Goal: Task Accomplishment & Management: Manage account settings

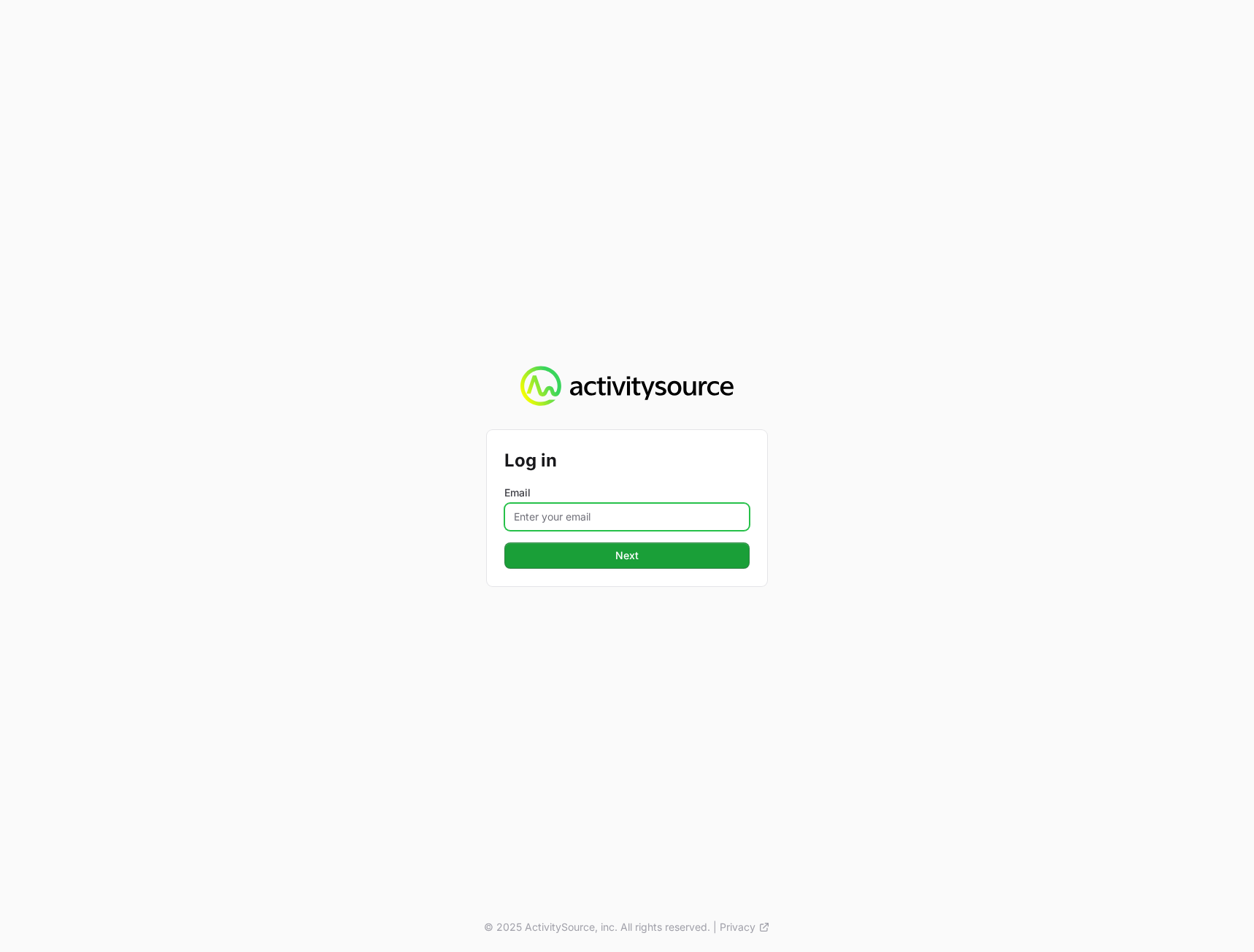
click at [603, 524] on input "Email" at bounding box center [627, 517] width 245 height 28
type input "[PERSON_NAME][EMAIL_ADDRESS][DOMAIN_NAME]"
click at [941, 465] on div "Log in Email [PERSON_NAME][EMAIL_ADDRESS][DOMAIN_NAME] Next © 2025 ActivitySour…" at bounding box center [627, 476] width 1254 height 952
click at [684, 556] on button "Next" at bounding box center [627, 555] width 245 height 26
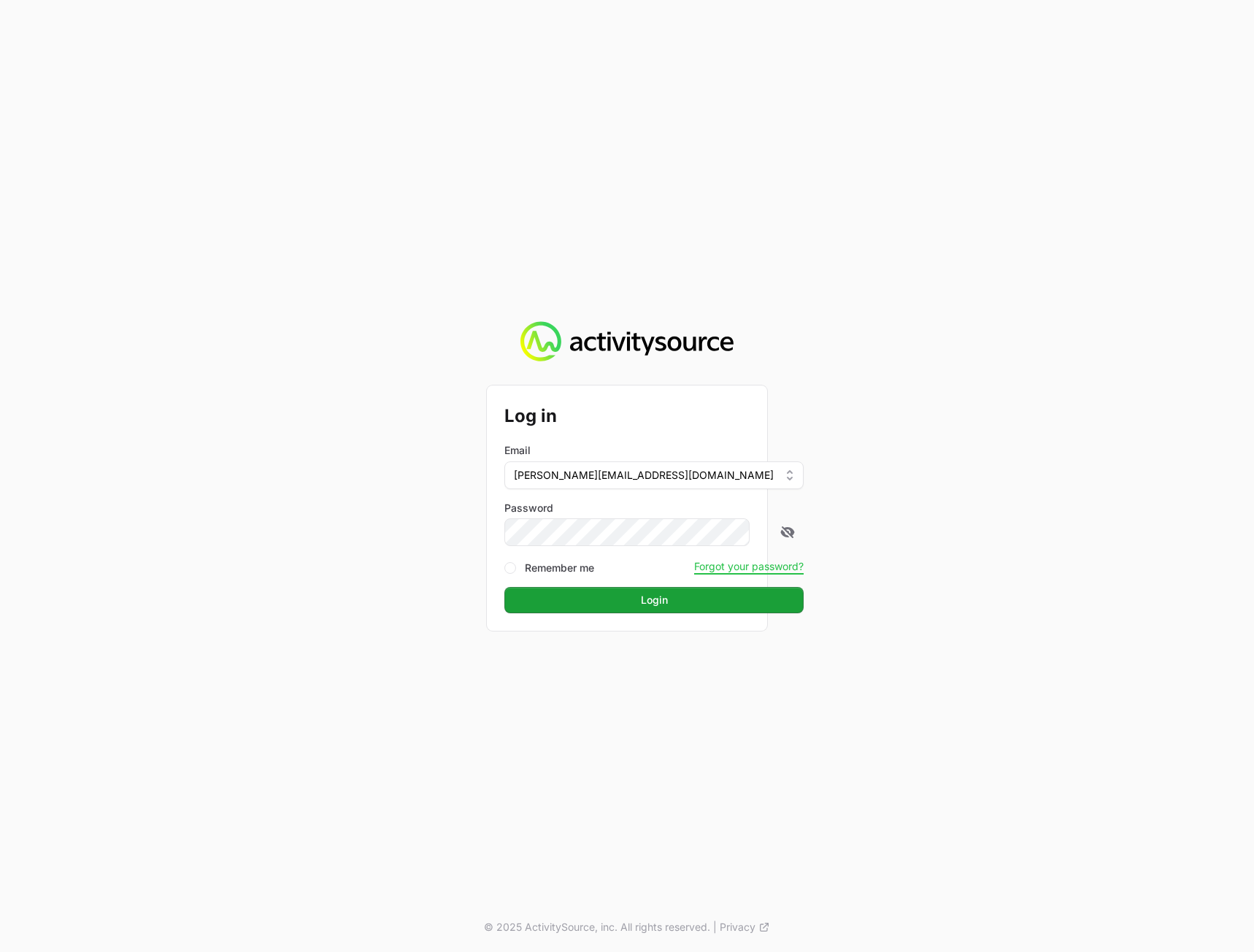
click at [968, 492] on div "Log in Email [PERSON_NAME][EMAIL_ADDRESS][DOMAIN_NAME] Password Remember me For…" at bounding box center [627, 476] width 1254 height 952
click at [691, 603] on button "Login" at bounding box center [654, 600] width 299 height 26
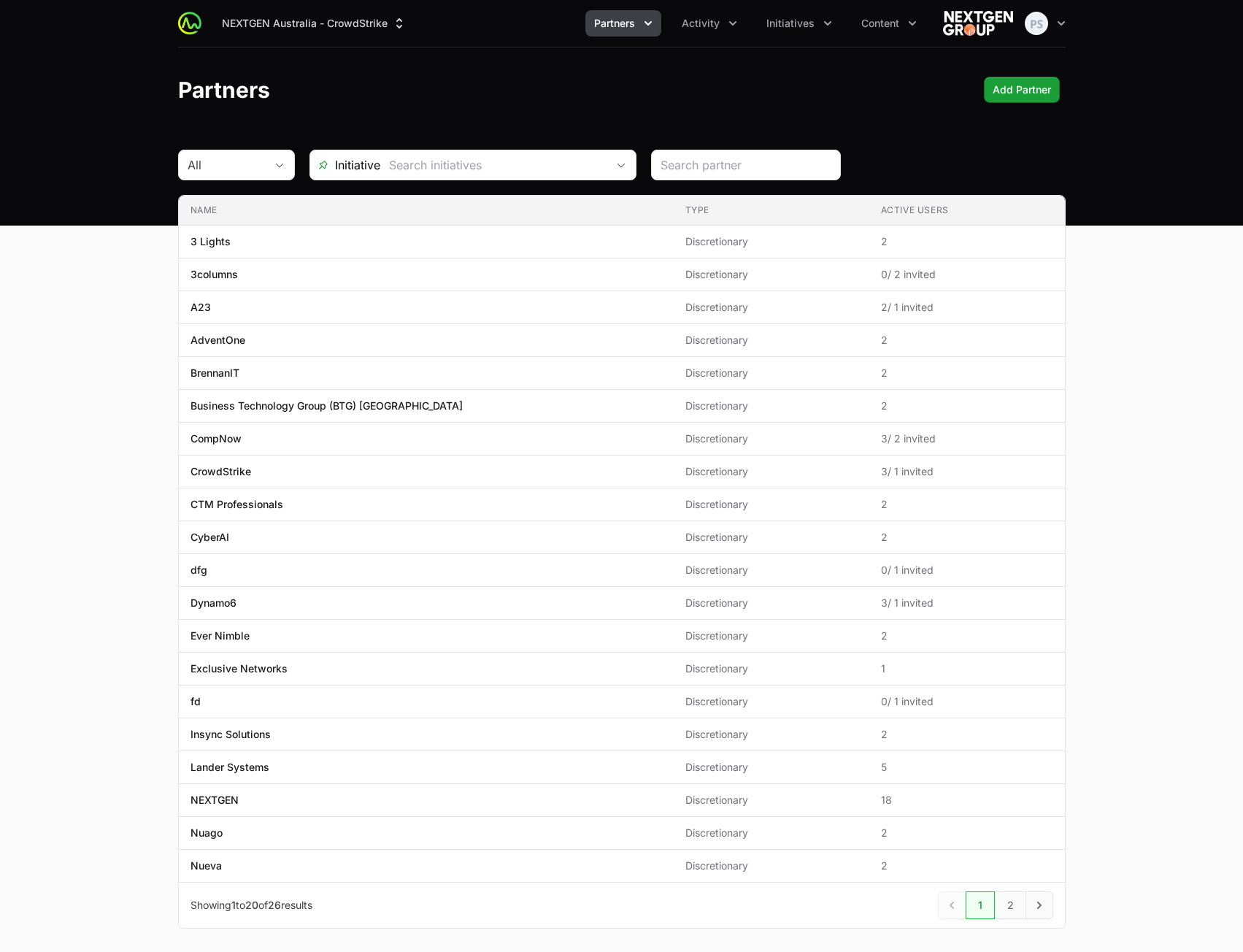
click at [1200, 286] on main "All Initiative Name Type Active Users Name 3 Lights Type Discretionary Active U…" at bounding box center [622, 557] width 1243 height 814
click at [704, 36] on button "Activity" at bounding box center [709, 23] width 73 height 26
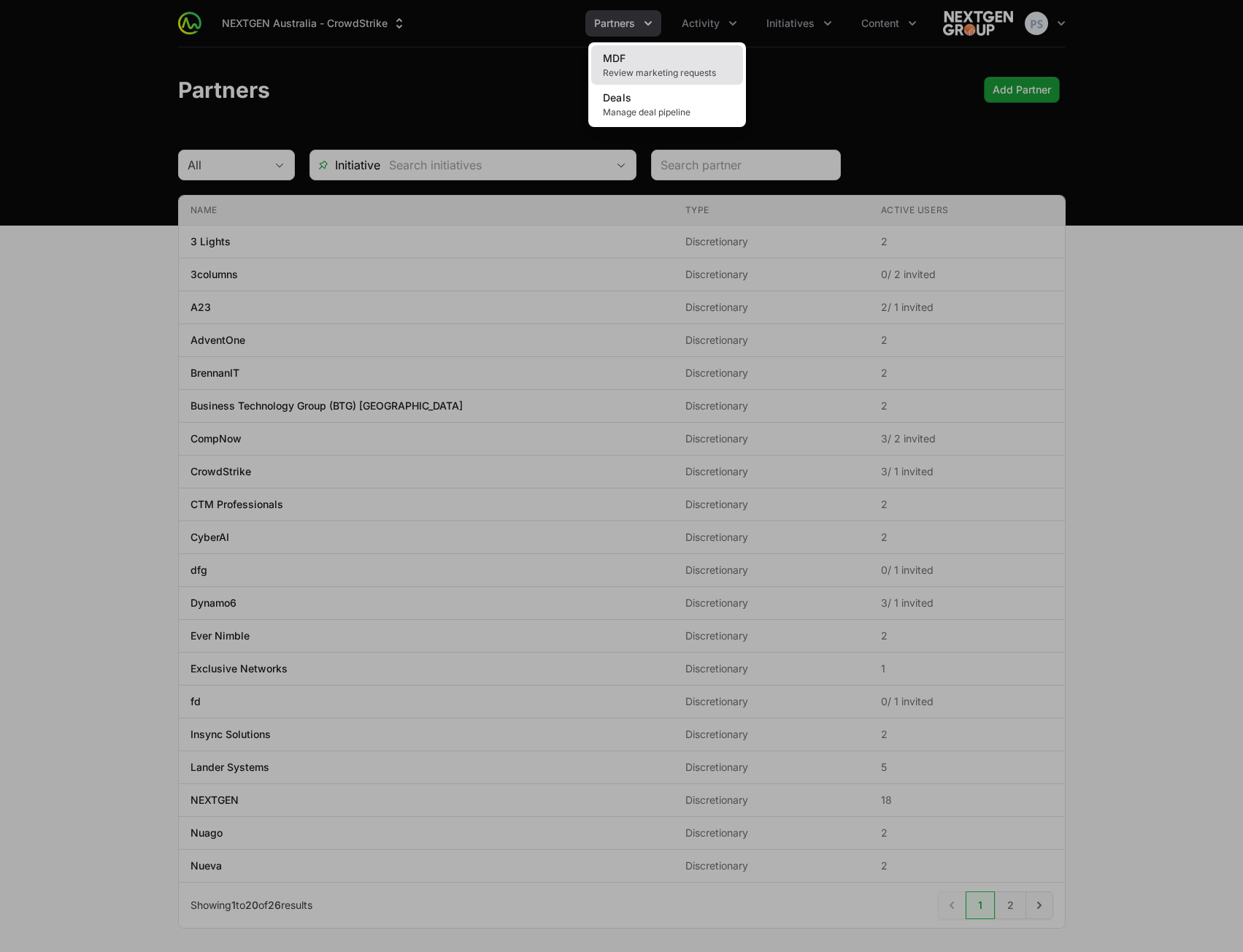
click at [678, 60] on link "MDF Review marketing requests" at bounding box center [667, 65] width 152 height 40
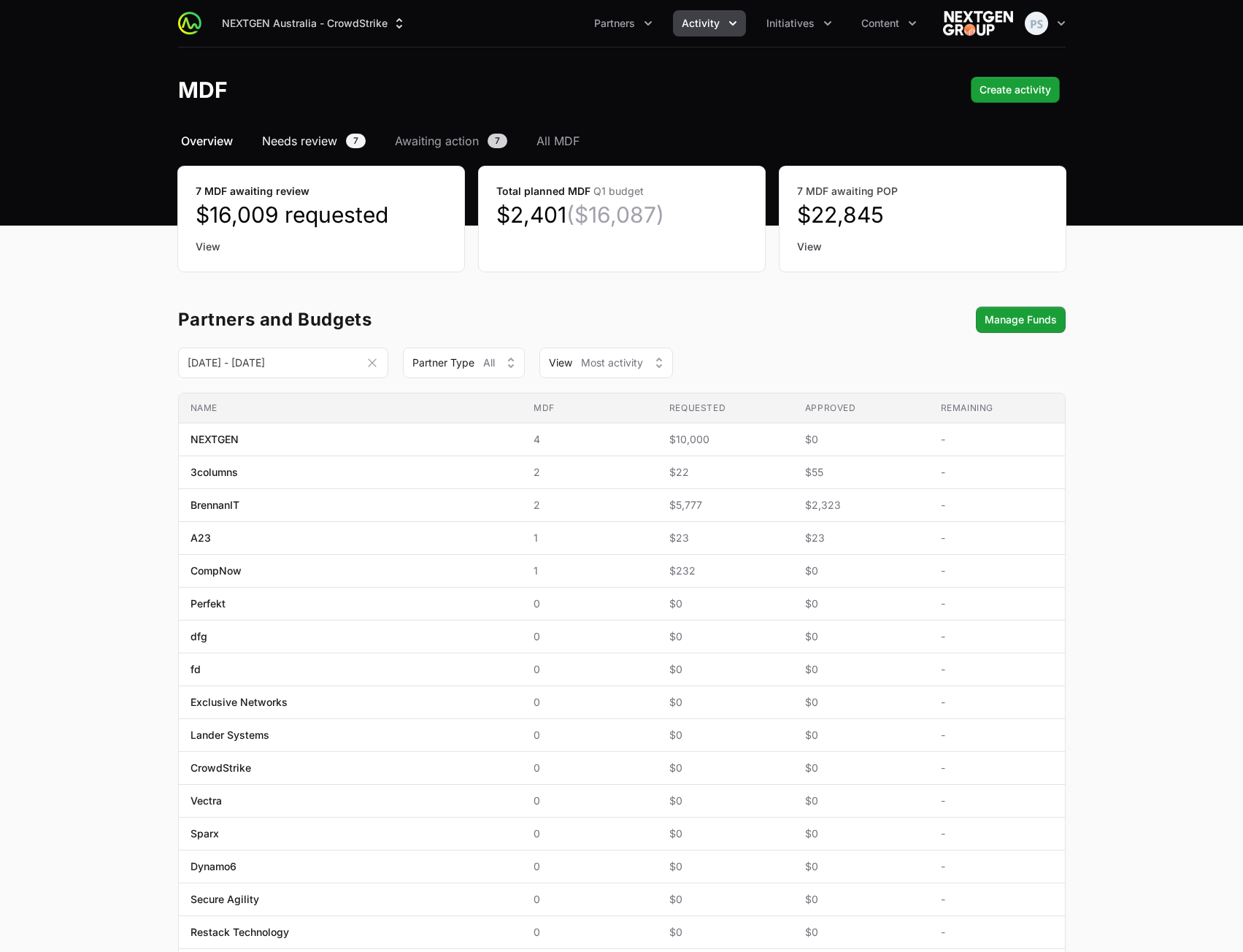
click at [328, 142] on span "Needs review" at bounding box center [300, 141] width 75 height 18
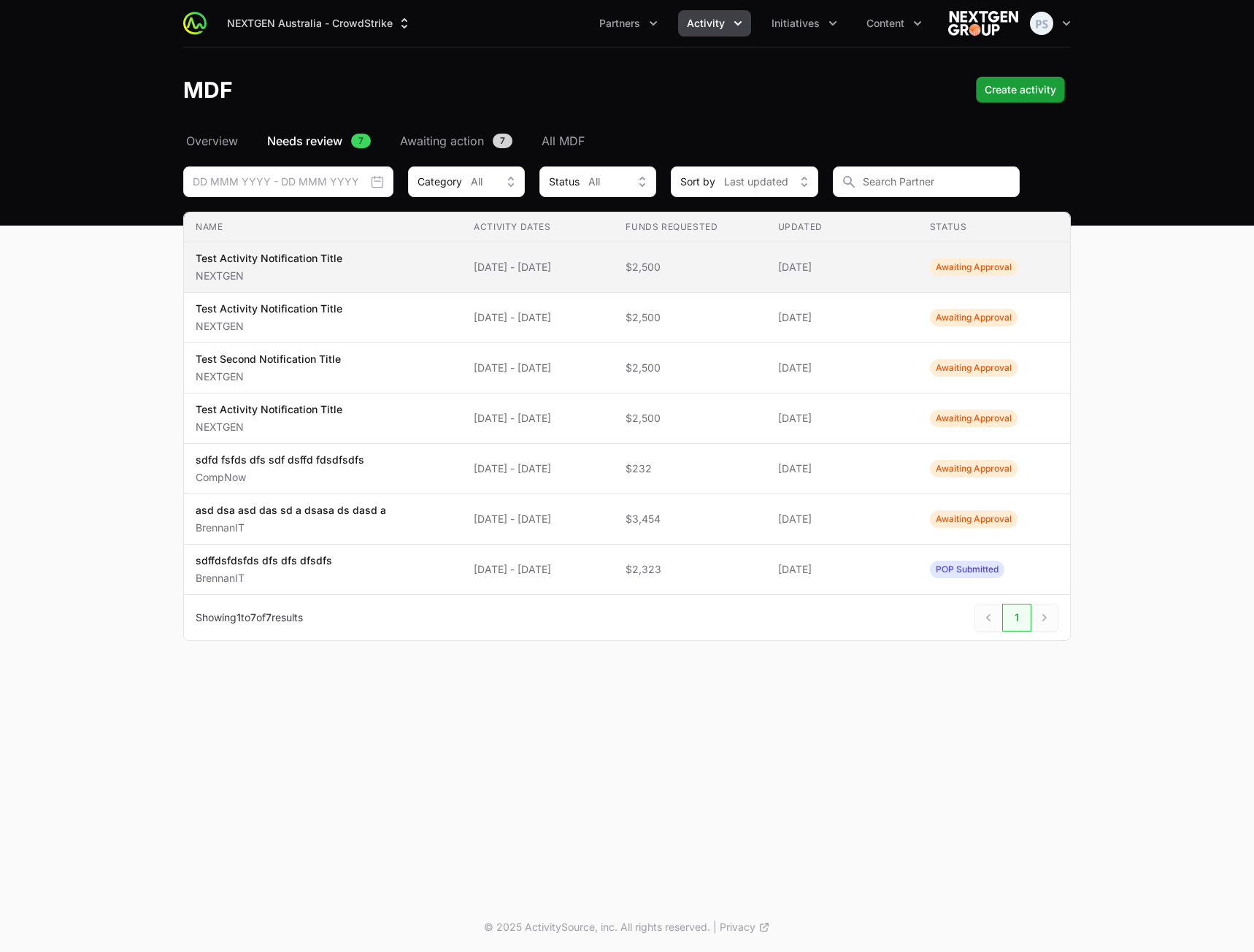
click at [532, 271] on span "[DATE] - [DATE]" at bounding box center [538, 267] width 128 height 15
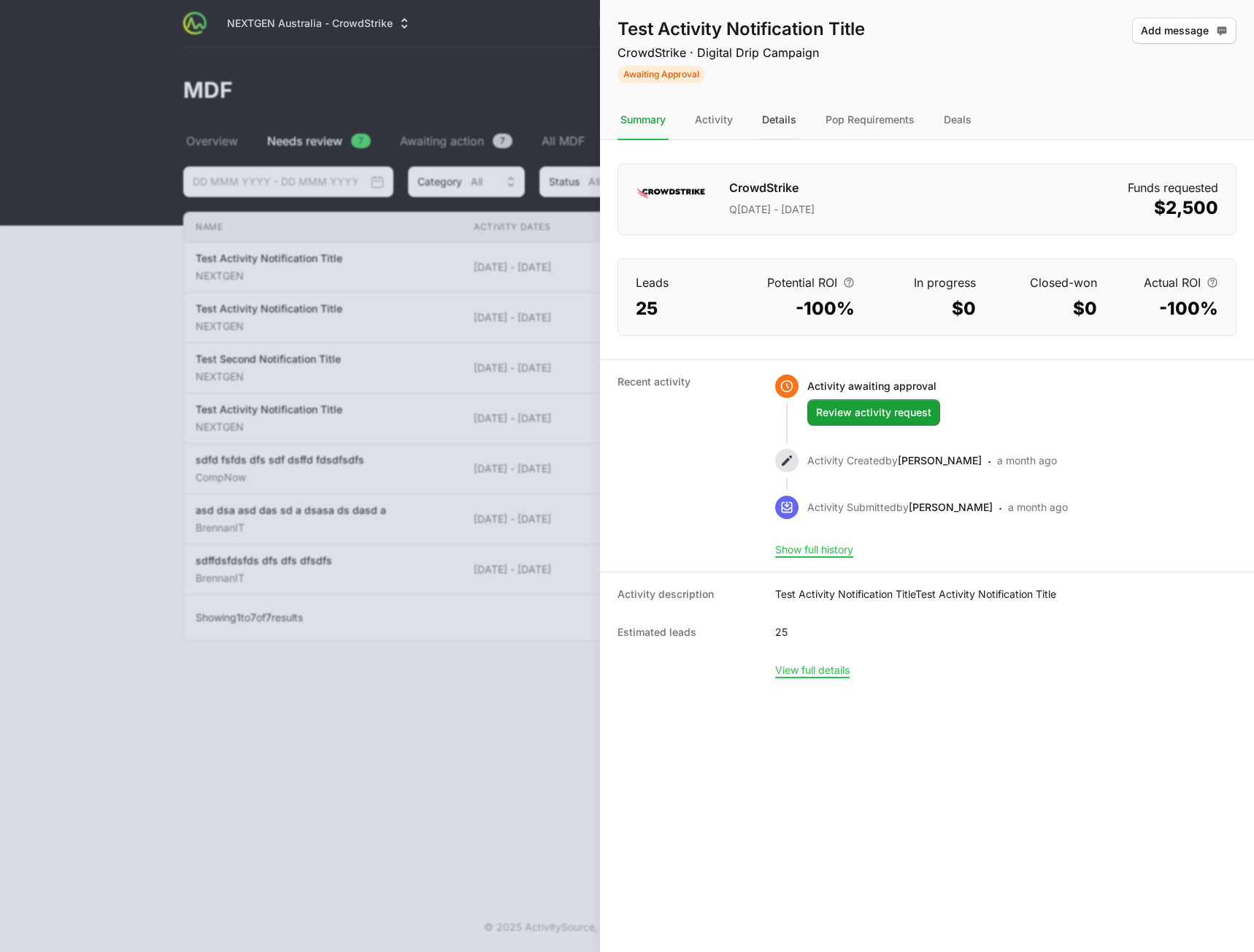
click at [781, 115] on div "Details" at bounding box center [779, 121] width 41 height 40
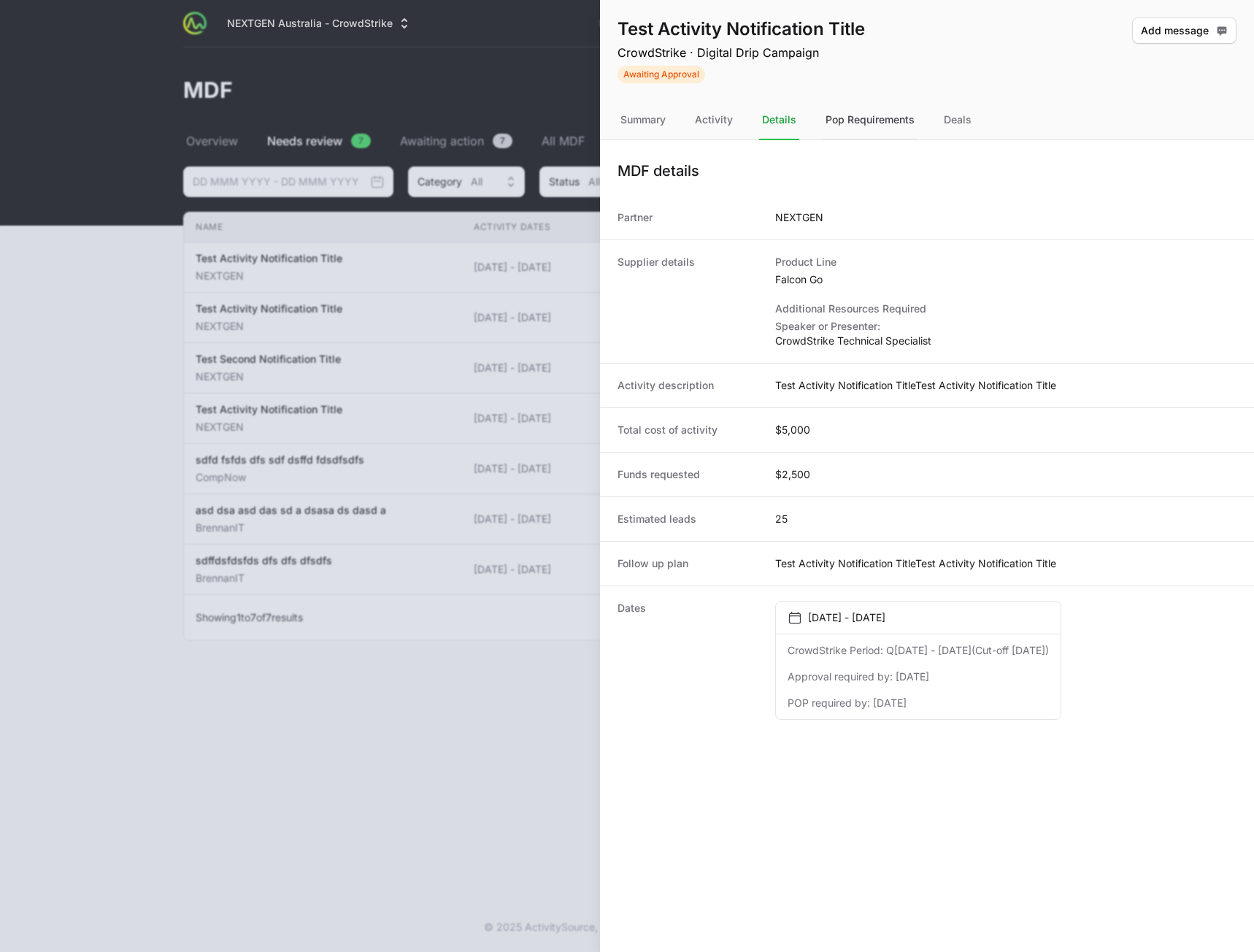
click at [861, 120] on div "Pop Requirements" at bounding box center [870, 121] width 95 height 40
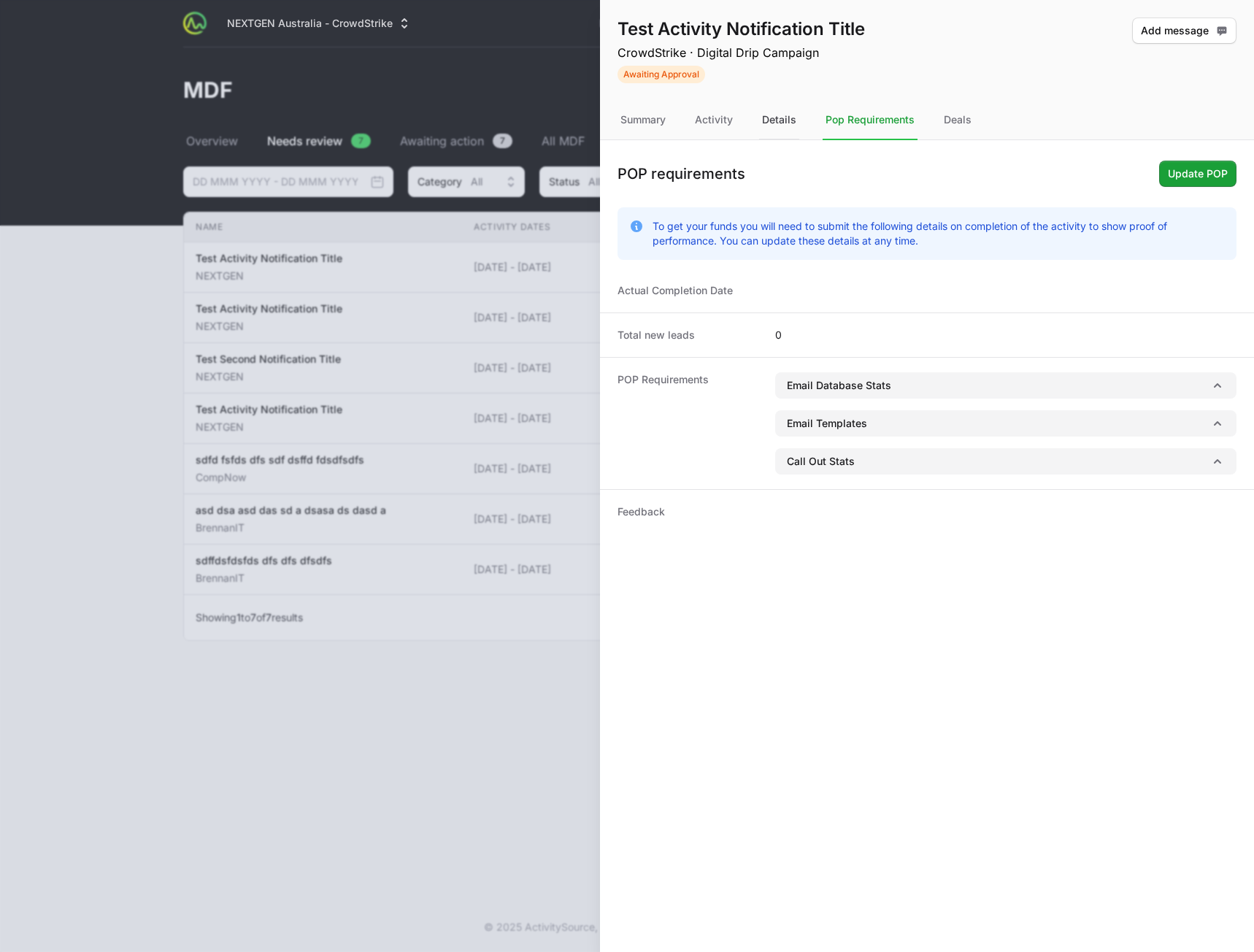
click at [781, 128] on div "Details" at bounding box center [779, 121] width 41 height 40
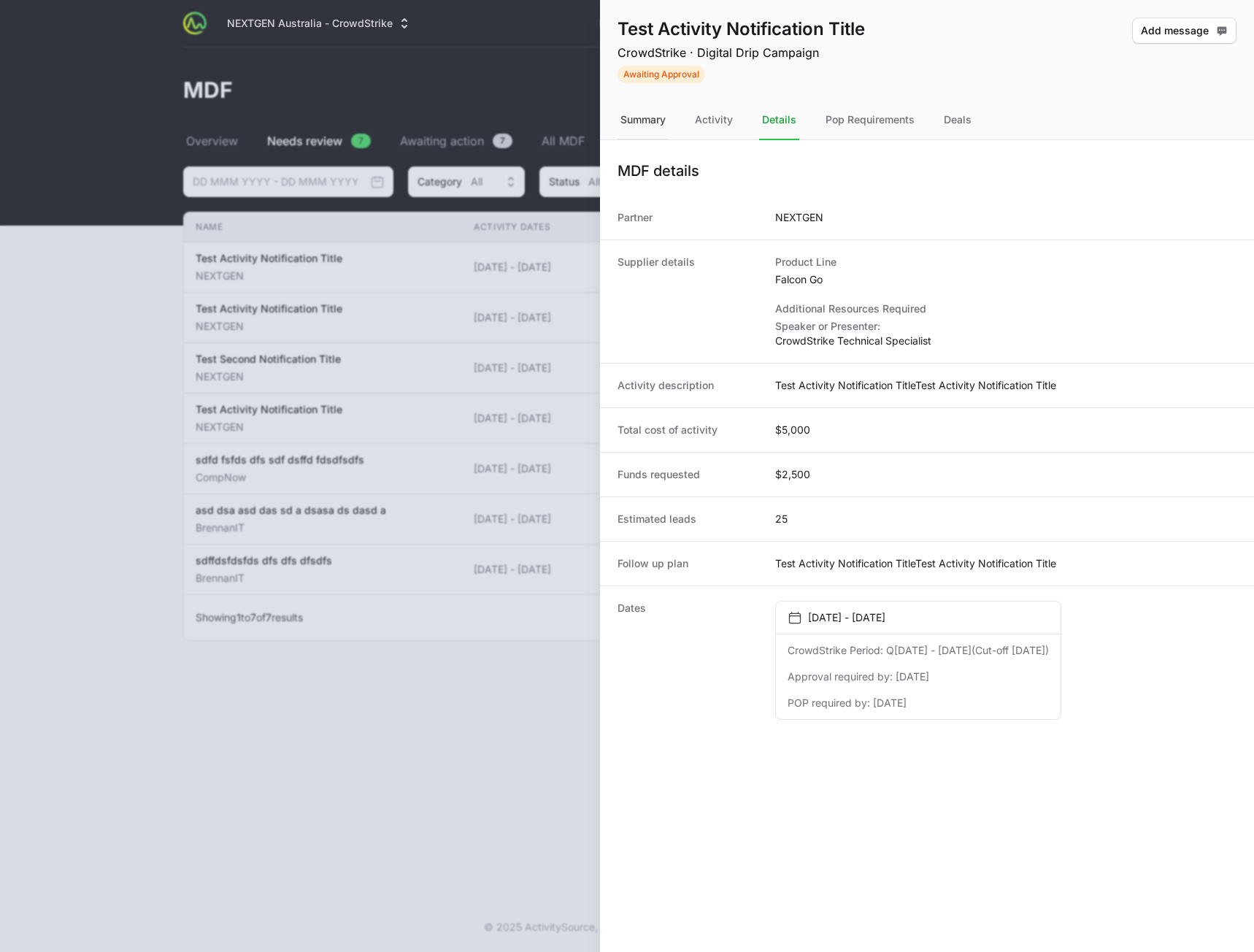
click at [653, 122] on div "Summary" at bounding box center [643, 121] width 51 height 40
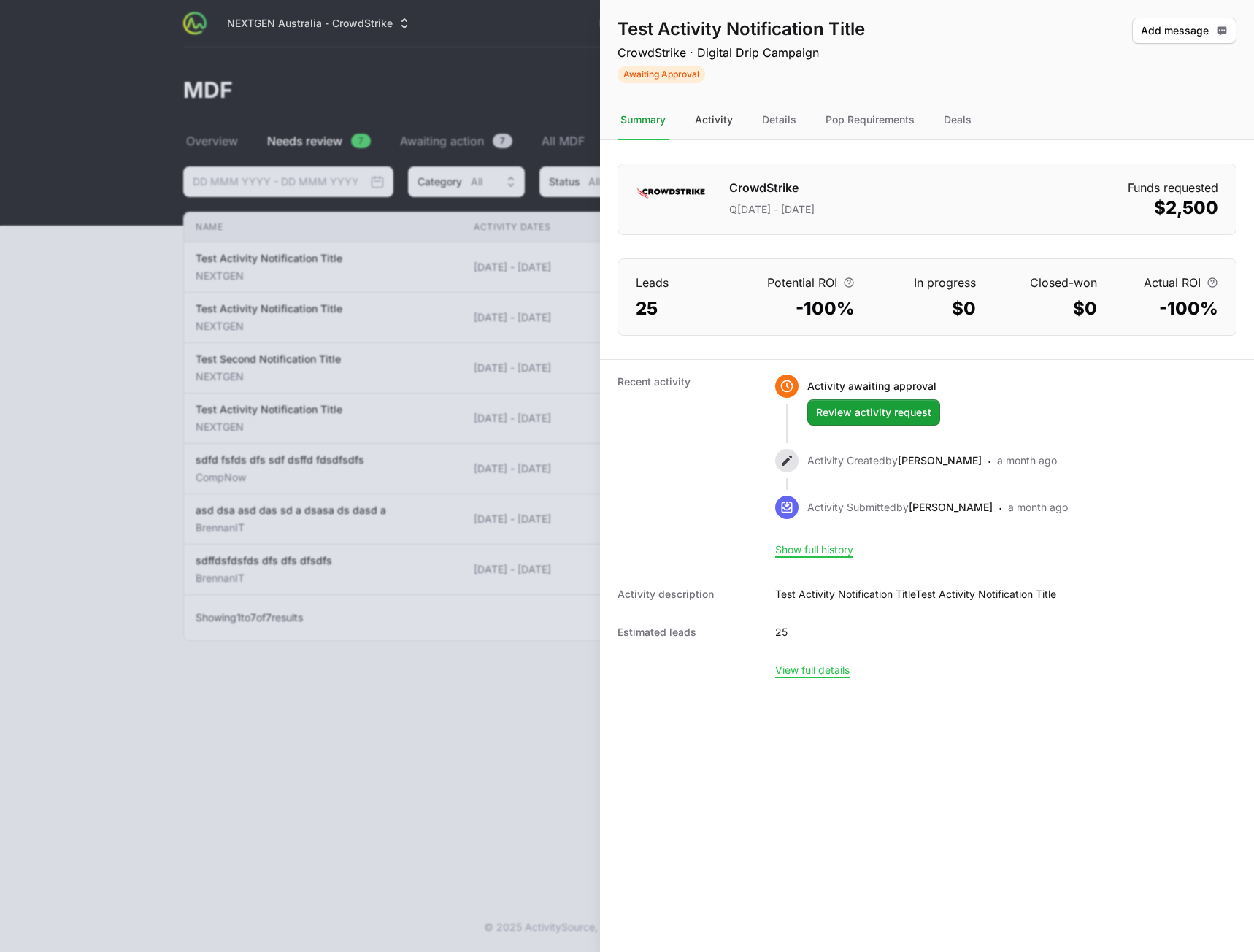
click at [702, 121] on div "Activity" at bounding box center [713, 121] width 44 height 40
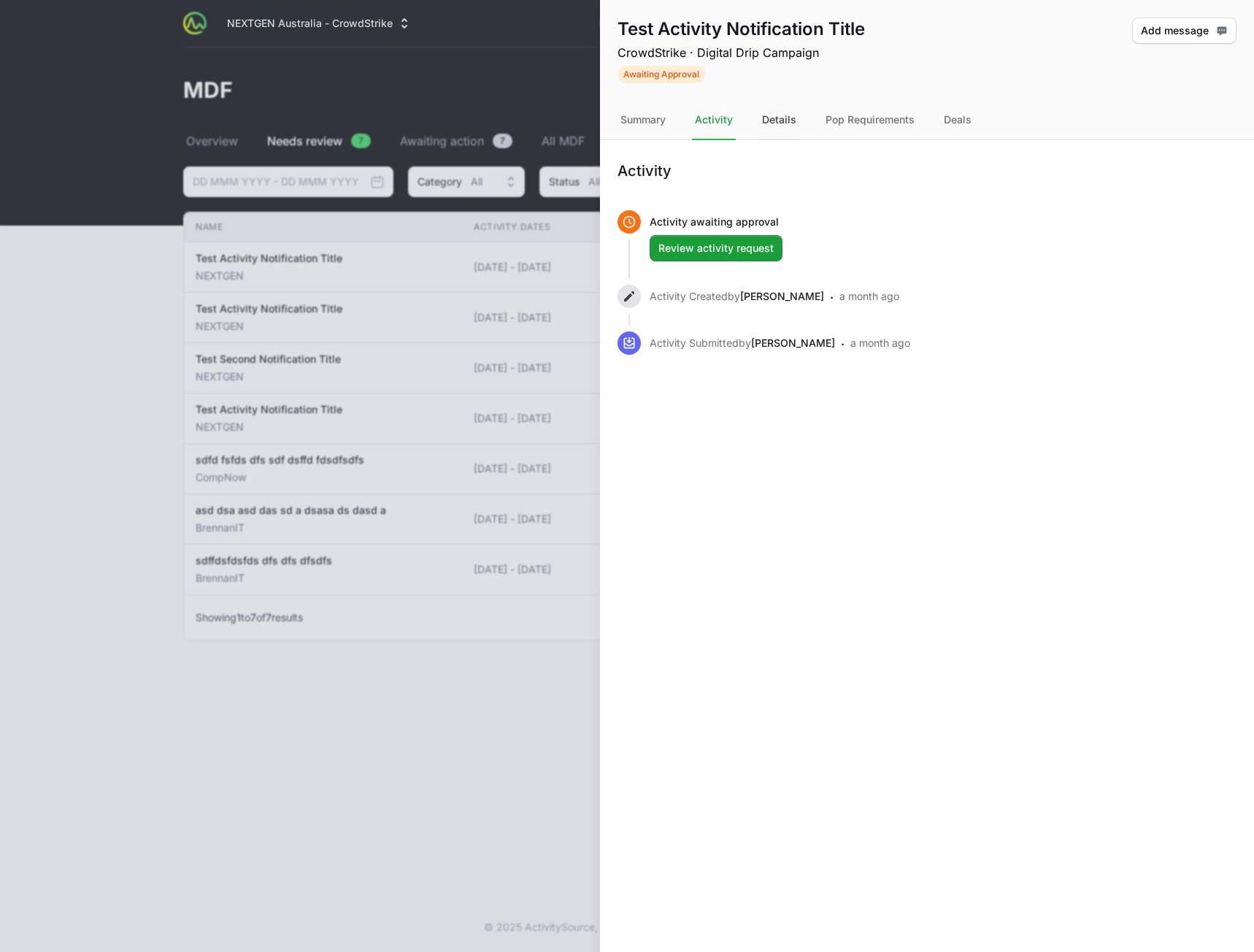
click at [772, 121] on div "Details" at bounding box center [779, 121] width 41 height 40
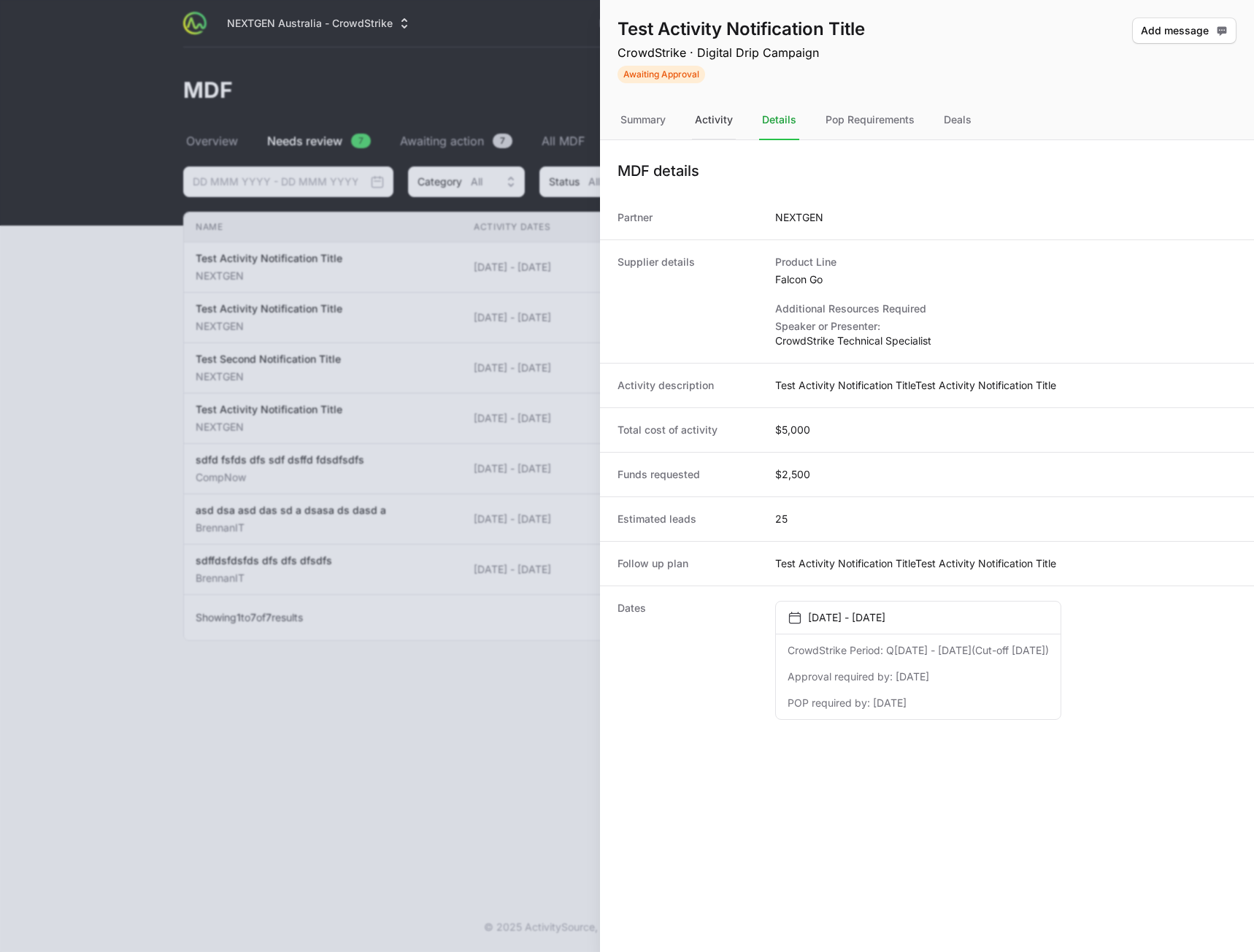
click at [707, 119] on div "Activity" at bounding box center [713, 121] width 44 height 40
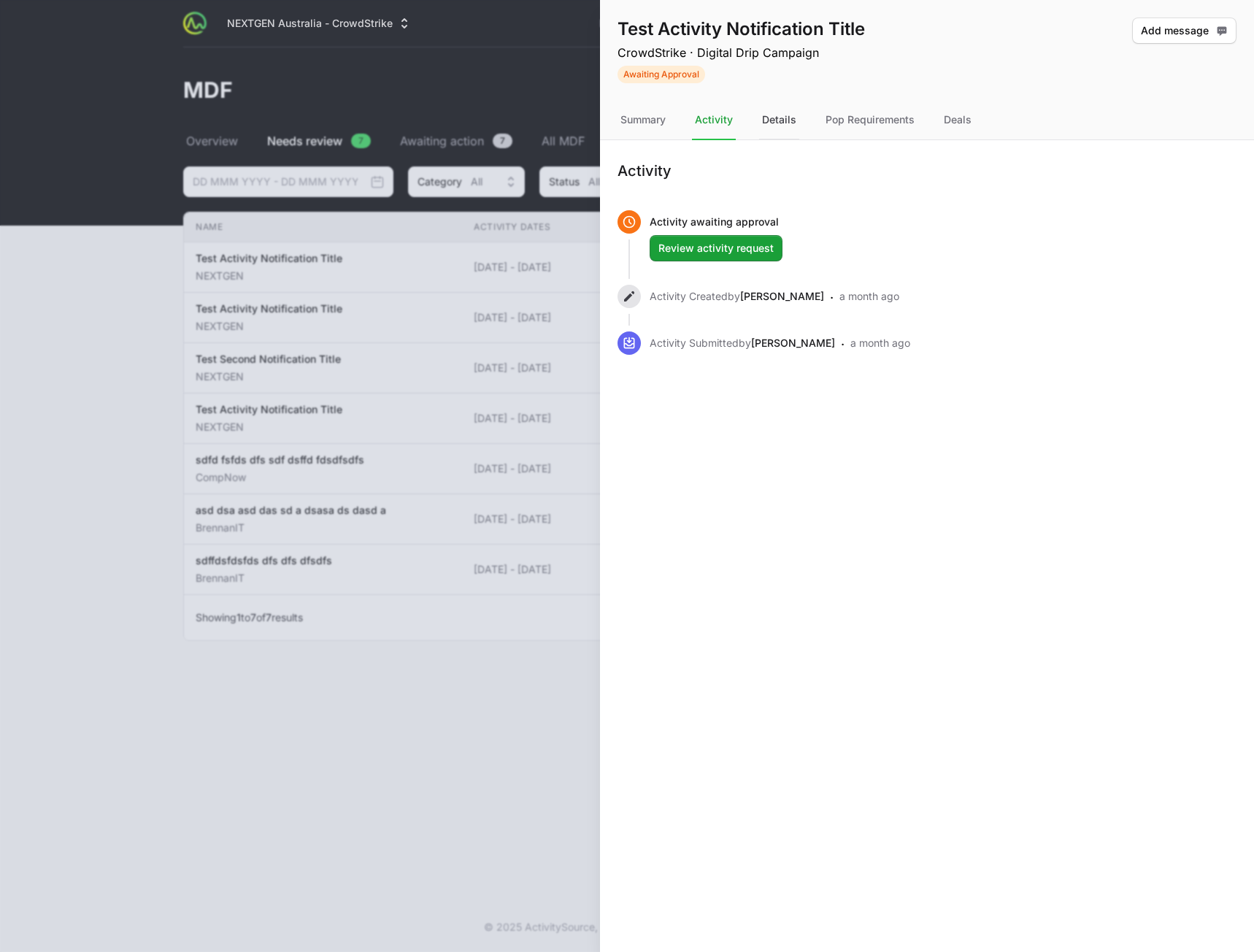
click at [761, 119] on div "Details" at bounding box center [779, 121] width 41 height 40
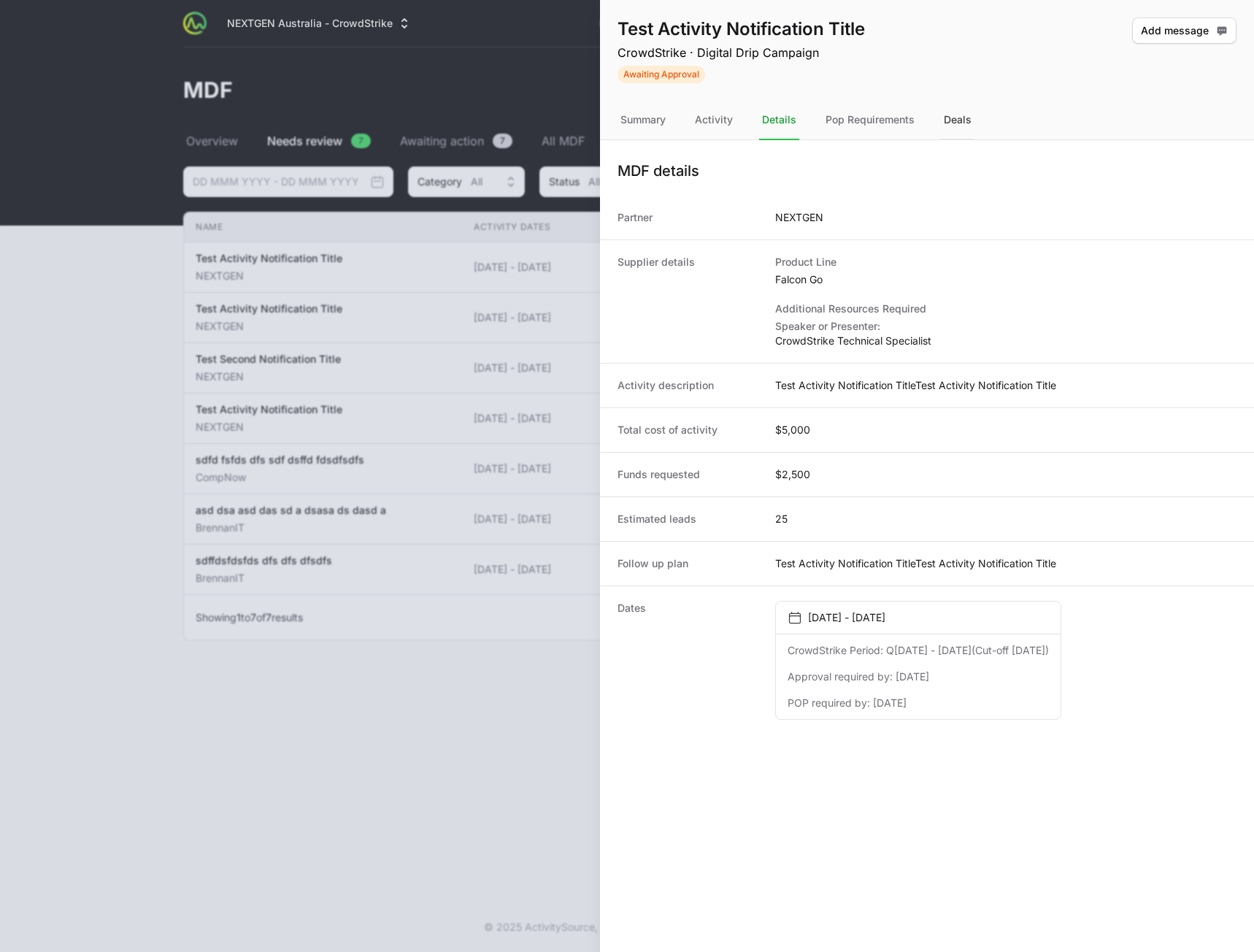
click at [960, 121] on div "Deals" at bounding box center [958, 121] width 34 height 40
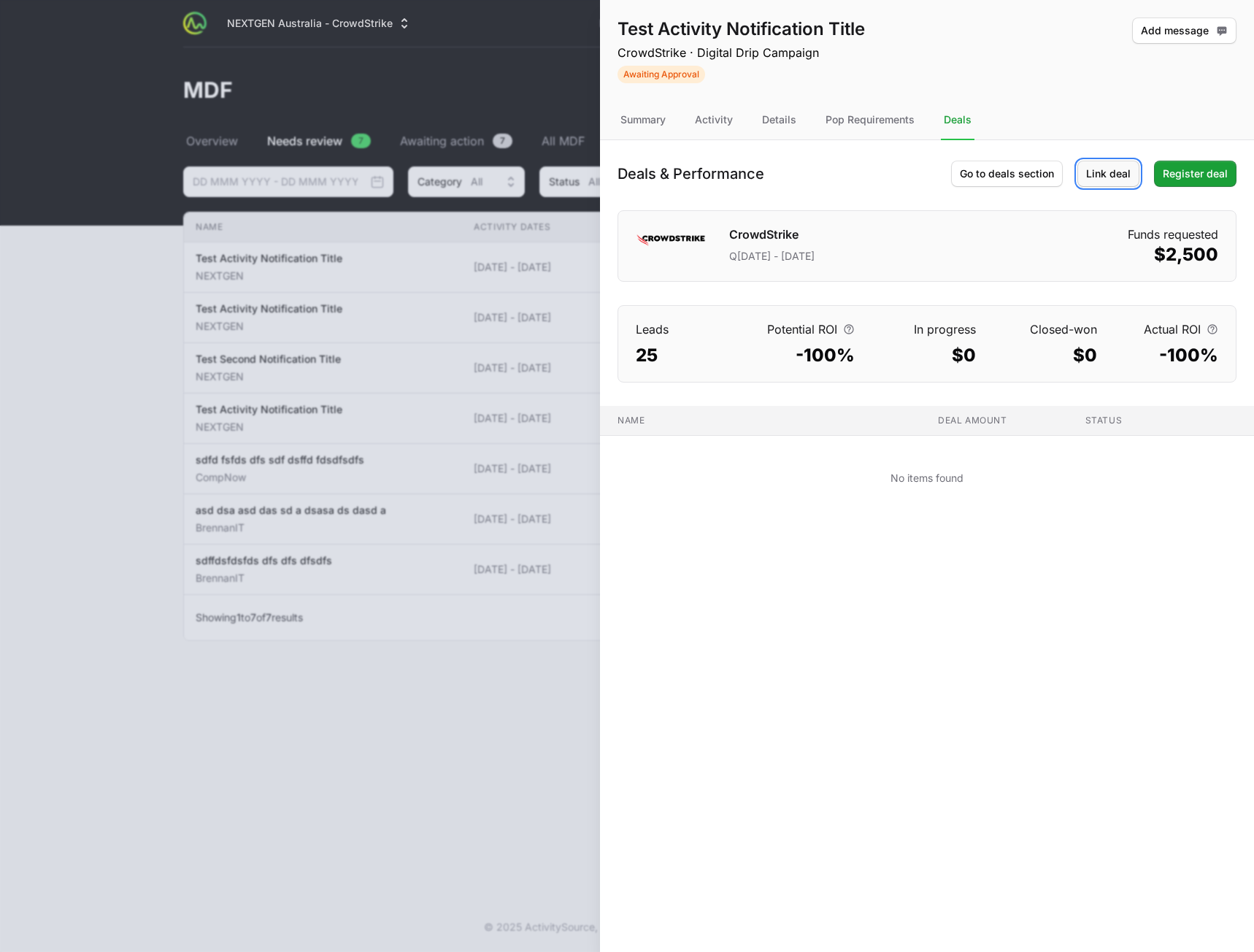
click at [1116, 177] on span "Link deal" at bounding box center [1109, 174] width 44 height 18
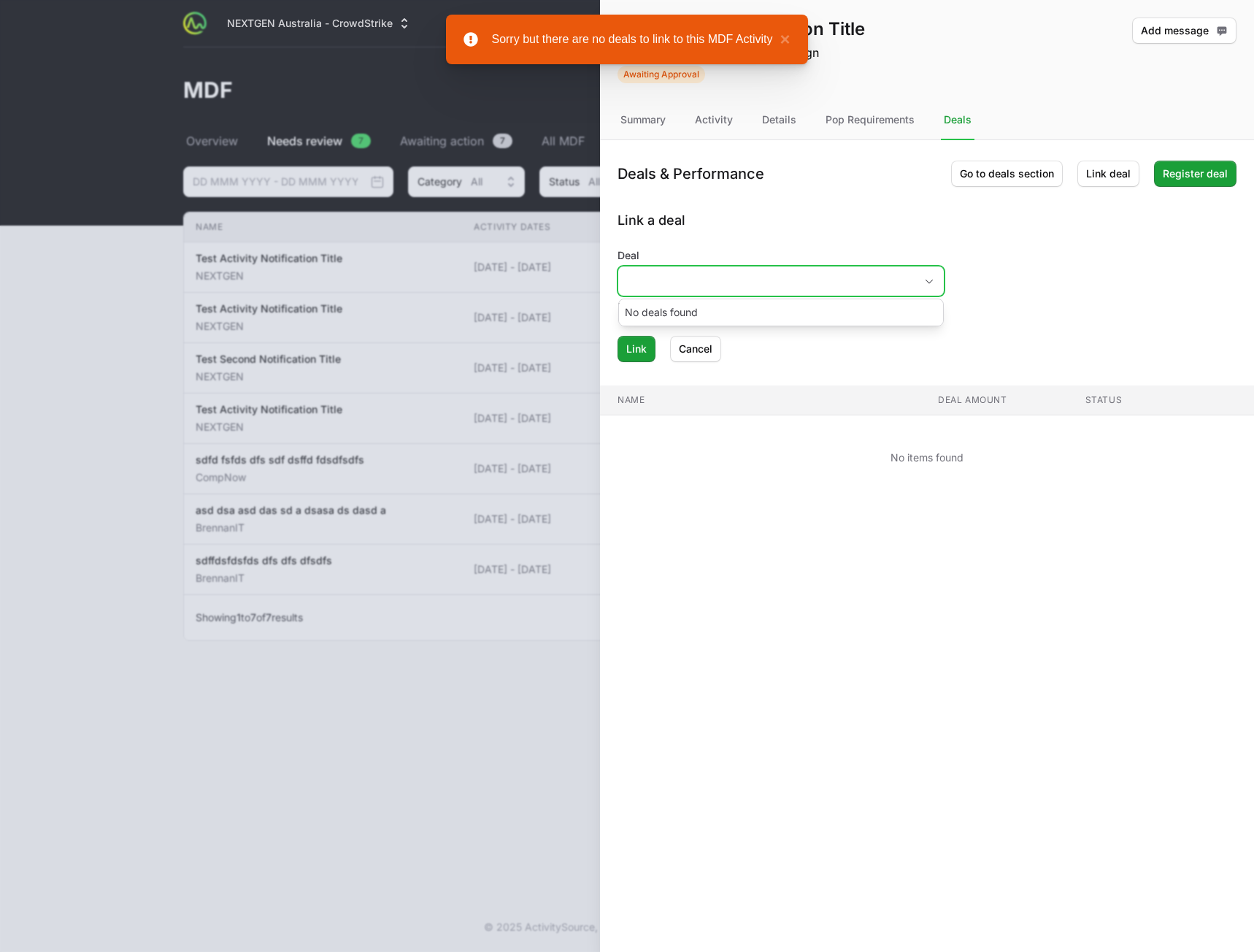
click at [765, 267] on input "Deal" at bounding box center [767, 281] width 297 height 29
click at [850, 224] on h2 "Link a deal" at bounding box center [928, 220] width 619 height 21
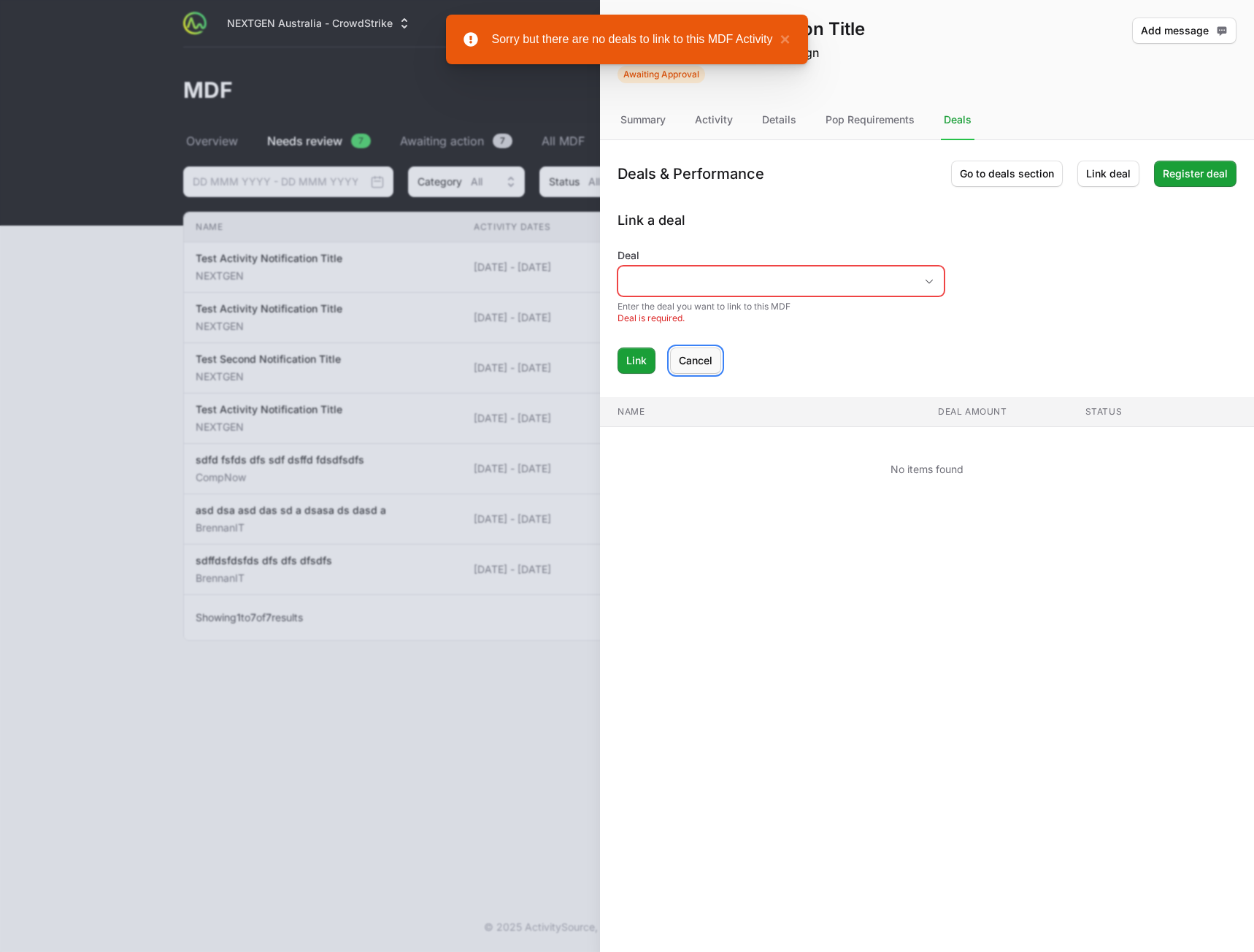
click at [679, 359] on span "Cancel" at bounding box center [696, 360] width 34 height 18
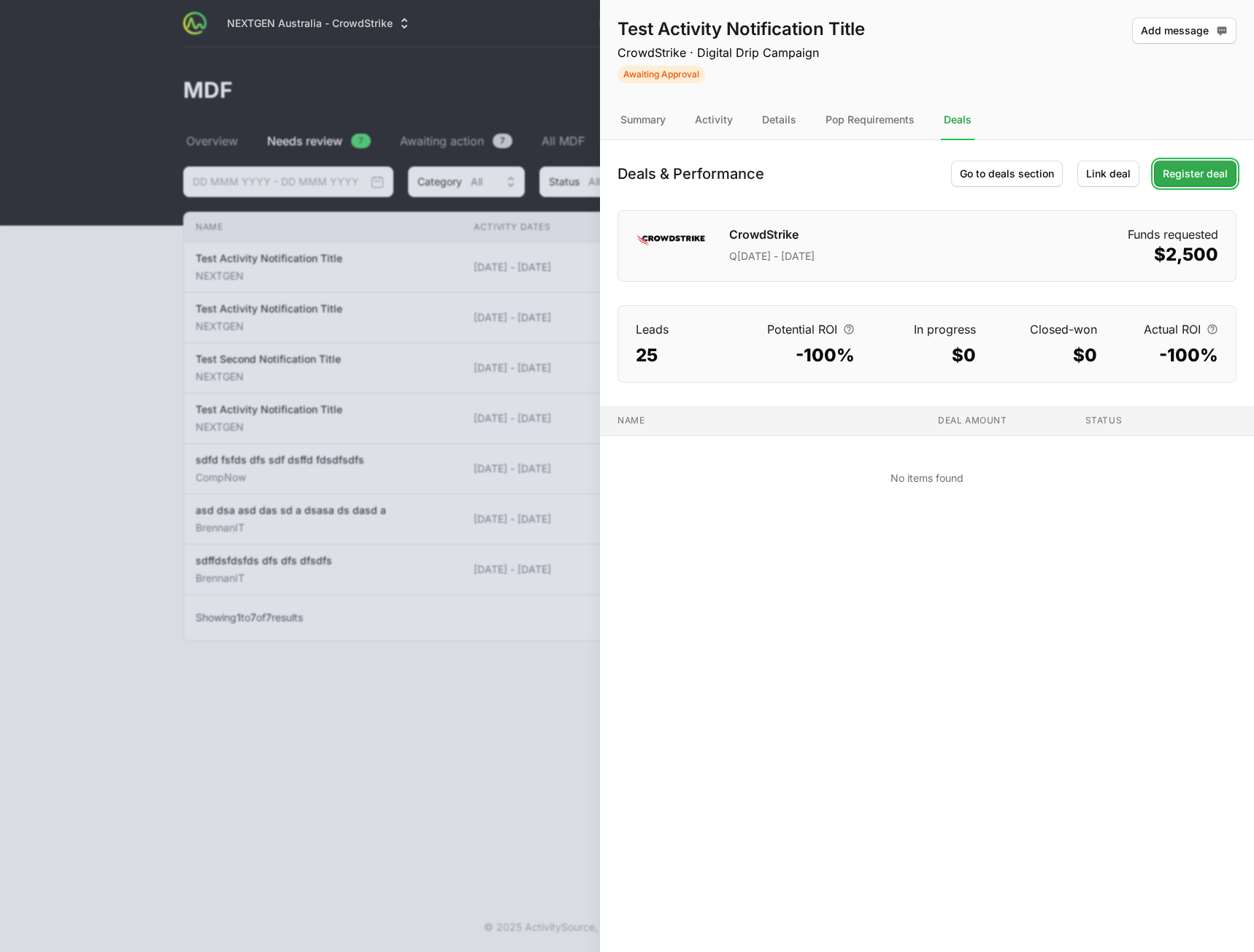
click at [1188, 181] on span "Register deal" at bounding box center [1195, 174] width 65 height 18
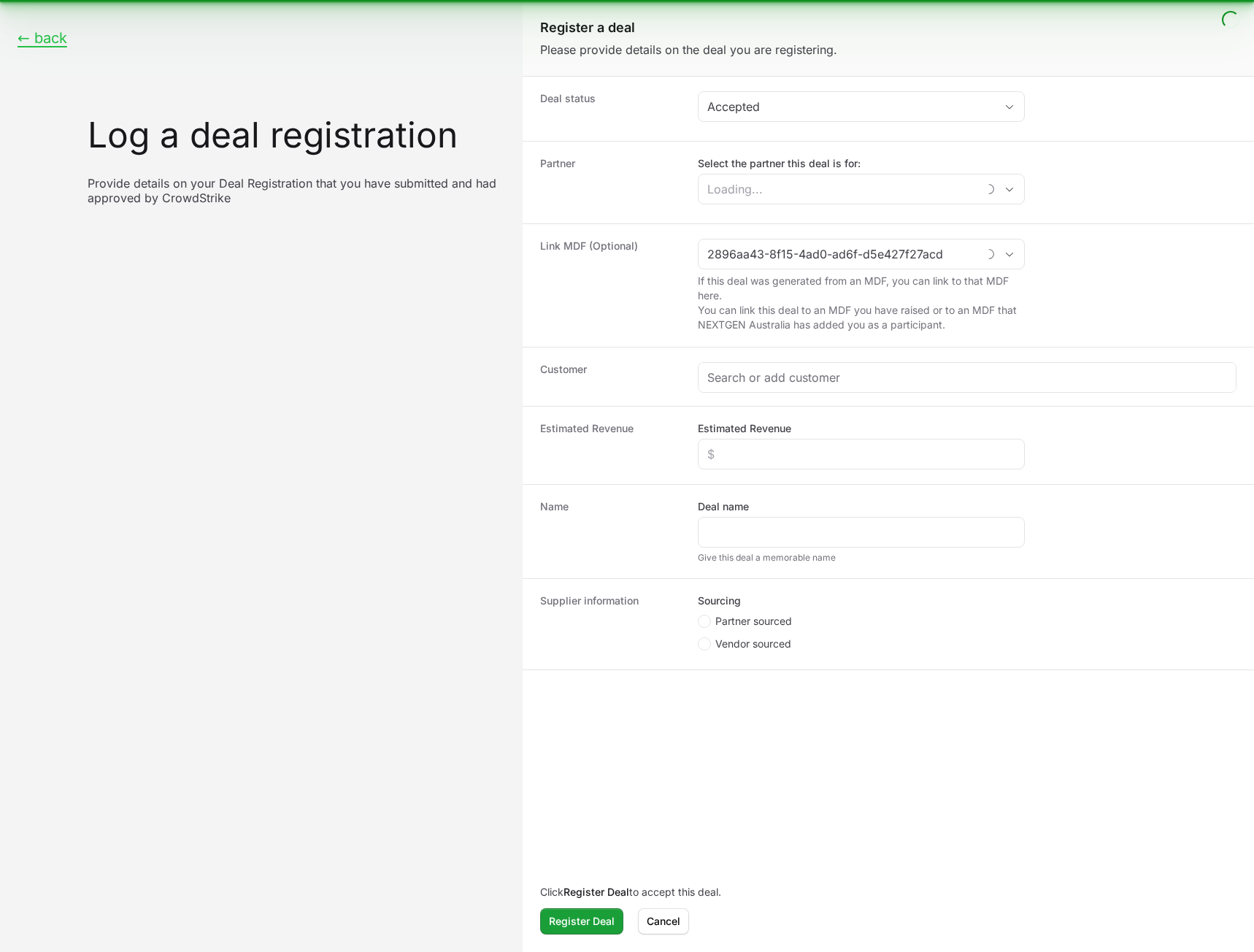
type input "Test Activity Notification Title"
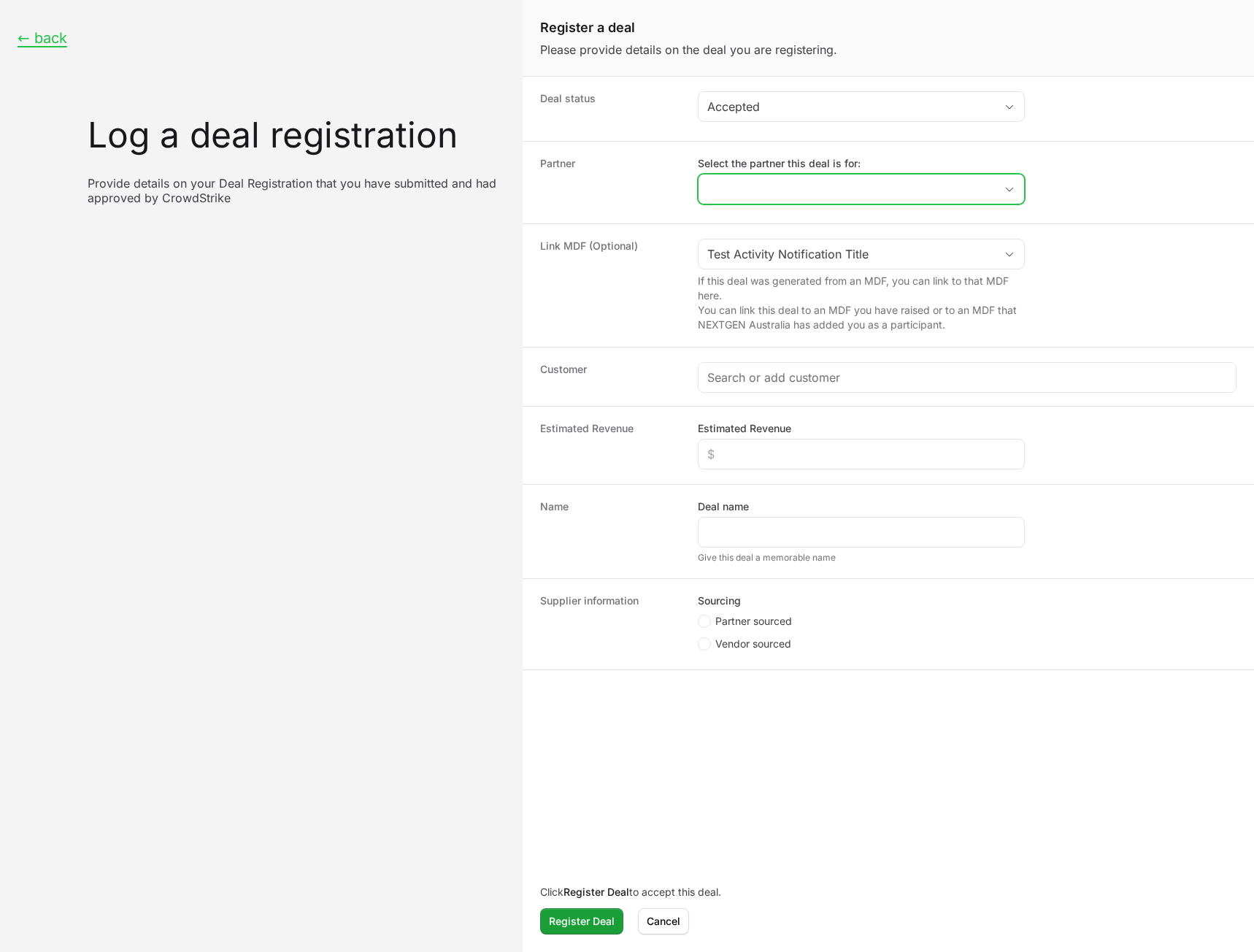
click at [857, 195] on input "Select the partner this deal is for:" at bounding box center [847, 189] width 297 height 29
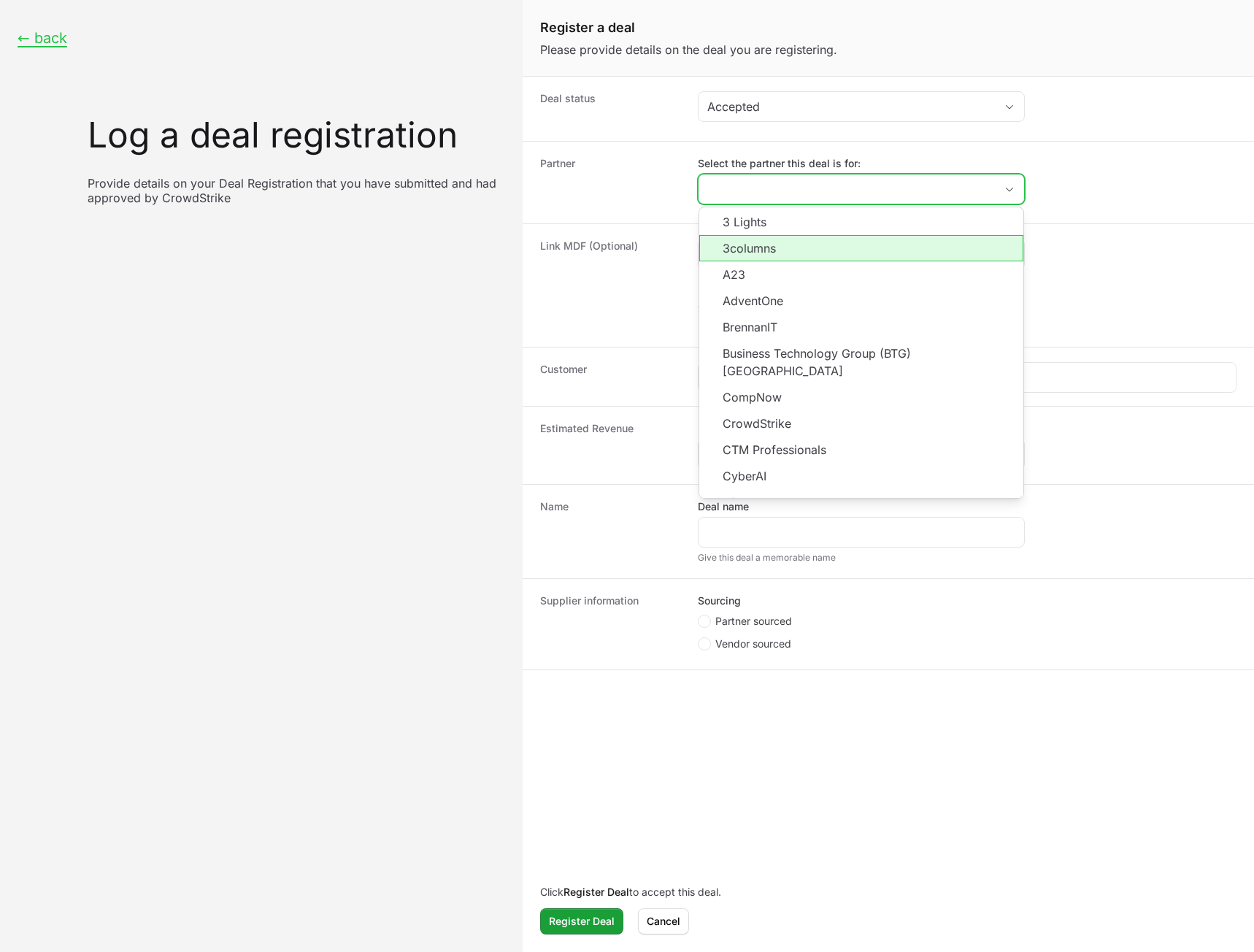
click at [788, 245] on li "3columns" at bounding box center [862, 248] width 324 height 26
type input "3columns"
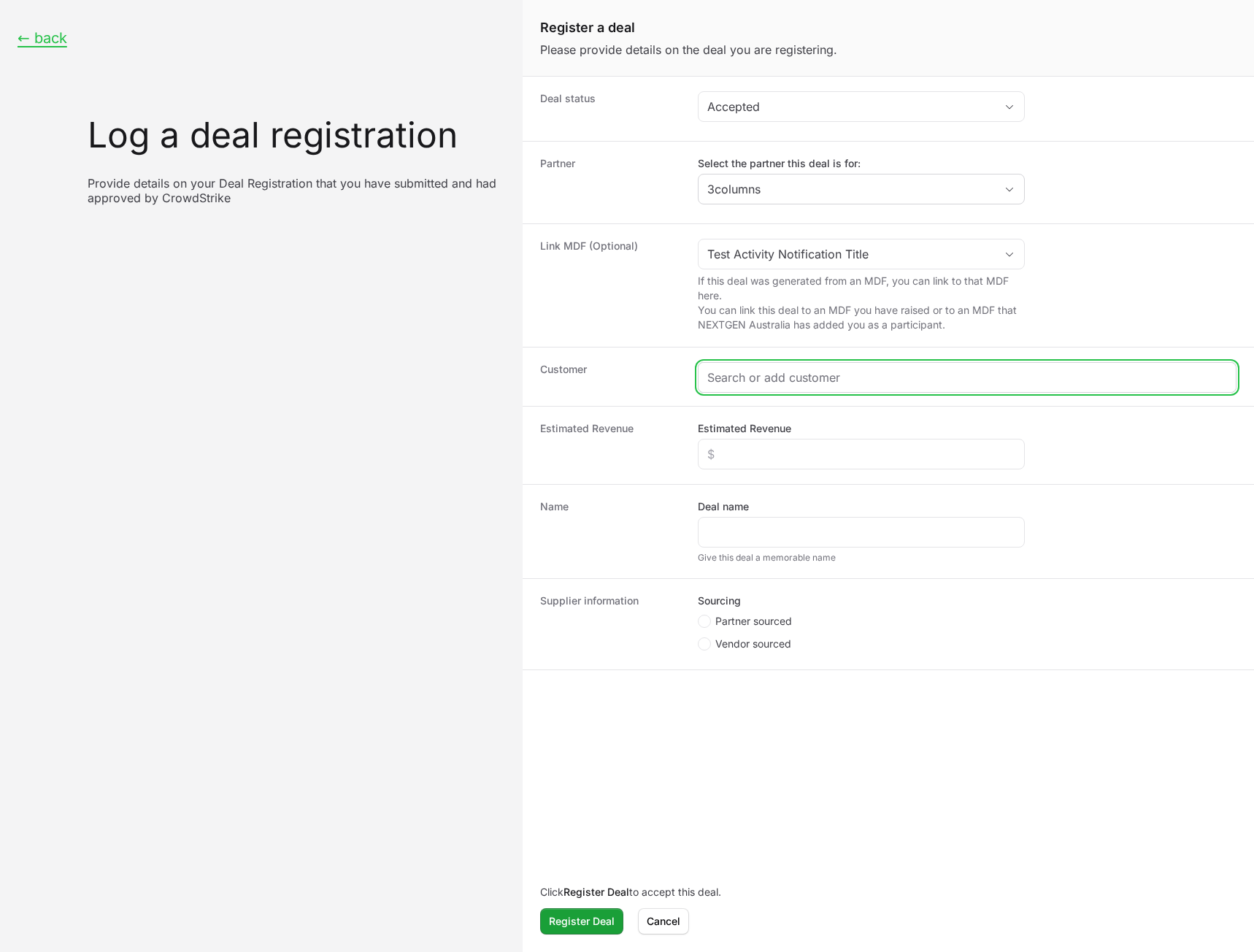
click at [779, 379] on input "Create activity form" at bounding box center [967, 377] width 520 height 18
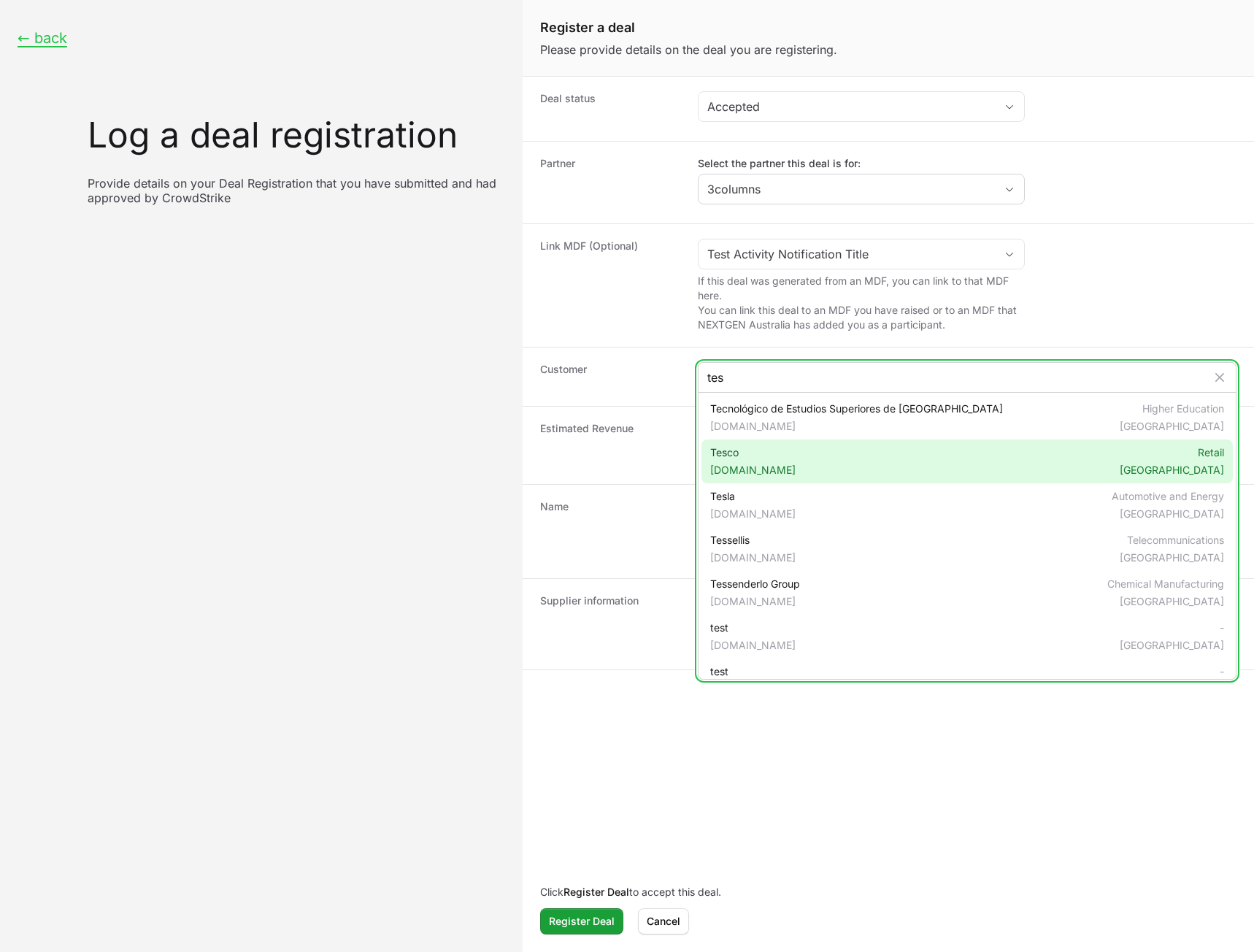
type input "tes"
click at [797, 463] on div "Tesco [DOMAIN_NAME] Retail [GEOGRAPHIC_DATA]" at bounding box center [967, 461] width 531 height 44
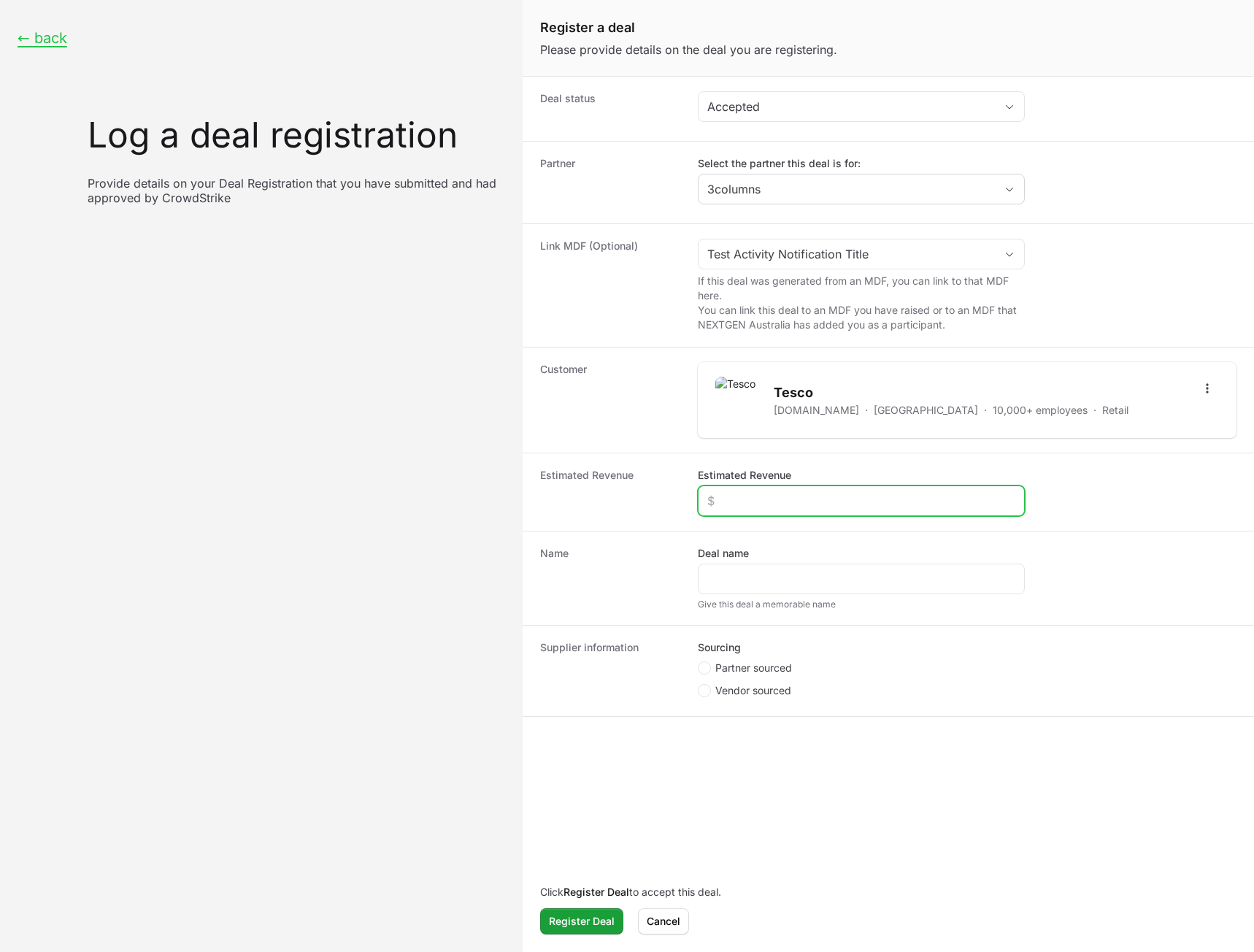
click at [791, 506] on input "Estimated Revenue" at bounding box center [861, 501] width 308 height 18
type input "$1,000"
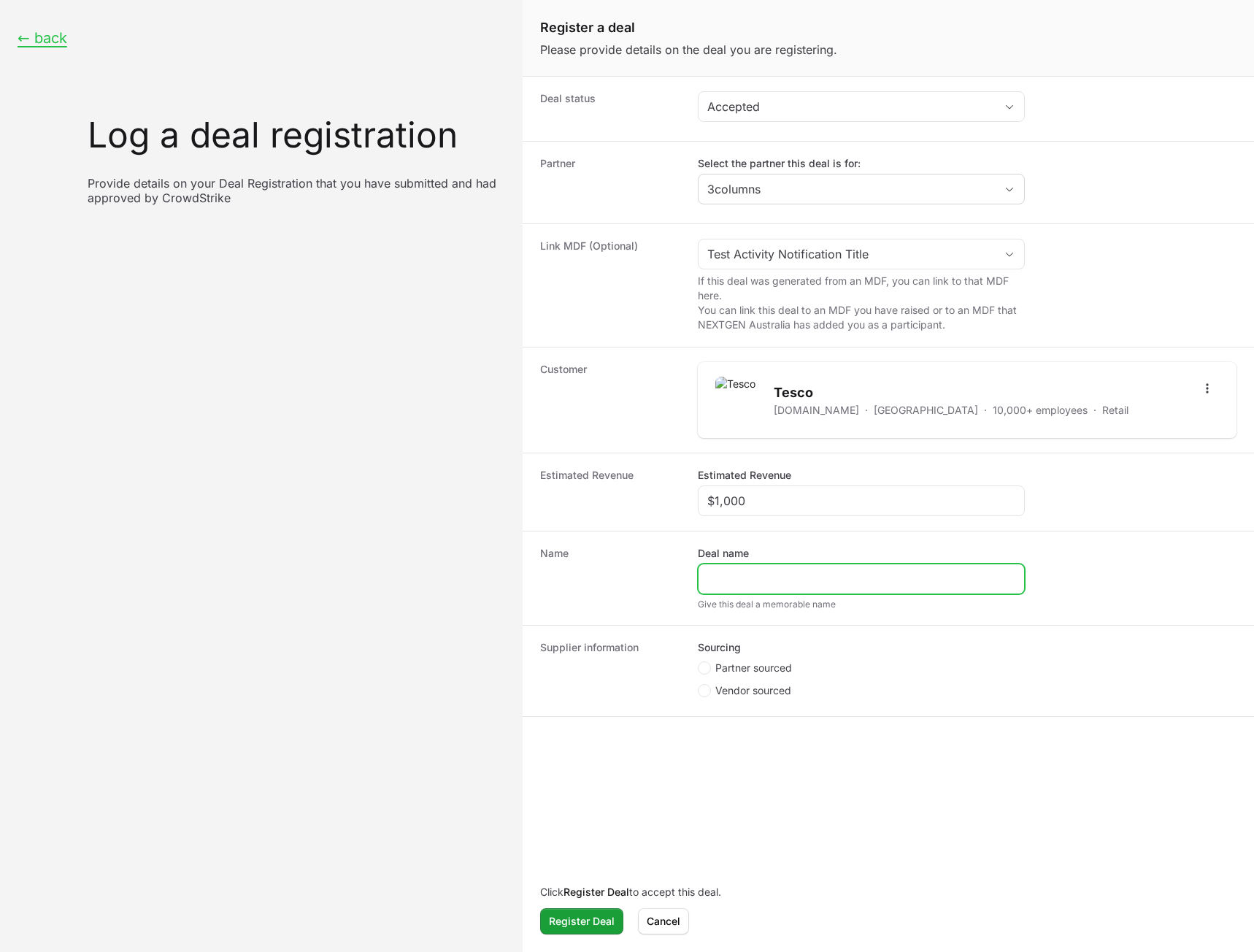
click at [786, 578] on input "Deal name" at bounding box center [861, 579] width 308 height 18
type input "Test Linked Deal"
click at [740, 675] on li "Partner sourced" at bounding box center [862, 670] width 327 height 18
click at [745, 670] on span "Partner sourced" at bounding box center [754, 668] width 76 height 15
click at [700, 663] on input "Partner sourced" at bounding box center [699, 662] width 2 height 2
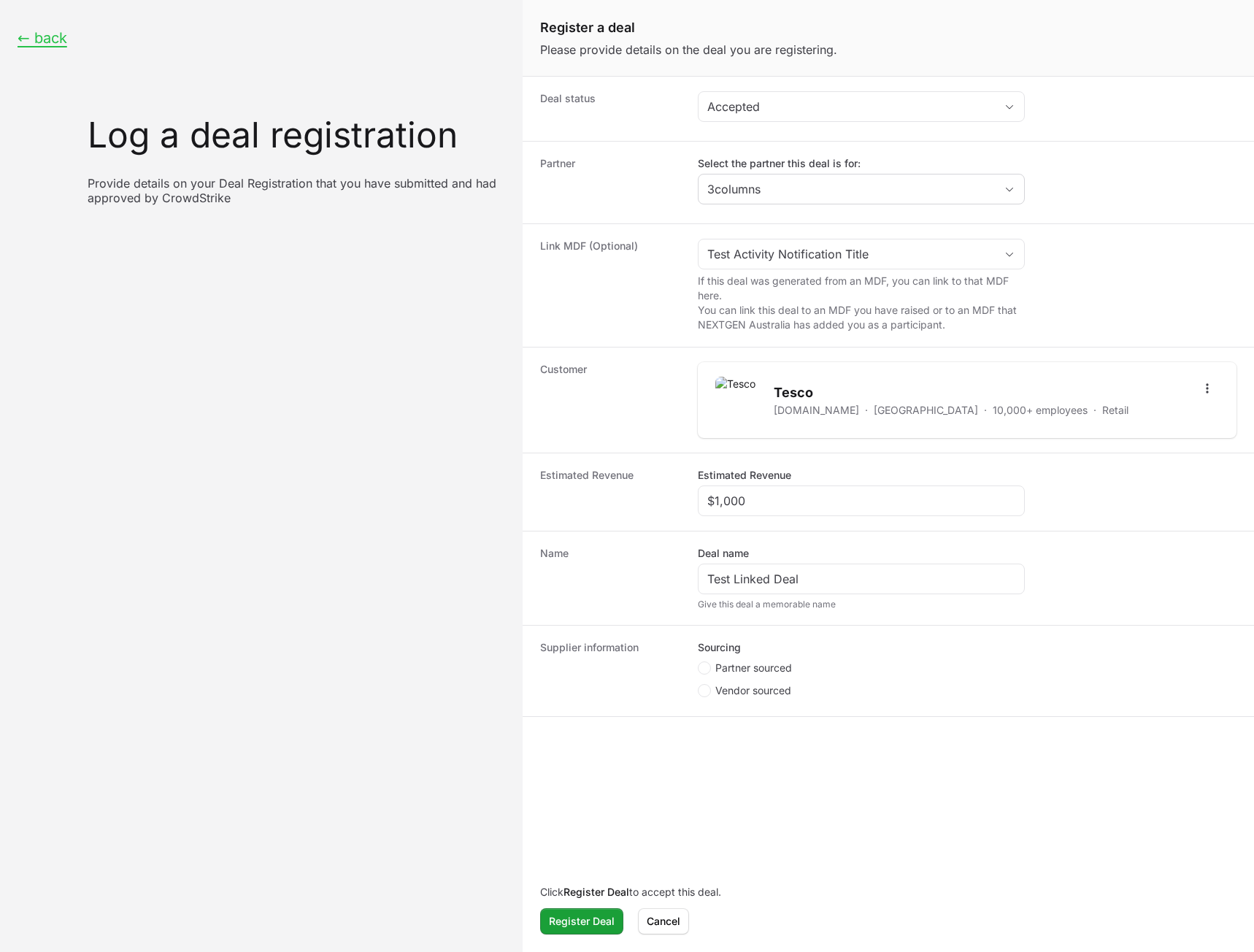
radio input "true"
click at [758, 743] on input "Deal registration code" at bounding box center [861, 746] width 308 height 18
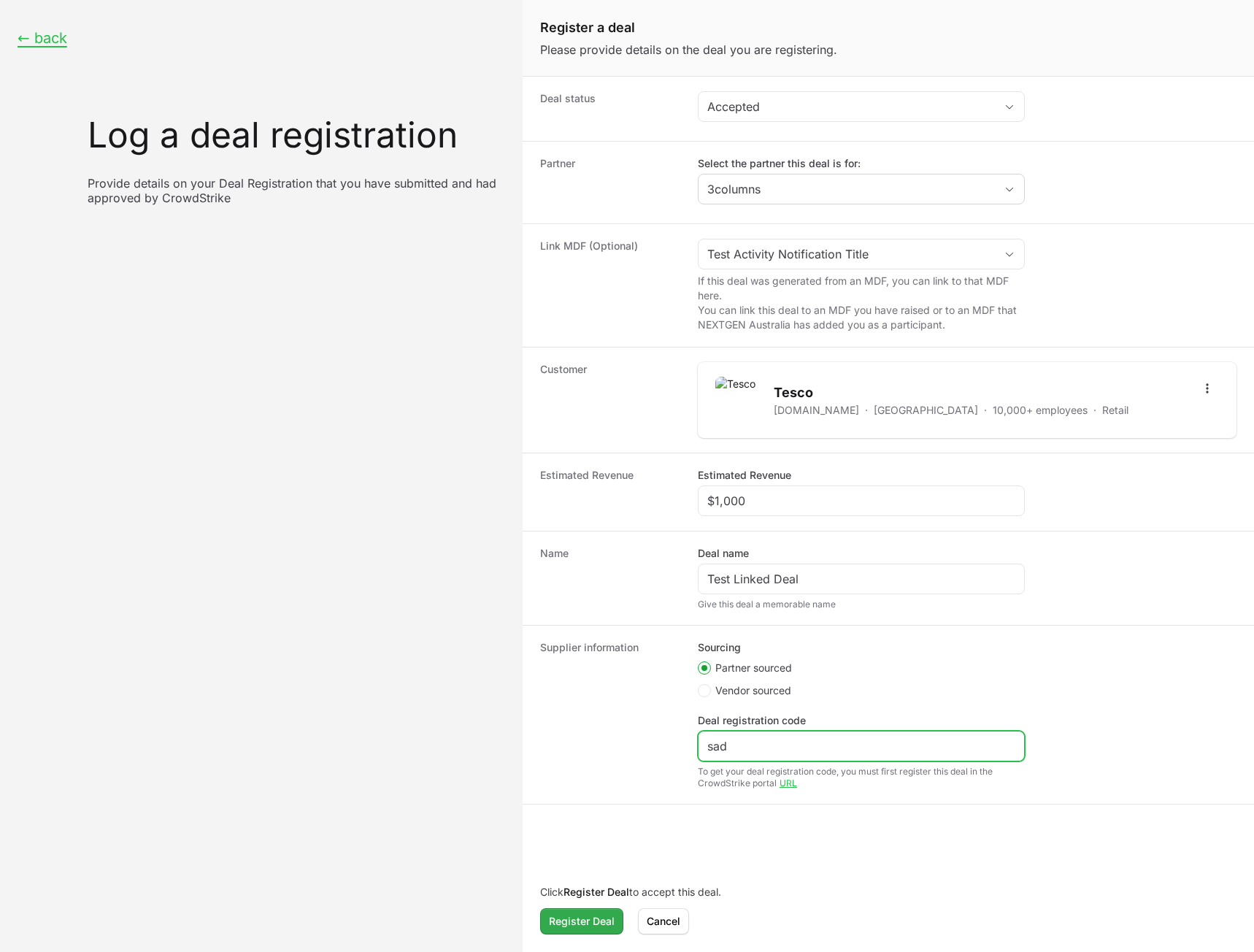
type input "sad"
click at [588, 916] on span "Register Deal" at bounding box center [582, 921] width 66 height 18
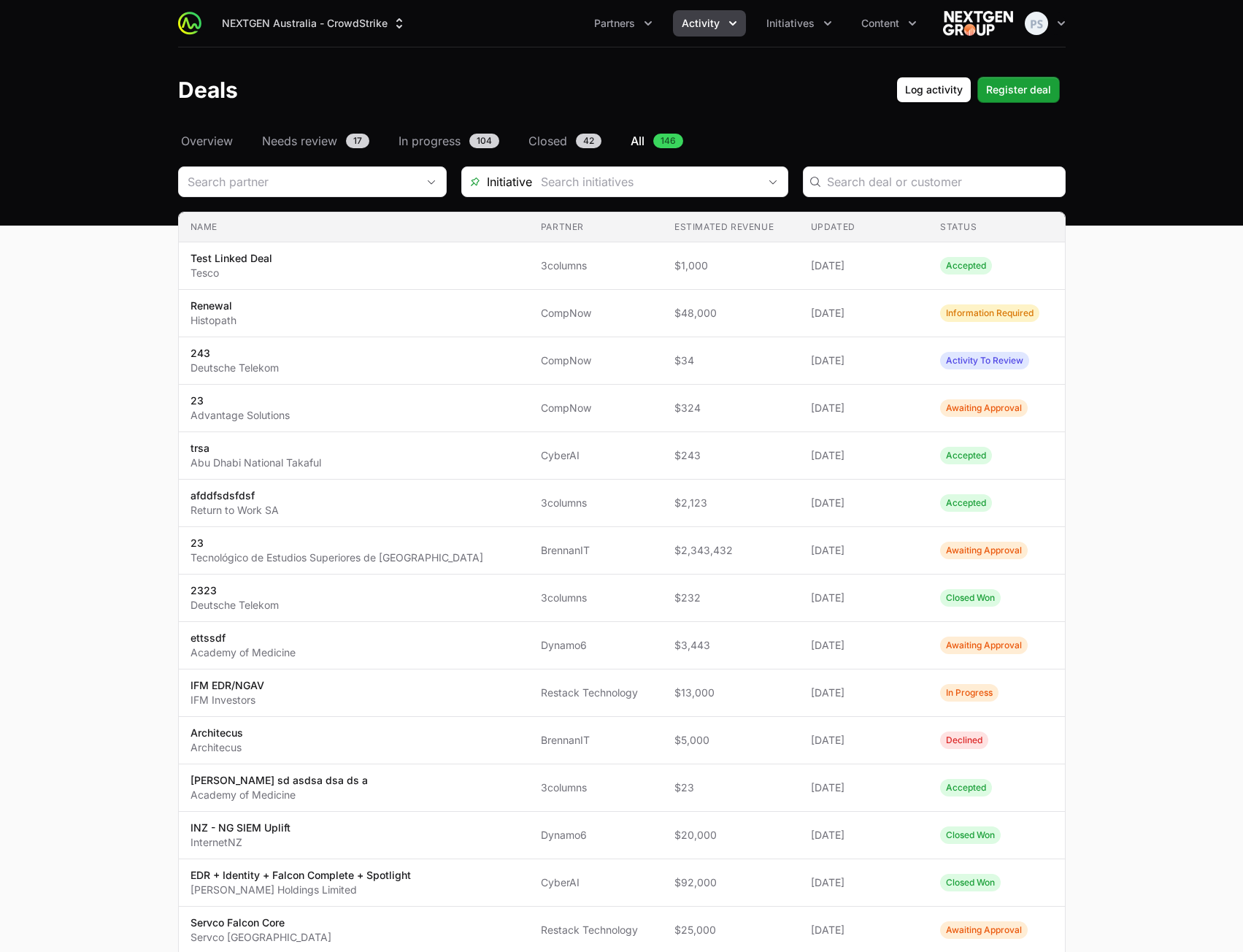
click at [678, 26] on button "Activity" at bounding box center [709, 23] width 73 height 26
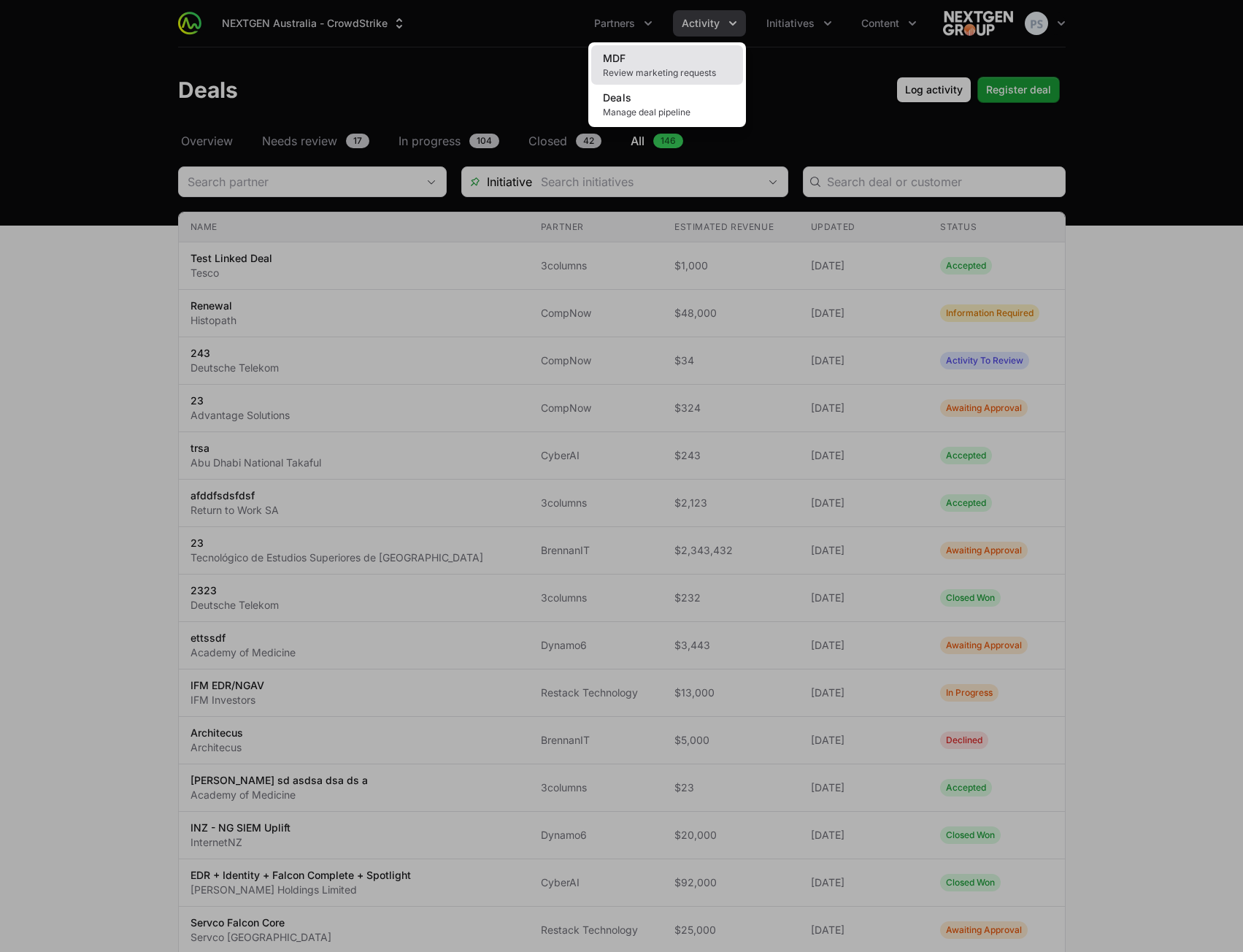
click at [625, 59] on span "MDF" at bounding box center [615, 58] width 24 height 12
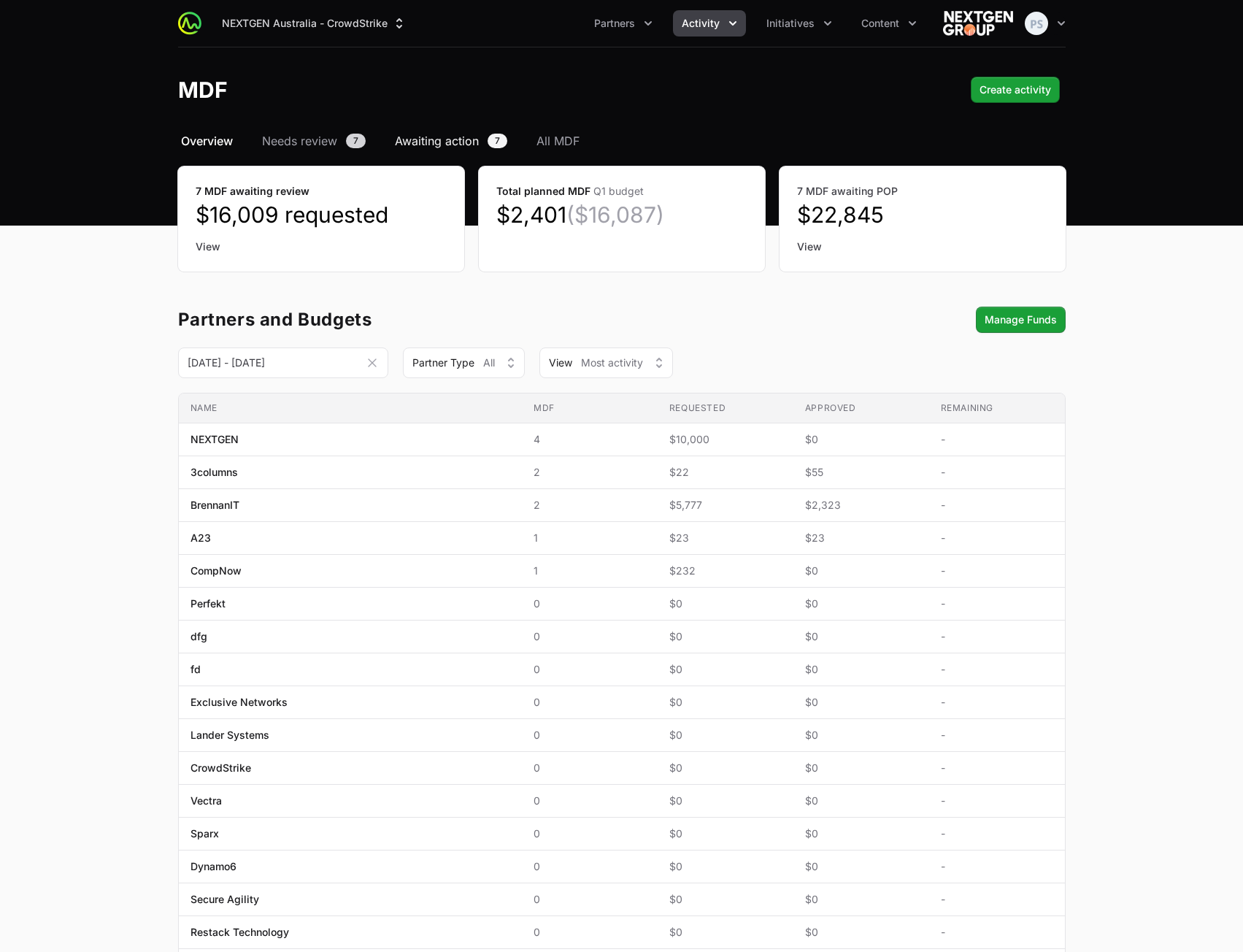
click at [475, 146] on span "Awaiting action" at bounding box center [437, 141] width 84 height 18
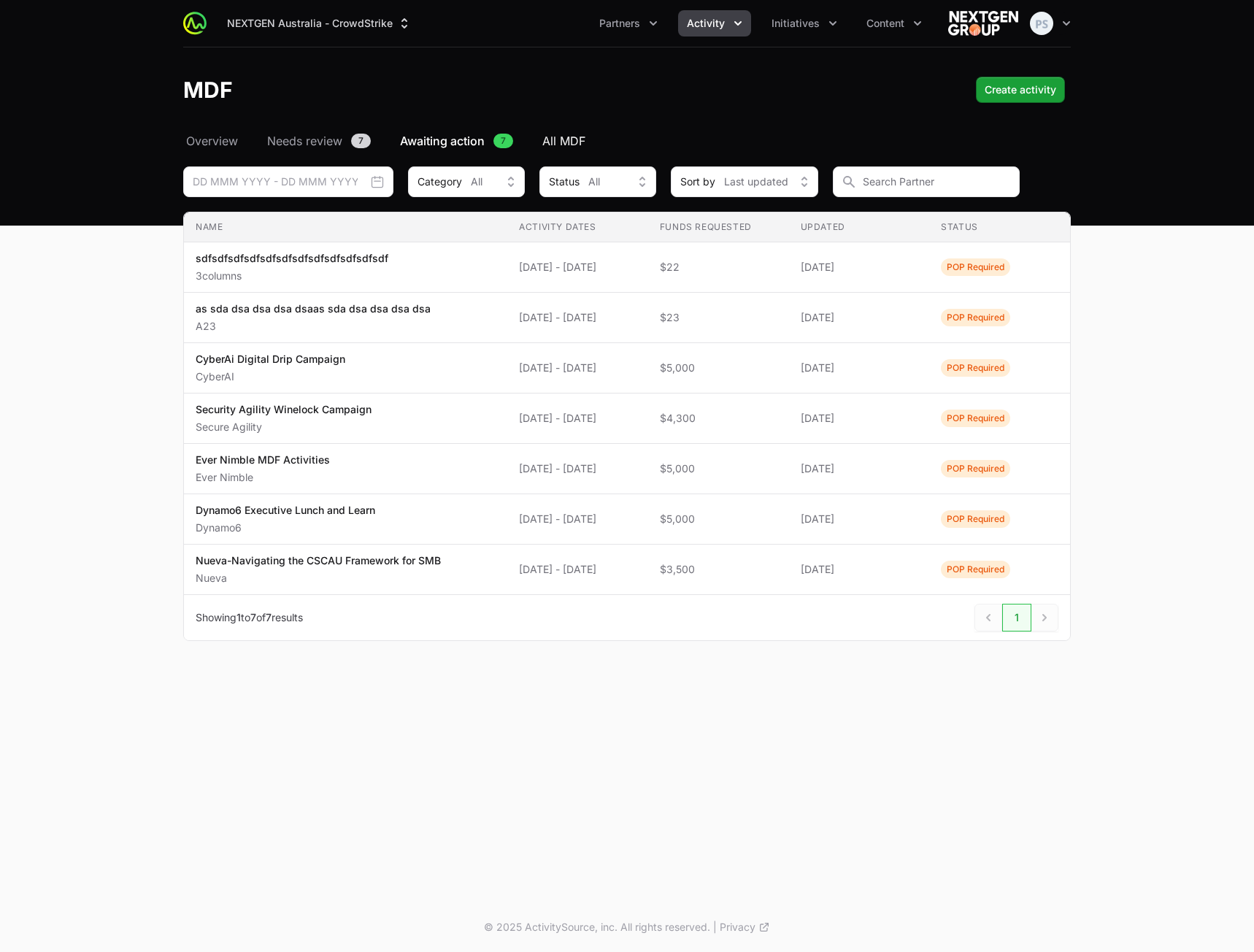
click at [559, 143] on span "All MDF" at bounding box center [564, 141] width 43 height 18
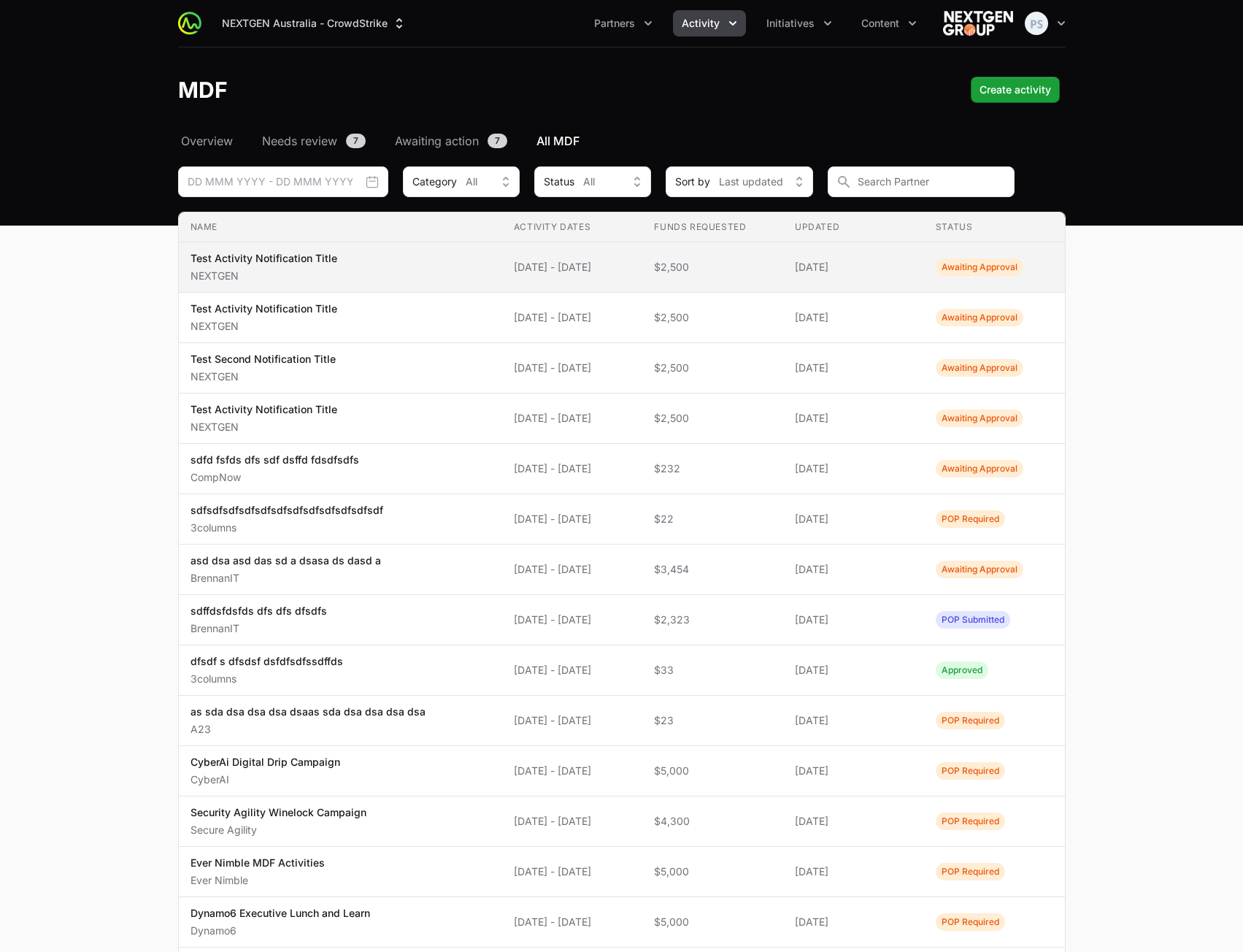
click at [517, 278] on td "Activity Dates [DATE] - [DATE]" at bounding box center [573, 268] width 141 height 50
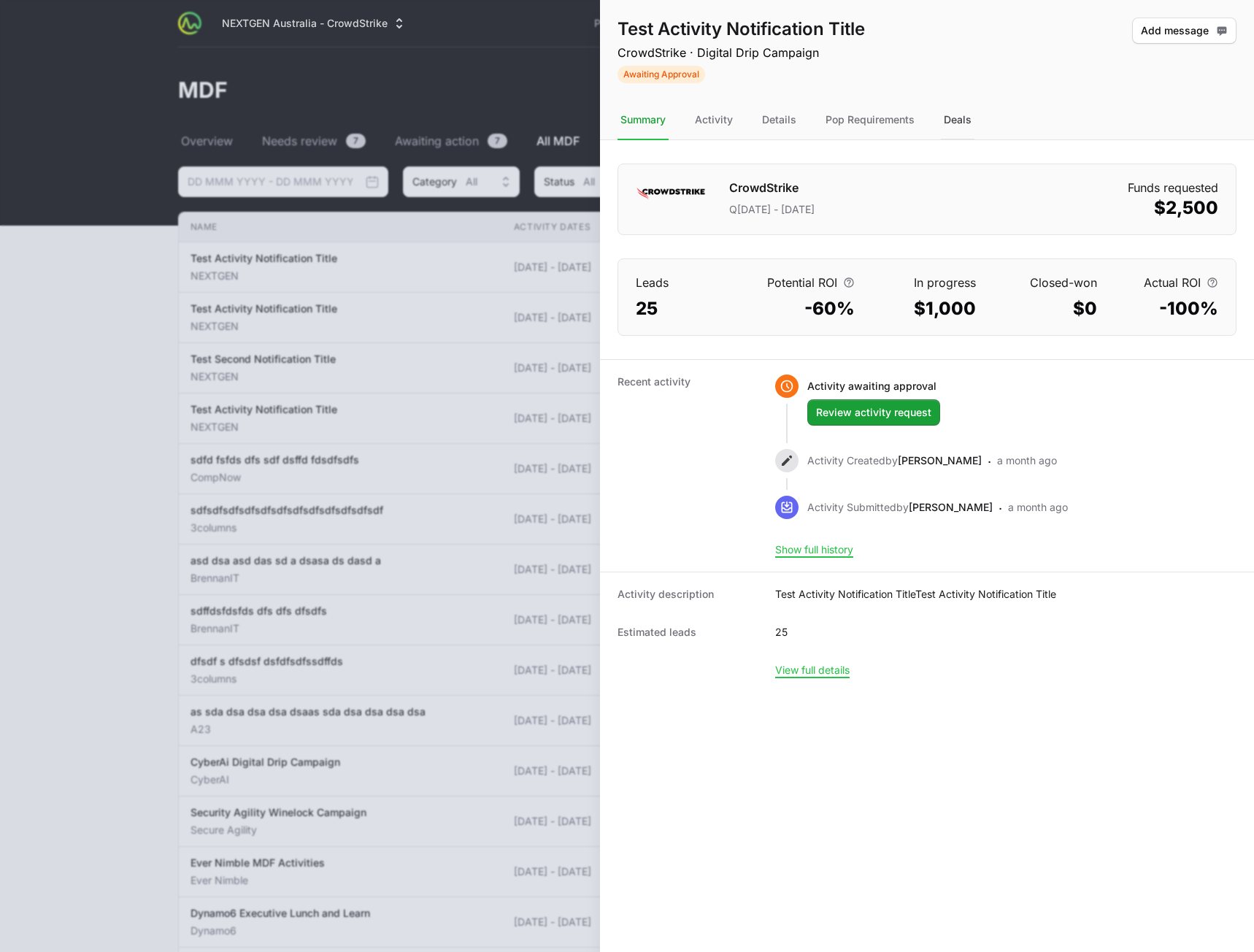
click at [950, 120] on div "Deals" at bounding box center [958, 121] width 34 height 40
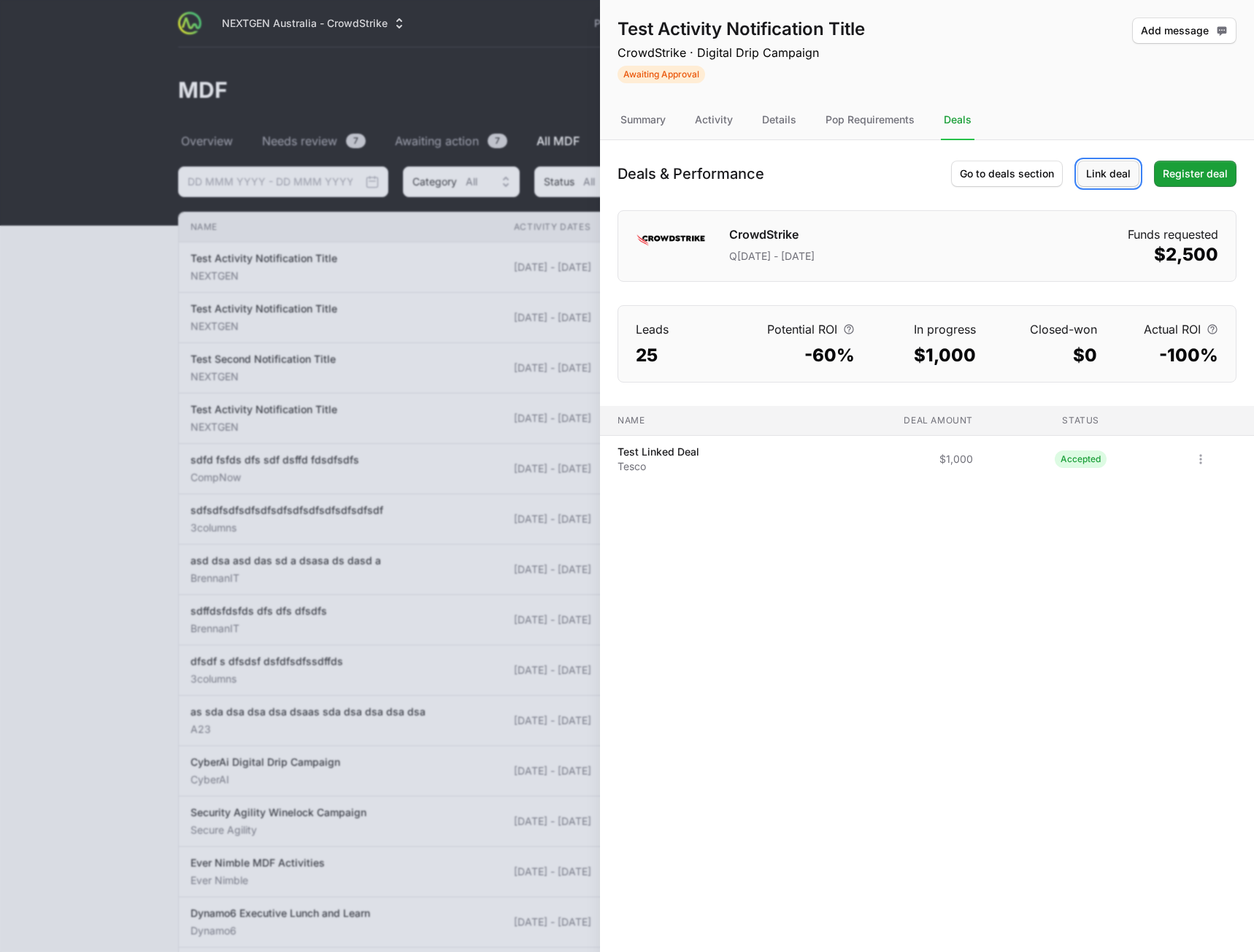
click at [1111, 174] on span "Link deal" at bounding box center [1109, 174] width 44 height 18
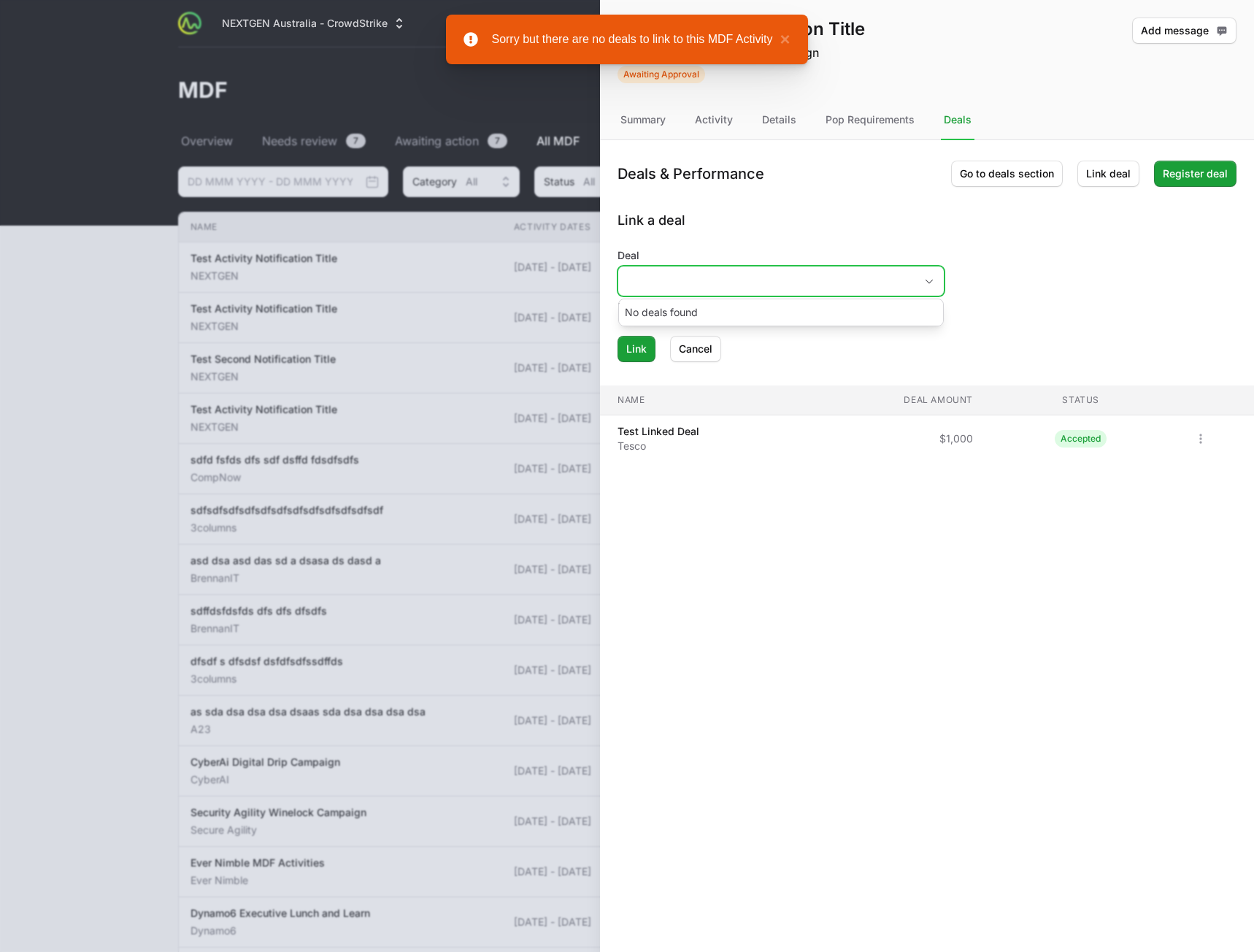
click at [761, 283] on input "Deal" at bounding box center [767, 281] width 297 height 29
click at [780, 223] on h2 "Link a deal" at bounding box center [928, 220] width 619 height 21
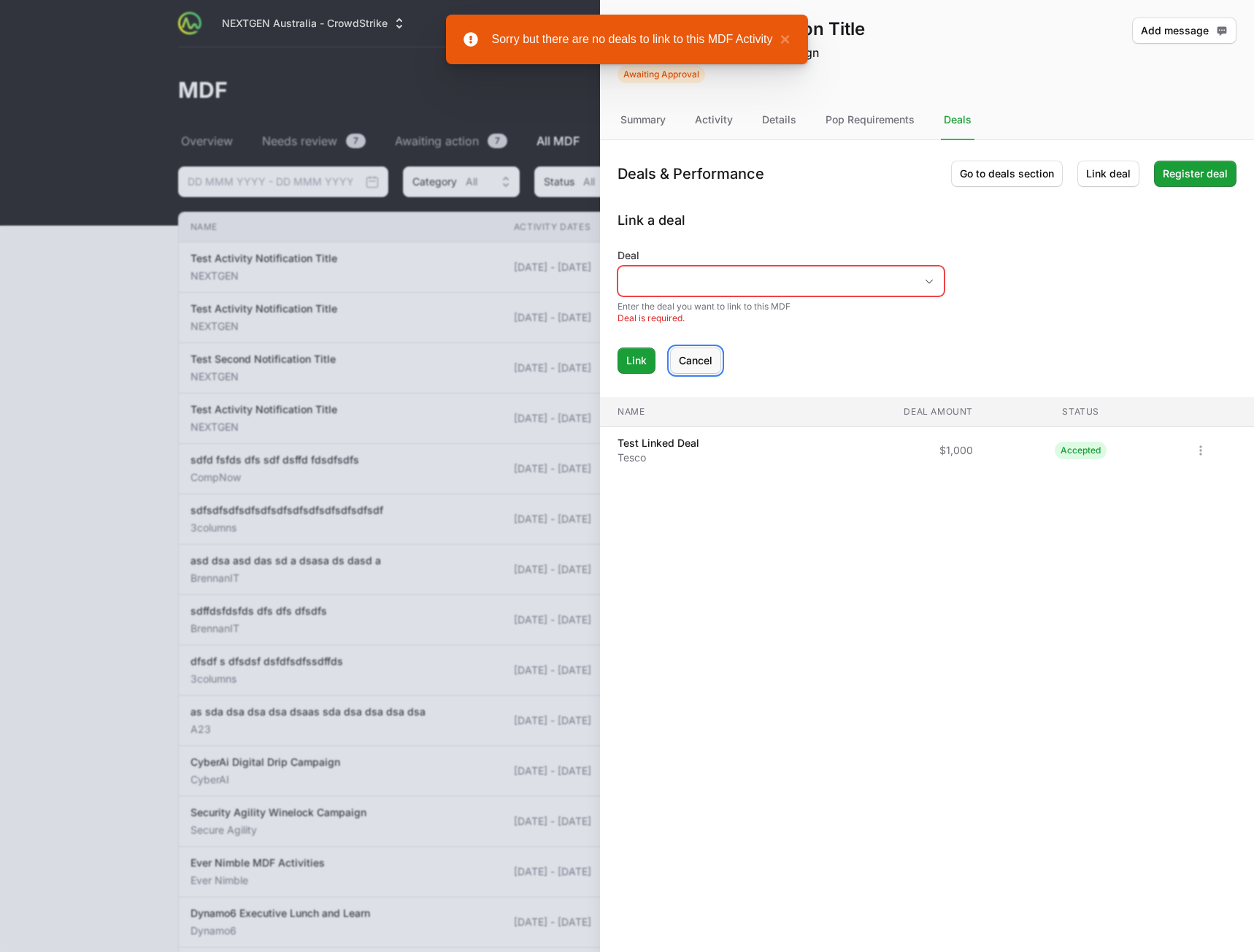
click at [702, 361] on span "Cancel" at bounding box center [696, 360] width 34 height 18
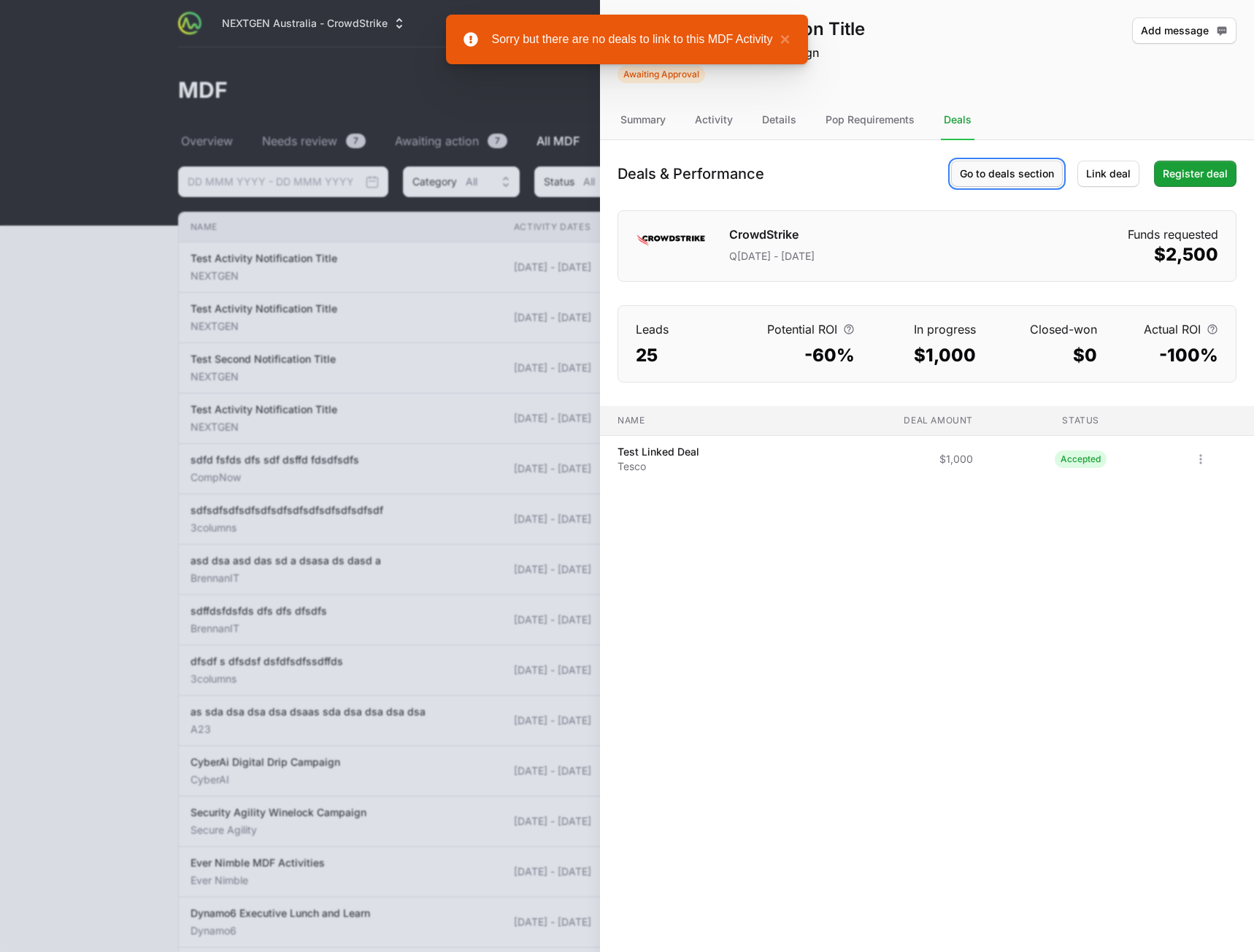
click at [985, 184] on button "Go to deals section" at bounding box center [1007, 174] width 112 height 26
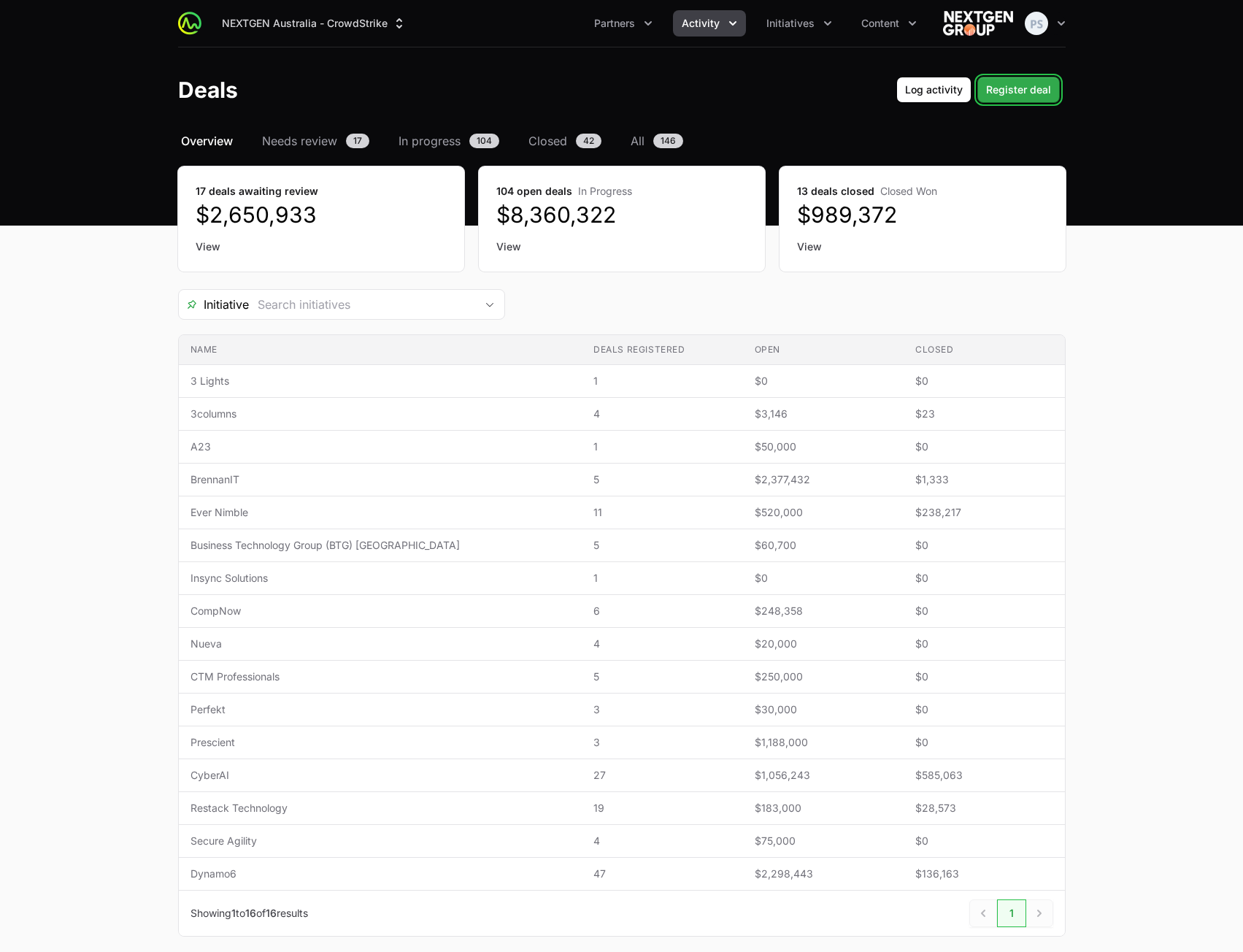
click at [1032, 88] on span "Register deal" at bounding box center [1018, 89] width 65 height 18
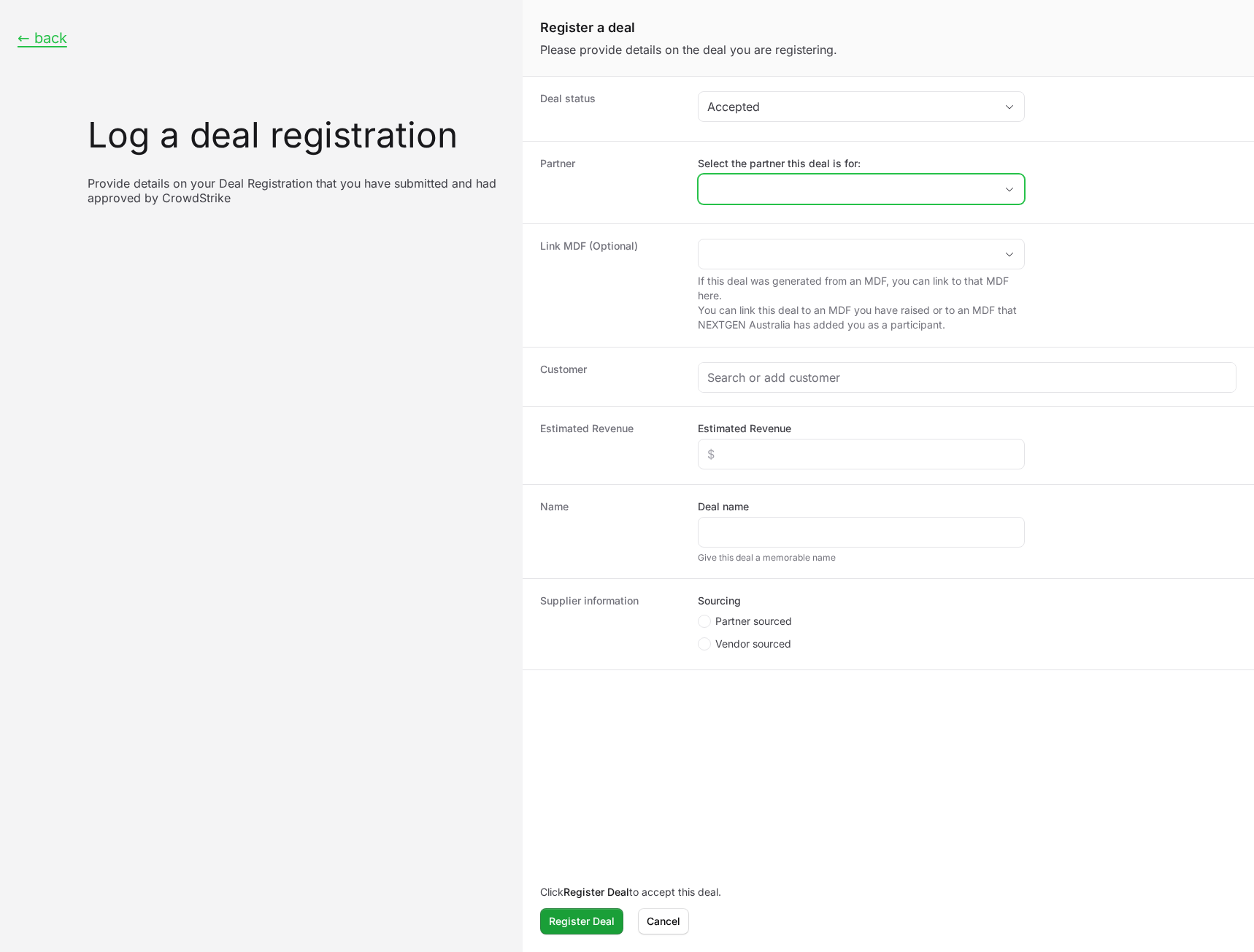
click at [773, 190] on input "Select the partner this deal is for:" at bounding box center [847, 189] width 297 height 29
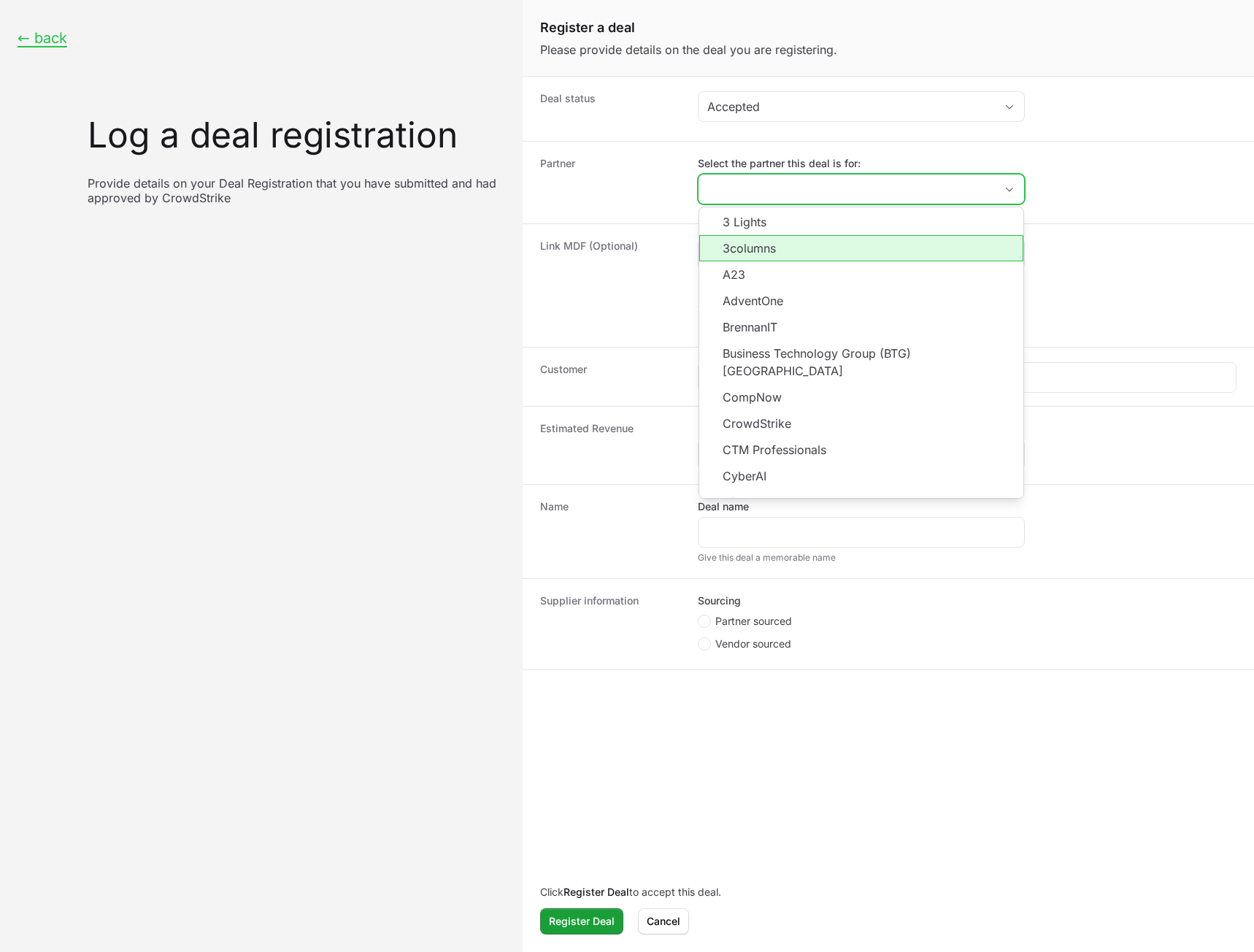
click at [766, 249] on li "3columns" at bounding box center [862, 248] width 324 height 26
type input "3columns"
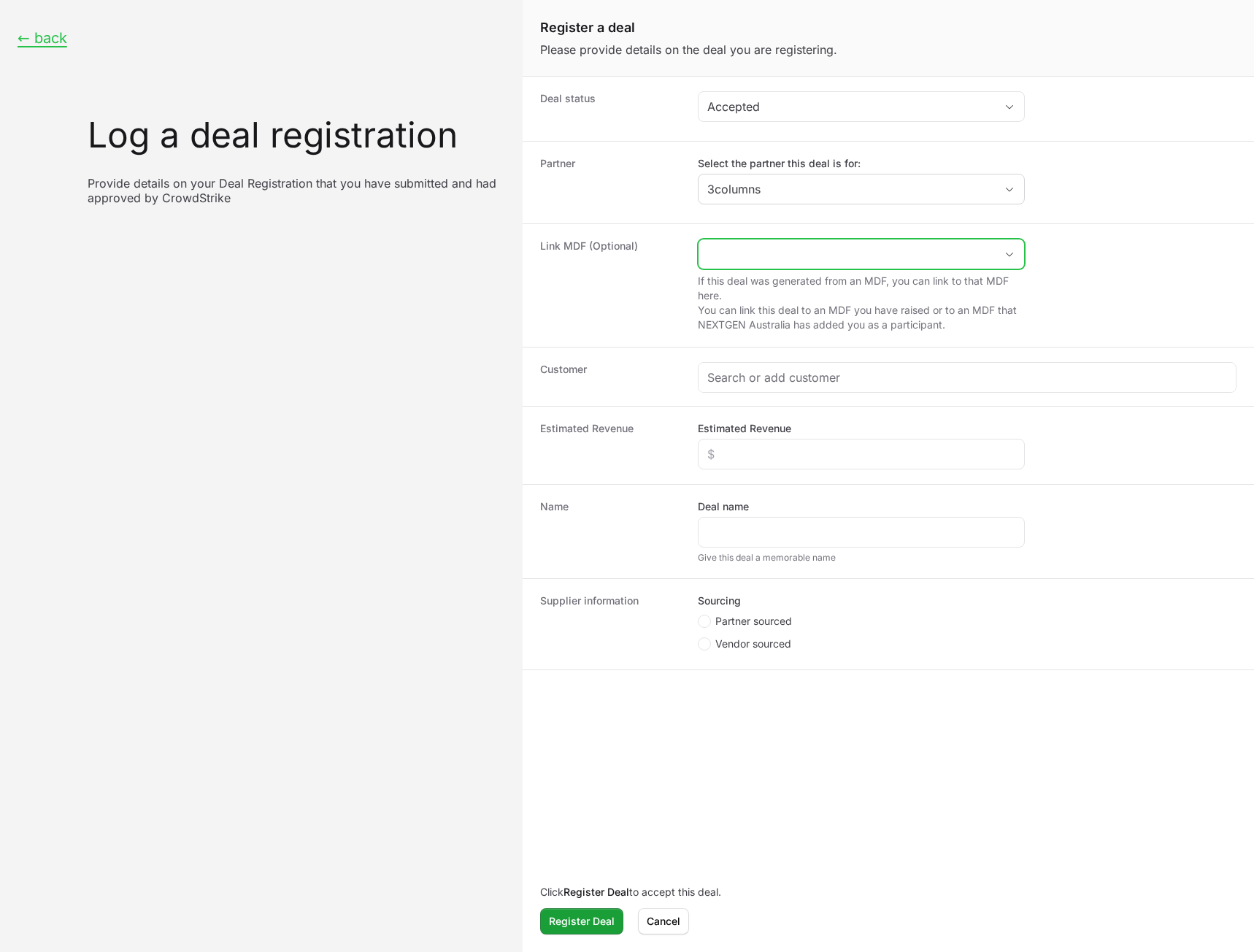
click at [762, 255] on input "Create activity form" at bounding box center [847, 254] width 297 height 29
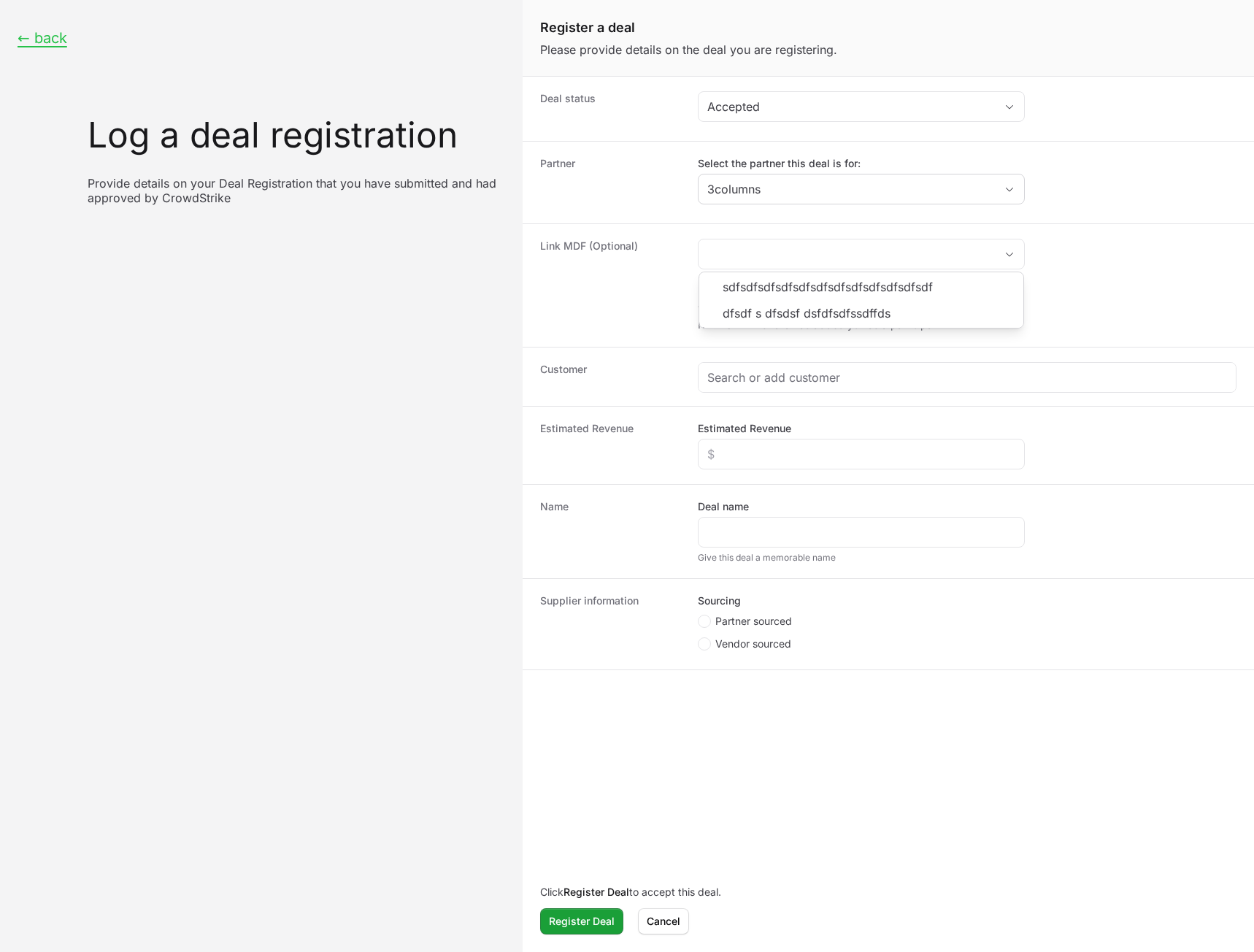
click at [601, 289] on dt "Link MDF (Optional)" at bounding box center [610, 285] width 140 height 93
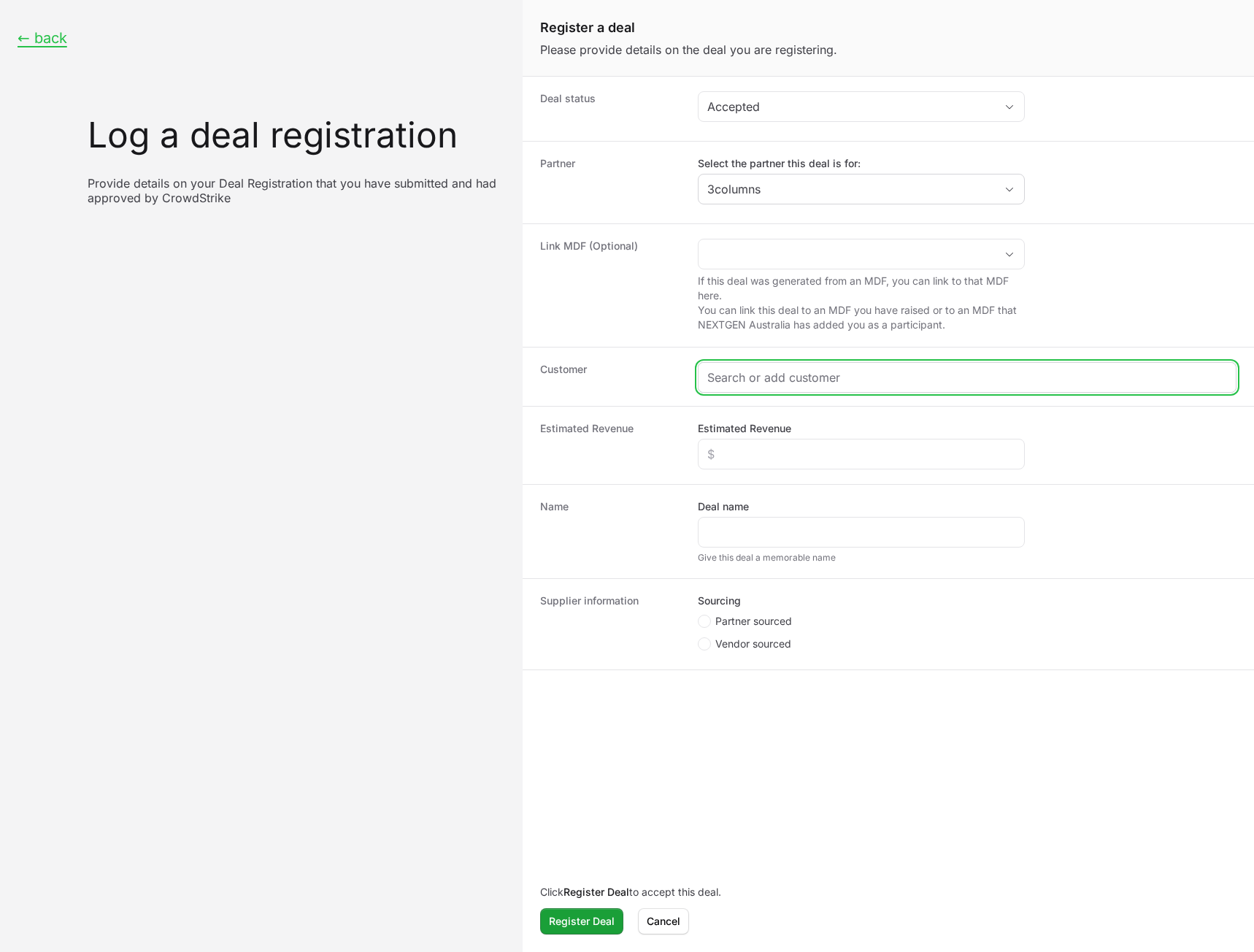
click at [721, 375] on input "Create activity form" at bounding box center [967, 377] width 520 height 18
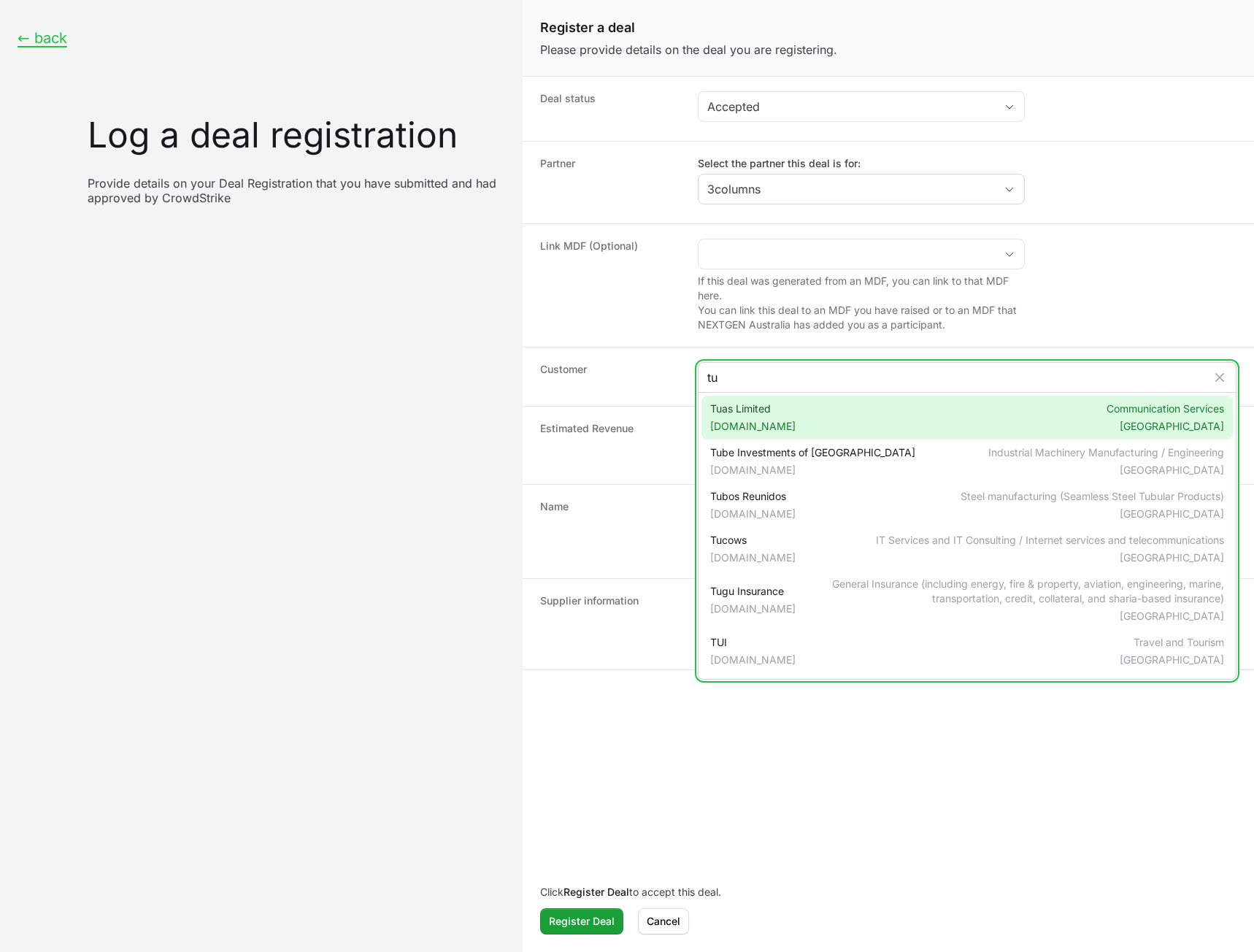
type input "tu"
click at [749, 415] on span "Tuas Limited [DOMAIN_NAME]" at bounding box center [753, 418] width 86 height 32
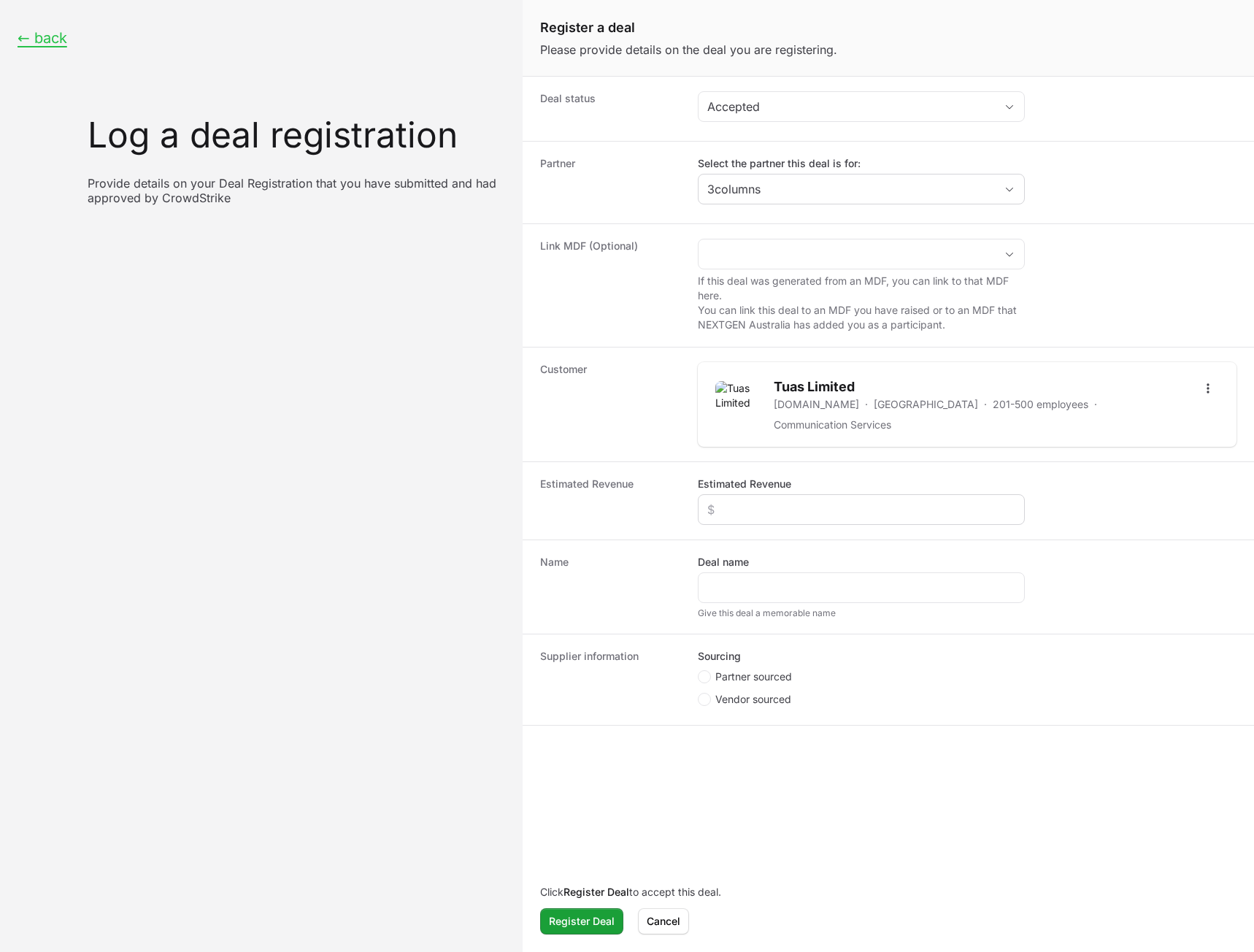
click at [754, 494] on div "Create activity form" at bounding box center [862, 509] width 327 height 31
click at [754, 501] on input "Estimated Revenue" at bounding box center [861, 509] width 308 height 18
type input "$234"
click at [779, 191] on input "Select the partner this deal is for:" at bounding box center [847, 189] width 297 height 29
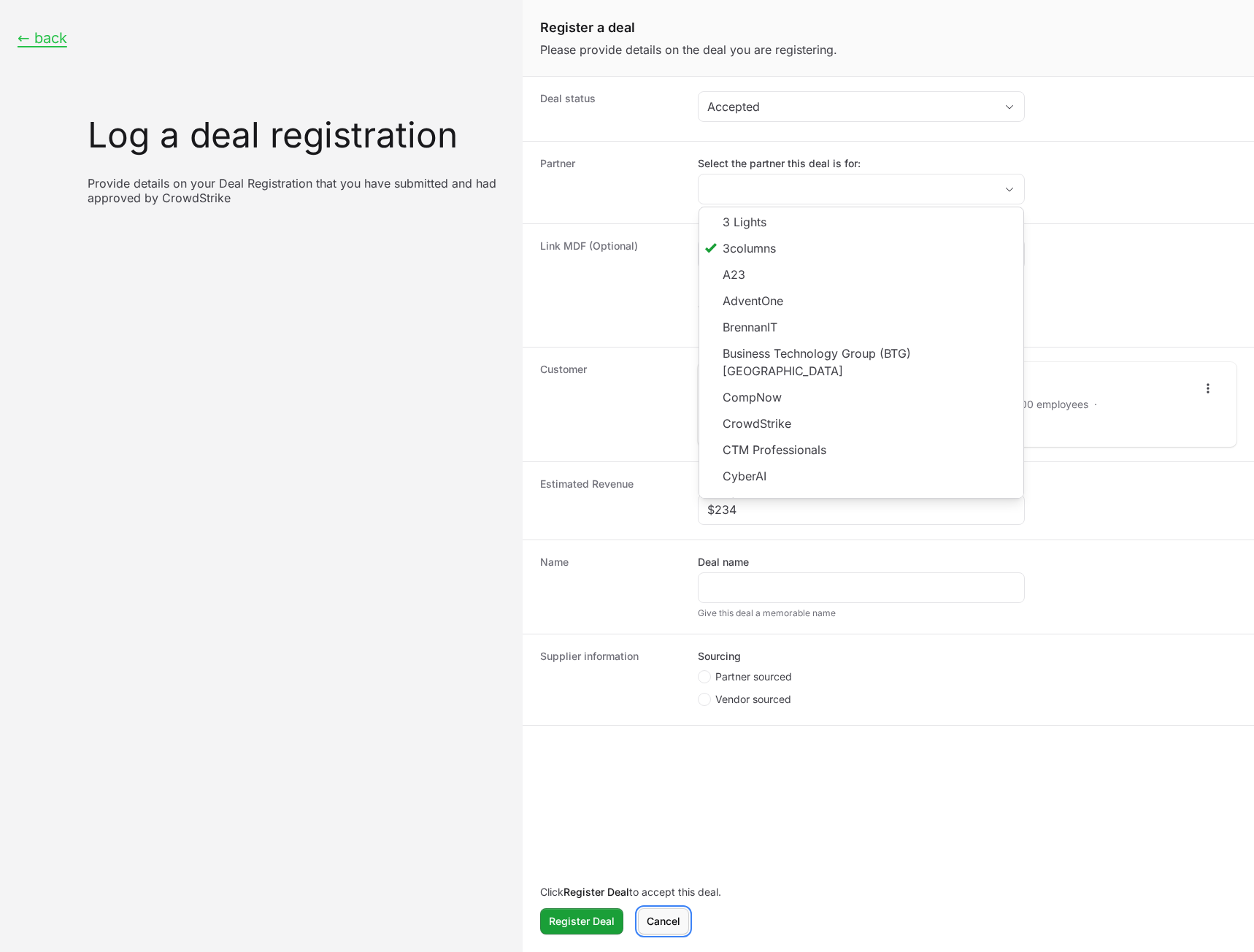
type input "3columns"
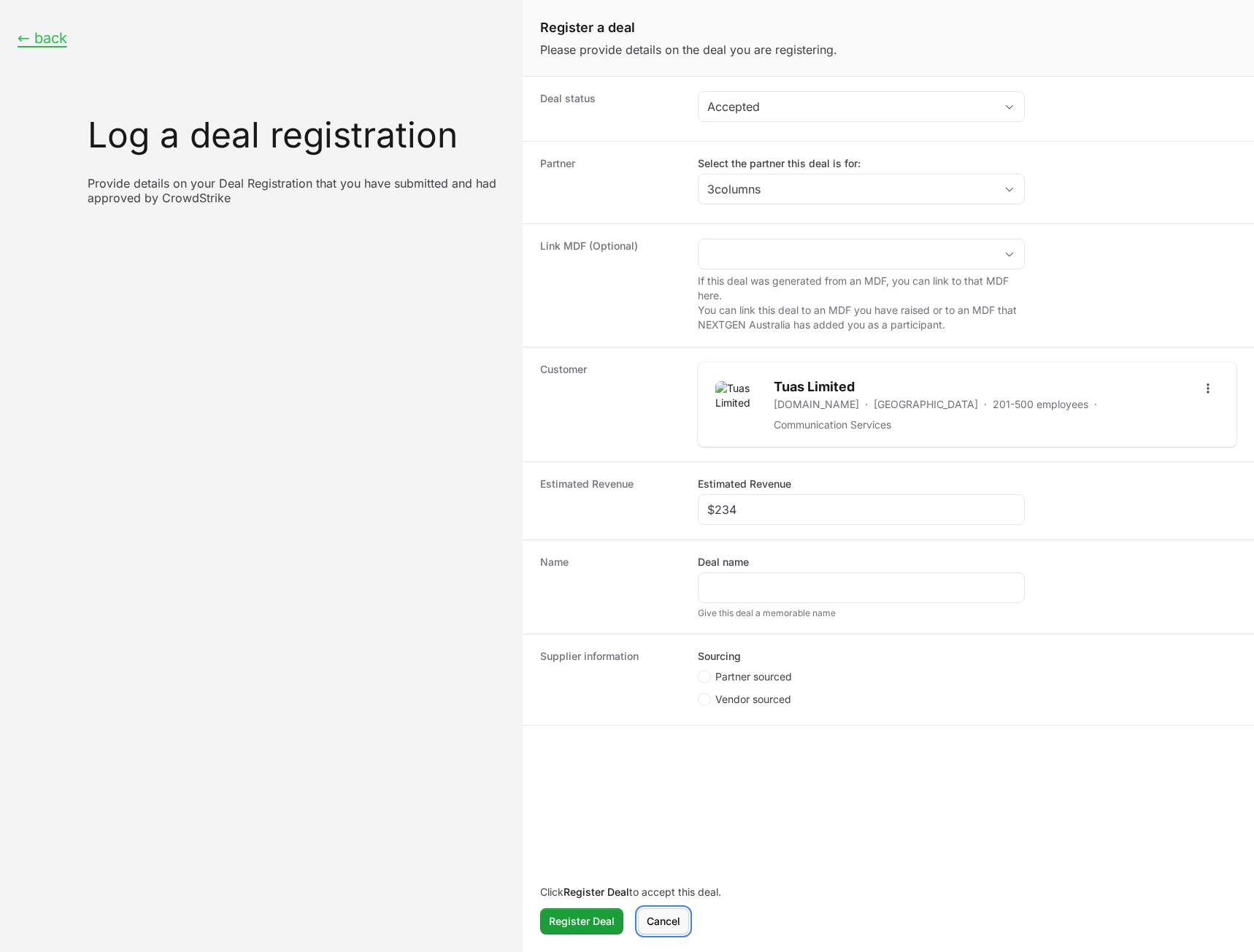
click at [658, 915] on span "Cancel" at bounding box center [664, 921] width 34 height 18
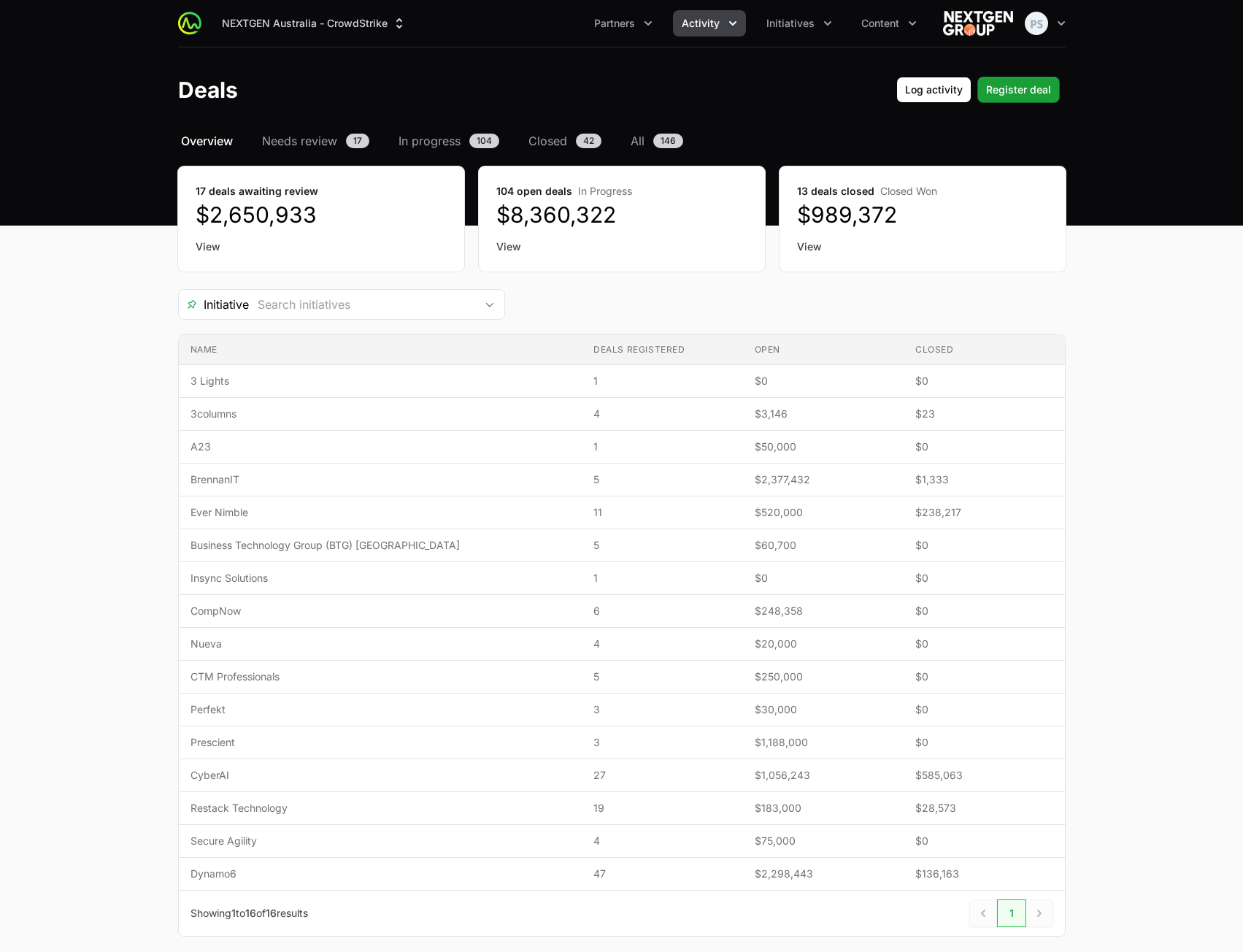
click at [709, 30] on span "Activity" at bounding box center [701, 23] width 38 height 15
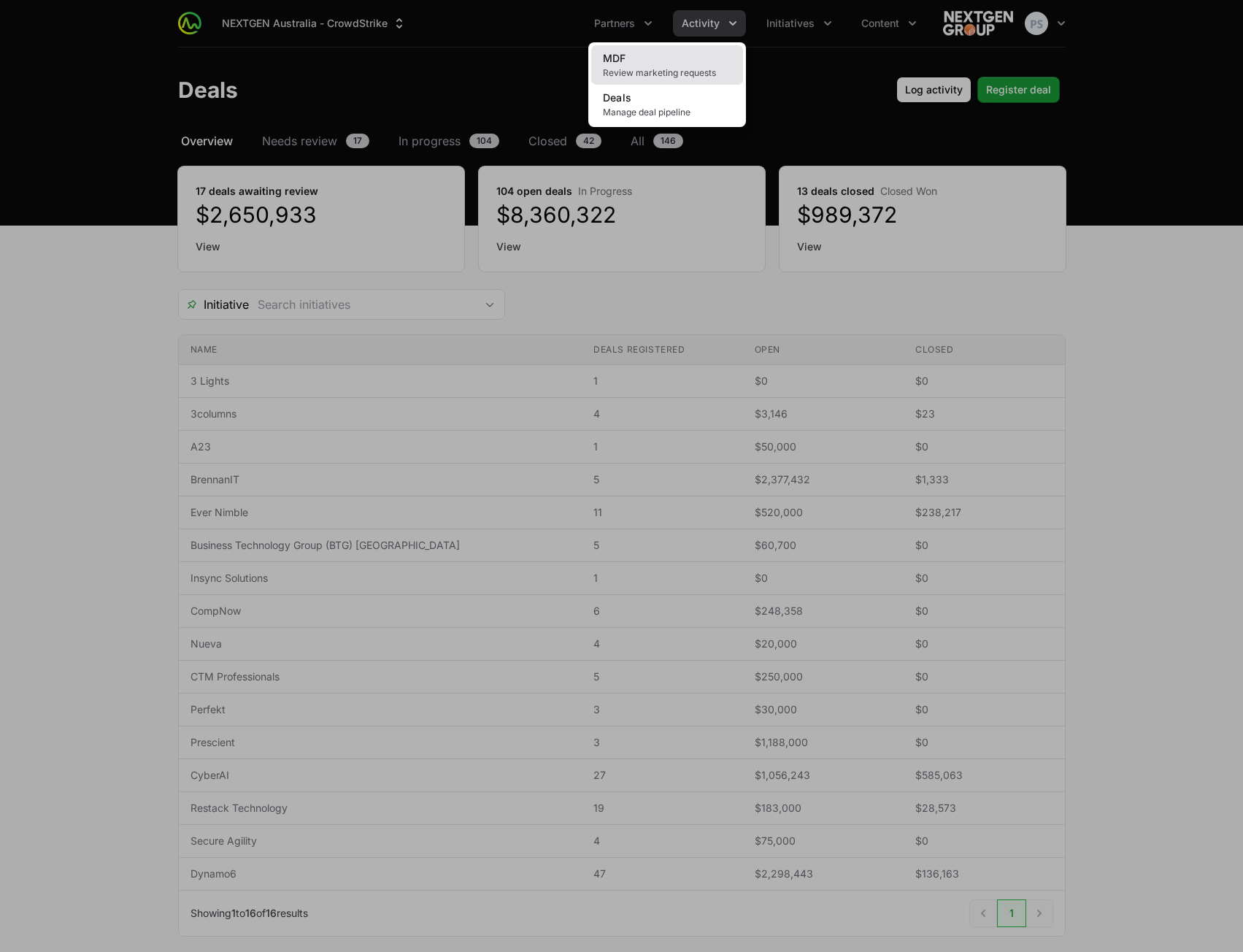
click at [700, 51] on link "MDF Review marketing requests" at bounding box center [667, 65] width 152 height 40
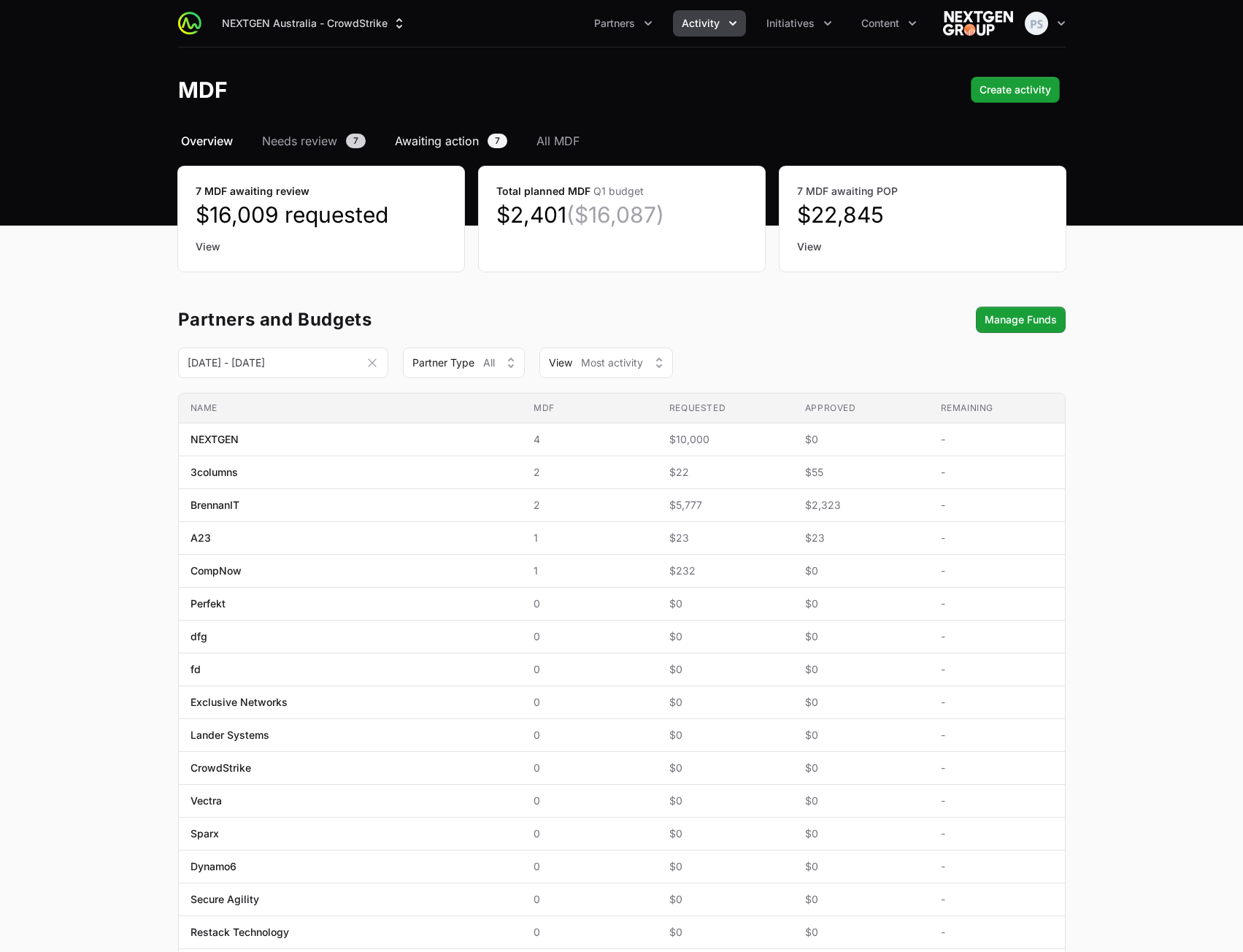
click at [443, 138] on span "Awaiting action" at bounding box center [437, 141] width 84 height 18
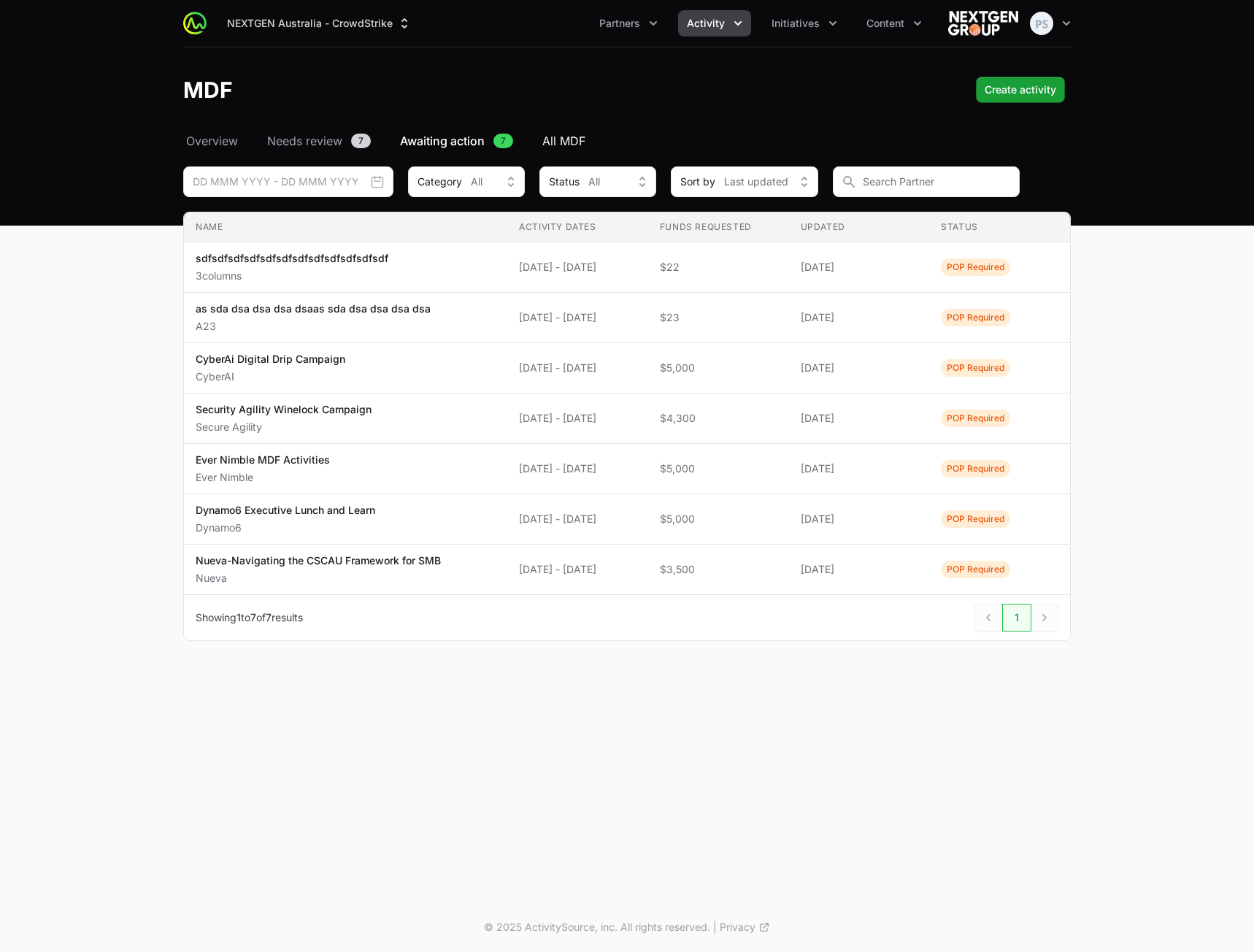
click at [552, 143] on span "All MDF" at bounding box center [564, 141] width 43 height 18
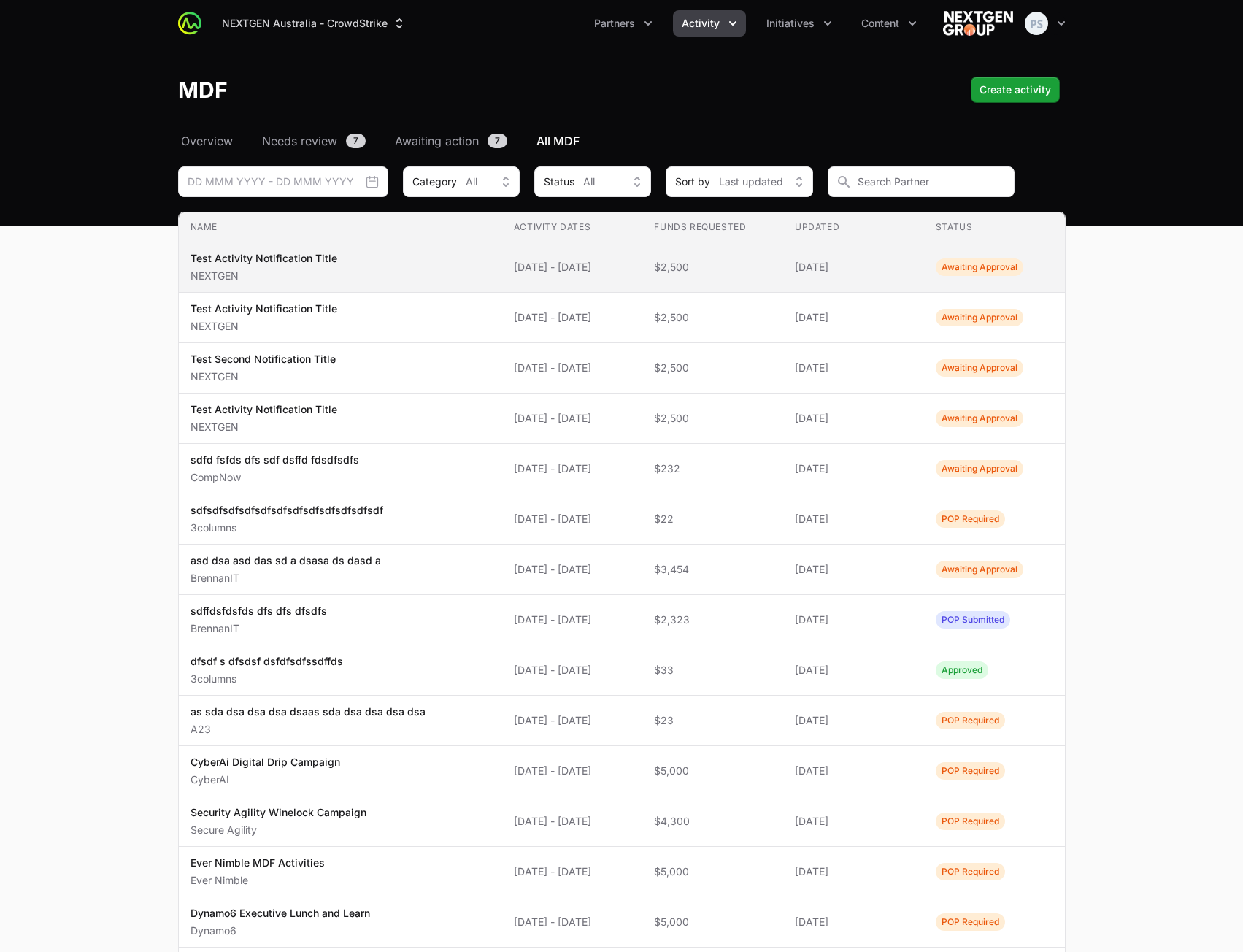
click at [626, 279] on td "Activity Dates [DATE] - [DATE]" at bounding box center [573, 268] width 141 height 50
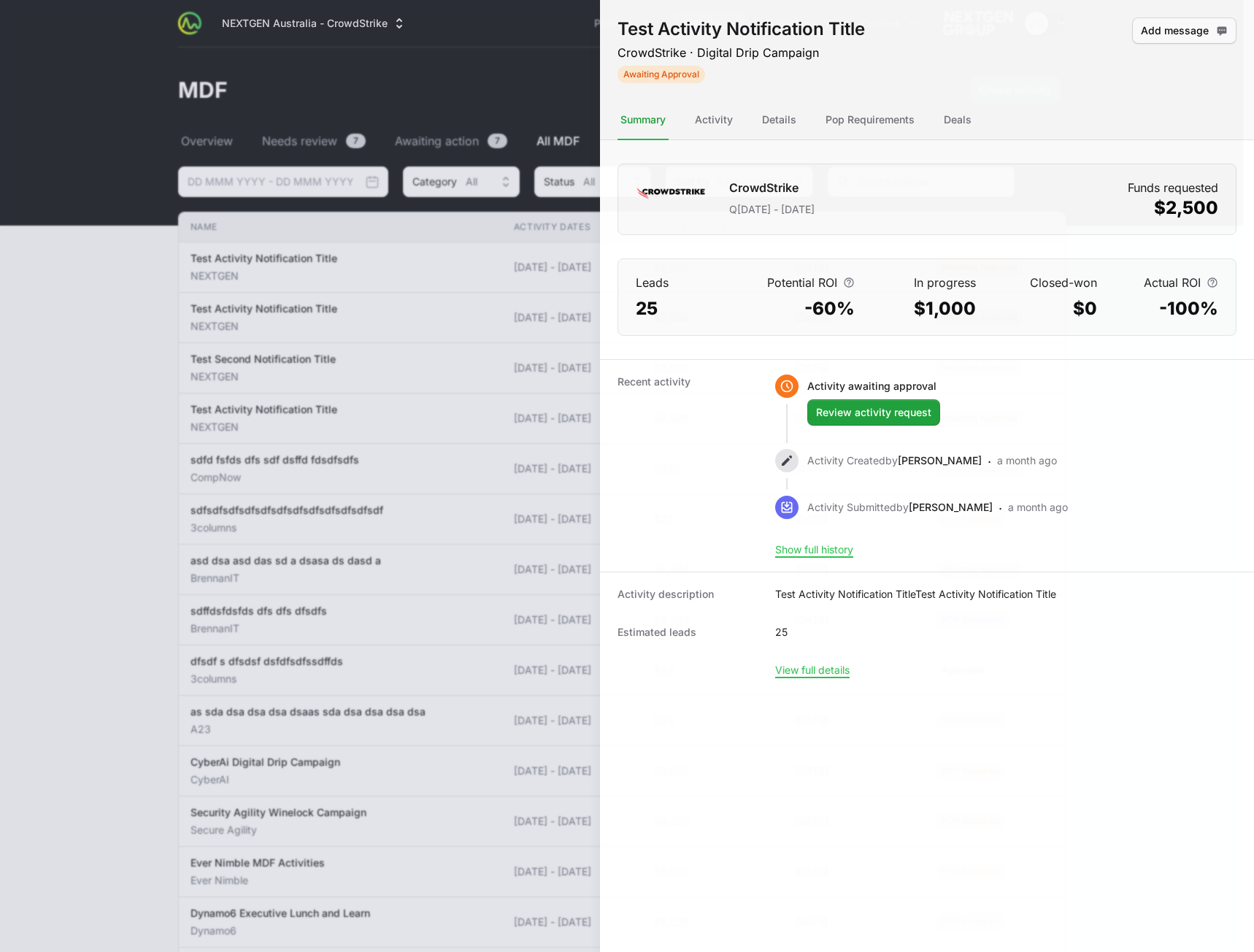
click at [374, 351] on div at bounding box center [627, 476] width 1254 height 952
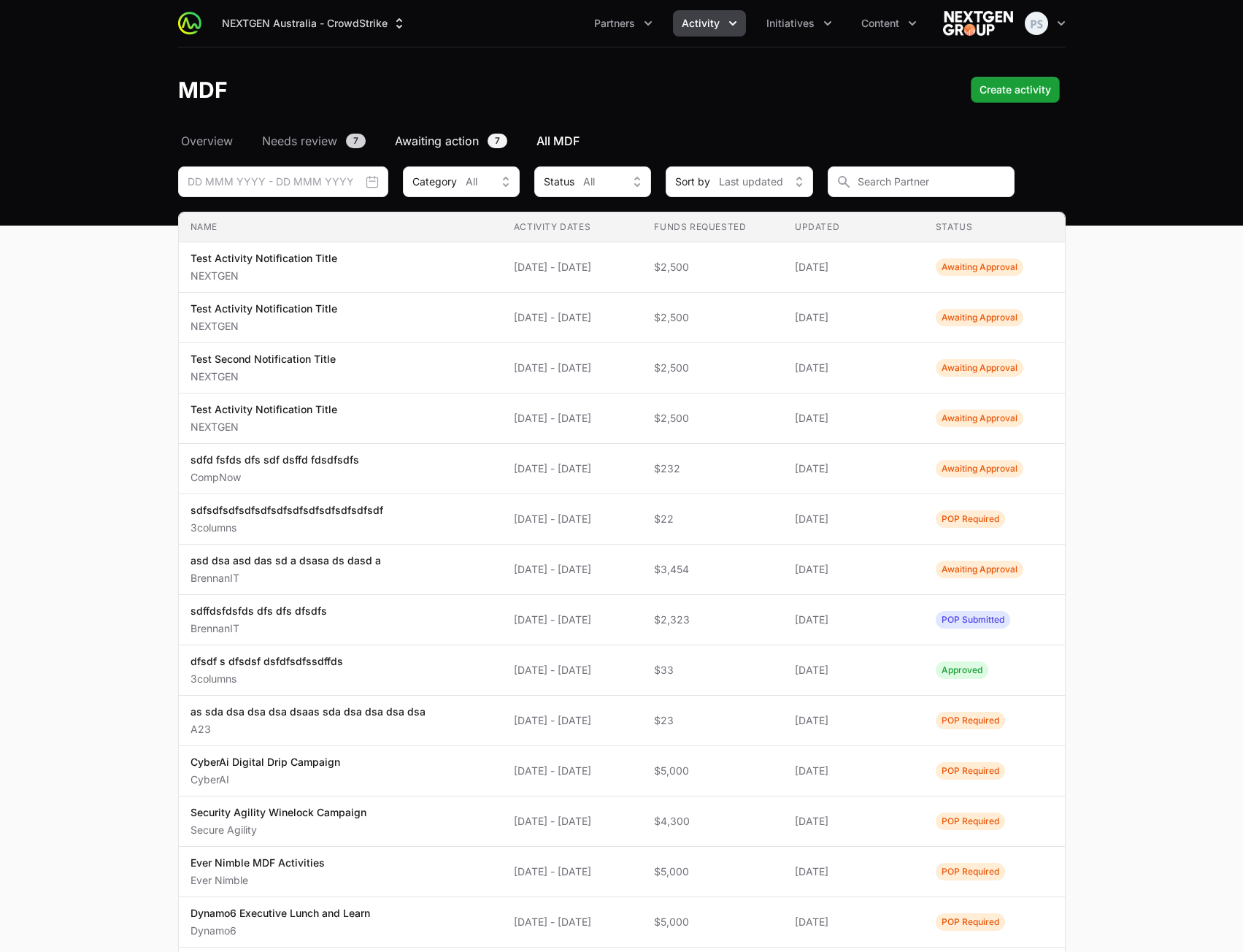
click at [433, 148] on span "Awaiting action" at bounding box center [437, 141] width 84 height 18
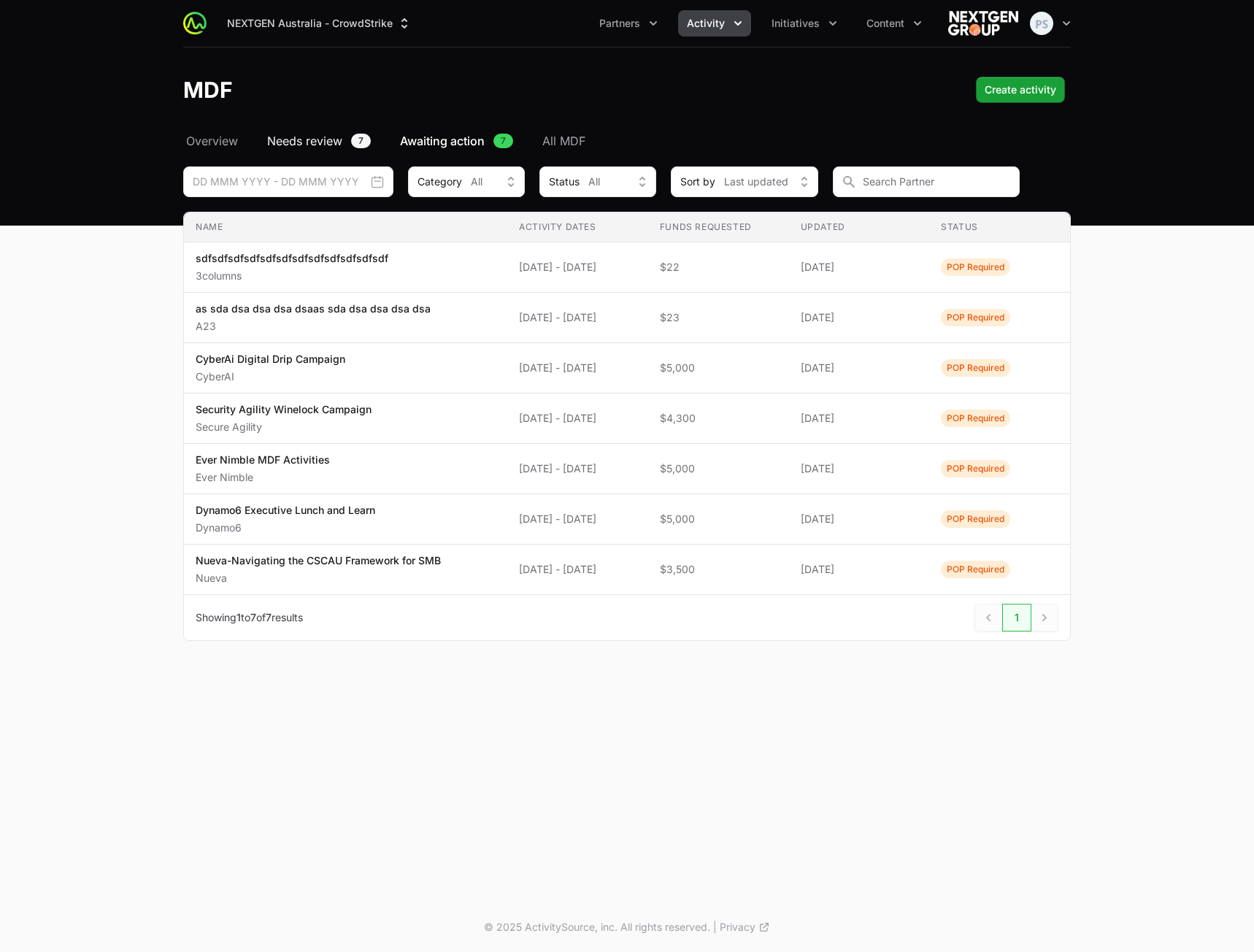
click at [314, 142] on span "Needs review" at bounding box center [304, 141] width 75 height 18
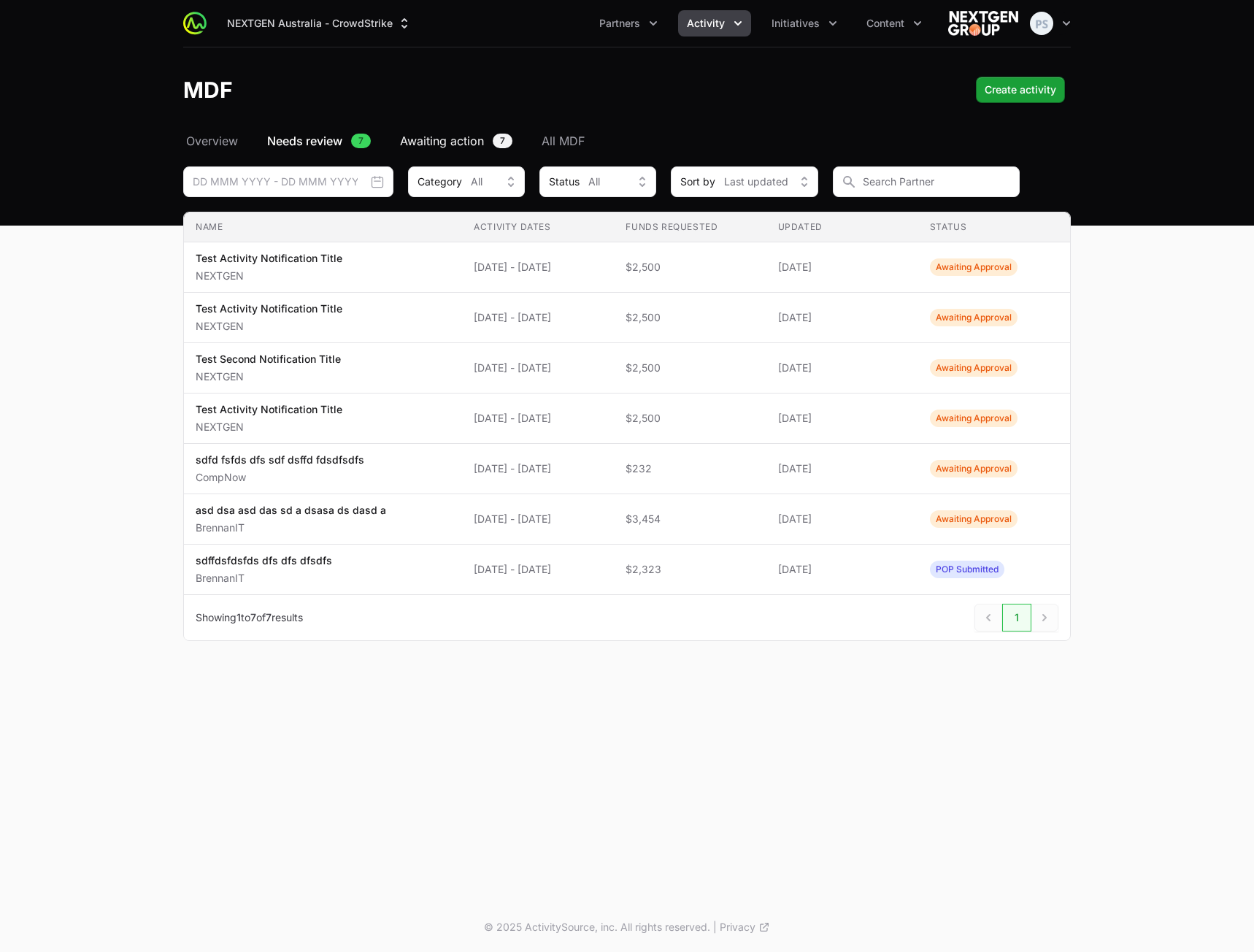
click at [443, 137] on span "Awaiting action" at bounding box center [442, 141] width 84 height 18
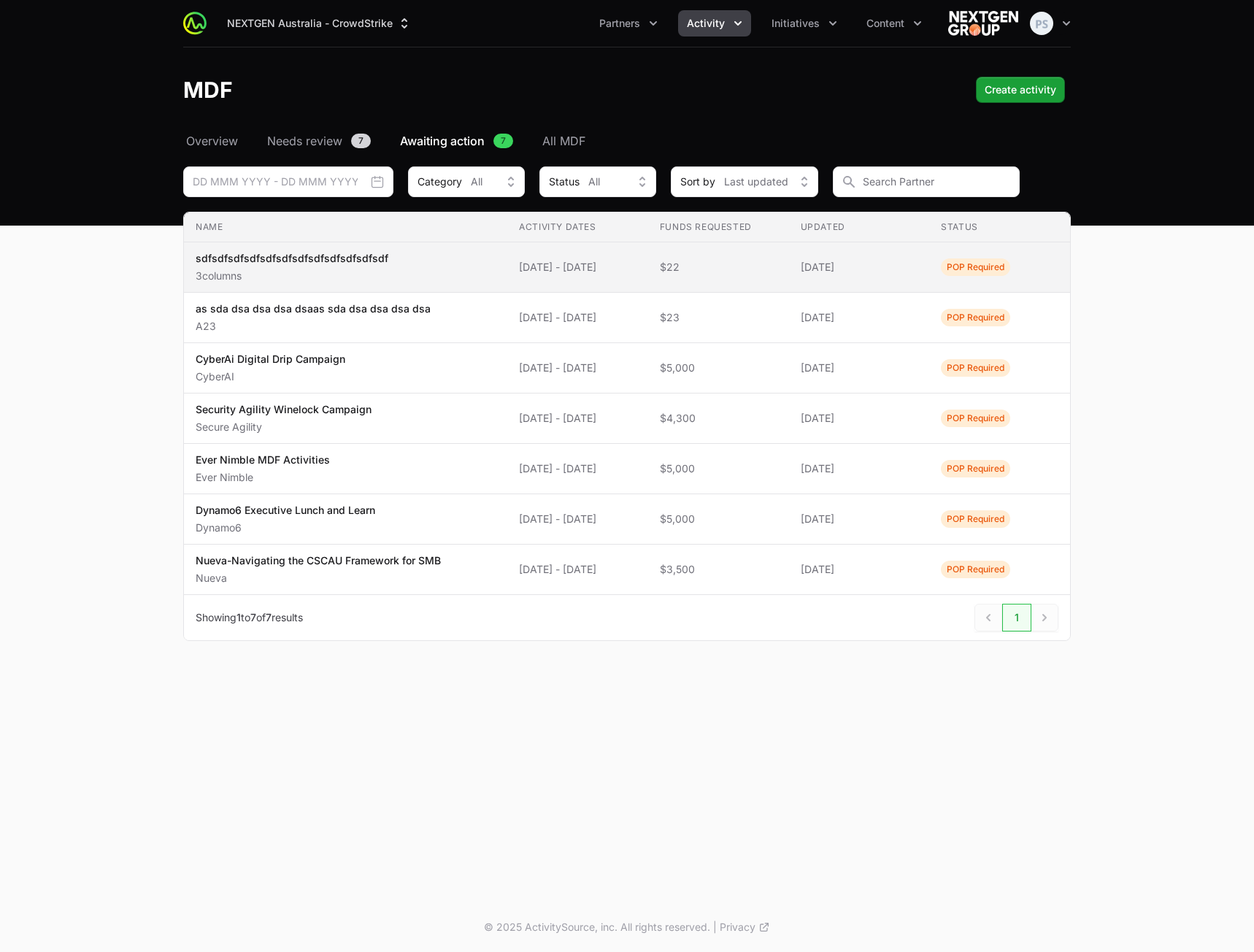
click at [419, 254] on span "sdfsdfsdfsdfsdfsdfsdfsdfsdfsdfsdfsdf 3columns" at bounding box center [346, 267] width 300 height 32
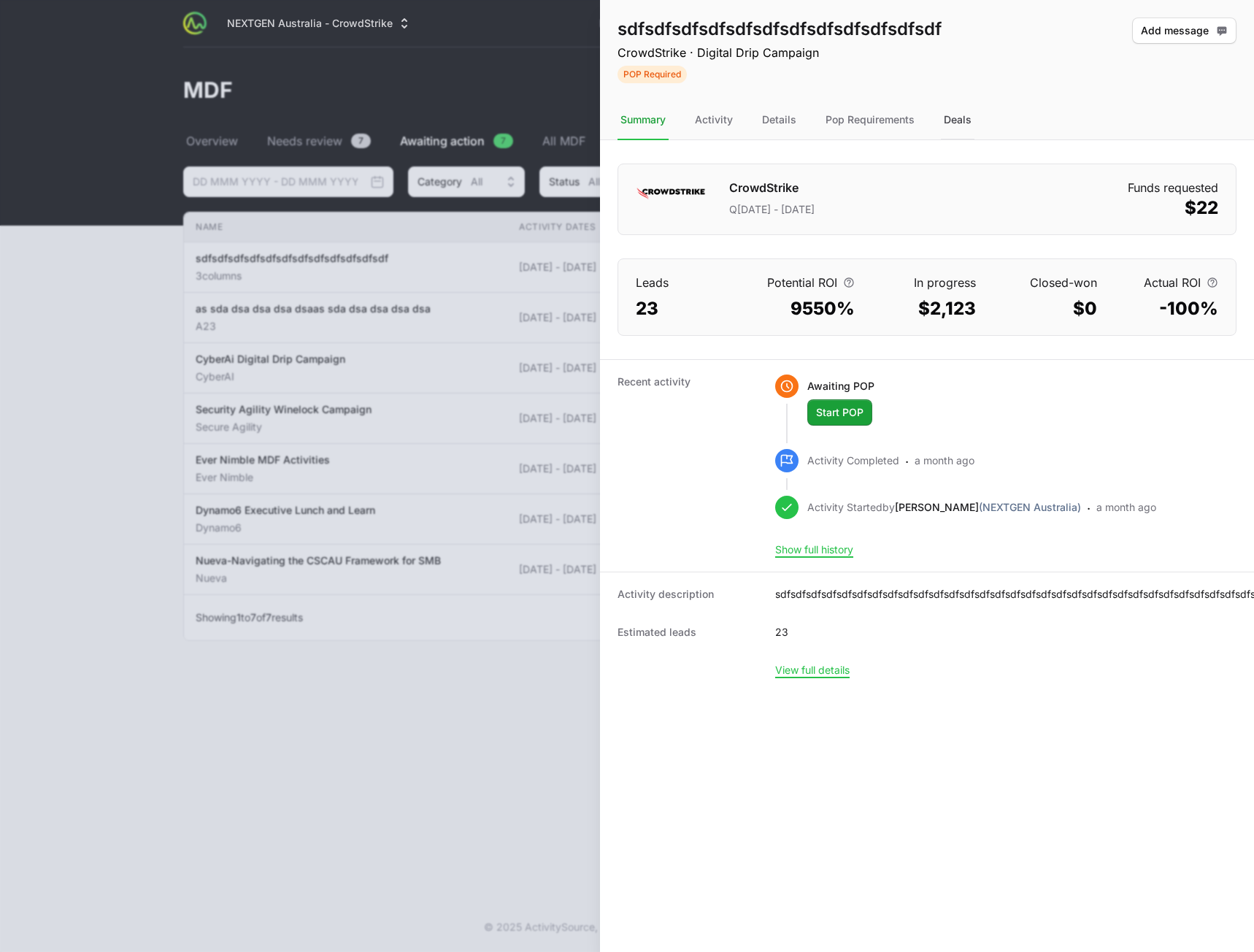
click at [950, 121] on div "Deals" at bounding box center [958, 121] width 34 height 40
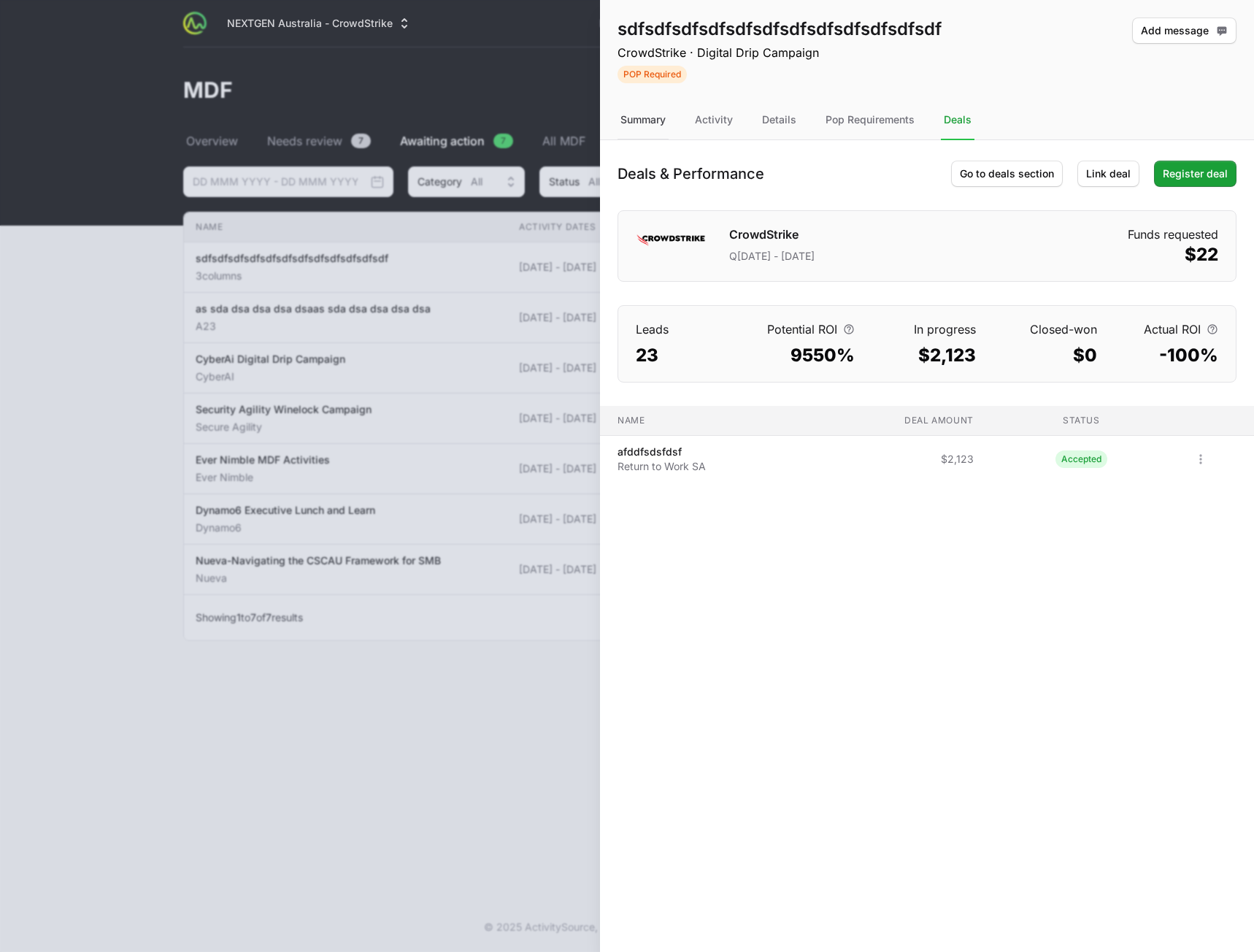
click at [638, 120] on div "Summary" at bounding box center [643, 121] width 51 height 40
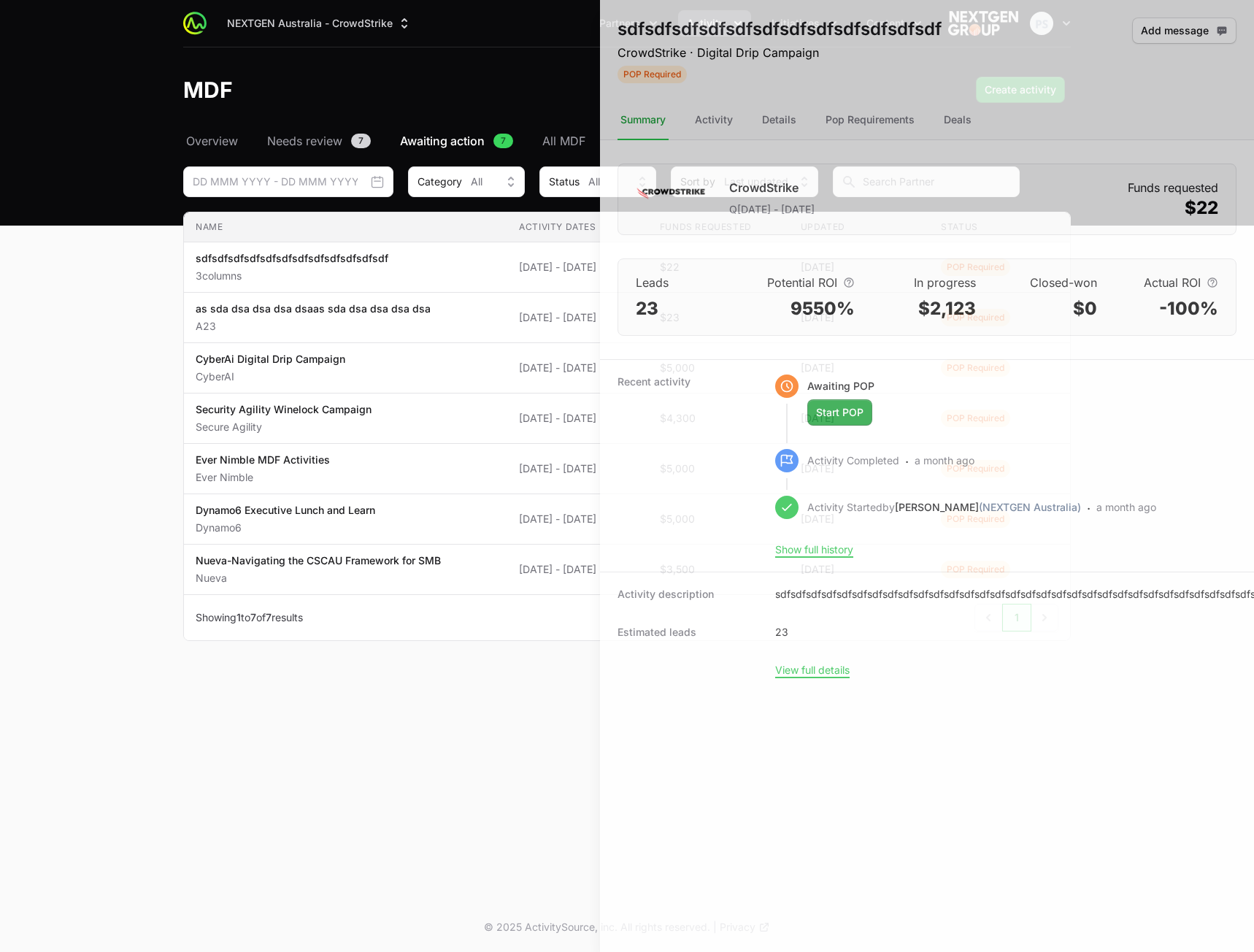
click at [445, 271] on div at bounding box center [627, 476] width 1254 height 952
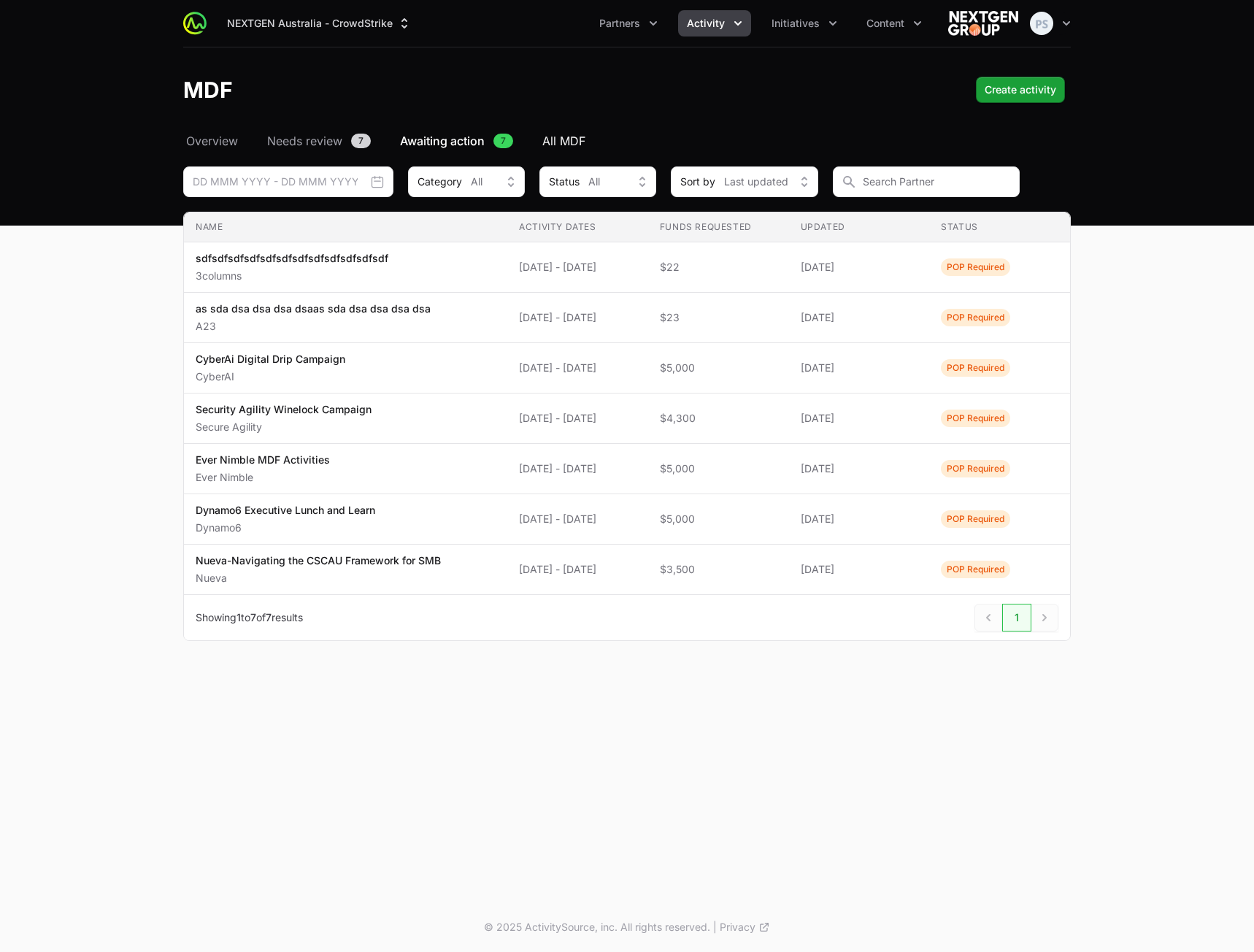
click at [542, 136] on link "All MDF" at bounding box center [564, 141] width 49 height 18
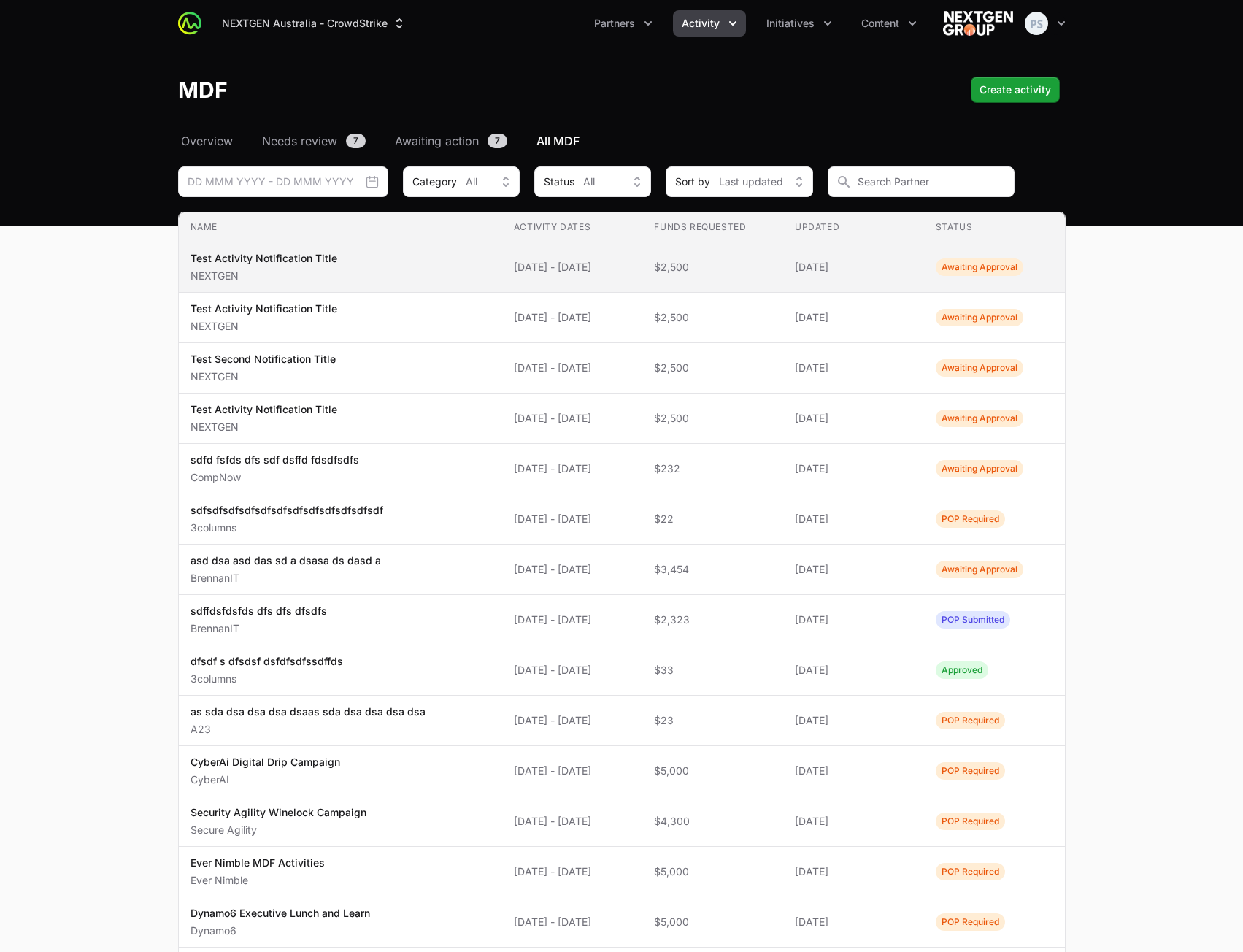
click at [767, 264] on span "$2,500" at bounding box center [712, 267] width 118 height 15
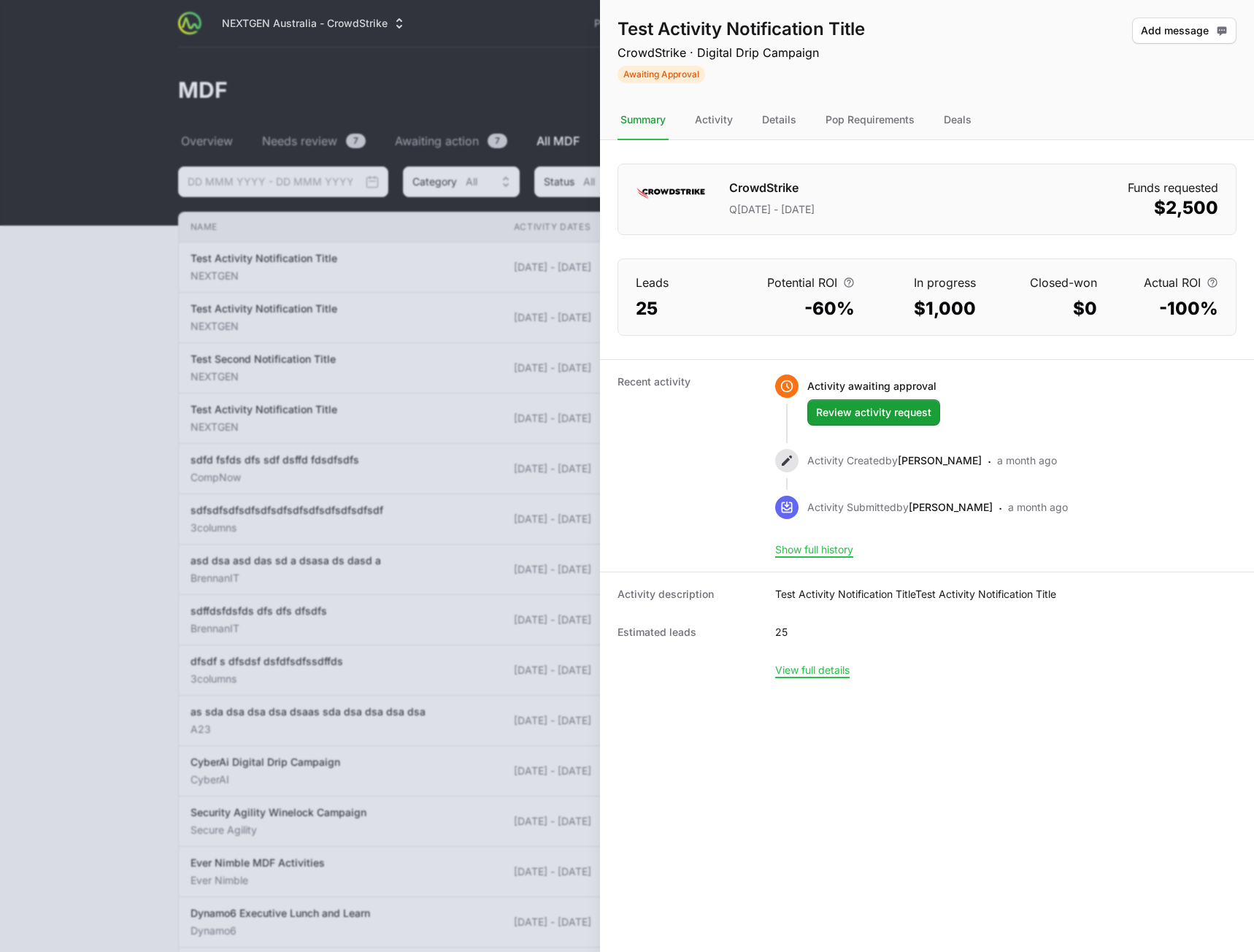
click at [939, 118] on nav "Summary Activity Details Pop Requirements Deals" at bounding box center [927, 121] width 654 height 40
click at [947, 119] on div "Deals" at bounding box center [958, 121] width 34 height 40
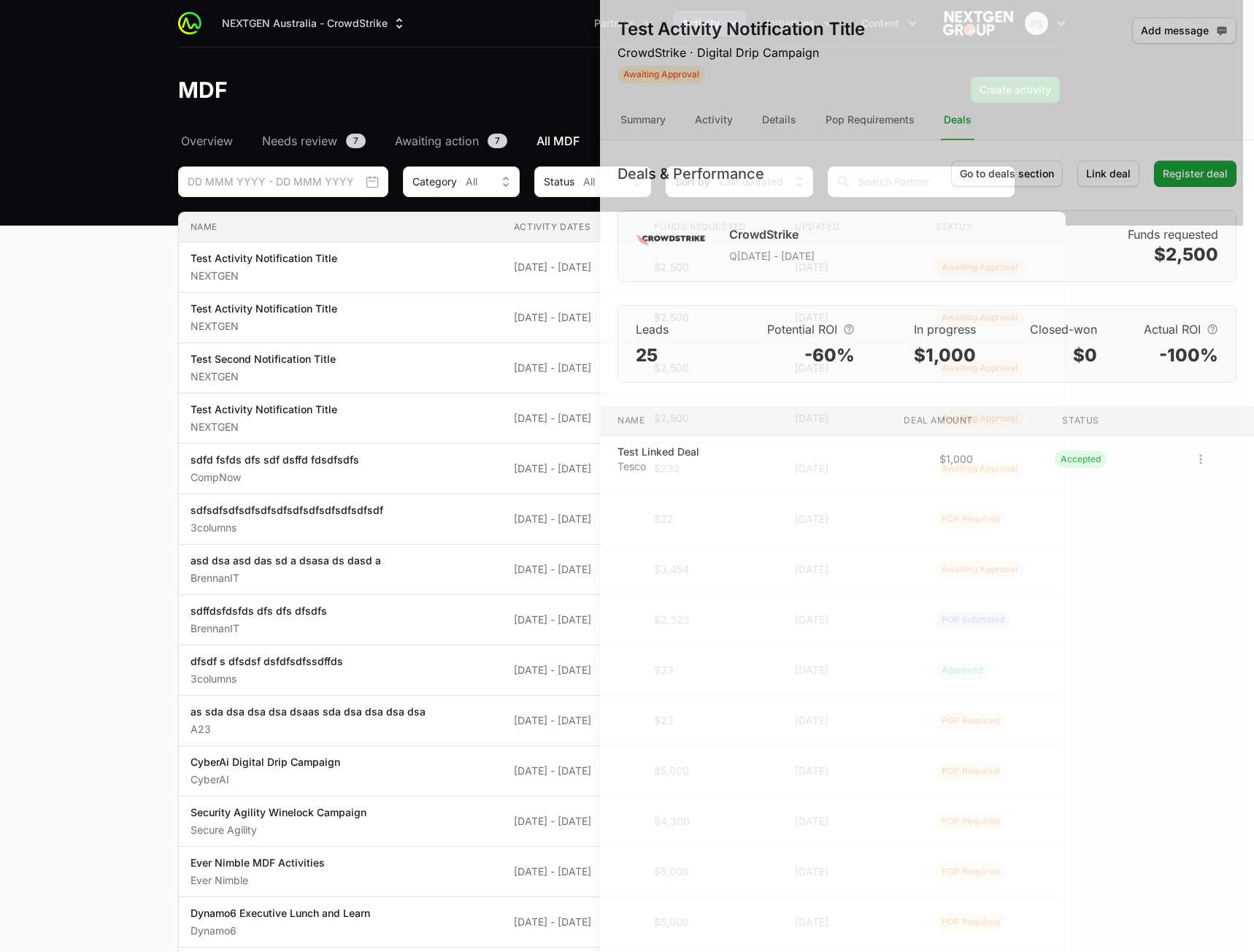
click at [424, 333] on div at bounding box center [627, 476] width 1254 height 952
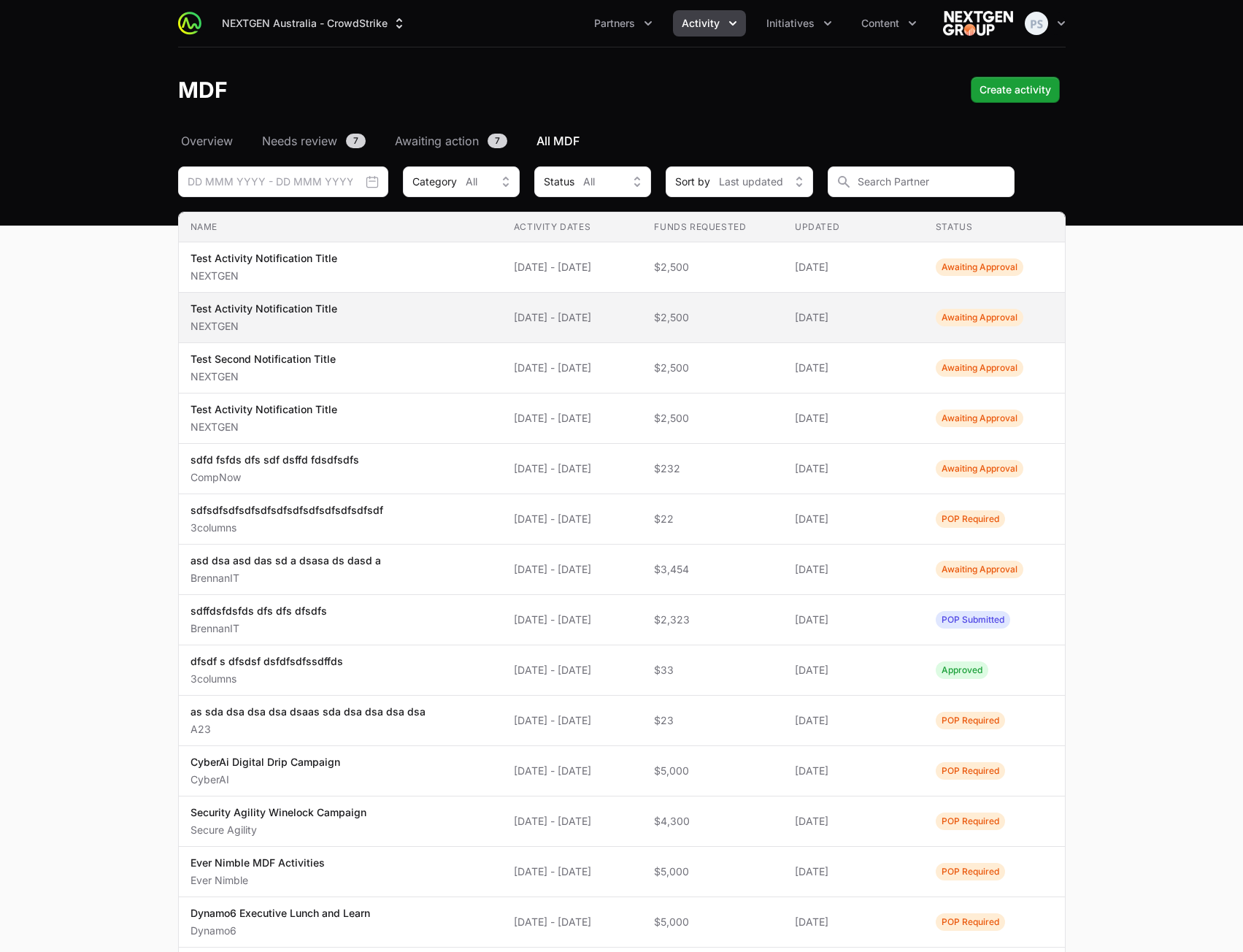
click at [480, 315] on td "Name Test Activity Notification Title NEXTGEN" at bounding box center [340, 318] width 323 height 50
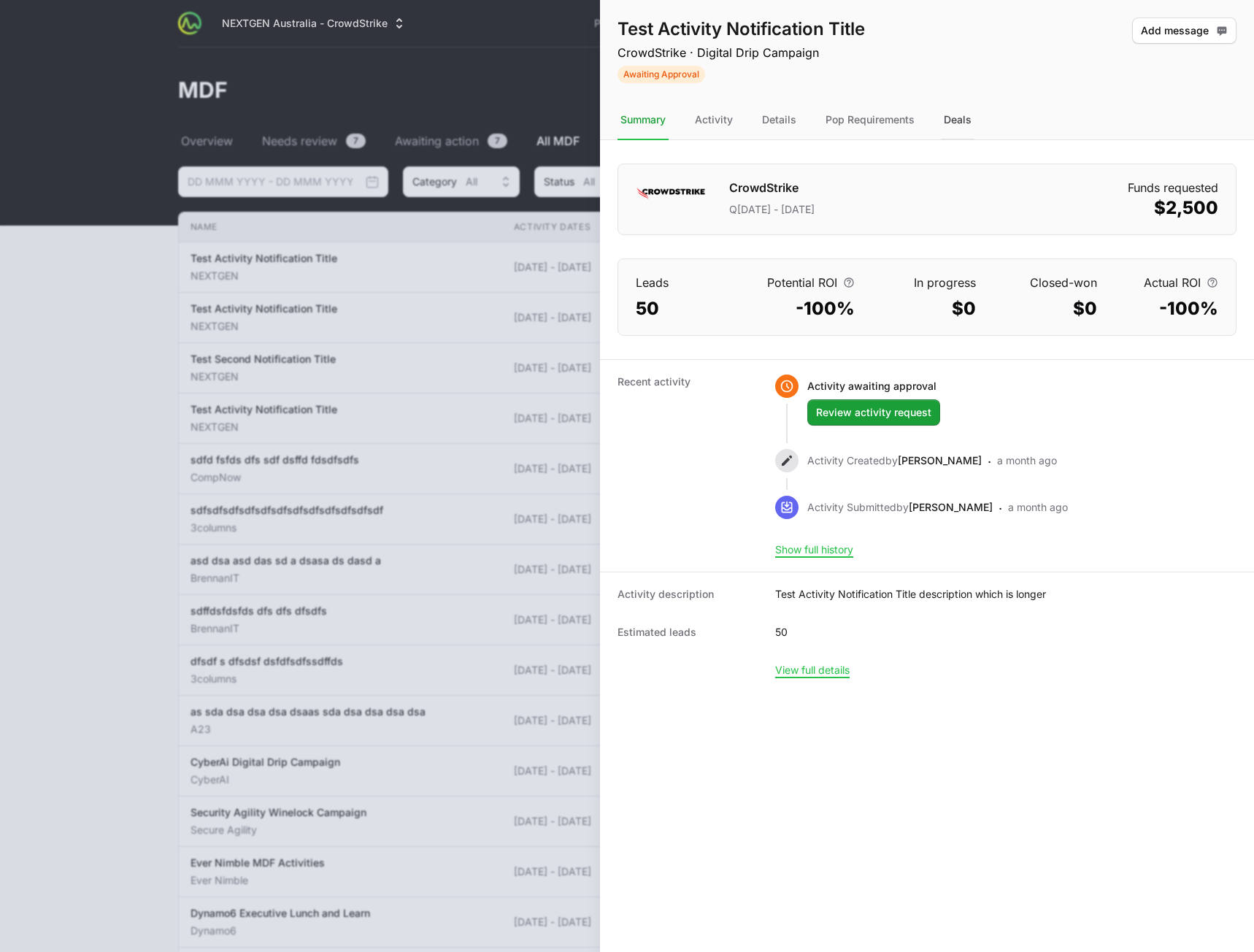
click at [960, 121] on div "Deals" at bounding box center [958, 121] width 34 height 40
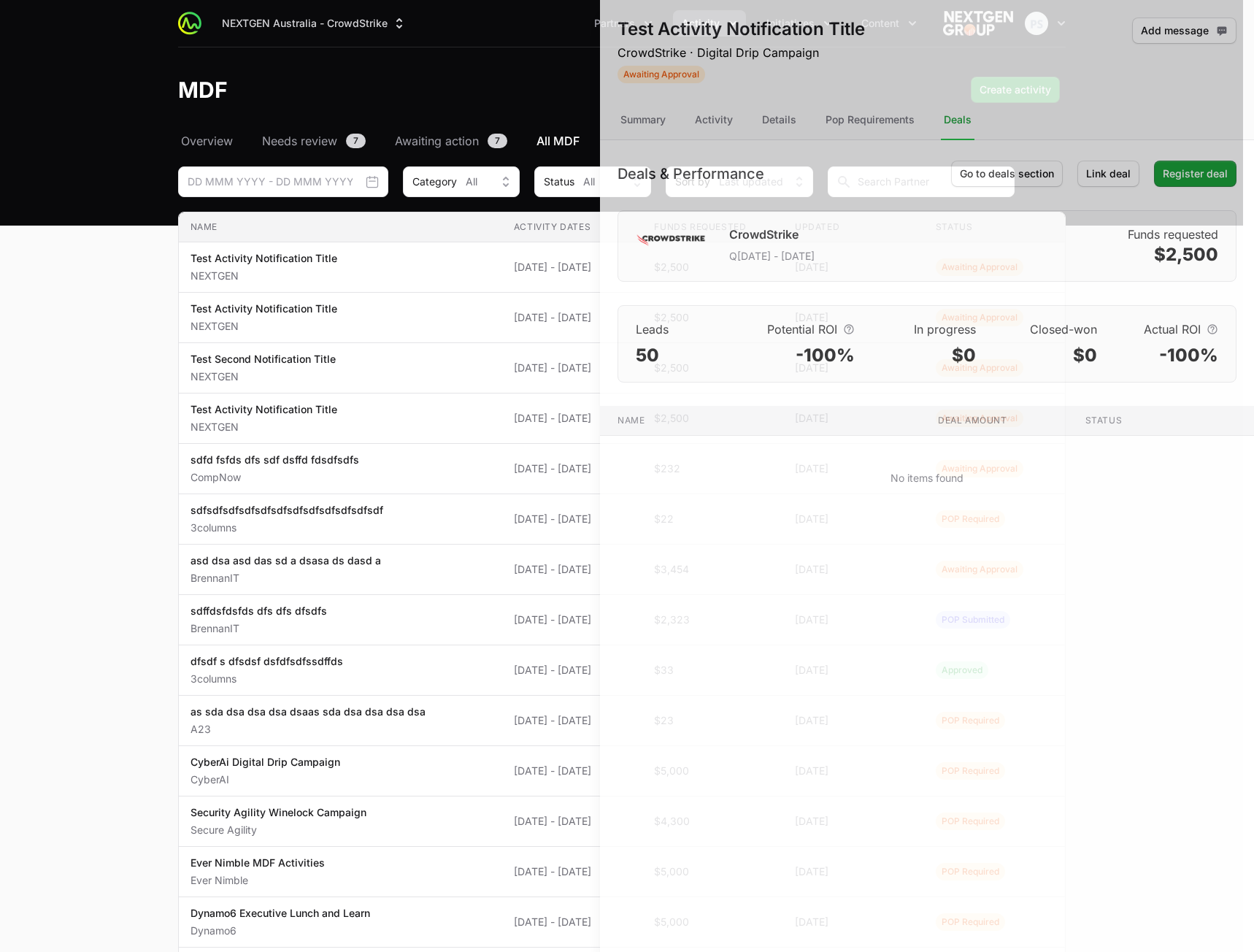
click at [442, 315] on div at bounding box center [627, 476] width 1254 height 952
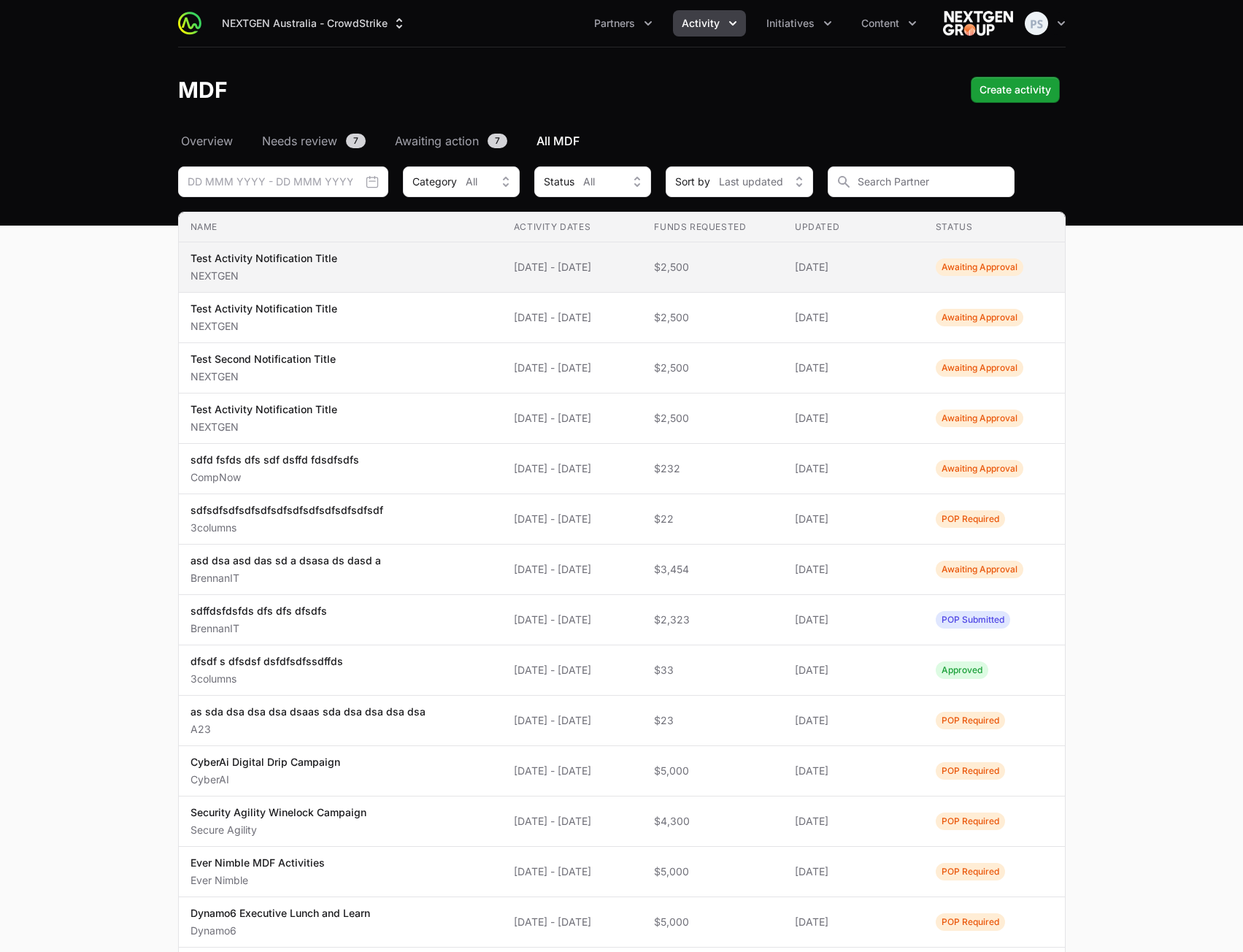
click at [466, 270] on span "Test Activity Notification Title NEXTGEN" at bounding box center [340, 267] width 300 height 32
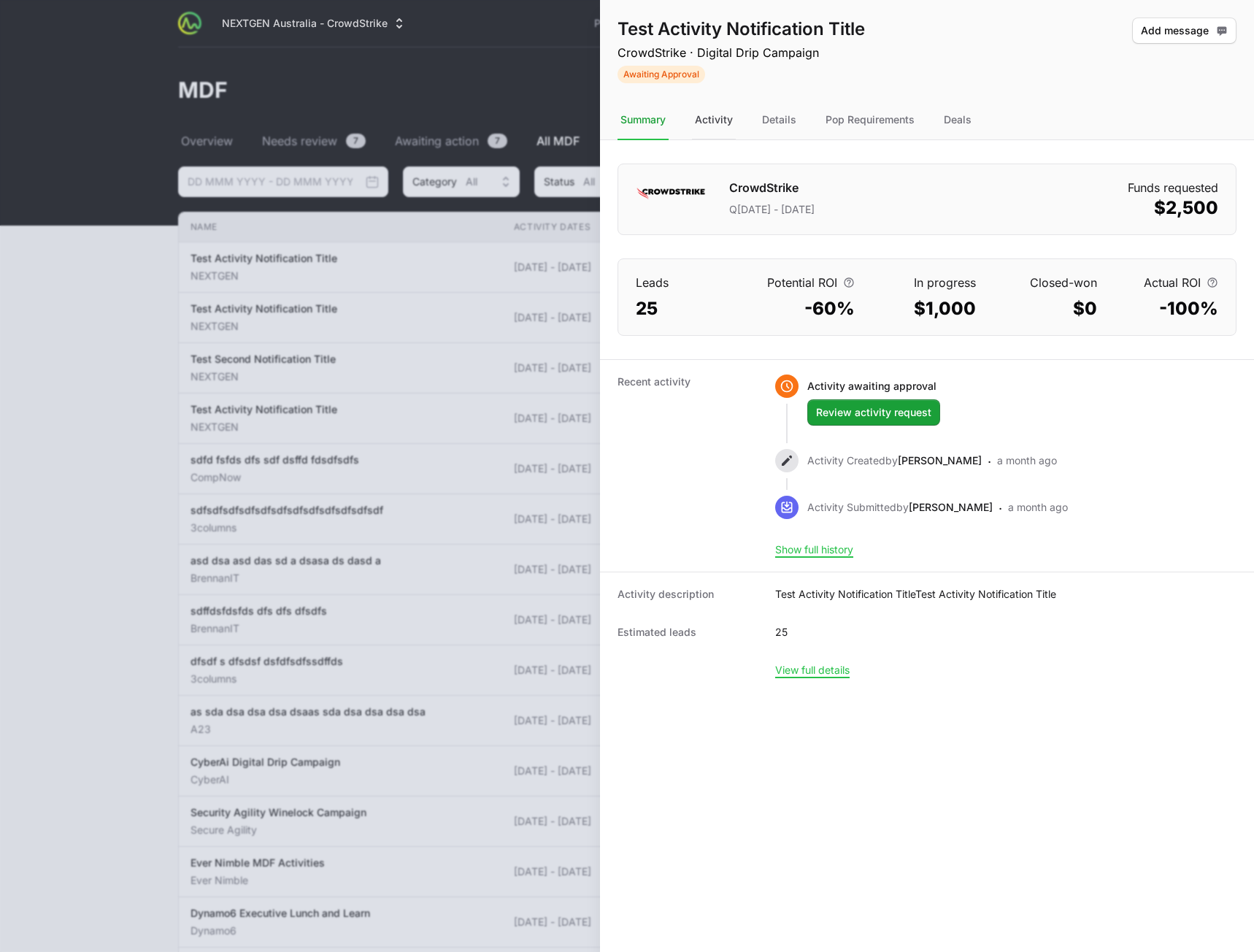
click at [717, 123] on div "Activity" at bounding box center [713, 121] width 44 height 40
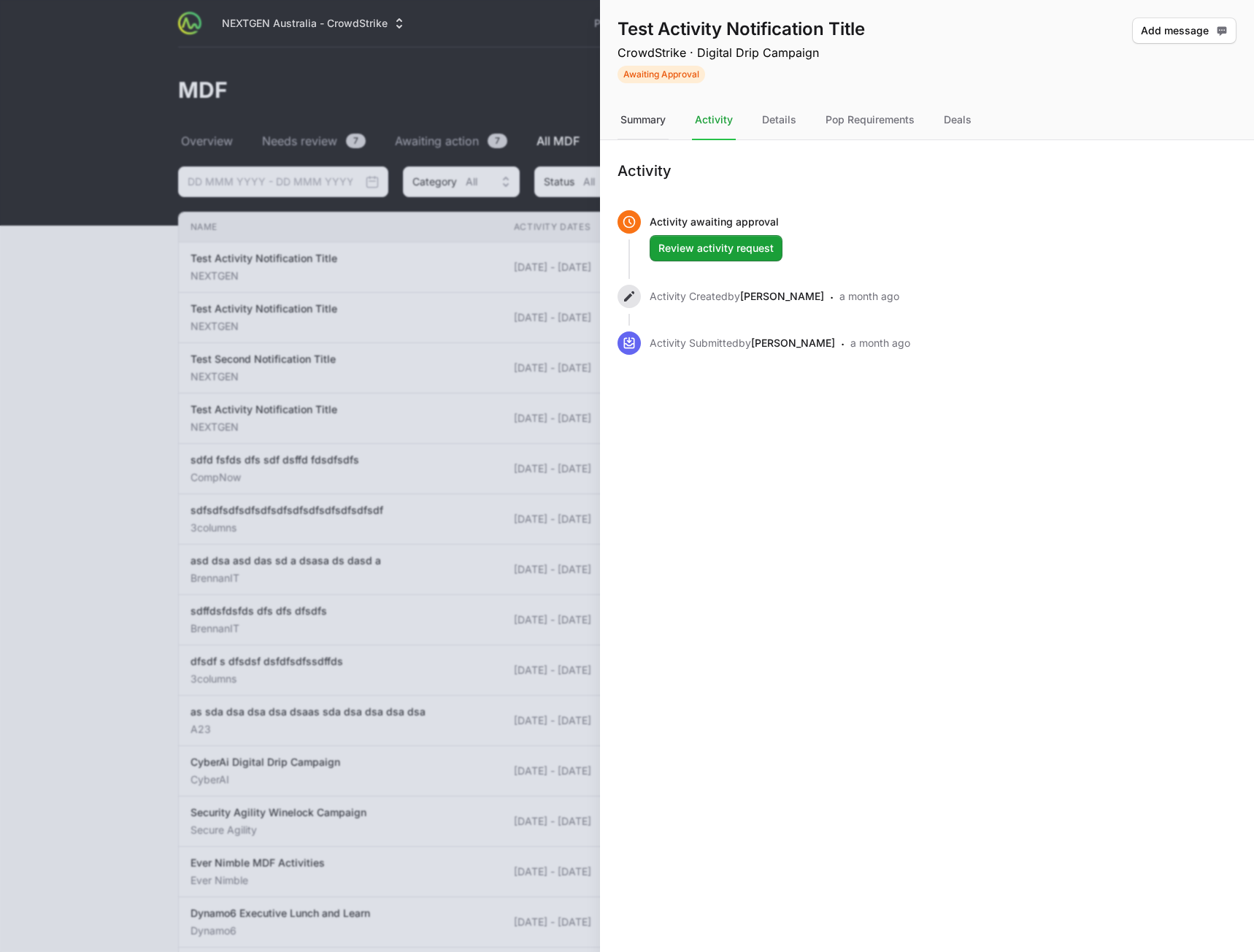
click at [653, 122] on div "Summary" at bounding box center [643, 121] width 51 height 40
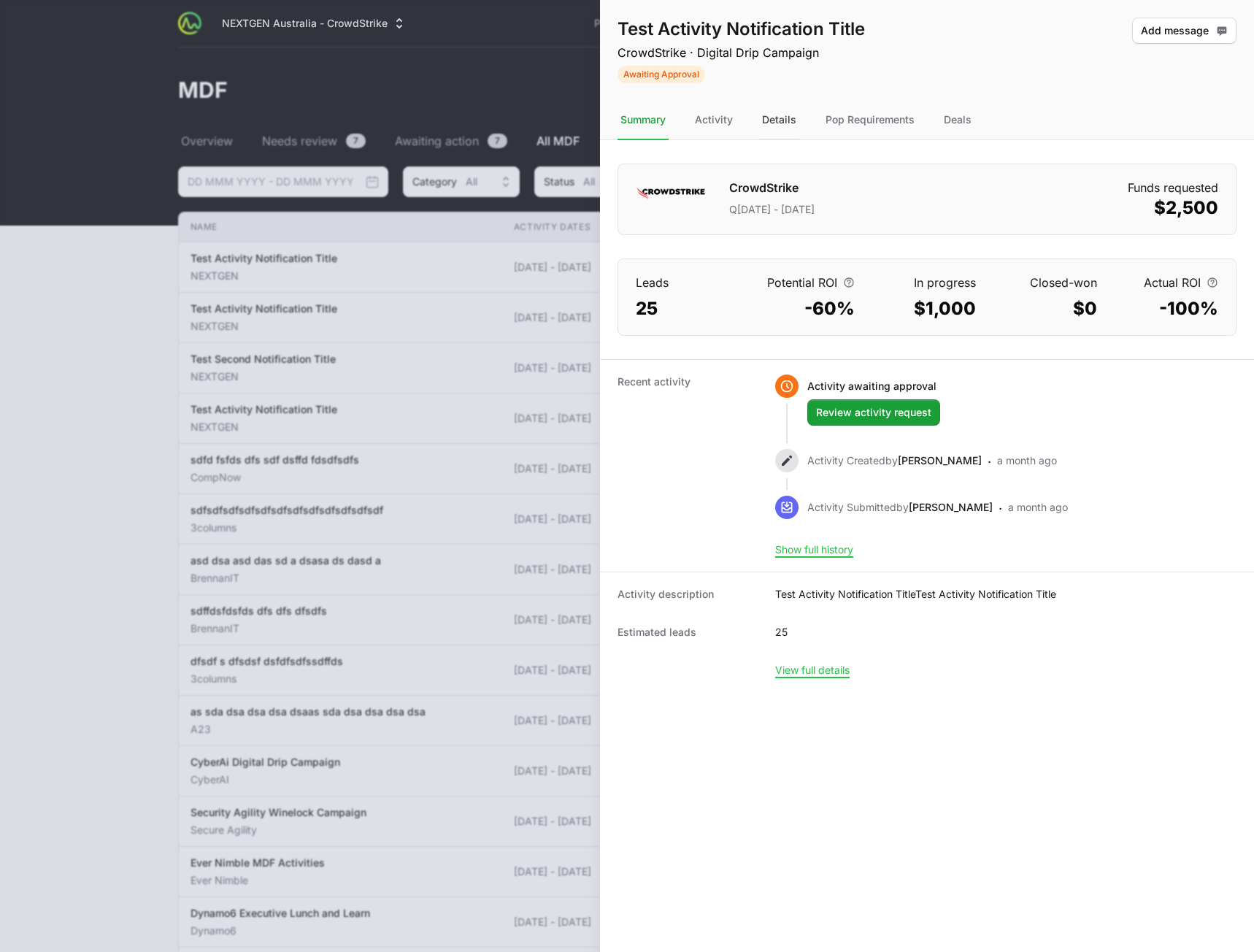
click at [771, 118] on div "Details" at bounding box center [779, 121] width 41 height 40
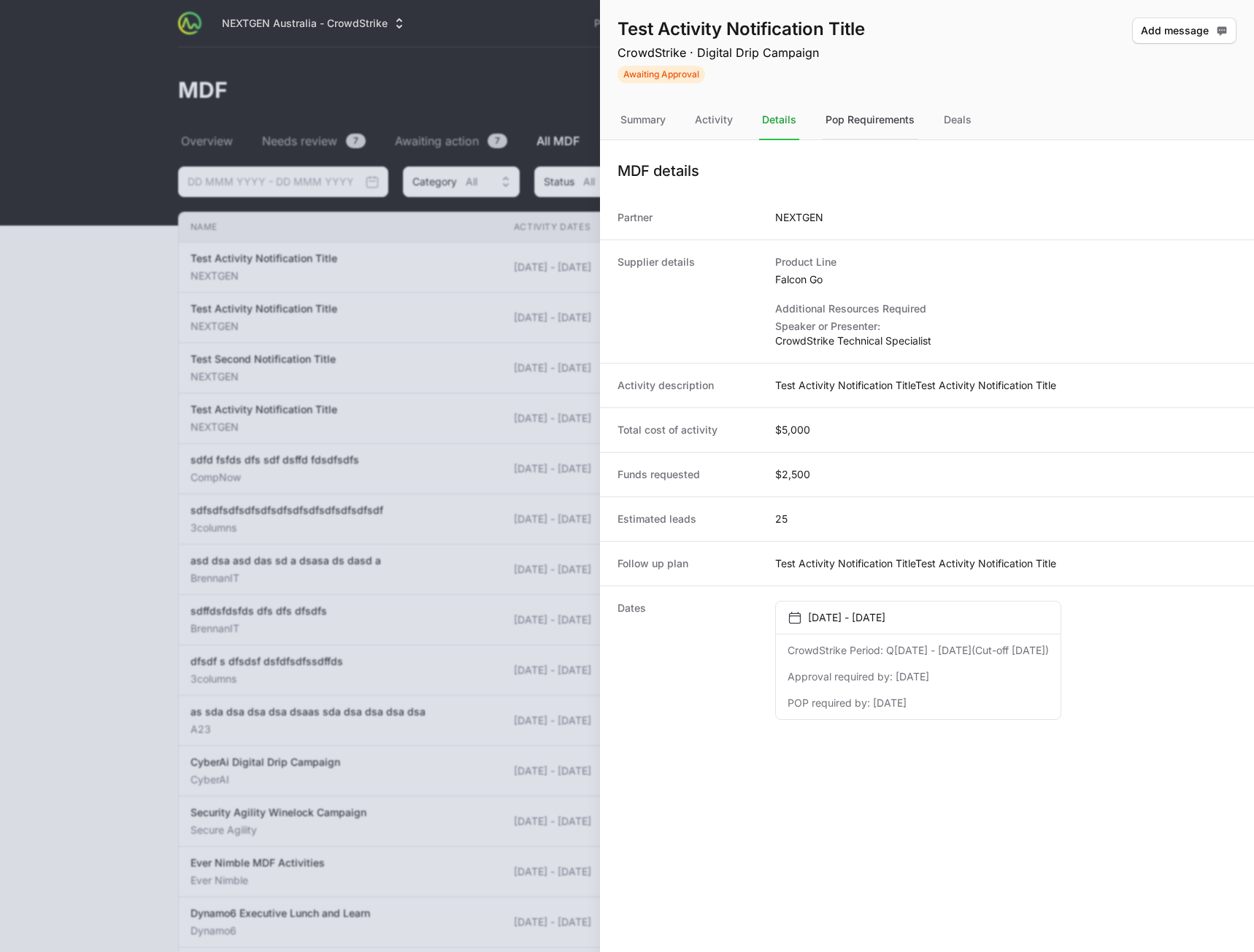
click at [845, 116] on div "Pop Requirements" at bounding box center [870, 121] width 95 height 40
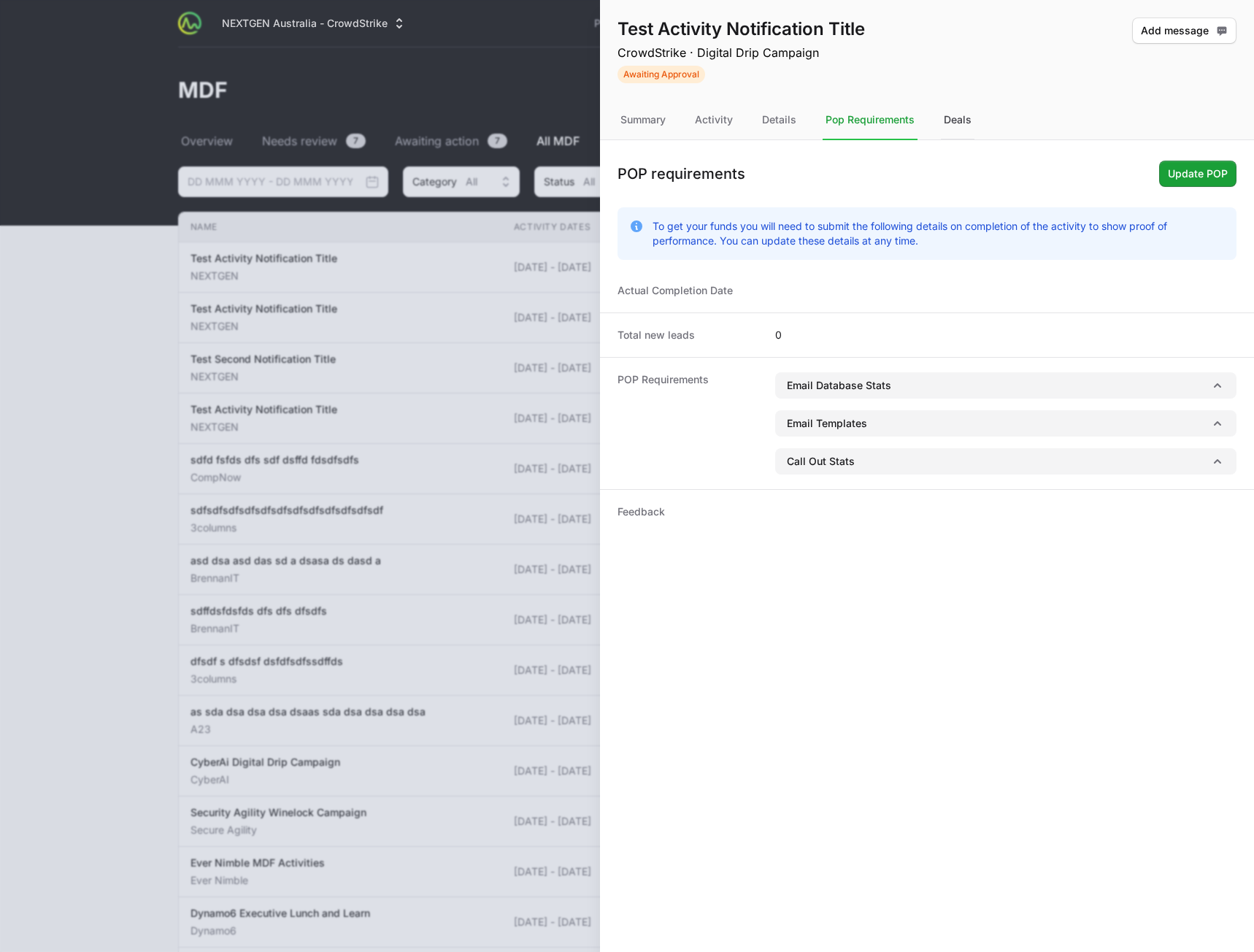
click at [957, 115] on div "Deals" at bounding box center [958, 121] width 34 height 40
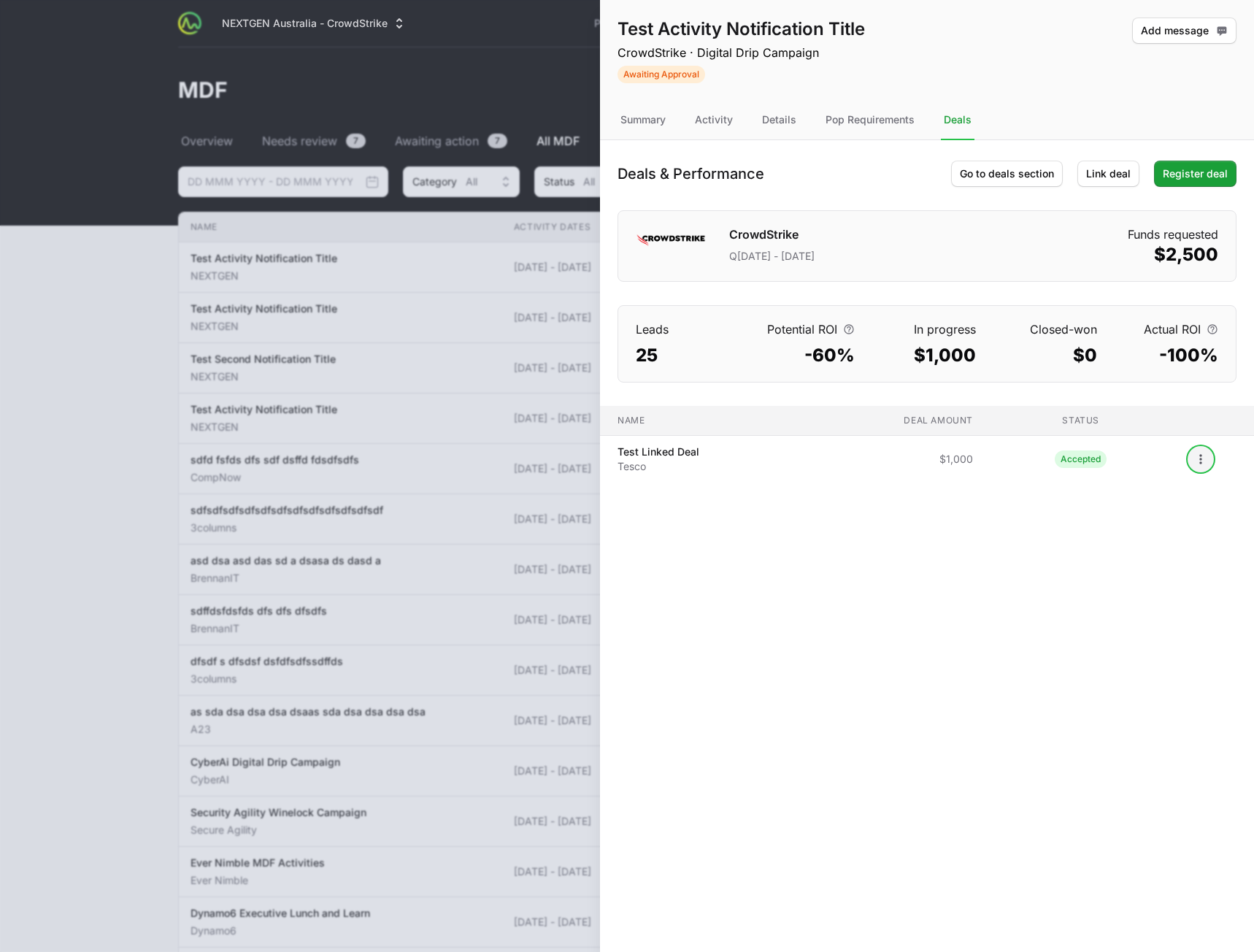
click at [1199, 466] on icon "Open options" at bounding box center [1200, 459] width 15 height 15
click at [1133, 489] on div "View" at bounding box center [1174, 491] width 153 height 26
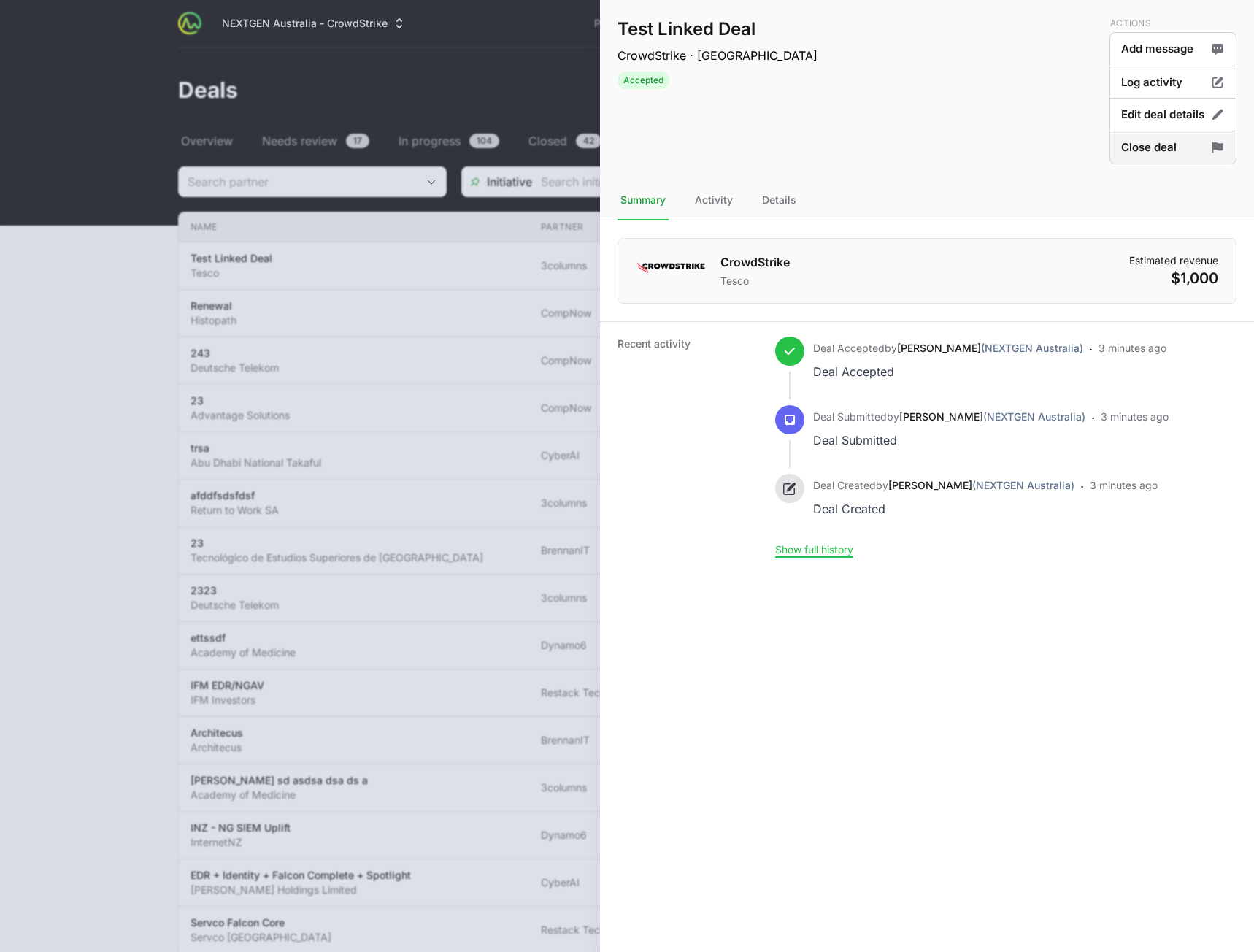
click at [1161, 147] on button "Close deal" at bounding box center [1173, 148] width 127 height 34
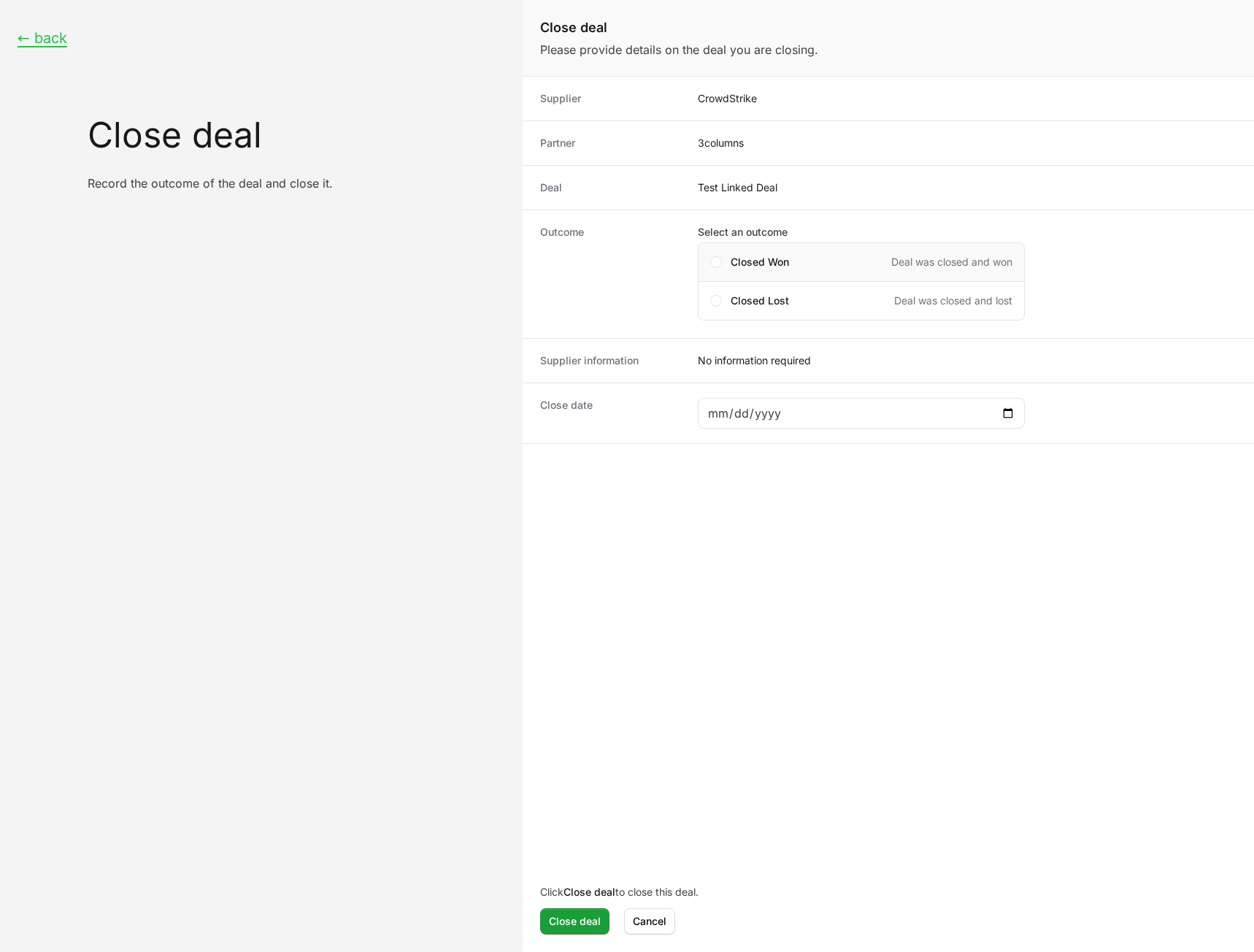
click at [739, 262] on span "Closed Won" at bounding box center [760, 262] width 58 height 15
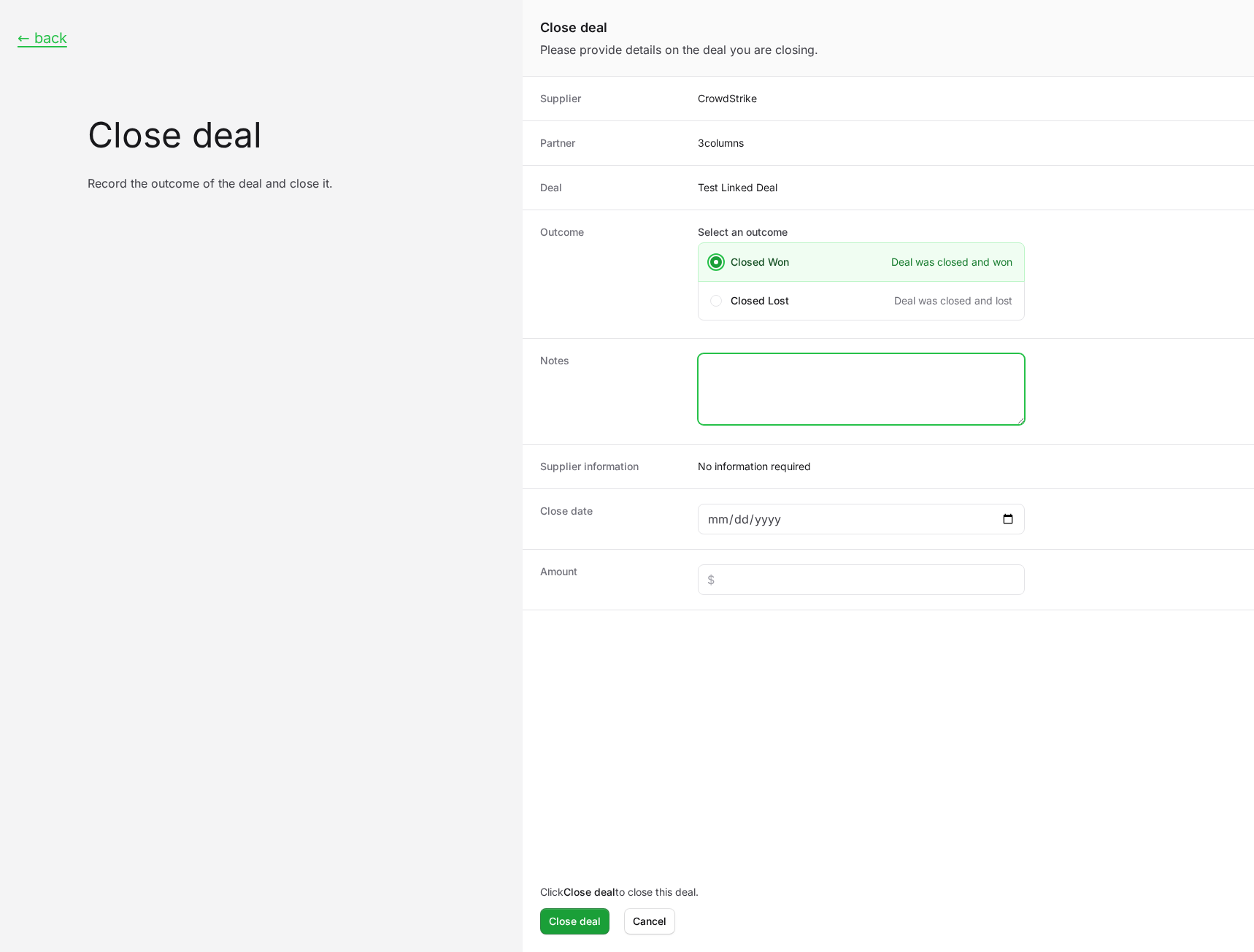
click at [836, 408] on textarea "Close deal form" at bounding box center [862, 389] width 326 height 70
type textarea "fd"
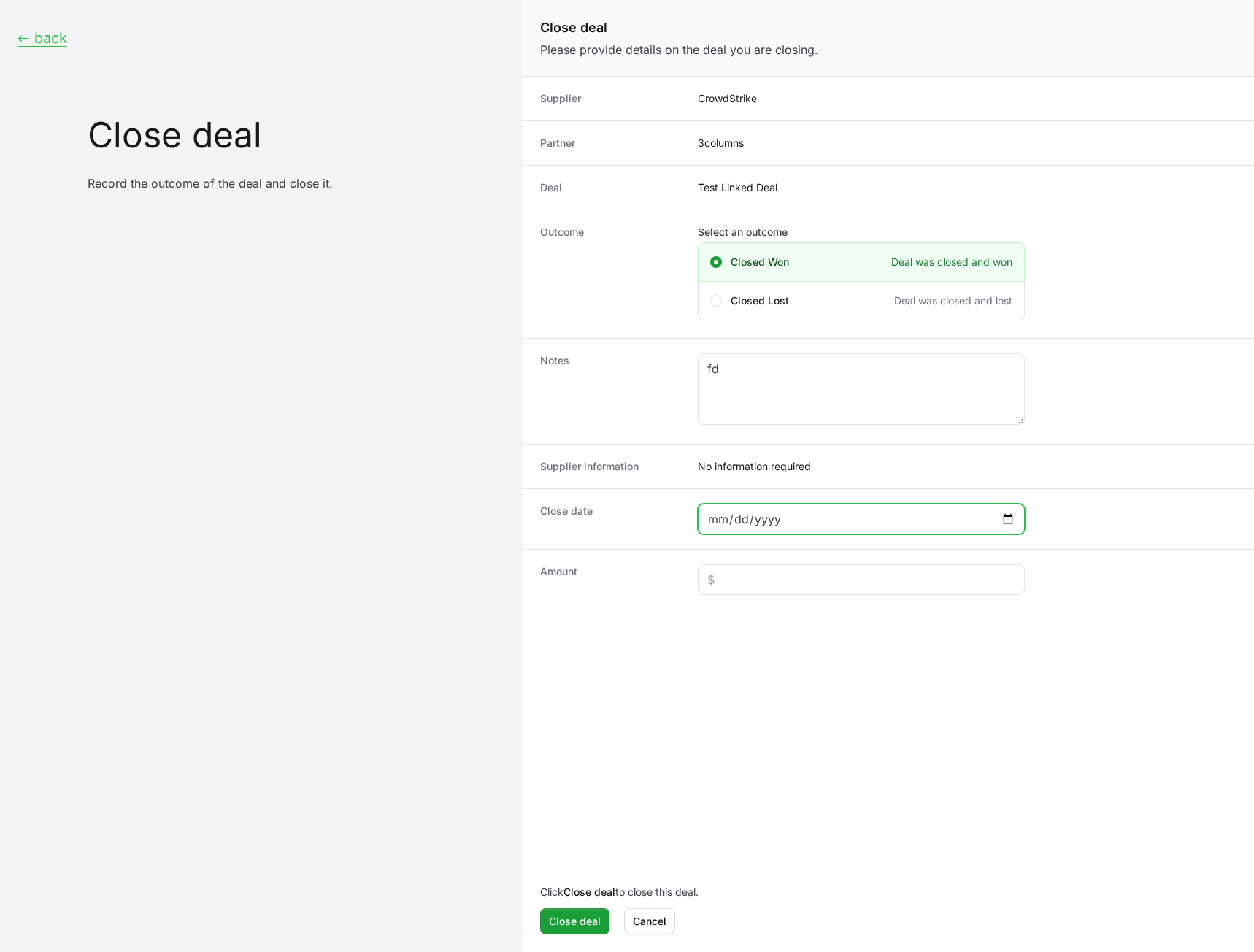
click at [1009, 521] on input "Close deal form" at bounding box center [861, 518] width 308 height 18
type input "[DATE]"
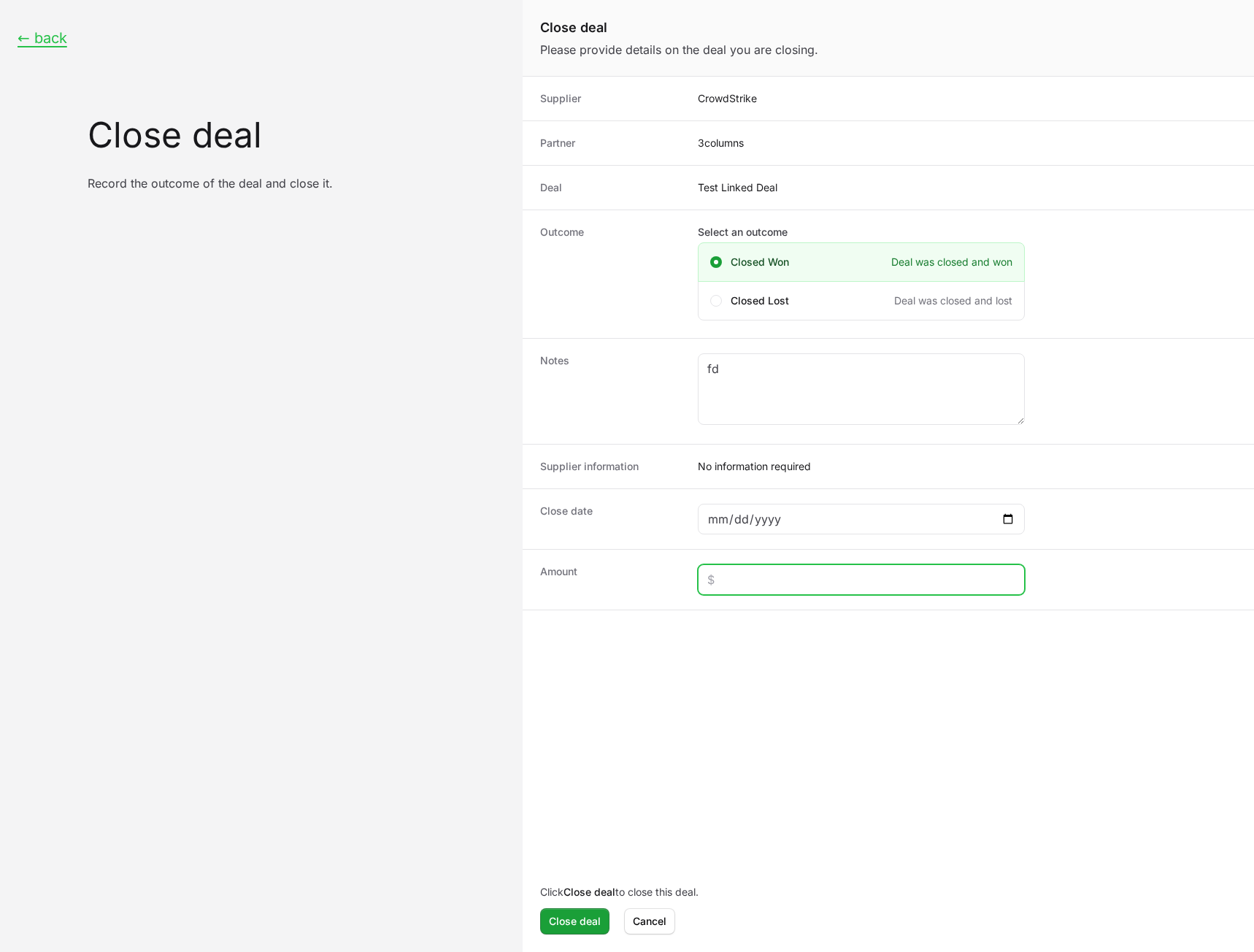
click at [842, 581] on input "Close deal form" at bounding box center [861, 580] width 308 height 18
type input "$3,000"
click at [577, 925] on span "Close deal" at bounding box center [575, 921] width 52 height 18
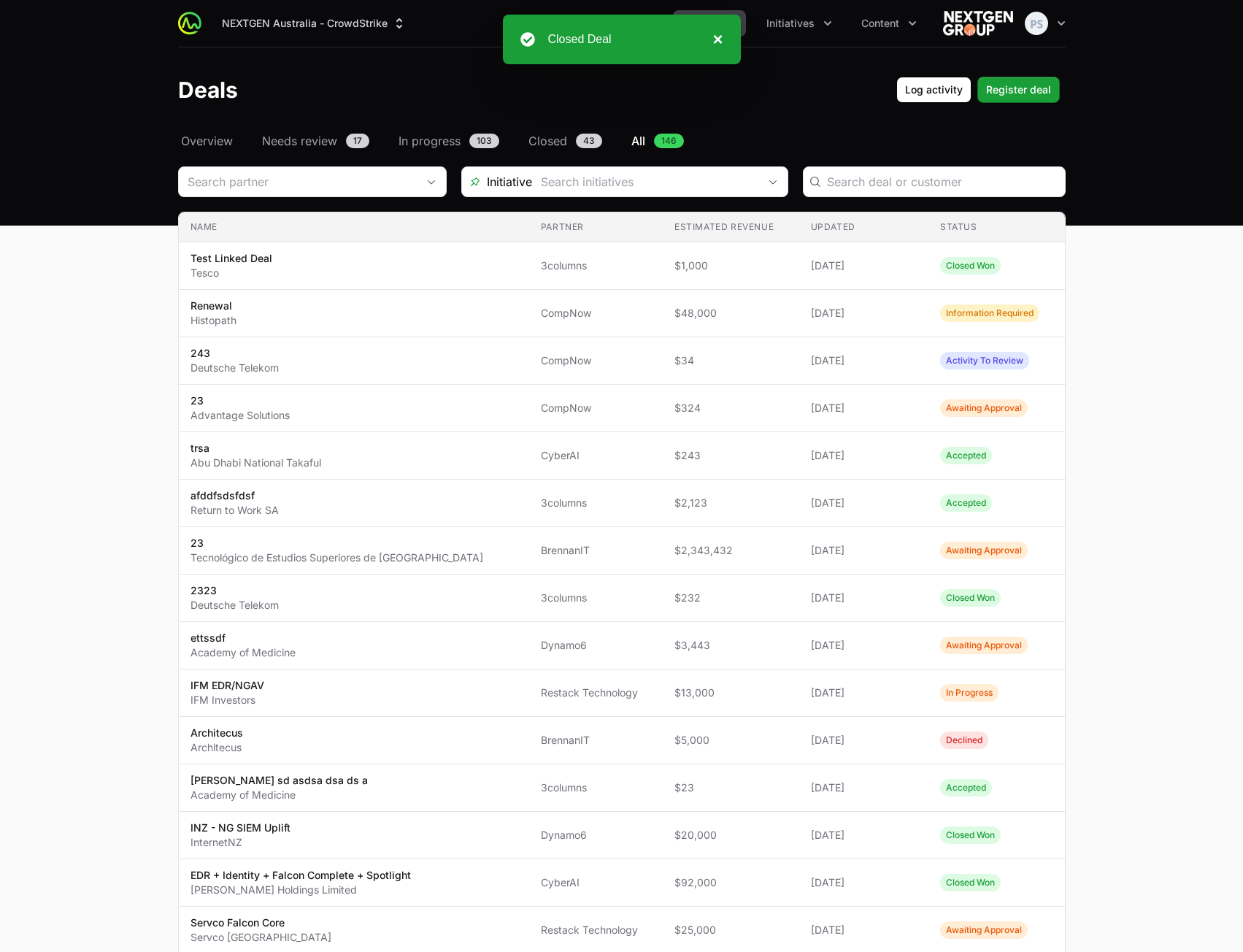
click at [719, 39] on button "×" at bounding box center [713, 39] width 18 height 18
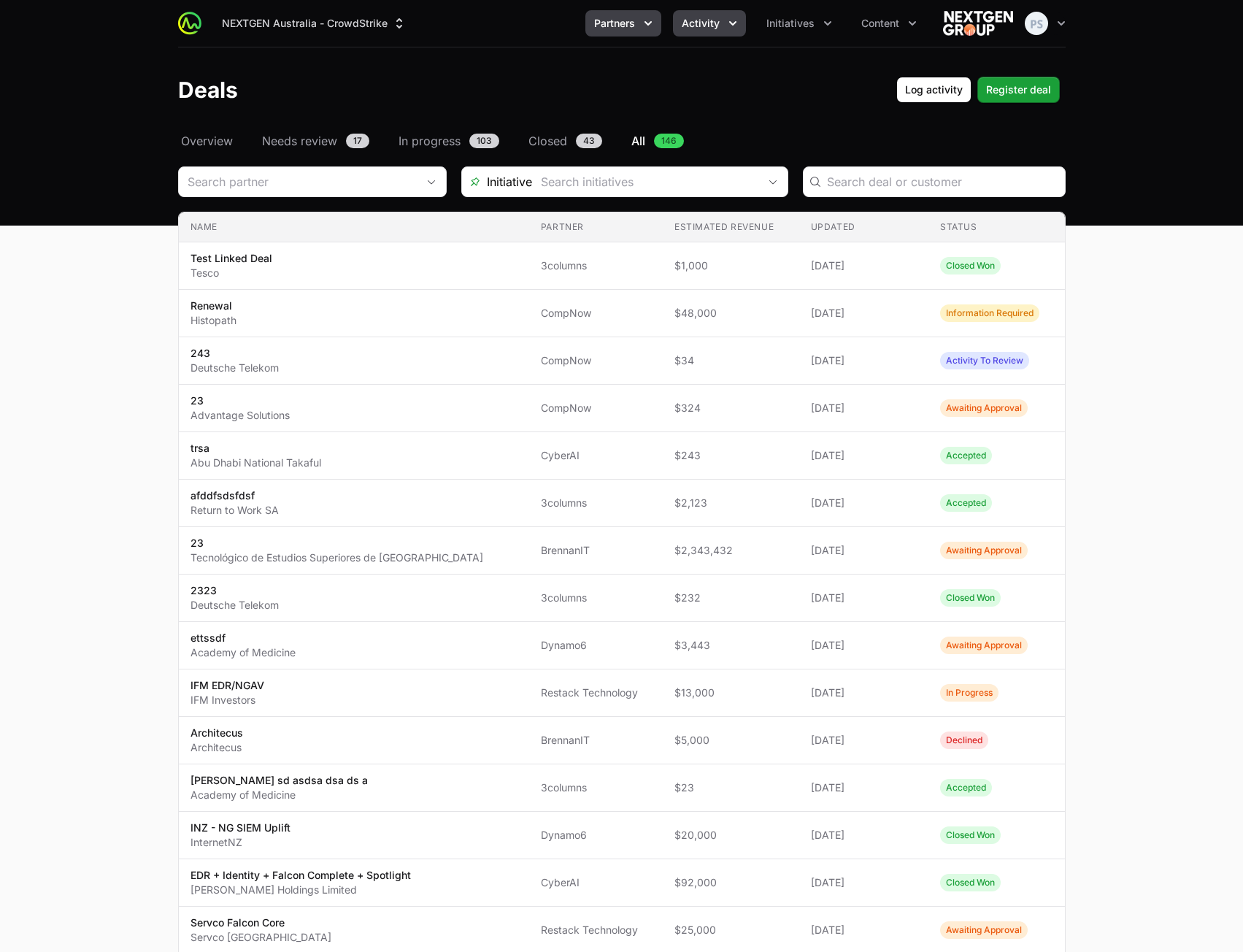
click at [612, 28] on span "Partners" at bounding box center [614, 23] width 41 height 15
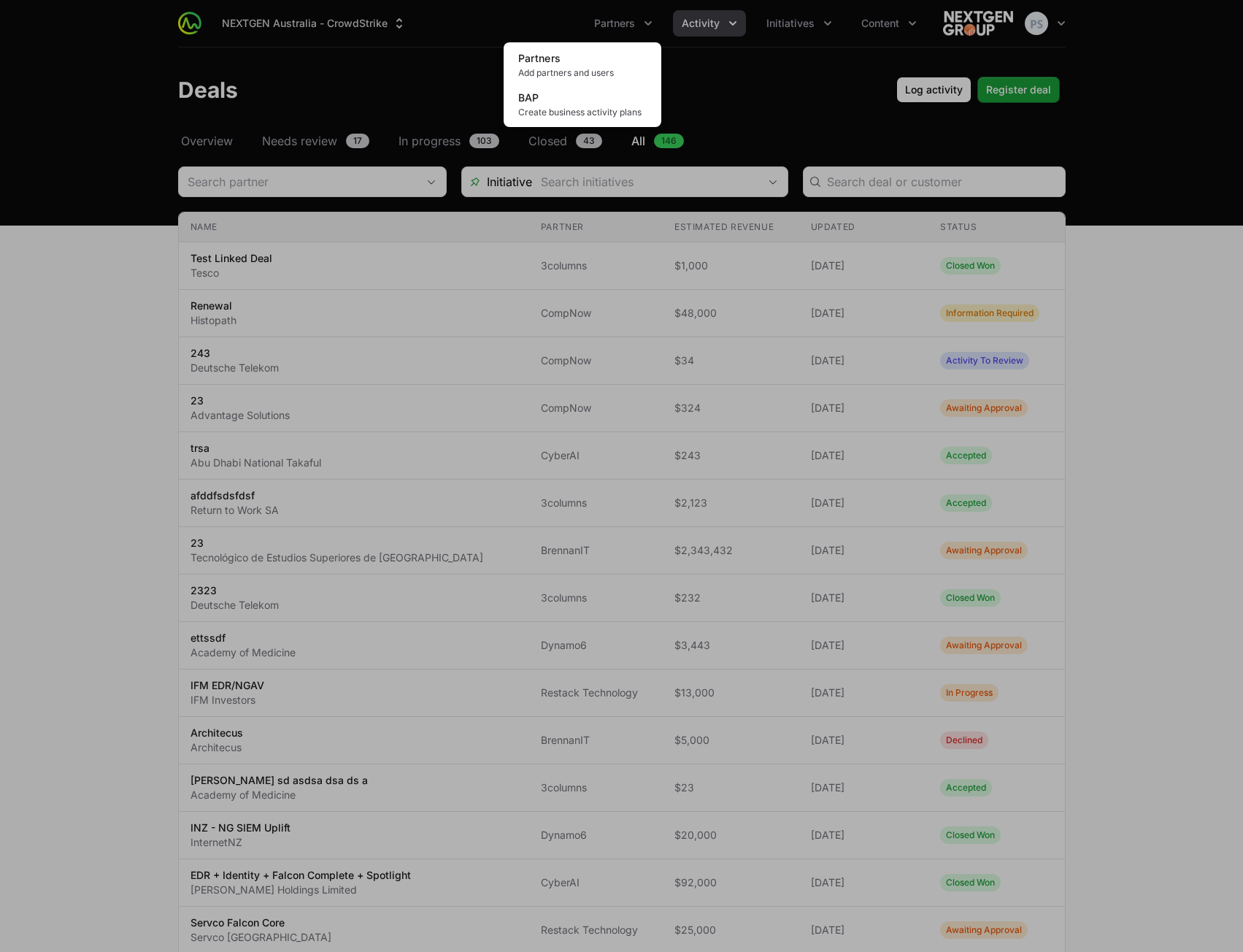
click at [709, 15] on div "Partners menu" at bounding box center [622, 476] width 1243 height 952
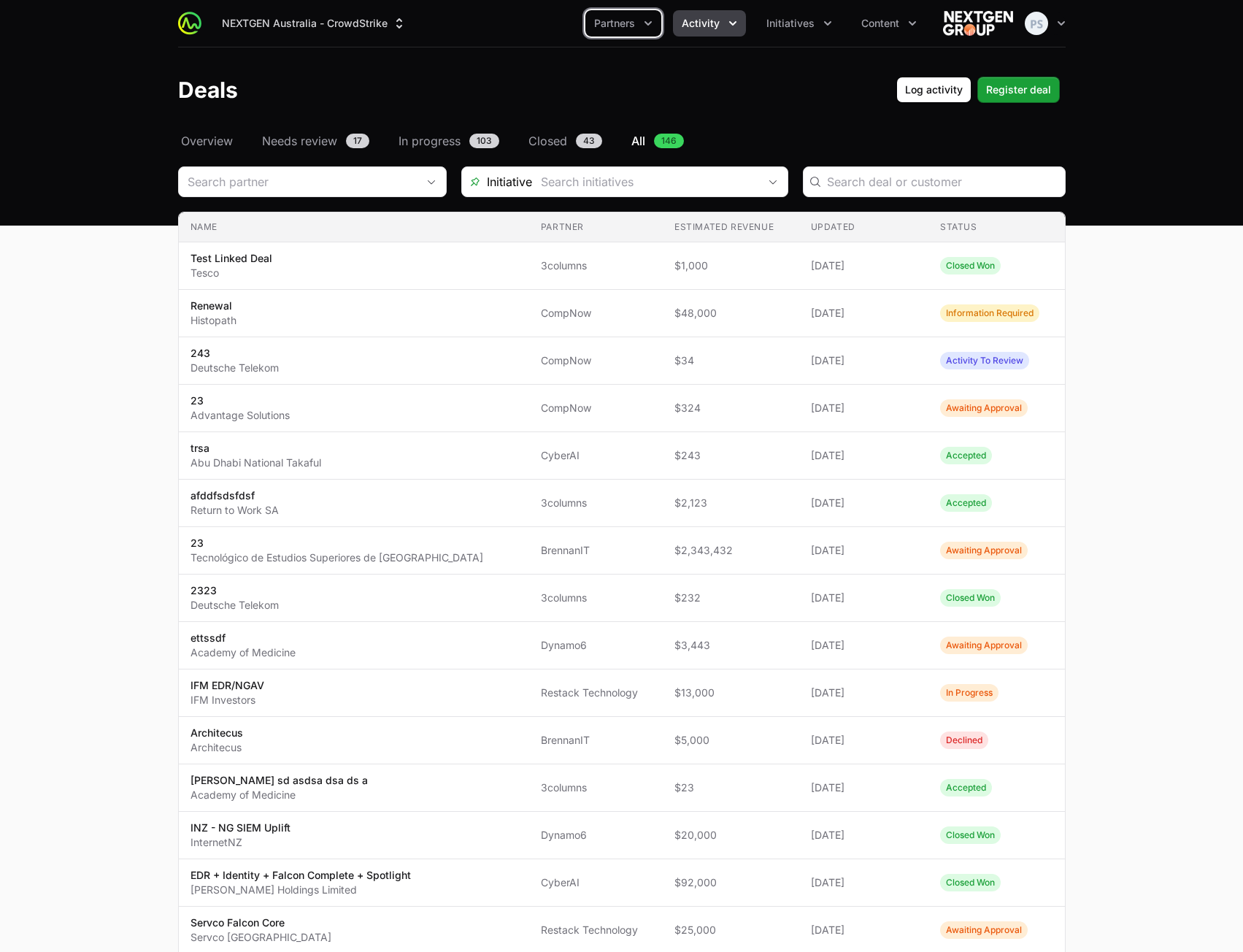
click at [709, 27] on span "Activity" at bounding box center [701, 23] width 38 height 15
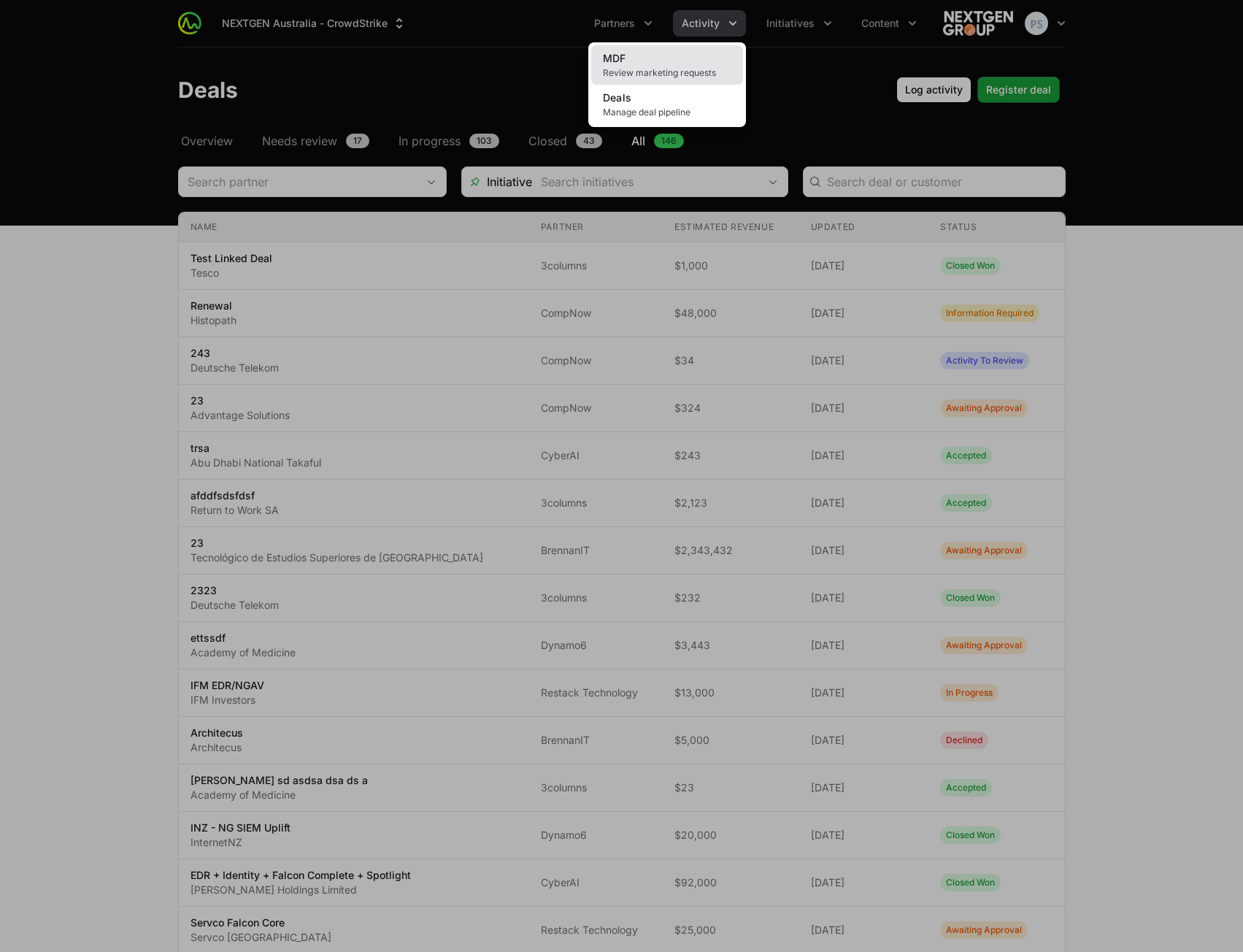
click at [684, 61] on link "MDF Review marketing requests" at bounding box center [667, 65] width 152 height 40
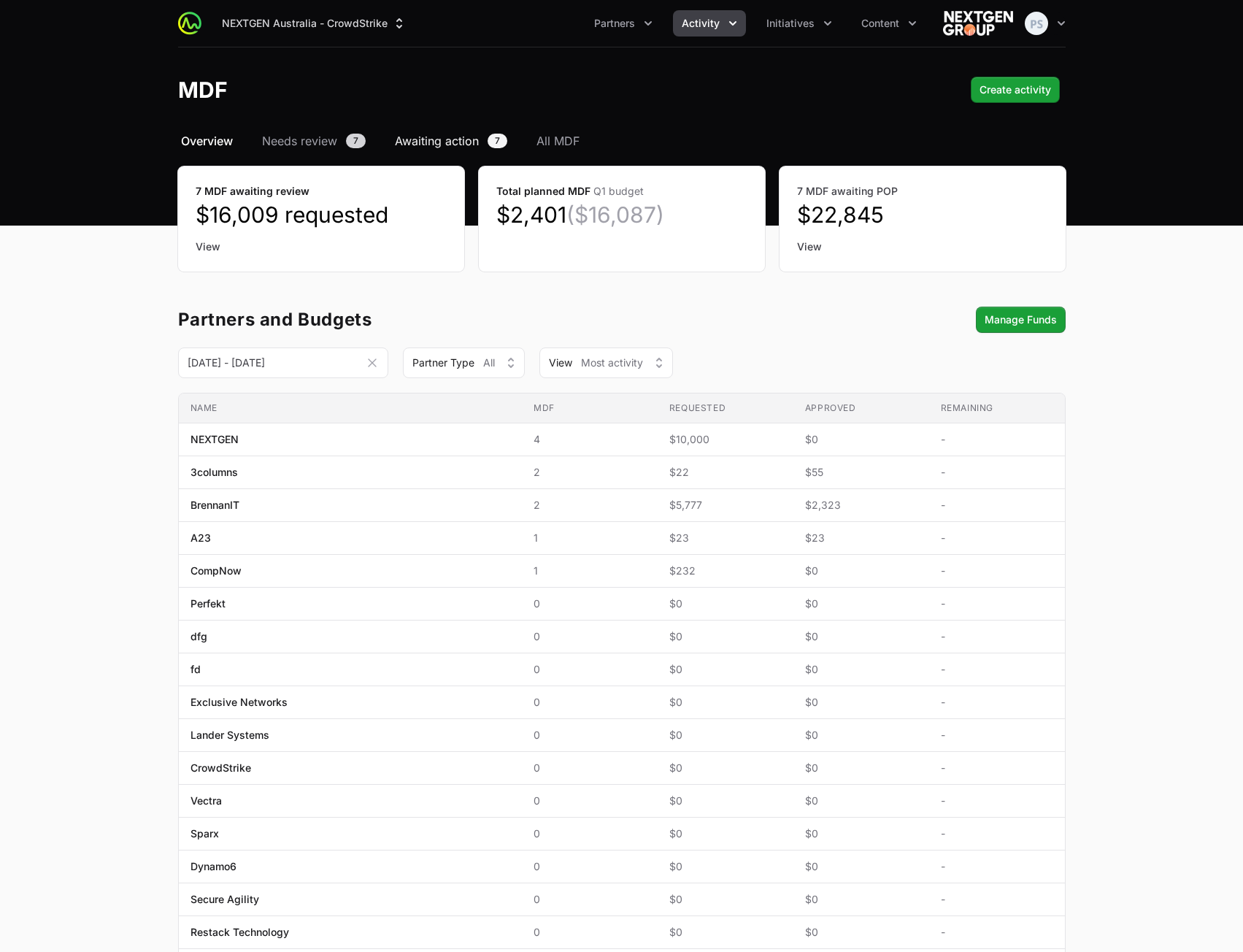
click at [453, 141] on span "Awaiting action" at bounding box center [437, 141] width 84 height 18
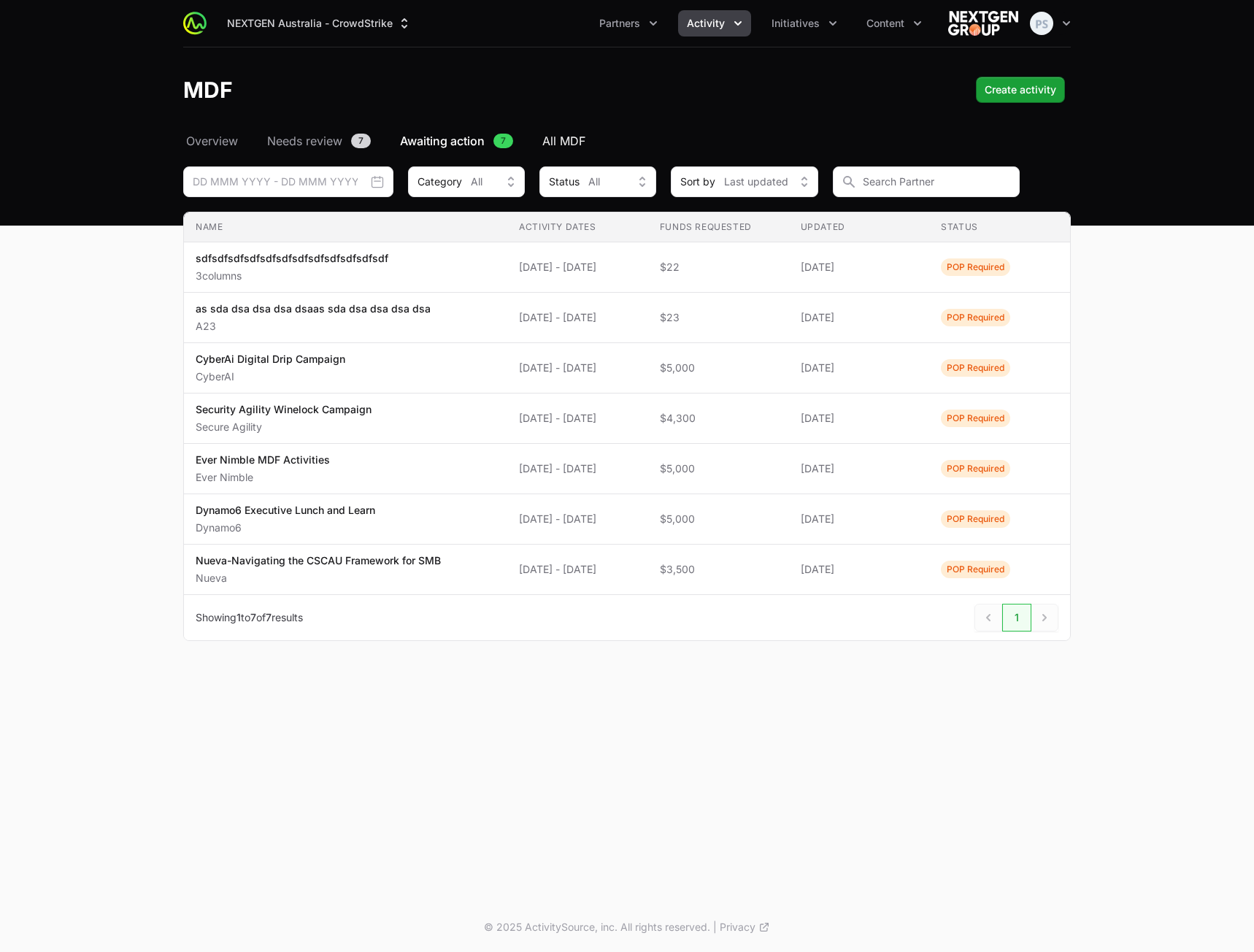
click at [573, 133] on span "All MDF" at bounding box center [564, 141] width 43 height 18
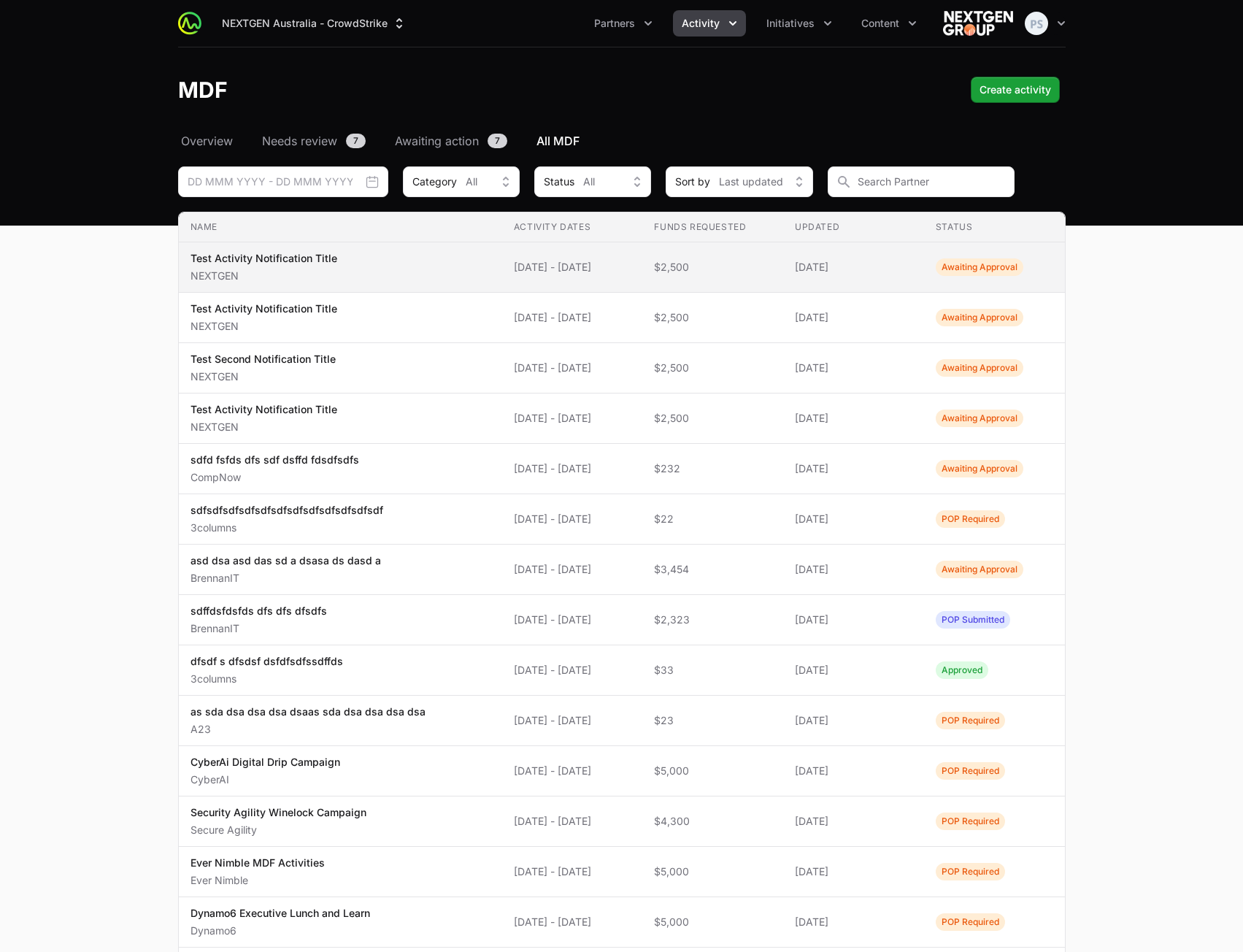
click at [725, 269] on span "$2,500" at bounding box center [712, 267] width 118 height 15
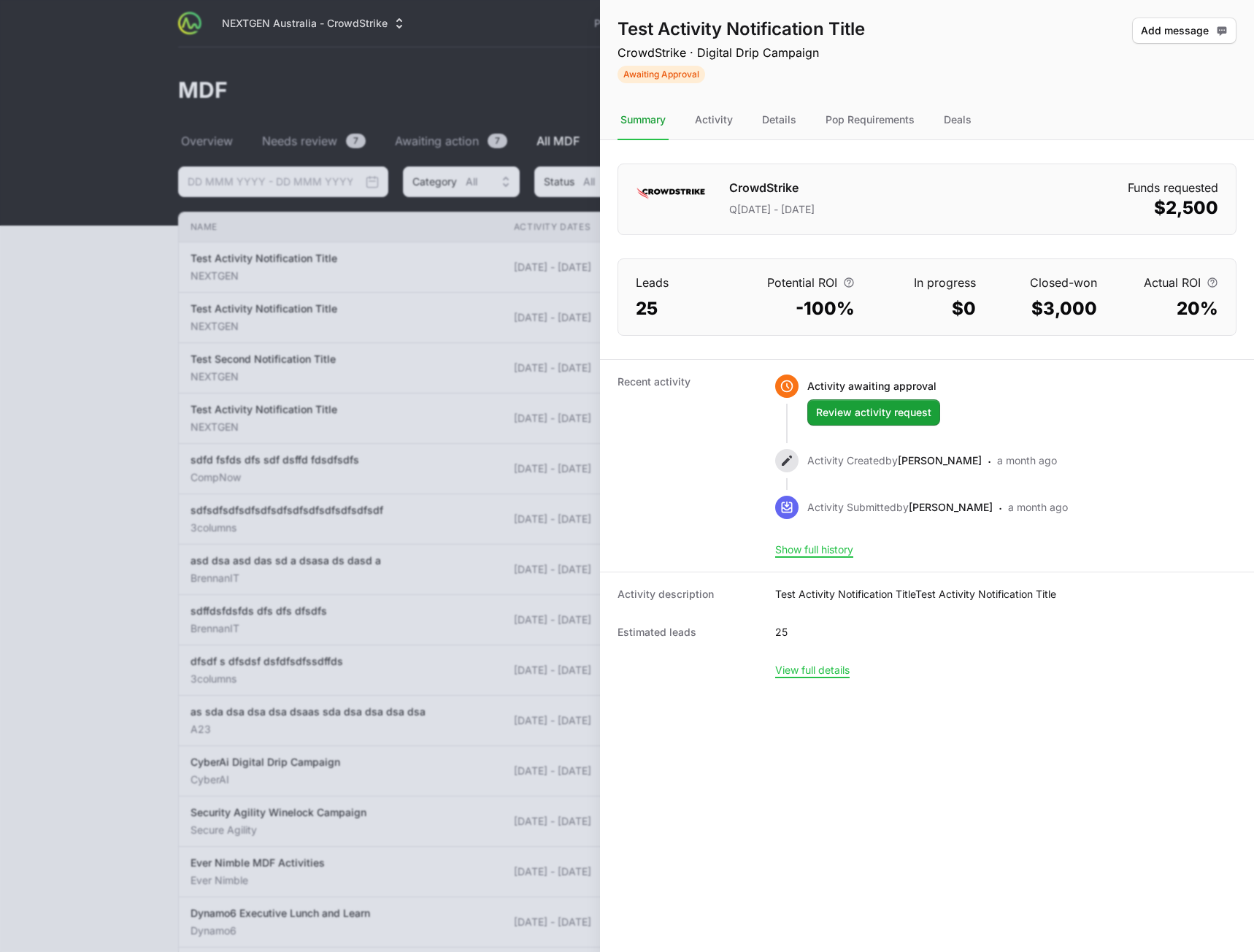
click at [934, 122] on nav "Summary Activity Details Pop Requirements Deals" at bounding box center [927, 121] width 654 height 40
click at [947, 122] on div "Deals" at bounding box center [958, 121] width 34 height 40
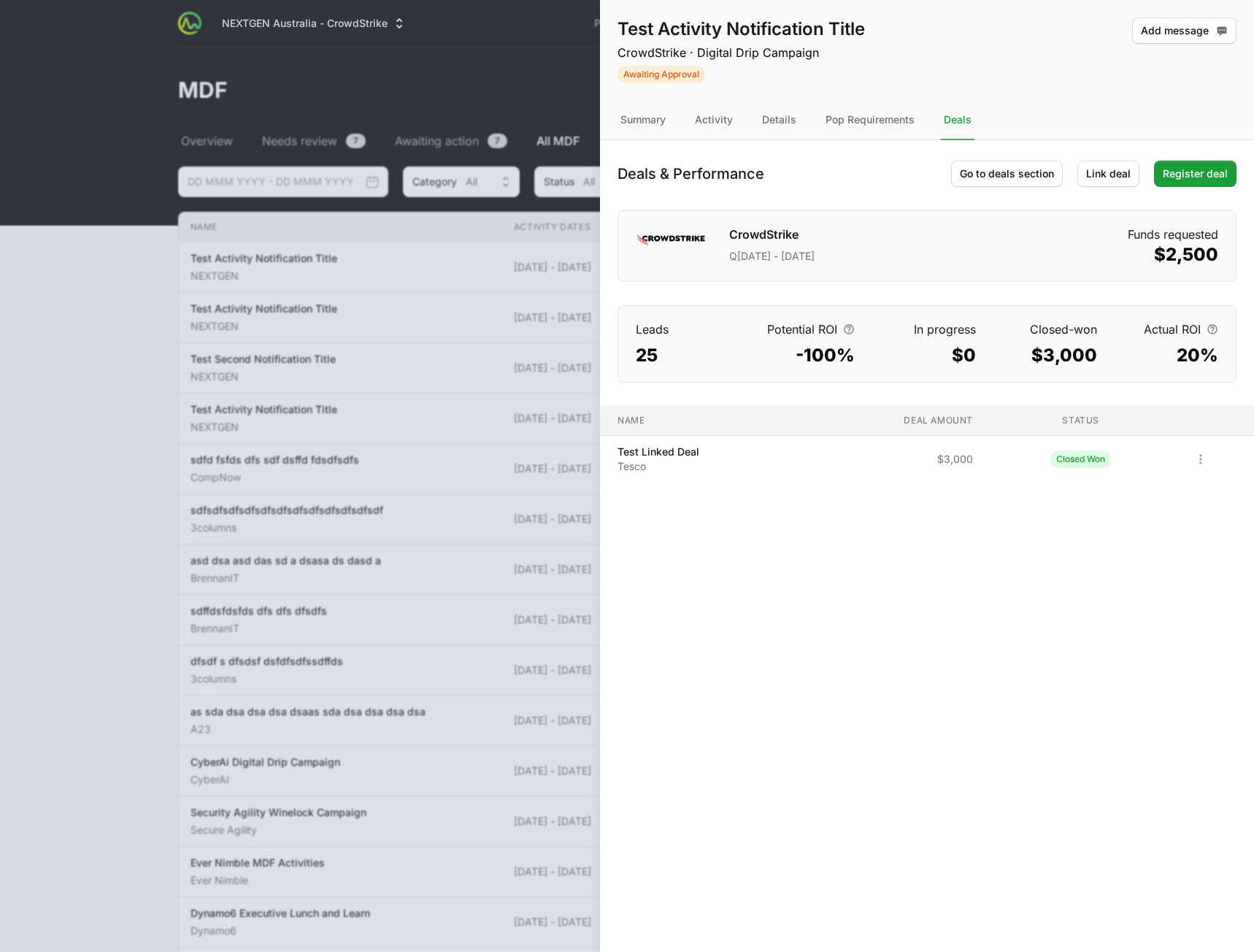
click at [806, 668] on div "Test Activity Notification Title CrowdStrike · Digital Drip Campaign Awaiting A…" at bounding box center [927, 476] width 654 height 952
click at [1204, 465] on icon "Open options" at bounding box center [1200, 459] width 15 height 15
click at [799, 618] on body "NEXTGEN Australia - CrowdStrike Partners Activity Initiatives Content Open user…" at bounding box center [627, 564] width 1254 height 1129
click at [653, 120] on div "Summary" at bounding box center [643, 121] width 51 height 40
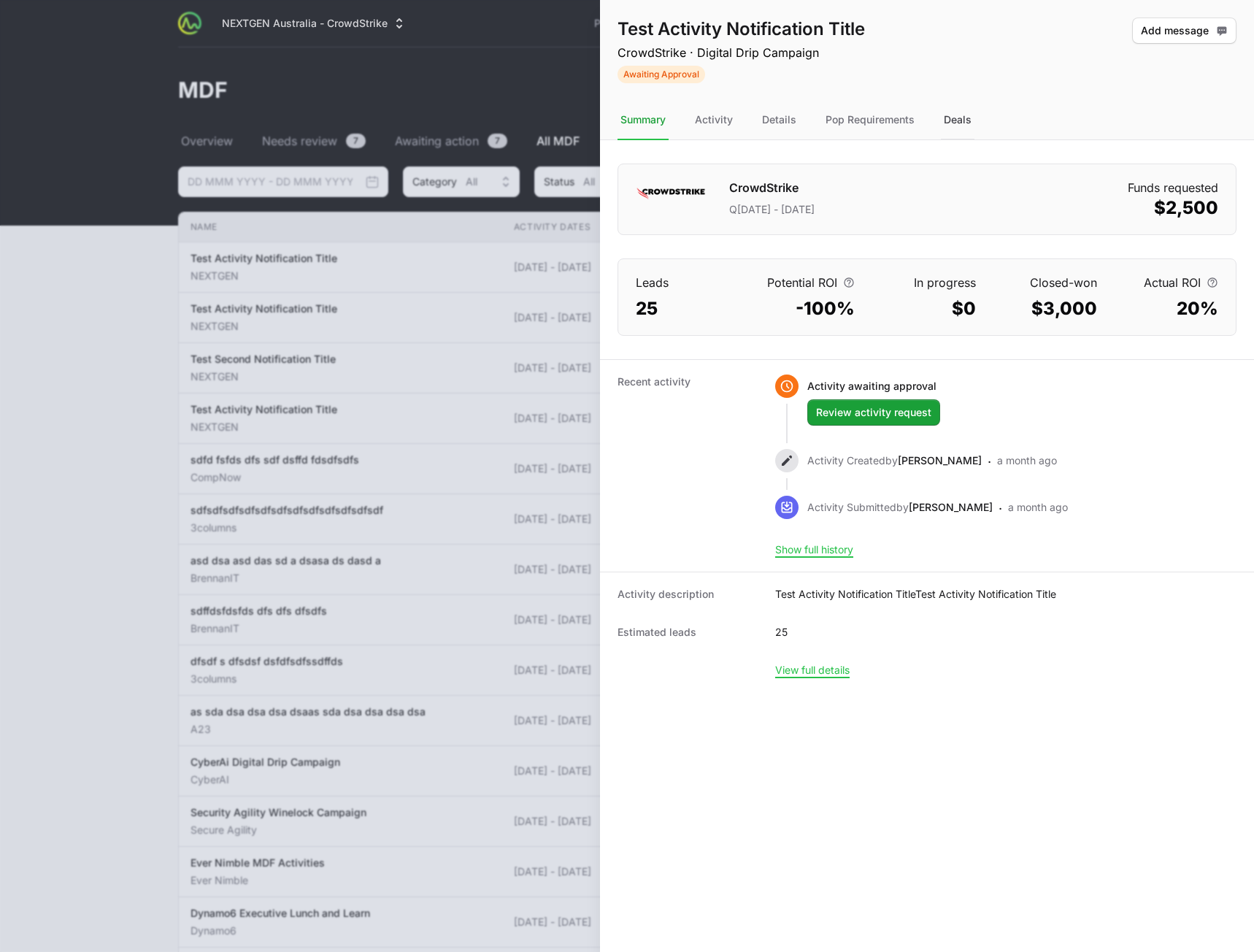
click at [960, 126] on div "Deals" at bounding box center [958, 121] width 34 height 40
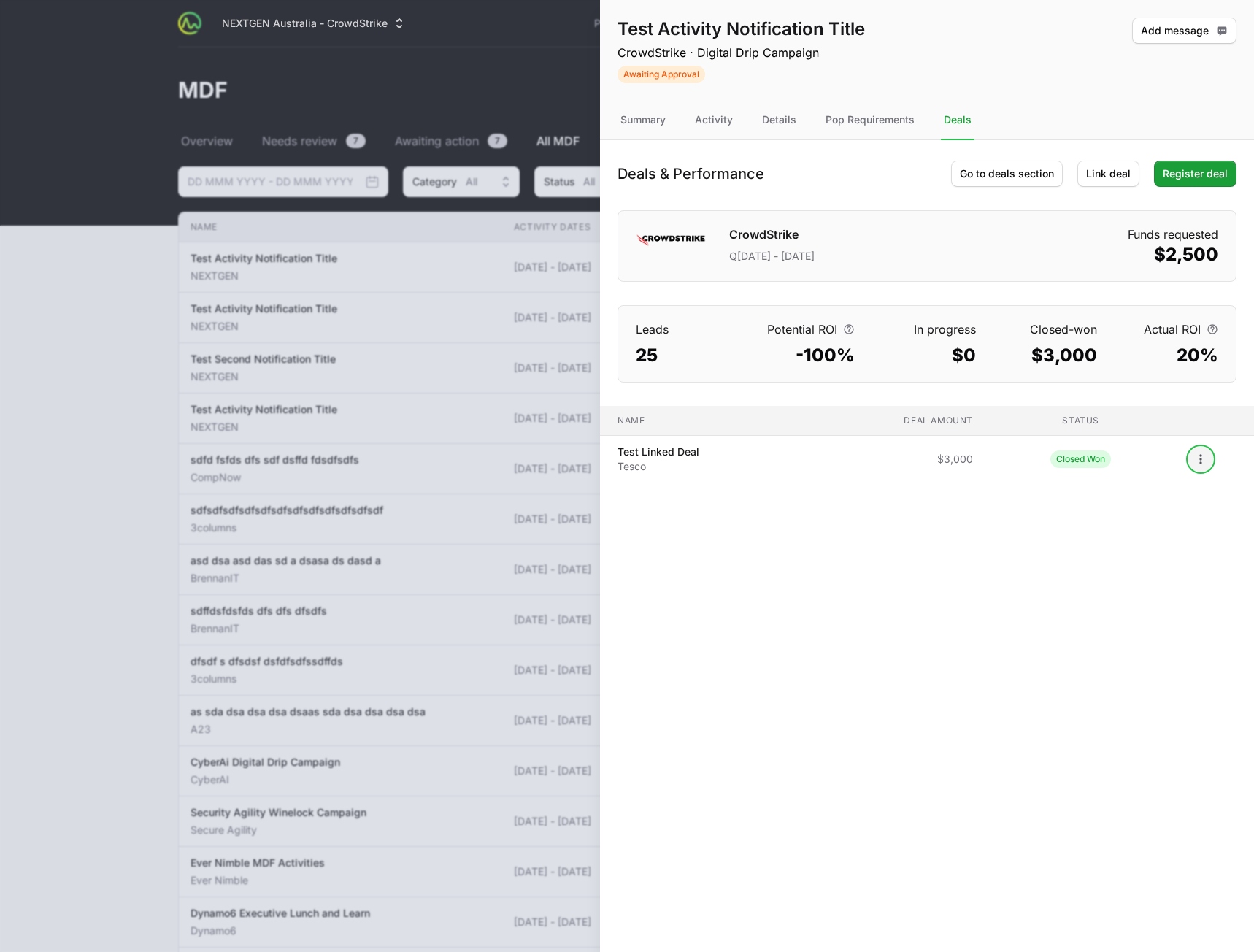
click at [1194, 460] on icon "Open options" at bounding box center [1200, 459] width 15 height 15
click at [1150, 521] on div "Unlink deal" at bounding box center [1174, 518] width 153 height 26
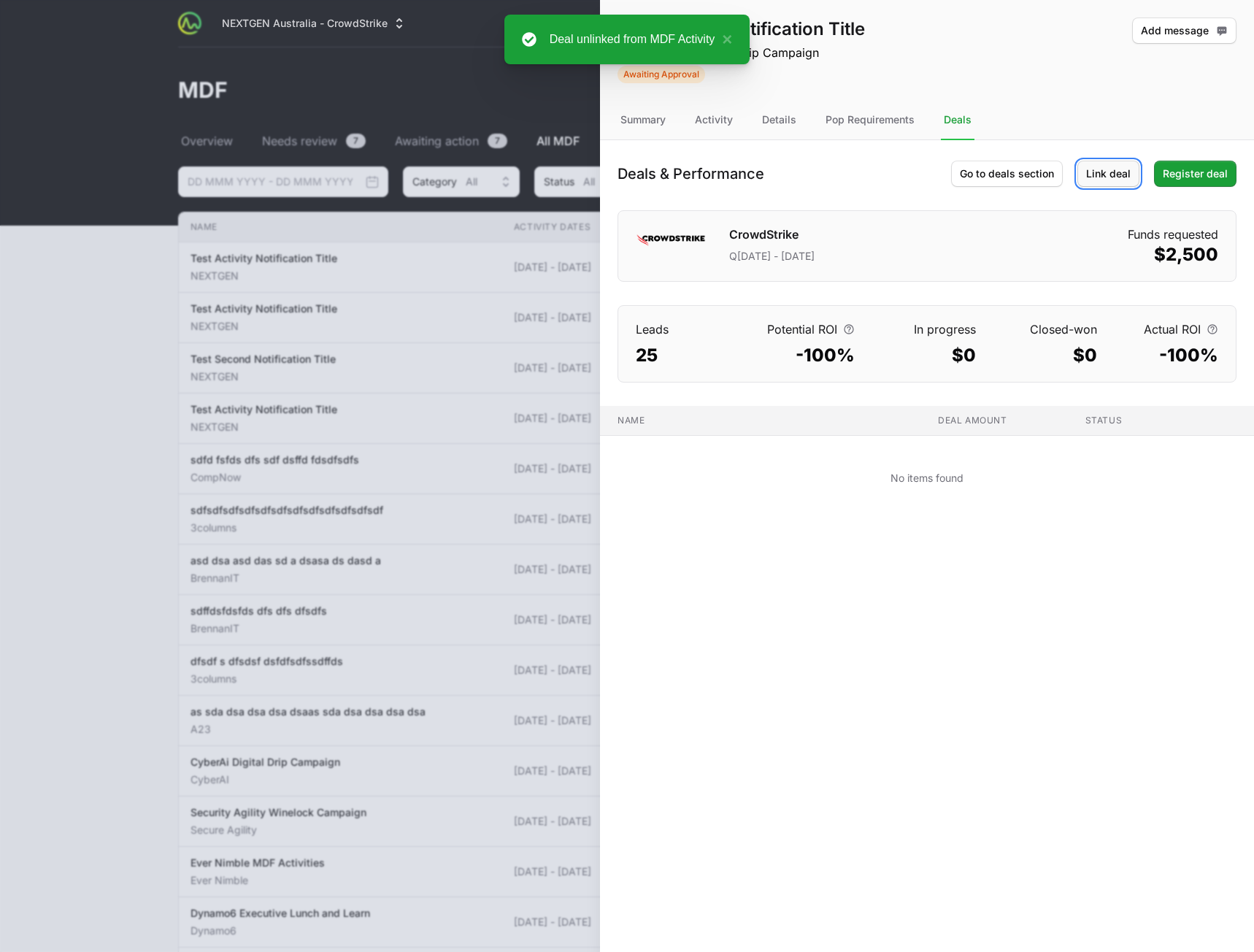
click at [1112, 182] on span "Link deal" at bounding box center [1109, 174] width 44 height 18
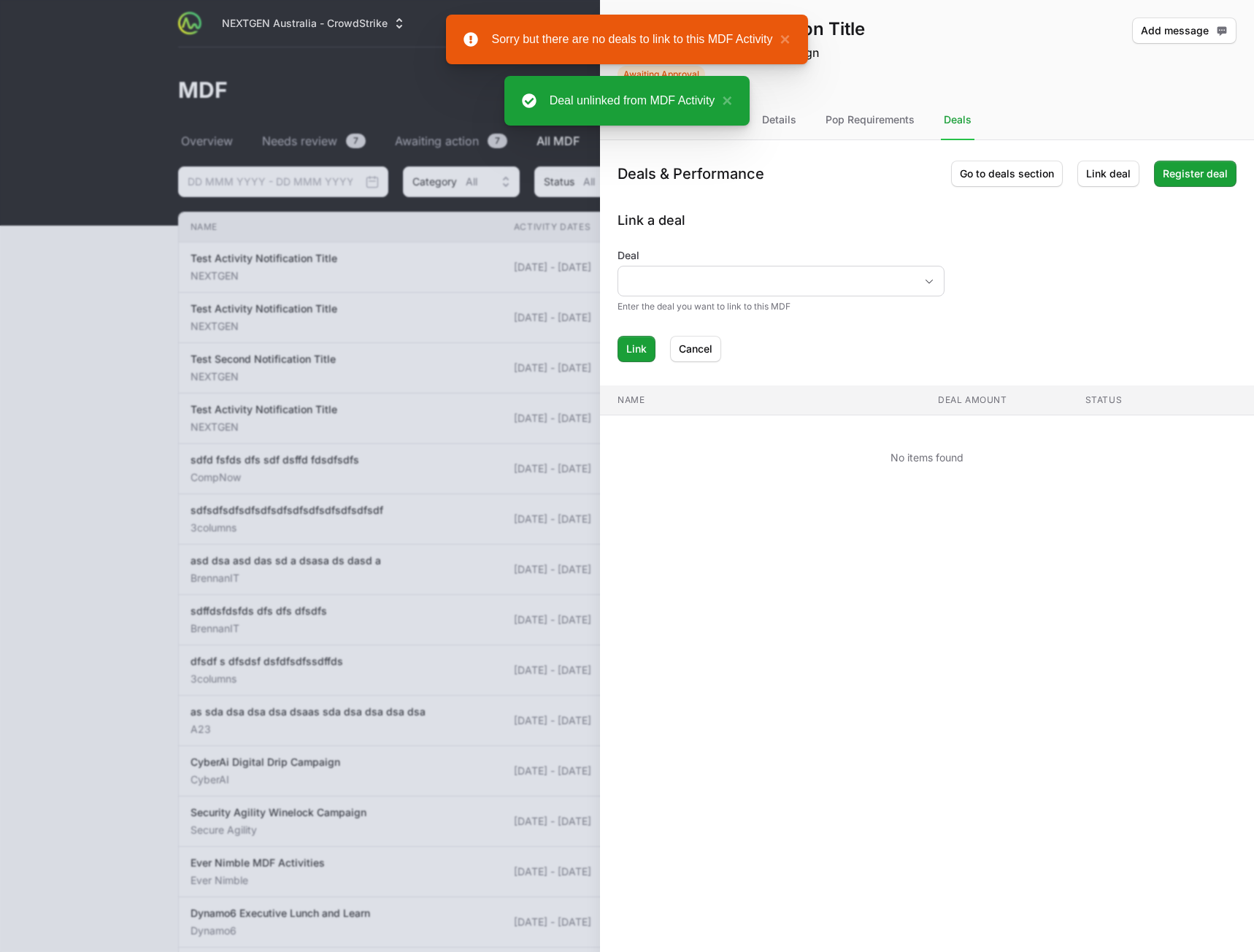
click at [883, 295] on div at bounding box center [781, 281] width 327 height 31
click at [895, 280] on input "Deal" at bounding box center [767, 281] width 297 height 29
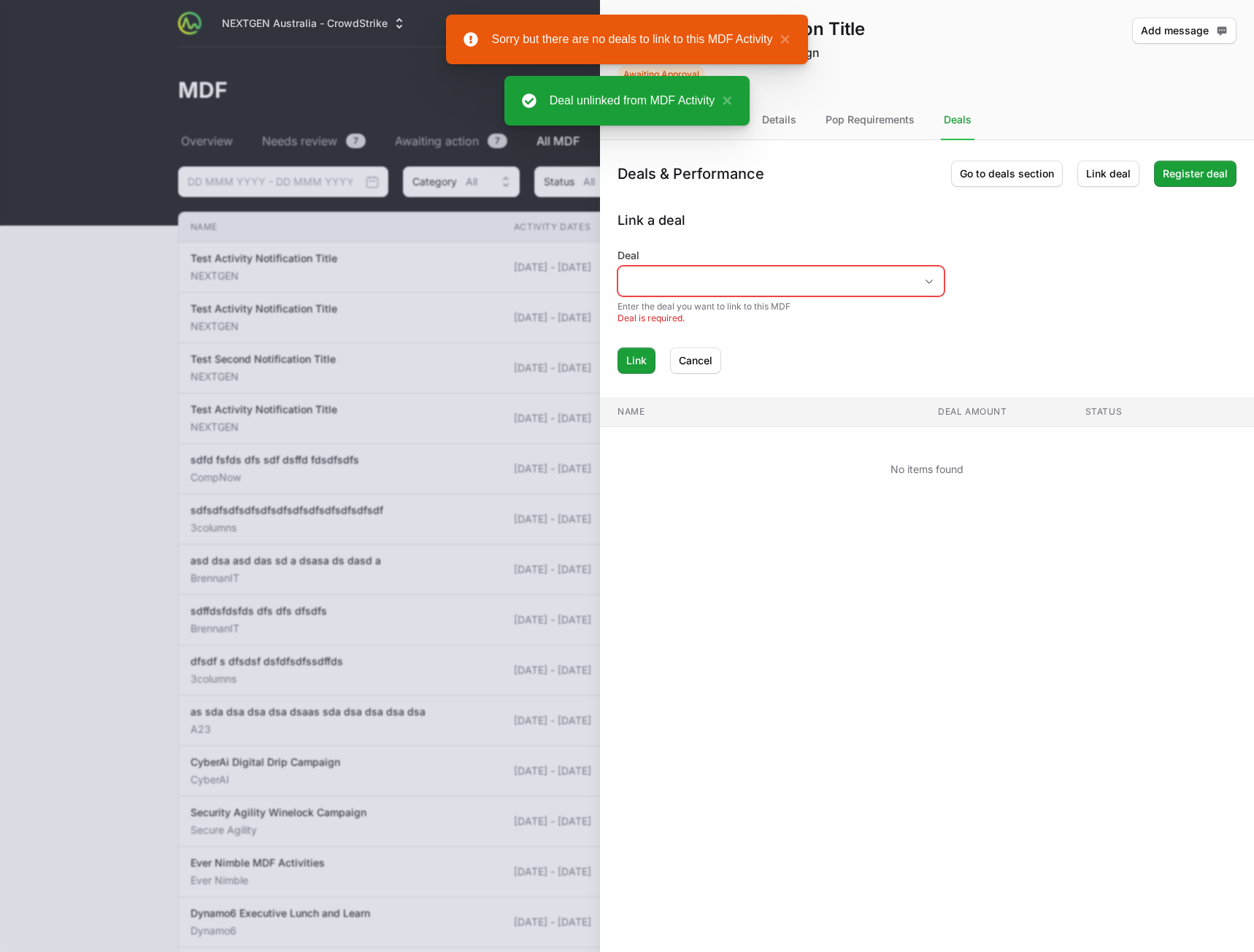
click at [1028, 282] on form "Deal Enter the deal you want to link to this MDF Deal is required. Link Cancel" at bounding box center [928, 311] width 619 height 125
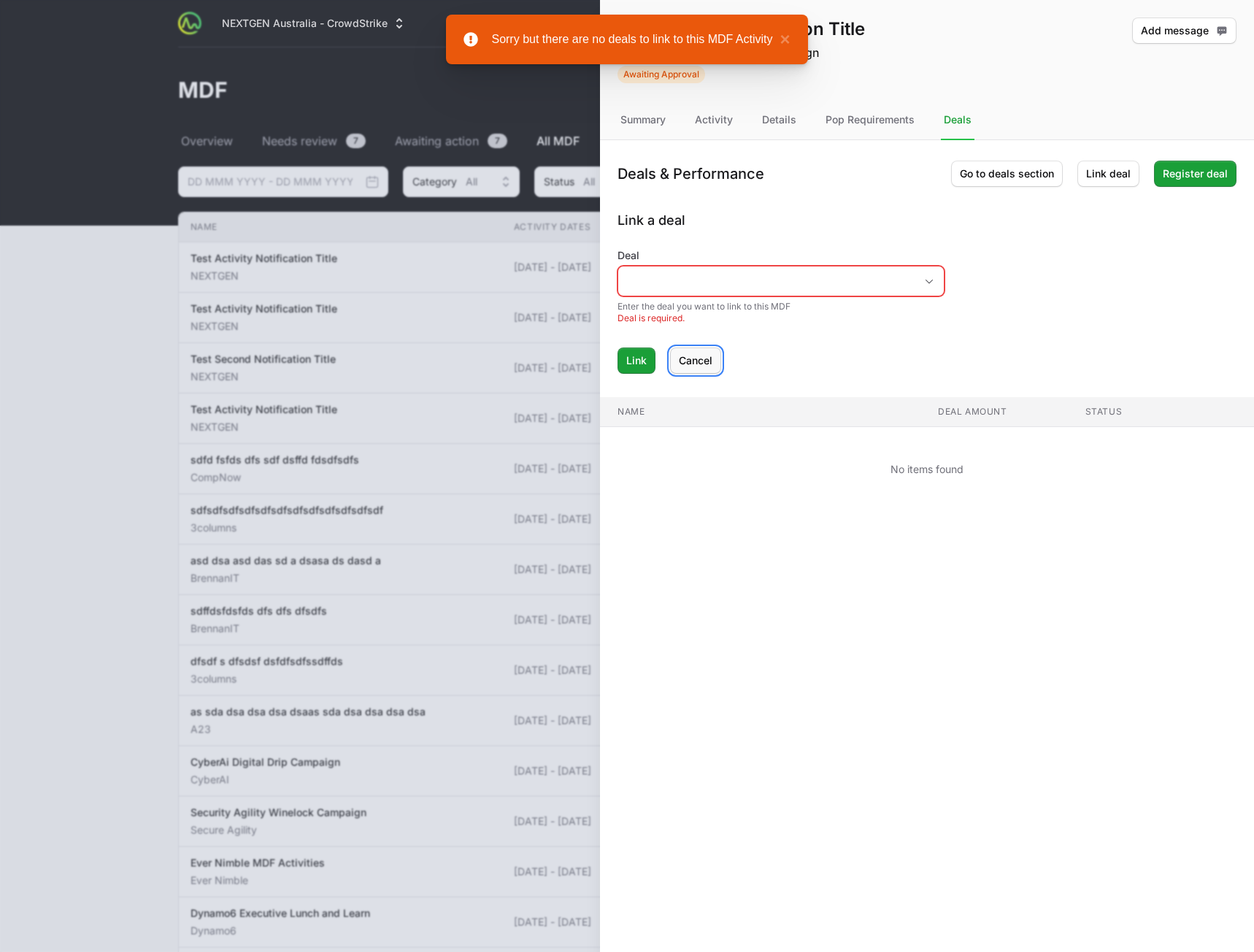
click at [716, 361] on button "Cancel" at bounding box center [695, 360] width 51 height 26
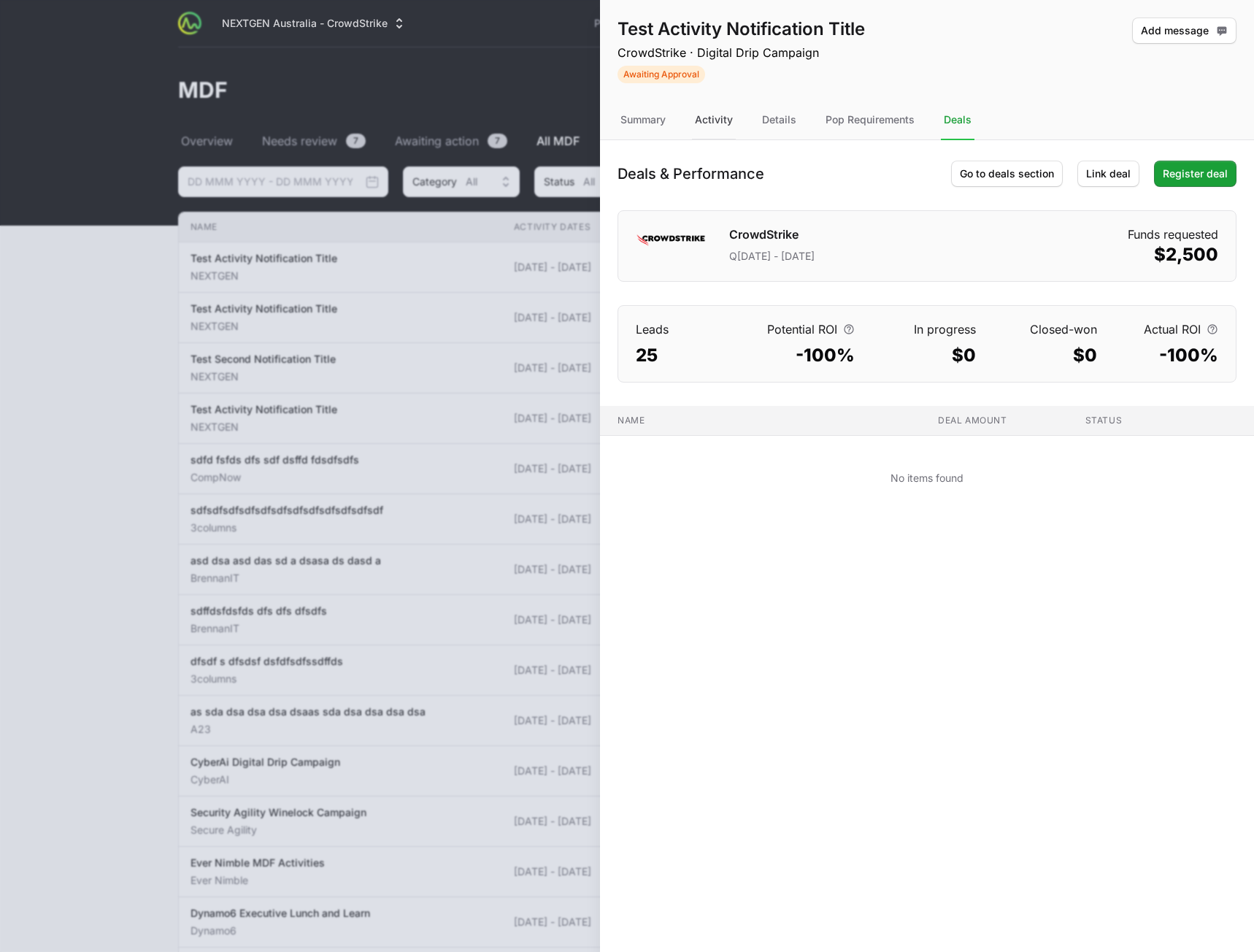
click at [735, 120] on div "Activity" at bounding box center [713, 121] width 44 height 40
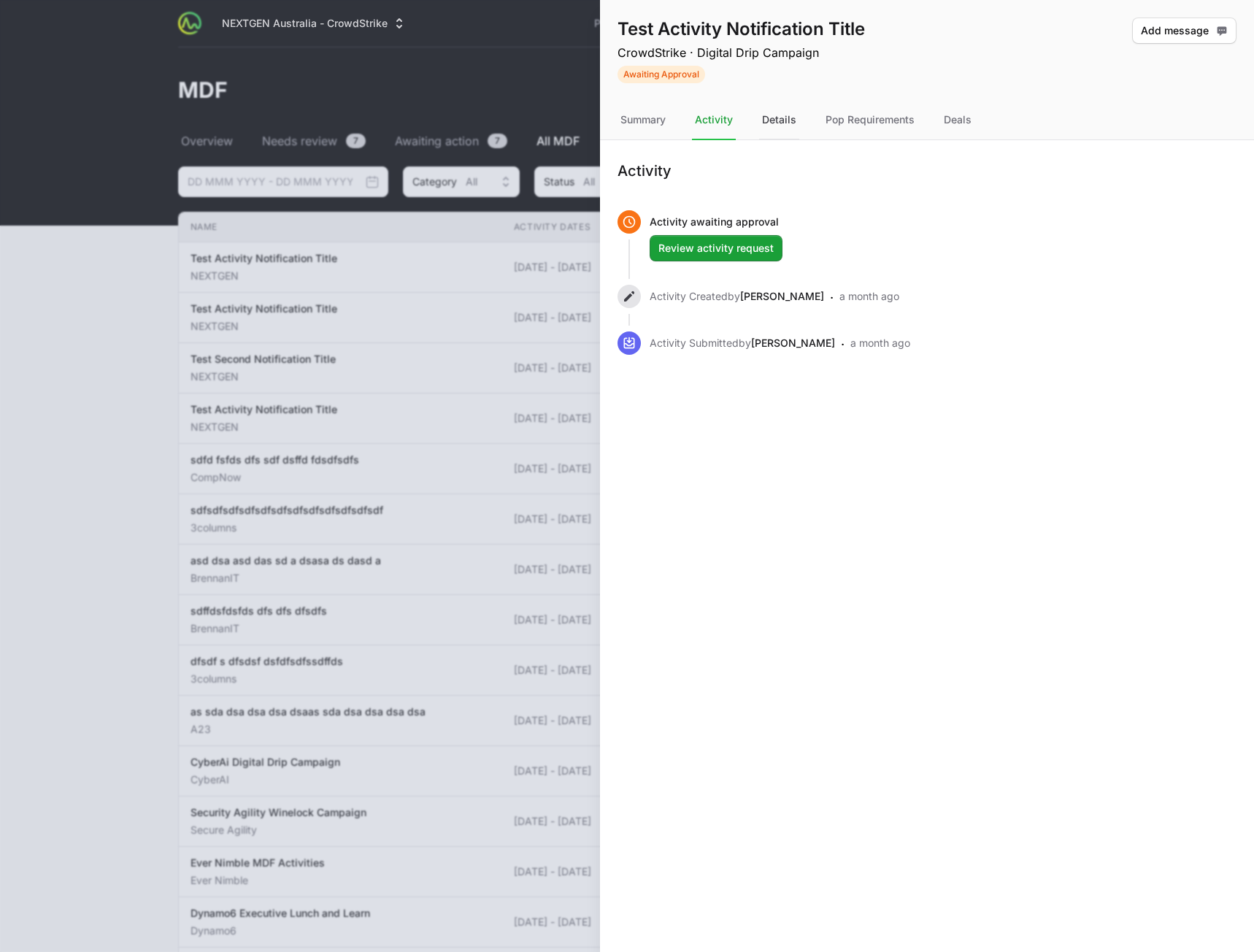
click at [772, 123] on div "Details" at bounding box center [779, 121] width 41 height 40
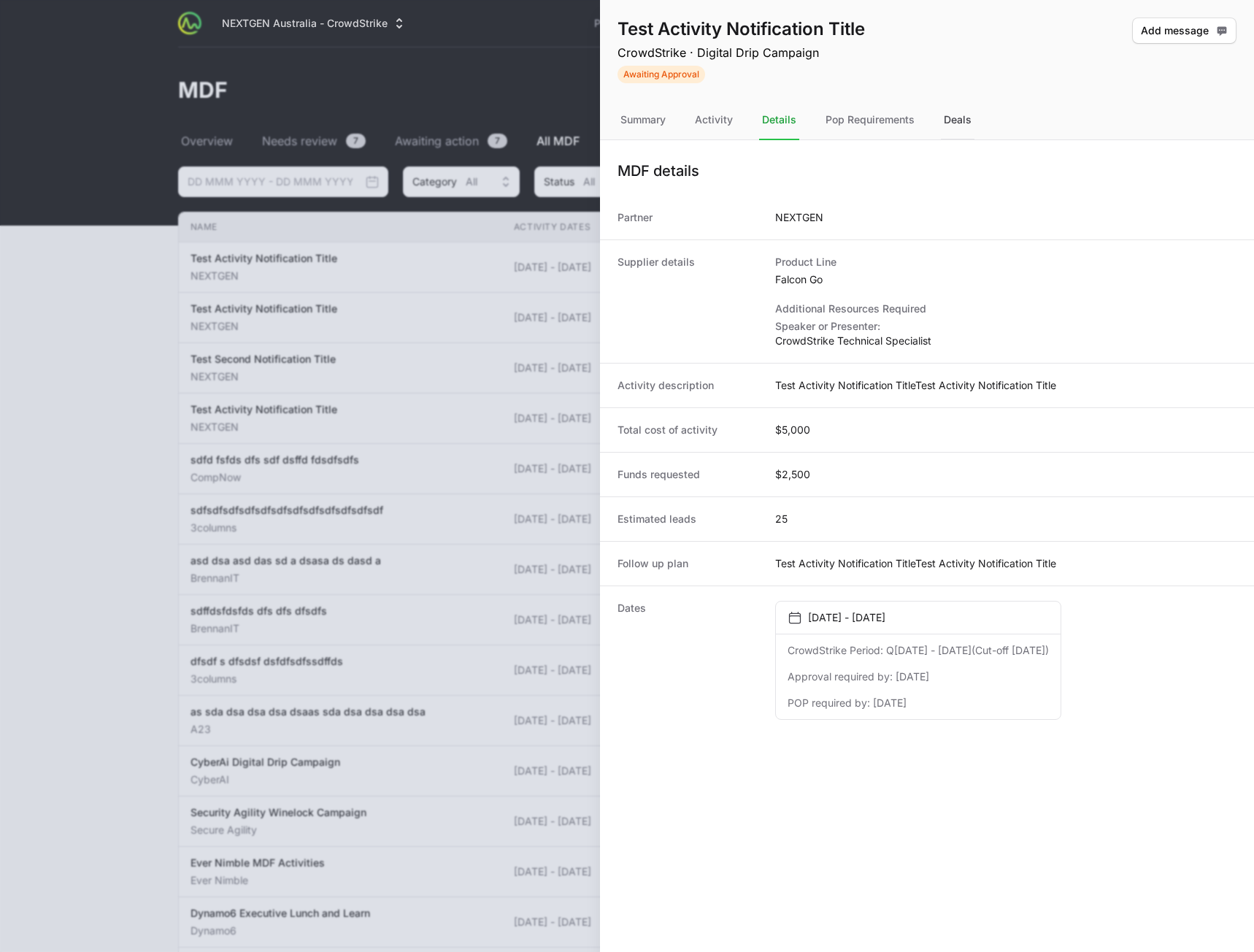
click at [945, 131] on div "Deals" at bounding box center [958, 121] width 34 height 40
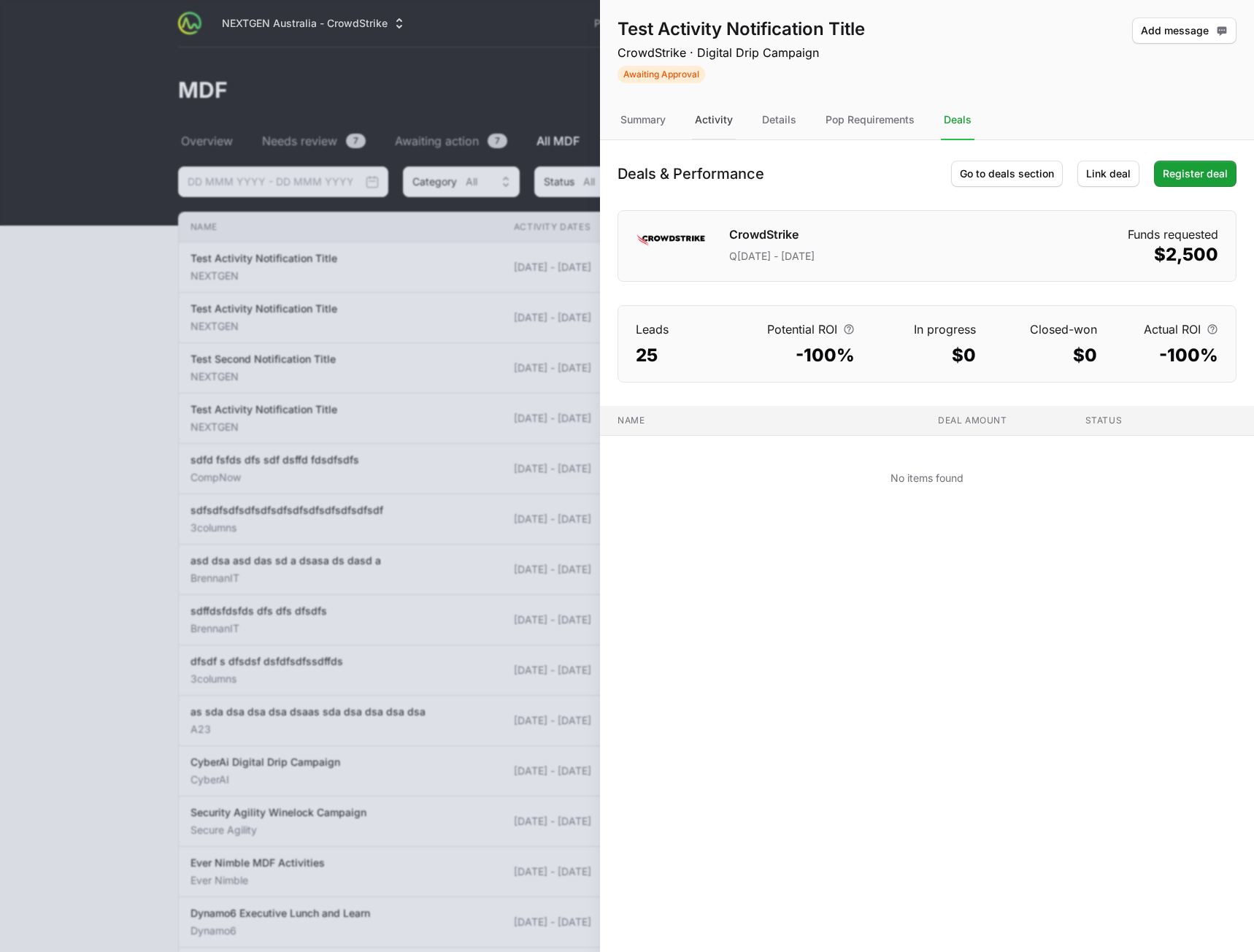
click at [707, 132] on div "Activity" at bounding box center [713, 121] width 44 height 40
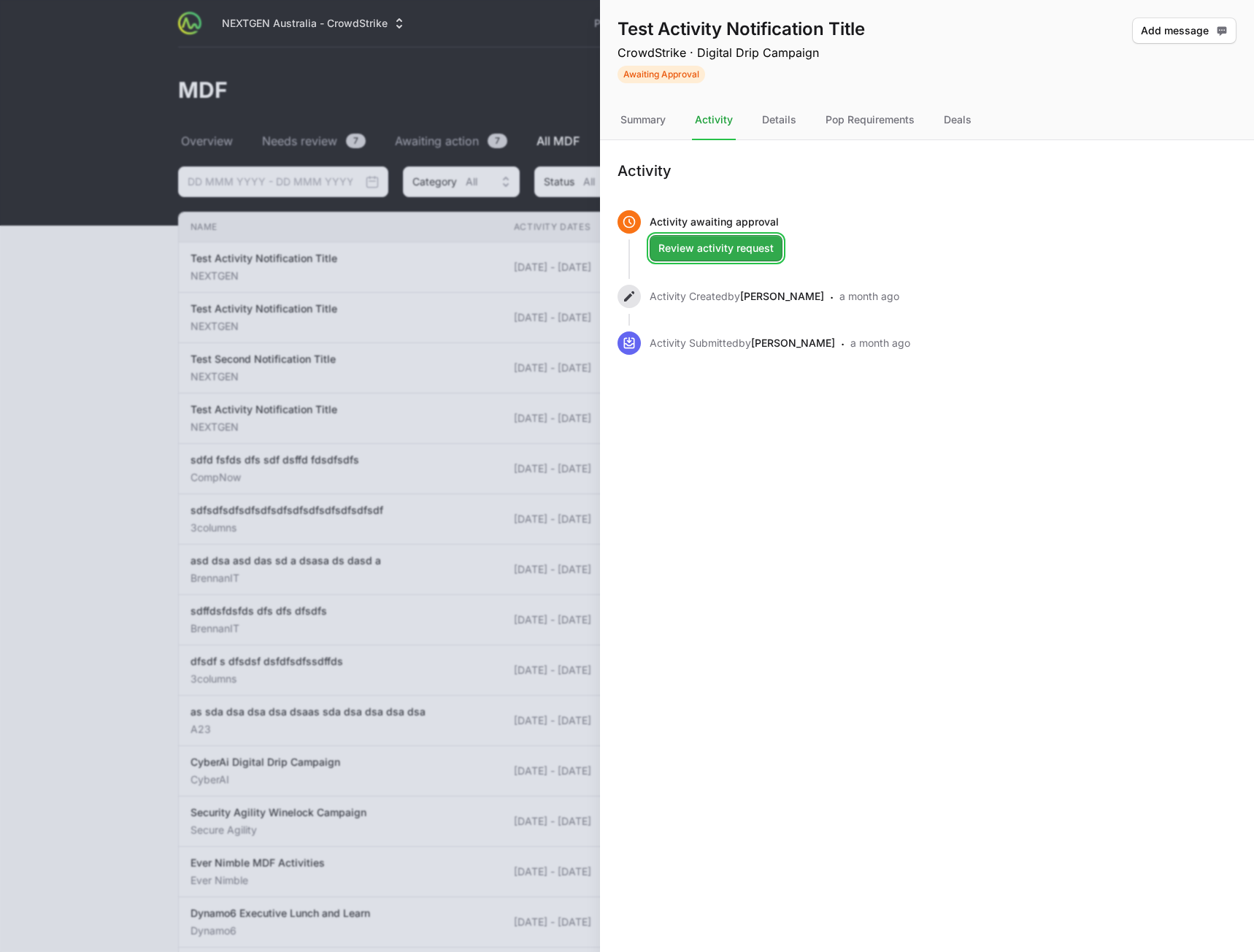
click at [750, 252] on span "Review activity request" at bounding box center [716, 248] width 115 height 18
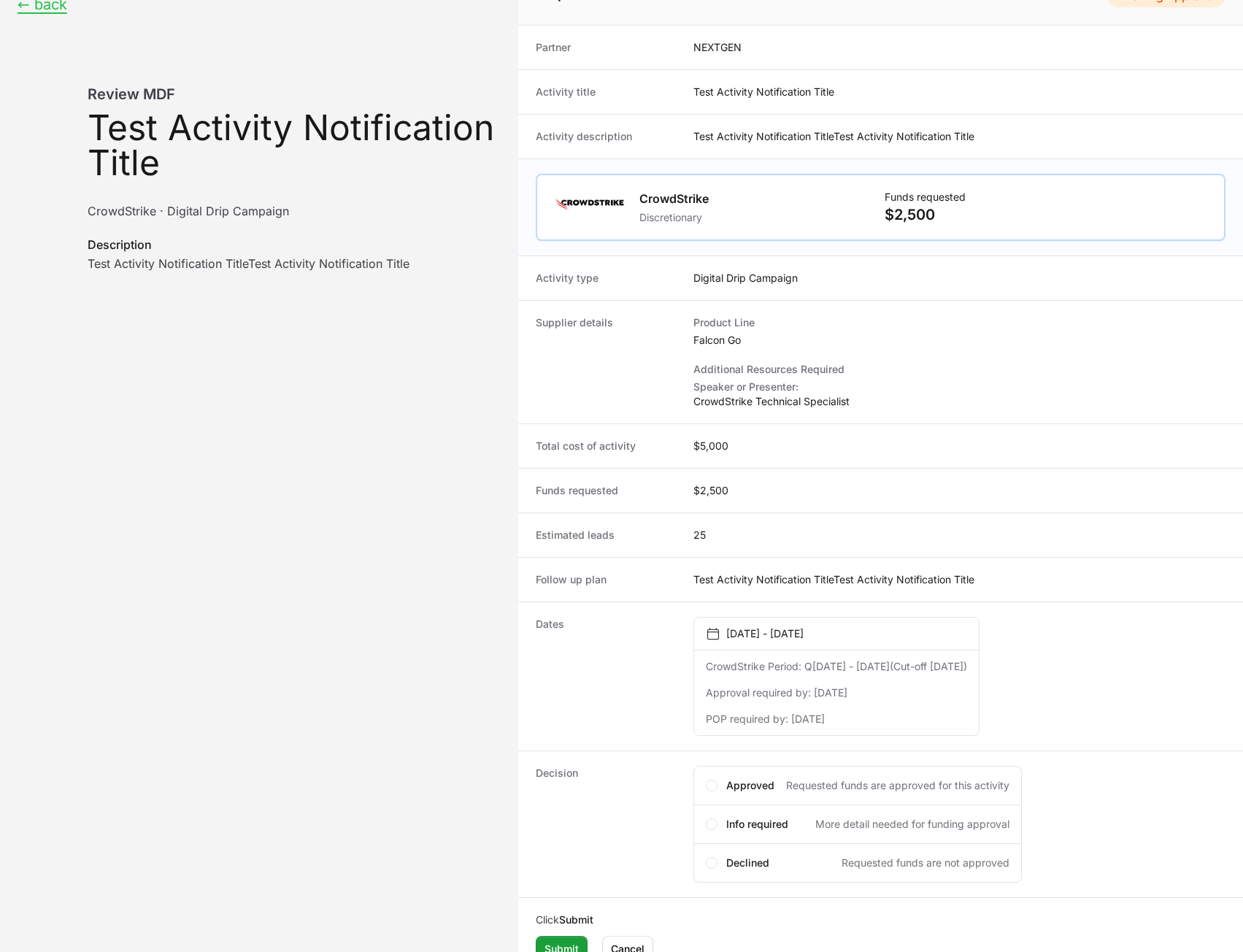
scroll to position [58, 0]
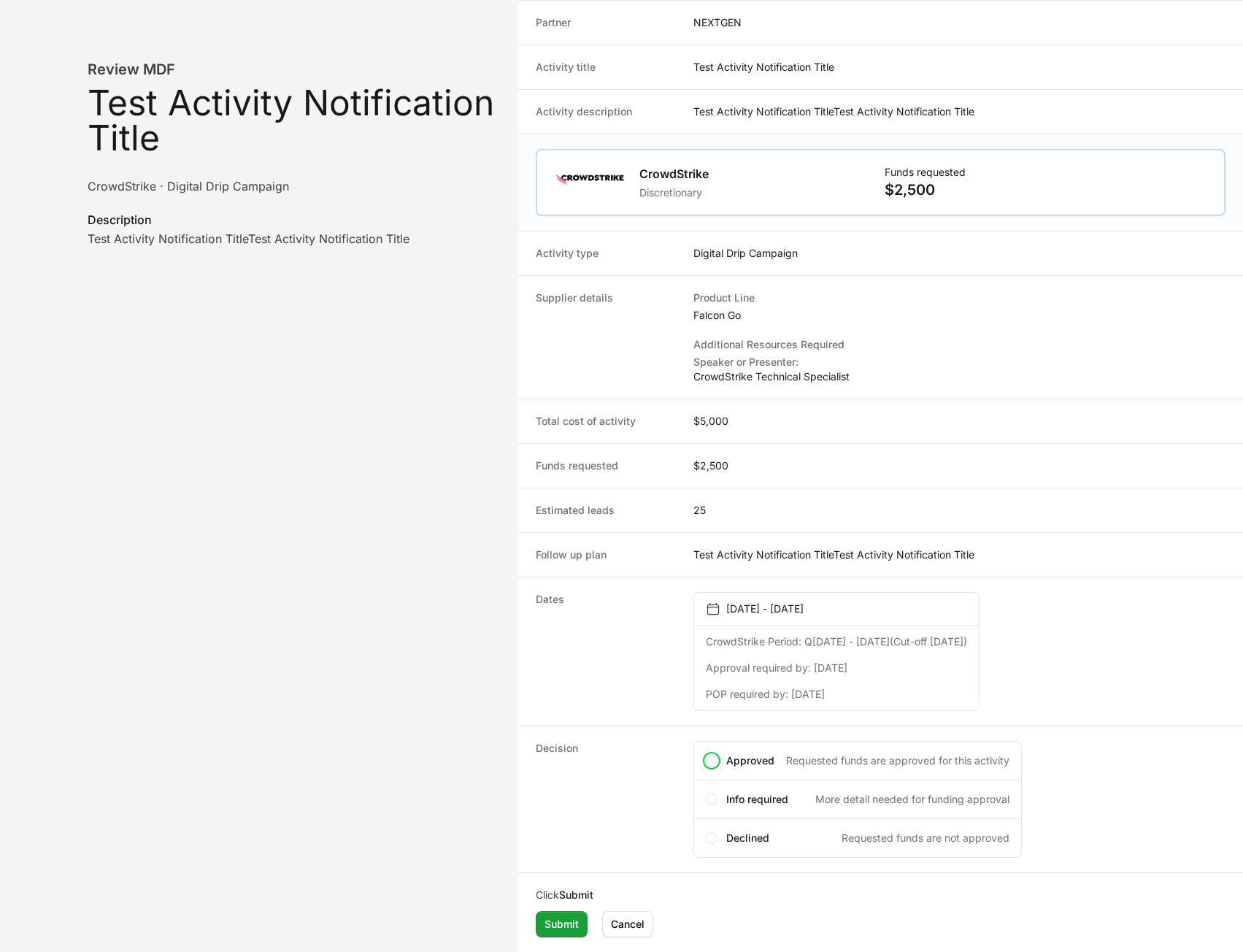
drag, startPoint x: 795, startPoint y: 753, endPoint x: 797, endPoint y: 724, distance: 29.1
click at [795, 754] on span "Requested funds are approved for this activity" at bounding box center [897, 760] width 223 height 15
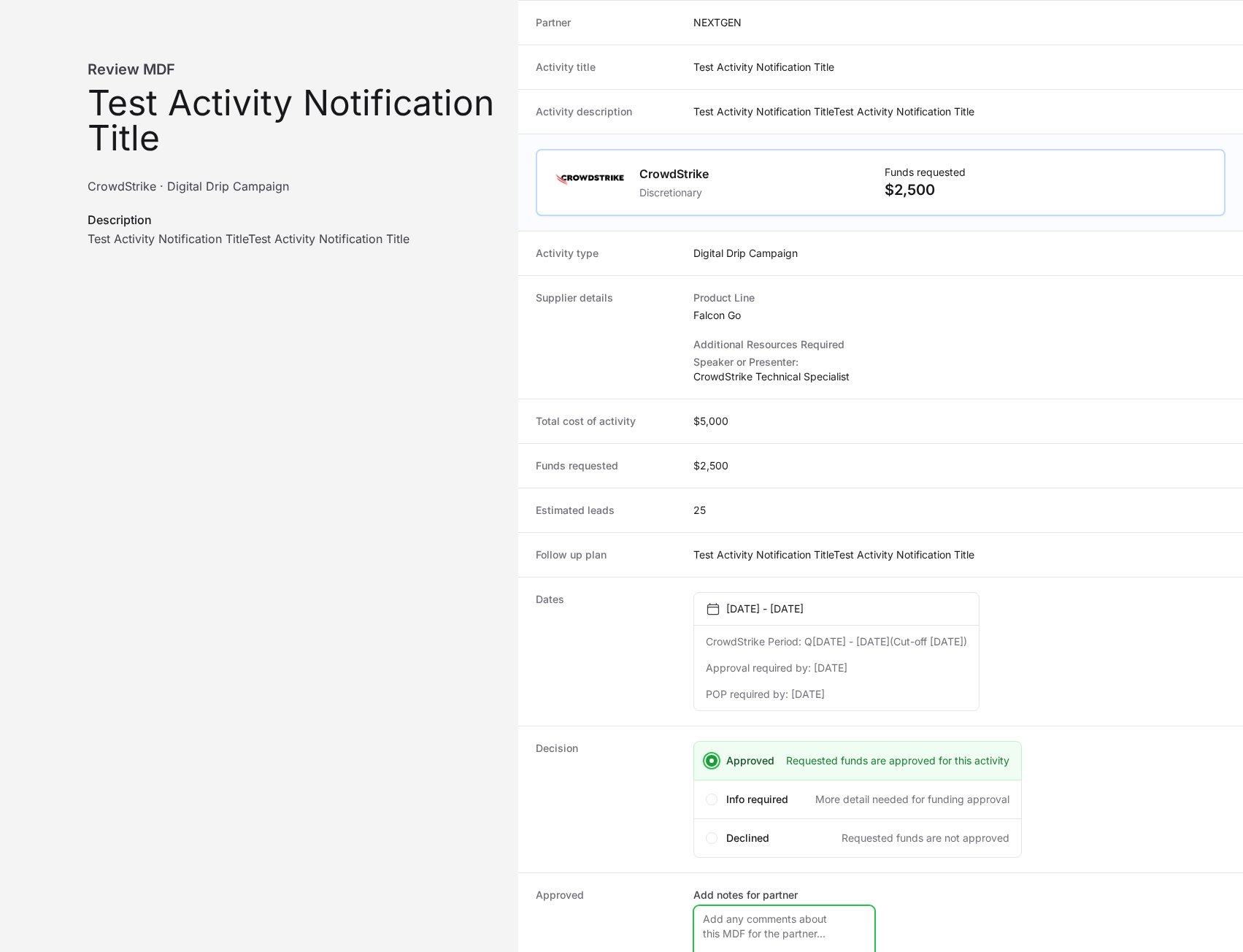
click at [809, 923] on textarea "Add notes for partner" at bounding box center [784, 934] width 182 height 57
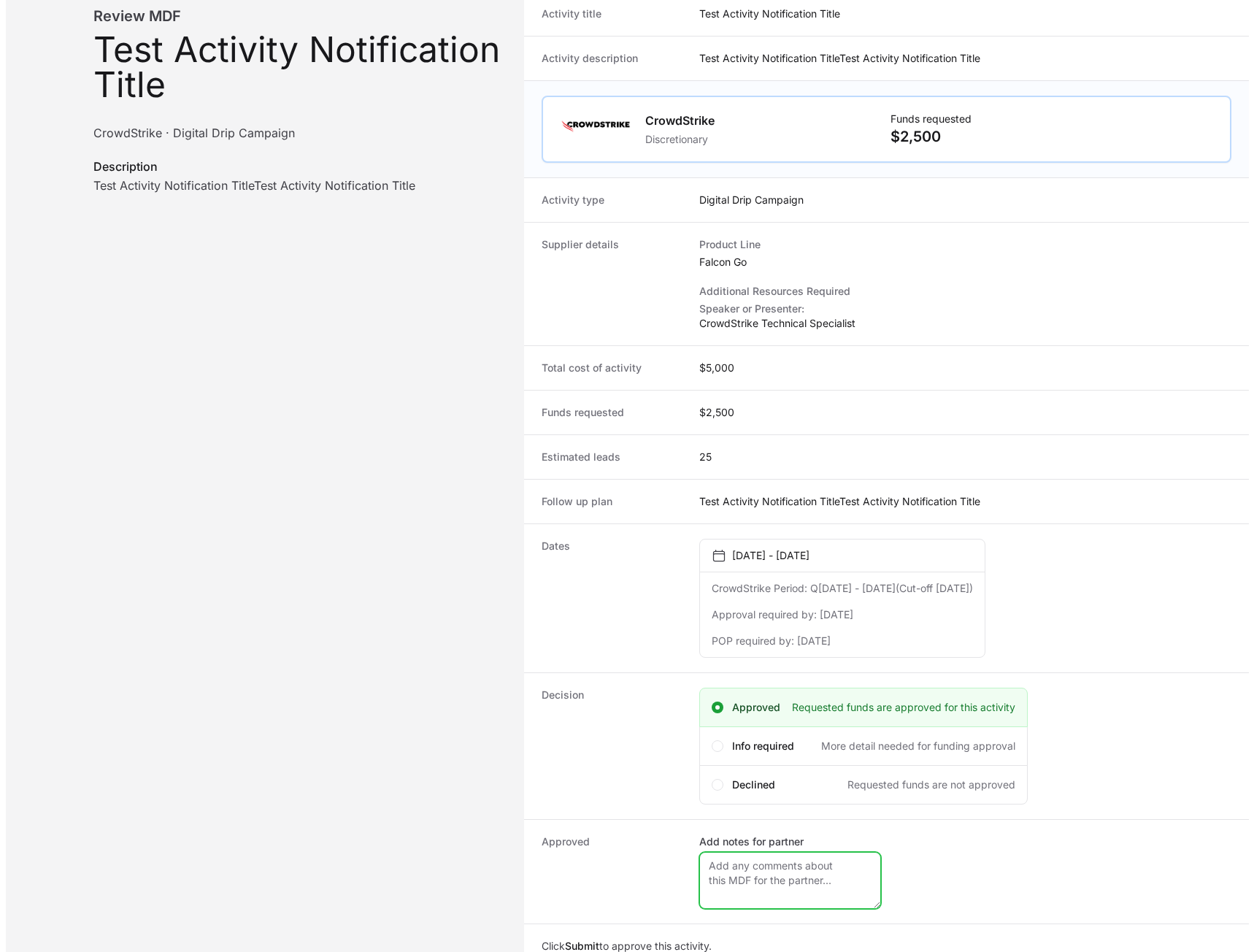
scroll to position [163, 0]
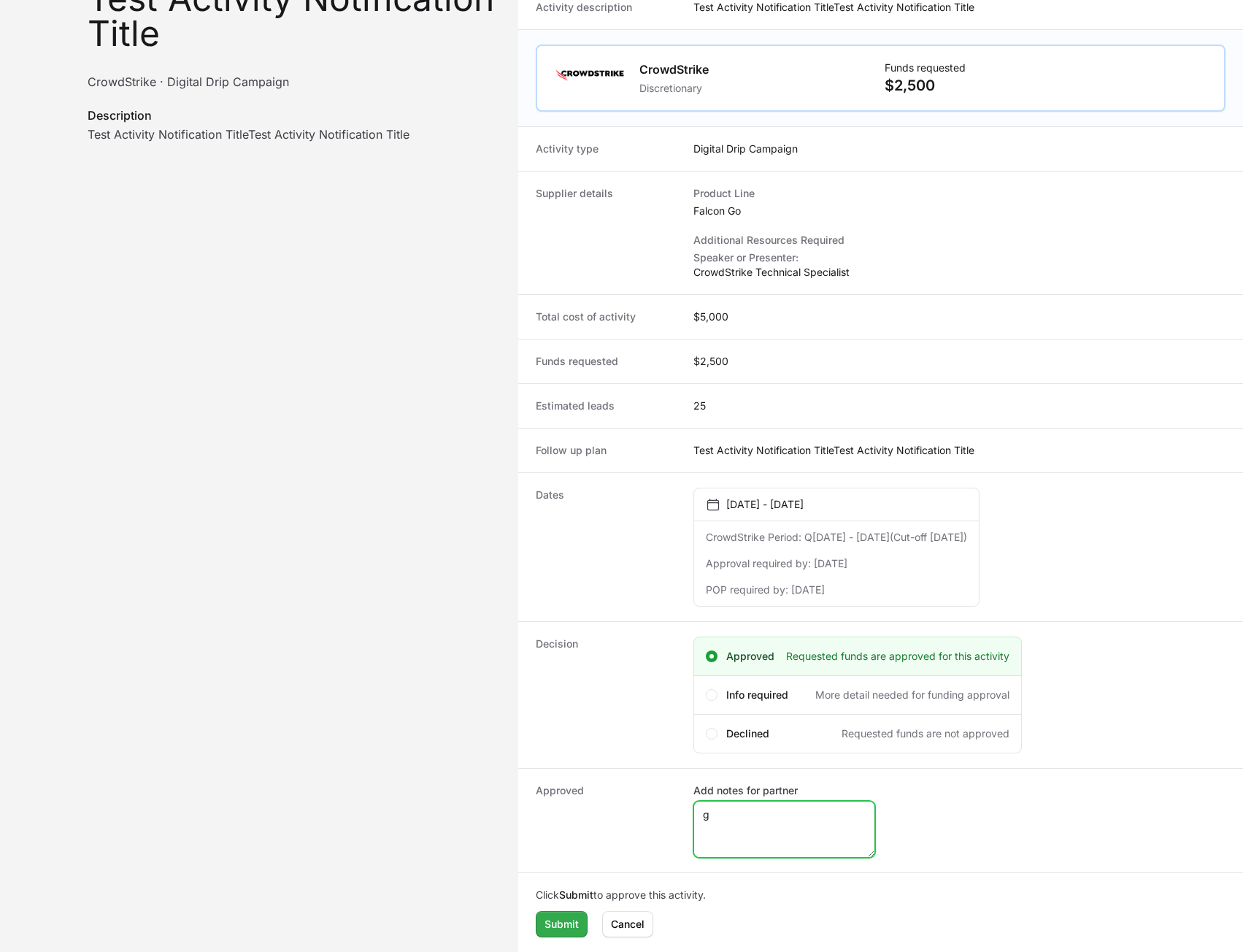
type textarea "g"
click at [560, 927] on span "Submit" at bounding box center [561, 924] width 34 height 18
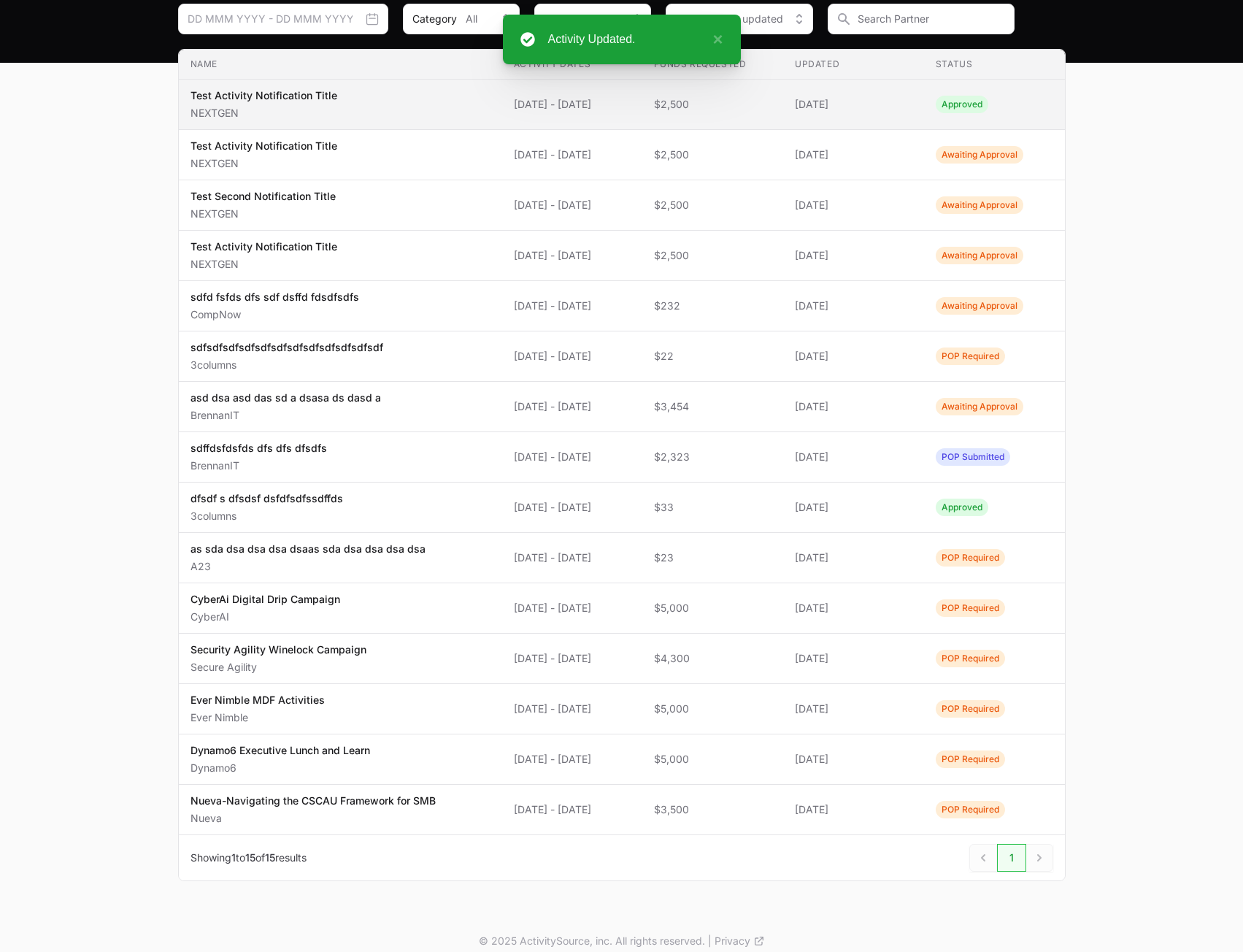
click at [511, 94] on td "Activity Dates [DATE] - [DATE]" at bounding box center [573, 105] width 141 height 50
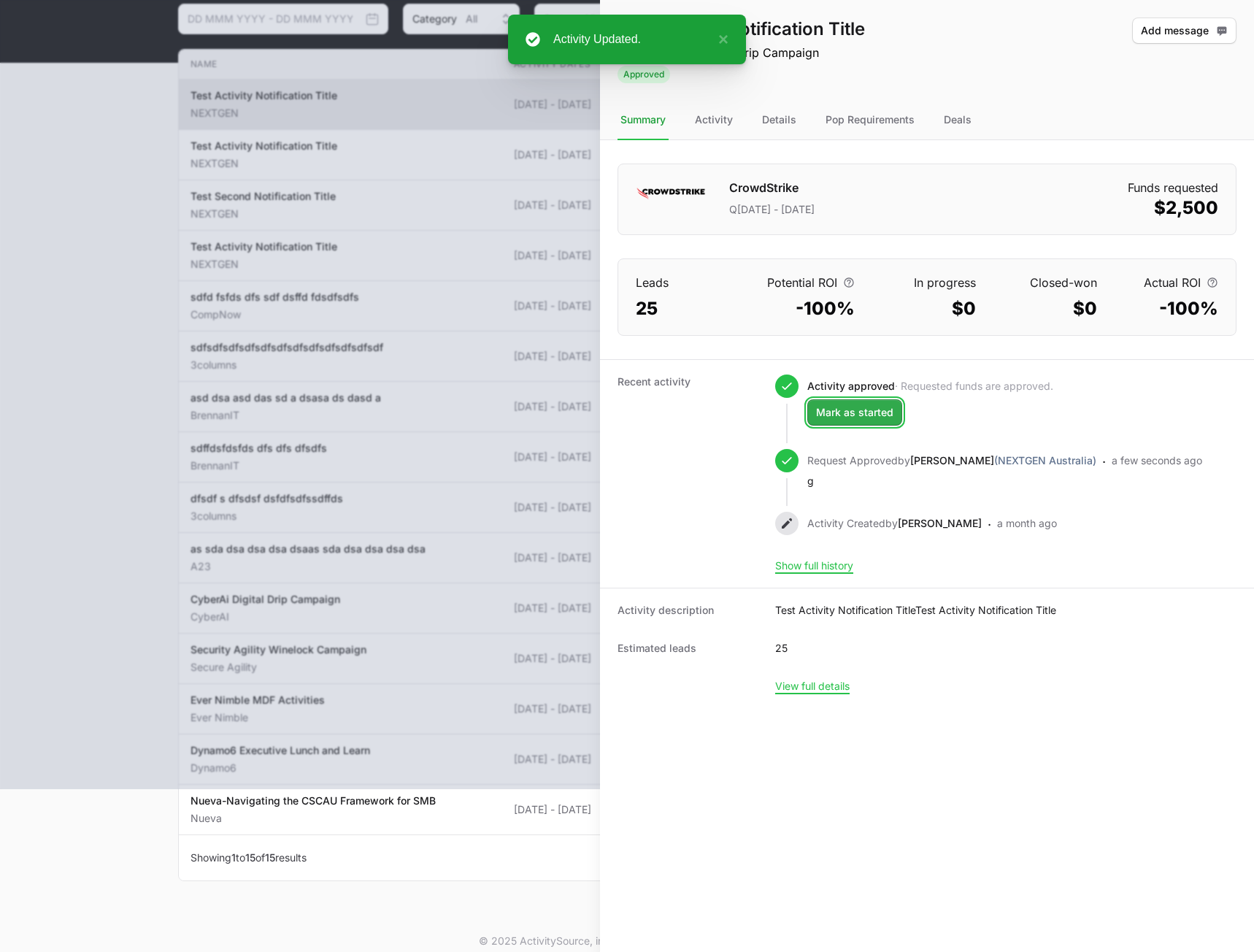
click at [840, 415] on span "Mark as started" at bounding box center [854, 412] width 77 height 18
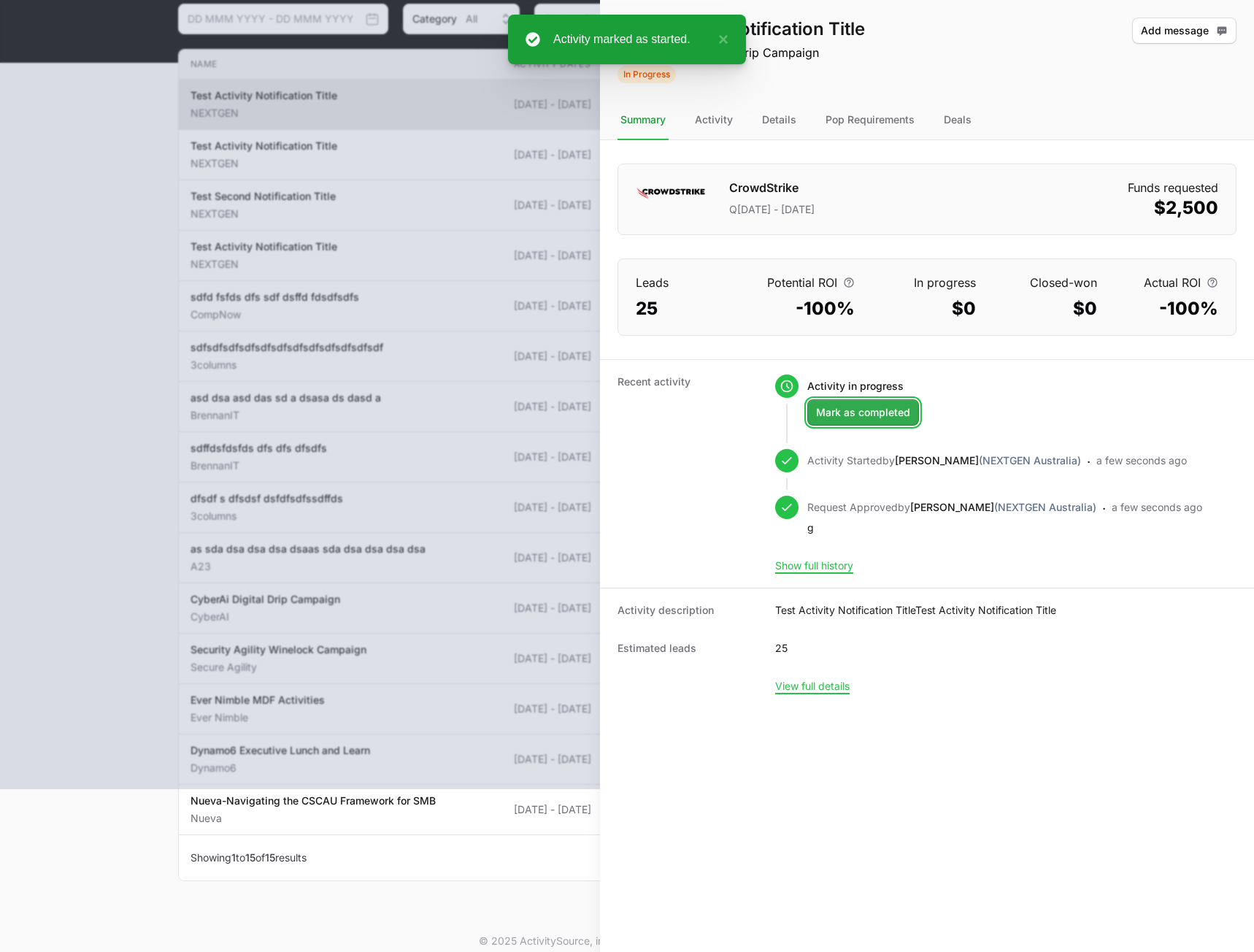
click at [856, 413] on span "Mark as completed" at bounding box center [863, 412] width 94 height 18
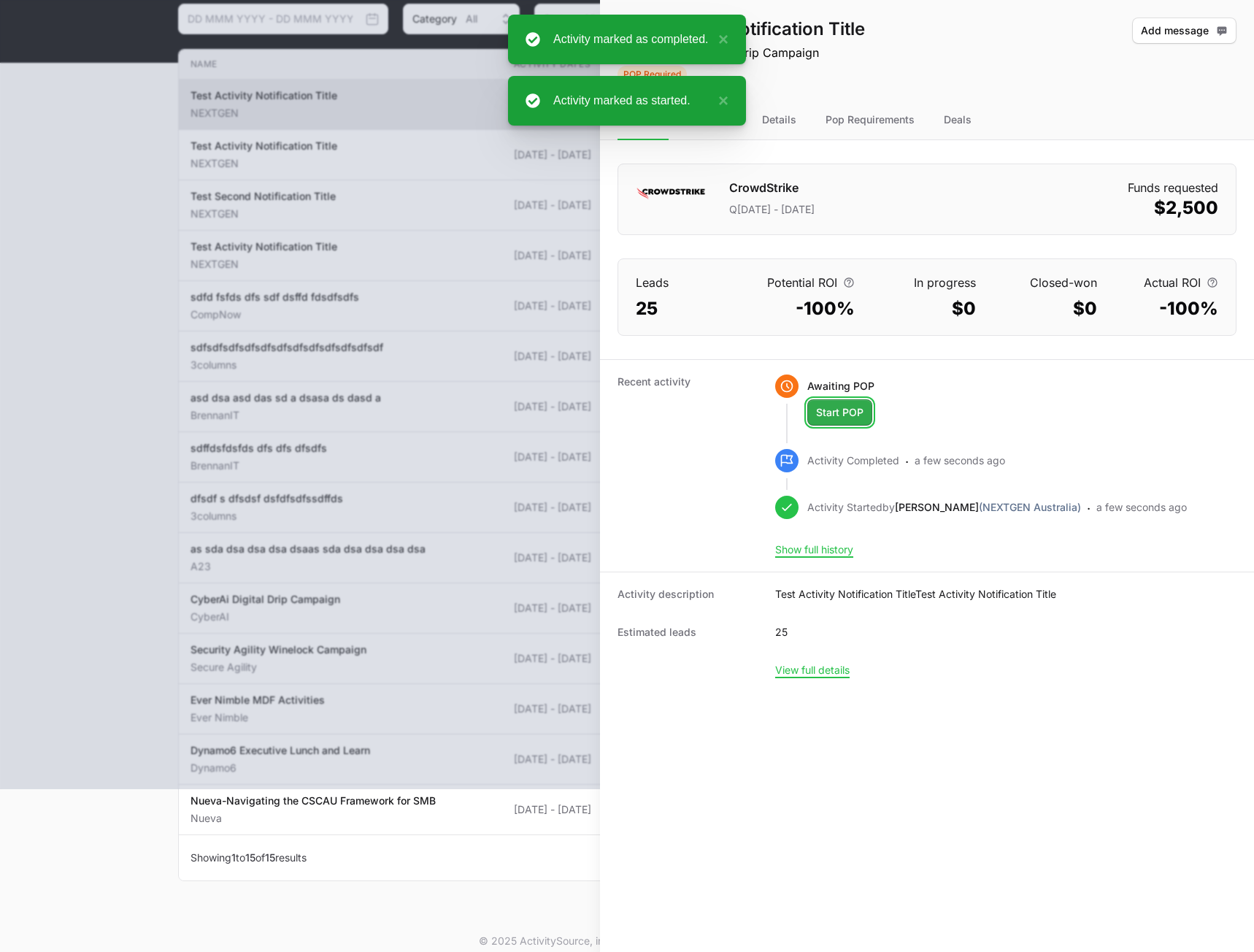
click at [851, 412] on span "Start POP" at bounding box center [840, 412] width 47 height 18
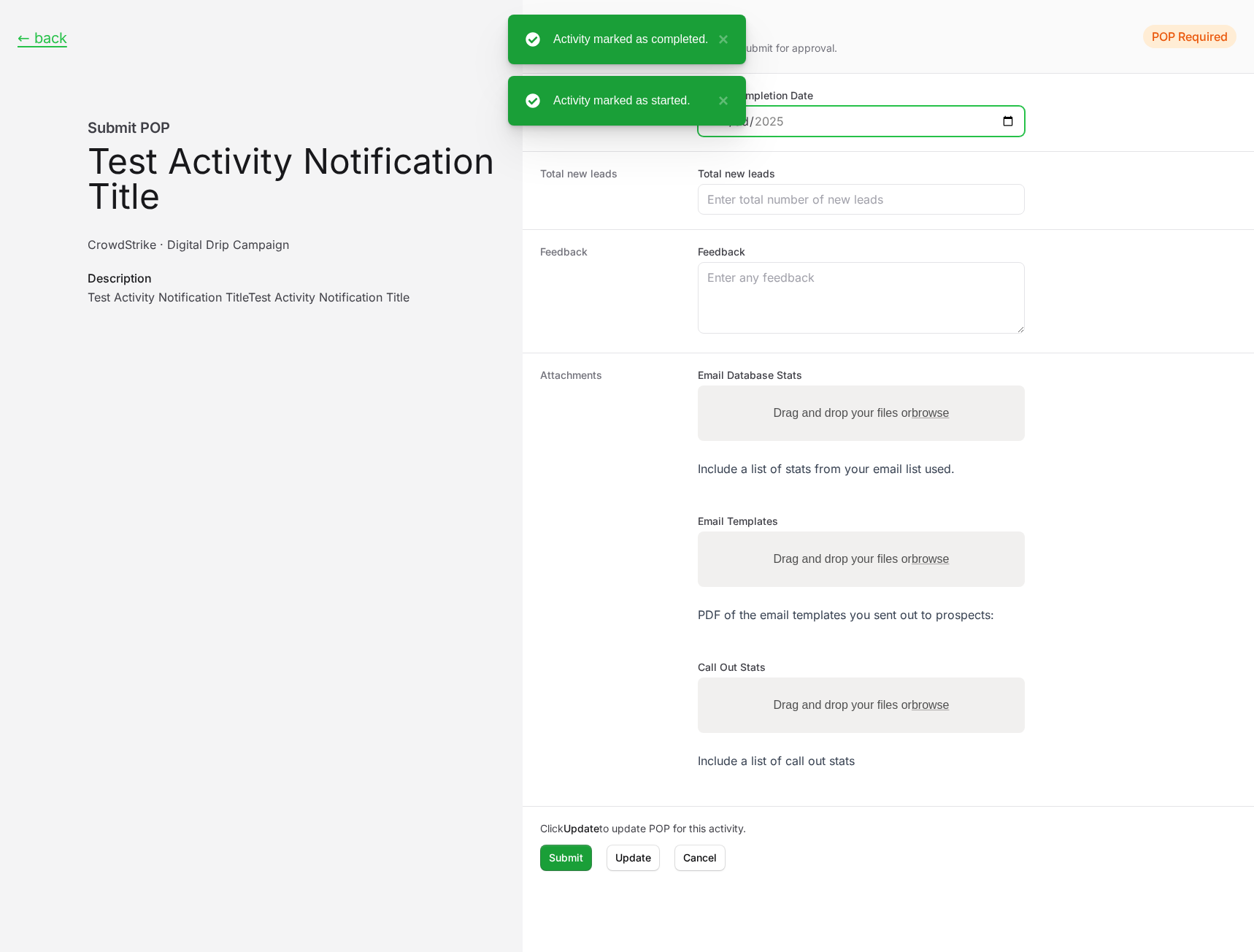
click at [1009, 120] on input "Actual Completion Date" at bounding box center [861, 121] width 308 height 18
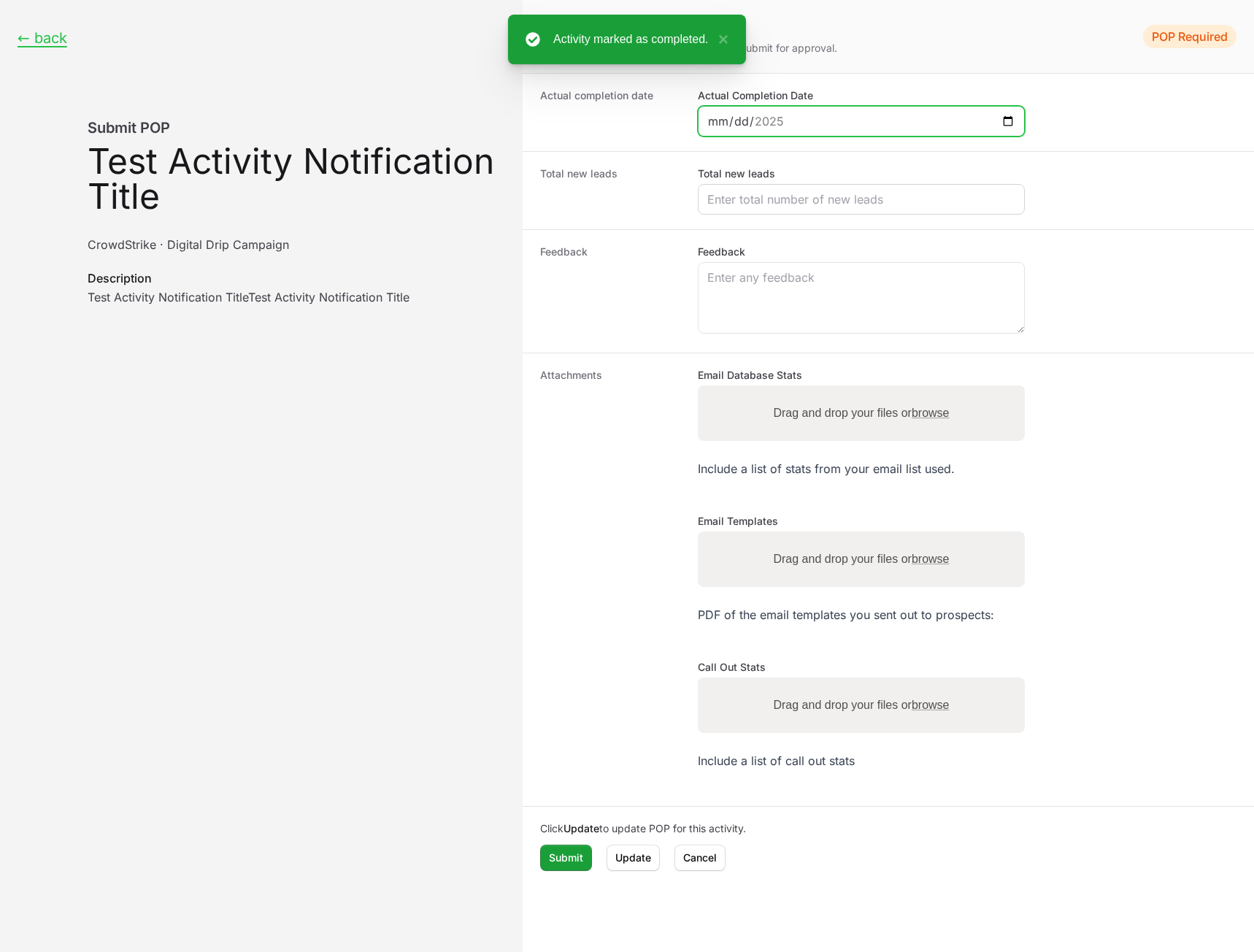
type input "[DATE]"
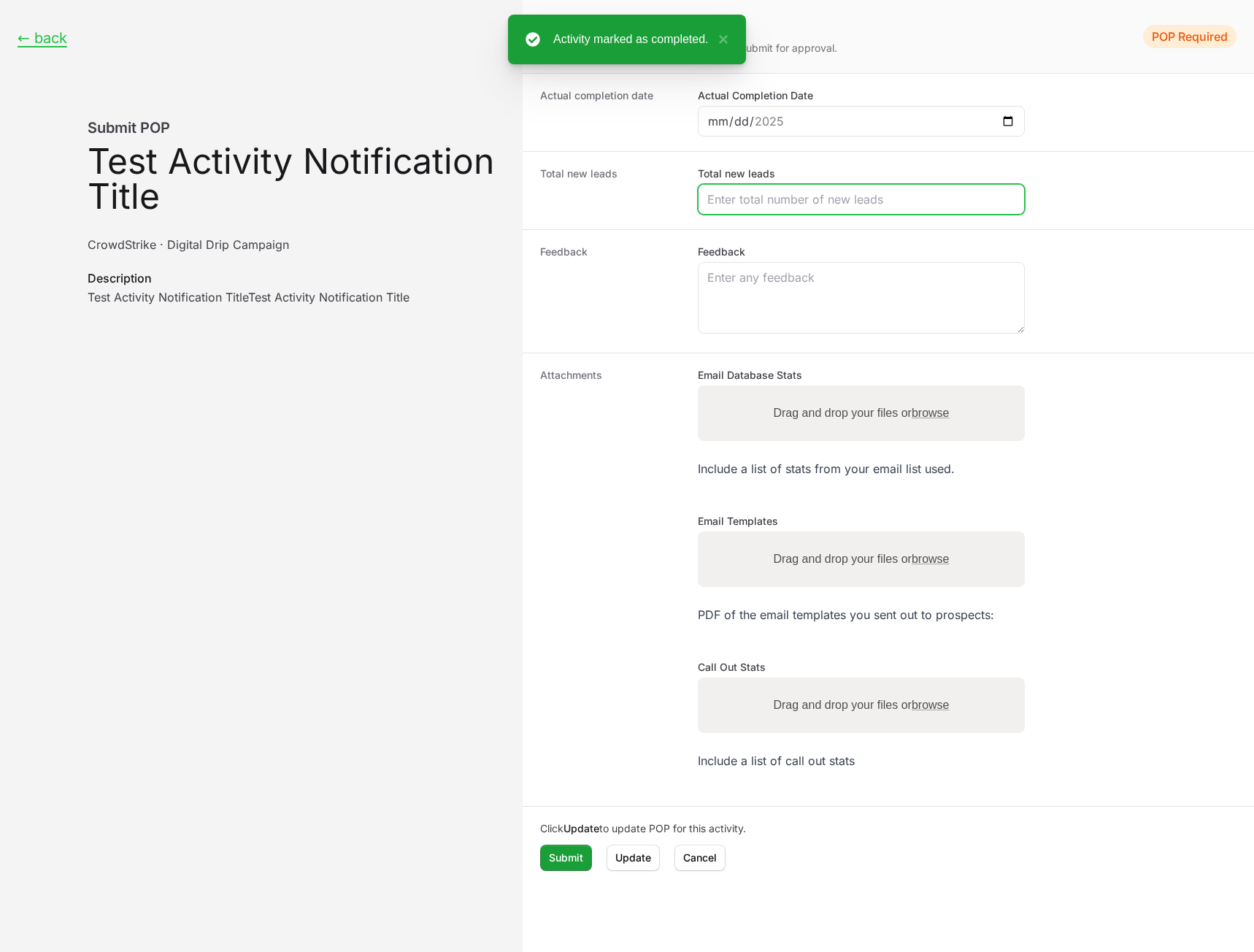
click at [827, 195] on input "Total new leads" at bounding box center [861, 199] width 308 height 18
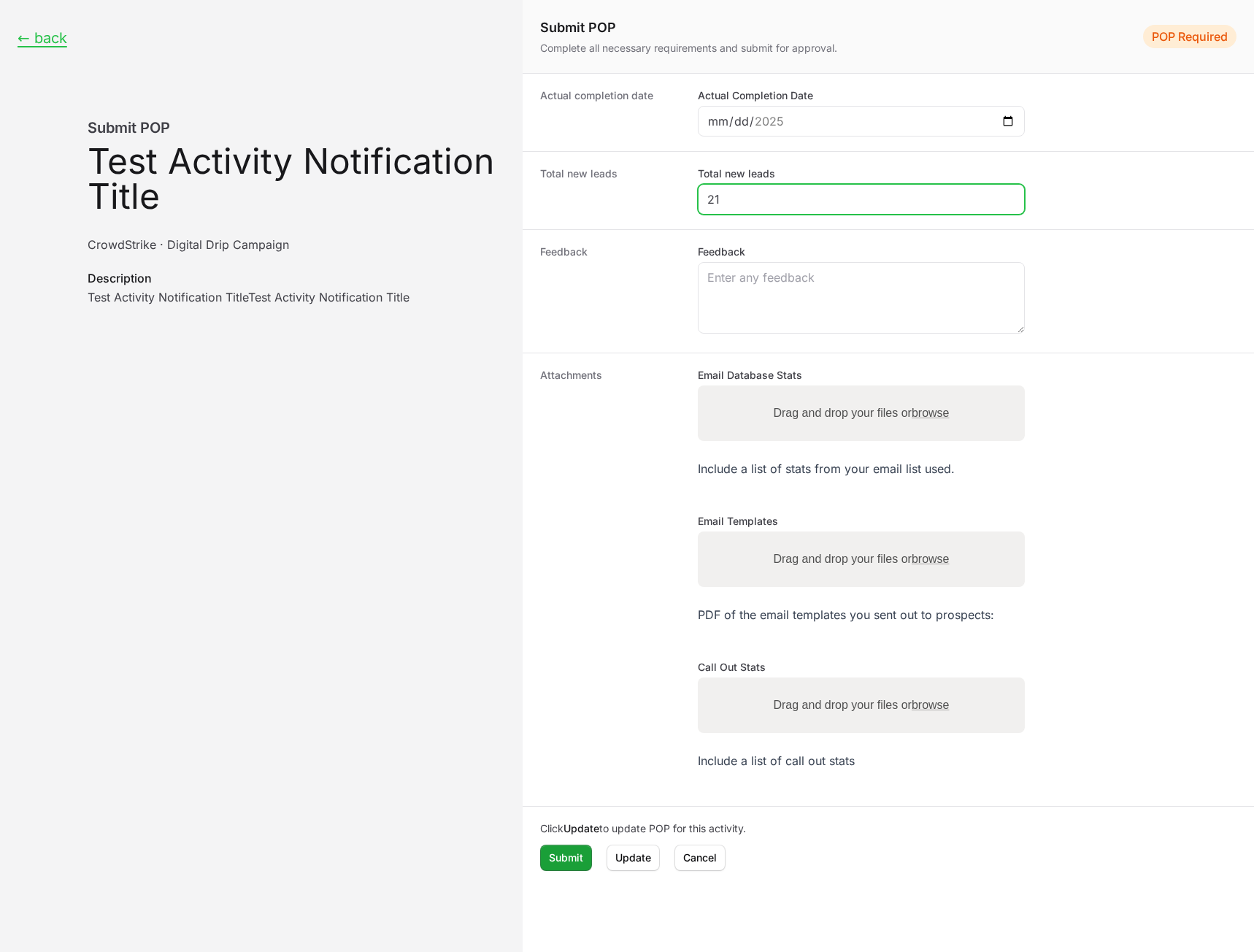
type input "2"
type input "100"
drag, startPoint x: 800, startPoint y: 339, endPoint x: 800, endPoint y: 320, distance: 19.0
click at [800, 338] on div "Feedback Feedback" at bounding box center [889, 291] width 732 height 123
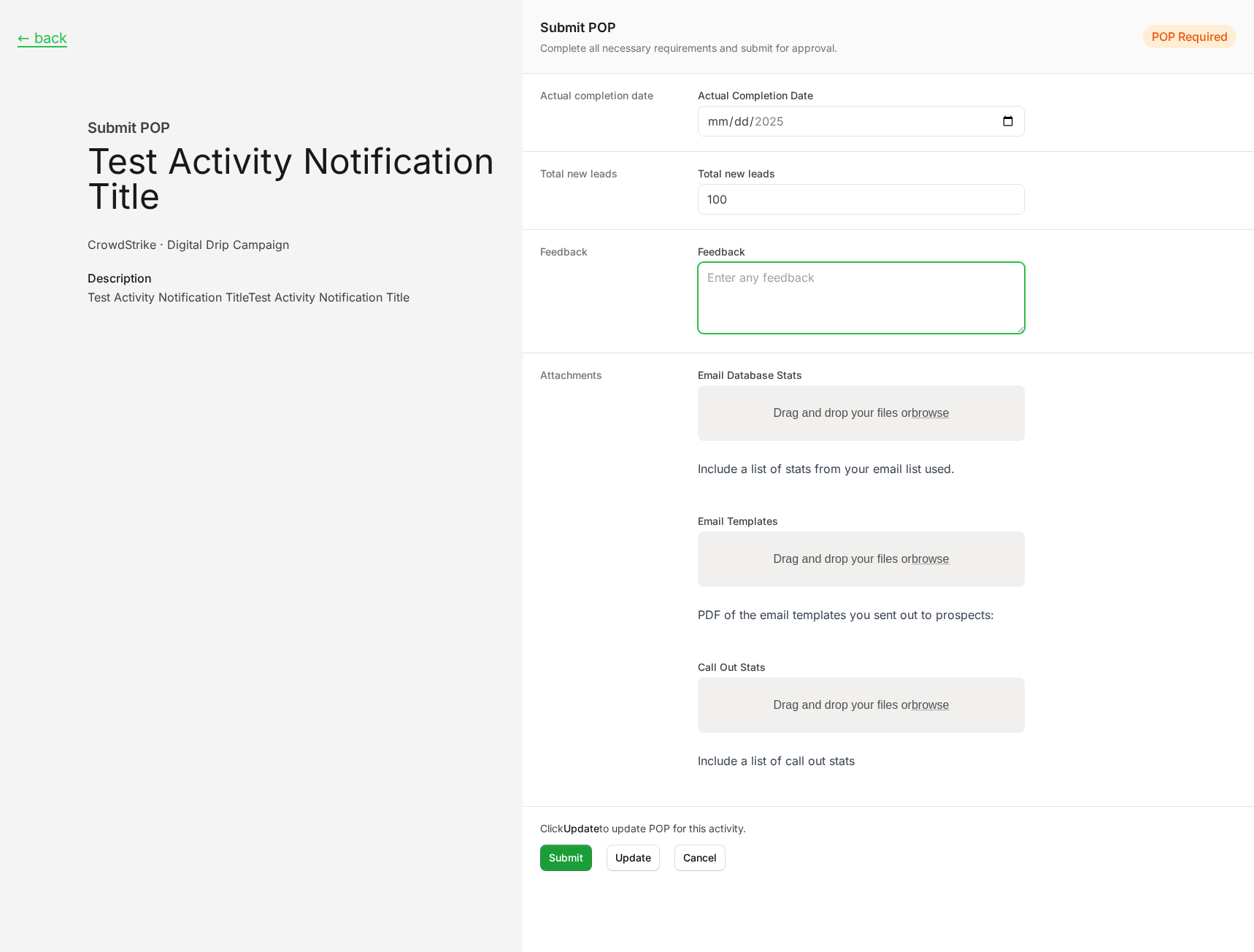
click at [799, 294] on textarea "Feedback" at bounding box center [862, 298] width 326 height 70
type textarea "yer"
click at [741, 418] on div "Drag and drop your files or browse" at bounding box center [862, 413] width 327 height 56
click at [698, 385] on input "Drag and drop your files or browse" at bounding box center [862, 388] width 327 height 5
type input "C:\fakepath\Thinking_Face_Emoji-Emoji-Island.png"
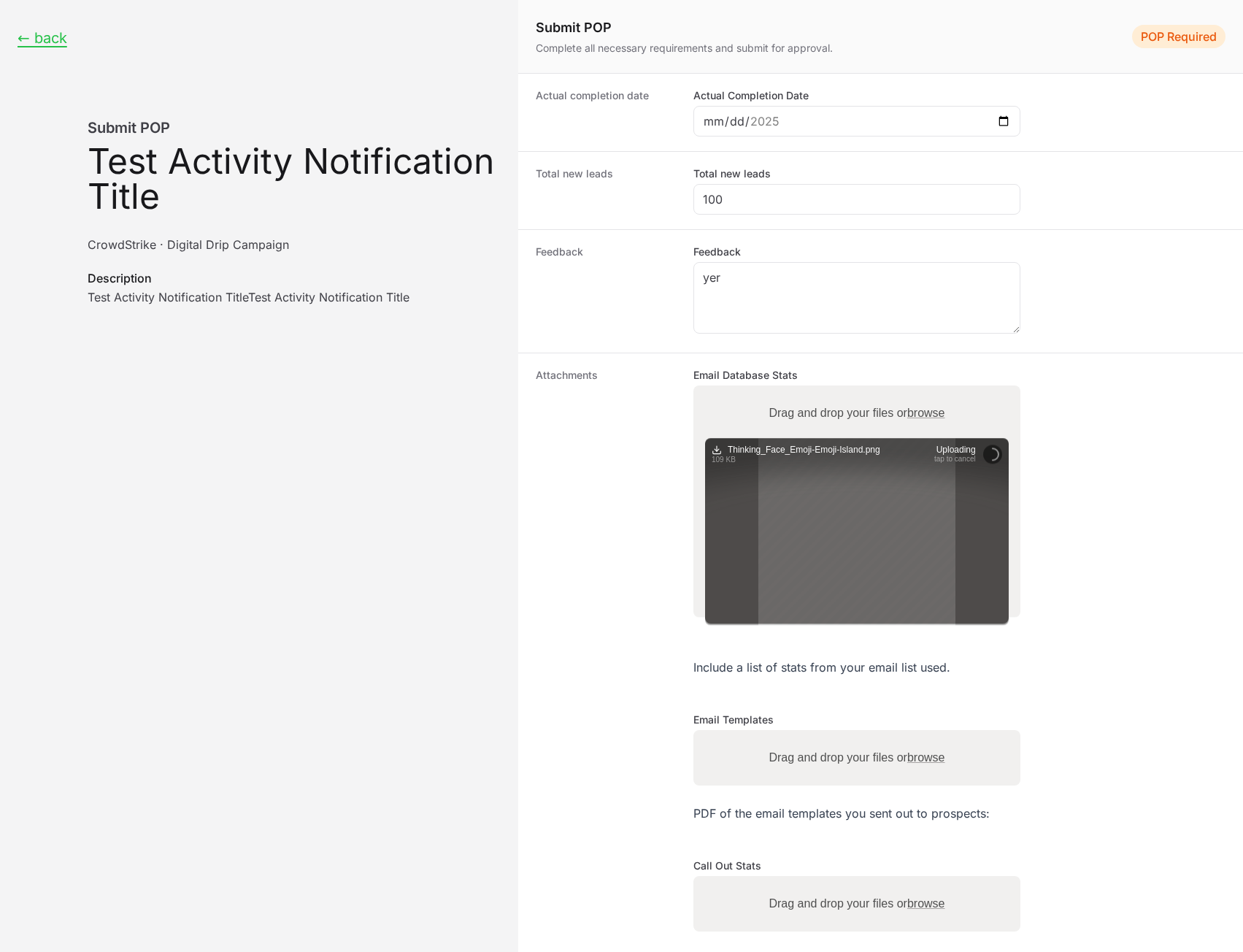
click at [884, 568] on div "Proof of perfomance form" at bounding box center [856, 531] width 303 height 187
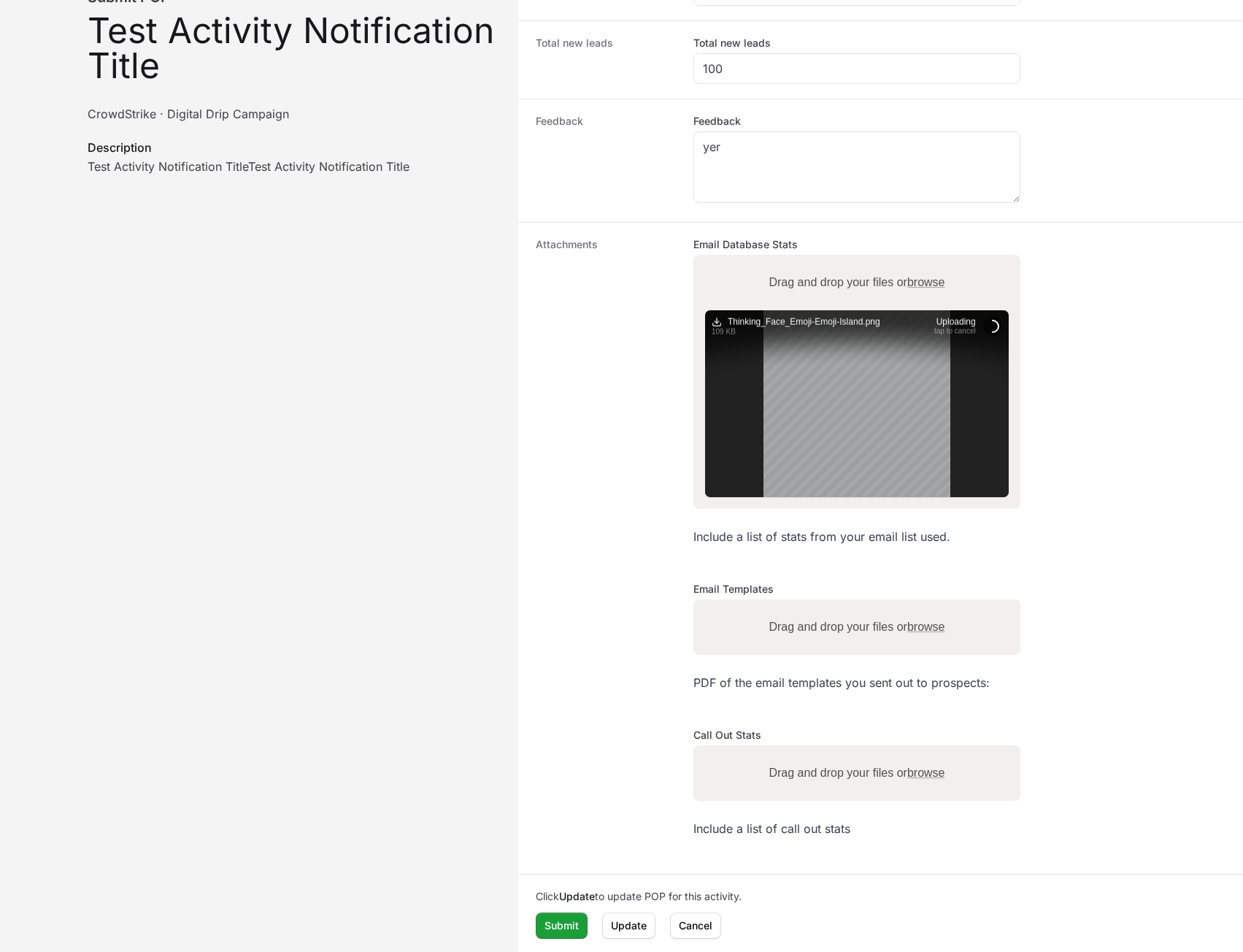
scroll to position [132, 0]
click at [880, 620] on label "Drag and drop your files or browse" at bounding box center [856, 625] width 187 height 29
click at [880, 603] on input "Drag and drop your files or browse" at bounding box center [857, 600] width 327 height 5
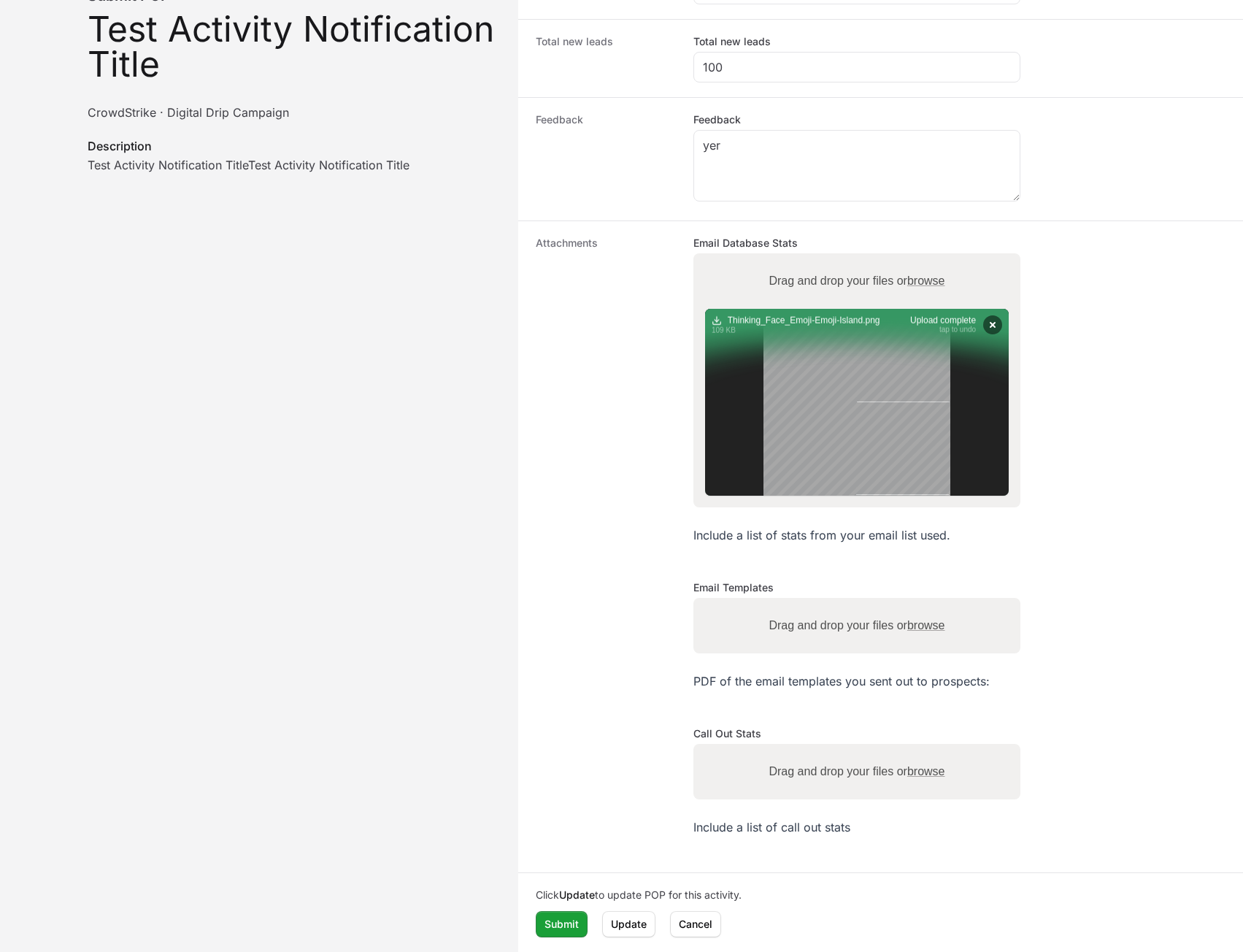
type input "C:\fakepath\Thinking_Face_Emoji-Emoji-Island.png"
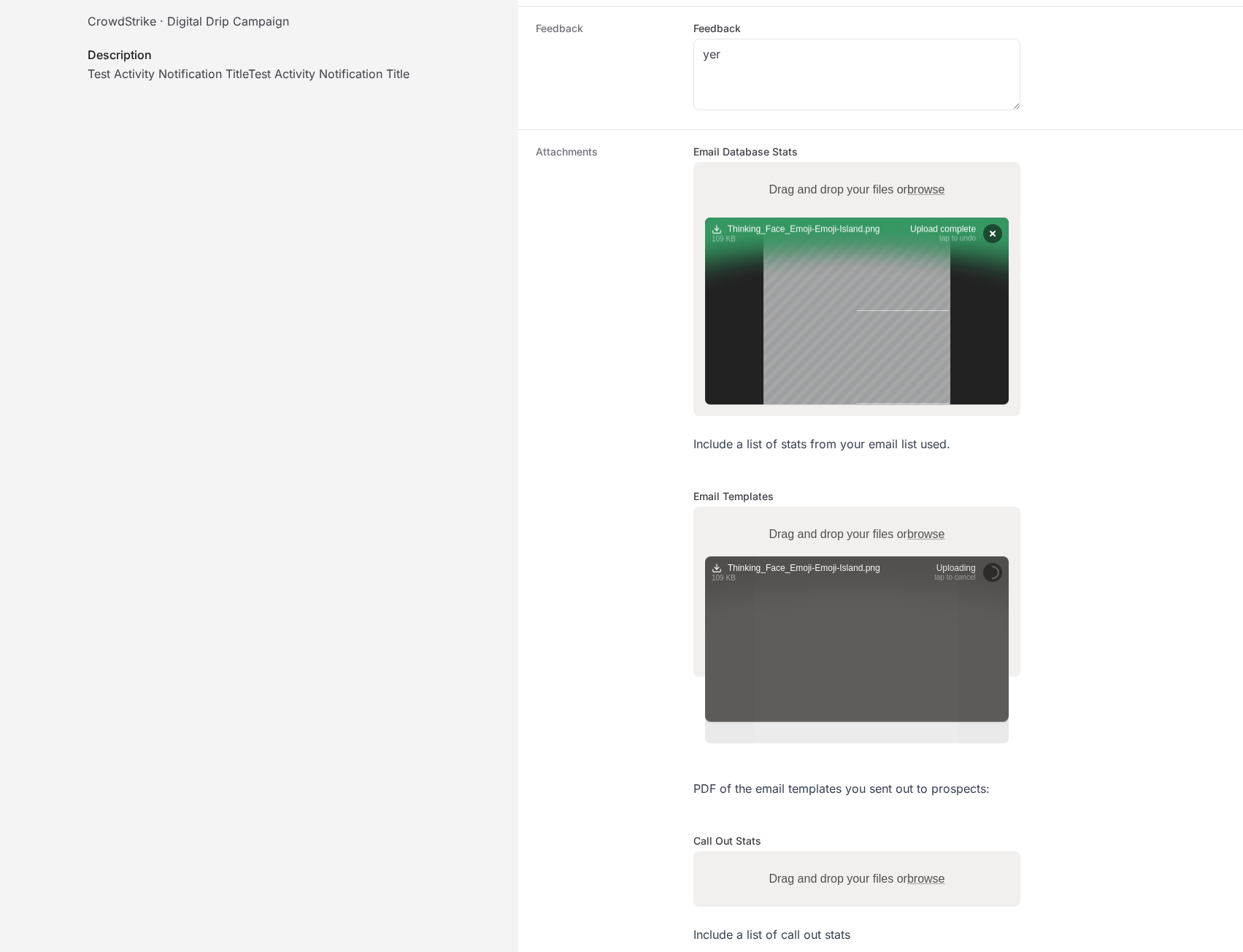
scroll to position [331, 0]
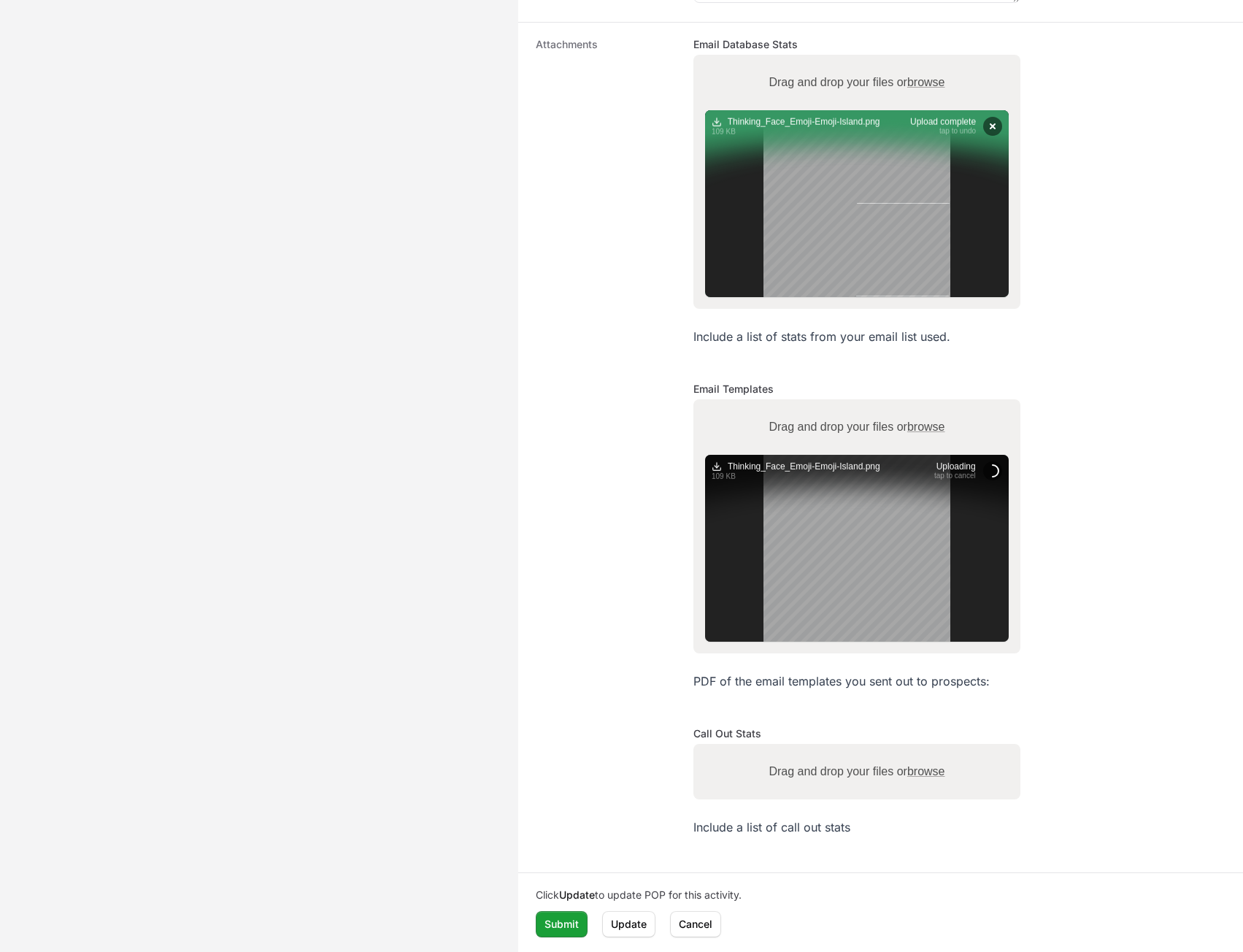
click at [763, 768] on label "Drag and drop your files or browse" at bounding box center [856, 772] width 187 height 29
click at [761, 749] on input "Drag and drop your files or browse" at bounding box center [857, 746] width 327 height 5
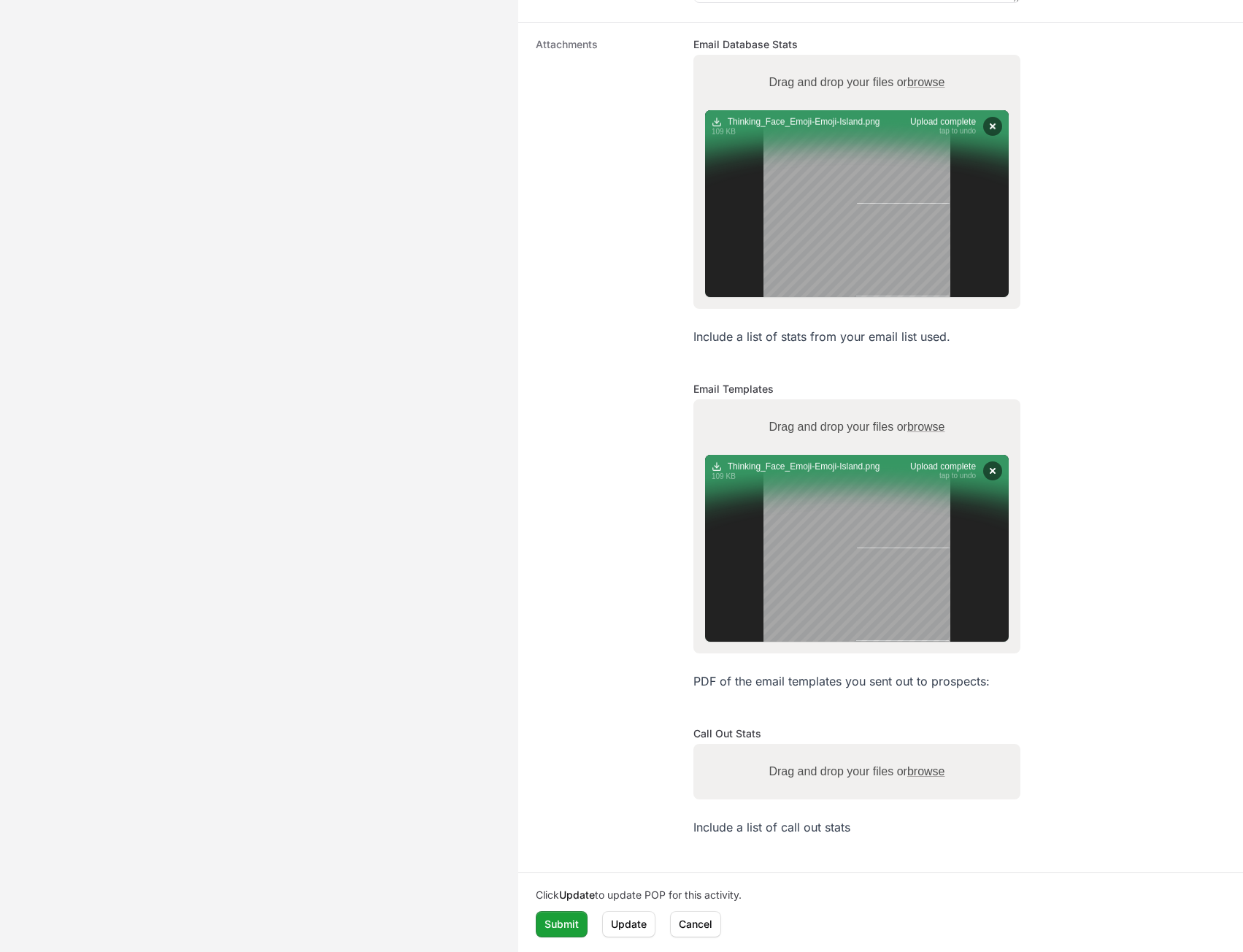
type input "C:\fakepath\Thinking_Face_Emoji-Emoji-Island.png"
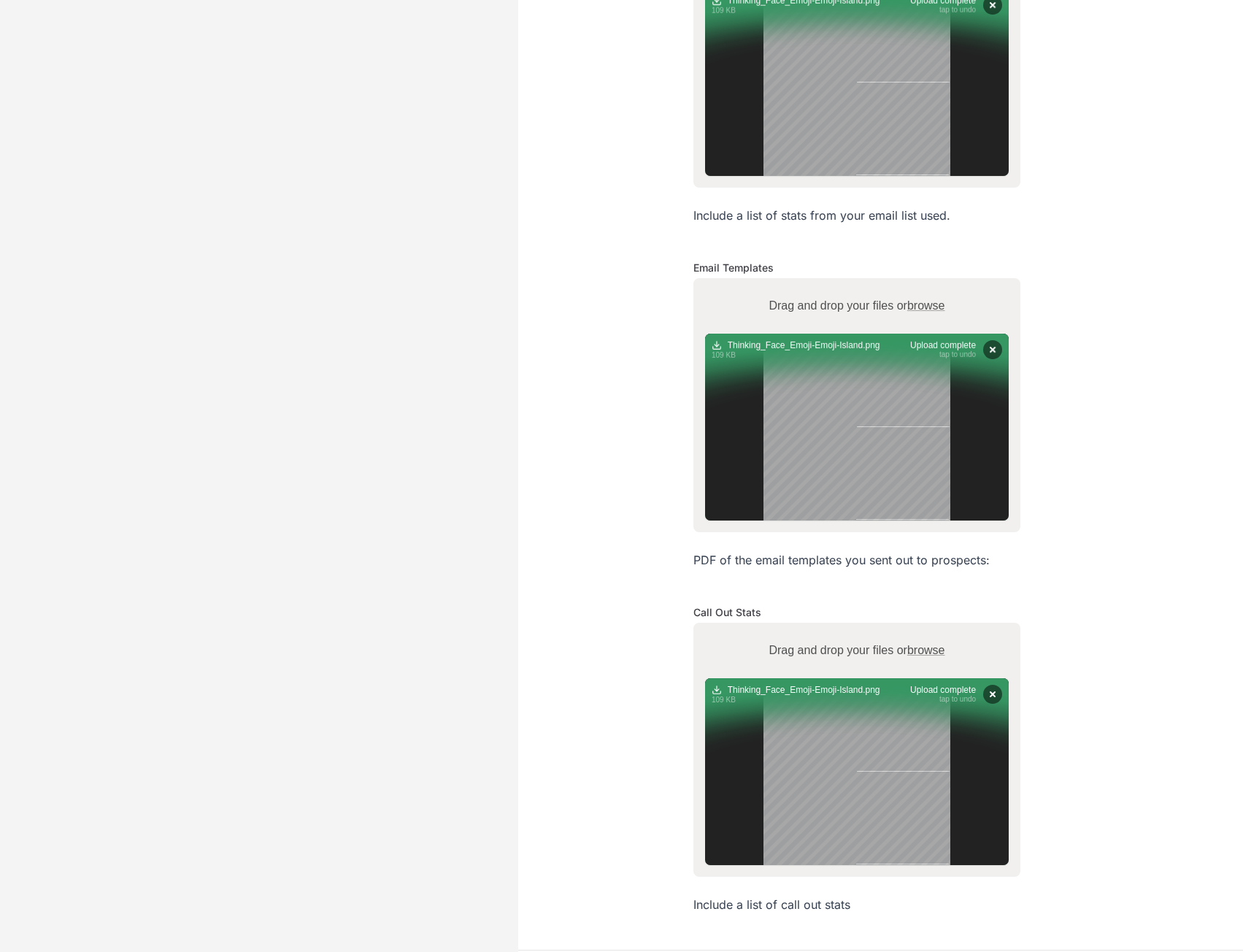
scroll to position [529, 0]
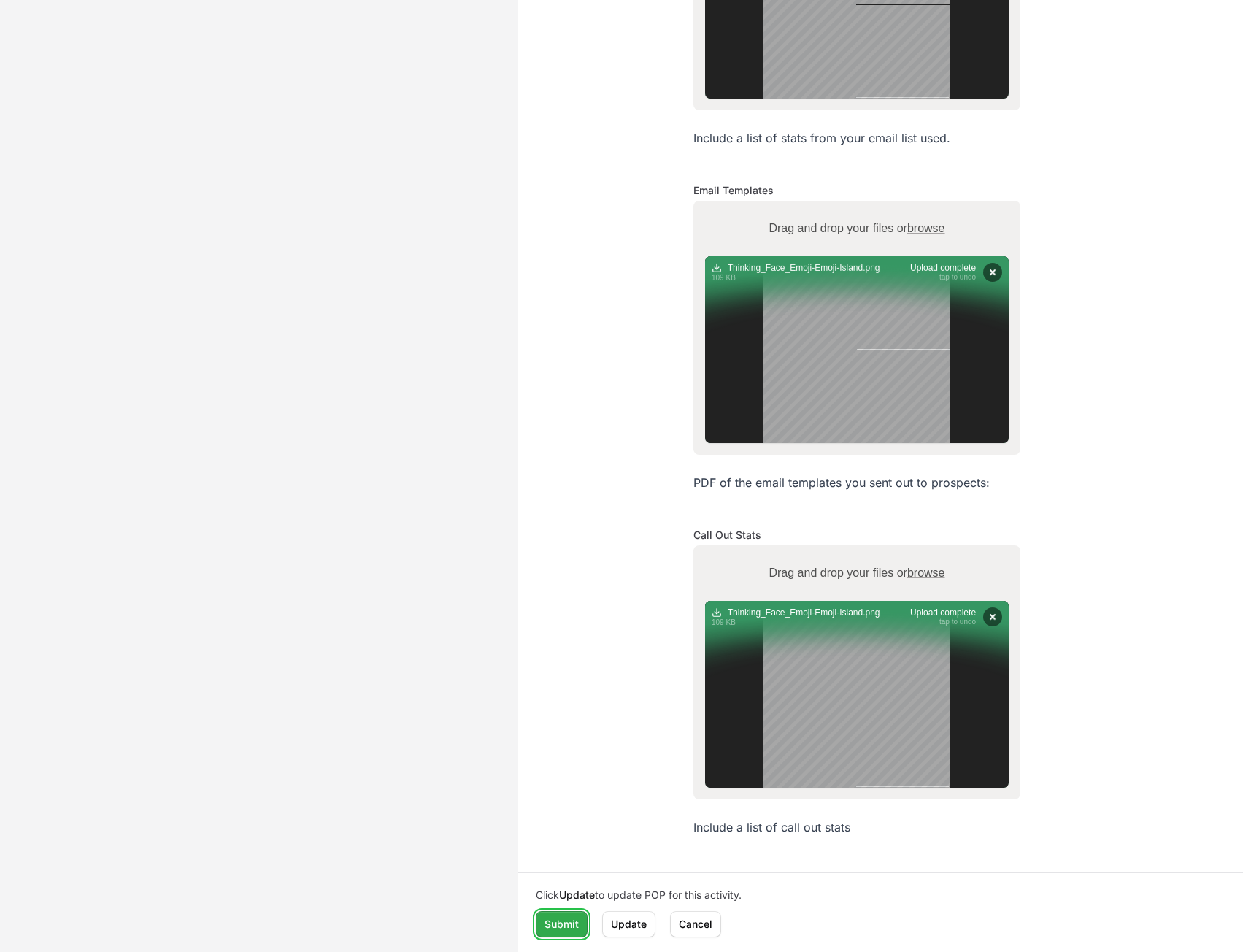
click at [558, 925] on span "Submit" at bounding box center [561, 924] width 34 height 18
type textarea "yerj kldas kjdsajkl sdajk dsakljasdkjdskjlkjld saklj dsa"
click at [559, 927] on button "Submit" at bounding box center [562, 924] width 52 height 26
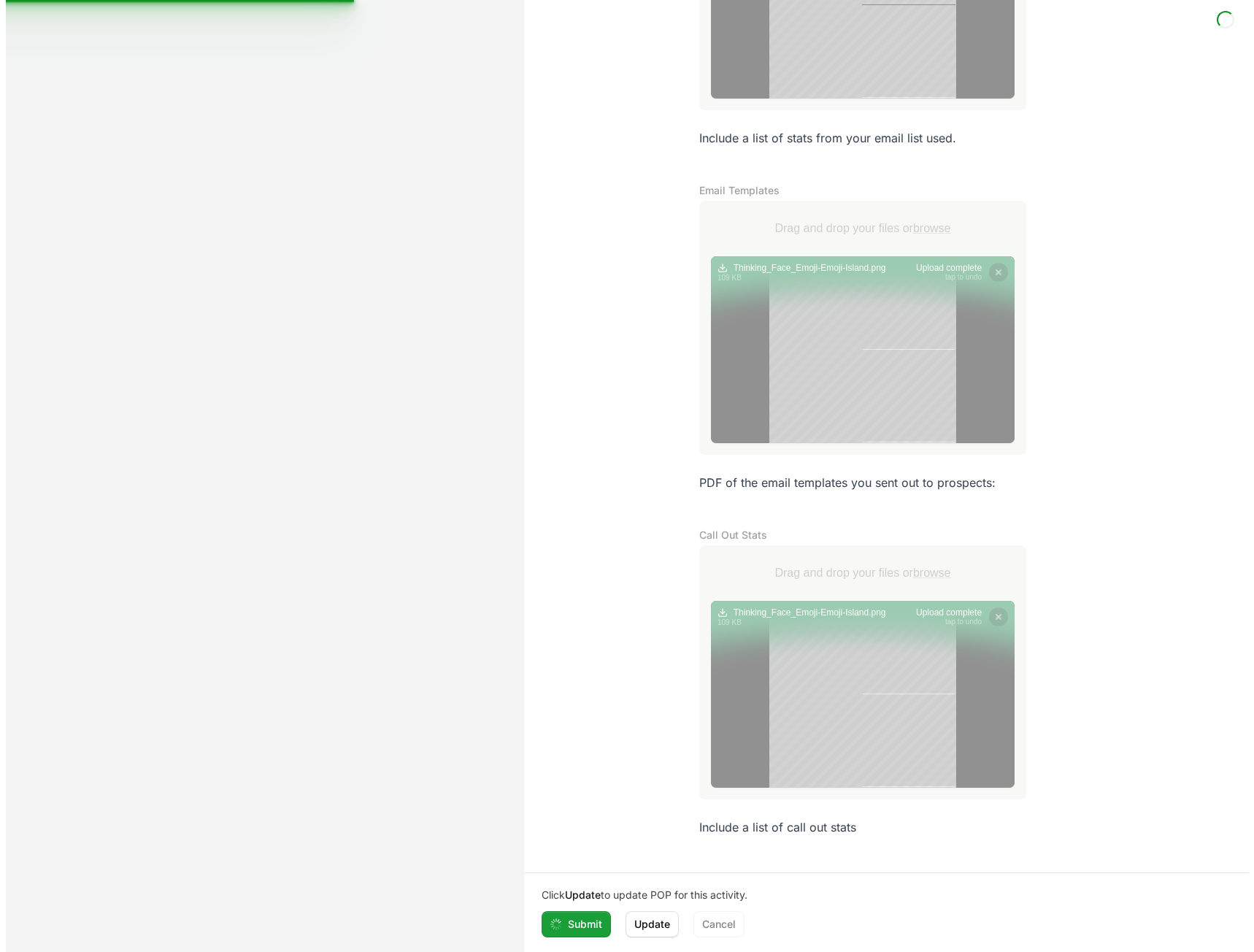
scroll to position [177, 0]
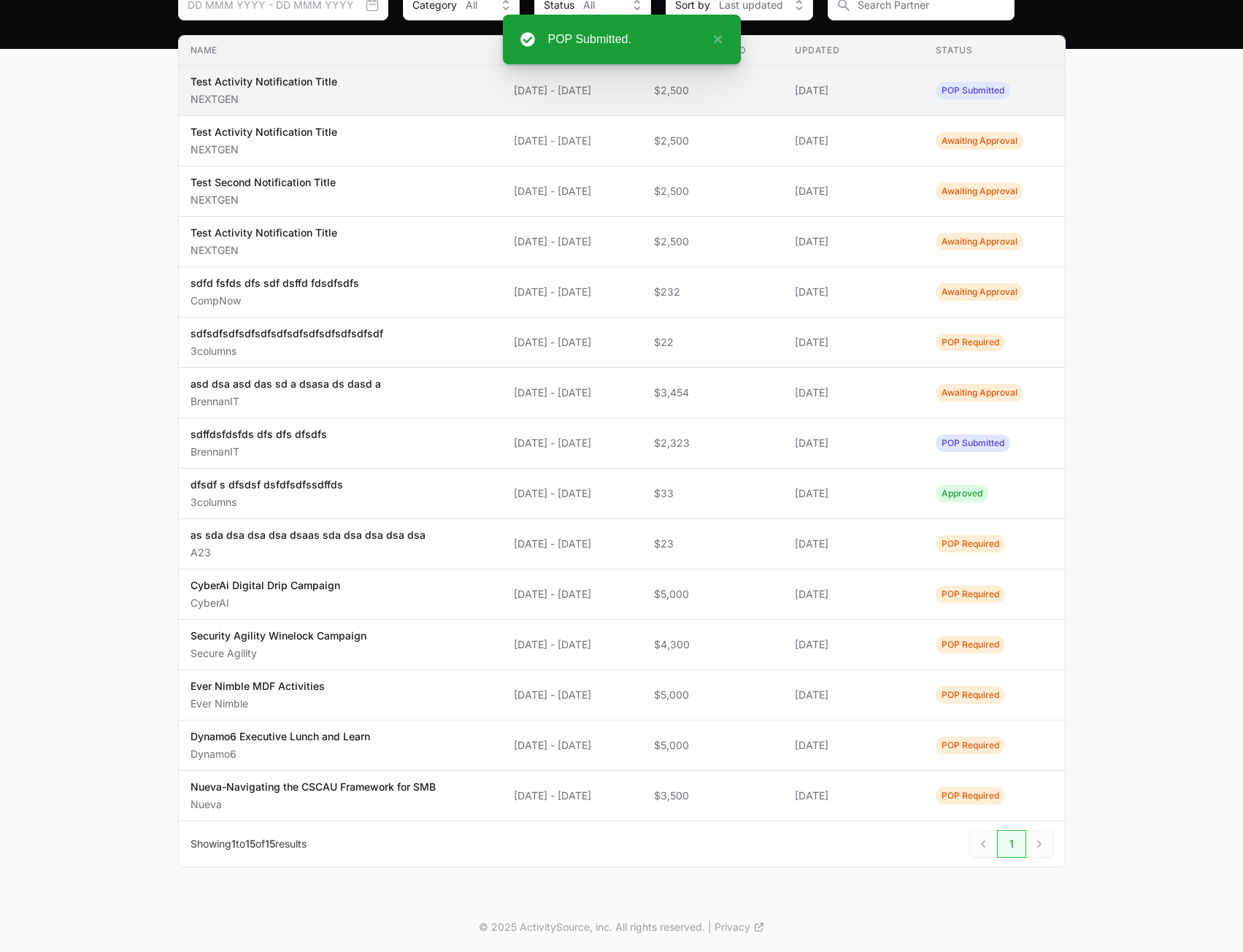
click at [783, 100] on td "Funds Requested $2,500" at bounding box center [712, 91] width 141 height 50
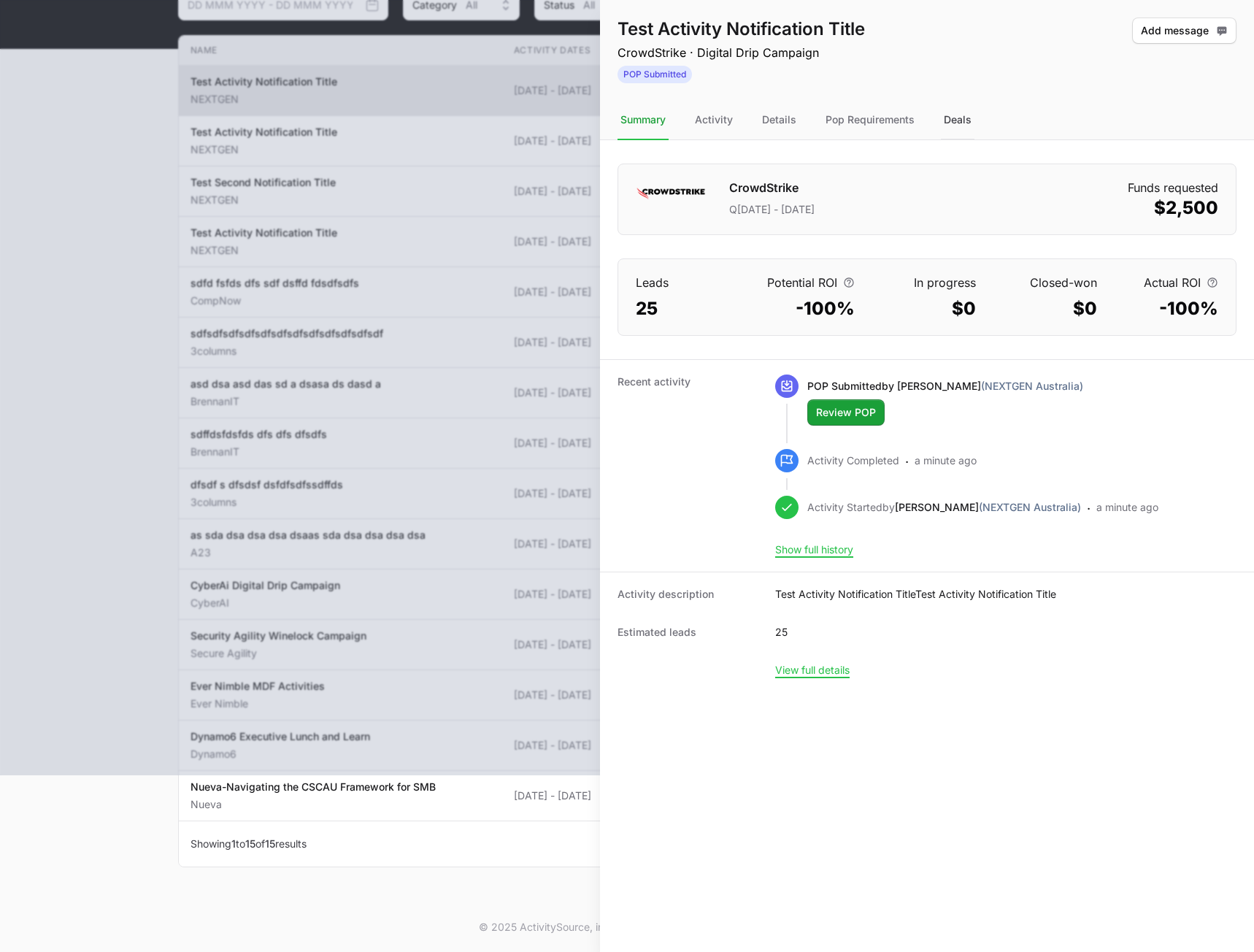
click at [952, 112] on div "Deals" at bounding box center [958, 121] width 34 height 40
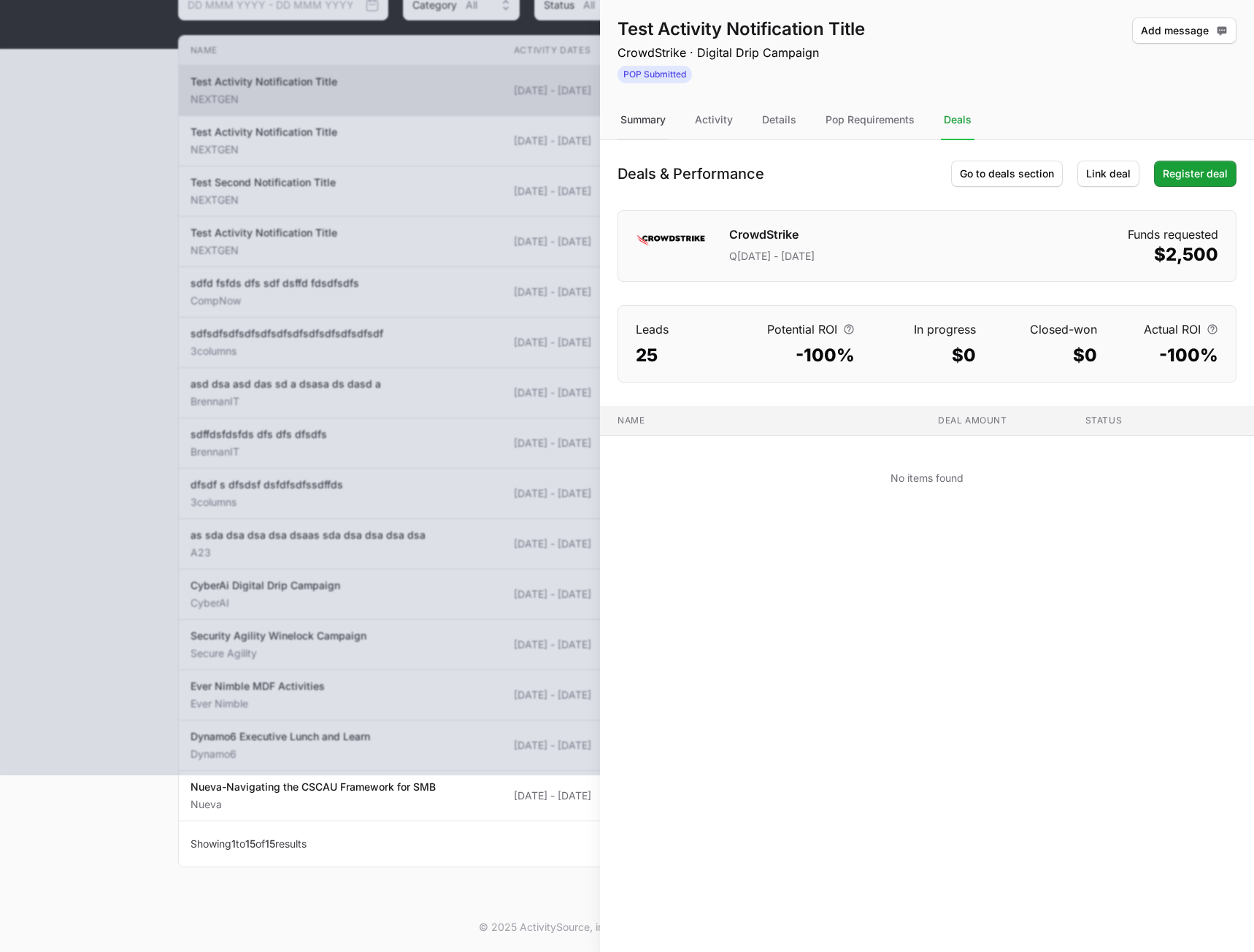
click at [650, 126] on div "Summary" at bounding box center [643, 121] width 51 height 40
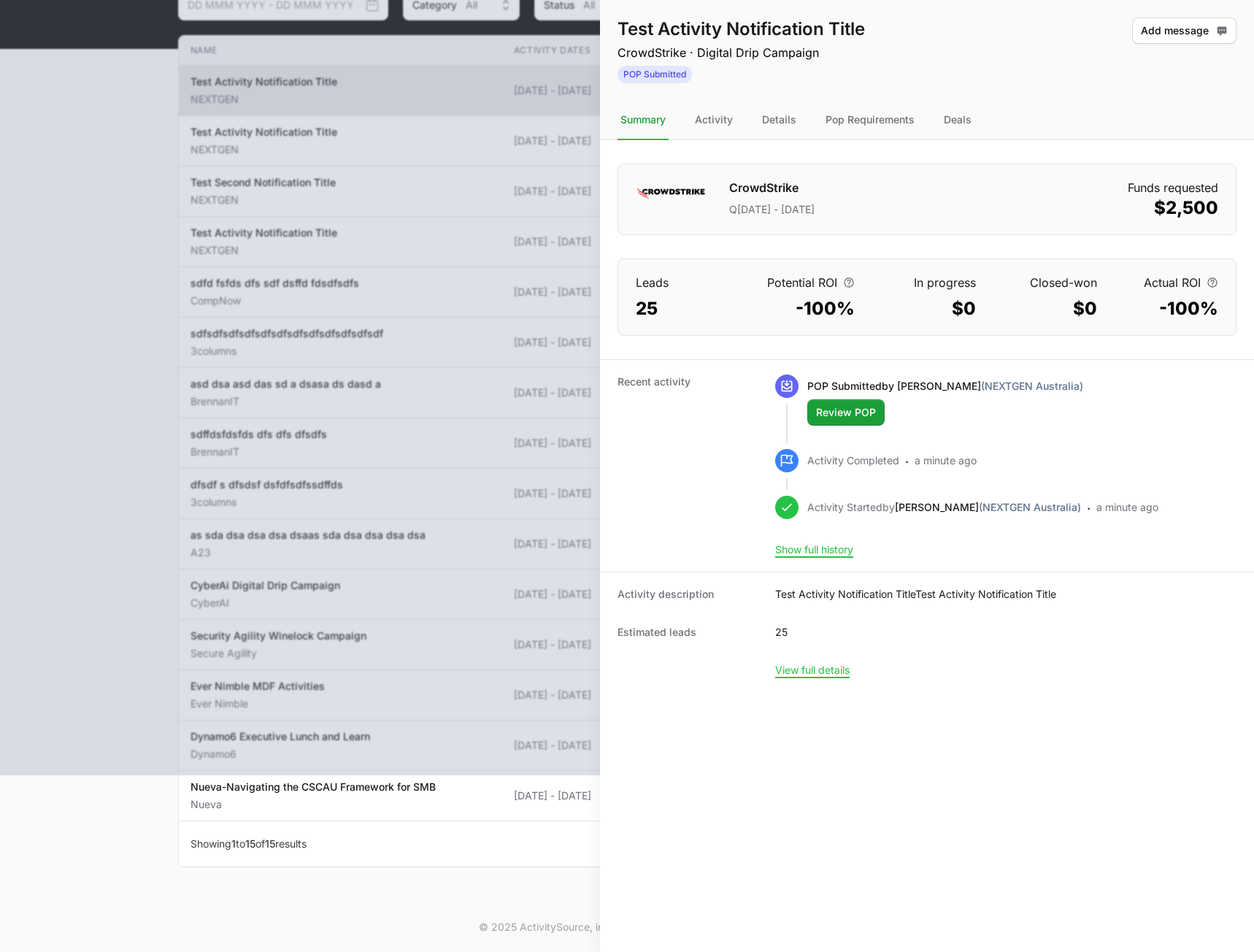
click at [769, 863] on div "Test Activity Notification Title CrowdStrike · Digital Drip Campaign POP Submit…" at bounding box center [927, 476] width 654 height 952
click at [950, 116] on div "Deals" at bounding box center [958, 121] width 34 height 40
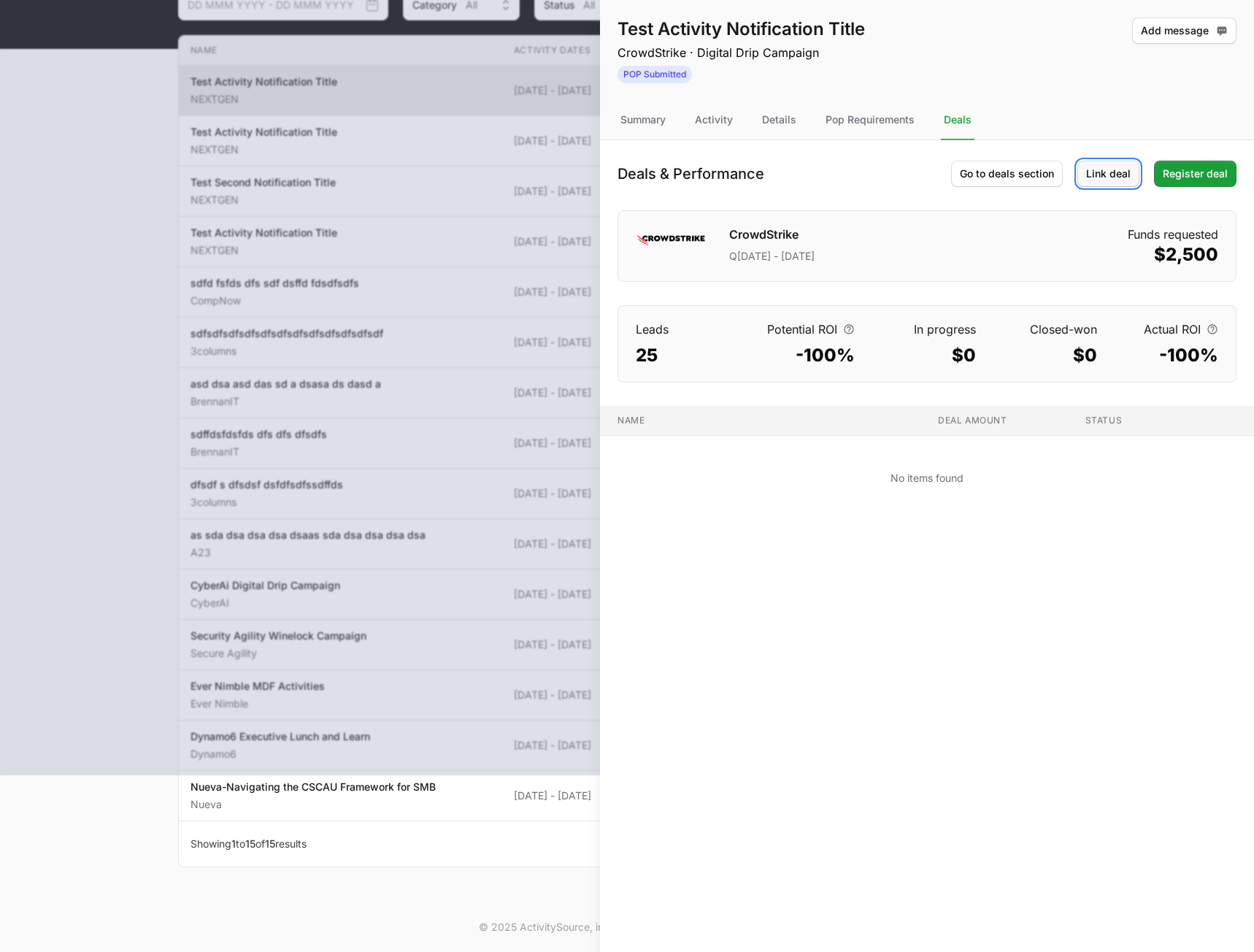
click at [1122, 180] on span "Link deal" at bounding box center [1109, 174] width 44 height 18
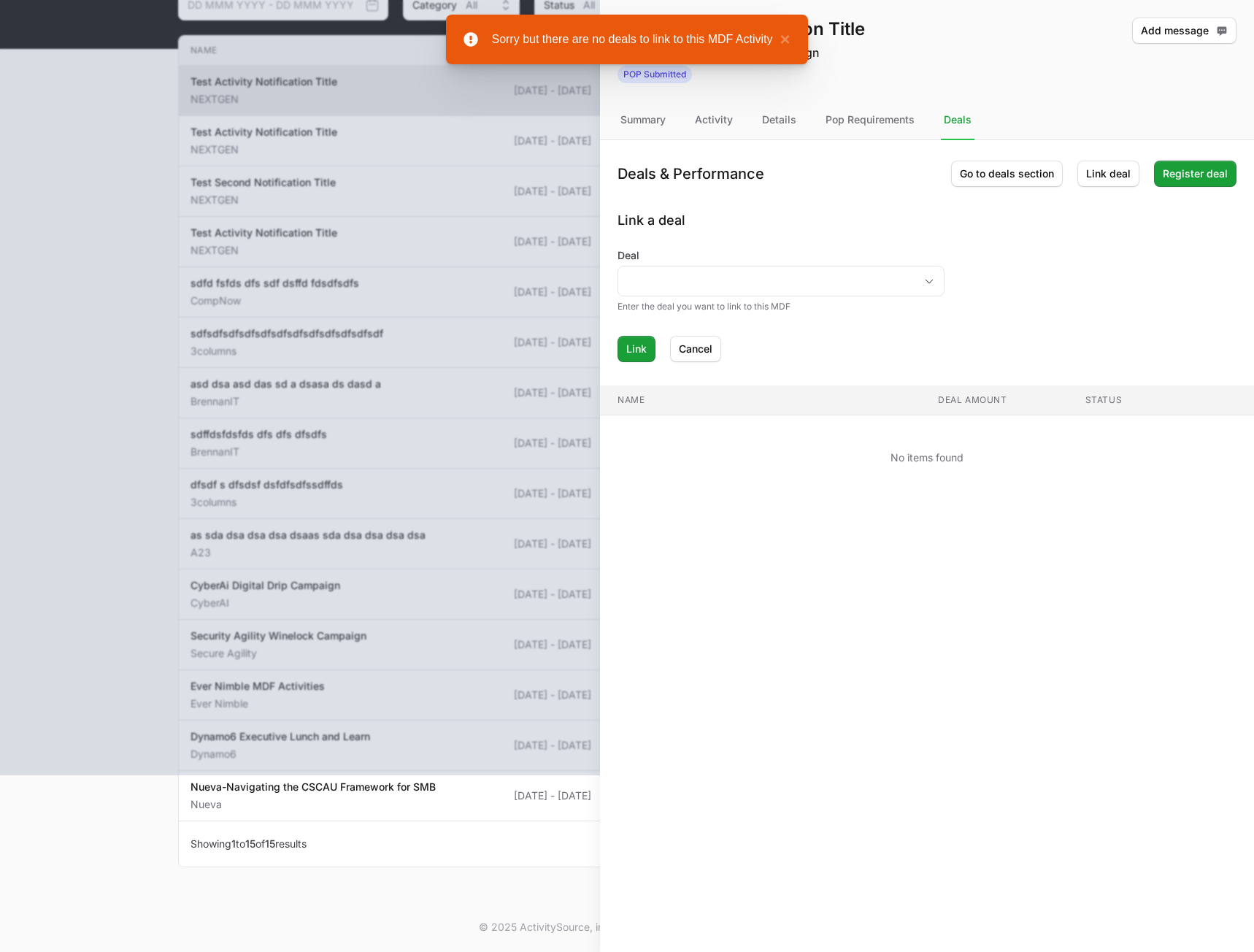
click at [655, 317] on form "Deal Enter the deal you want to link to this MDF Link Cancel" at bounding box center [928, 305] width 619 height 114
click at [677, 290] on input "Deal" at bounding box center [767, 281] width 297 height 29
click at [884, 241] on div "Link a deal Deal No deals found Enter the deal you want to link to this MDF Lin…" at bounding box center [928, 286] width 619 height 152
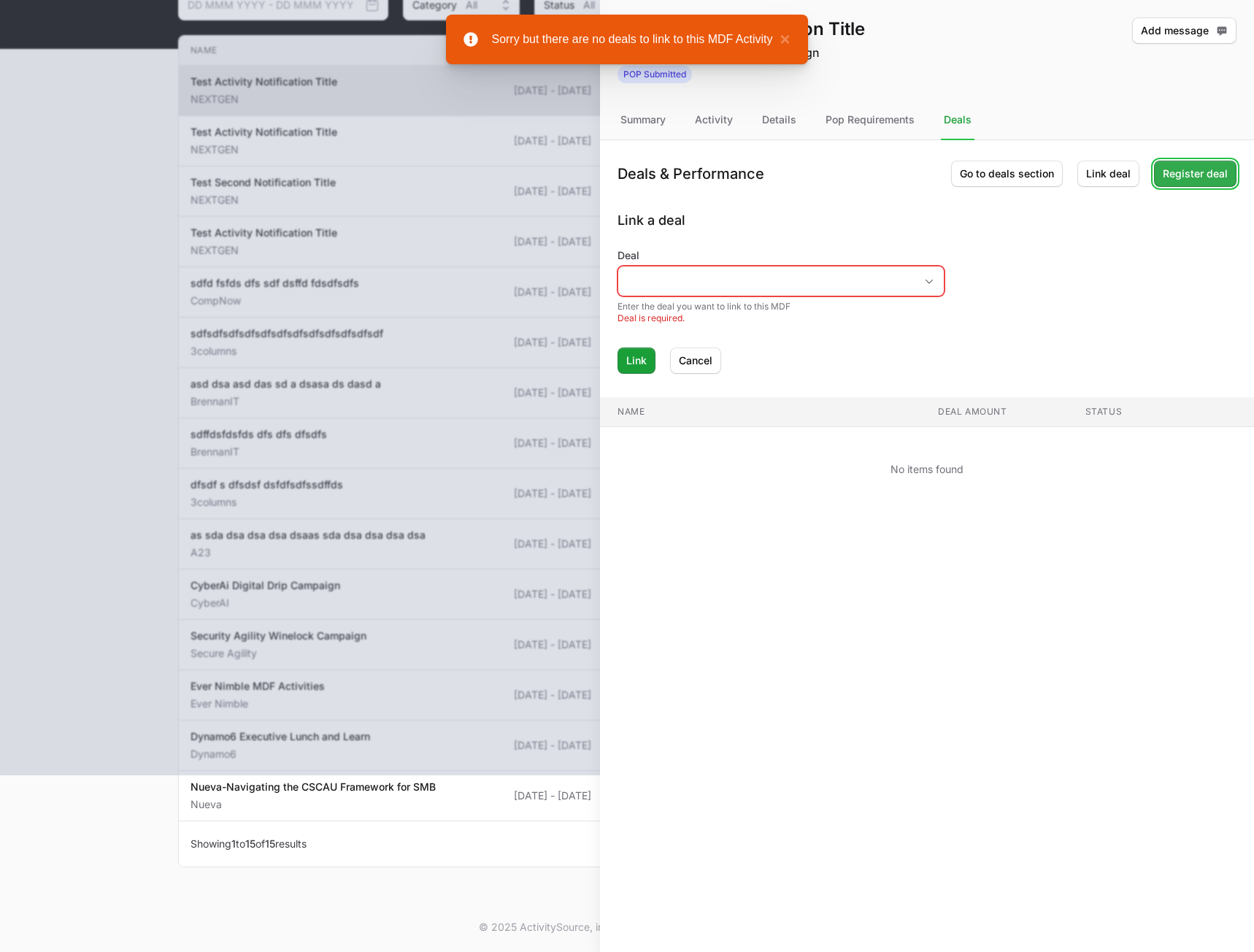
click at [1208, 178] on span "Register deal" at bounding box center [1195, 174] width 65 height 18
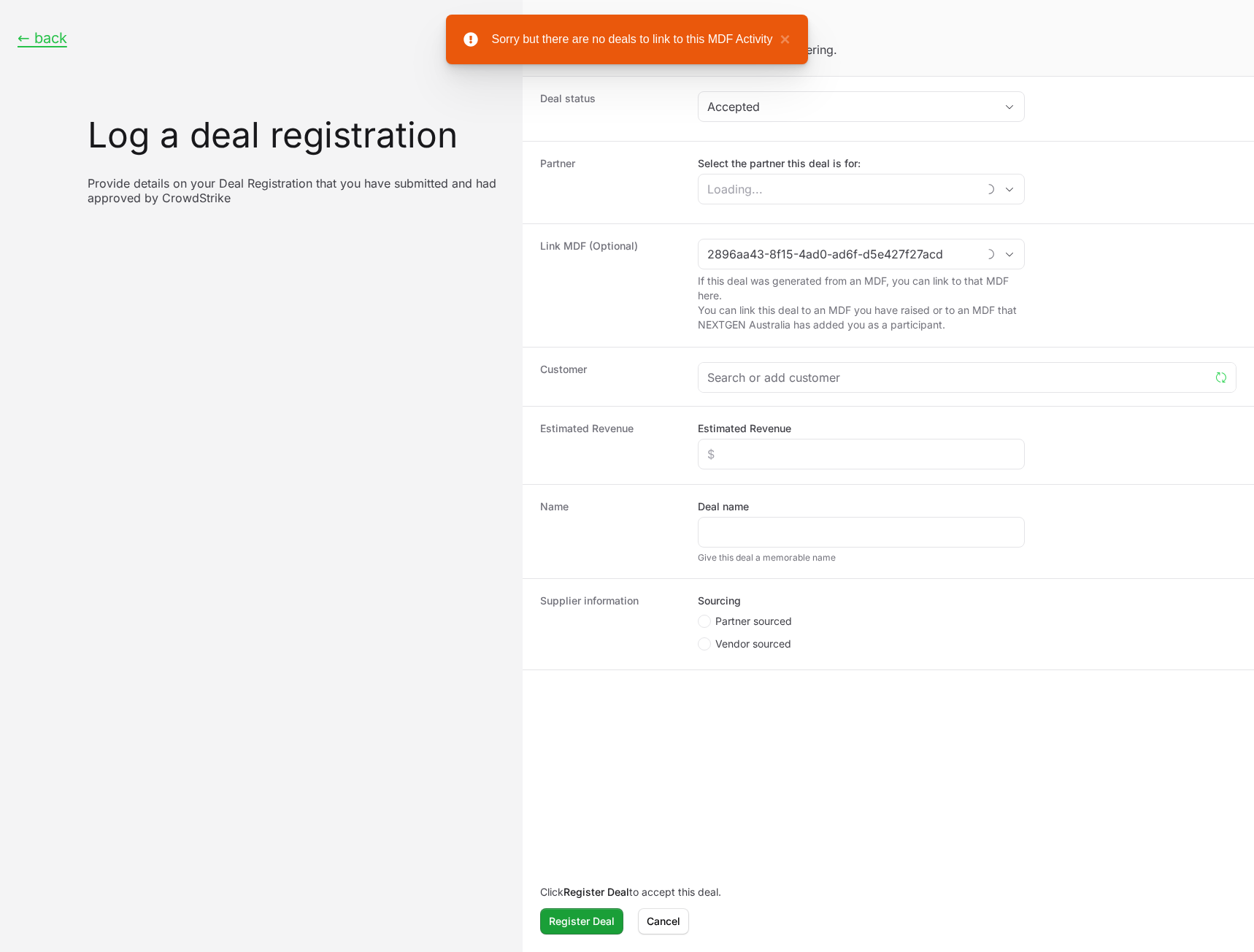
type input "Test Activity Notification Title"
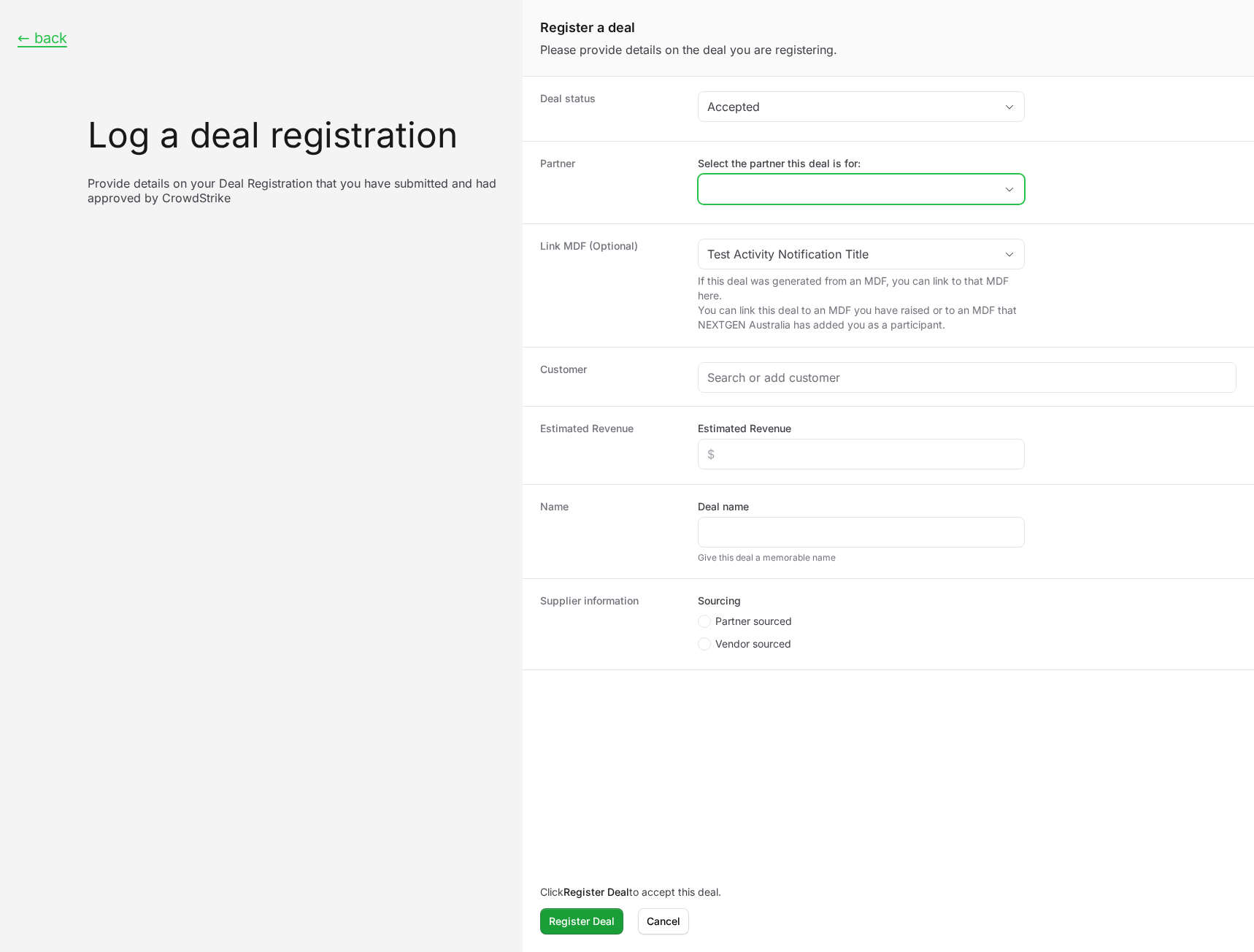
click at [868, 193] on input "Select the partner this deal is for:" at bounding box center [847, 189] width 297 height 29
drag, startPoint x: 873, startPoint y: 168, endPoint x: 651, endPoint y: 445, distance: 355.0
click at [873, 167] on label "Select the partner this deal is for:" at bounding box center [862, 163] width 327 height 15
click at [873, 174] on input "Select the partner this deal is for:" at bounding box center [847, 189] width 297 height 29
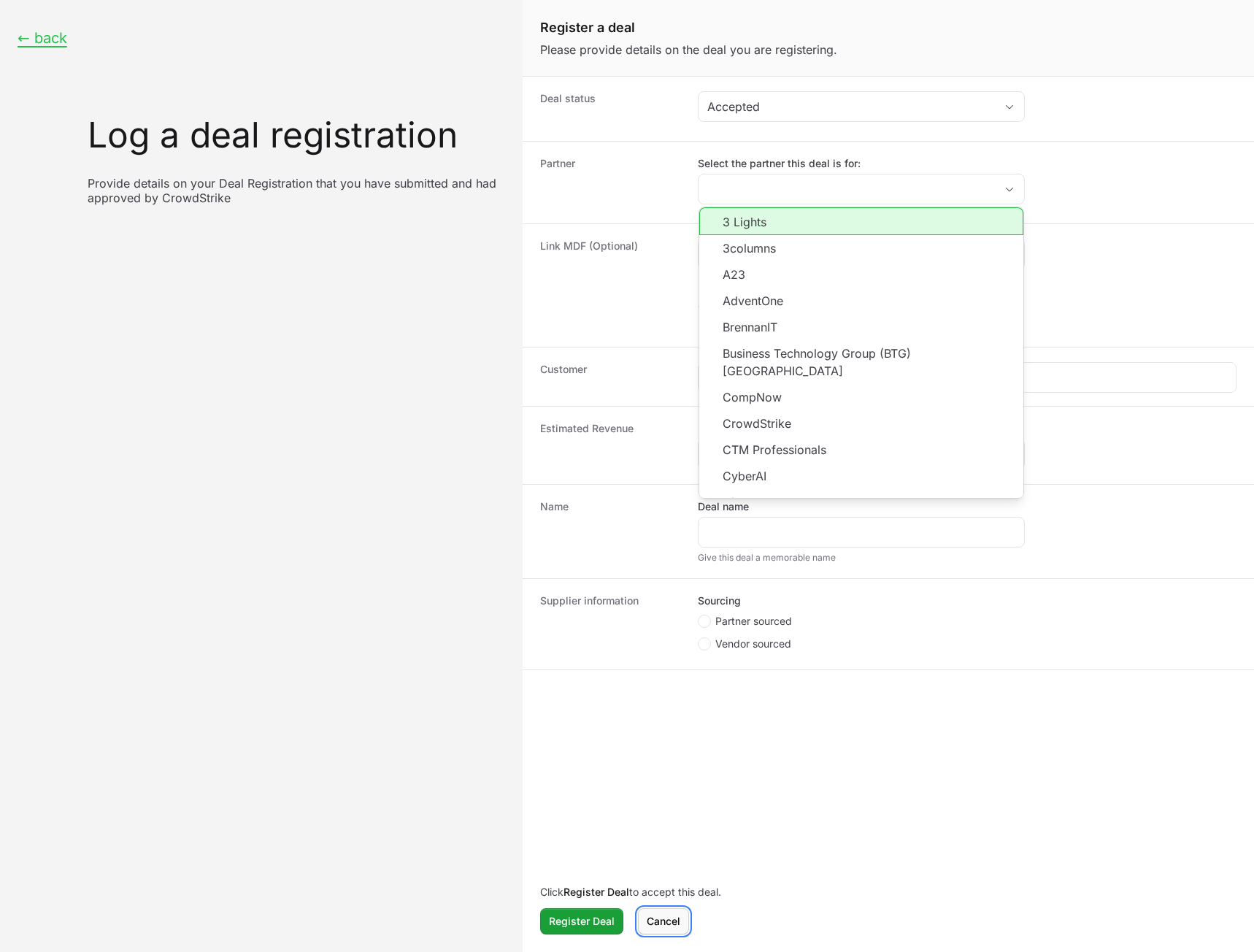
click at [663, 927] on span "Cancel" at bounding box center [664, 921] width 34 height 18
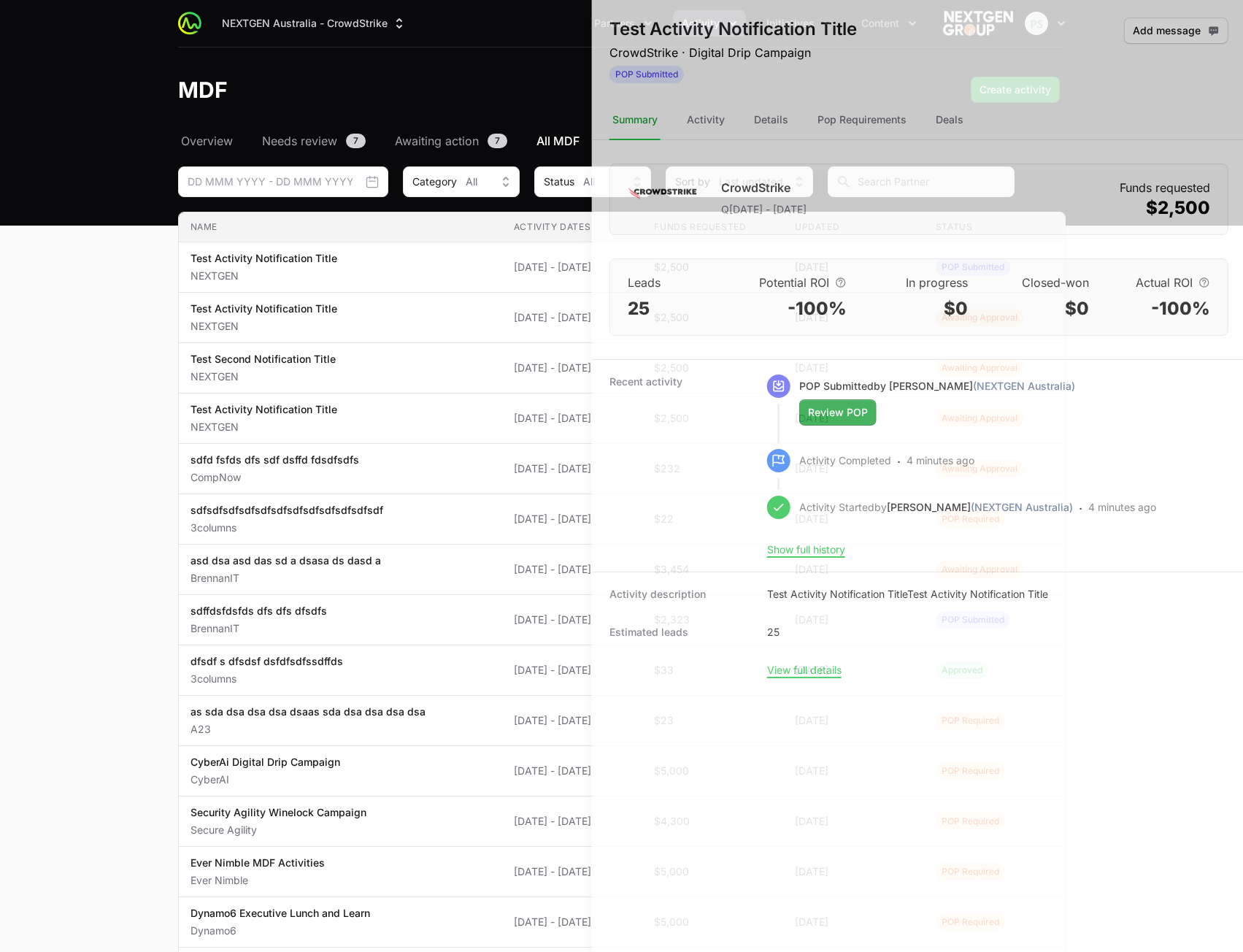
click at [257, 497] on div at bounding box center [622, 476] width 1243 height 952
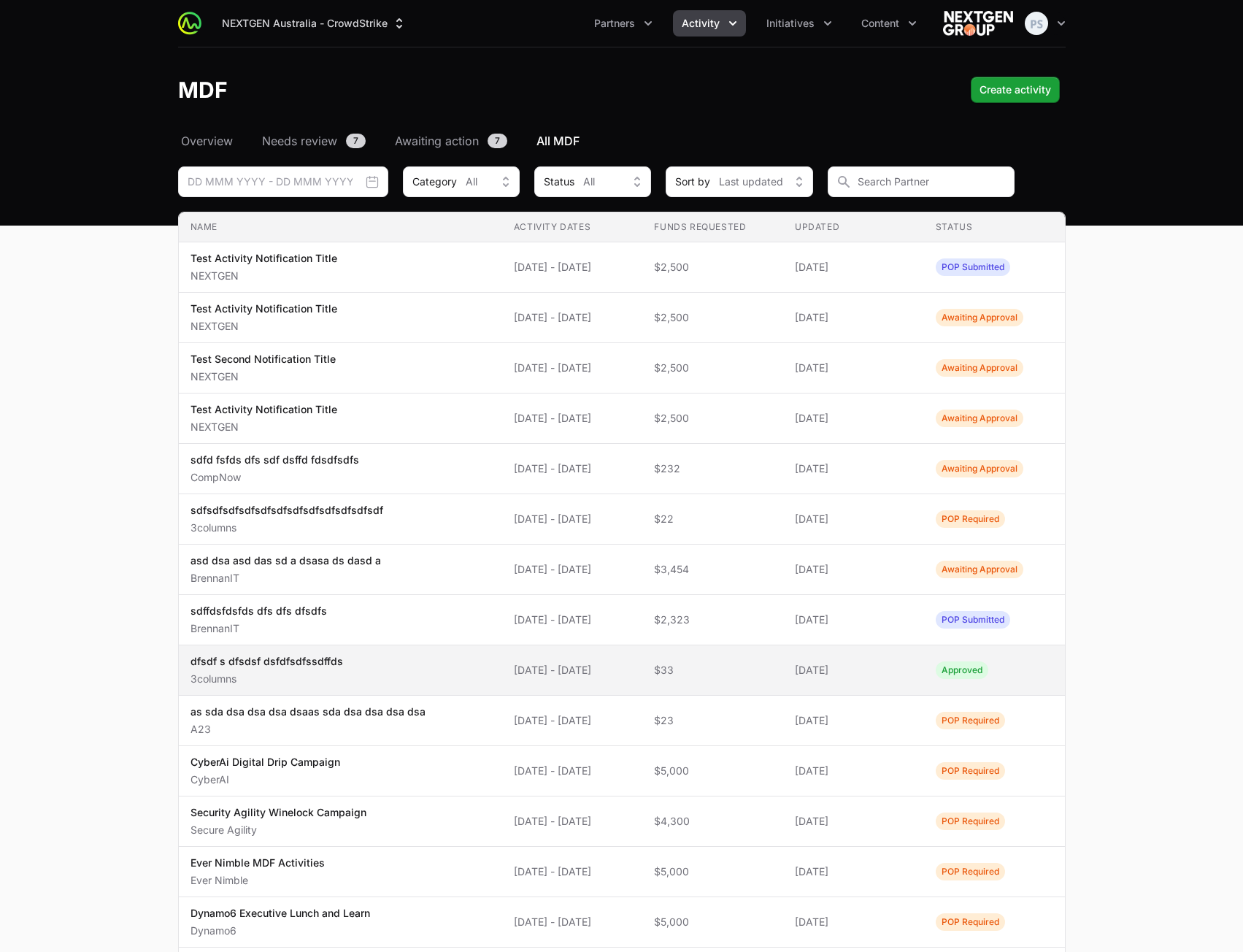
click at [514, 670] on span "[DATE] - [DATE]" at bounding box center [573, 670] width 118 height 15
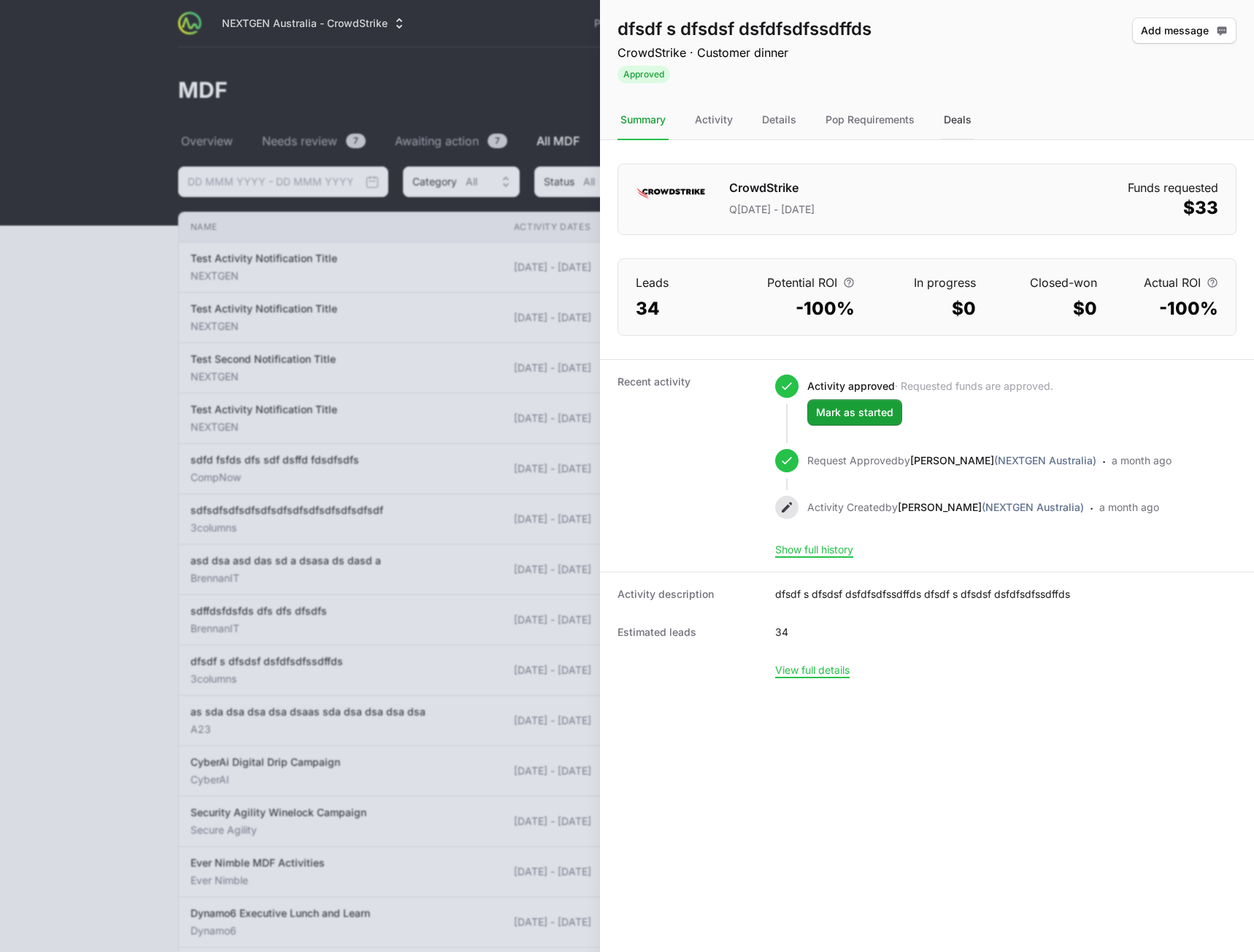
click at [947, 119] on div "Deals" at bounding box center [958, 121] width 34 height 40
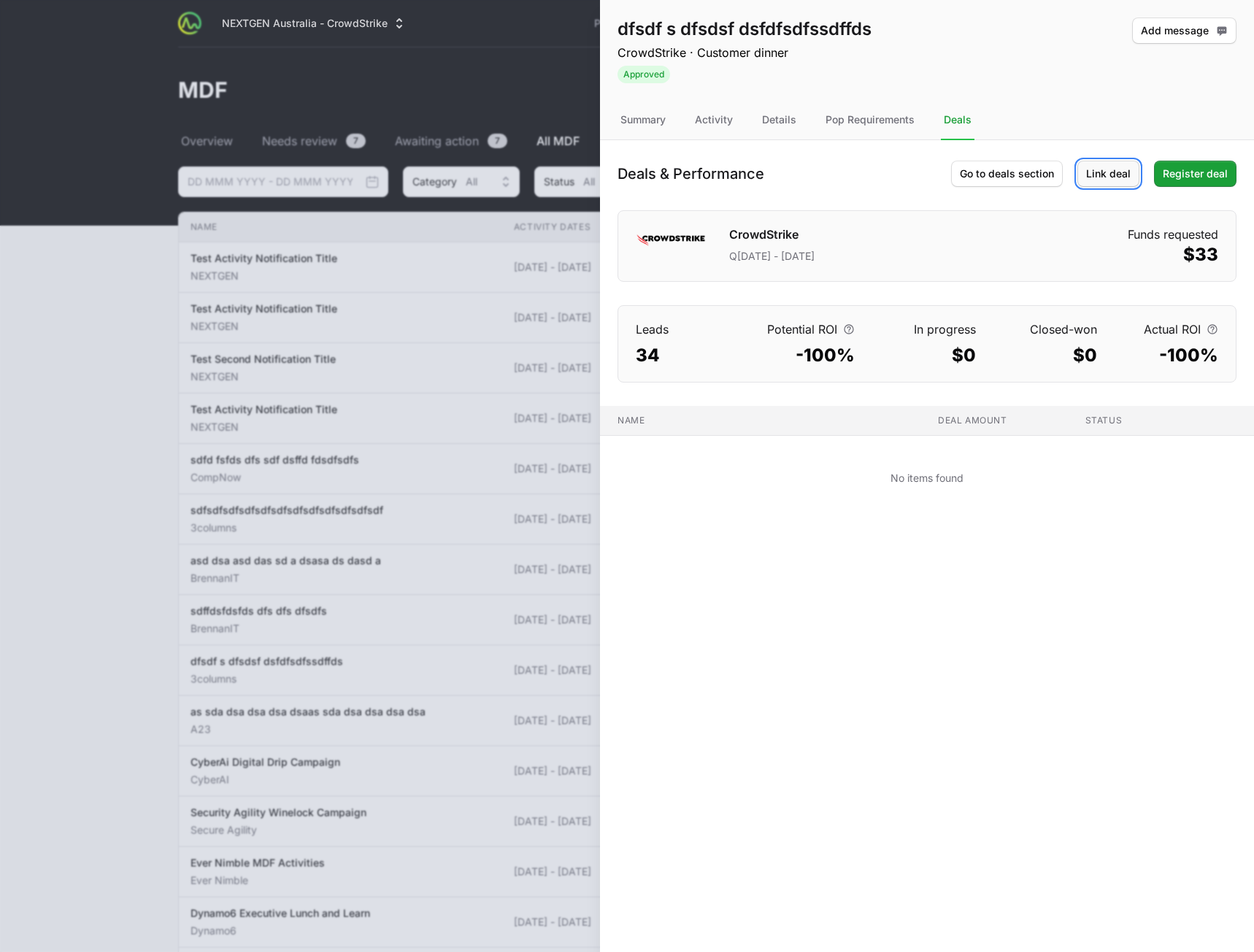
click at [1123, 178] on span "Link deal" at bounding box center [1109, 174] width 44 height 18
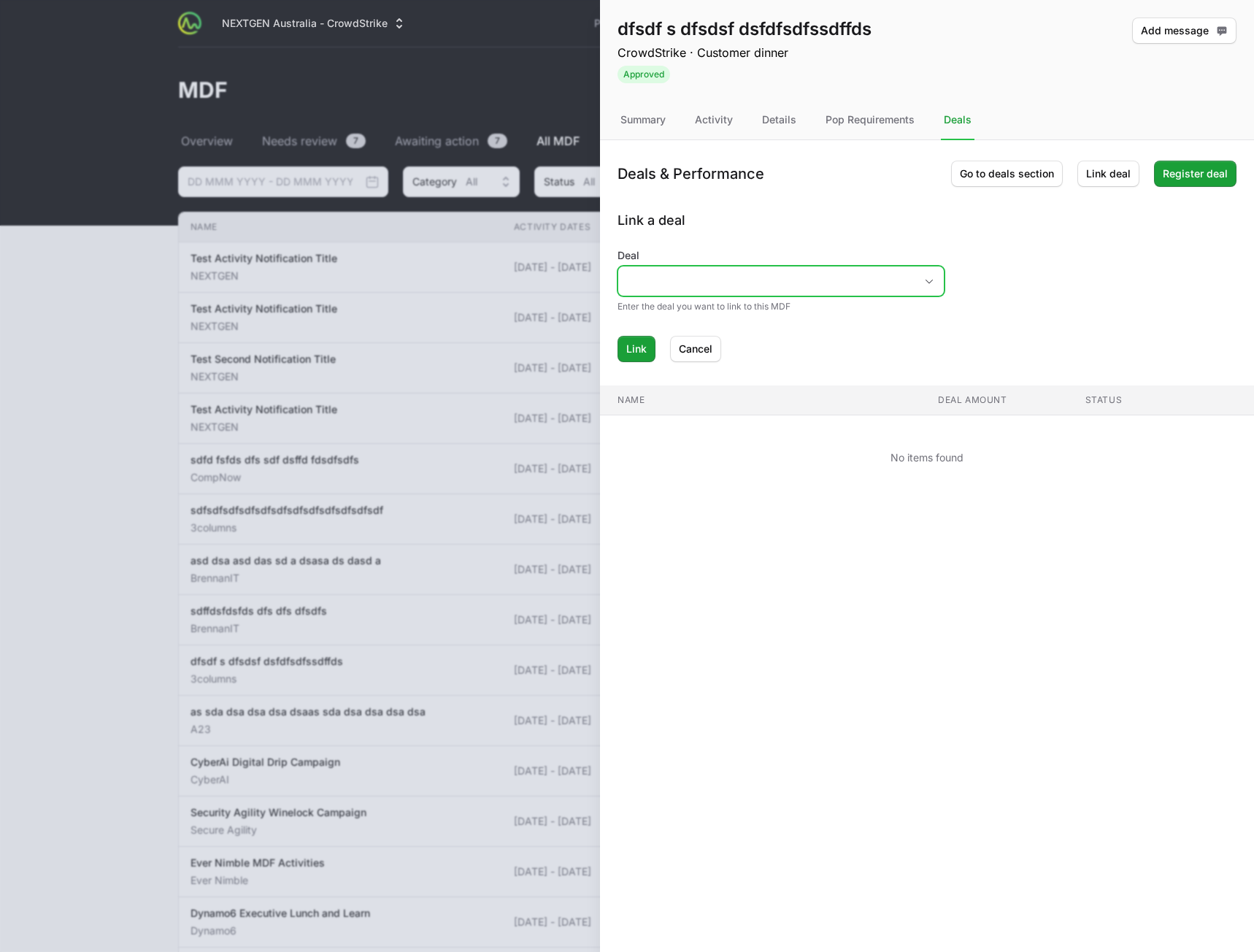
click at [722, 278] on input "Deal" at bounding box center [767, 281] width 297 height 29
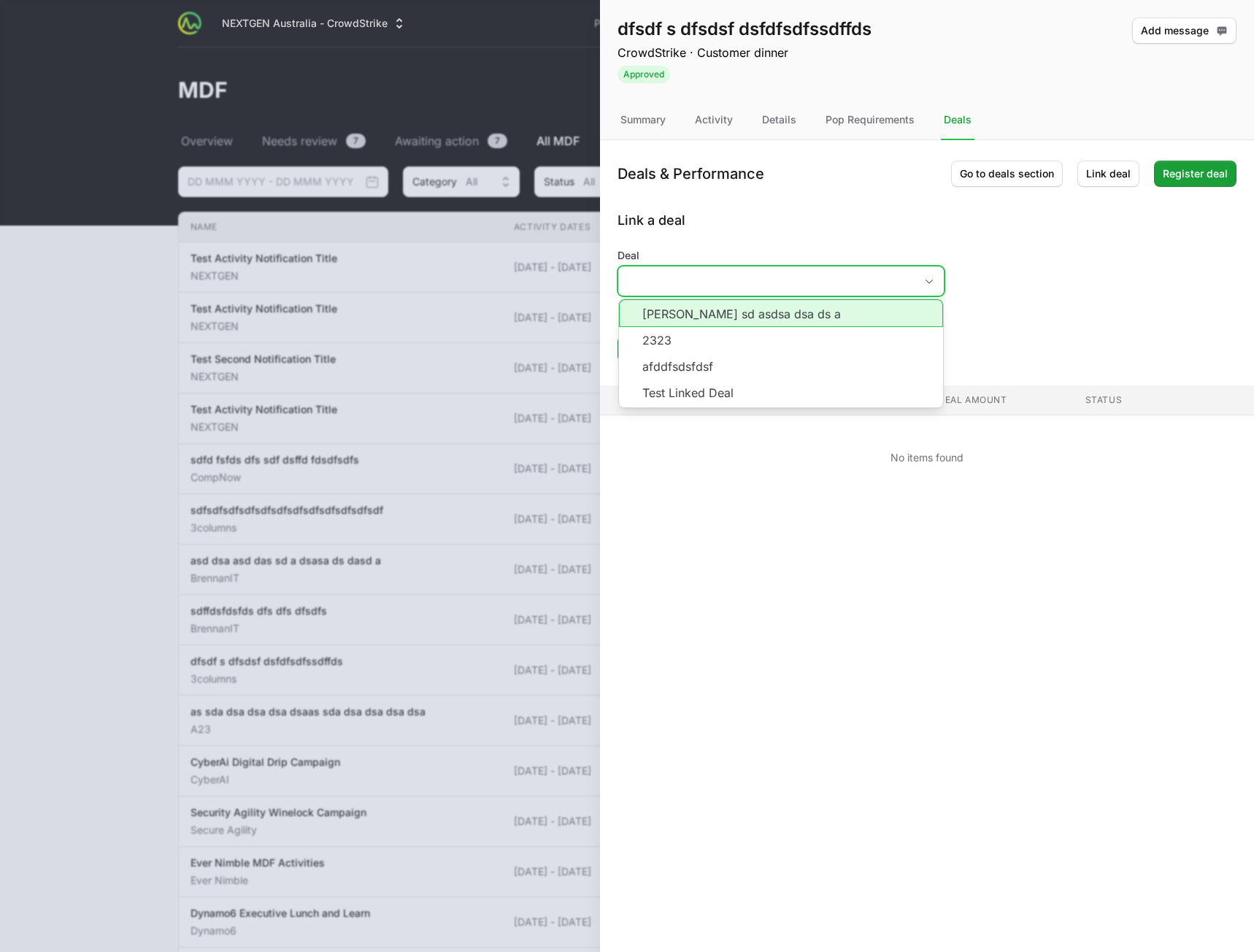
click at [726, 317] on li "[PERSON_NAME] sd asdsa dsa ds a" at bounding box center [781, 313] width 324 height 28
type input "[PERSON_NAME] sd asdsa dsa ds a"
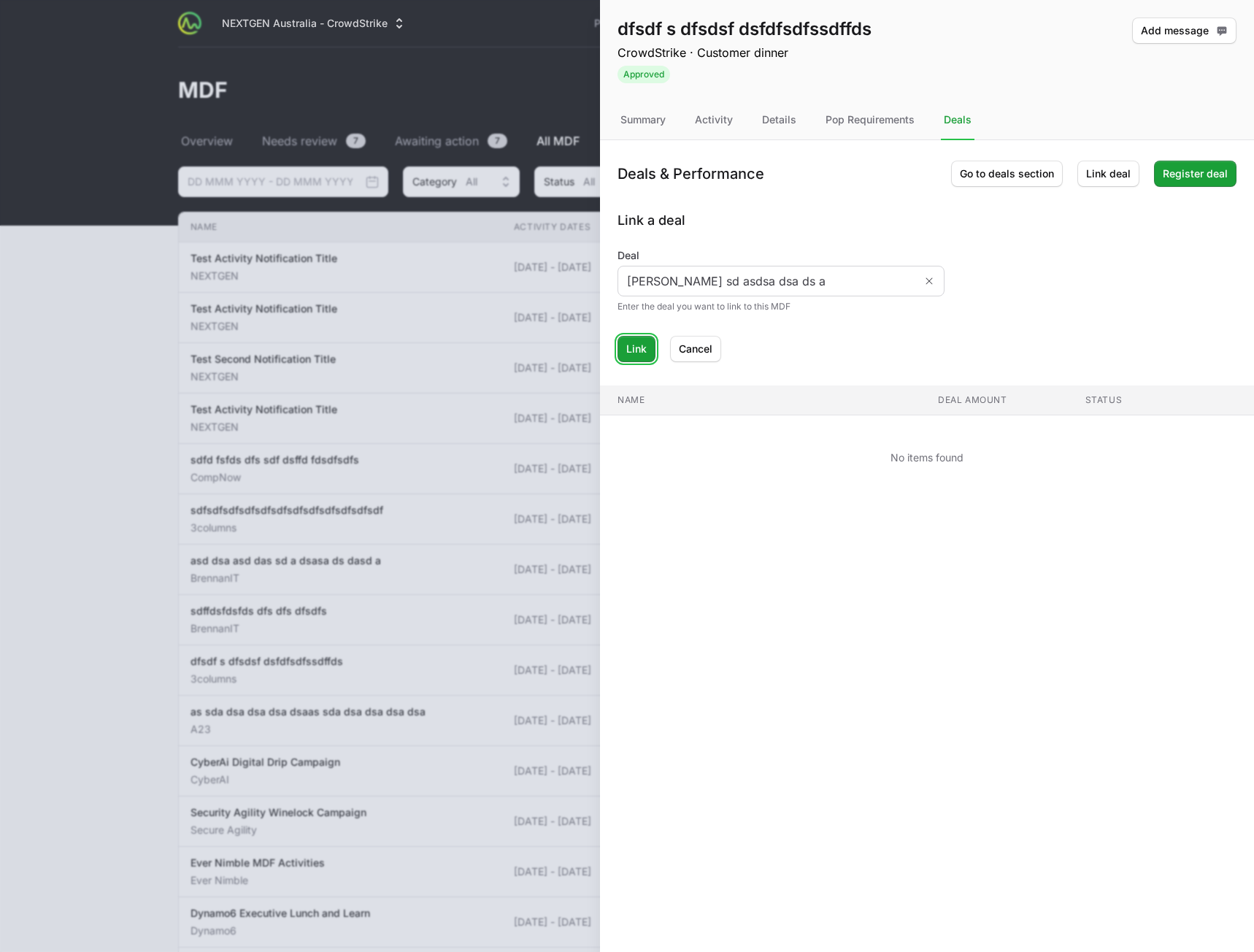
drag, startPoint x: 641, startPoint y: 352, endPoint x: 664, endPoint y: 347, distance: 23.5
click at [641, 353] on span "Link" at bounding box center [636, 349] width 21 height 18
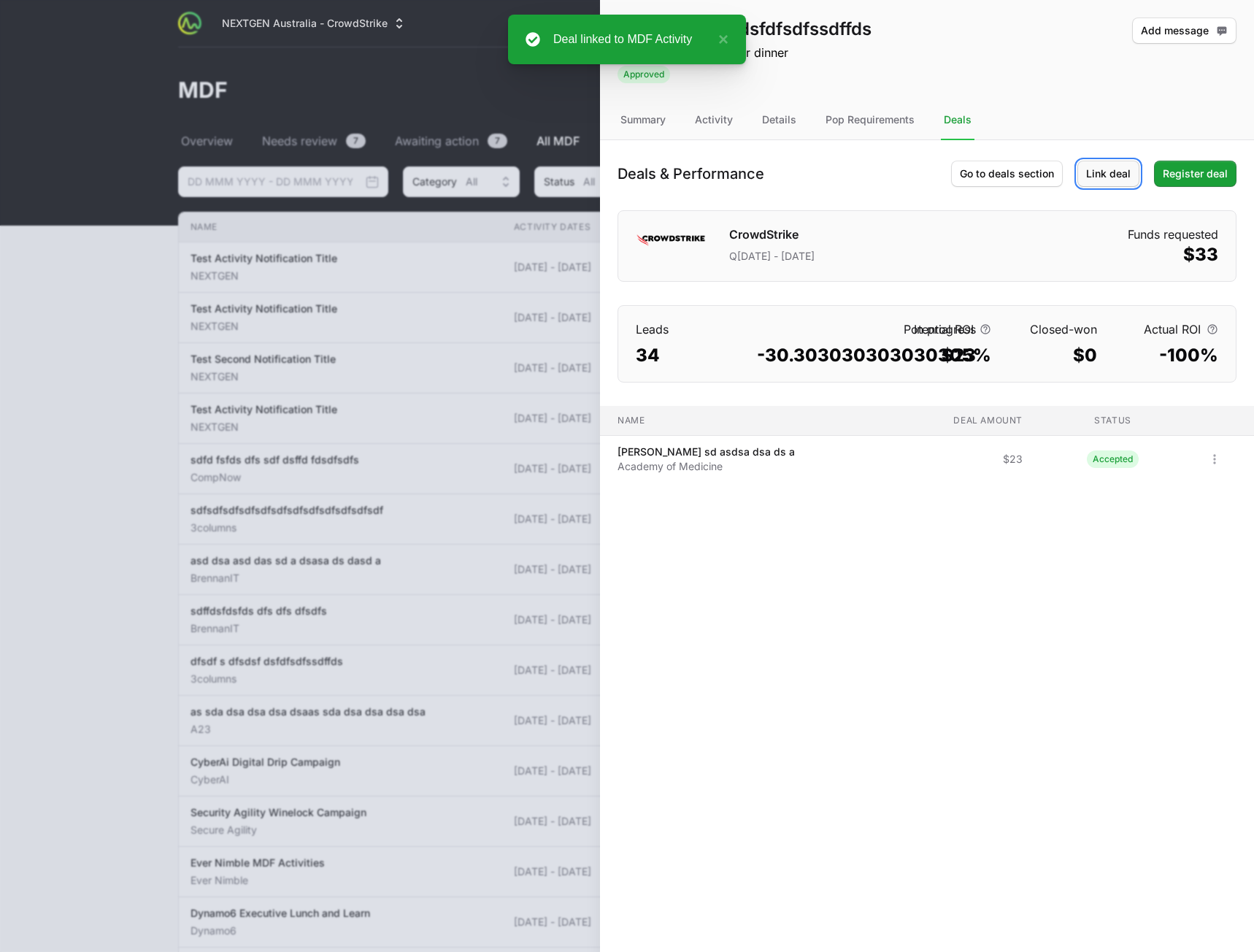
click at [1110, 177] on span "Link deal" at bounding box center [1109, 174] width 44 height 18
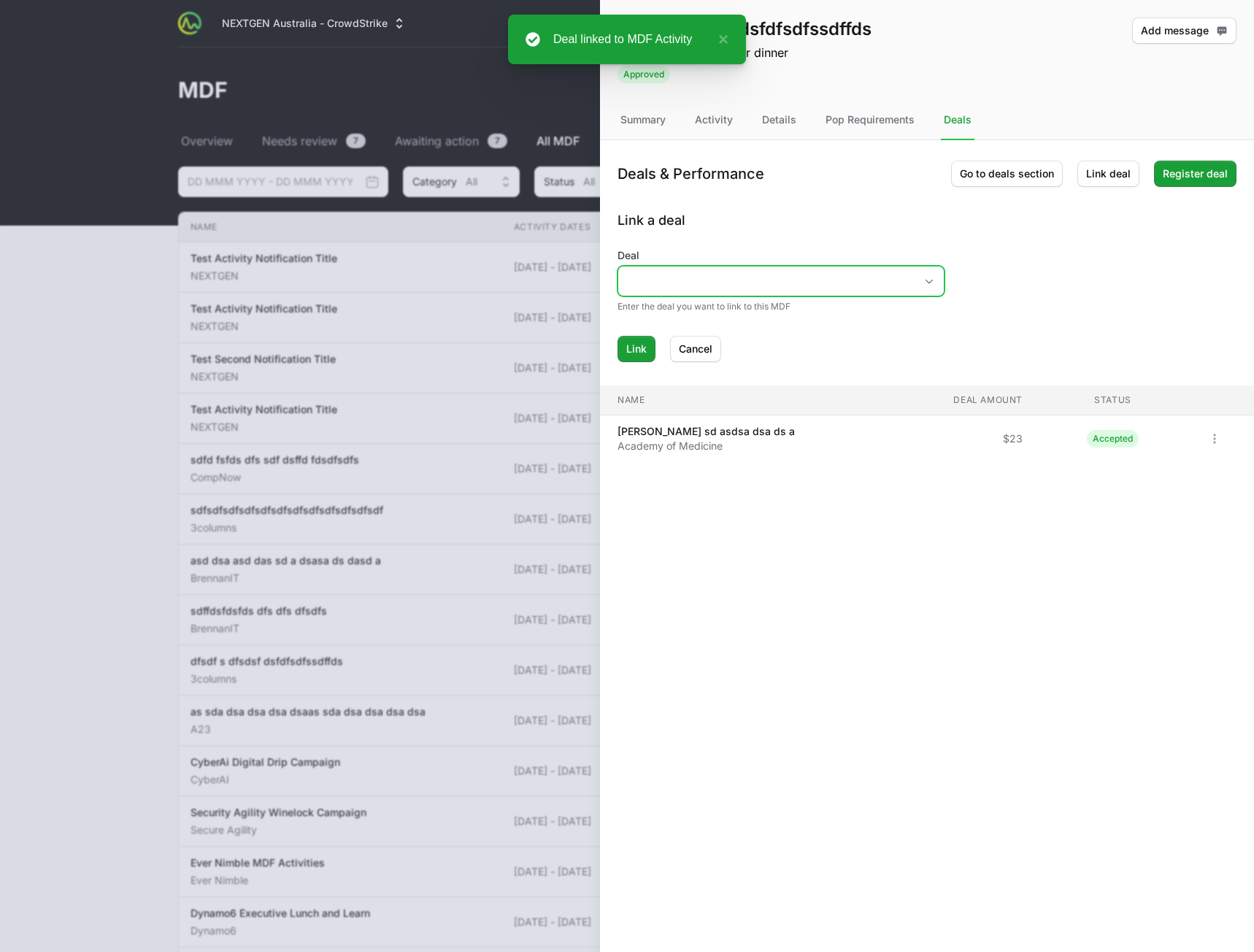
click at [761, 271] on input "Deal" at bounding box center [767, 281] width 297 height 29
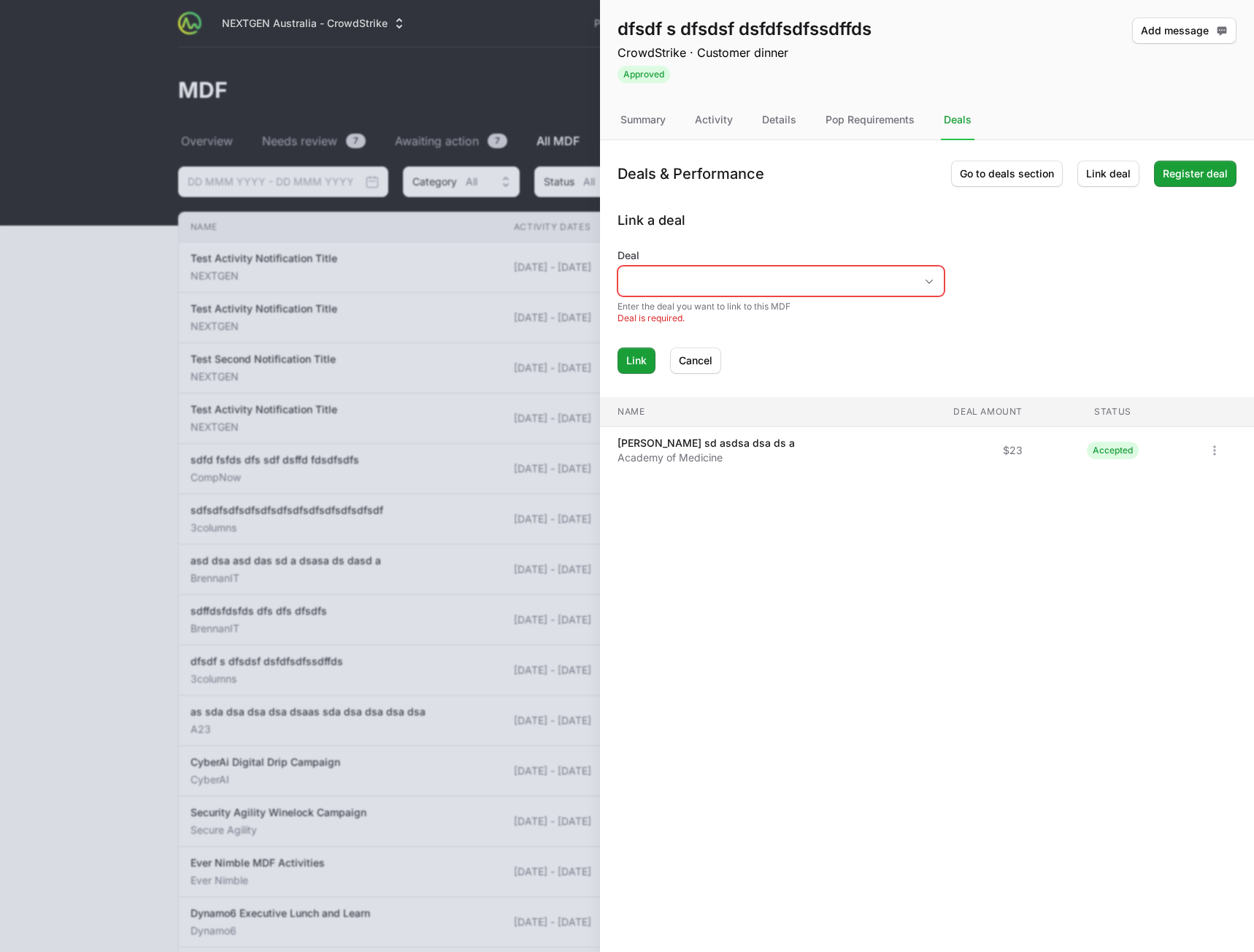
click at [816, 213] on h2 "Link a deal" at bounding box center [928, 220] width 619 height 21
click at [707, 359] on span "Cancel" at bounding box center [696, 360] width 34 height 18
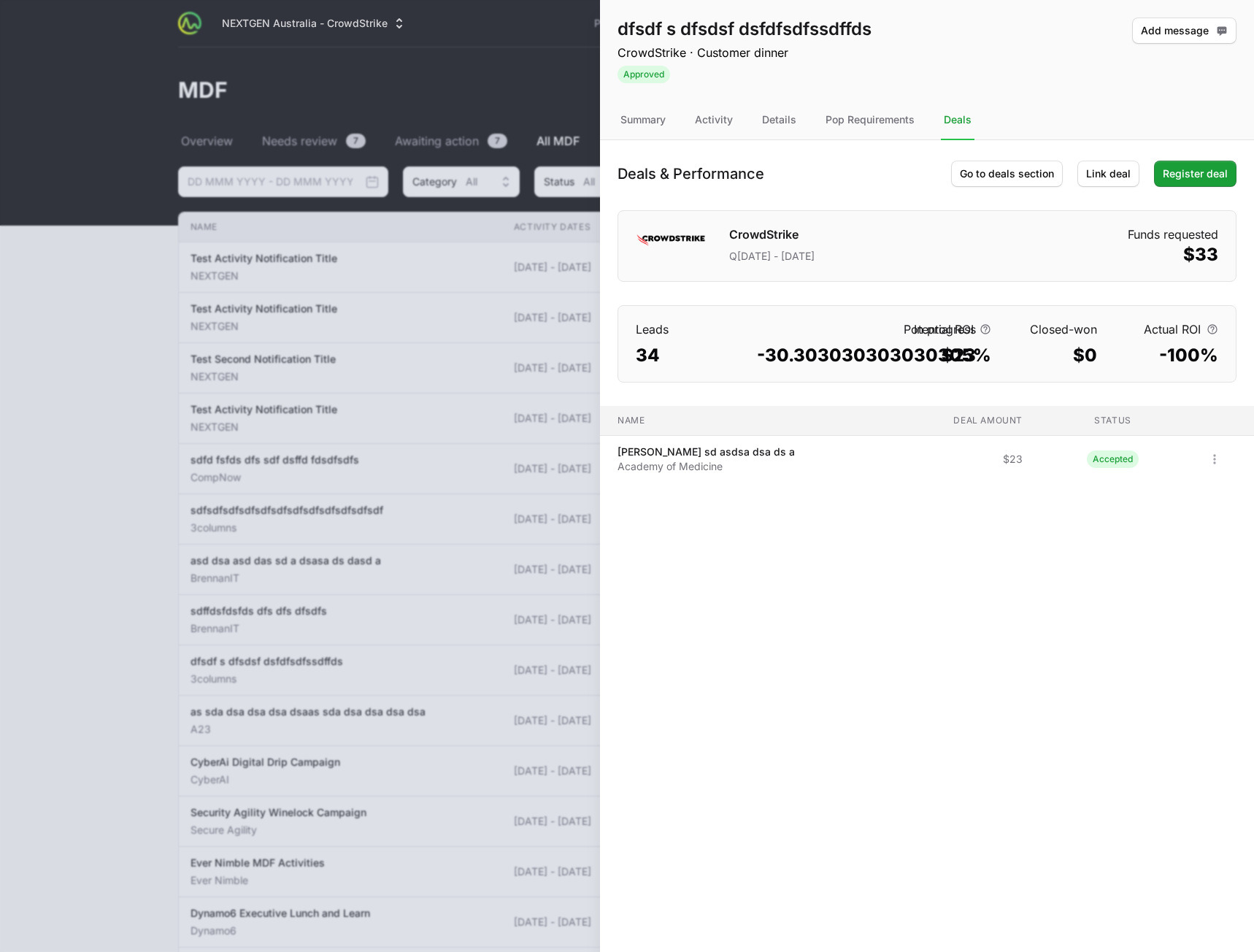
click at [1158, 602] on div "dfsdf s dfsdsf dsfdfsdfssdffds CrowdStrike · Customer dinner Approved Add messa…" at bounding box center [927, 476] width 654 height 952
click at [1103, 171] on span "Link deal" at bounding box center [1109, 174] width 44 height 18
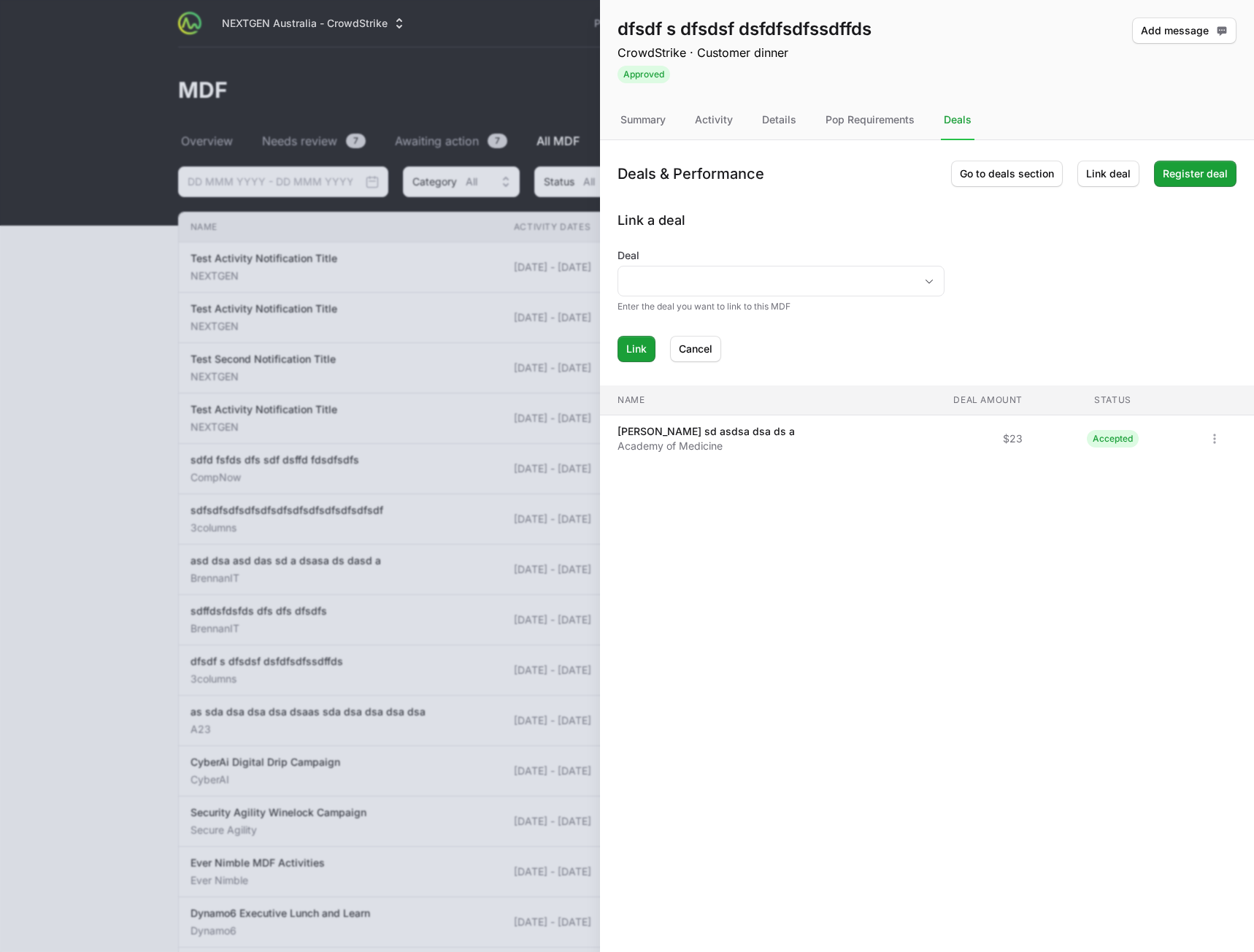
click at [893, 262] on label "Deal" at bounding box center [781, 255] width 327 height 15
click at [893, 266] on input "Deal" at bounding box center [767, 281] width 297 height 29
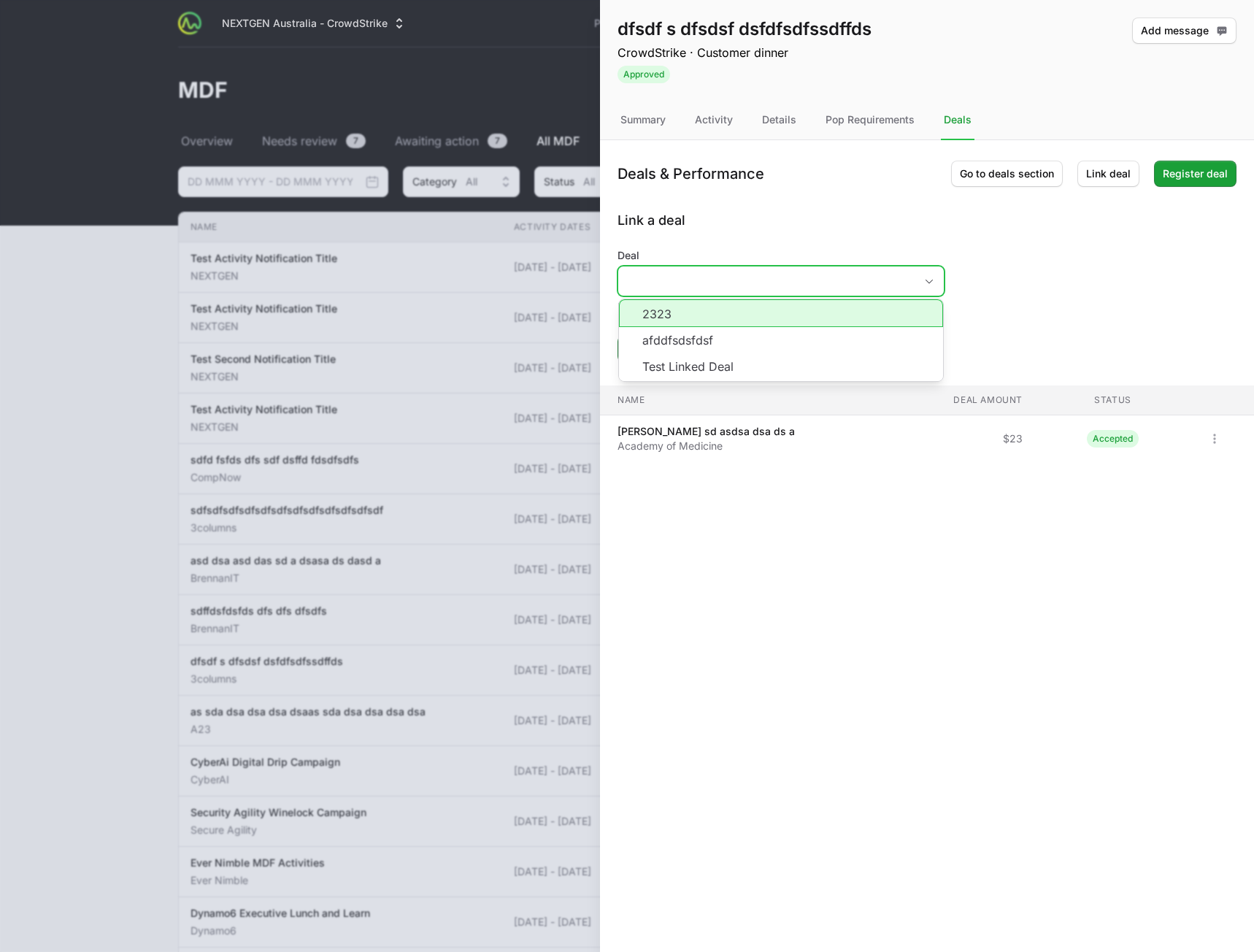
drag, startPoint x: 869, startPoint y: 281, endPoint x: 833, endPoint y: 301, distance: 41.2
click at [868, 281] on input "Deal" at bounding box center [767, 281] width 297 height 29
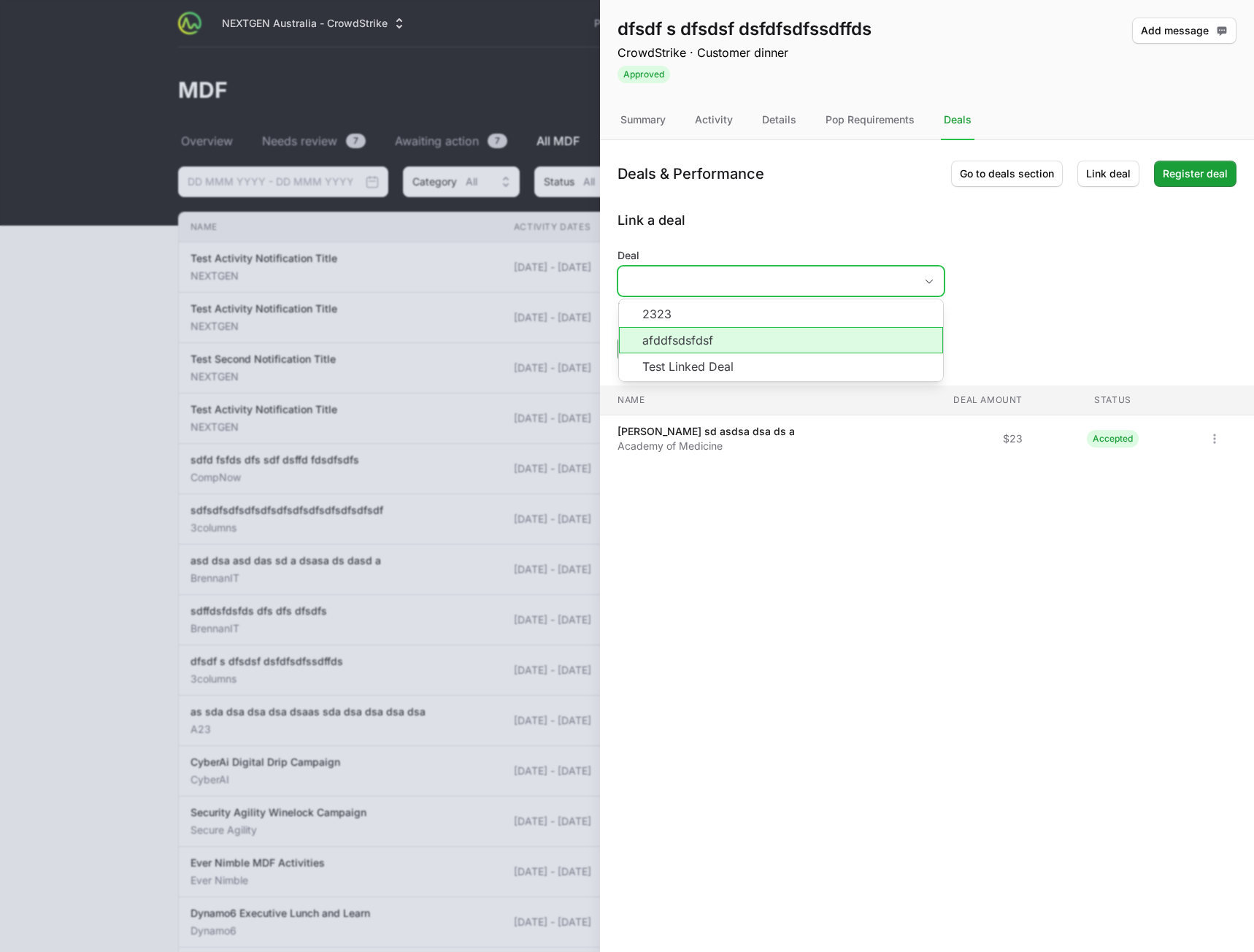
click at [788, 333] on li "afddfsdsfdsf" at bounding box center [781, 340] width 324 height 26
type input "afddfsdsfdsf"
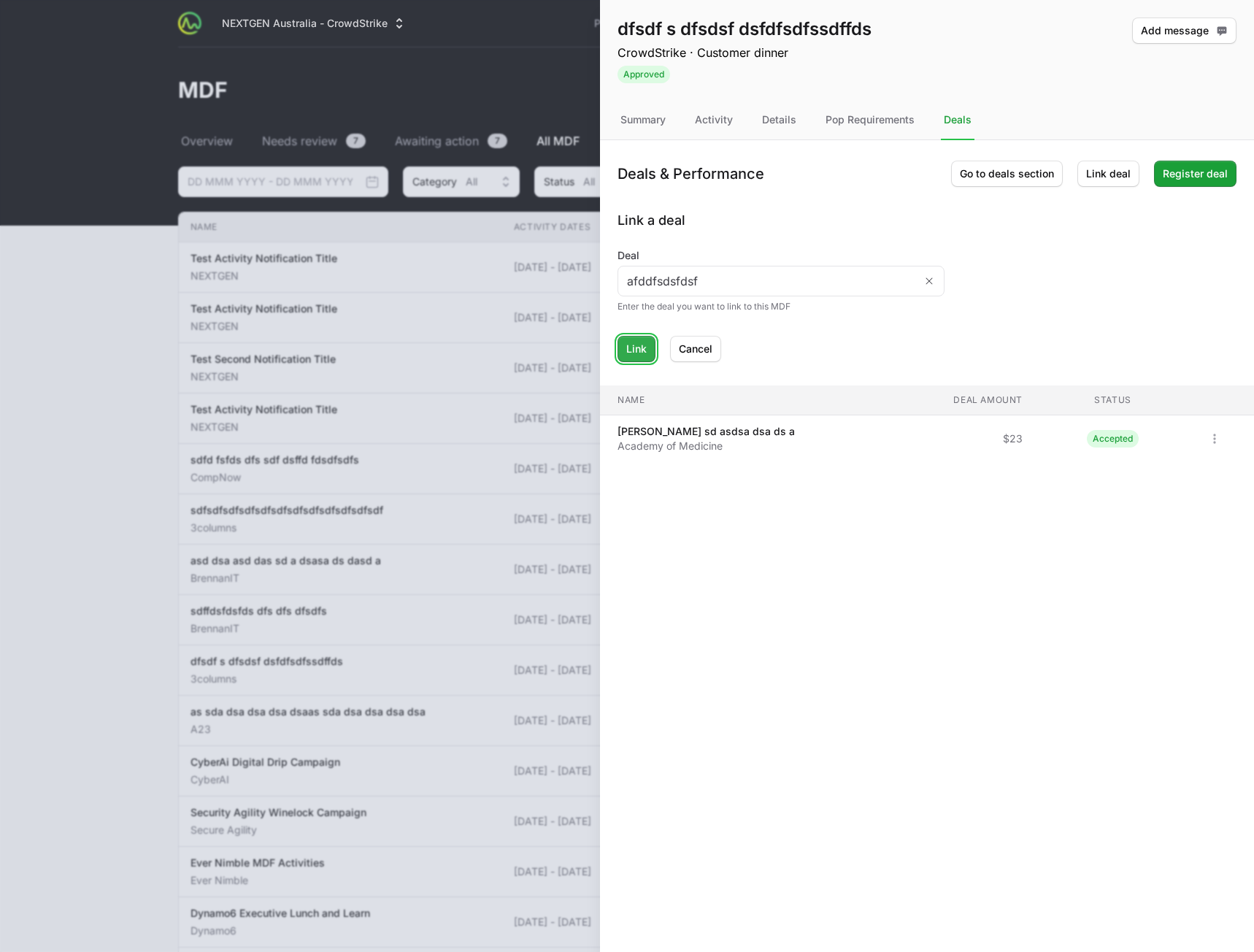
click at [643, 347] on span "Link" at bounding box center [636, 349] width 21 height 18
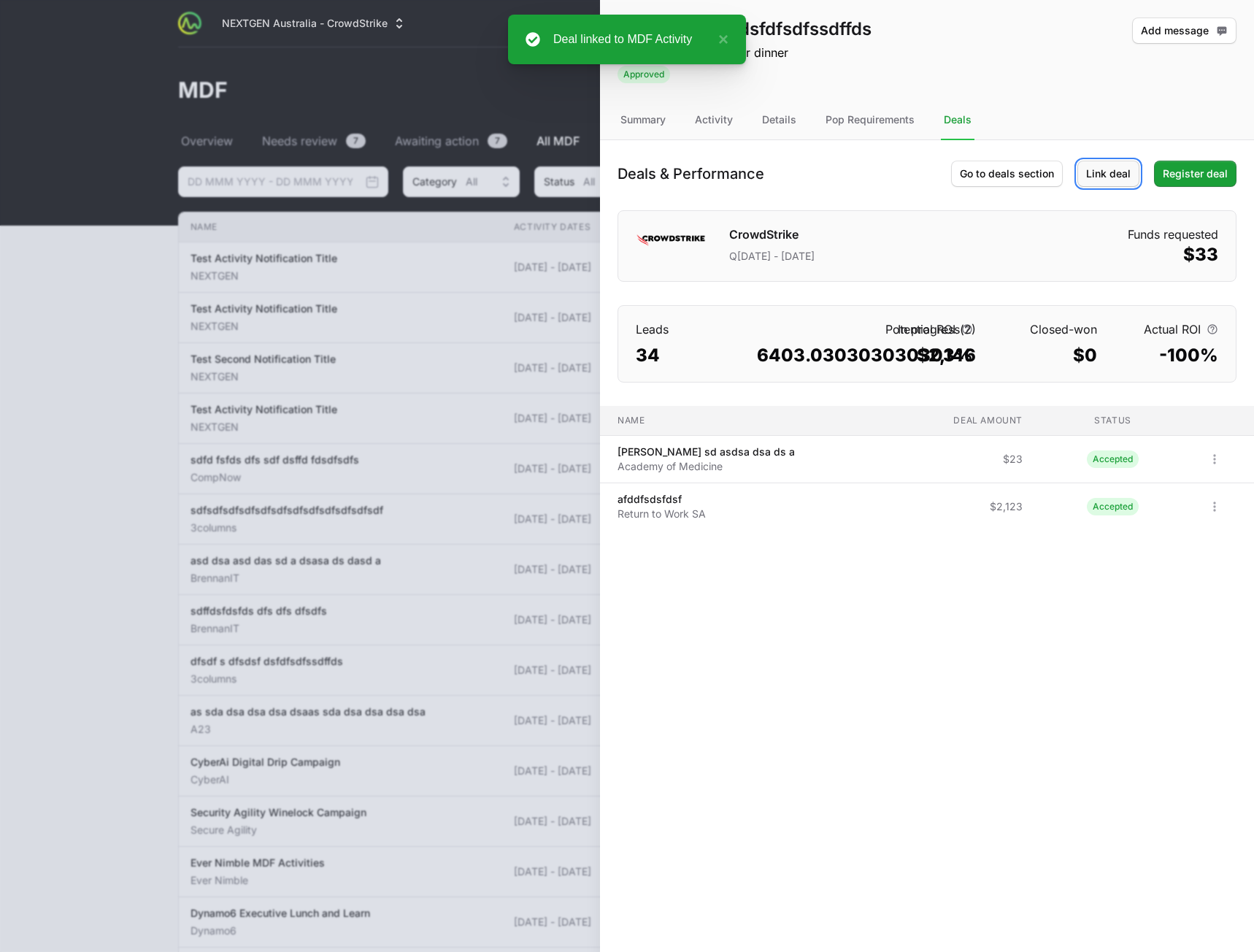
click at [1121, 171] on span "Link deal" at bounding box center [1109, 174] width 44 height 18
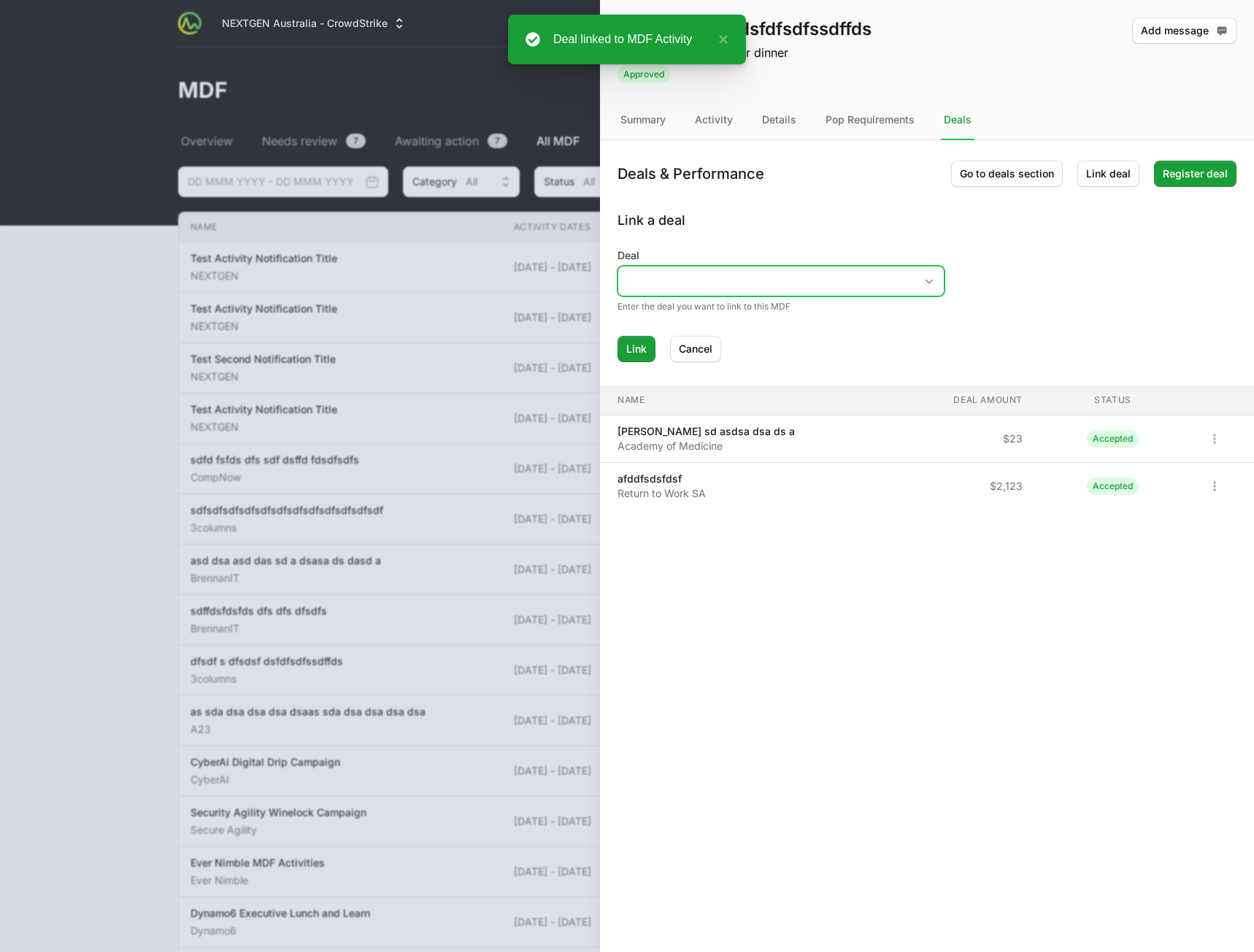
click at [840, 280] on input "Deal" at bounding box center [767, 281] width 297 height 29
click at [767, 347] on li "Test Linked Deal" at bounding box center [781, 341] width 324 height 28
type input "Test Linked Deal"
click at [638, 356] on span "Link" at bounding box center [636, 349] width 21 height 18
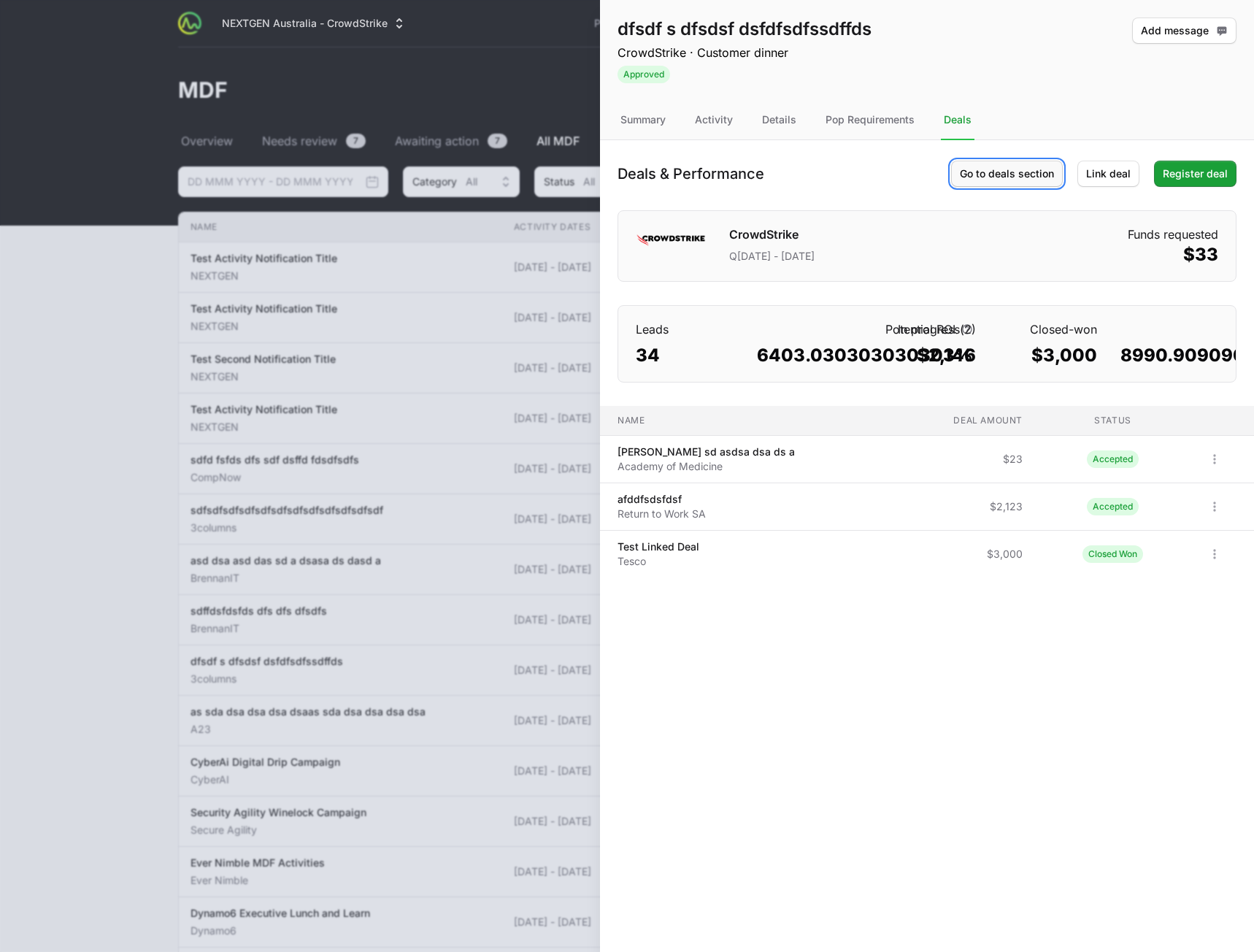
click at [999, 177] on span "Go to deals section" at bounding box center [1007, 174] width 94 height 18
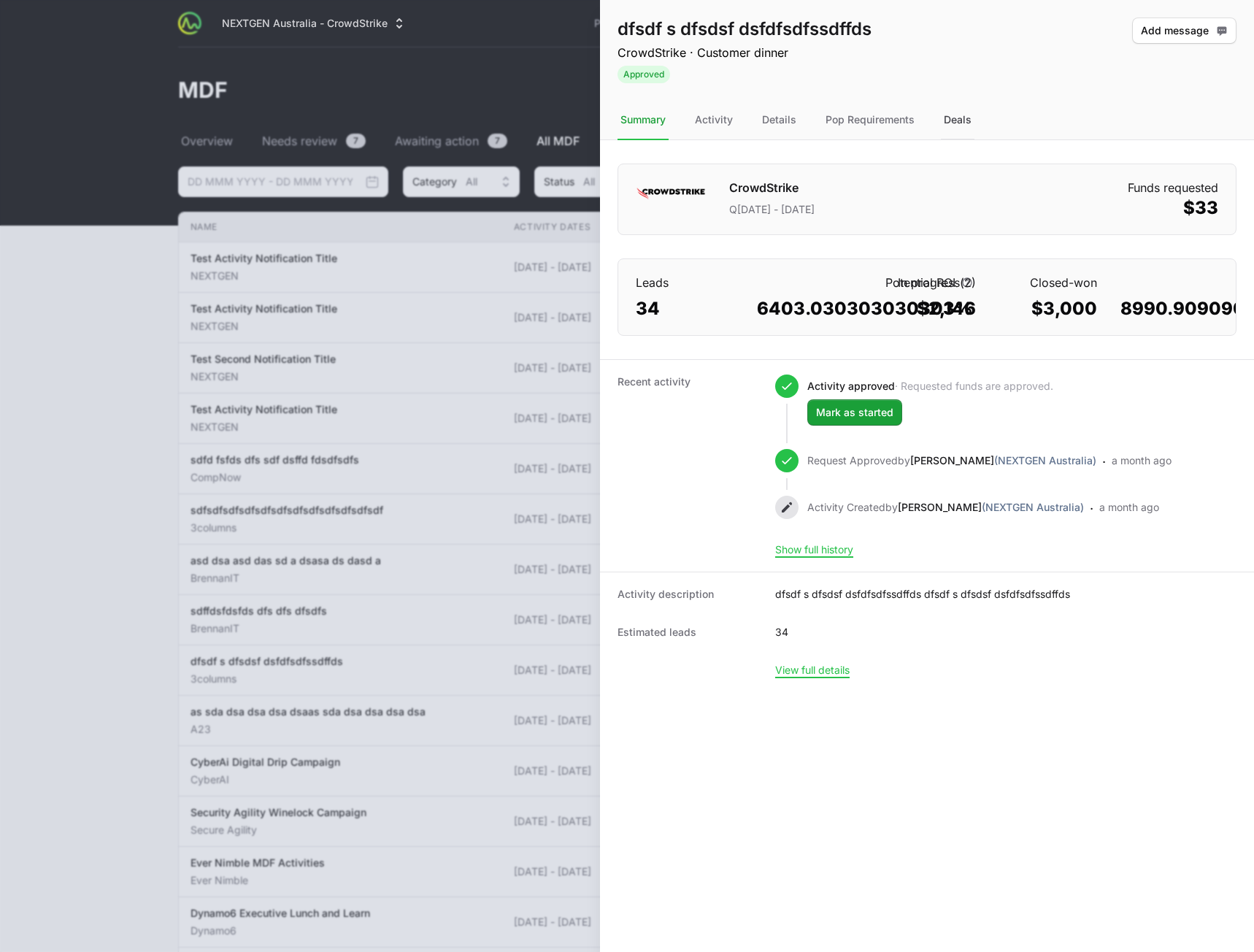
click at [945, 122] on div "Deals" at bounding box center [958, 121] width 34 height 40
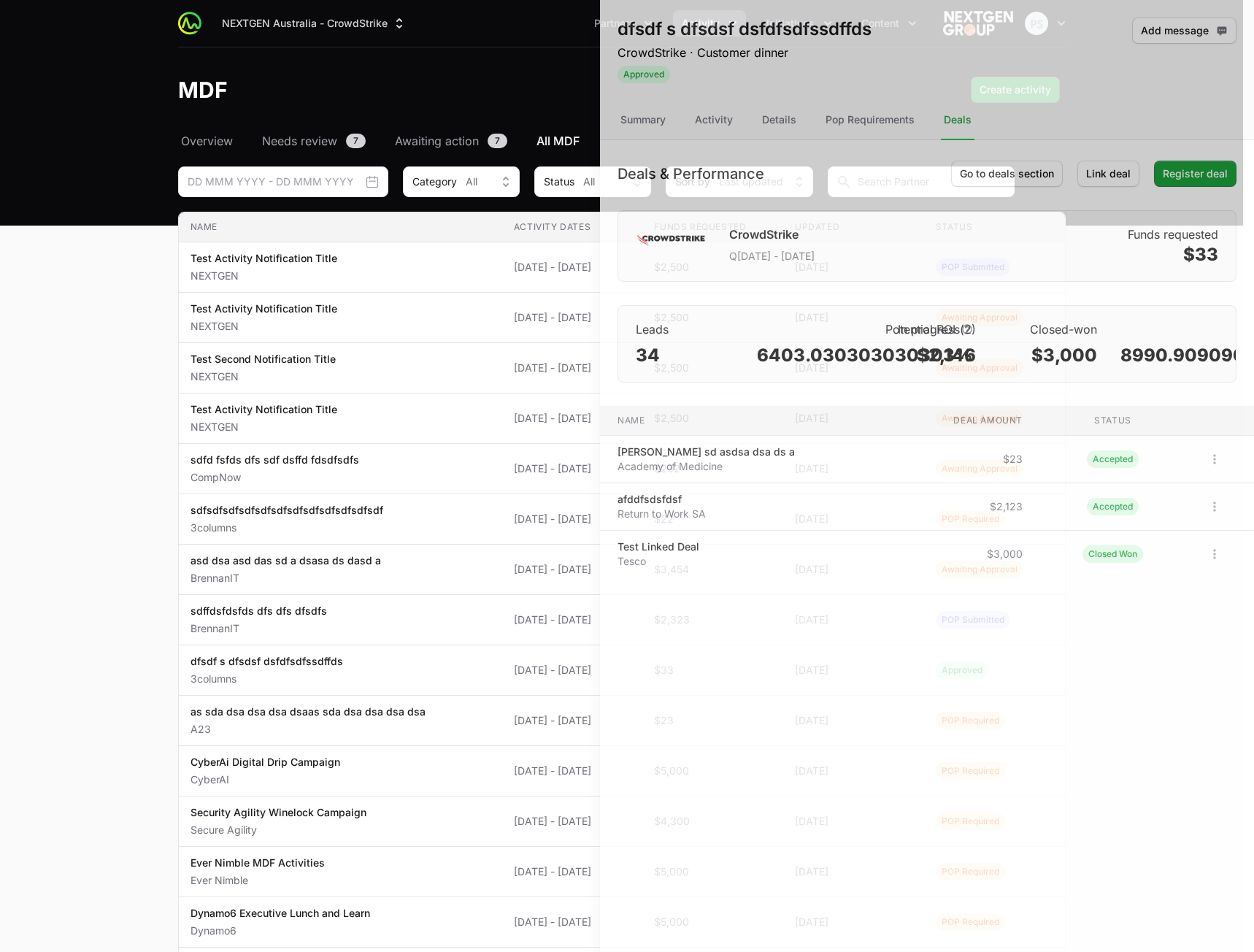
click at [364, 432] on div at bounding box center [627, 476] width 1254 height 952
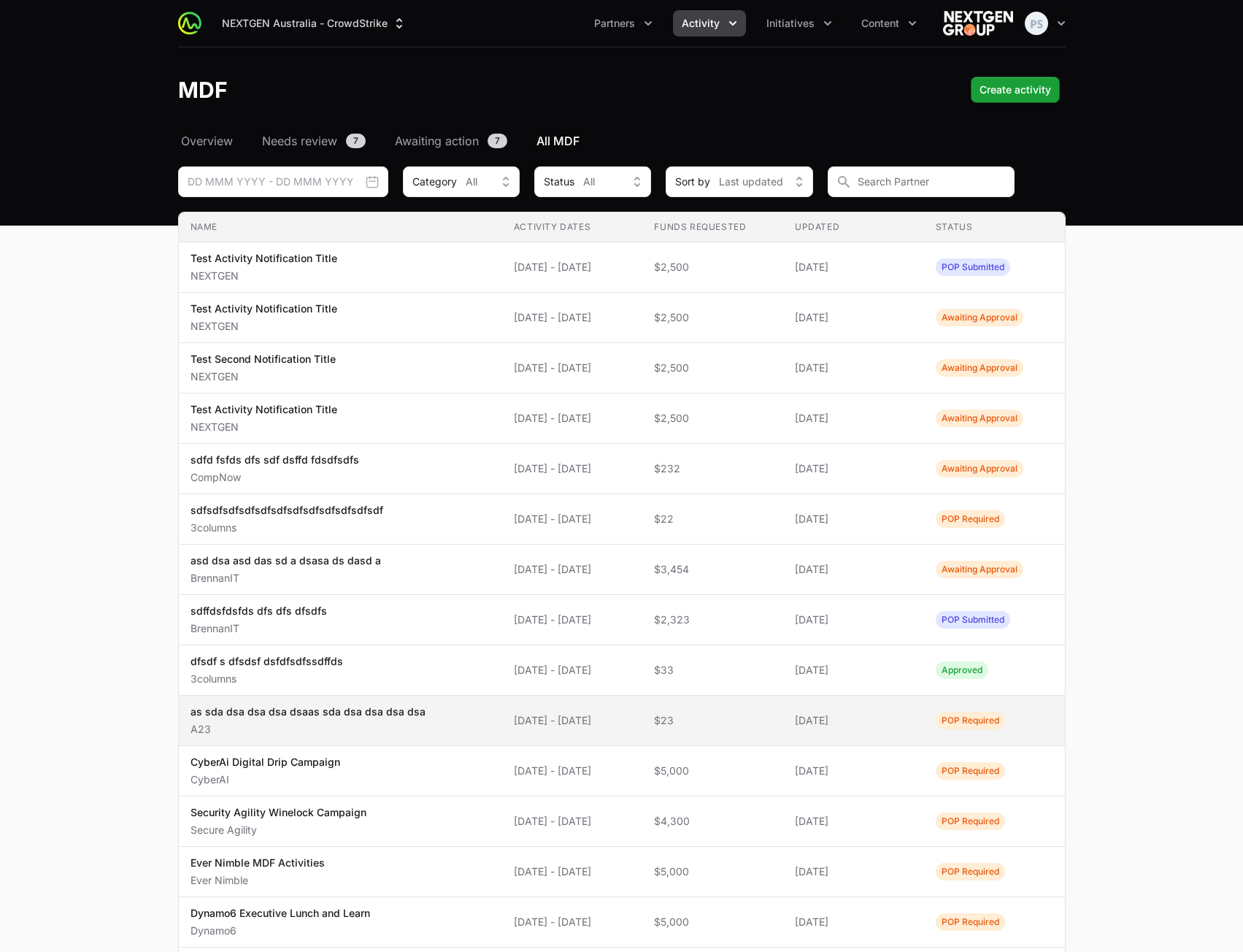
click at [457, 724] on span "as sda dsa dsa dsa dsaas sda dsa dsa dsa dsa A23" at bounding box center [340, 720] width 300 height 32
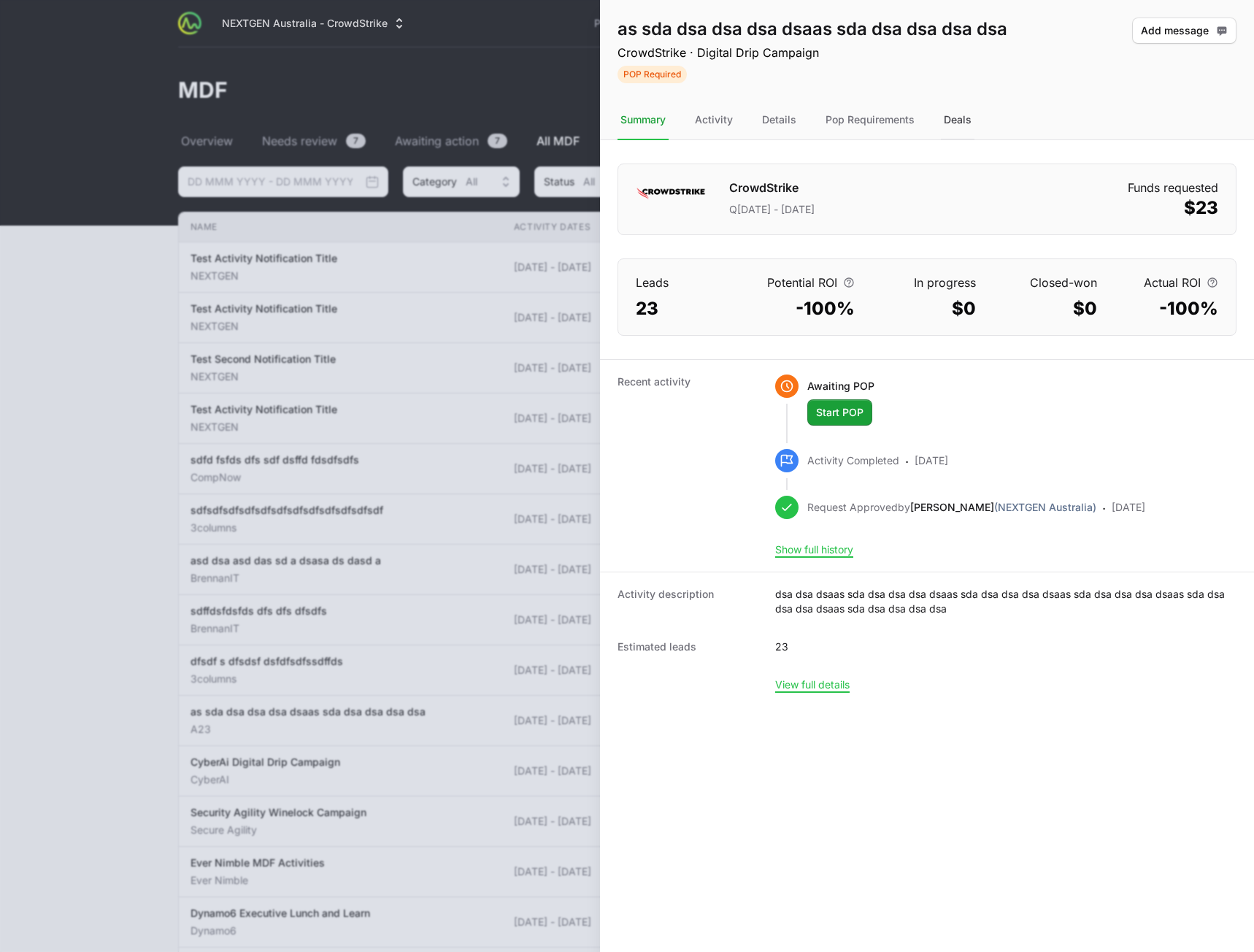
click at [953, 119] on div "Deals" at bounding box center [958, 121] width 34 height 40
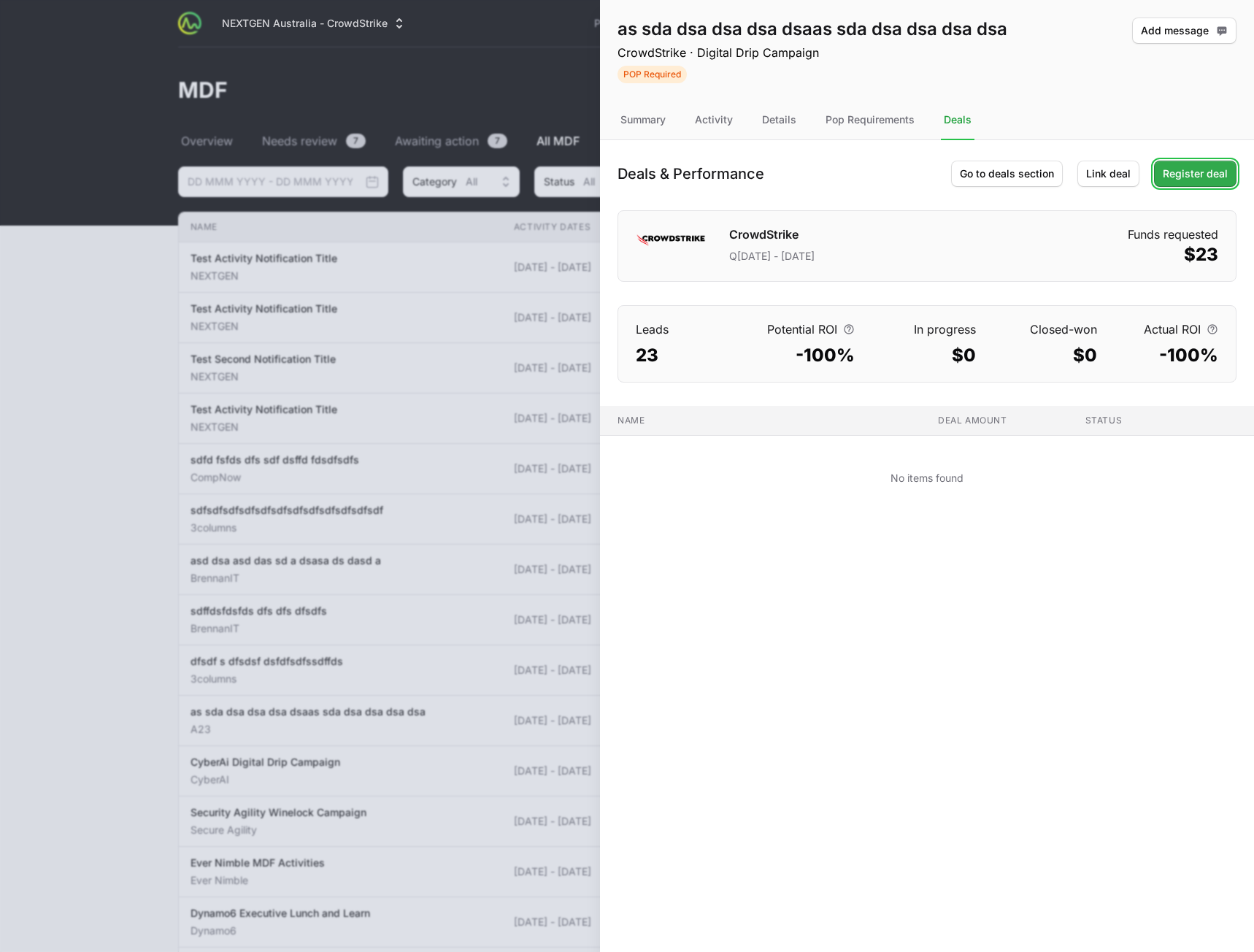
click at [1199, 177] on span "Register deal" at bounding box center [1195, 174] width 65 height 18
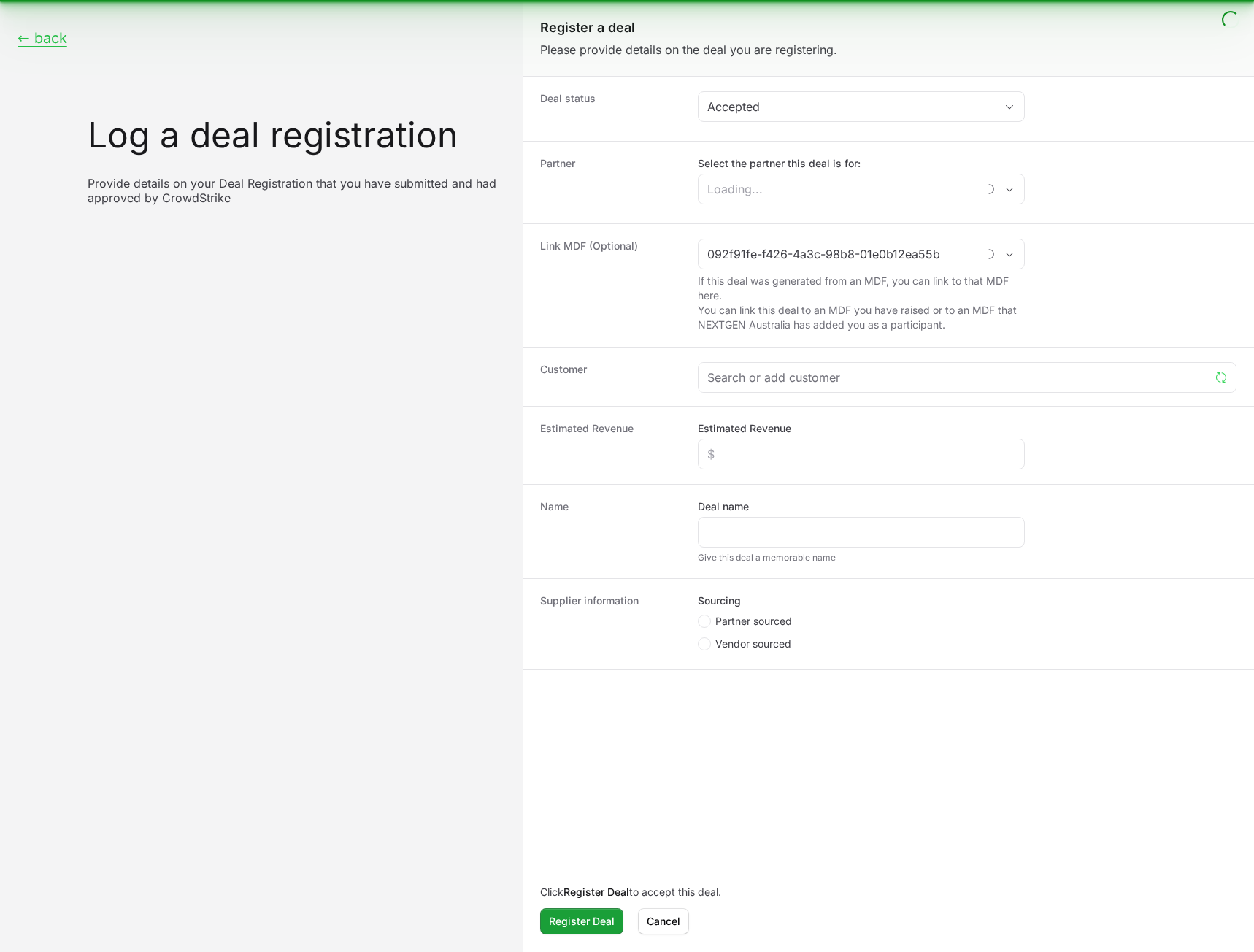
type input "as sda dsa dsa dsa dsaas sda dsa dsa dsa dsa"
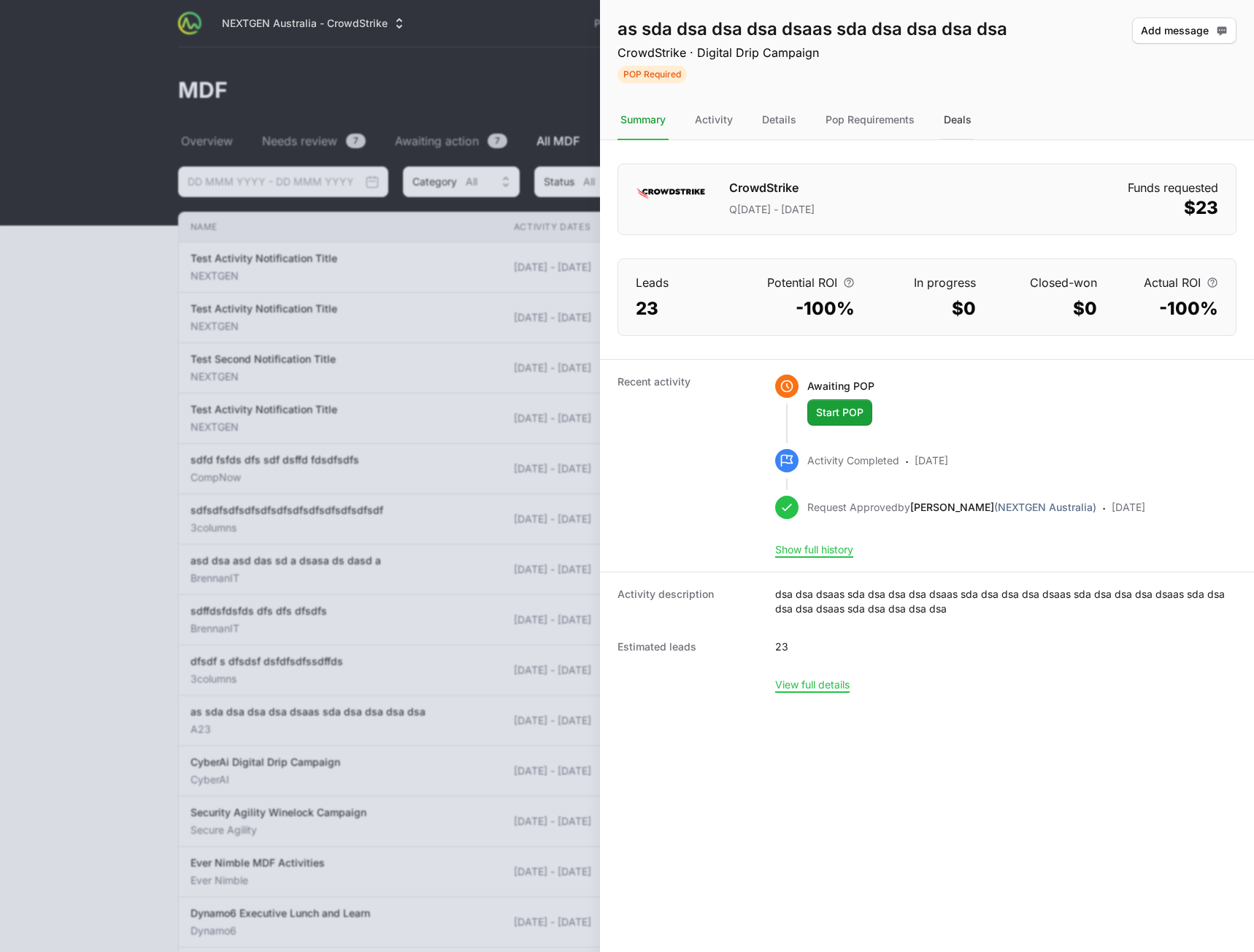
click at [949, 127] on div "Deals" at bounding box center [958, 121] width 34 height 40
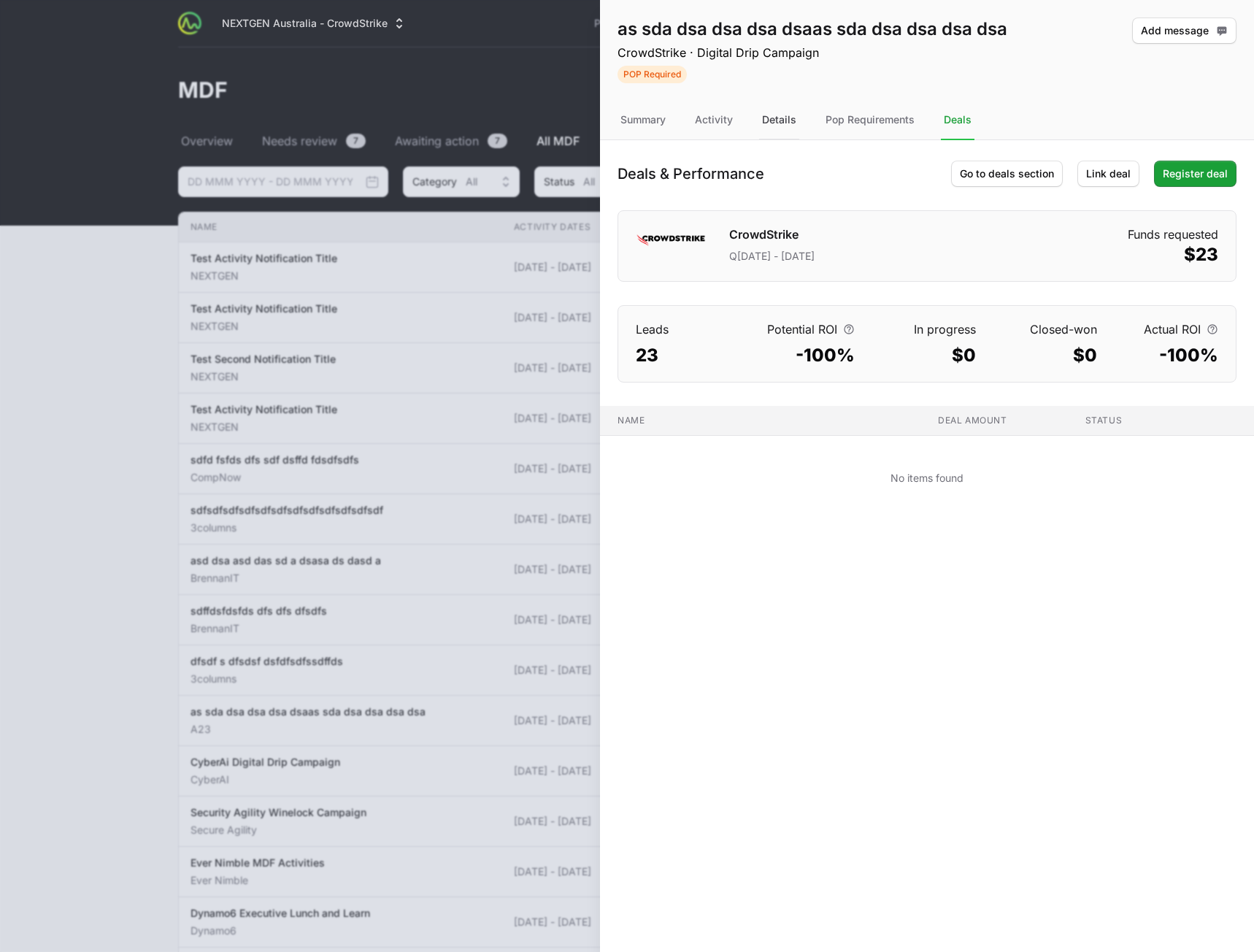
click at [789, 124] on div "Details" at bounding box center [779, 121] width 41 height 40
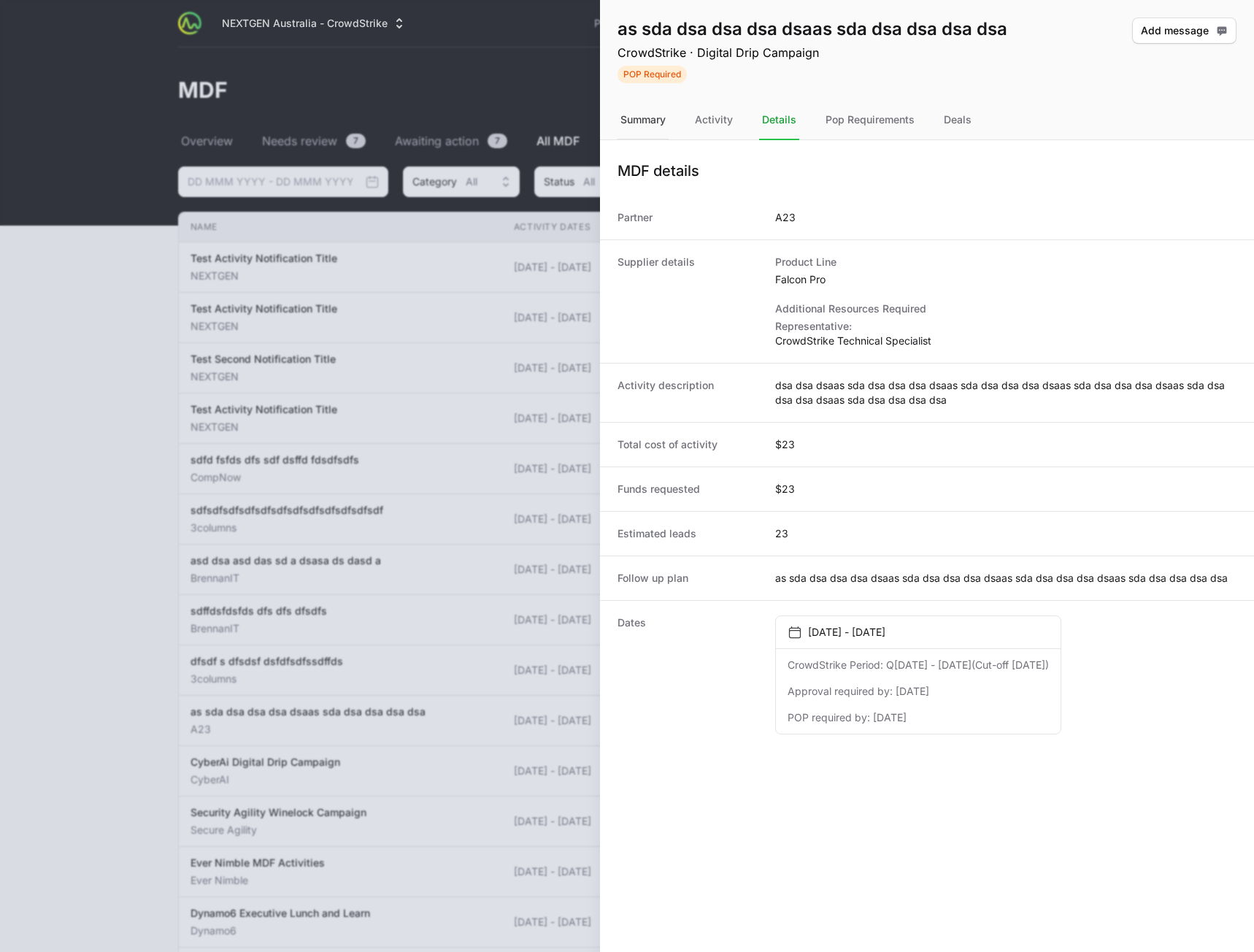
click at [662, 127] on div "Summary" at bounding box center [643, 121] width 51 height 40
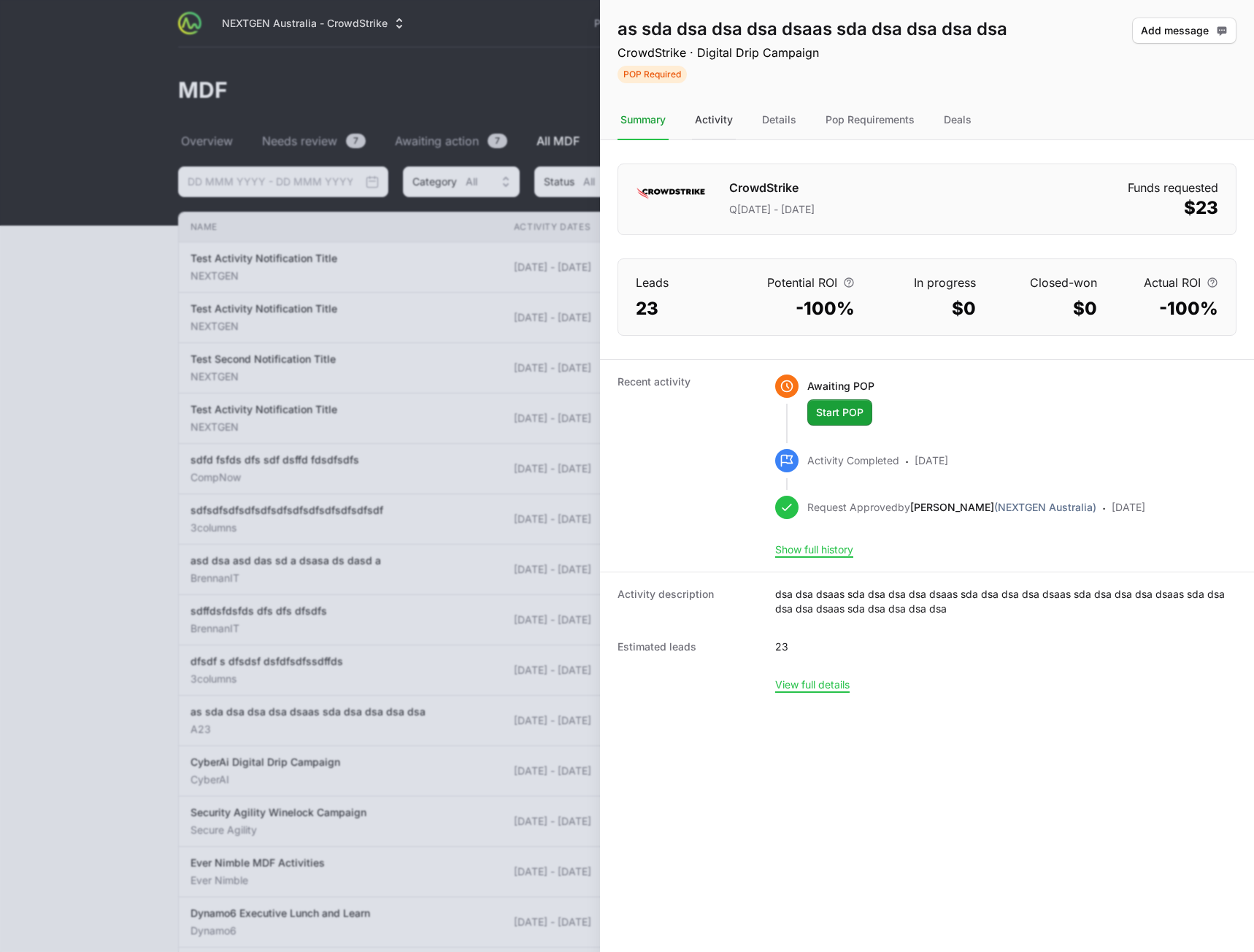
click at [724, 119] on div "Activity" at bounding box center [713, 121] width 44 height 40
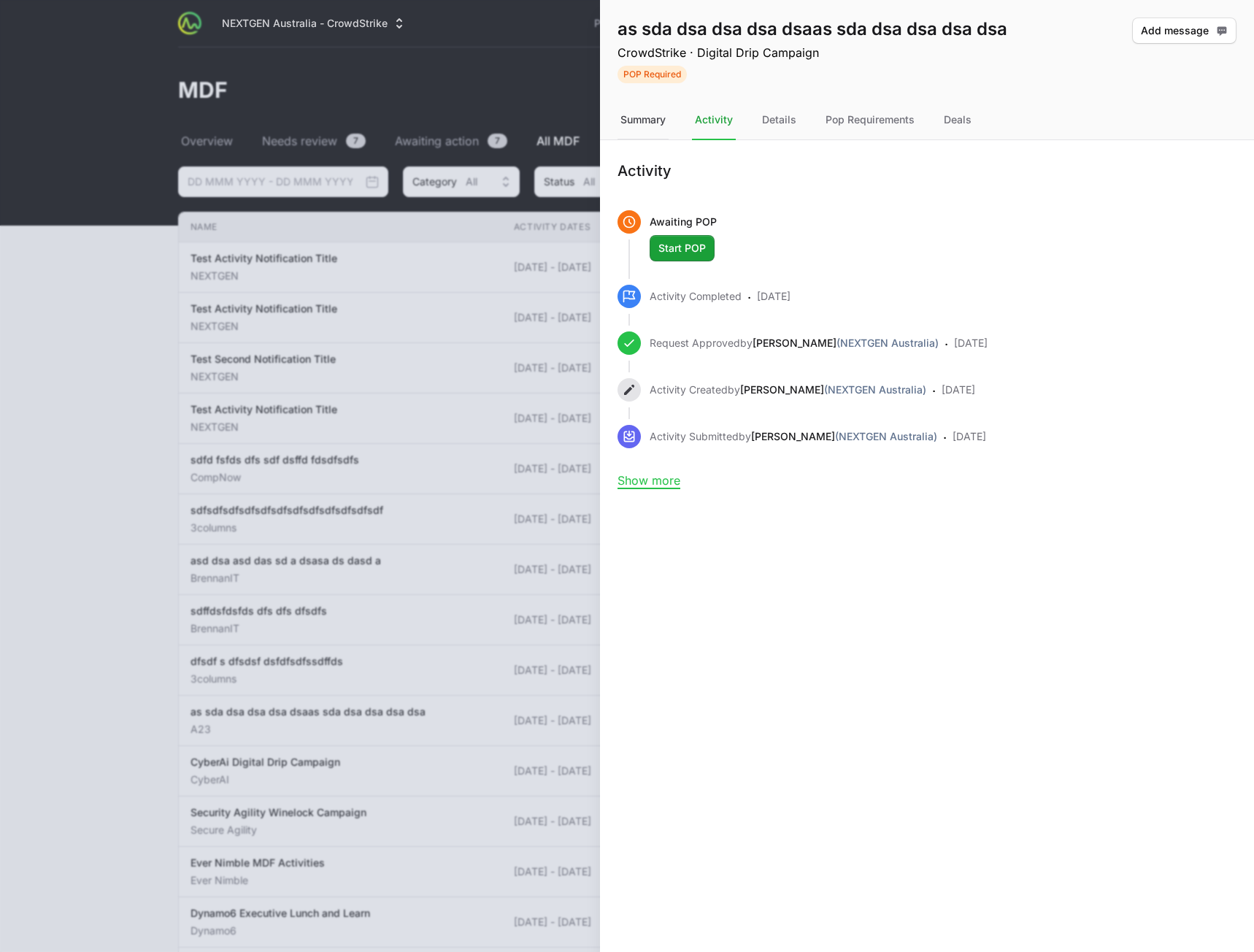
click at [655, 121] on div "Summary" at bounding box center [643, 121] width 51 height 40
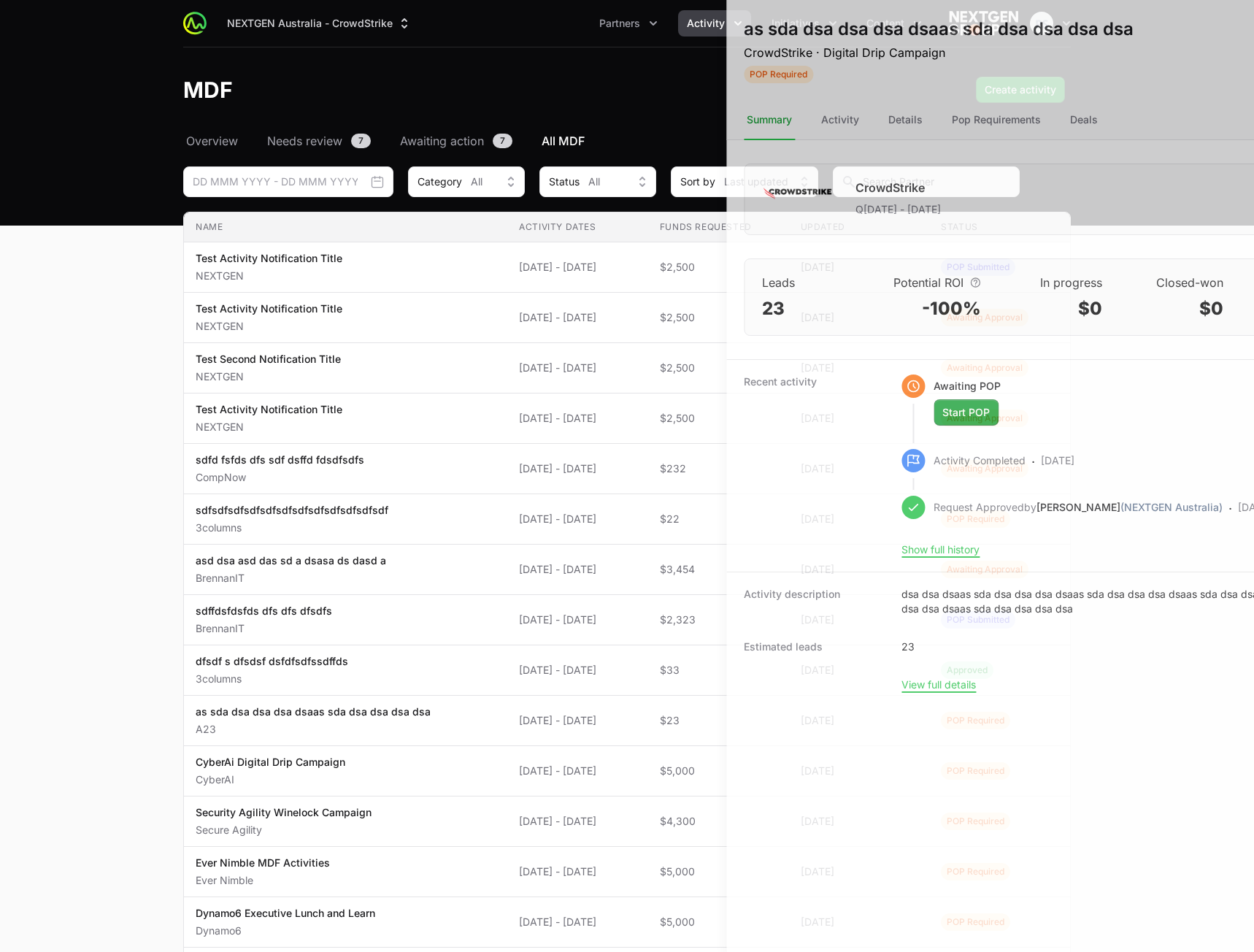
click at [539, 375] on div at bounding box center [627, 476] width 1254 height 952
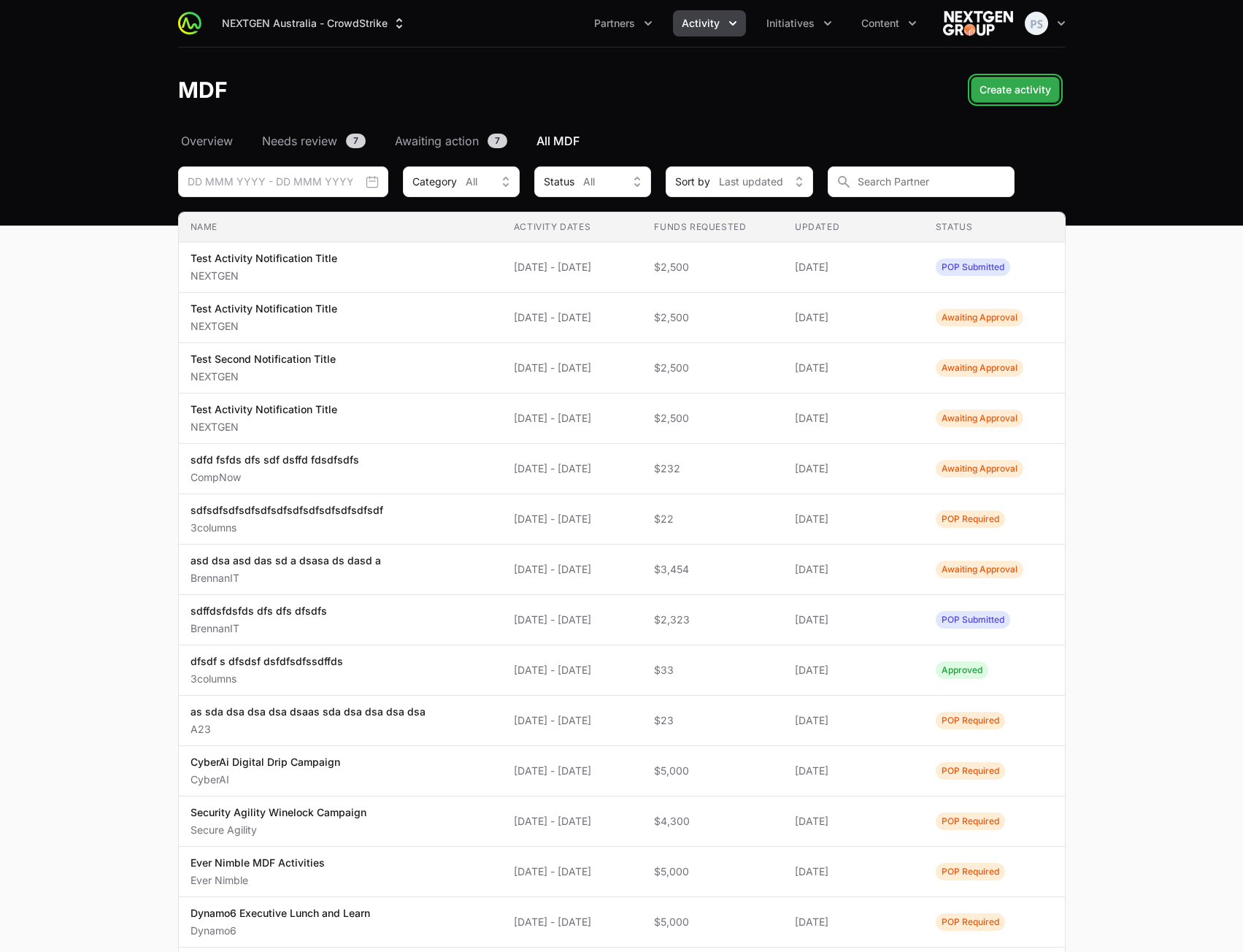
click at [1032, 96] on span "Create activity" at bounding box center [1015, 89] width 72 height 18
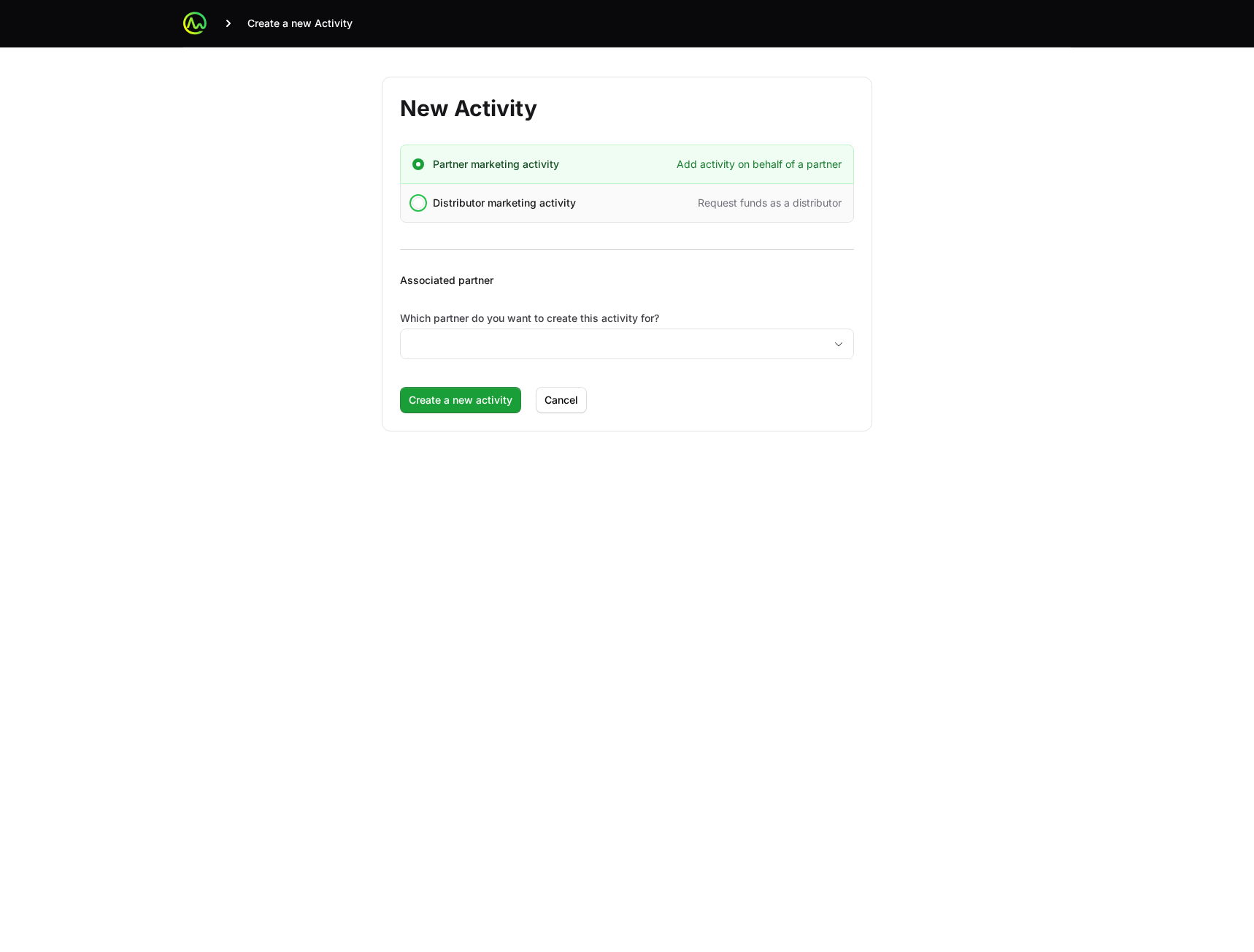
click at [551, 208] on span "Distributor marketing activity" at bounding box center [504, 203] width 143 height 15
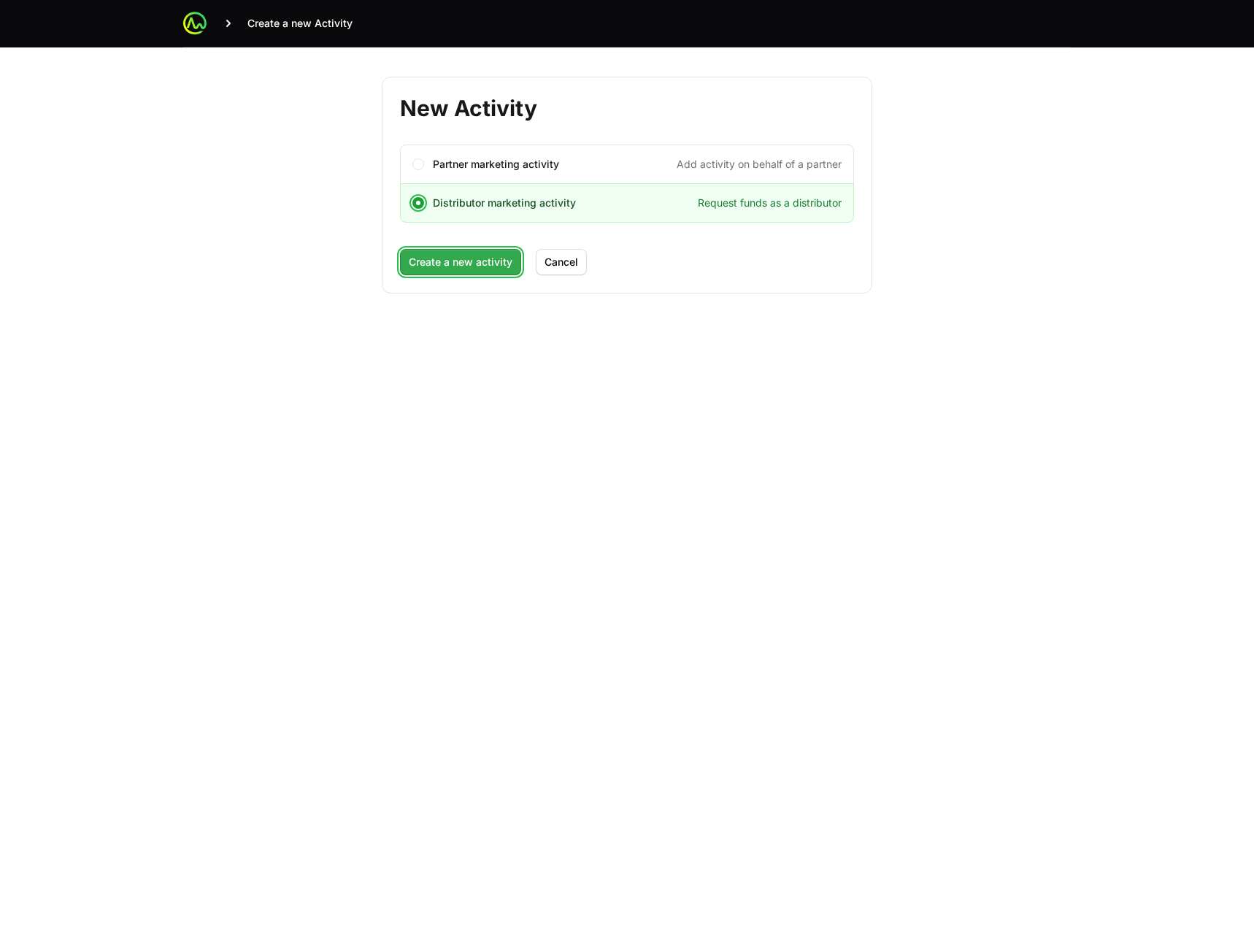
click at [458, 264] on span "Create a new activity" at bounding box center [461, 262] width 104 height 18
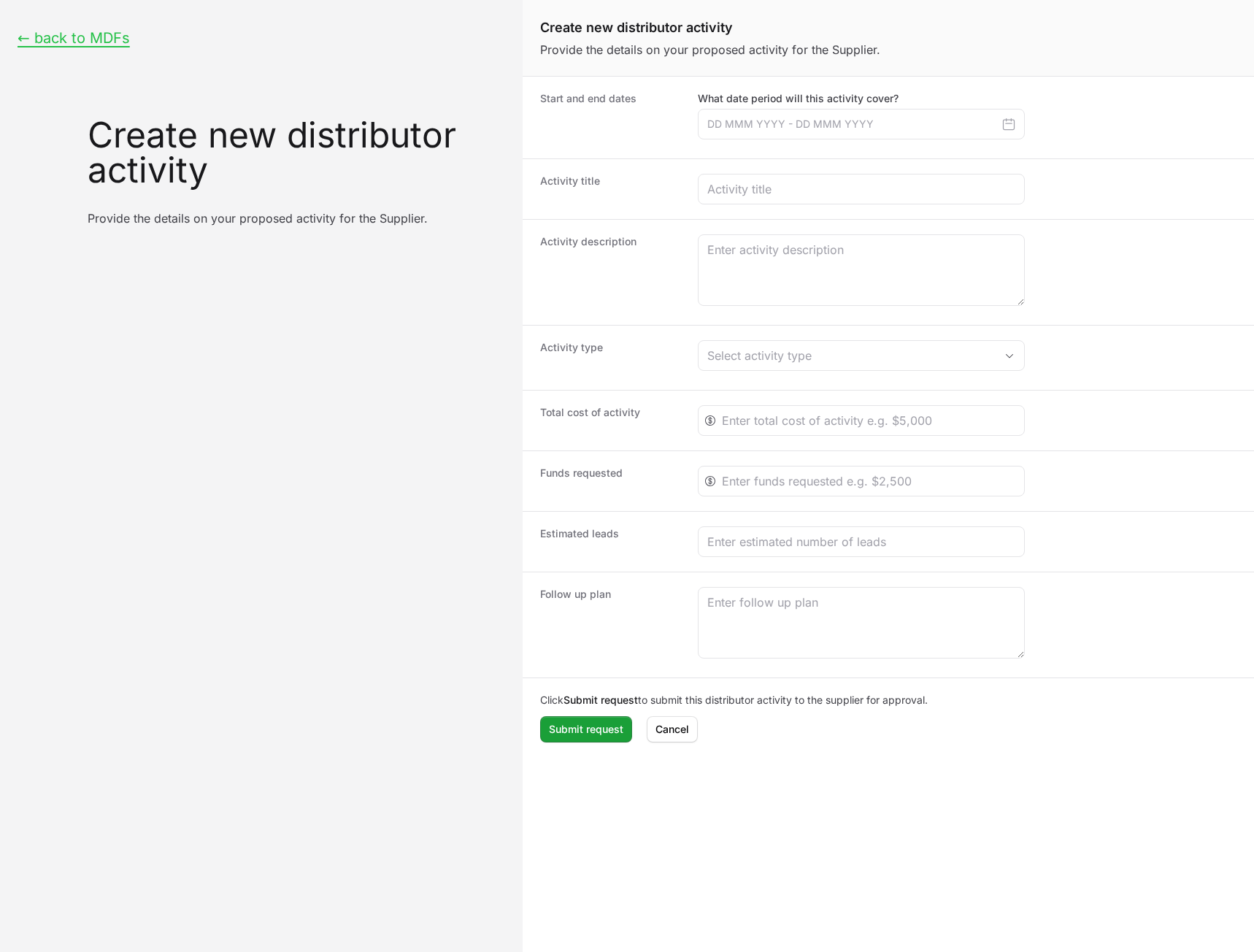
click at [847, 169] on div "Activity title" at bounding box center [889, 188] width 732 height 60
click at [842, 128] on input "Create activity form" at bounding box center [862, 124] width 327 height 31
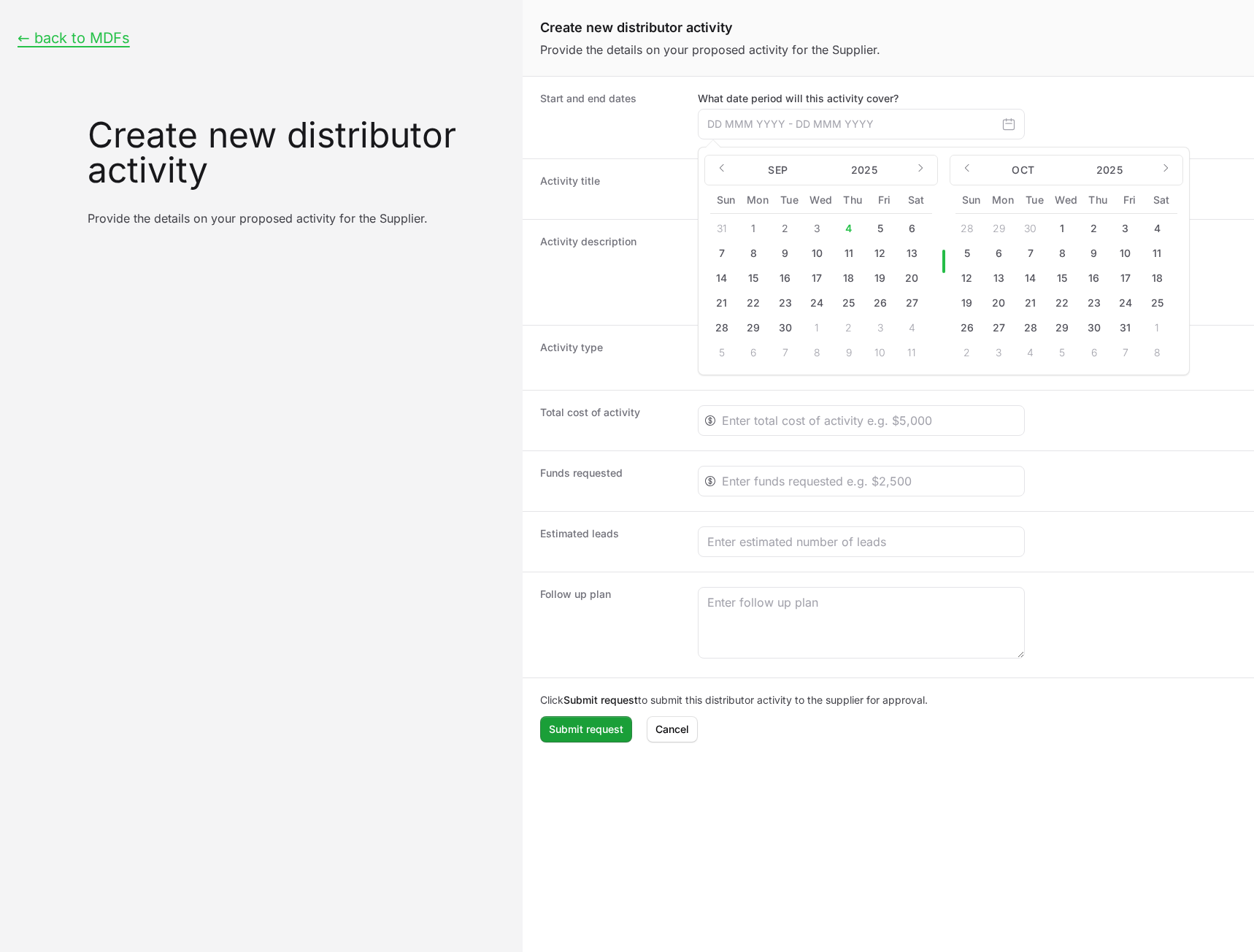
click at [851, 278] on button "18" at bounding box center [849, 278] width 24 height 24
click at [892, 278] on div "19" at bounding box center [884, 278] width 31 height 24
click at [882, 277] on button "19" at bounding box center [880, 278] width 24 height 24
type input "[DATE] - [DATE]"
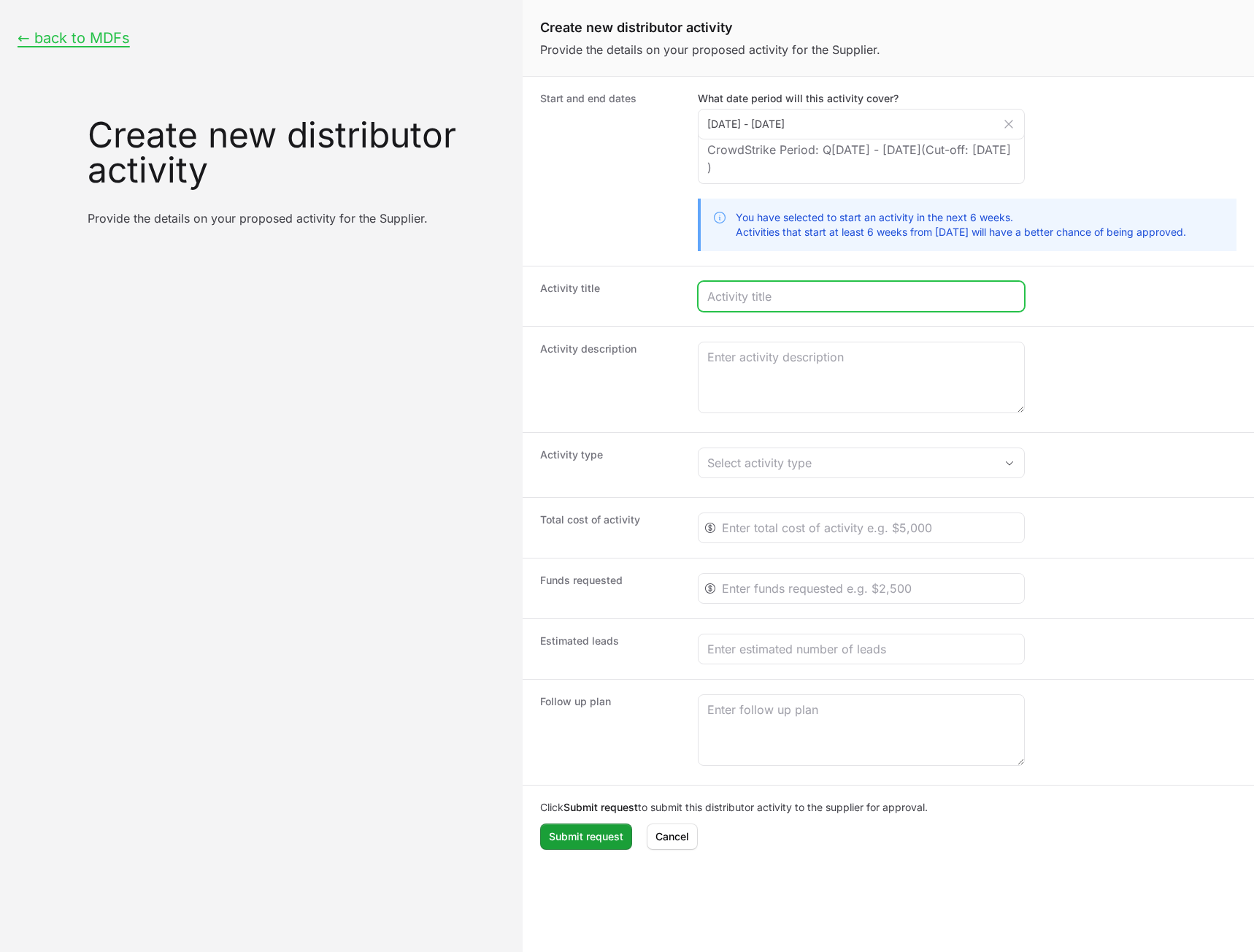
click at [807, 298] on input "Create activity form" at bounding box center [861, 296] width 308 height 18
type input "test Distributor Linking"
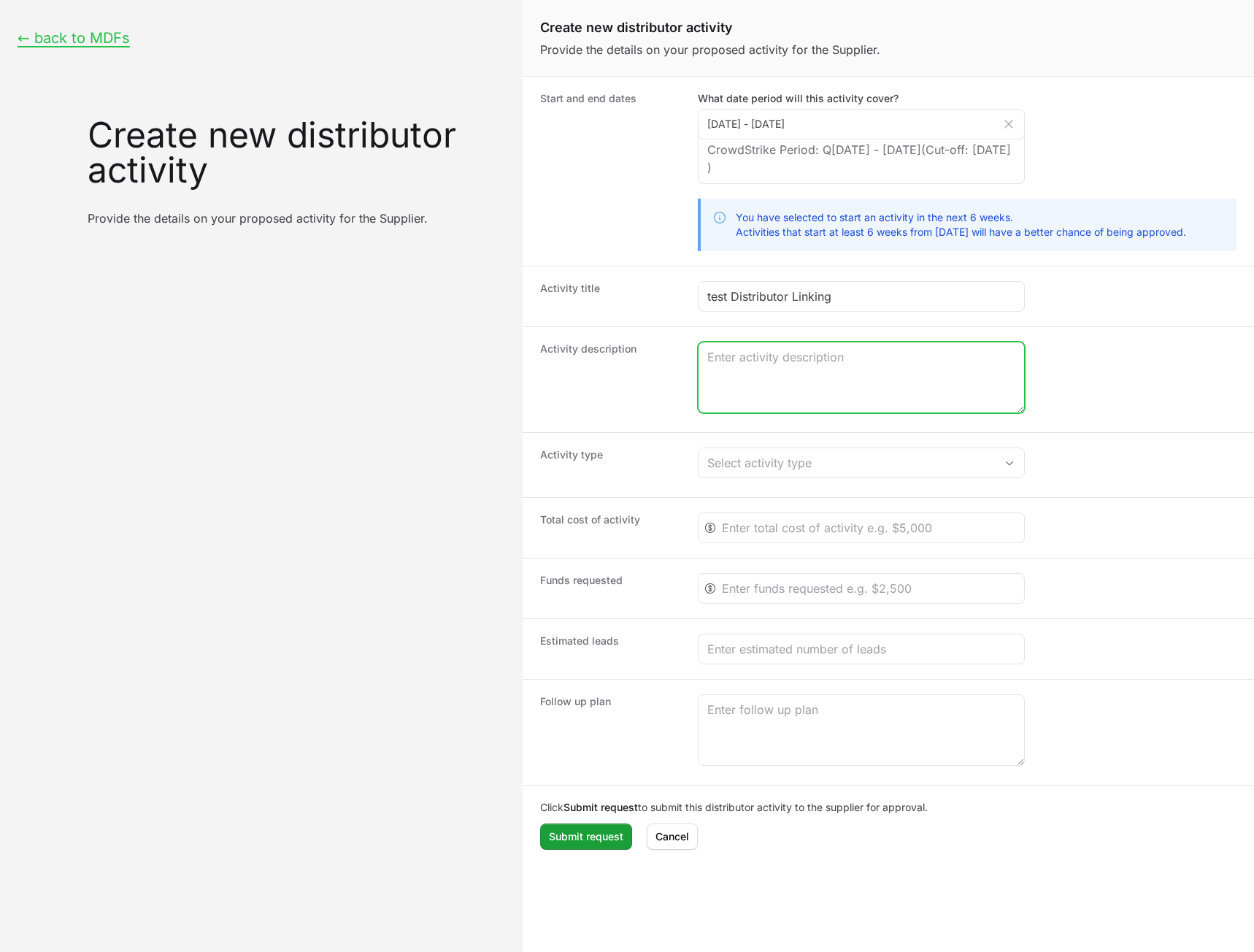
click at [801, 369] on textarea "Create activity form" at bounding box center [862, 378] width 326 height 70
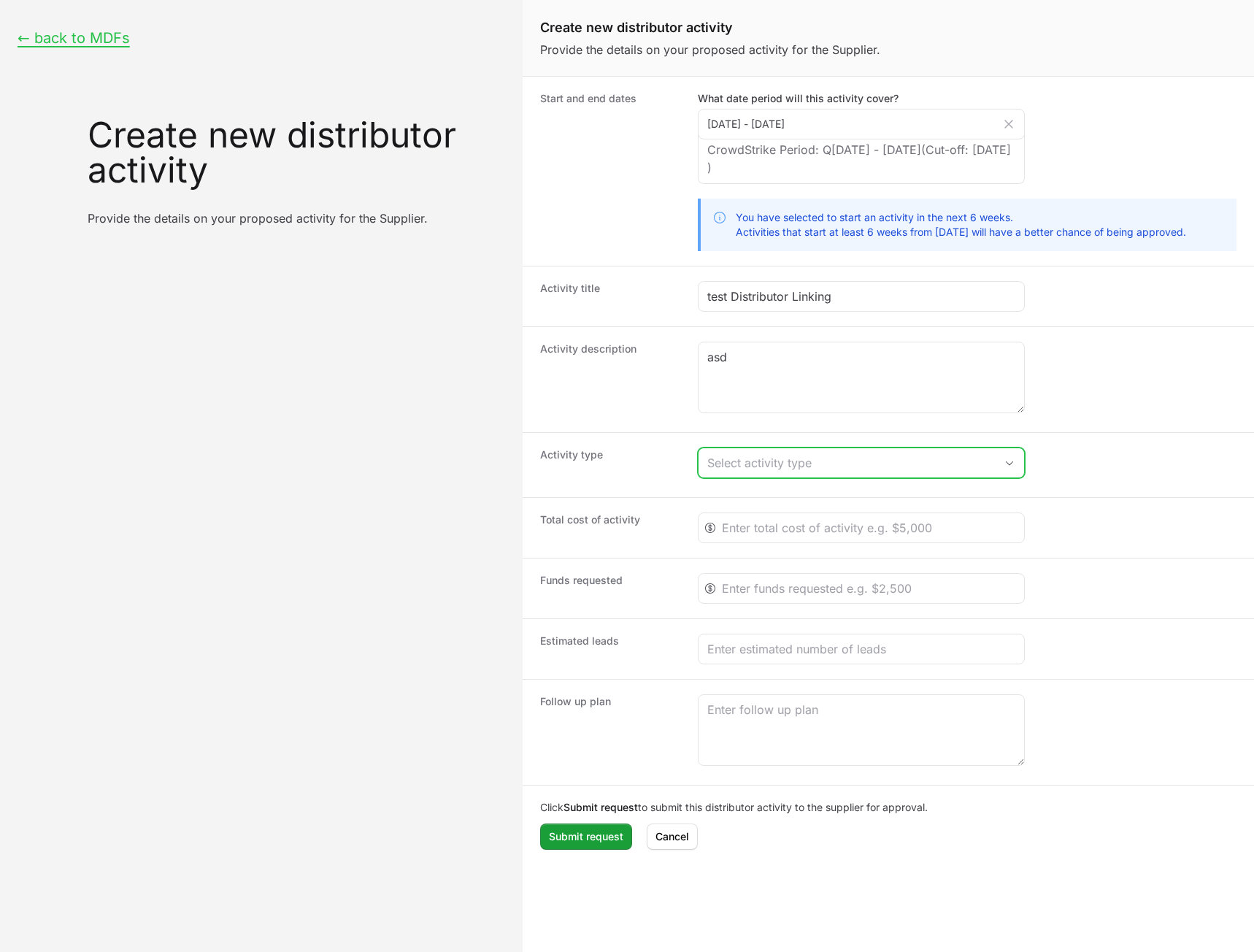
click at [753, 469] on div "Select activity type" at bounding box center [851, 463] width 288 height 18
click at [761, 490] on li "Test Supplier MDF" at bounding box center [862, 495] width 324 height 29
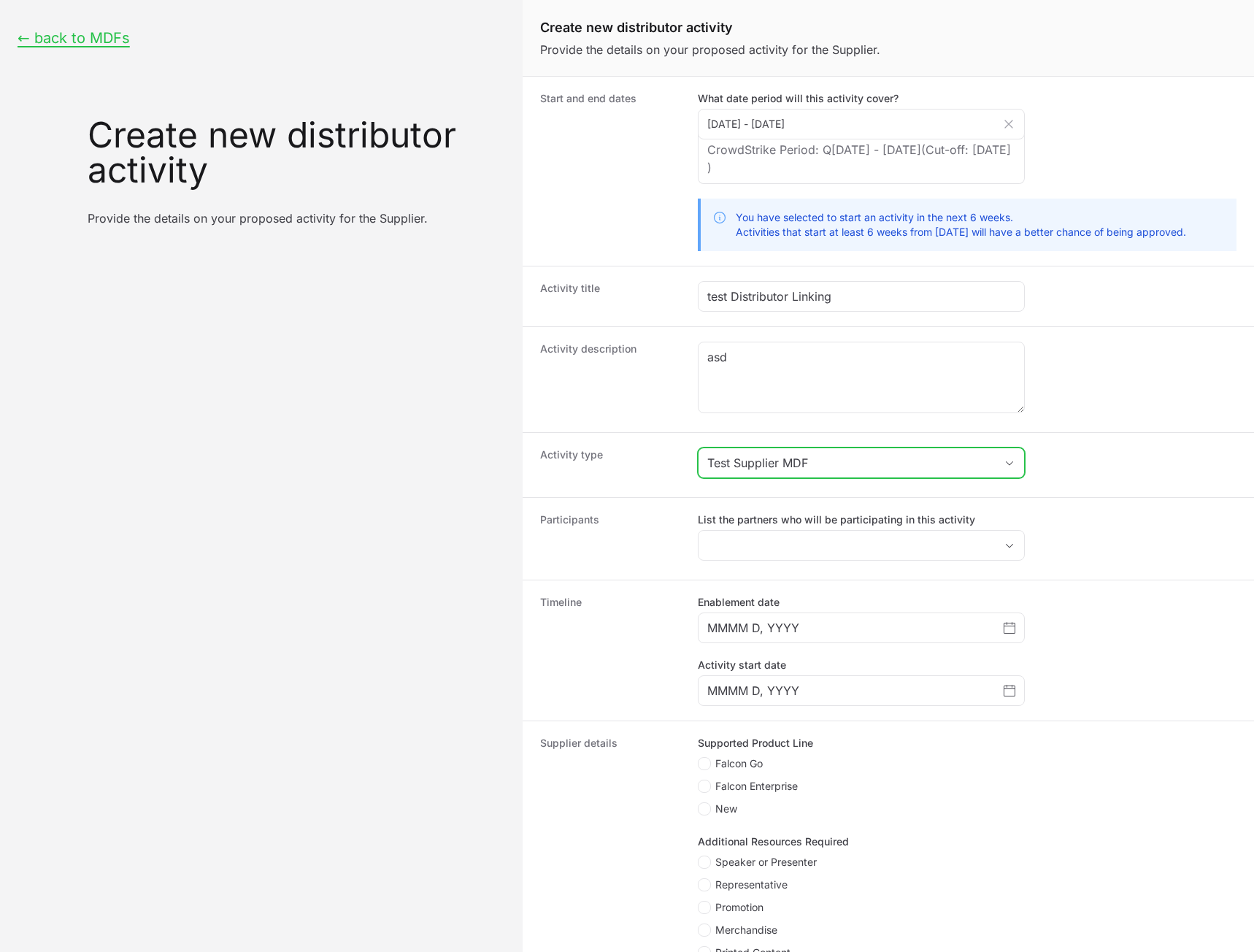
click at [761, 490] on div "Activity type Test Supplier MDF" at bounding box center [889, 464] width 732 height 65
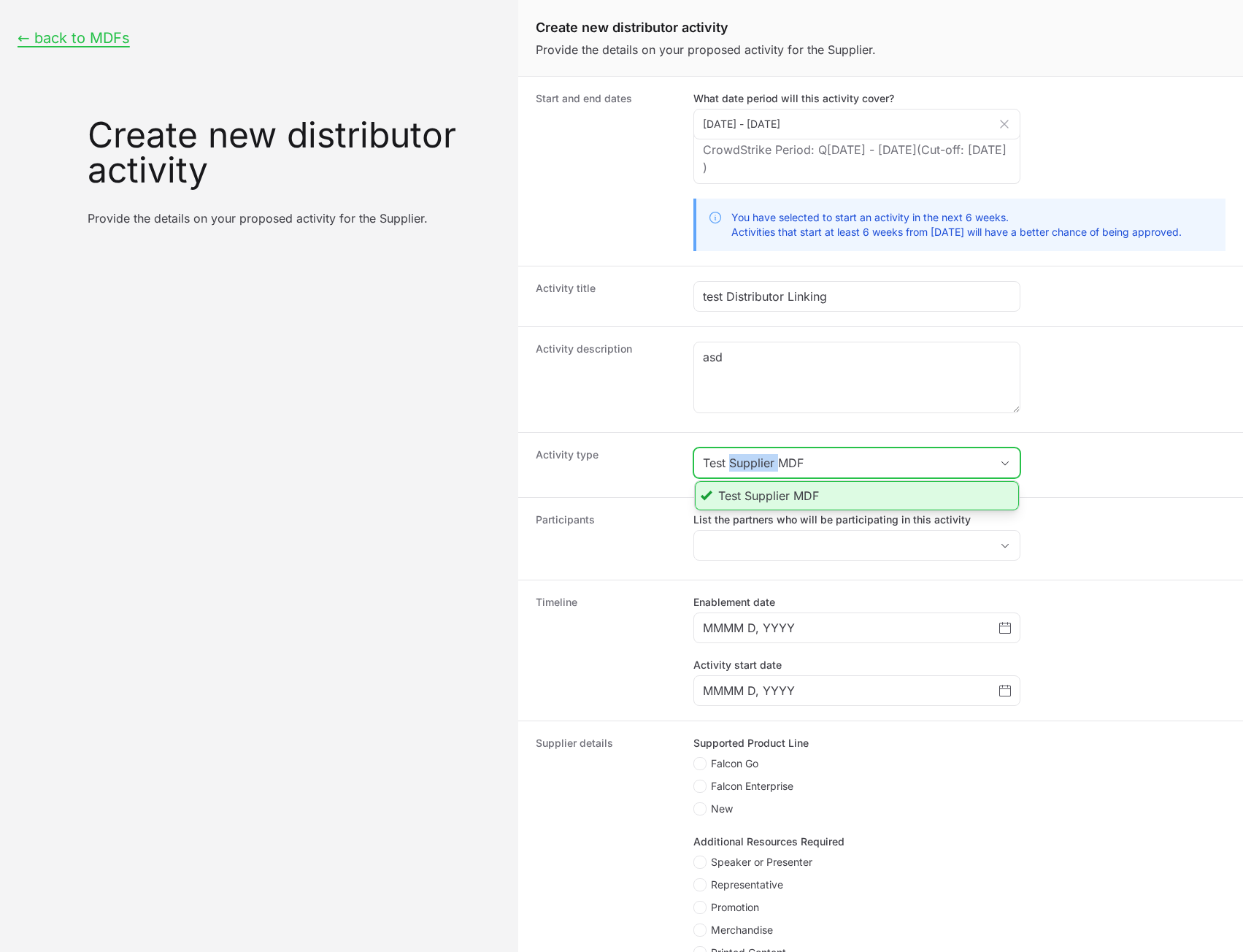
click at [784, 467] on div "Test Supplier MDF" at bounding box center [846, 463] width 287 height 18
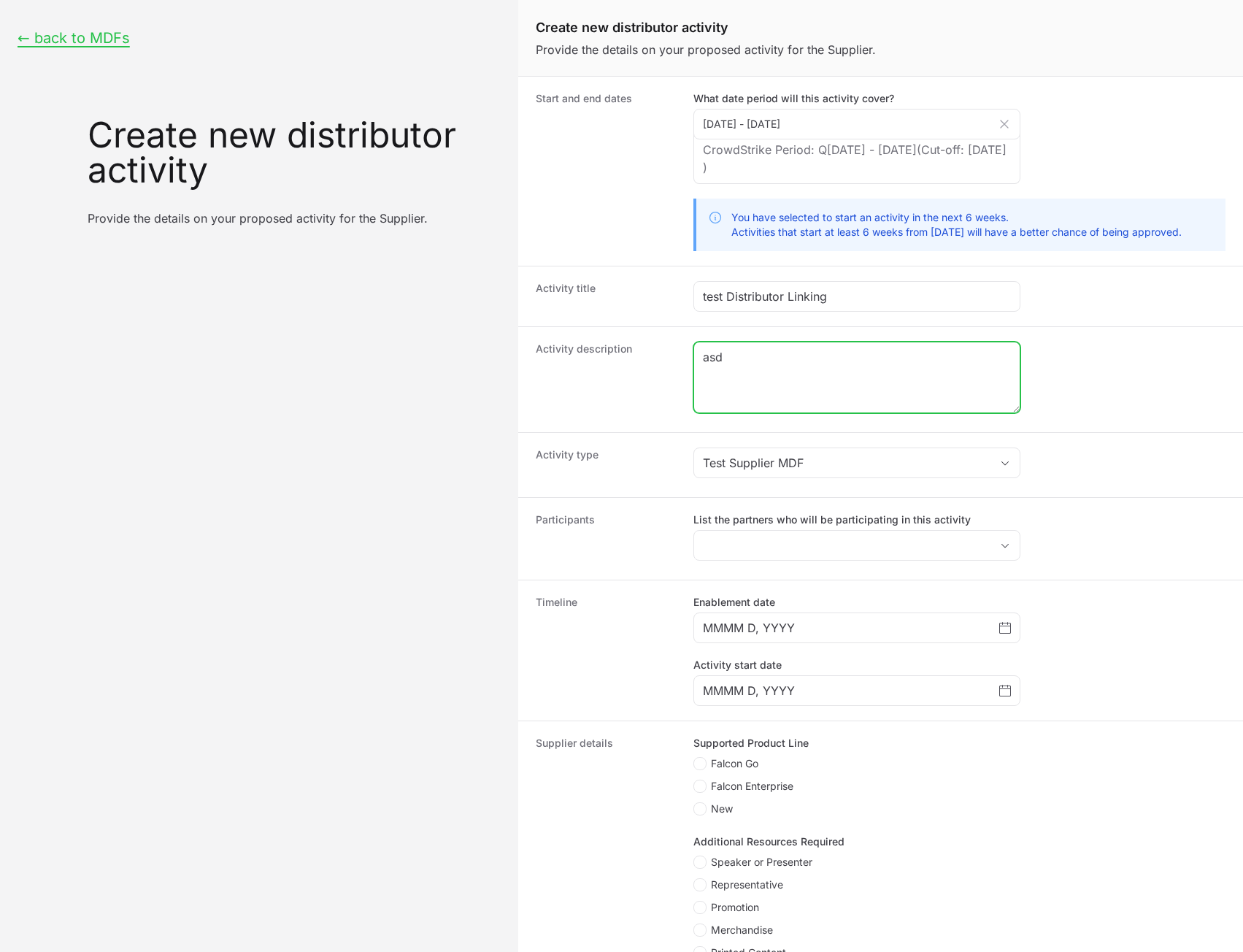
click at [831, 383] on textarea "asd" at bounding box center [857, 378] width 326 height 70
click at [831, 382] on textarea "asd" at bounding box center [857, 378] width 326 height 70
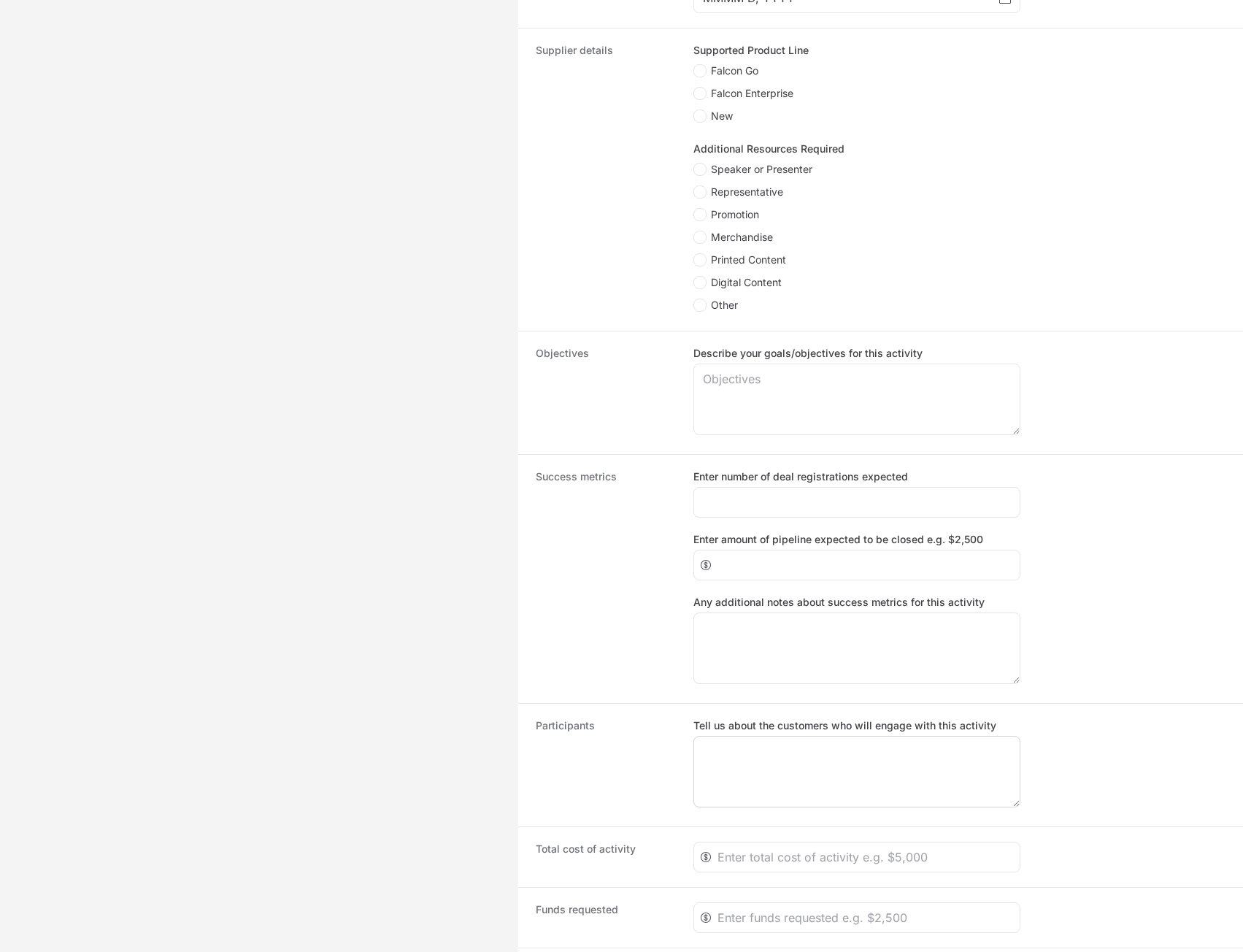
scroll to position [730, 0]
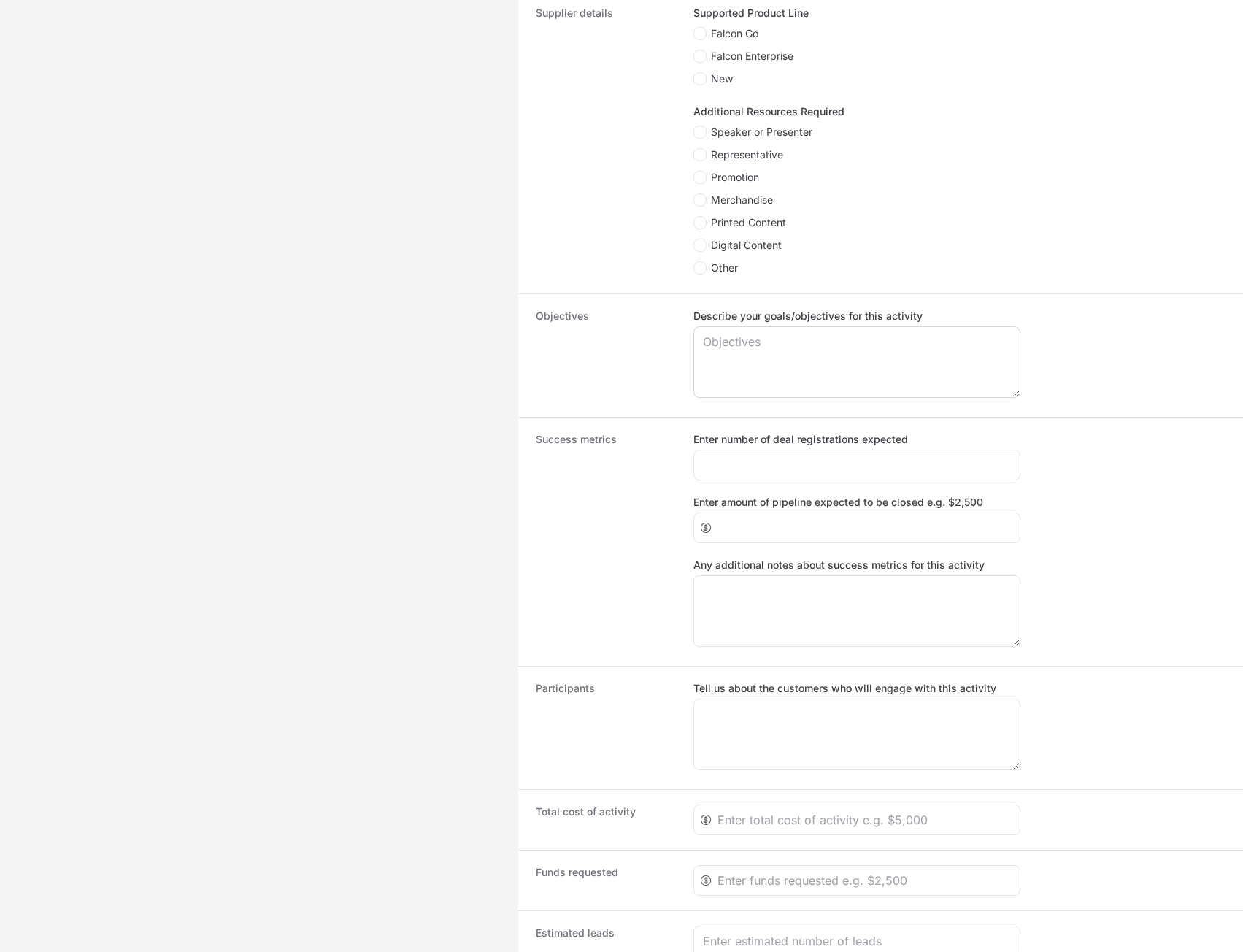
type textarea "s as sda dsad sad sads akhjn ads n jdsakjh sdakj hsda kjhdsa kjhsad jkhdsa kjhs…"
click at [775, 357] on textarea "Describe your goals/objectives for this activity" at bounding box center [857, 362] width 326 height 70
paste textarea "s as sda dsad sad sads akhjn ads n jdsakjh sdakj hsda kjhdsa kjhsad jkhdsa kjhs…"
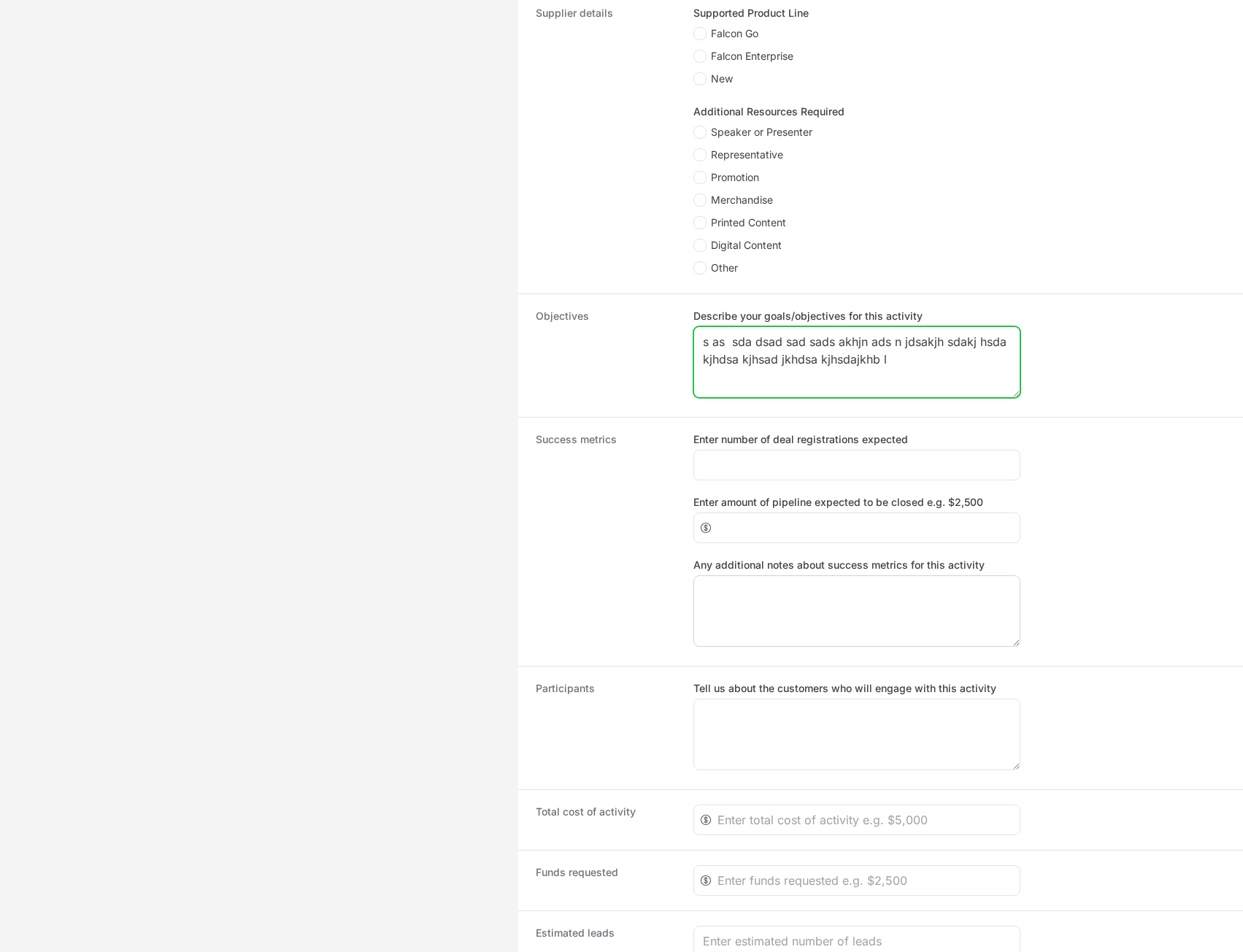
type textarea "s as sda dsad sad sads akhjn ads n jdsakjh sdakj hsda kjhdsa kjhsad jkhdsa kjhs…"
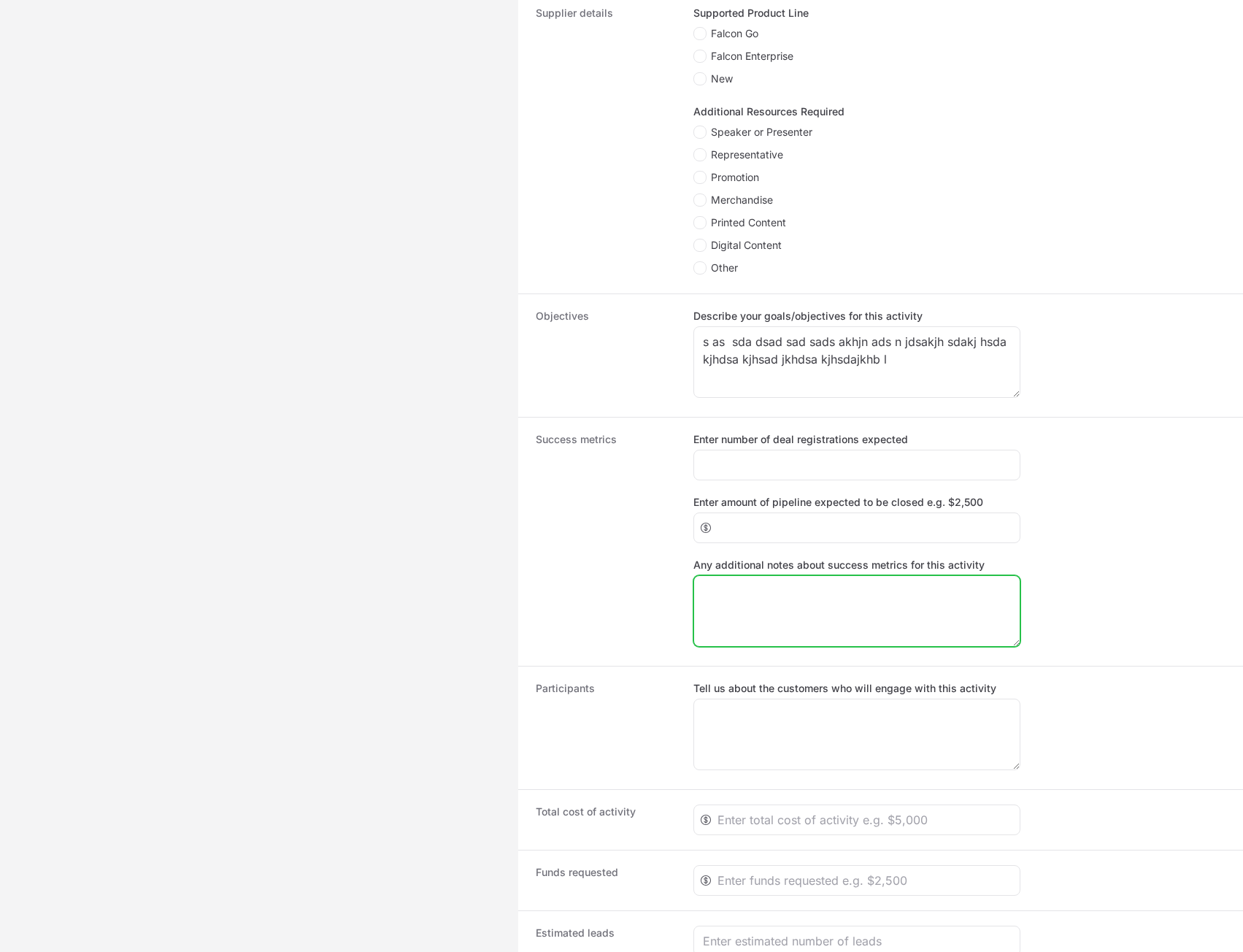
click at [774, 616] on textarea "Any additional notes about success metrics for this activity" at bounding box center [857, 611] width 326 height 70
paste textarea "s as sda dsad sad sads akhjn ads n jdsakjh sdakj hsda kjhdsa kjhsad jkhdsa kjhs…"
type textarea "s as sda dsad sad sads akhjn ads n jdsakjh sdakj hsda kjhdsa kjhsad jkhdsa kjhs…"
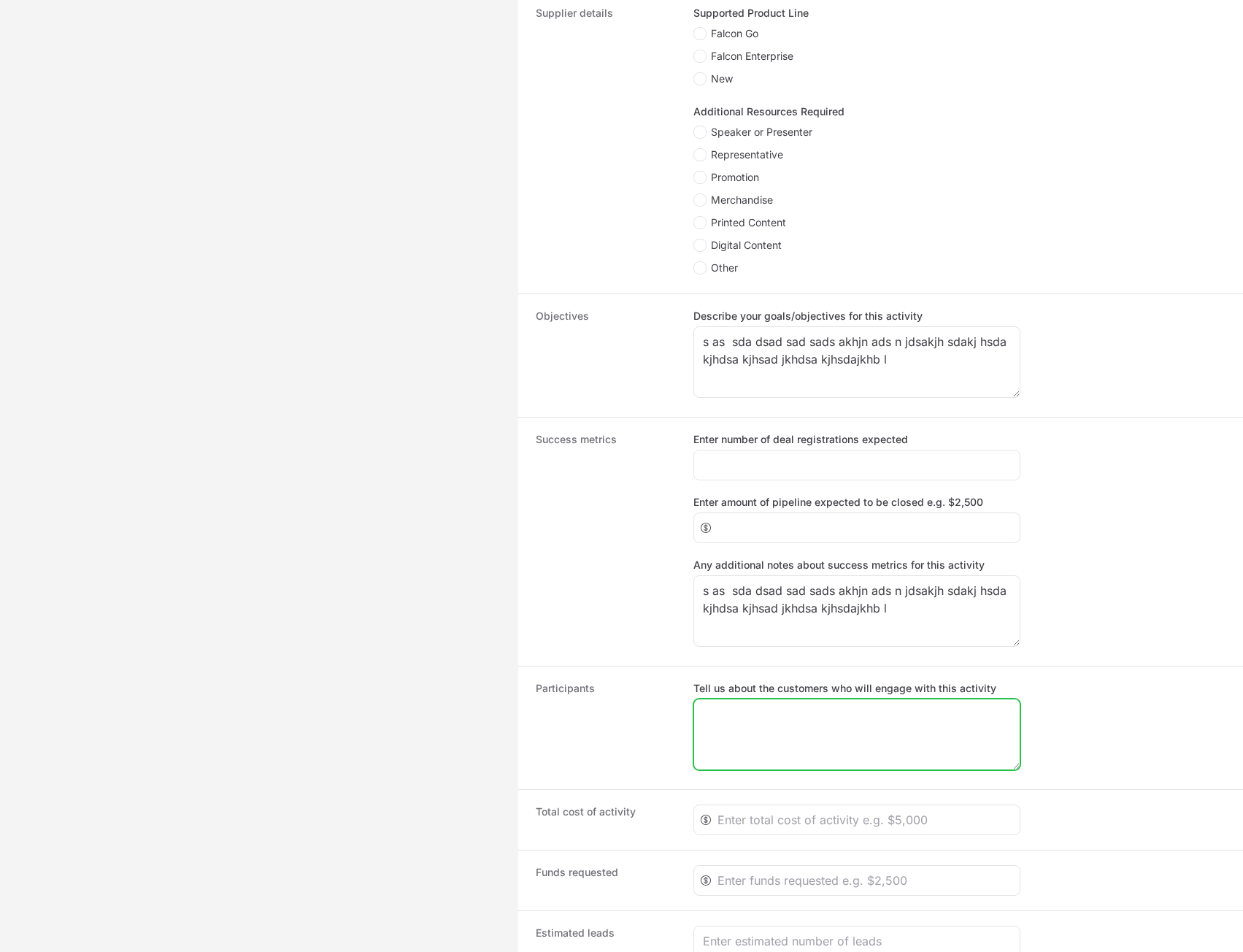
click at [760, 706] on textarea "Tell us about the customers who will engage with this activity" at bounding box center [857, 735] width 326 height 70
paste textarea "s as sda dsad sad sads akhjn ads n jdsakjh sdakj hsda kjhdsa kjhsad jkhdsa kjhs…"
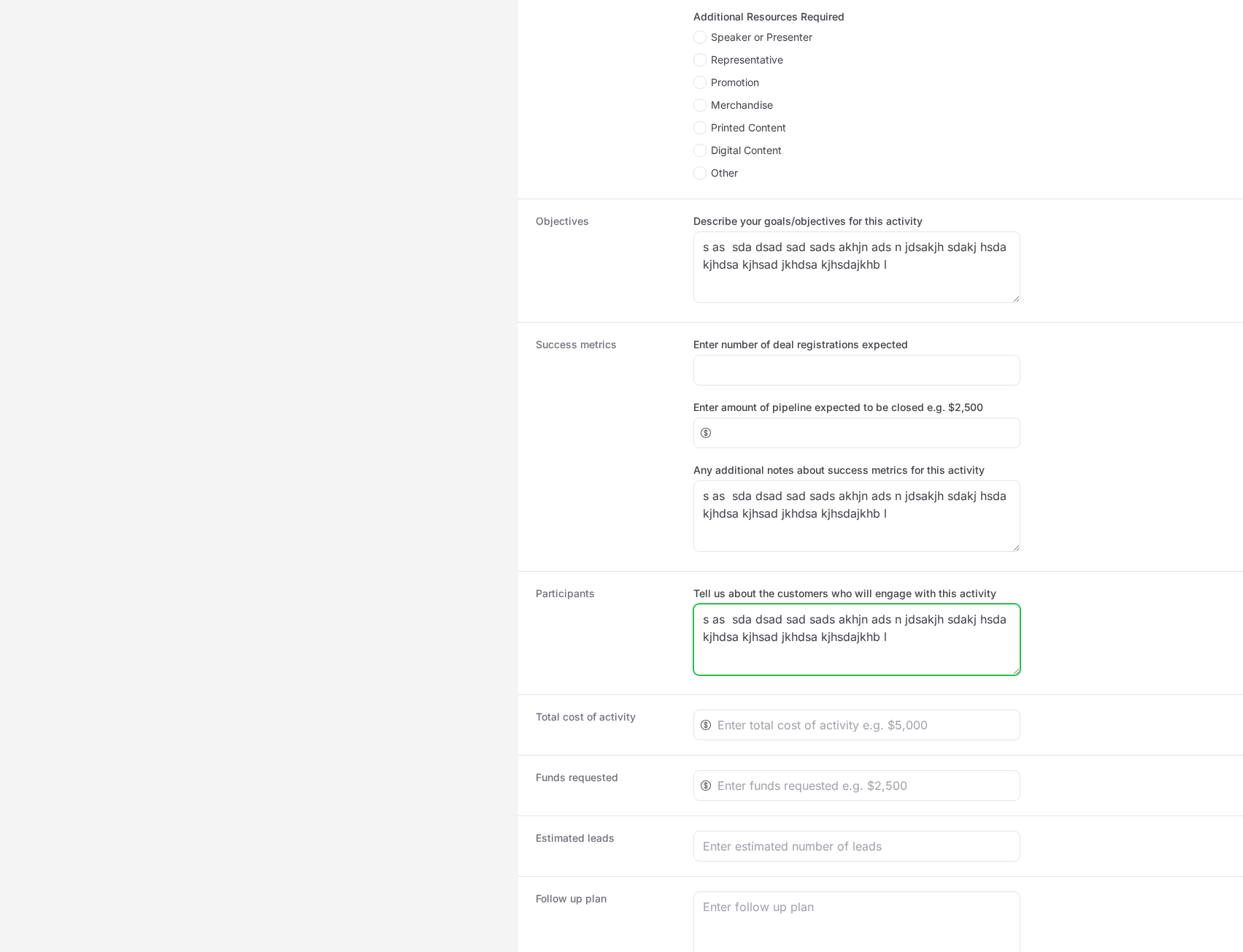
scroll to position [934, 0]
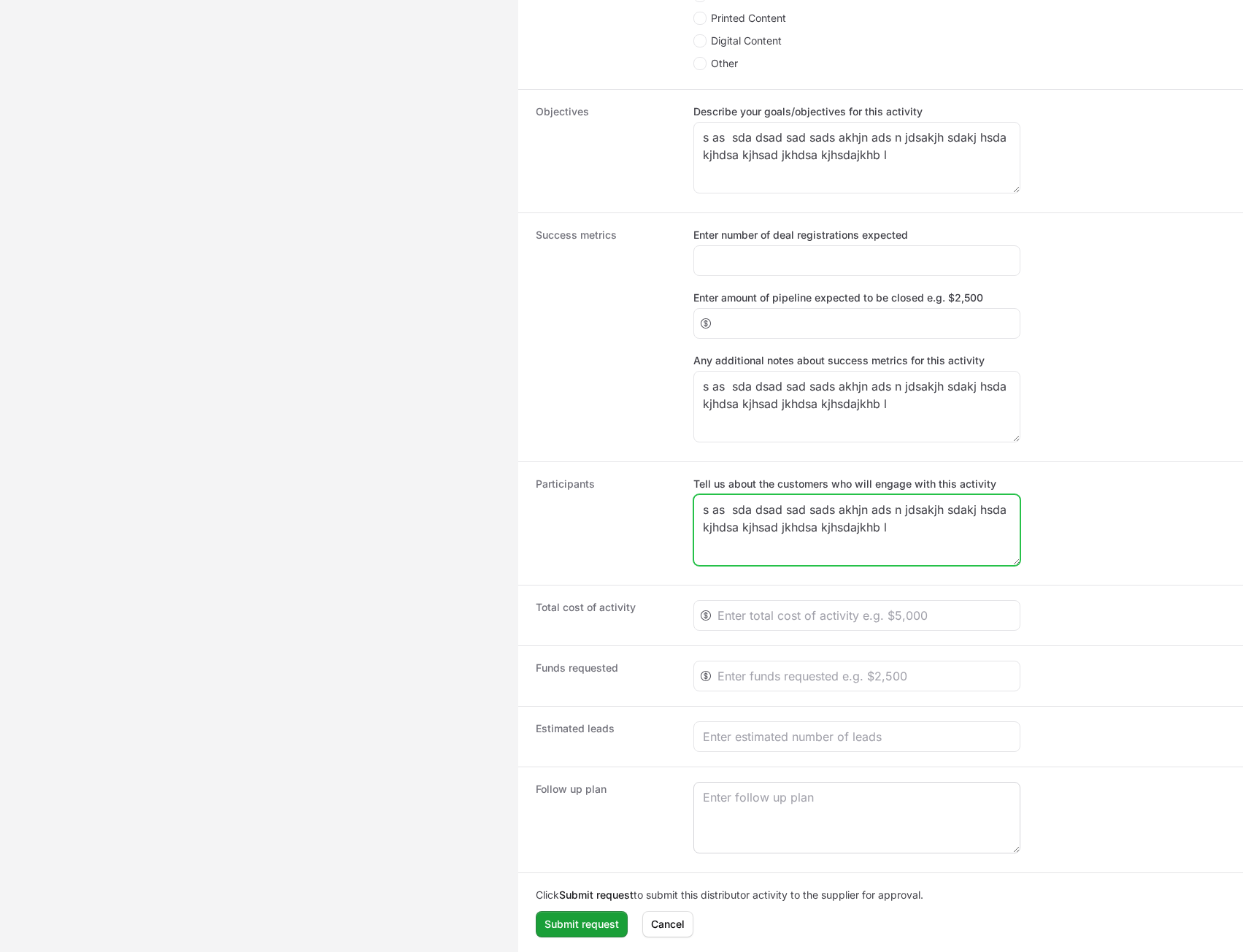
type textarea "s as sda dsad sad sads akhjn ads n jdsakjh sdakj hsda kjhdsa kjhsad jkhdsa kjhs…"
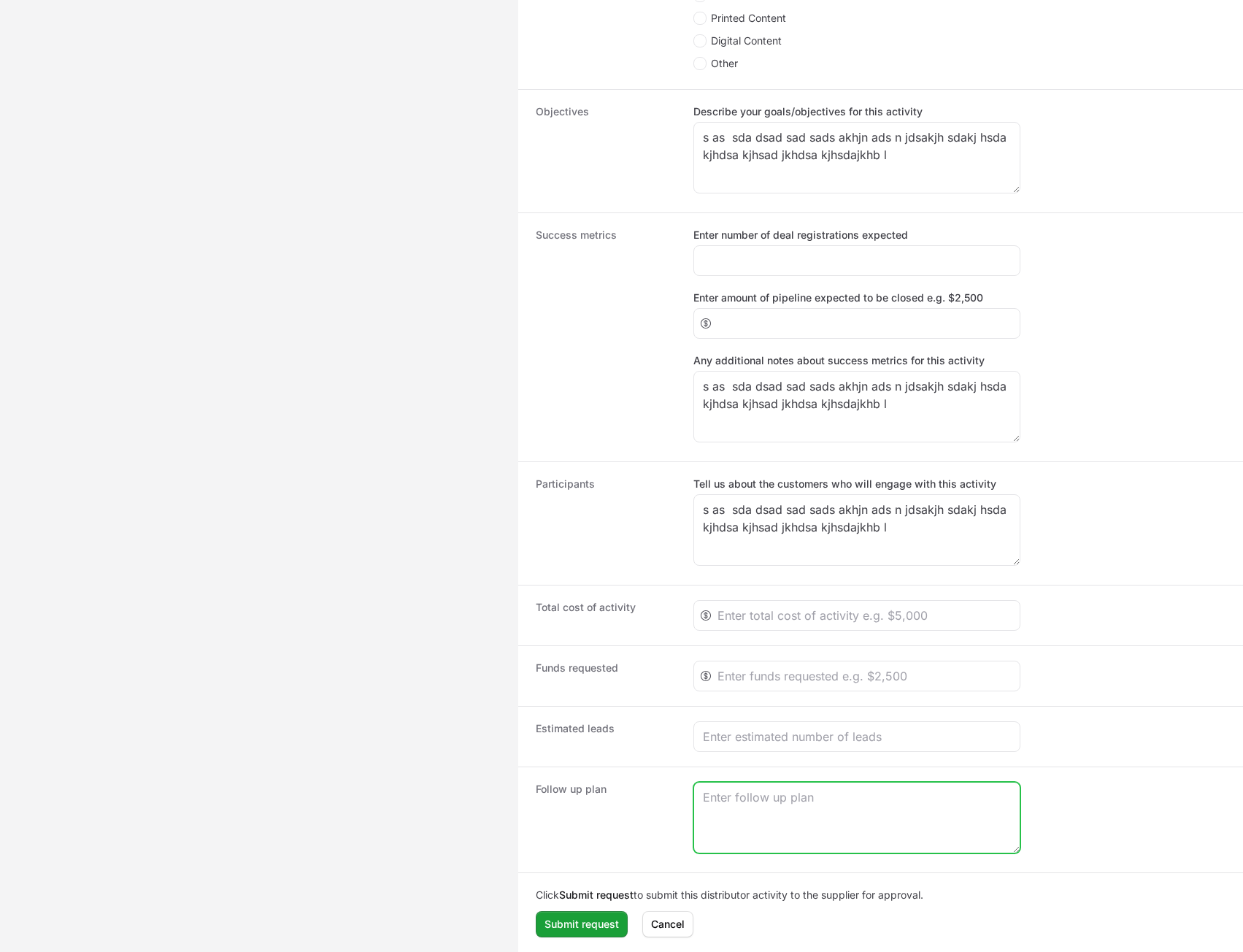
click at [742, 814] on textarea "Create activity form" at bounding box center [857, 818] width 326 height 70
paste textarea "s as sda dsad sad sads akhjn ads n jdsakjh sdakj hsda kjhdsa kjhsad jkhdsa kjhs…"
type textarea "s as sda dsad sad sads akhjn ads n jdsakjh sdakj hsda kjhdsa kjhsad jkhdsa kjhs…"
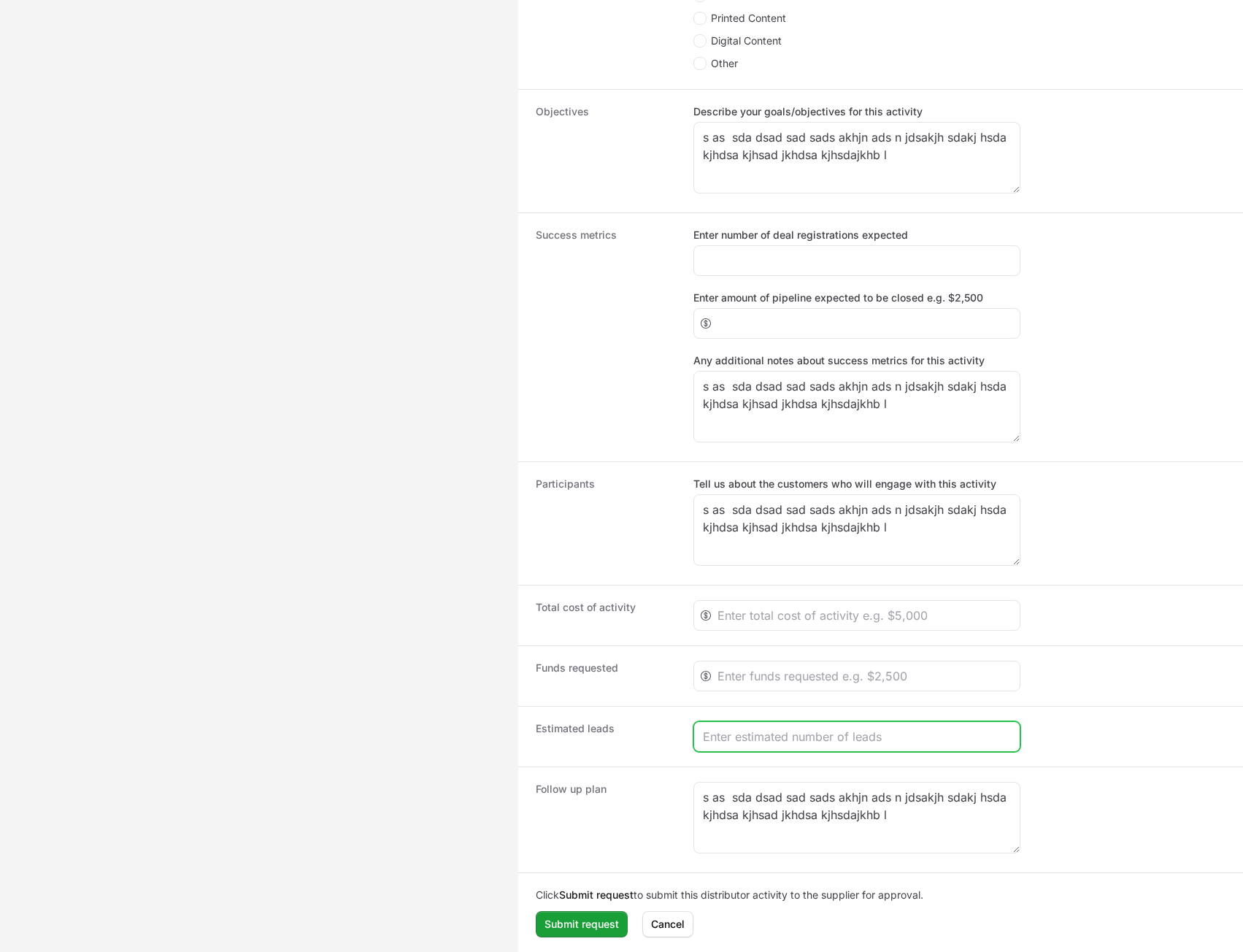
click at [748, 743] on input "Create activity form" at bounding box center [856, 736] width 308 height 18
type input "23"
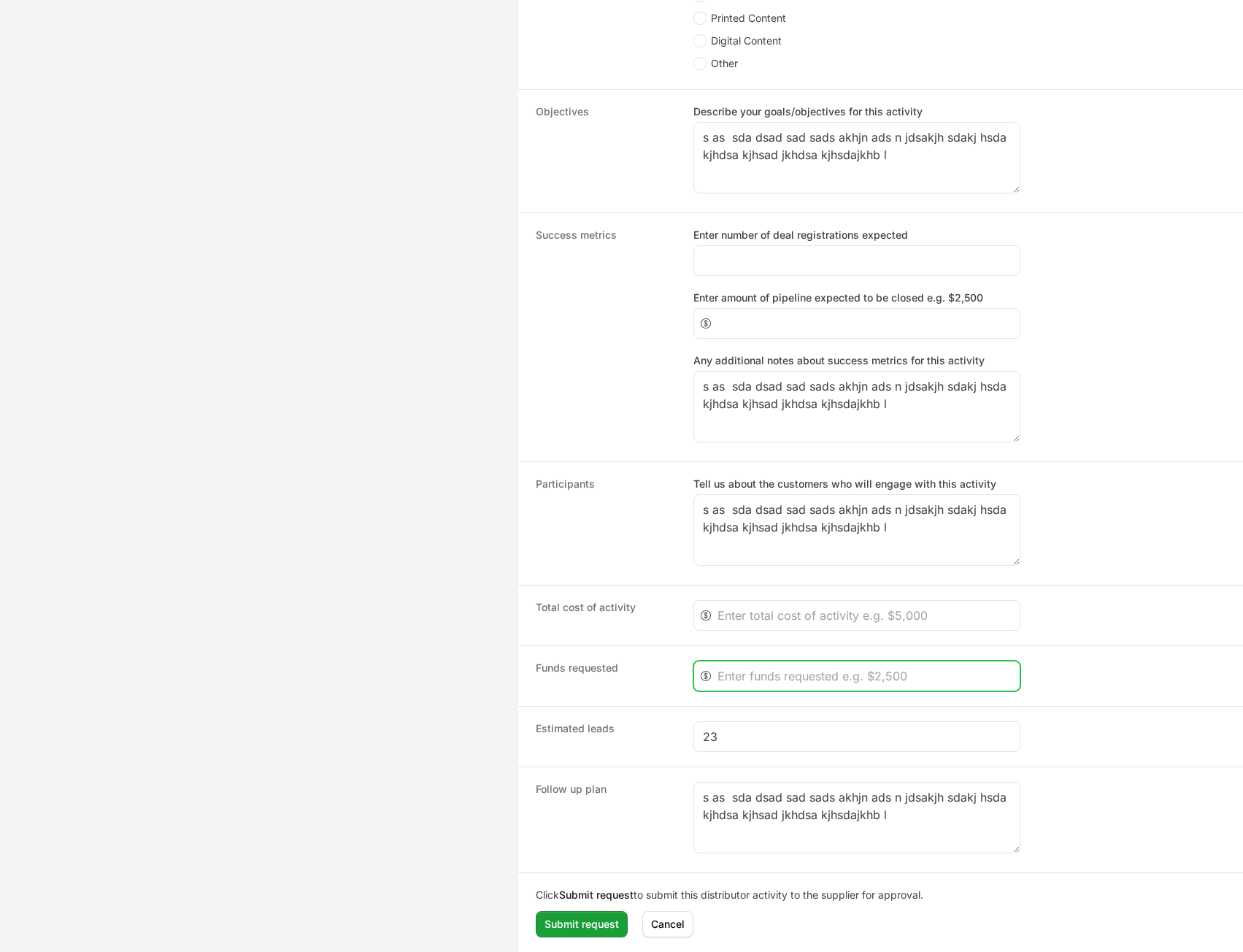
click at [765, 674] on input "Create activity form" at bounding box center [865, 676] width 294 height 18
type input "1222"
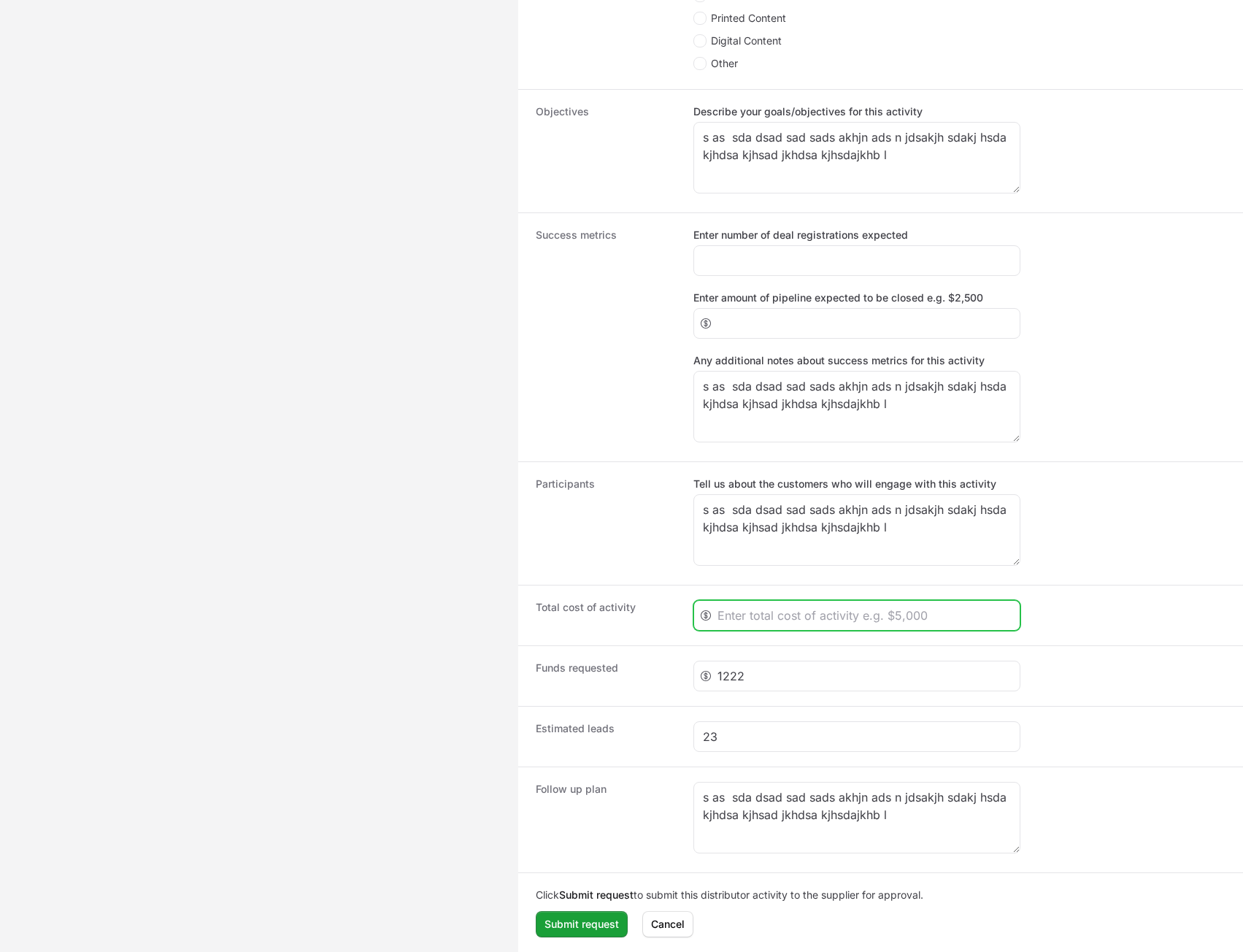
click at [767, 620] on input "Create activity form" at bounding box center [865, 615] width 294 height 18
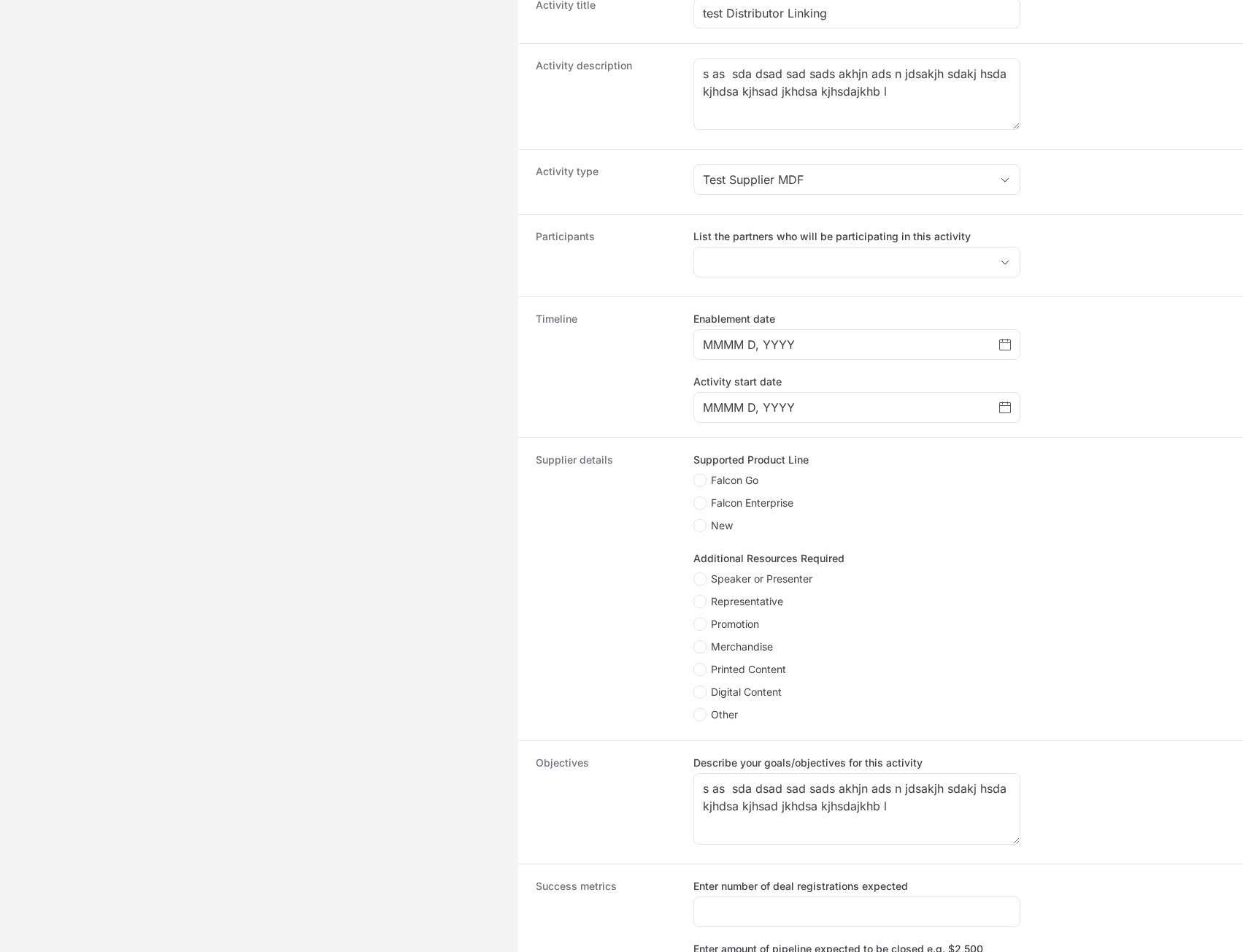
scroll to position [278, 0]
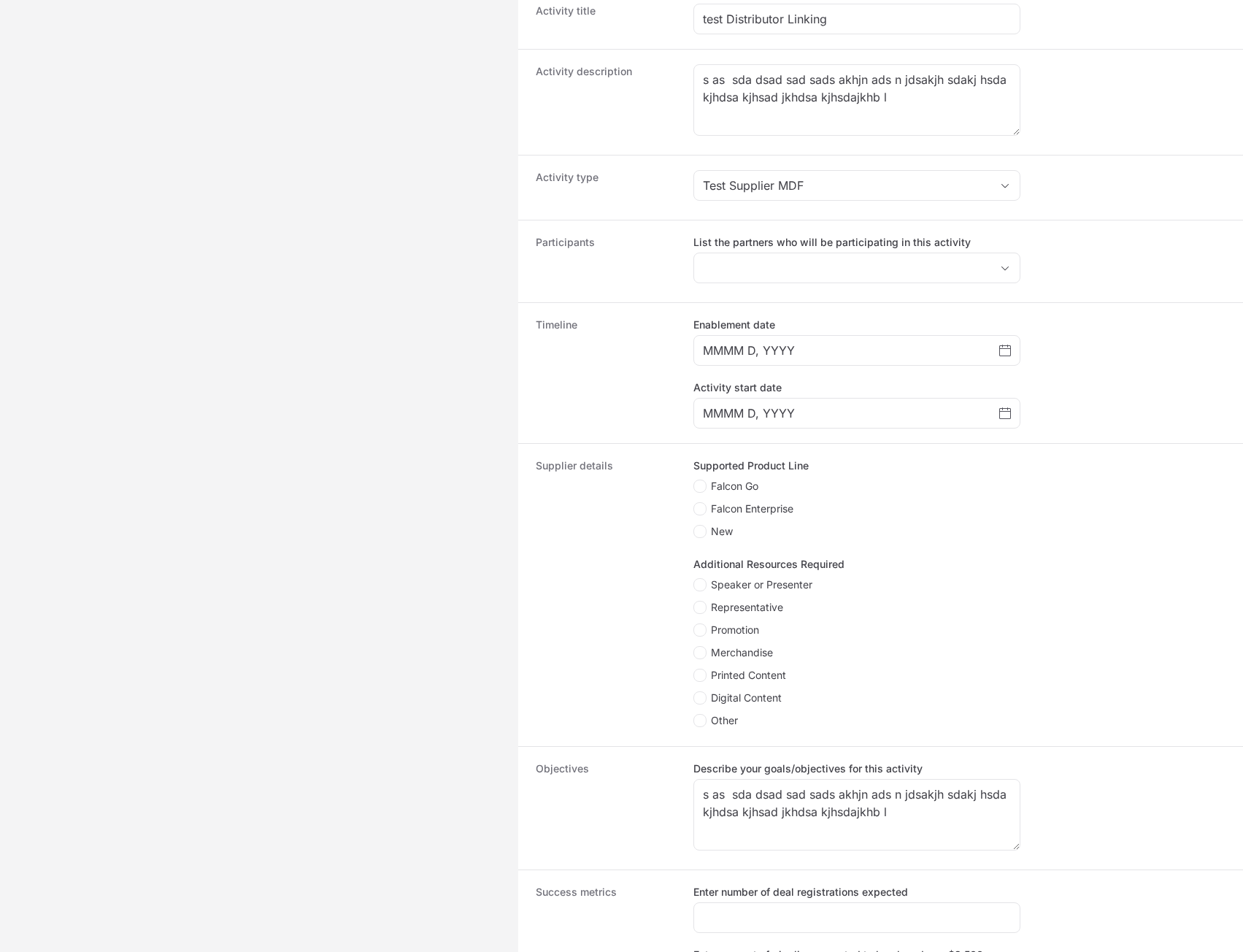
type input "22222"
click at [734, 609] on span "Representative" at bounding box center [747, 607] width 73 height 15
click at [695, 603] on input "Representative" at bounding box center [694, 602] width 2 height 2
checkbox input "true"
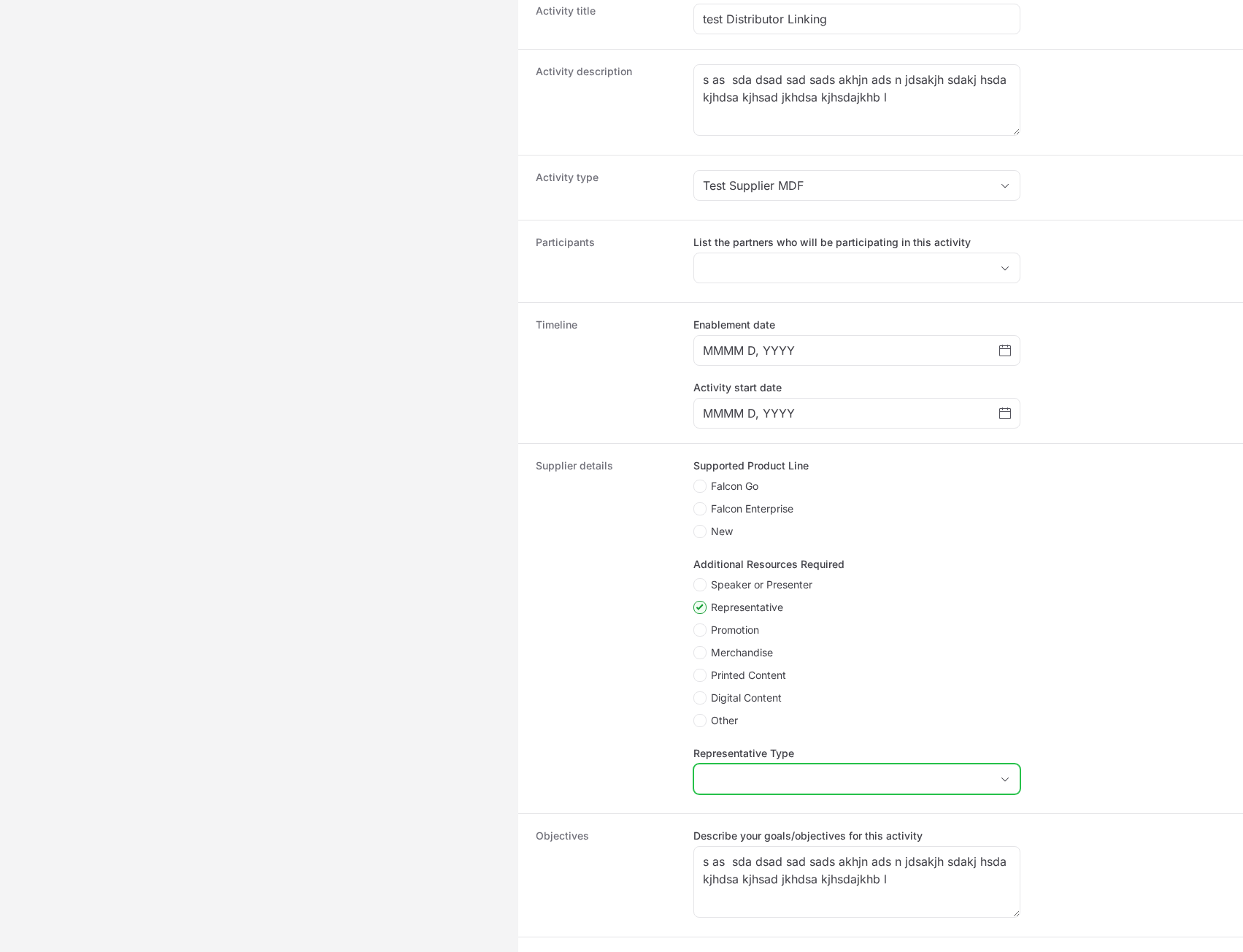
click at [756, 772] on input "Representative Type" at bounding box center [842, 779] width 297 height 29
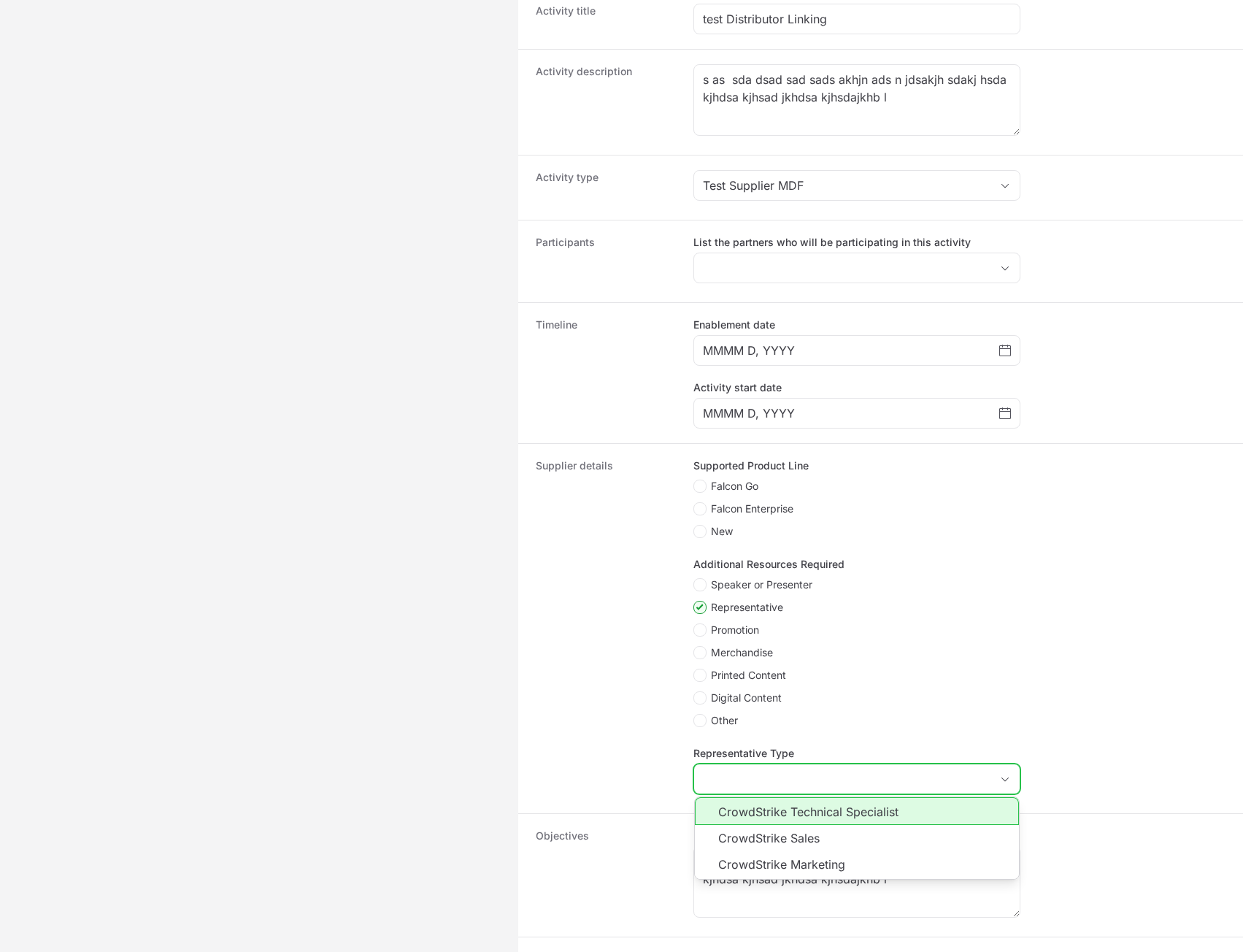
click at [755, 829] on li "CrowdStrike Sales" at bounding box center [857, 838] width 324 height 26
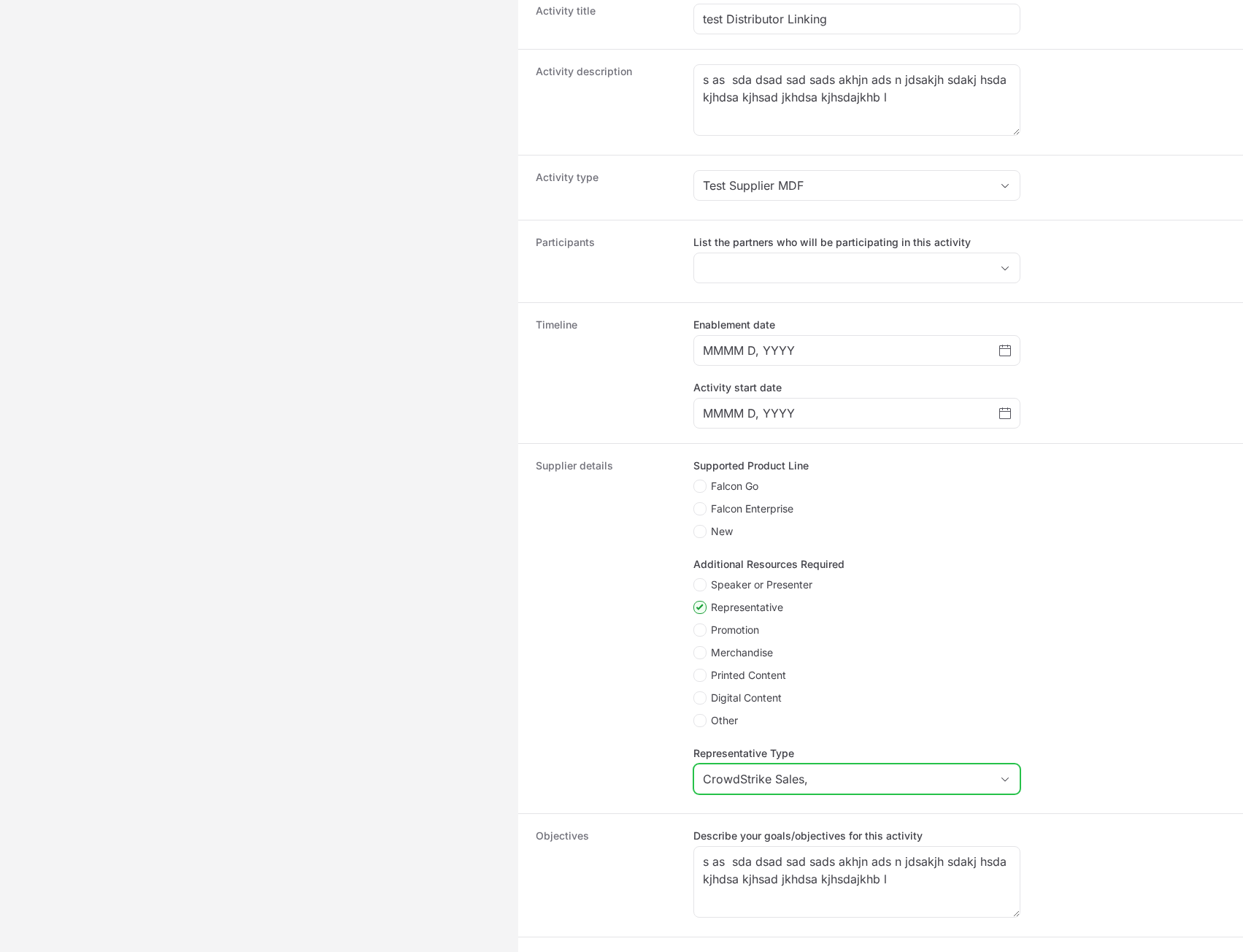
type input "CrowdStrike Sales"
click at [736, 512] on span "Falcon Enterprise" at bounding box center [752, 508] width 83 height 15
click at [695, 504] on input "Falcon Enterprise" at bounding box center [694, 503] width 2 height 2
checkbox input "true"
click at [1009, 357] on span "Choose date" at bounding box center [1004, 350] width 11 height 18
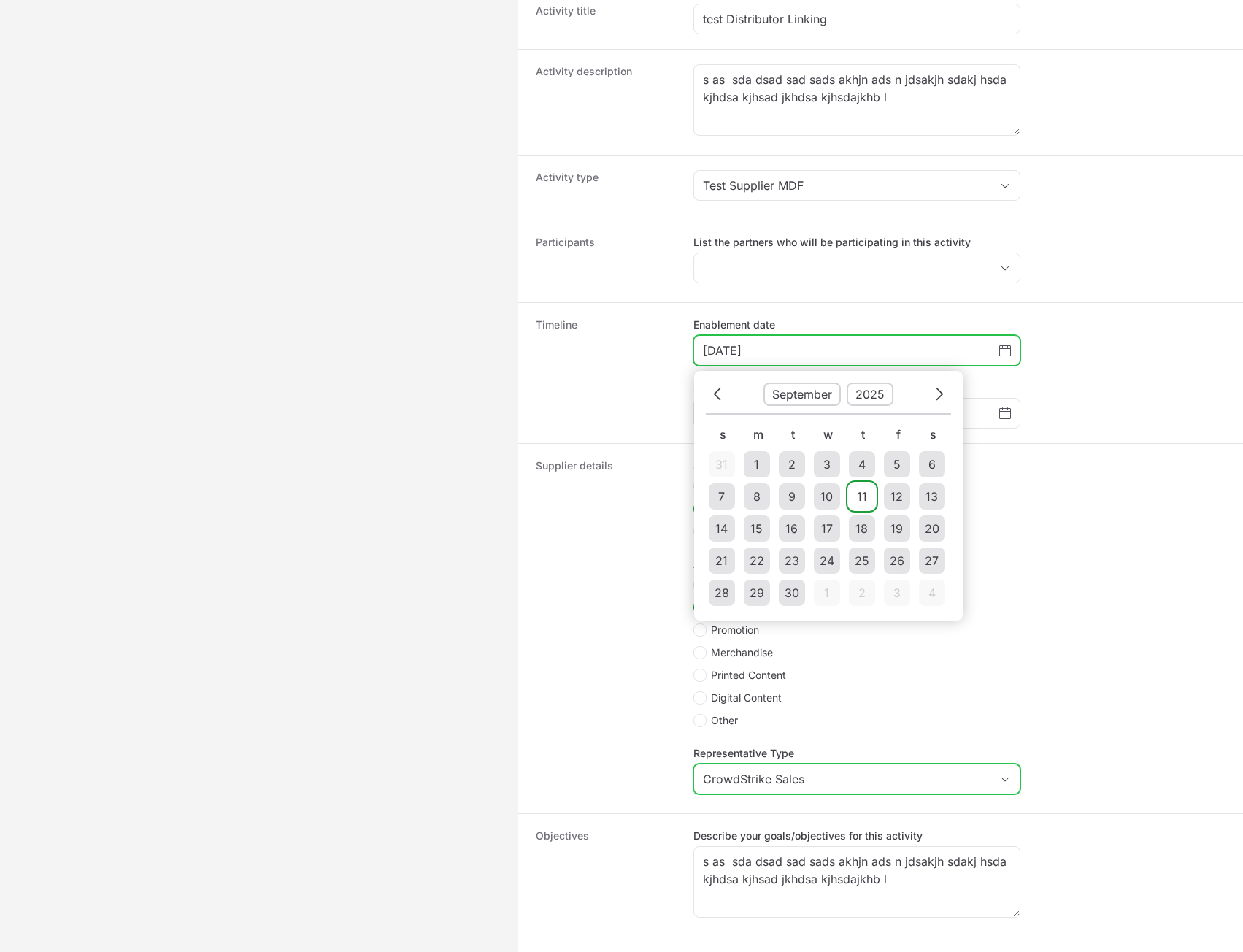
click at [850, 501] on td "11" at bounding box center [862, 496] width 26 height 26
type input "[DATE]"
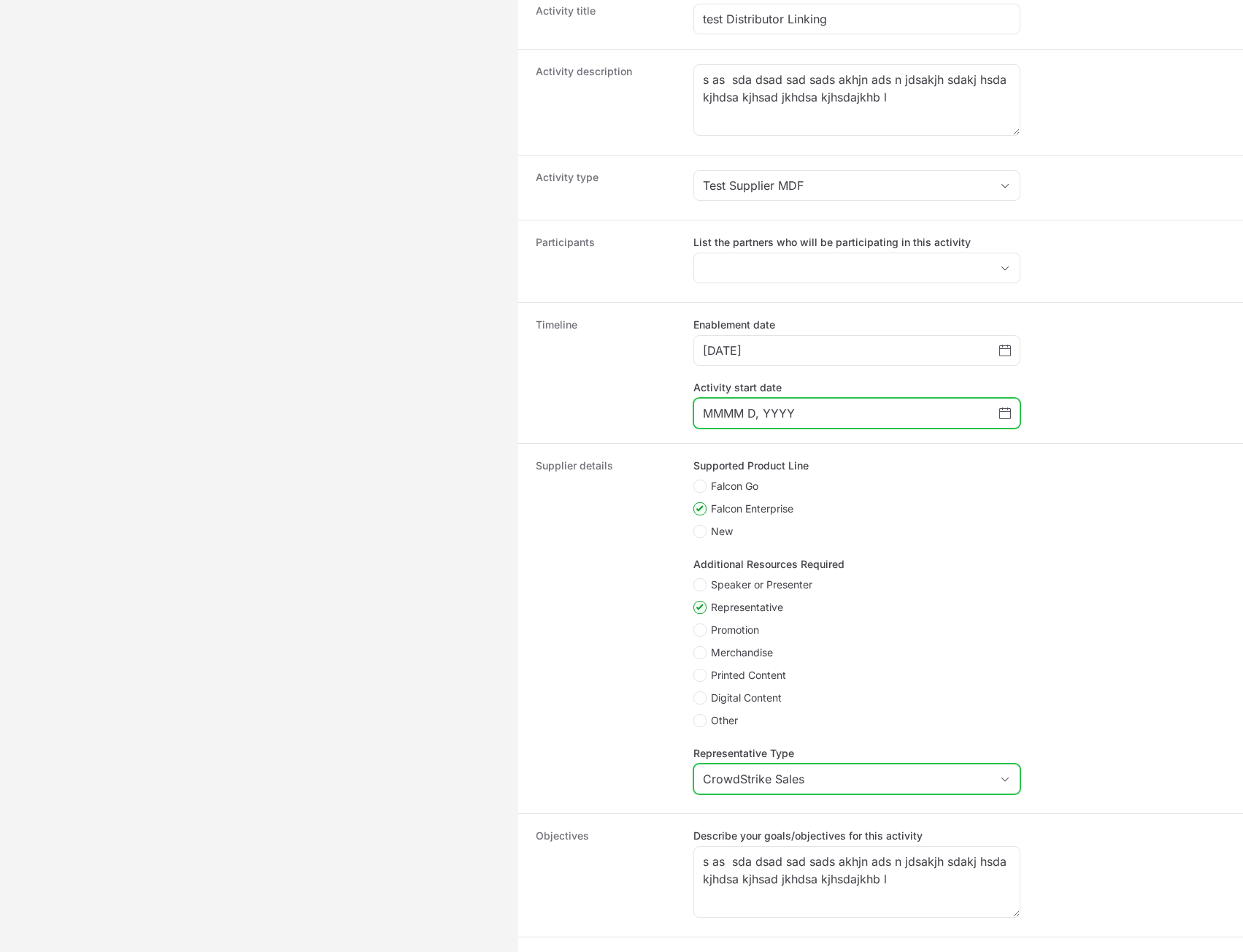
click at [999, 418] on icon "Choose date" at bounding box center [1004, 414] width 11 height 11
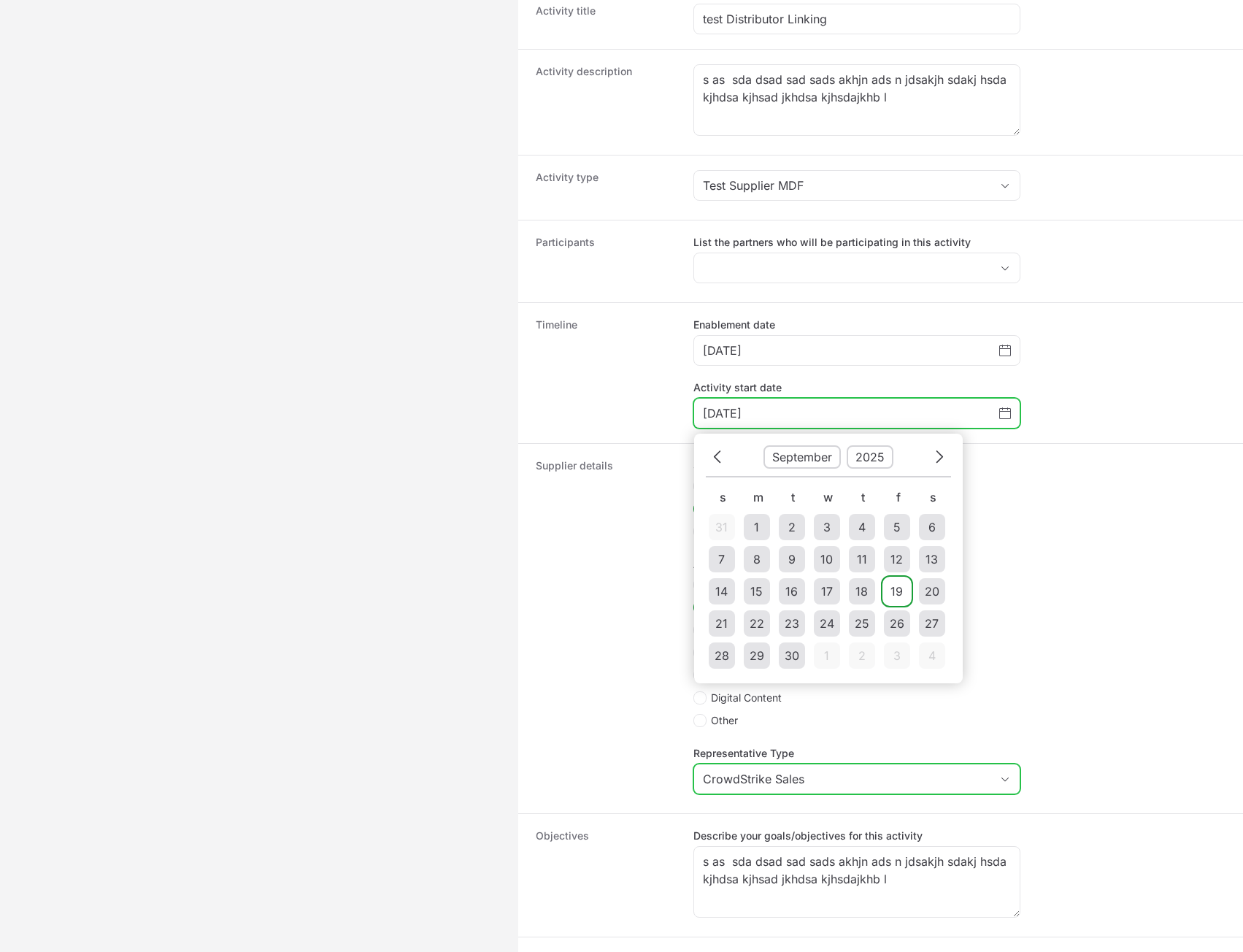
click at [896, 596] on div "19" at bounding box center [897, 591] width 12 height 18
type input "[DATE]"
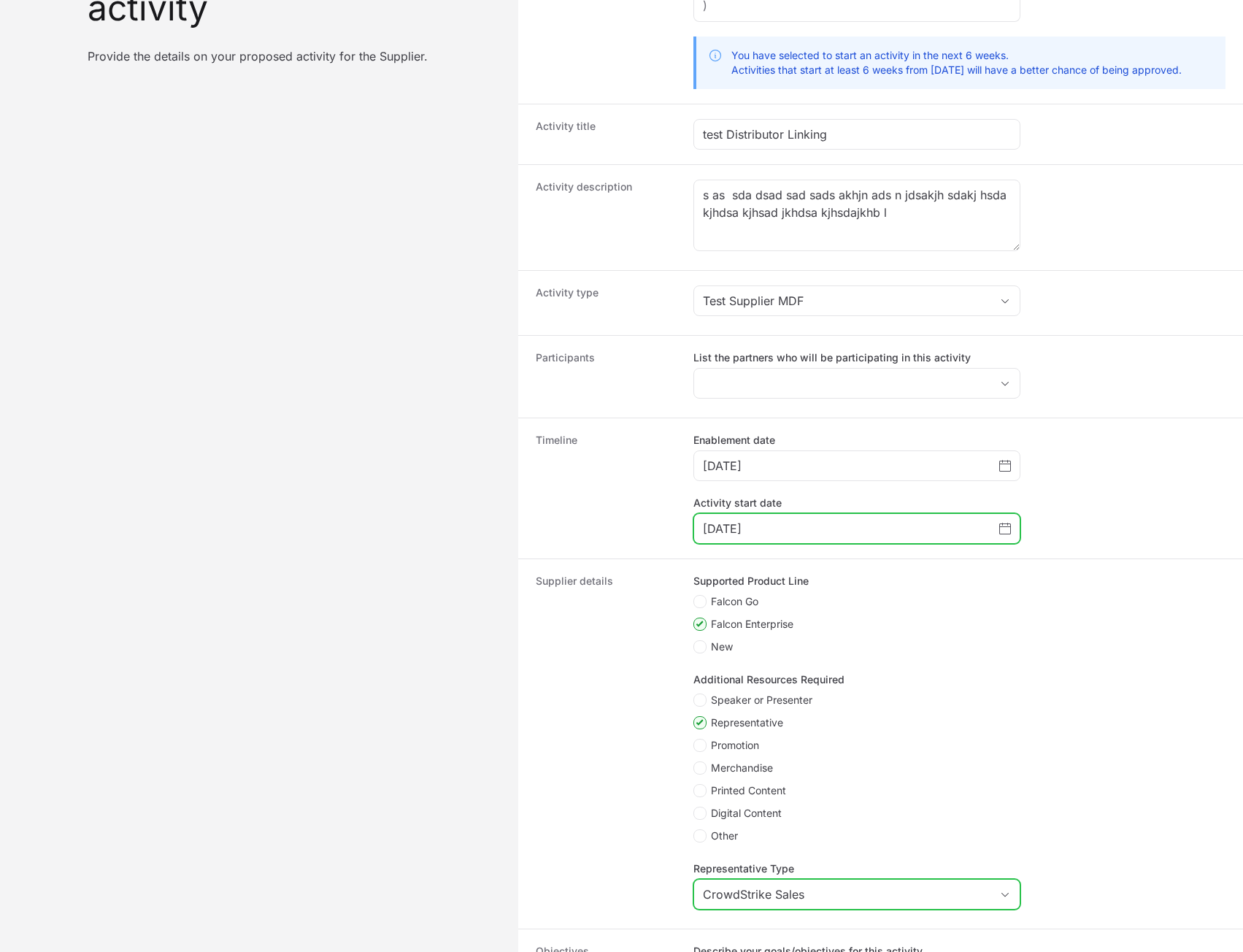
scroll to position [0, 0]
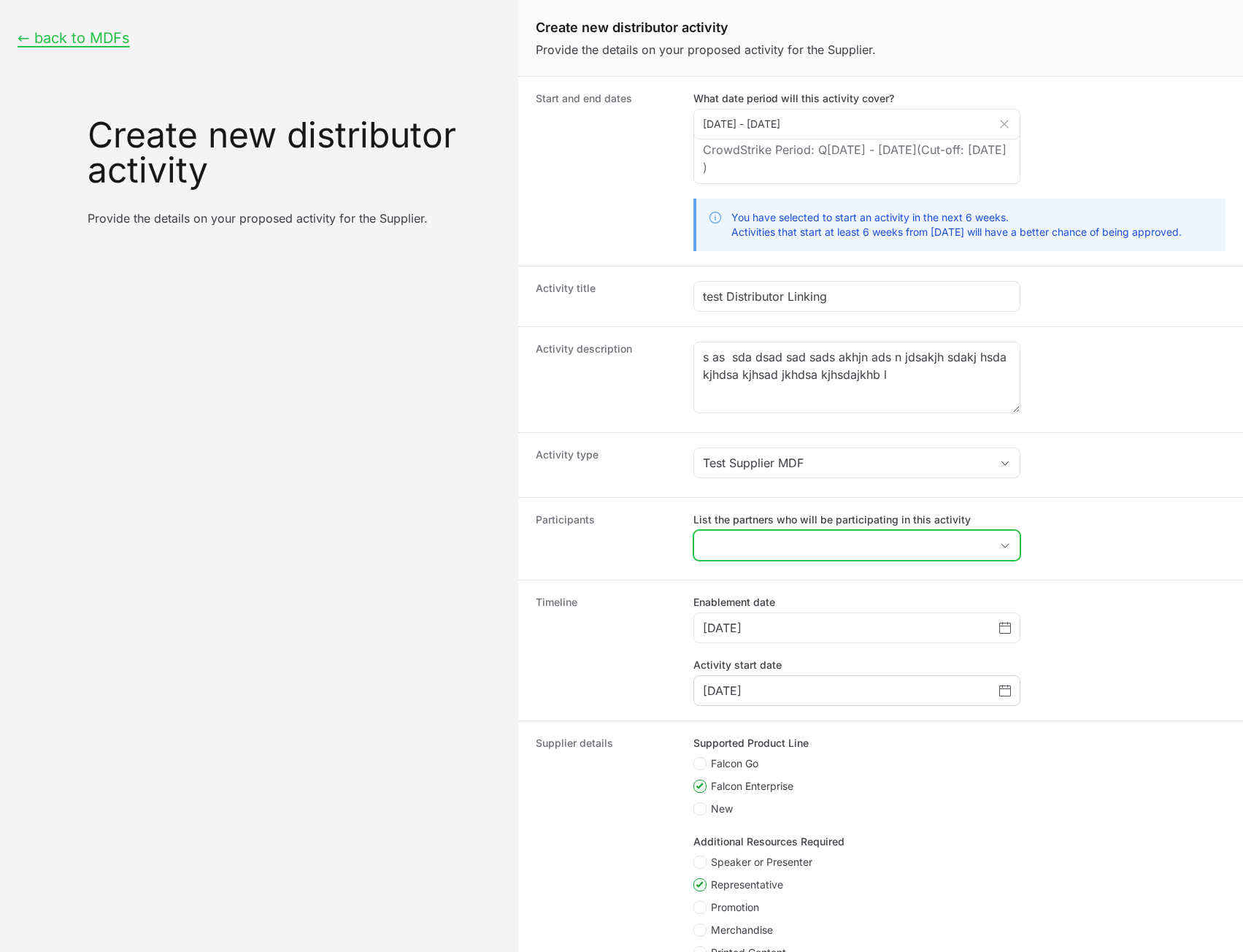
click at [859, 544] on input "List the partners who will be participating in this activity" at bounding box center [842, 545] width 297 height 29
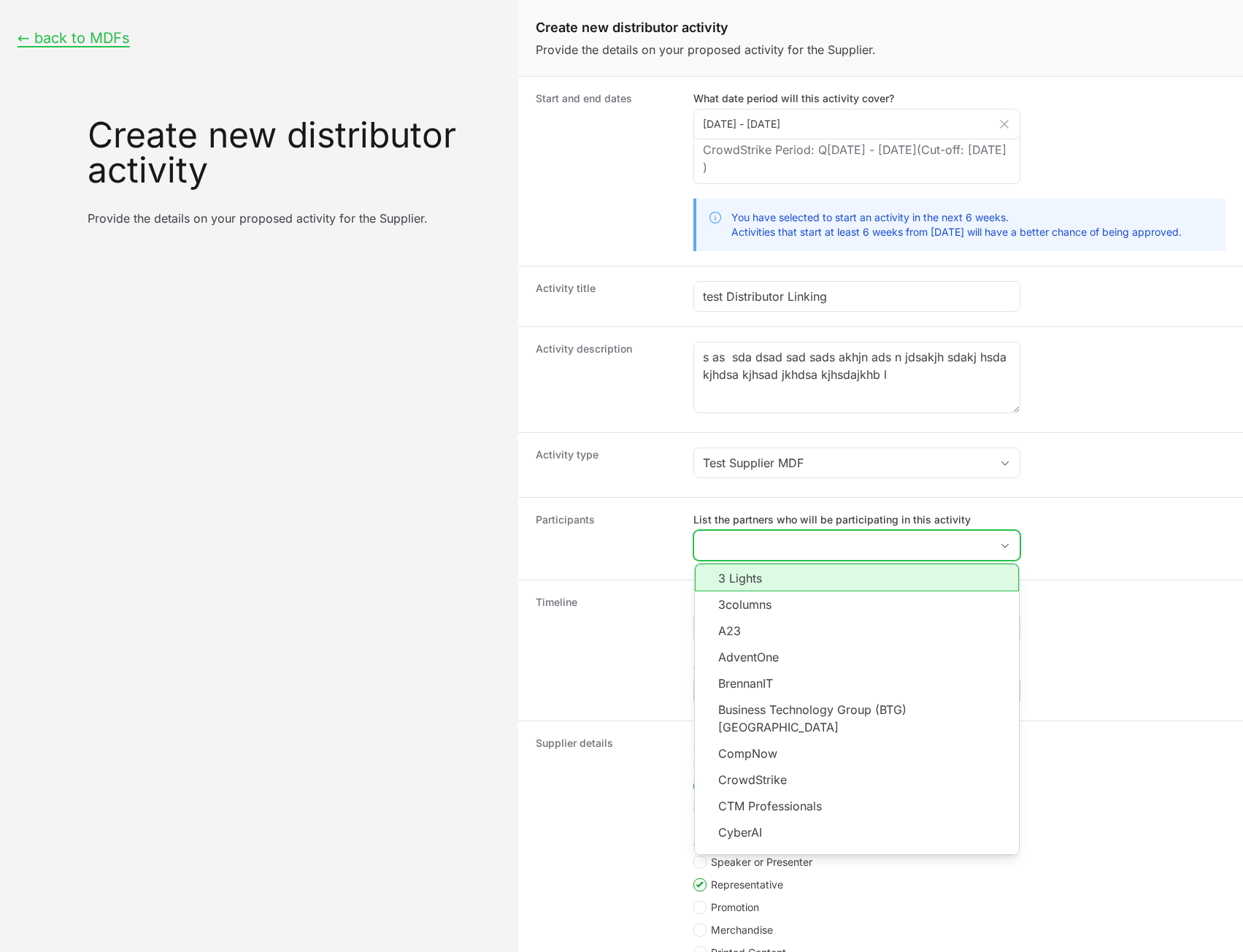
click at [820, 585] on li "3 Lights" at bounding box center [857, 577] width 324 height 28
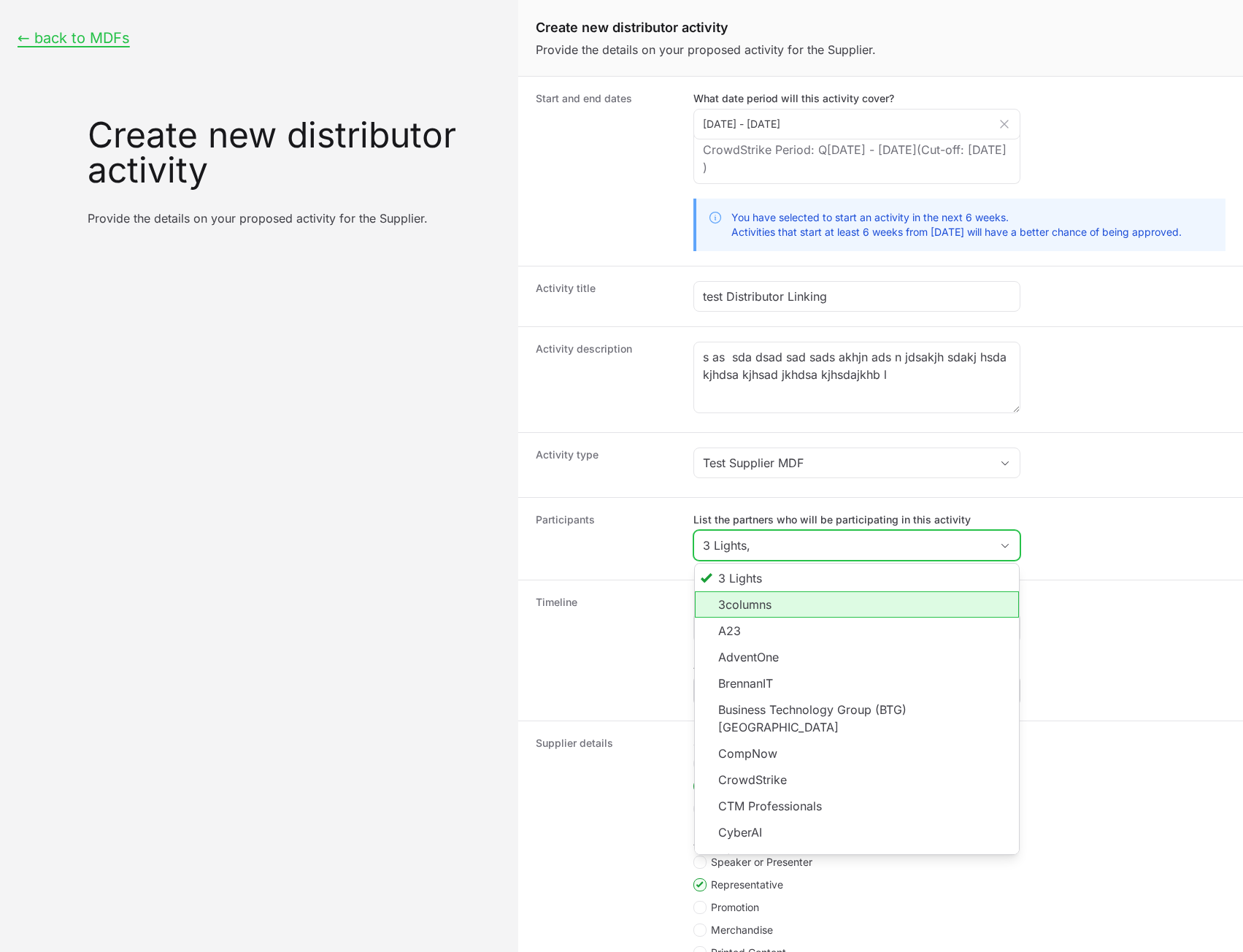
click at [813, 607] on li "3columns" at bounding box center [857, 604] width 324 height 26
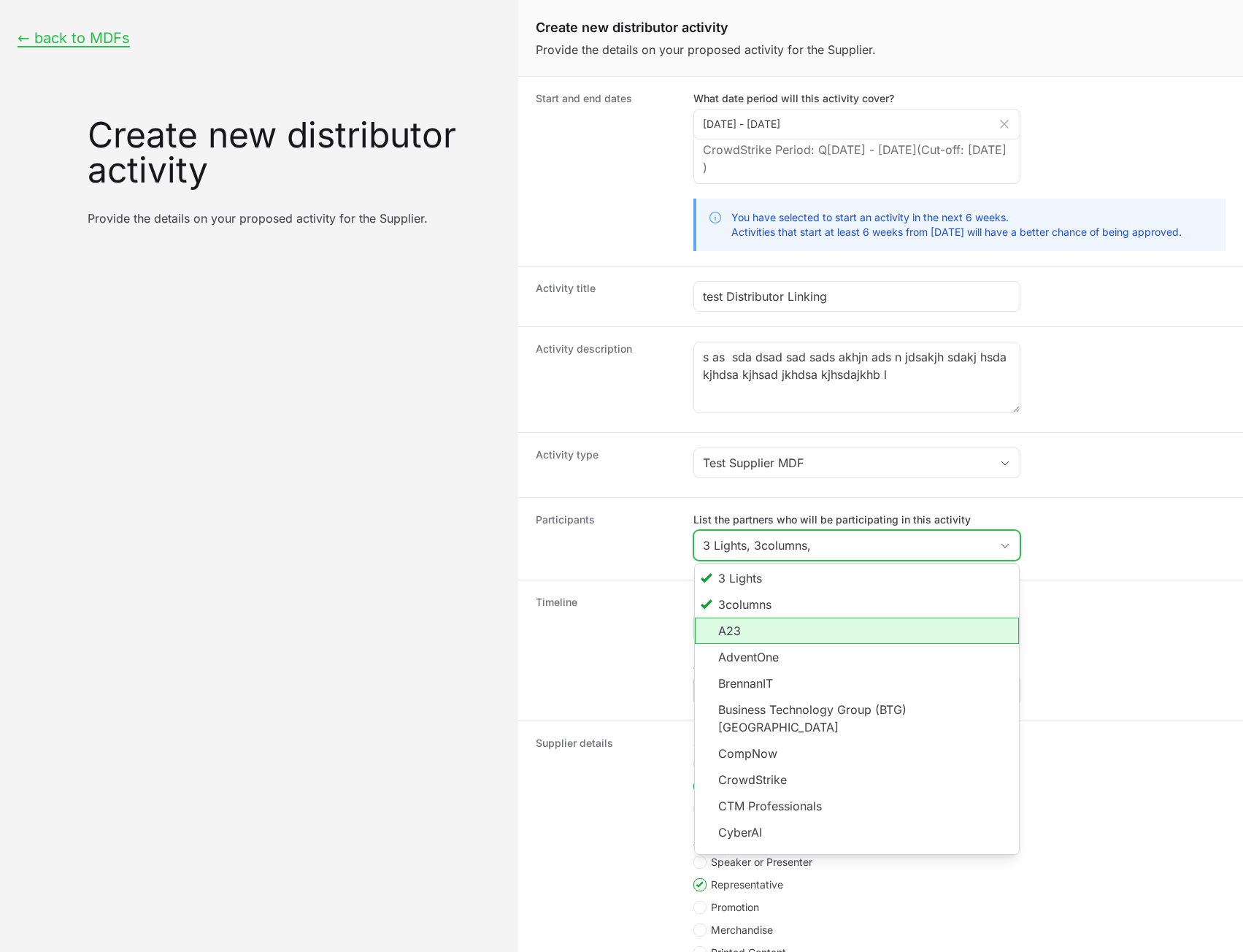
click at [803, 631] on li "A23" at bounding box center [857, 631] width 324 height 26
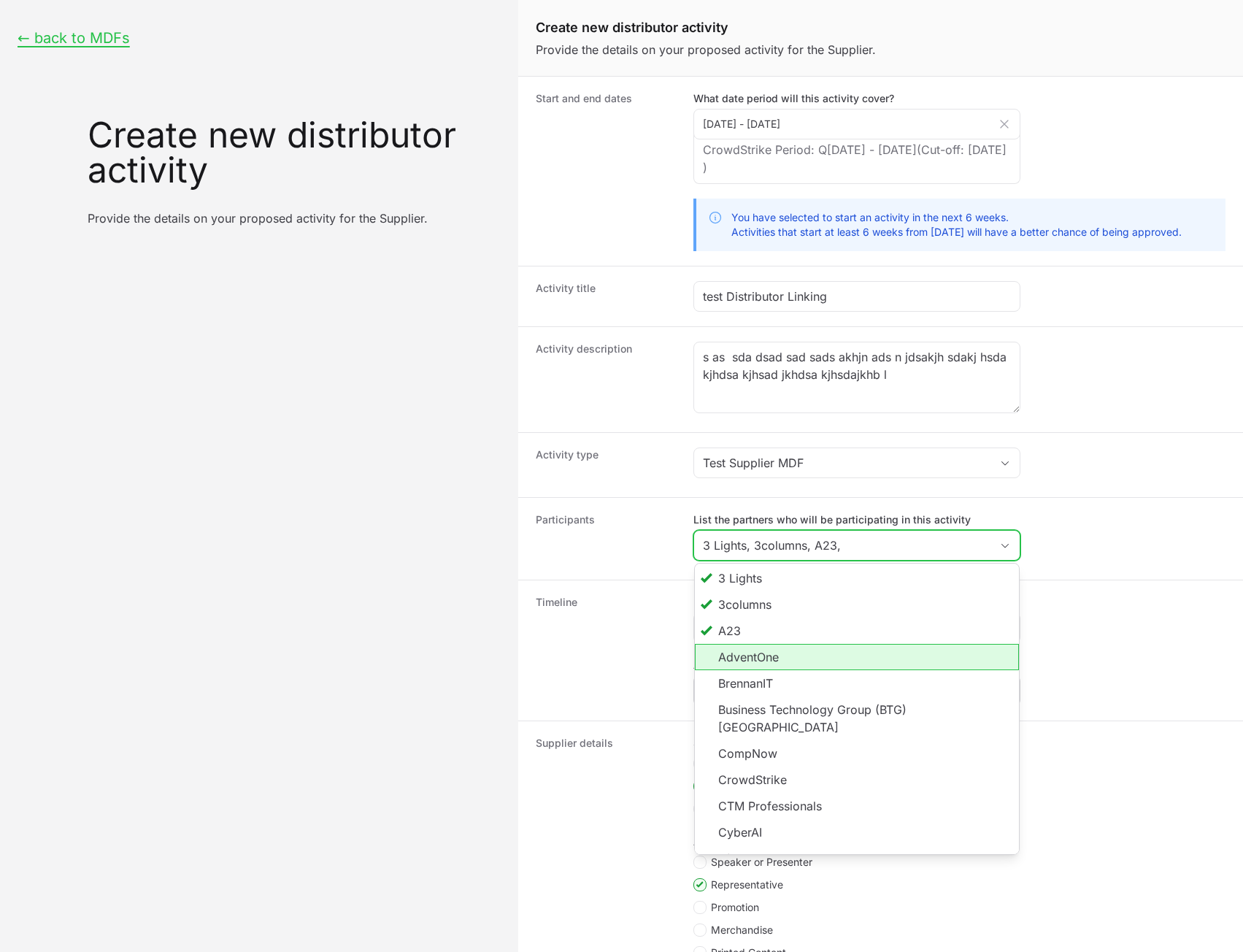
click at [799, 654] on li "AdventOne" at bounding box center [857, 657] width 324 height 26
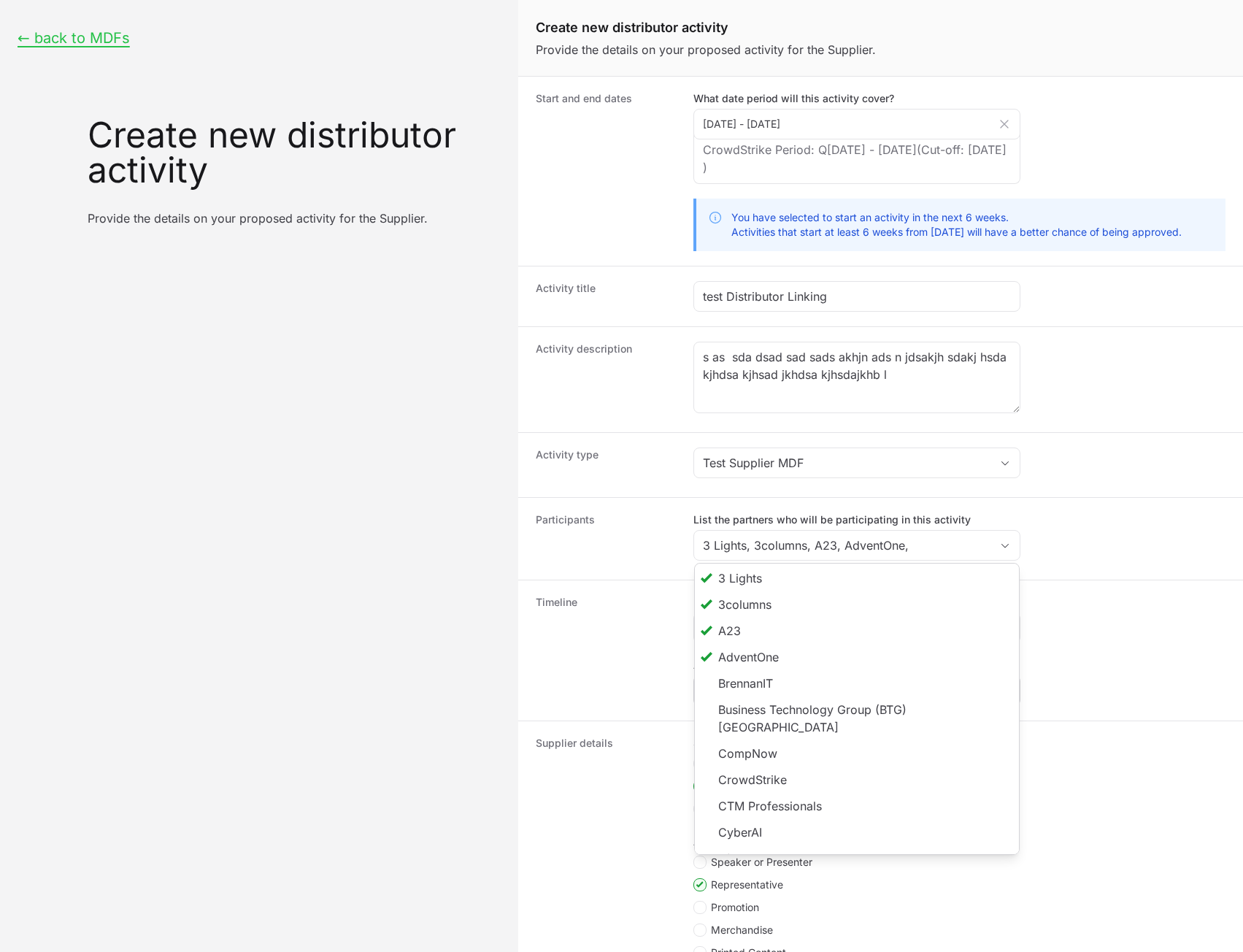
type input "3 Lights, 3columns, A23, AdventOne"
click at [1079, 543] on dd "List the partners who will be participating in this activity 3 Lights, 3columns…" at bounding box center [959, 538] width 532 height 53
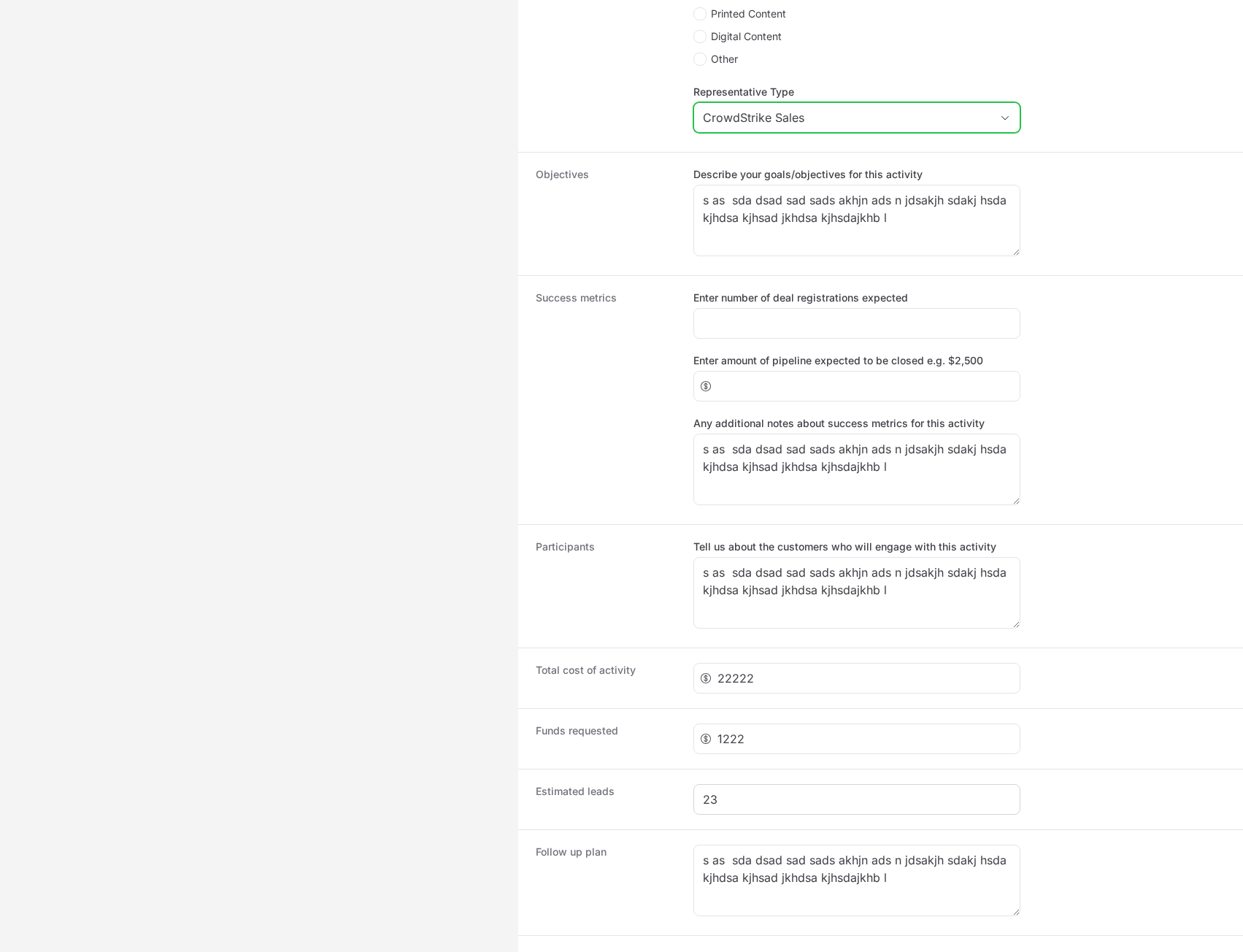
scroll to position [1002, 0]
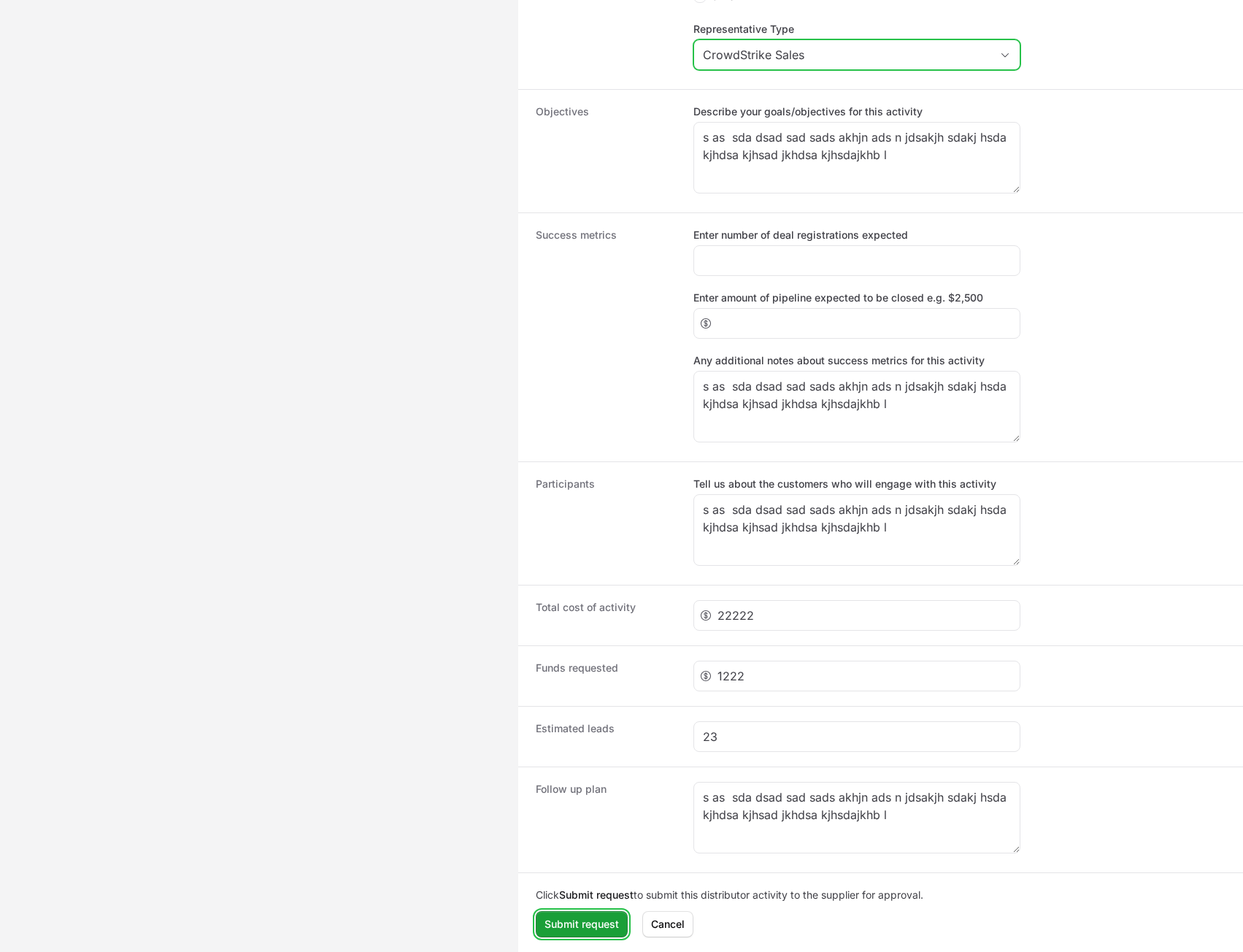
click at [579, 916] on span "Submit request" at bounding box center [581, 924] width 74 height 18
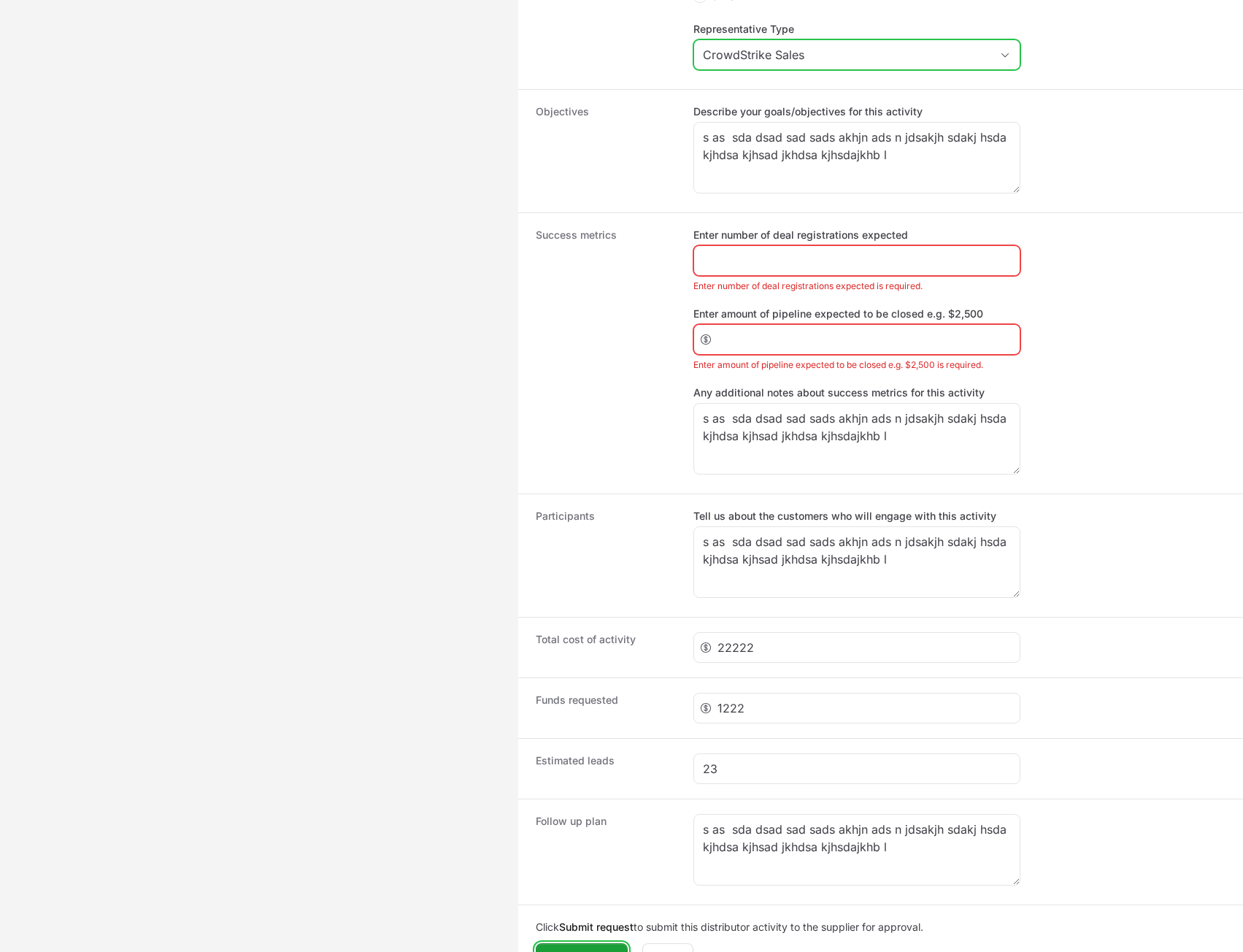
scroll to position [856, 0]
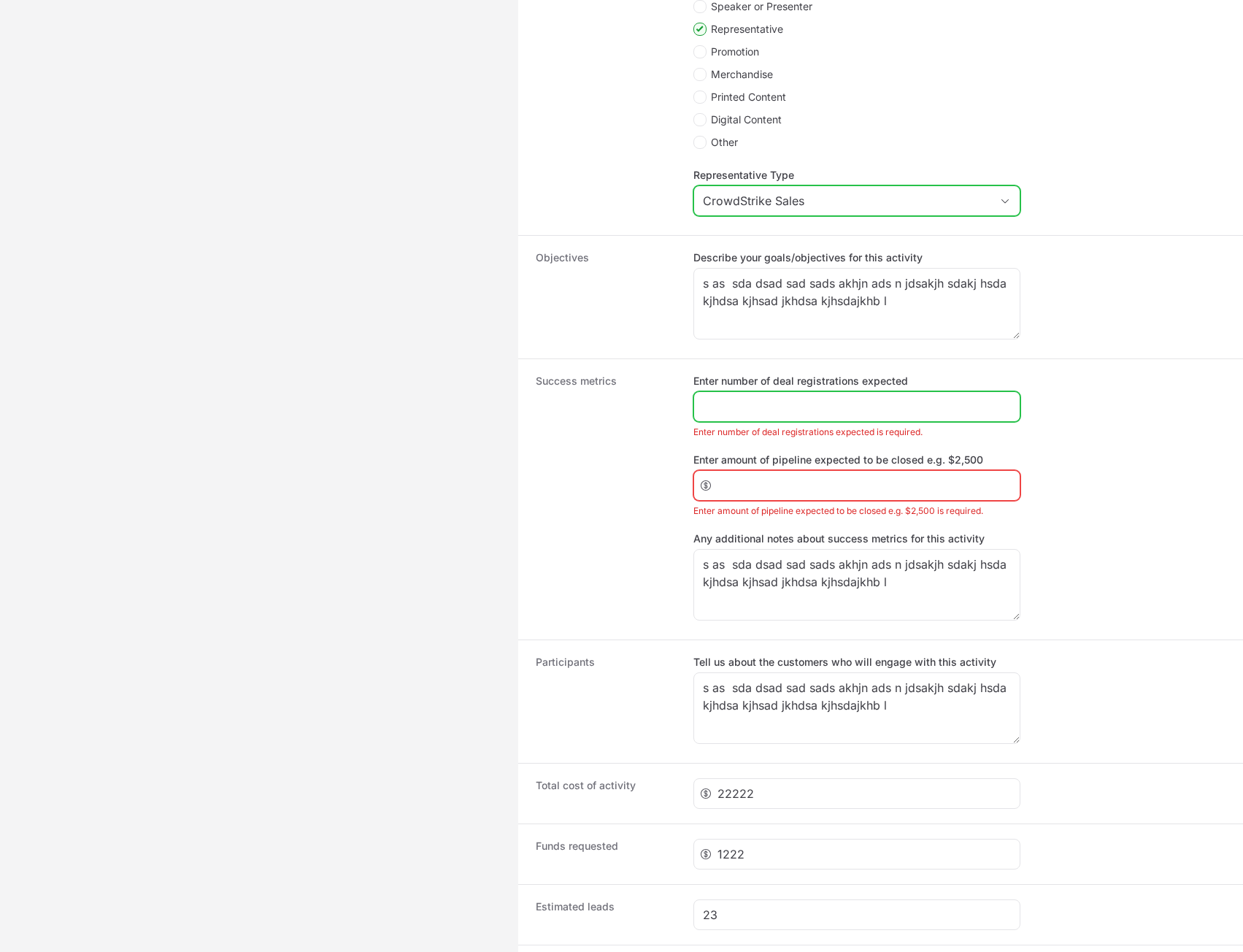
click at [764, 405] on input "Enter number of deal registrations expected" at bounding box center [856, 406] width 308 height 18
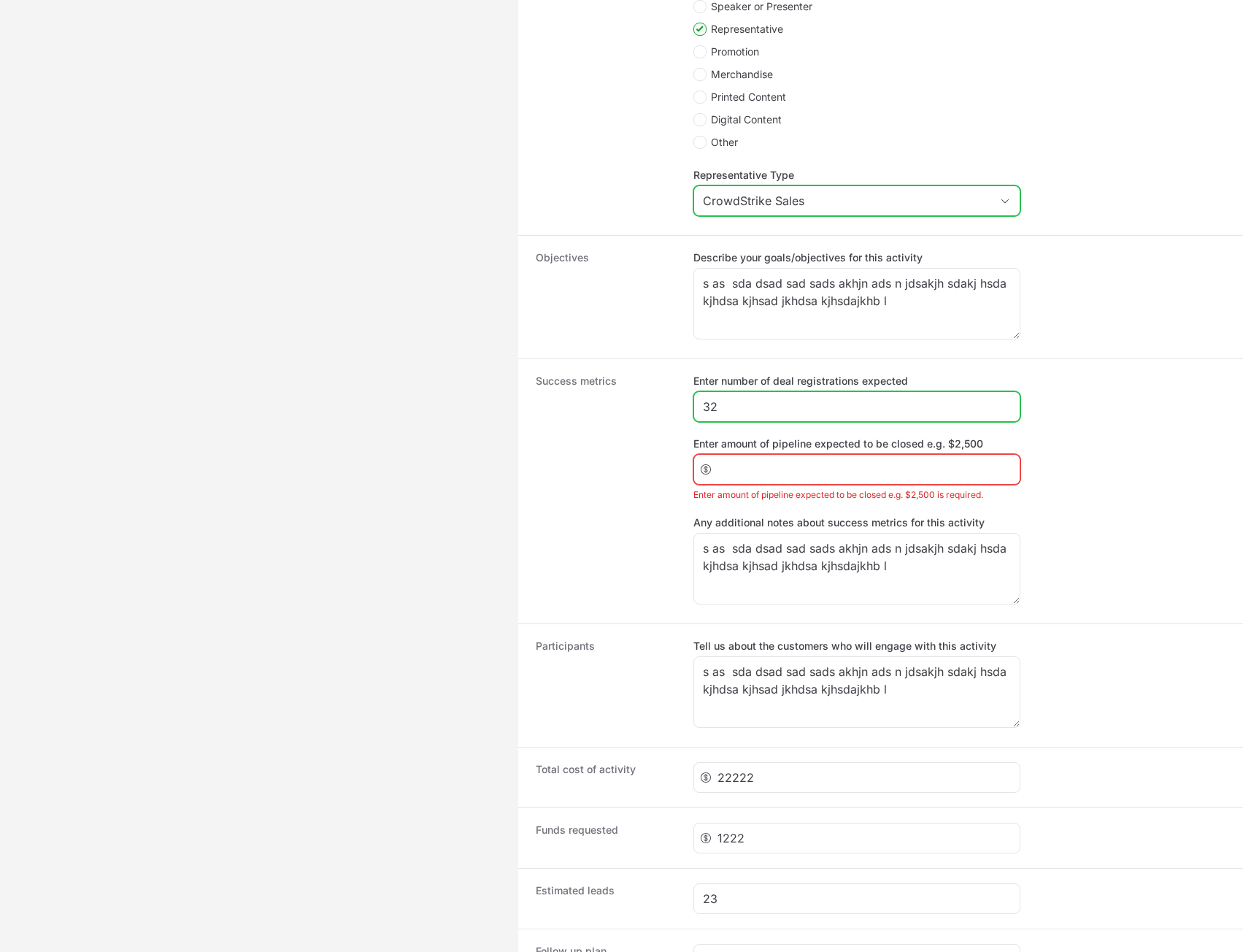
type input "32"
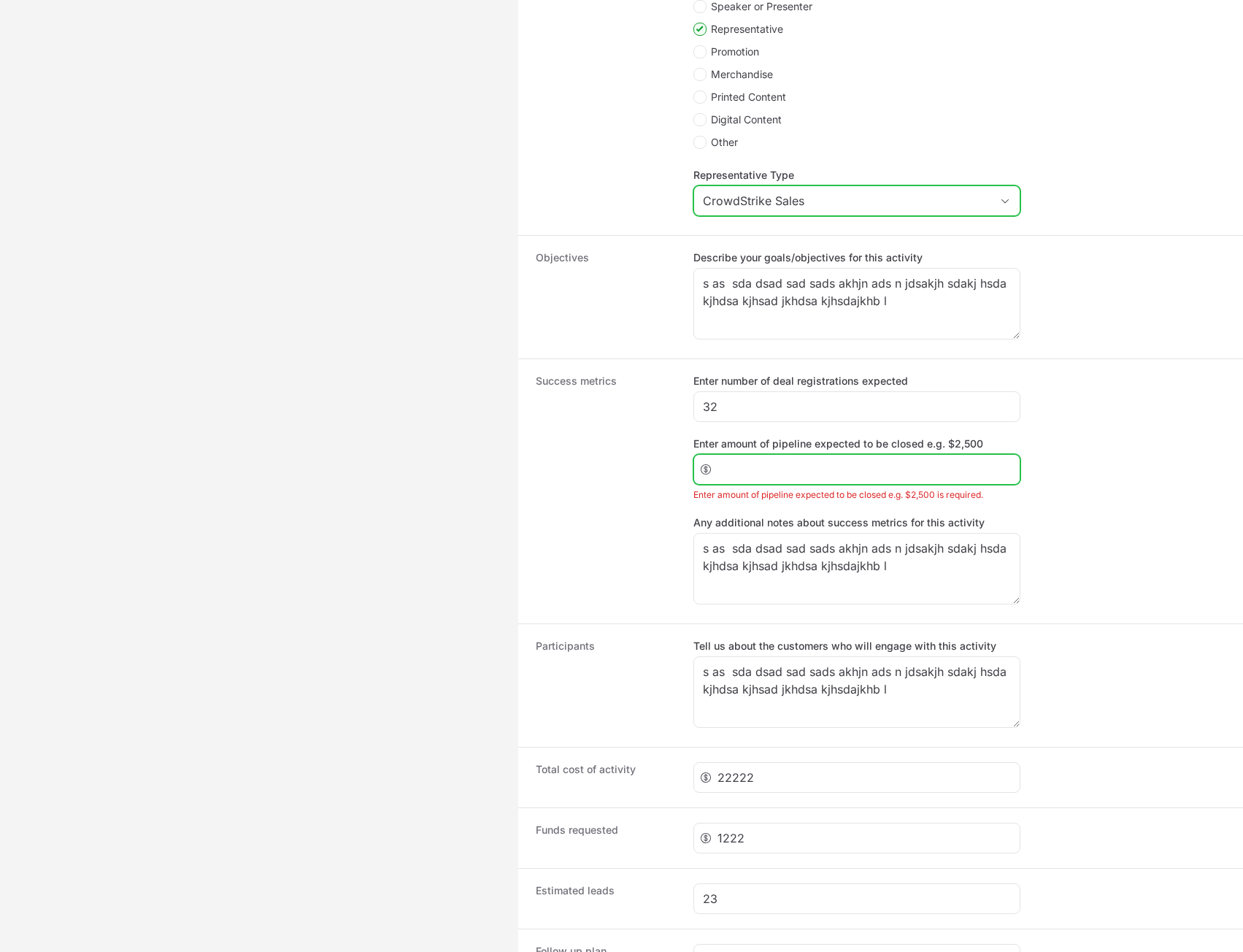
click at [765, 461] on input "Enter amount of pipeline expected to be closed e.g. $2,500" at bounding box center [865, 469] width 294 height 18
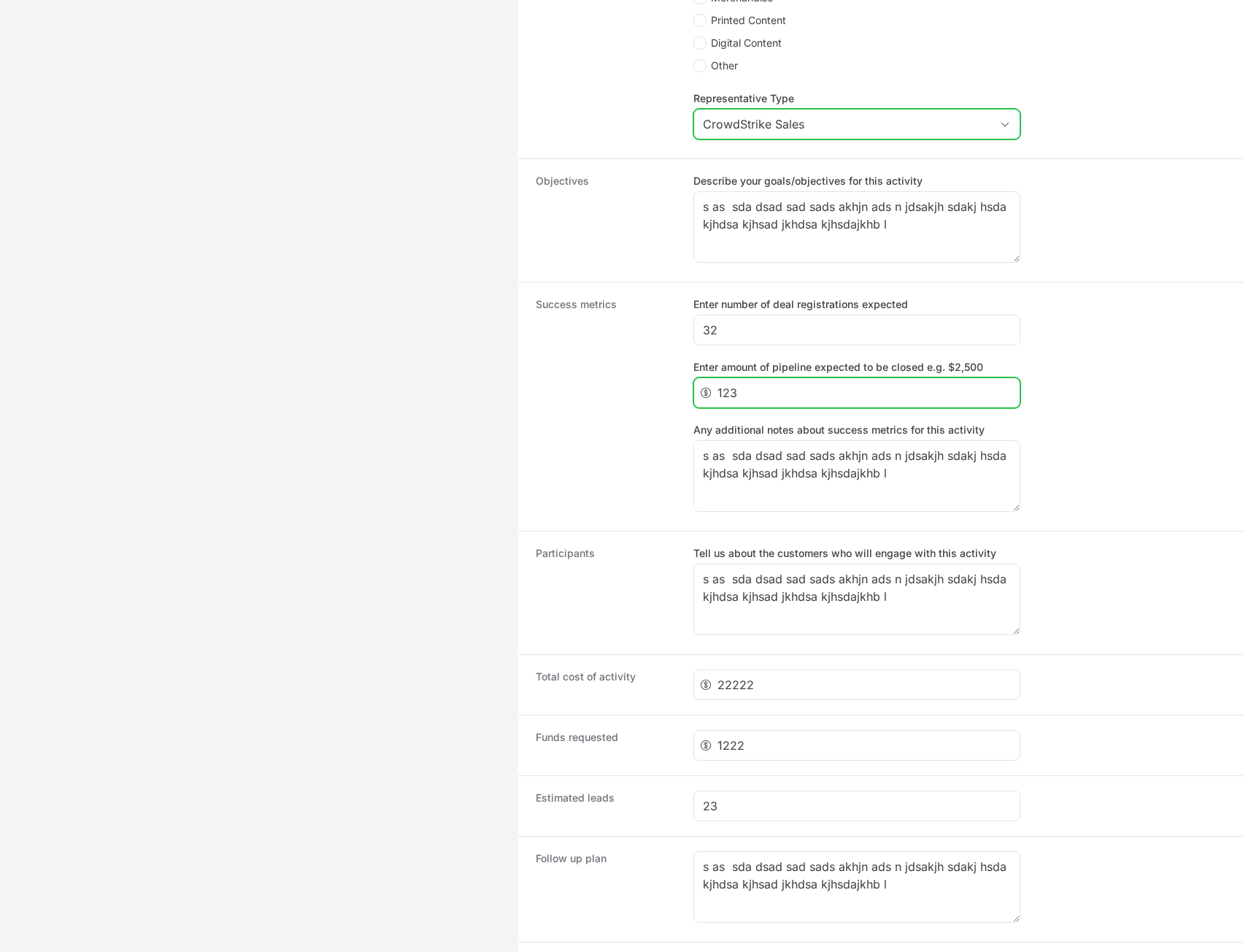
scroll to position [1002, 0]
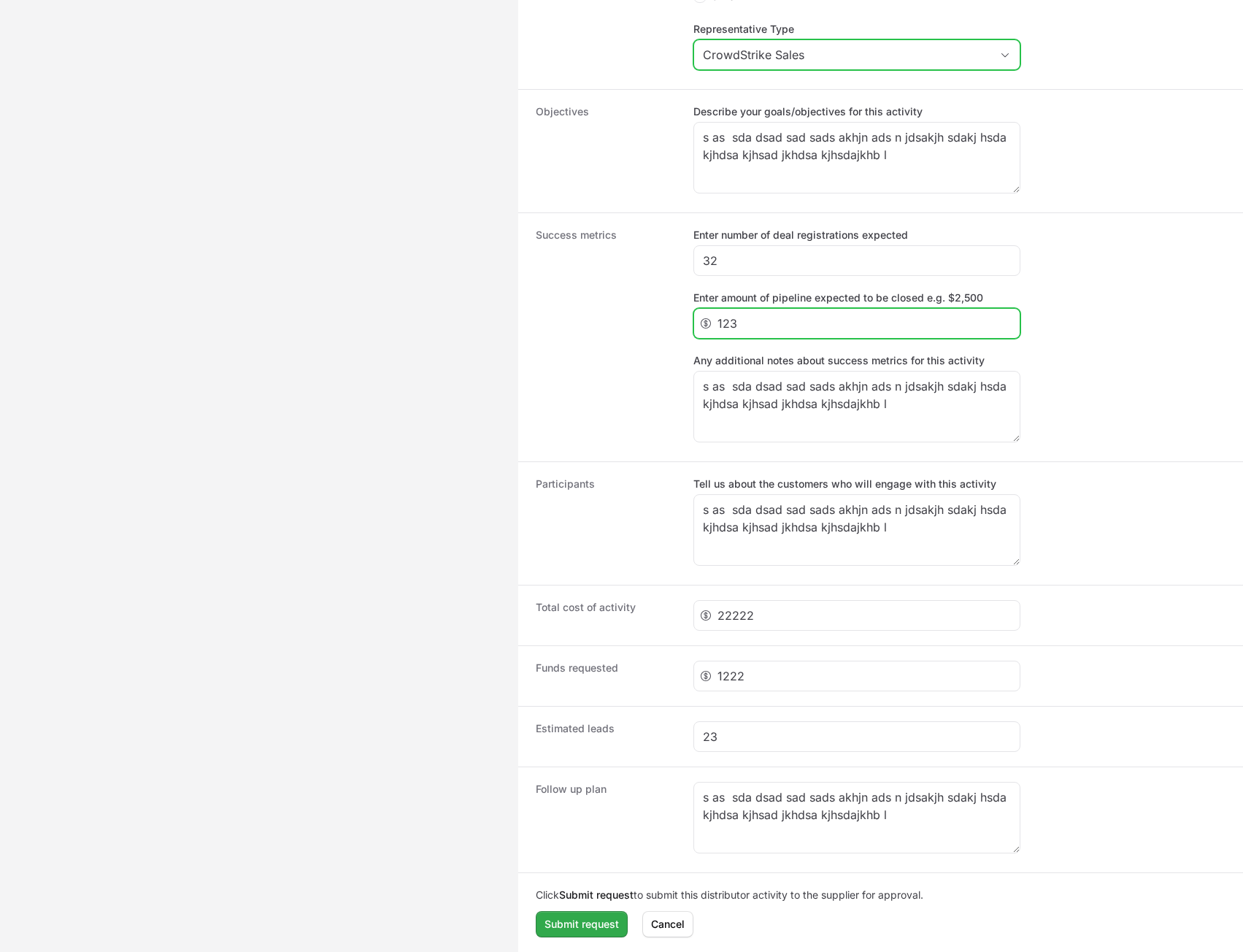
type input "123"
click at [565, 925] on span "Submit request" at bounding box center [581, 924] width 74 height 18
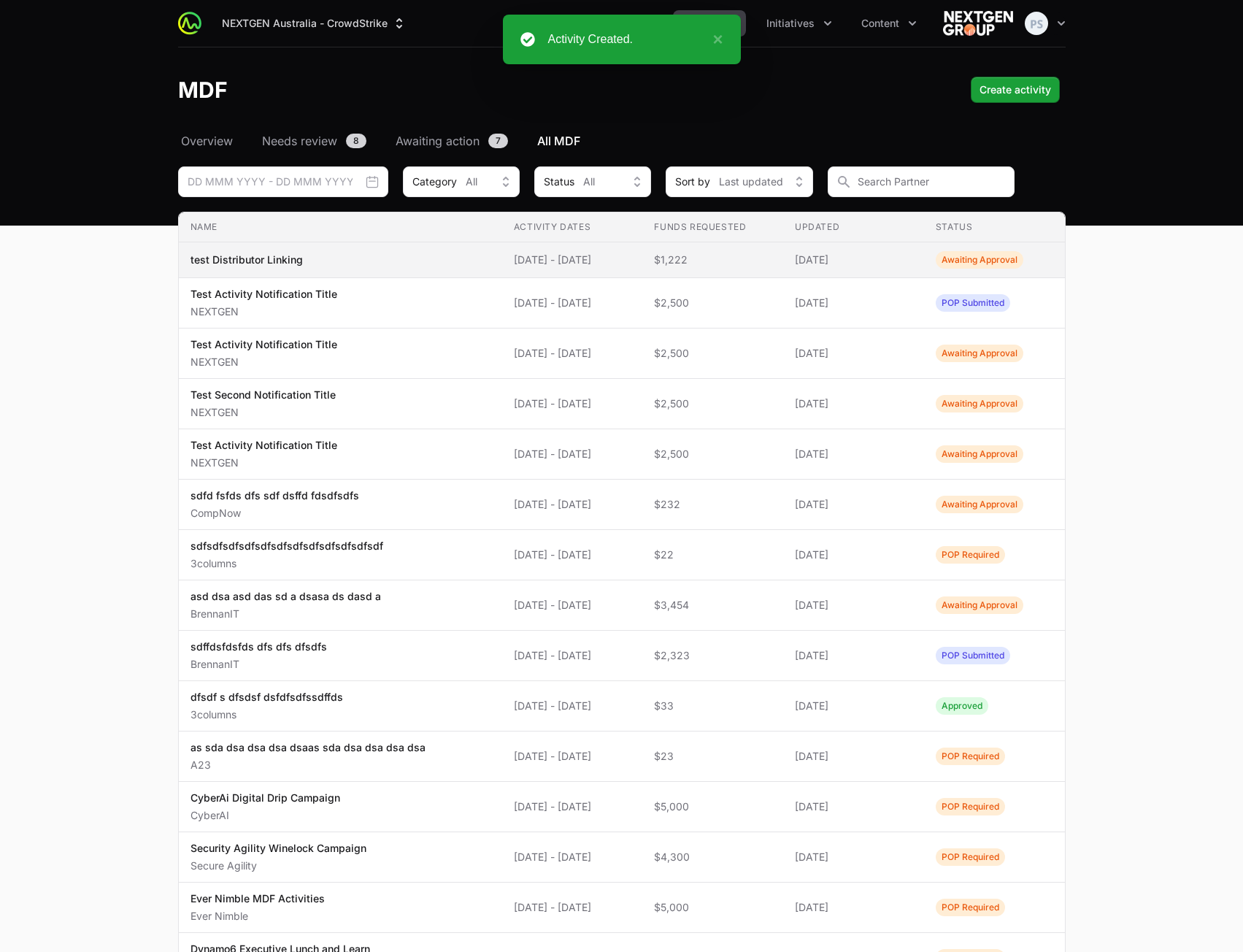
click at [547, 266] on span "[DATE] - [DATE]" at bounding box center [573, 259] width 118 height 15
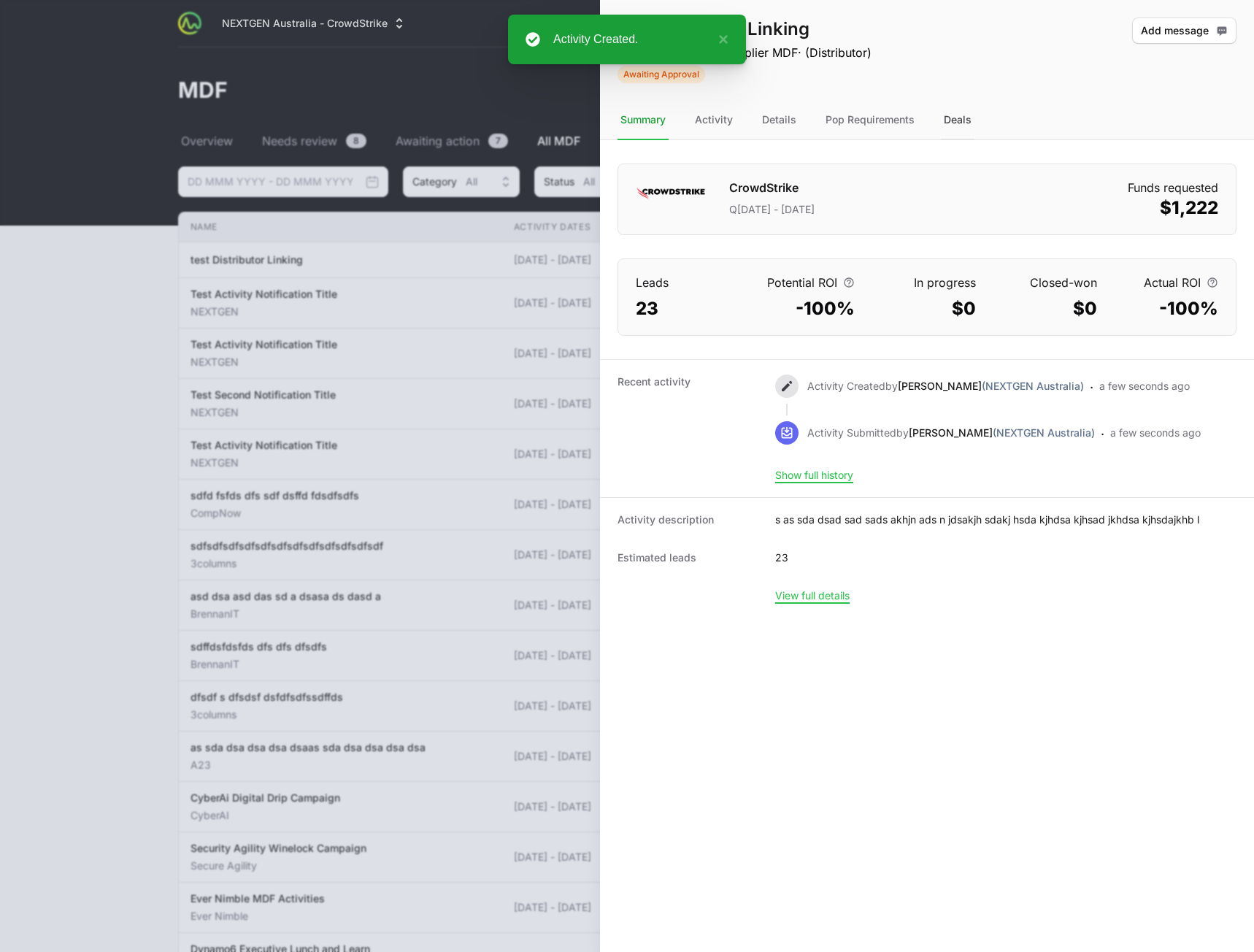
click at [950, 121] on div "Deals" at bounding box center [958, 121] width 34 height 40
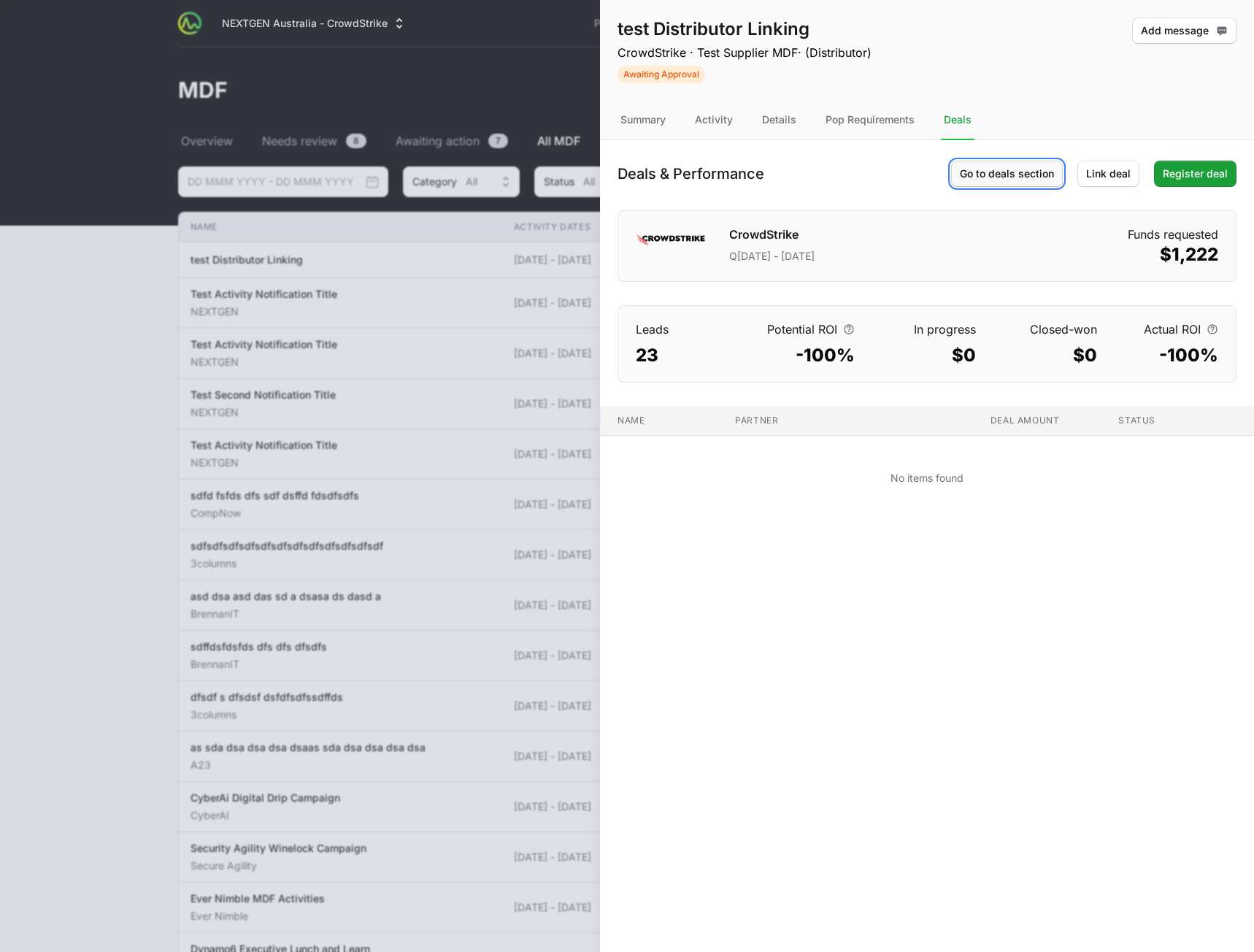
click at [1034, 176] on span "Go to deals section" at bounding box center [1007, 174] width 94 height 18
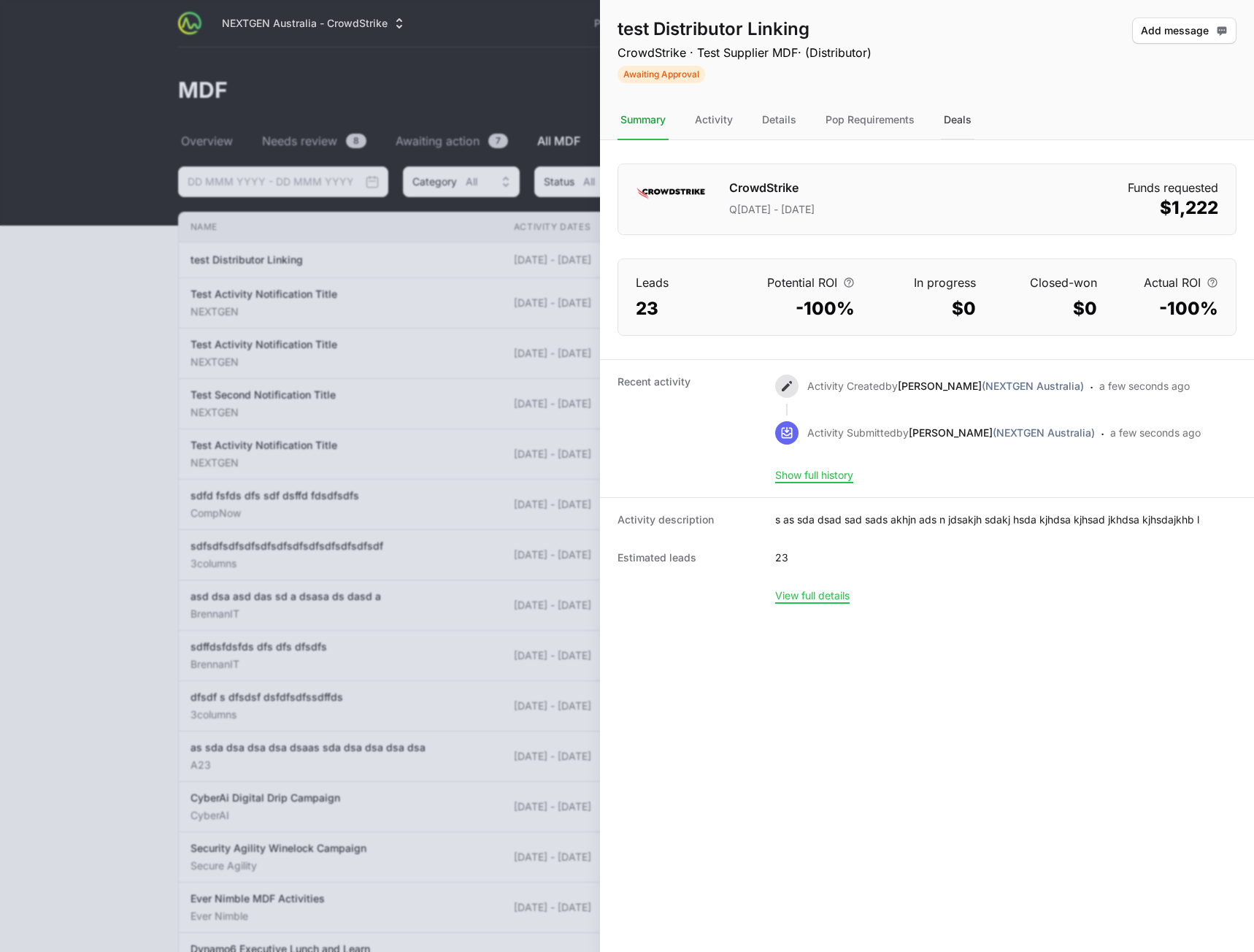
click at [944, 115] on div "Deals" at bounding box center [958, 121] width 34 height 40
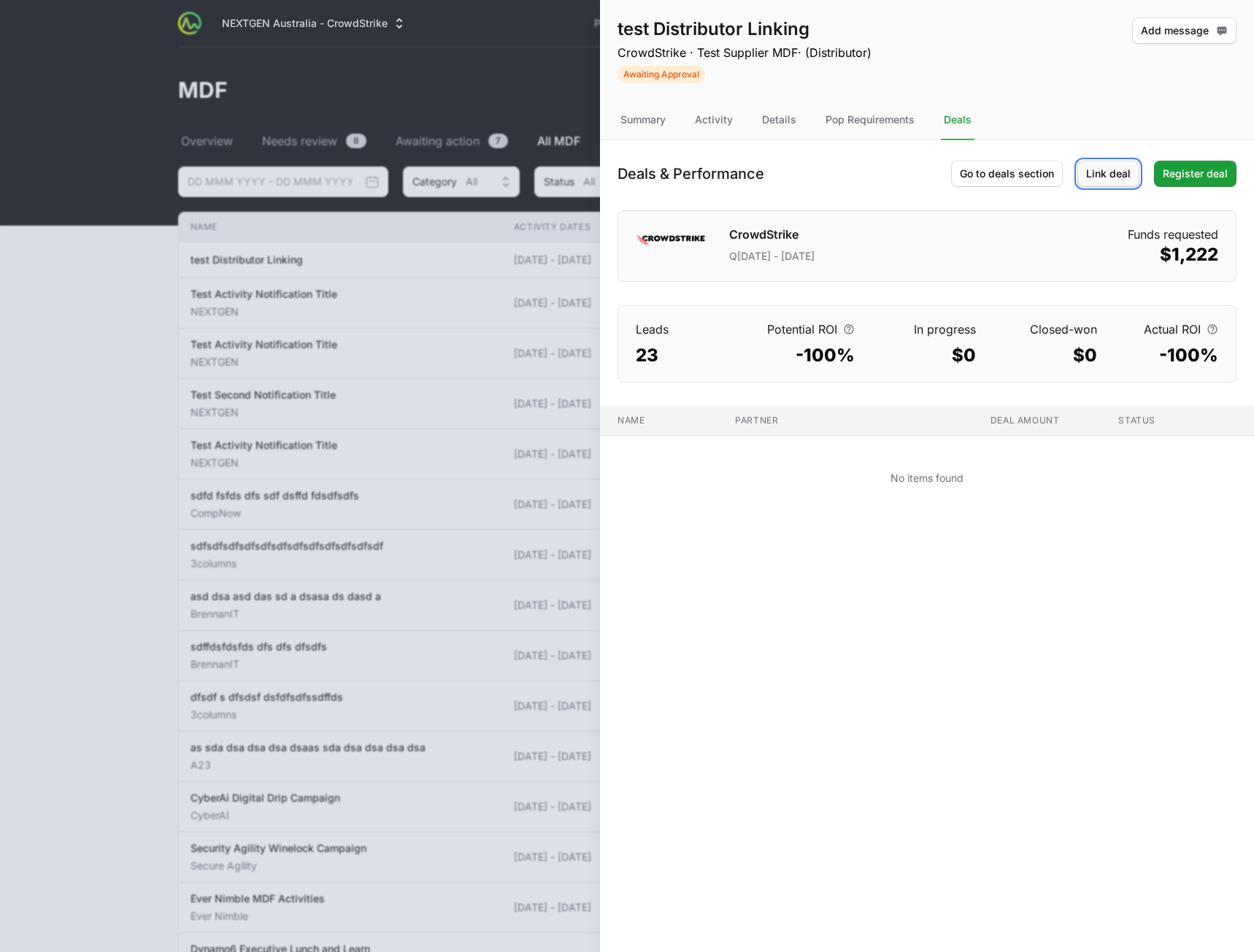
click at [1100, 171] on span "Link deal" at bounding box center [1109, 174] width 44 height 18
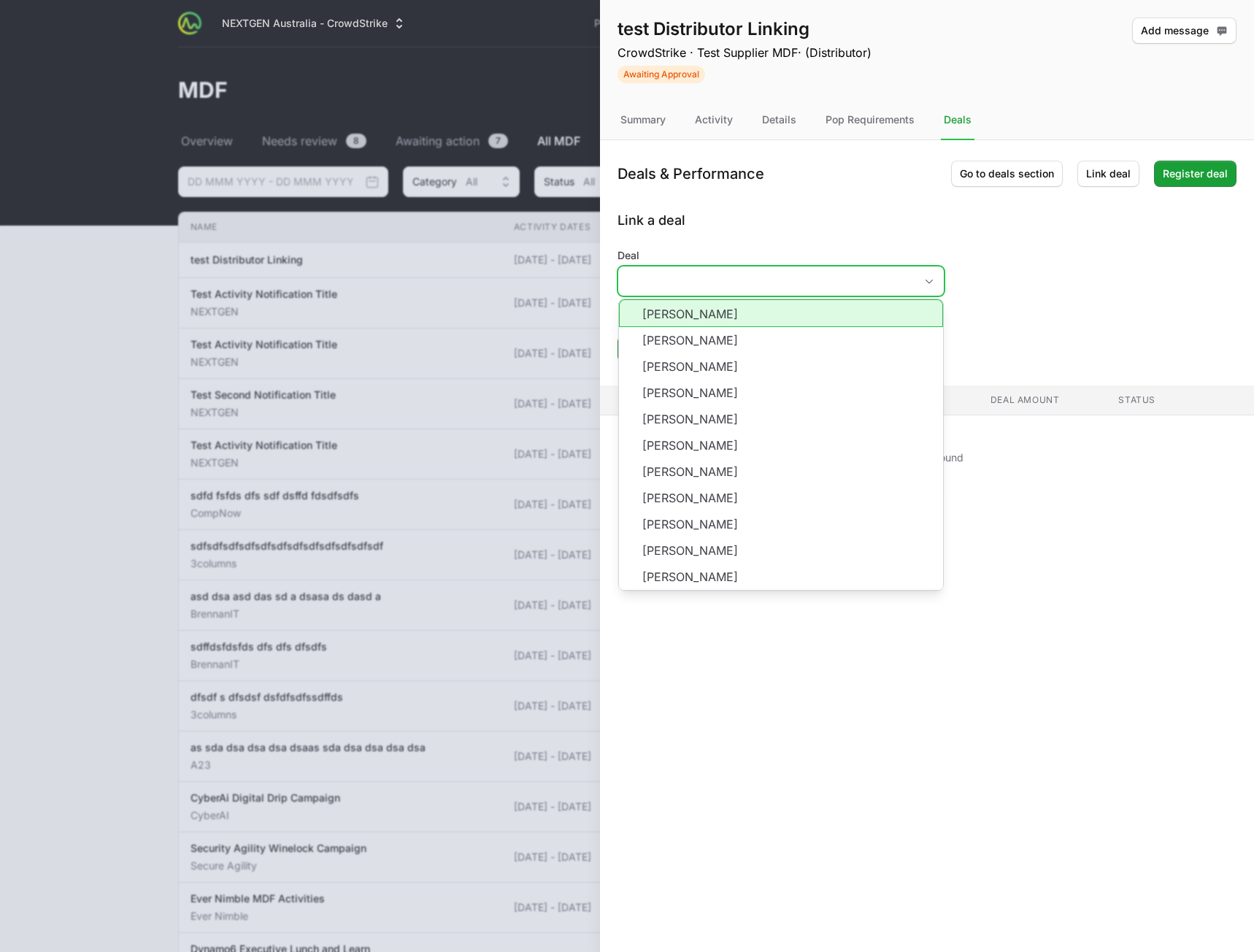
click at [716, 282] on input "Deal" at bounding box center [767, 281] width 297 height 29
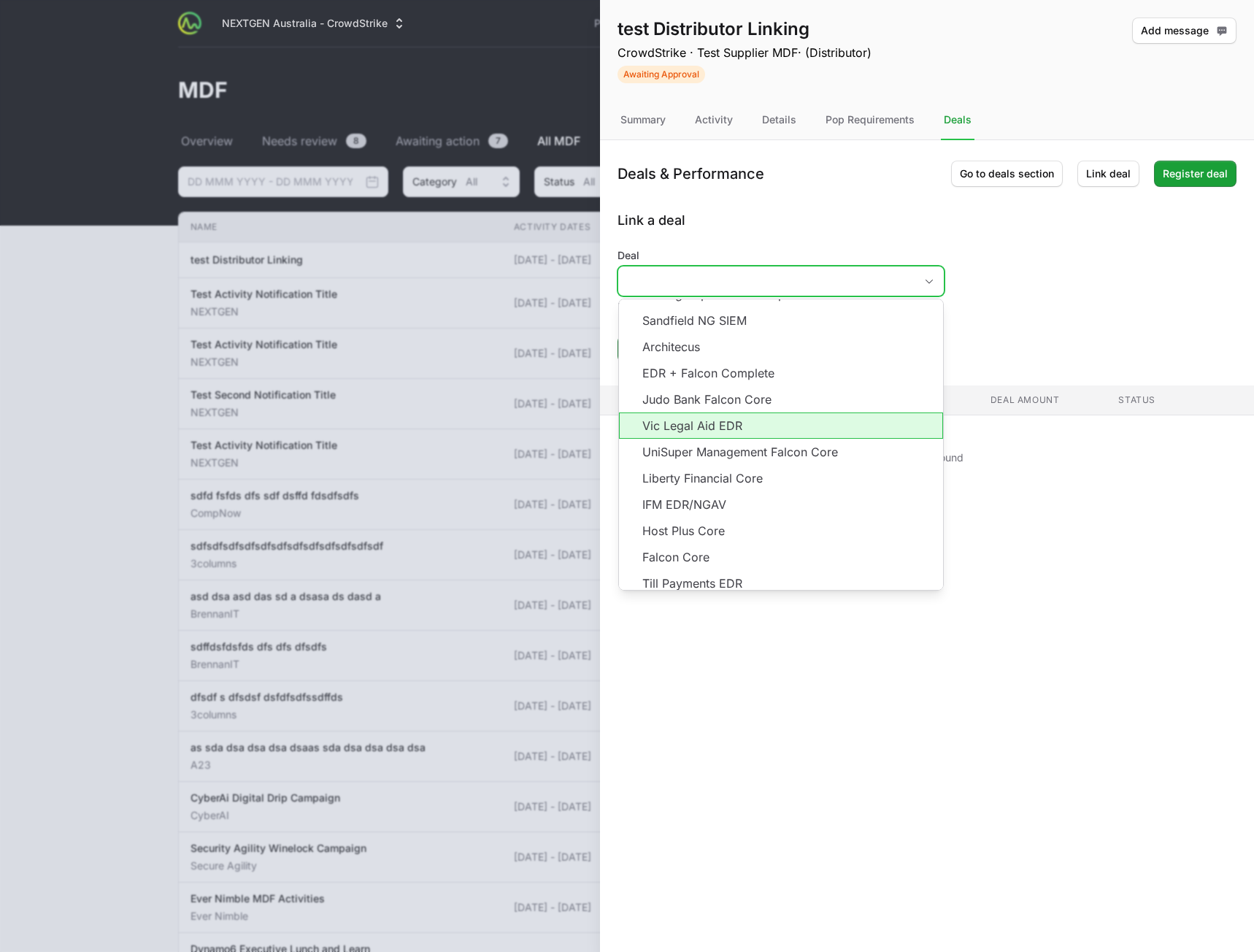
scroll to position [3328, 0]
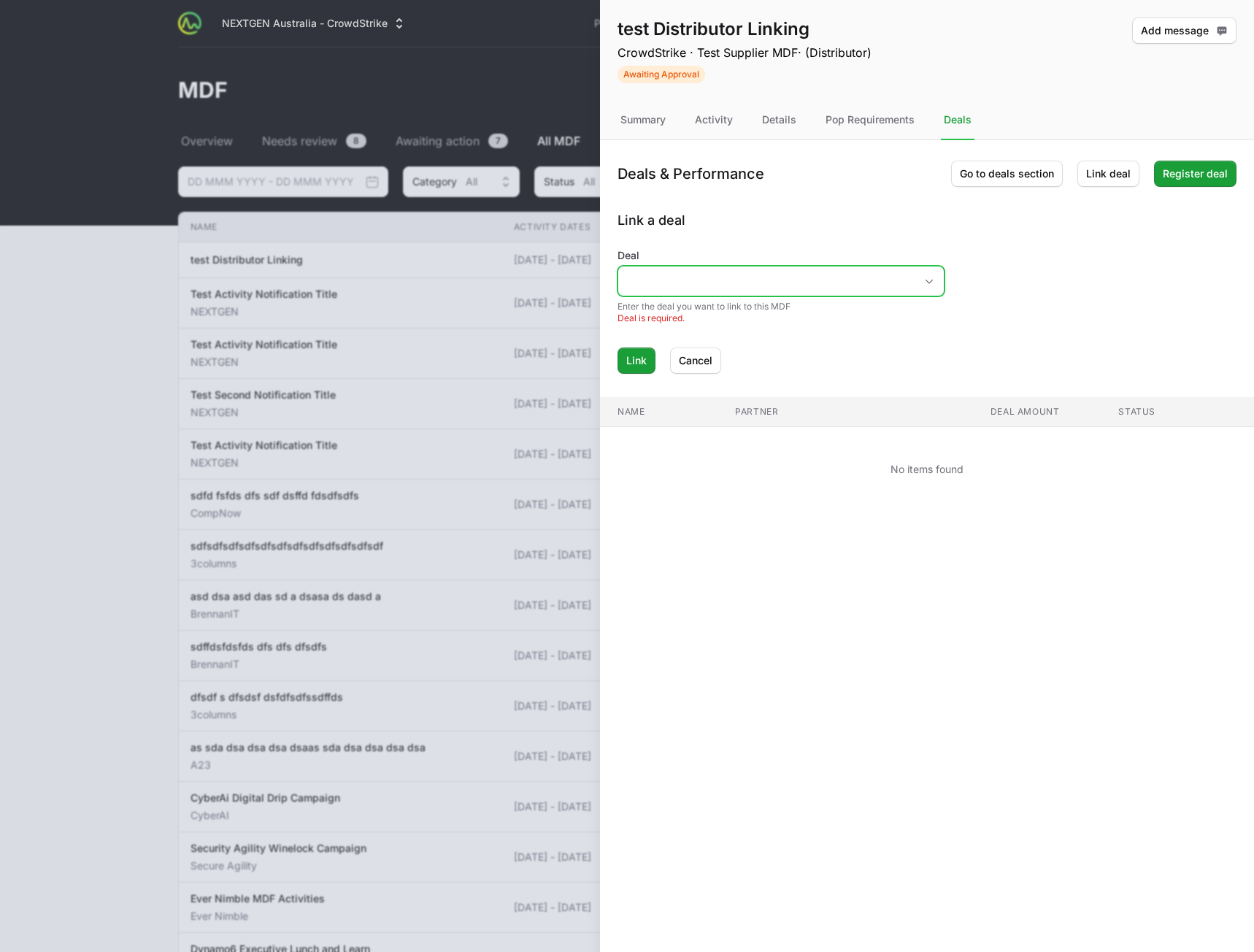
click at [750, 267] on input "Deal" at bounding box center [767, 281] width 297 height 29
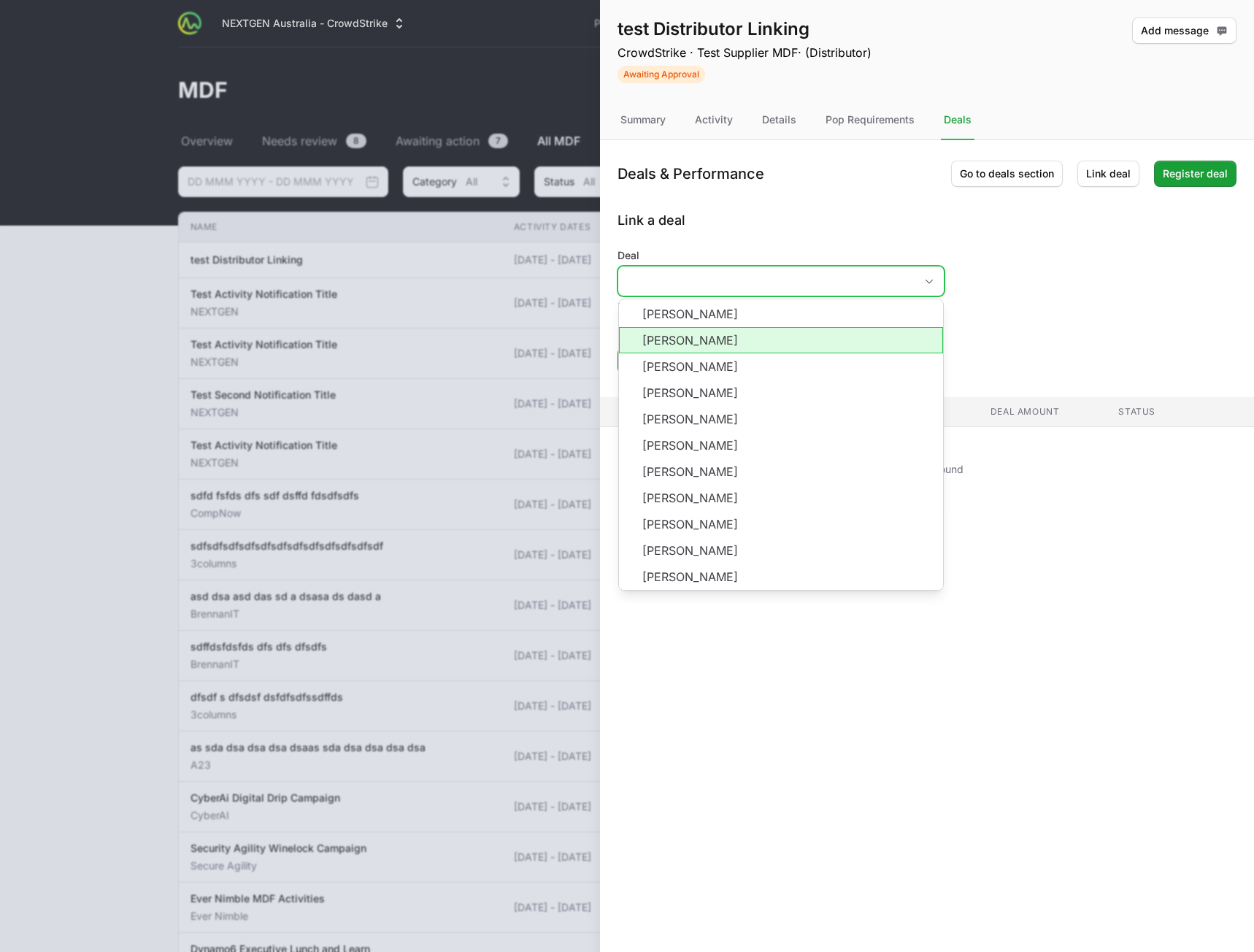
click at [733, 335] on li "[PERSON_NAME]" at bounding box center [781, 340] width 324 height 26
type input "[PERSON_NAME]"
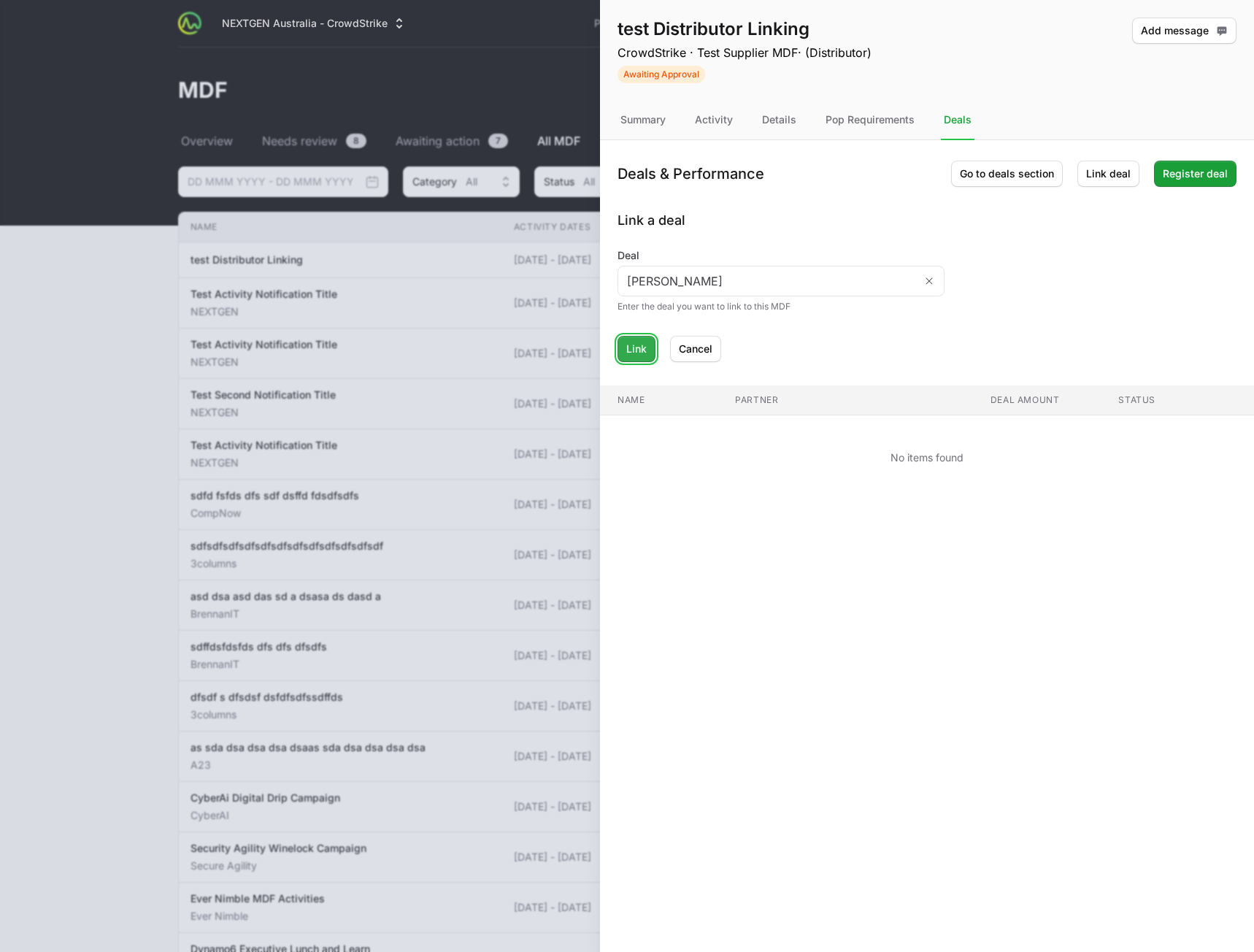
click at [628, 357] on span "Link" at bounding box center [636, 349] width 21 height 18
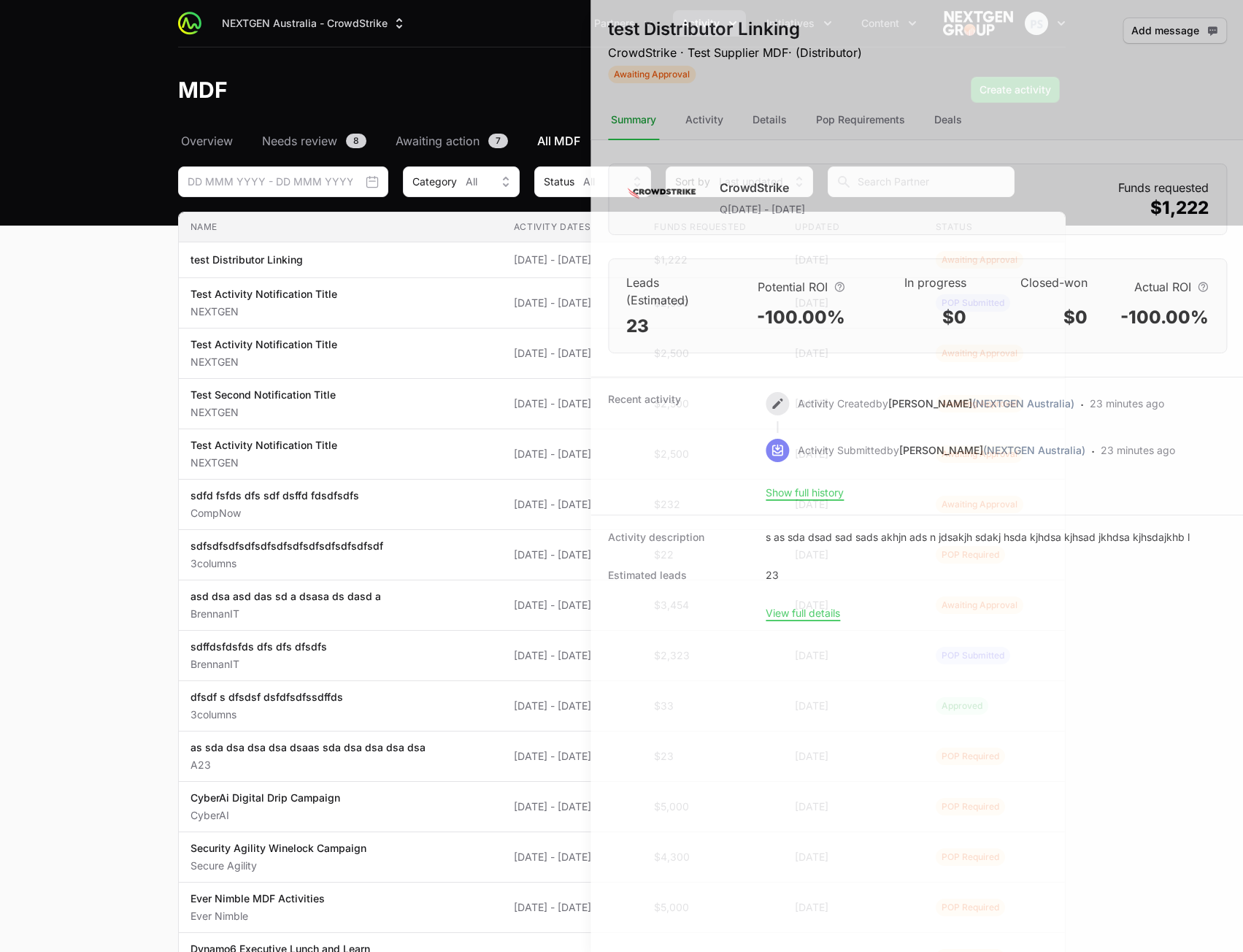
click at [73, 340] on div at bounding box center [622, 476] width 1243 height 952
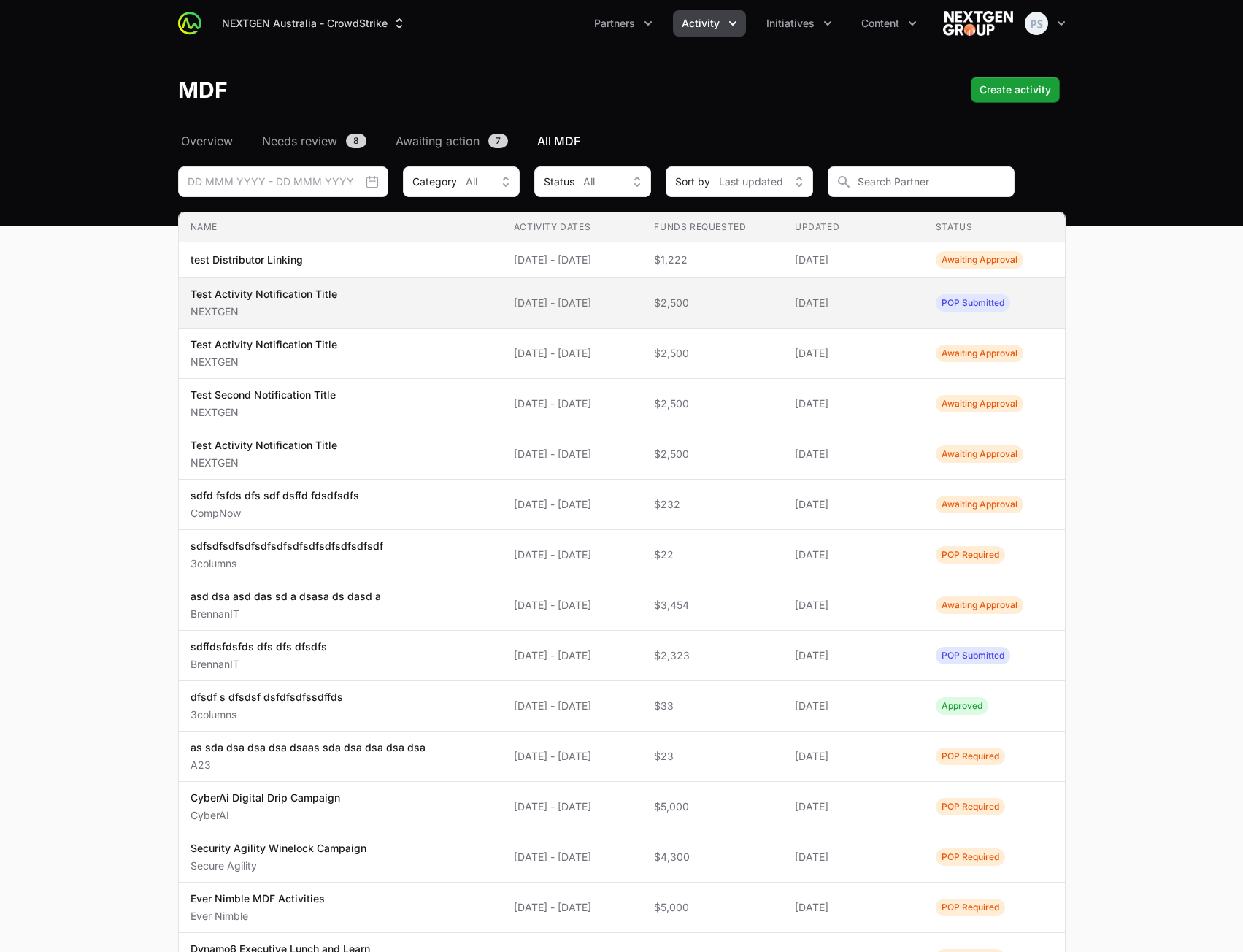
click at [351, 304] on span "Test Activity Notification Title NEXTGEN" at bounding box center [340, 303] width 300 height 32
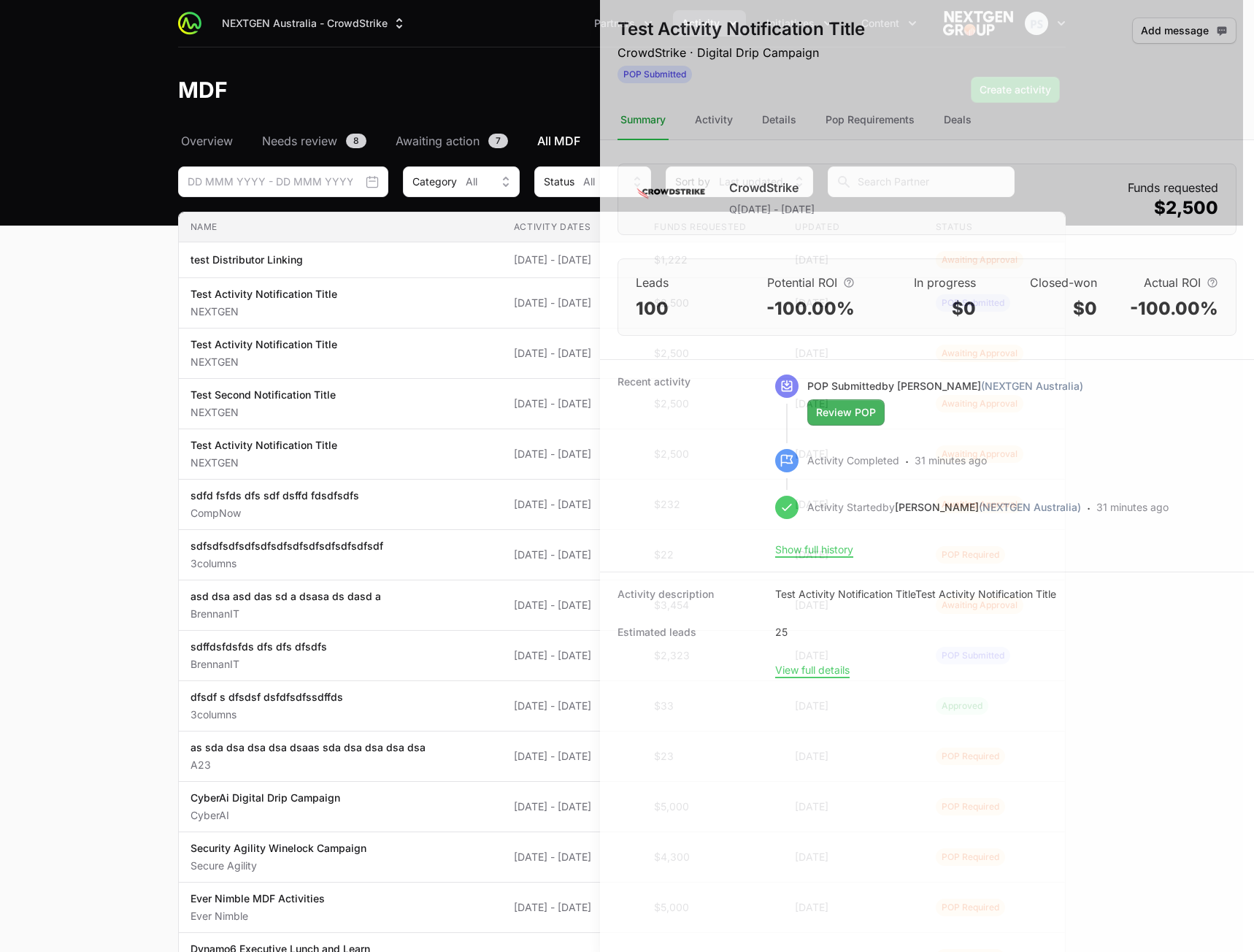
click at [366, 438] on div at bounding box center [627, 476] width 1254 height 952
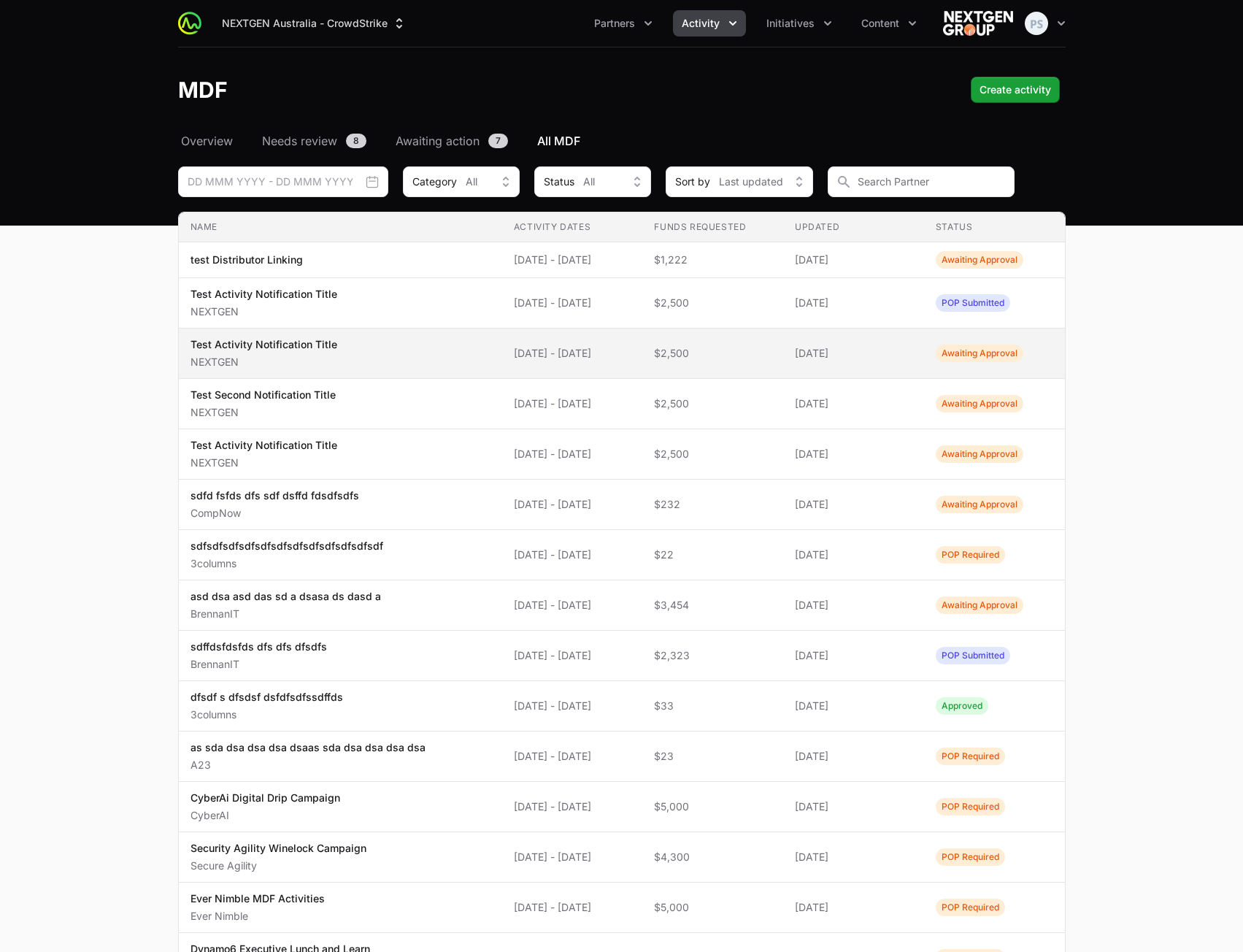
click at [391, 353] on span "Test Activity Notification Title NEXTGEN" at bounding box center [340, 353] width 300 height 32
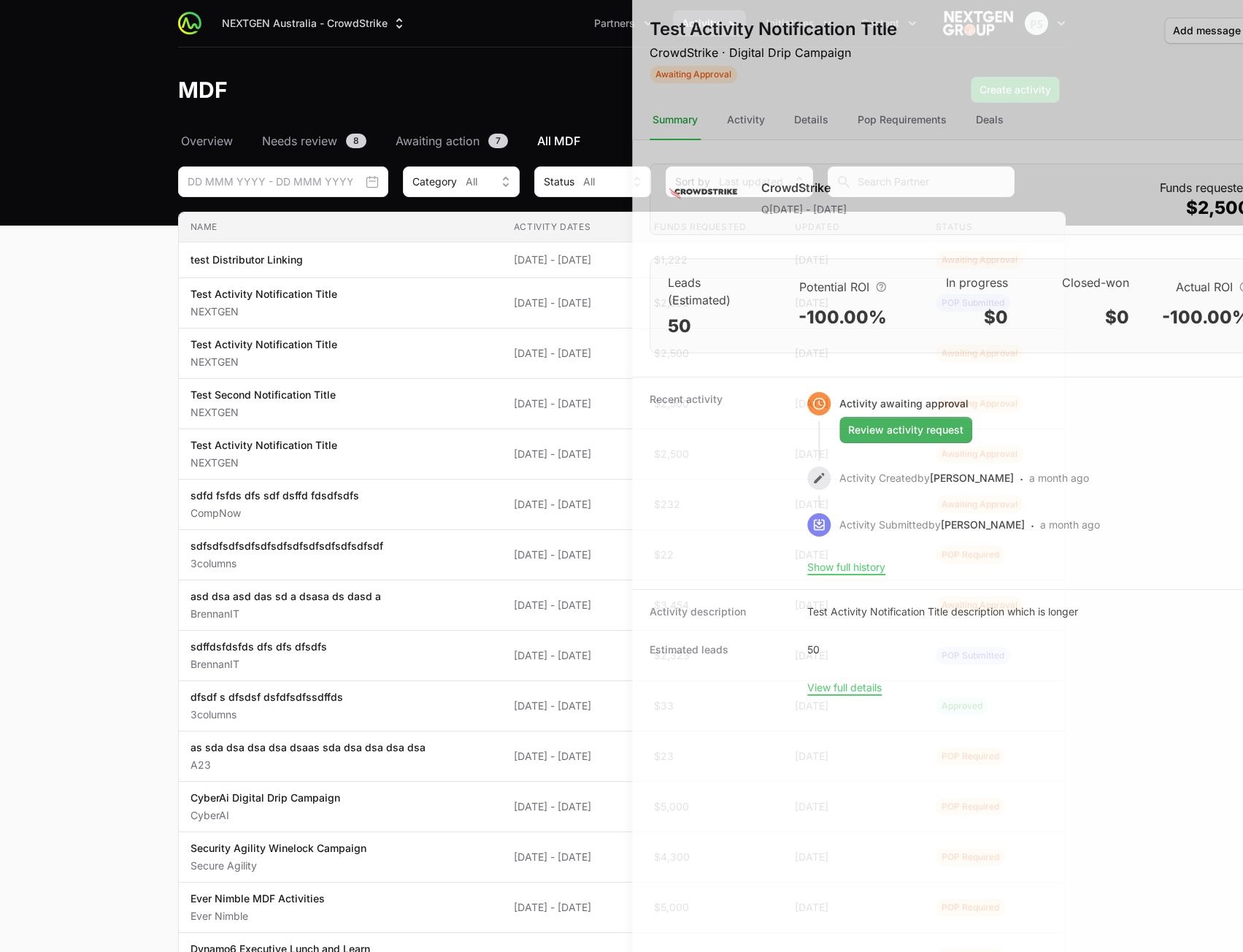
click at [383, 463] on div at bounding box center [622, 476] width 1243 height 952
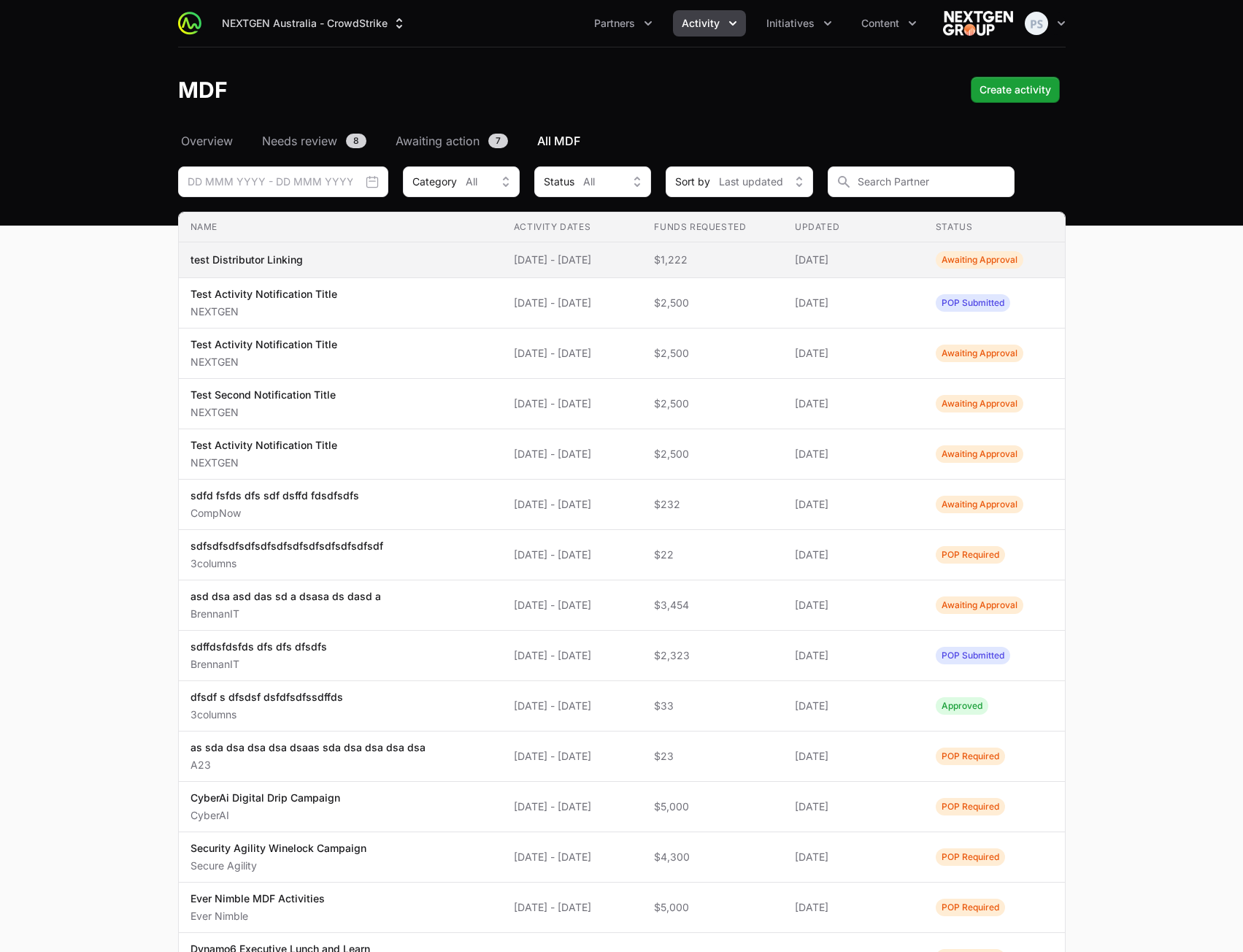
click at [397, 265] on span "test Distributor Linking" at bounding box center [340, 259] width 300 height 15
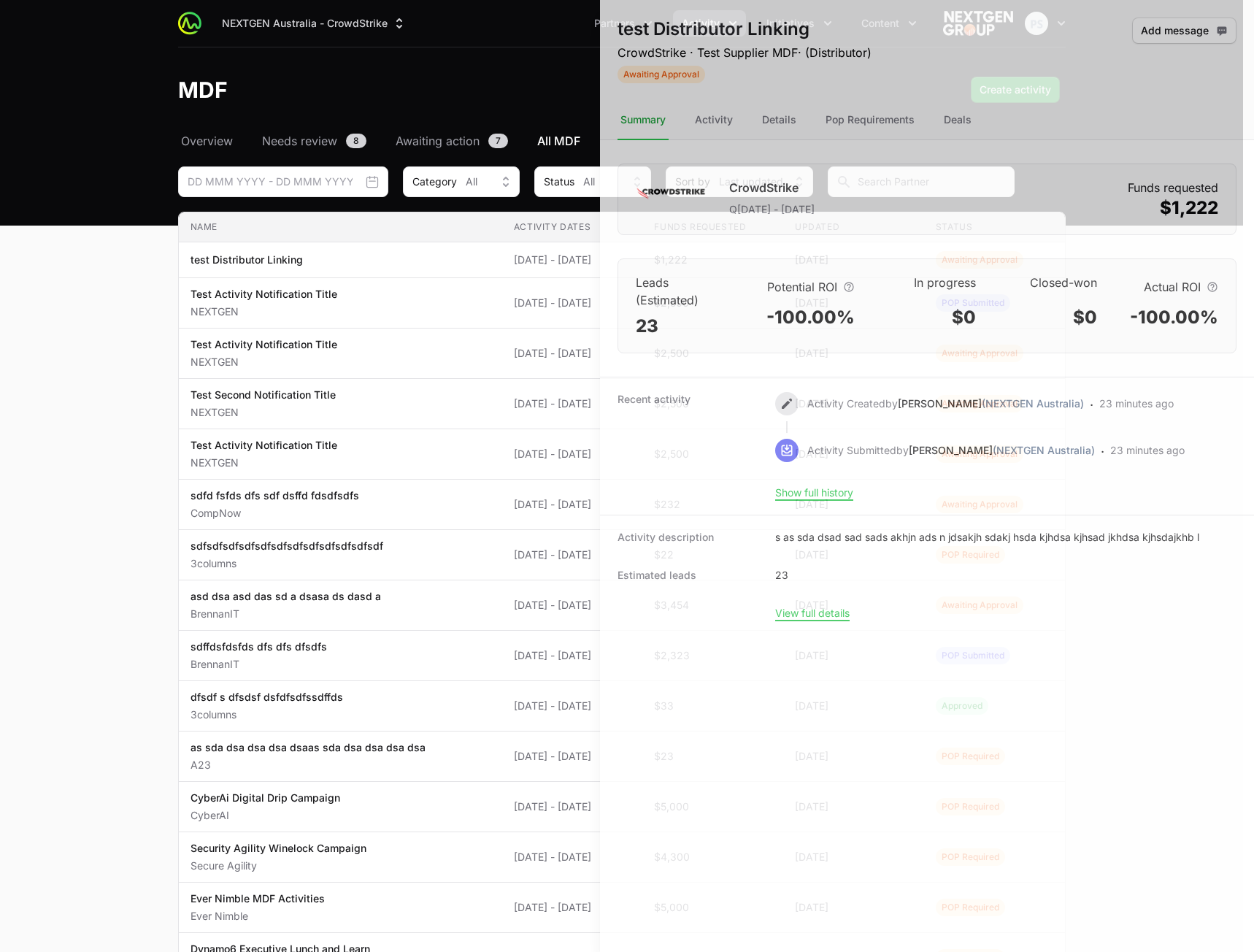
click at [199, 410] on div at bounding box center [627, 476] width 1254 height 952
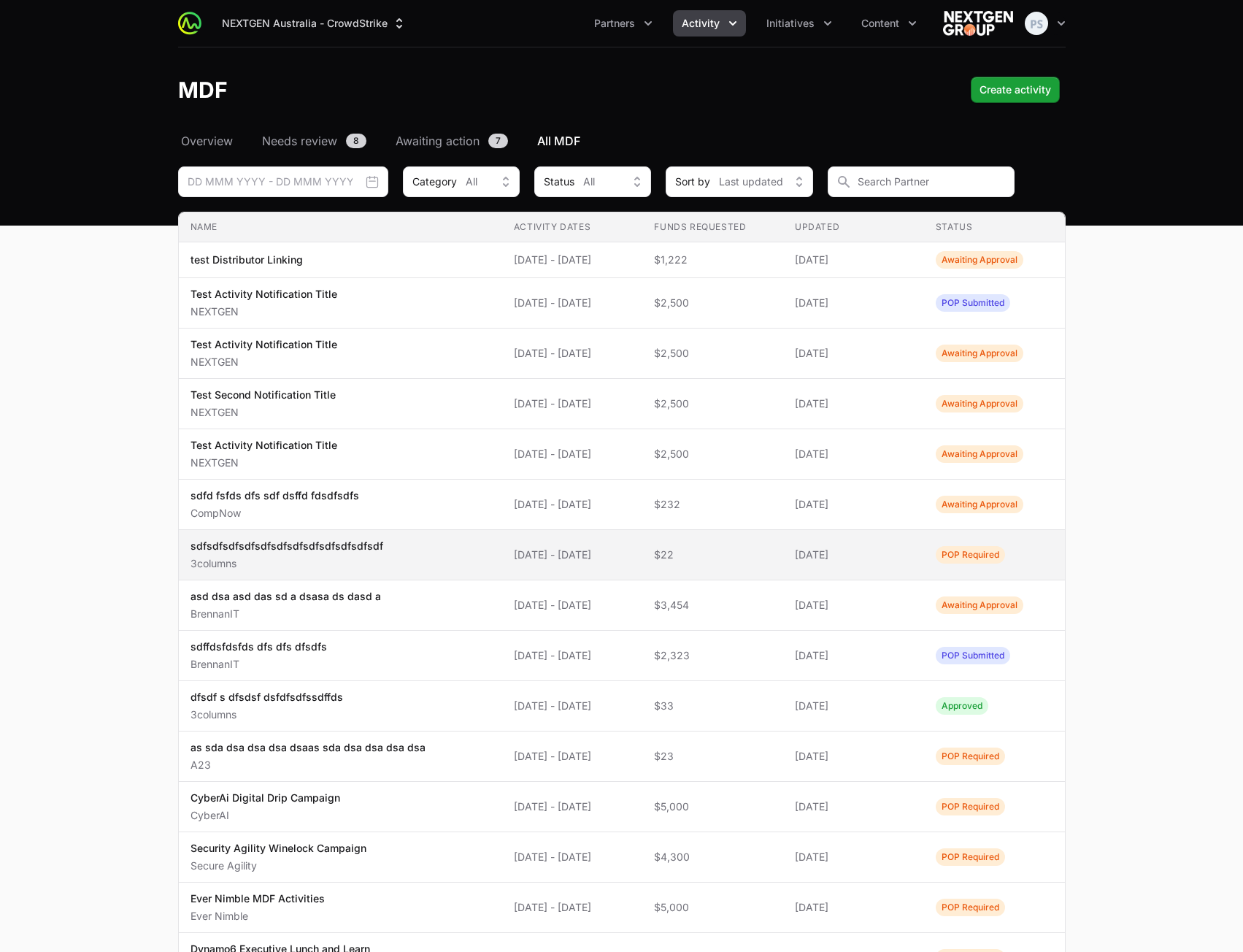
click at [401, 566] on span "sdfsdfsdfsdfsdfsdfsdfsdfsdfsdfsdfsdf 3columns" at bounding box center [340, 555] width 300 height 32
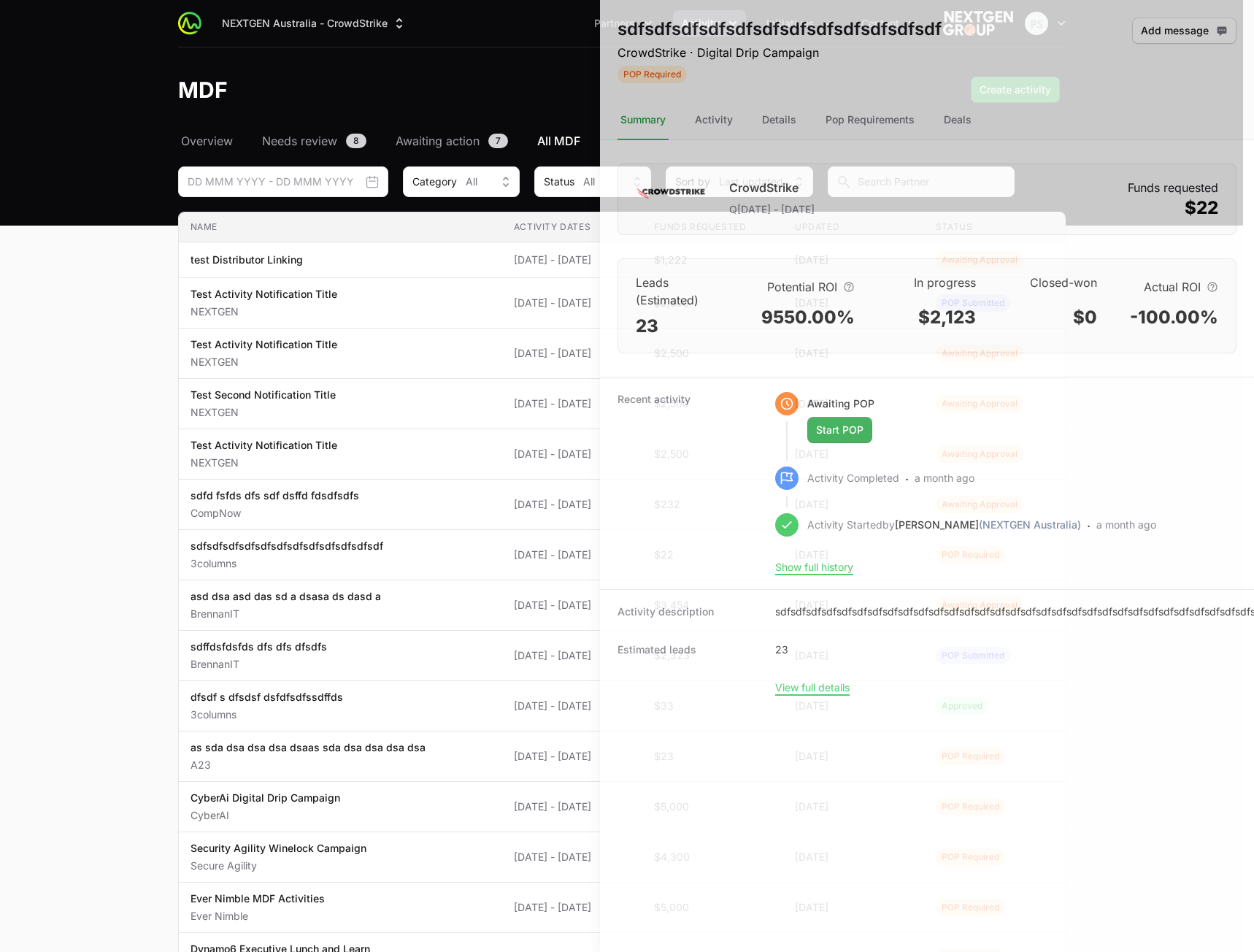
click at [437, 502] on div at bounding box center [627, 476] width 1254 height 952
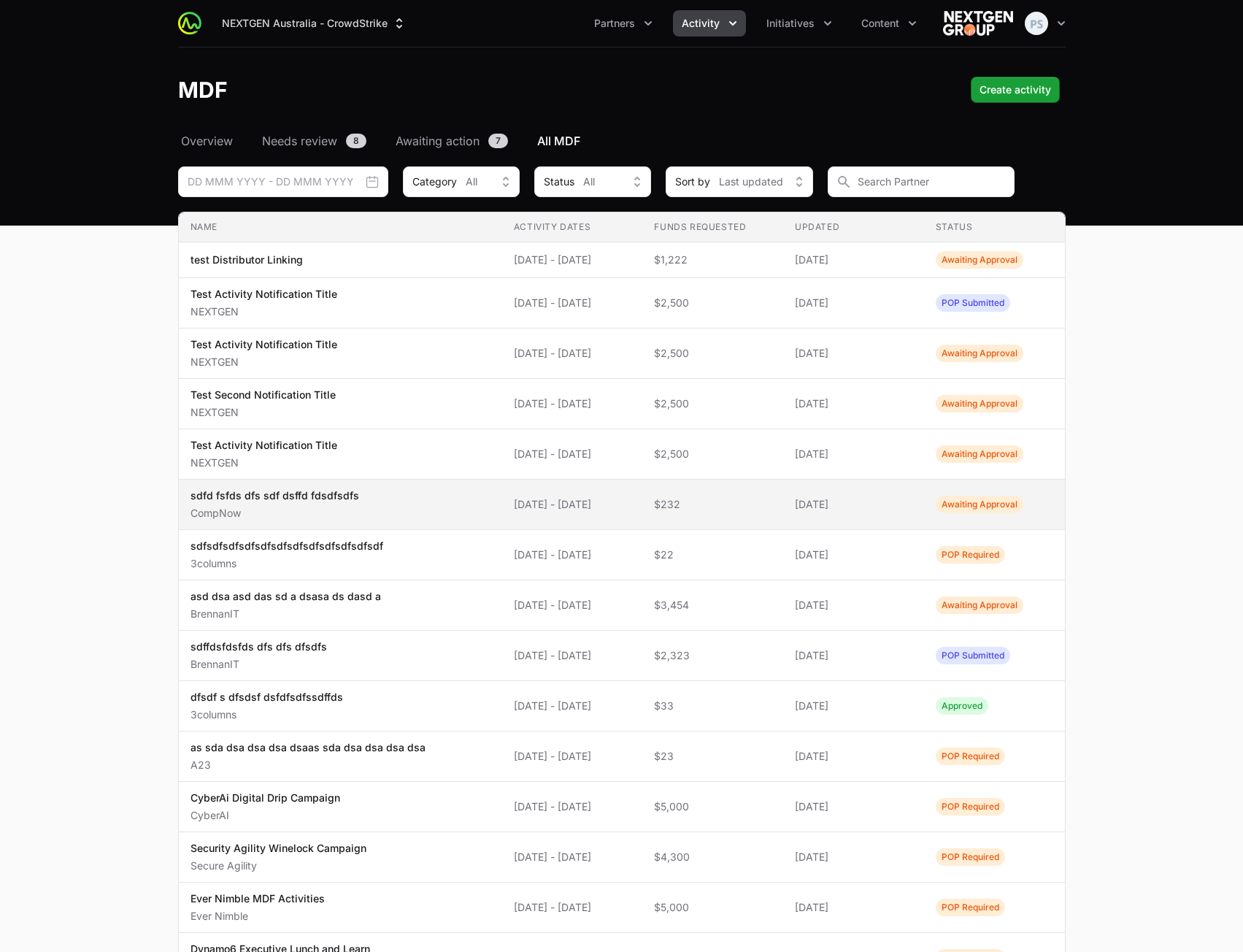
click at [422, 505] on span "sdfd fsfds dfs sdf dsffd fdsdfsdfs CompNow" at bounding box center [340, 505] width 300 height 32
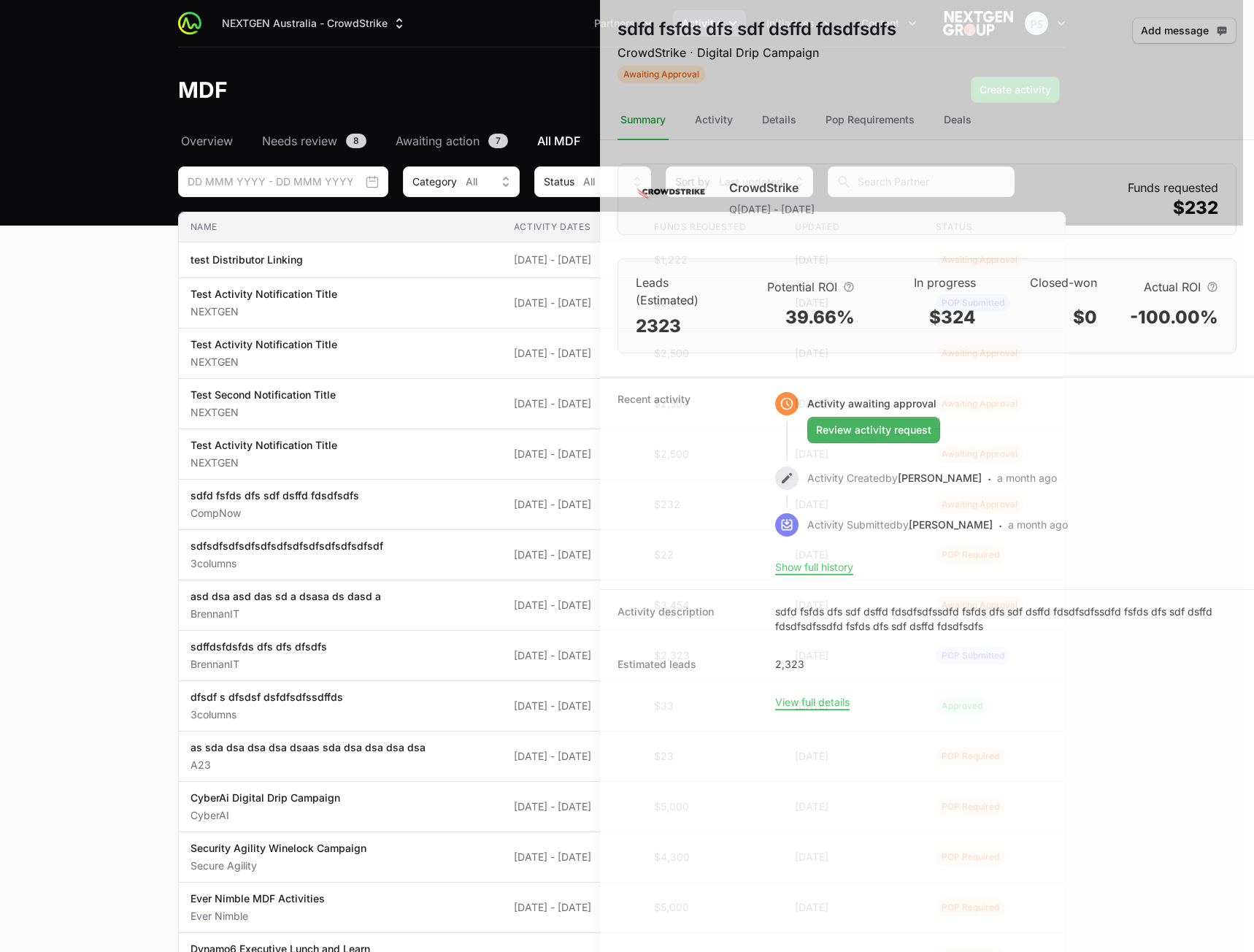
click at [422, 505] on div at bounding box center [627, 476] width 1254 height 952
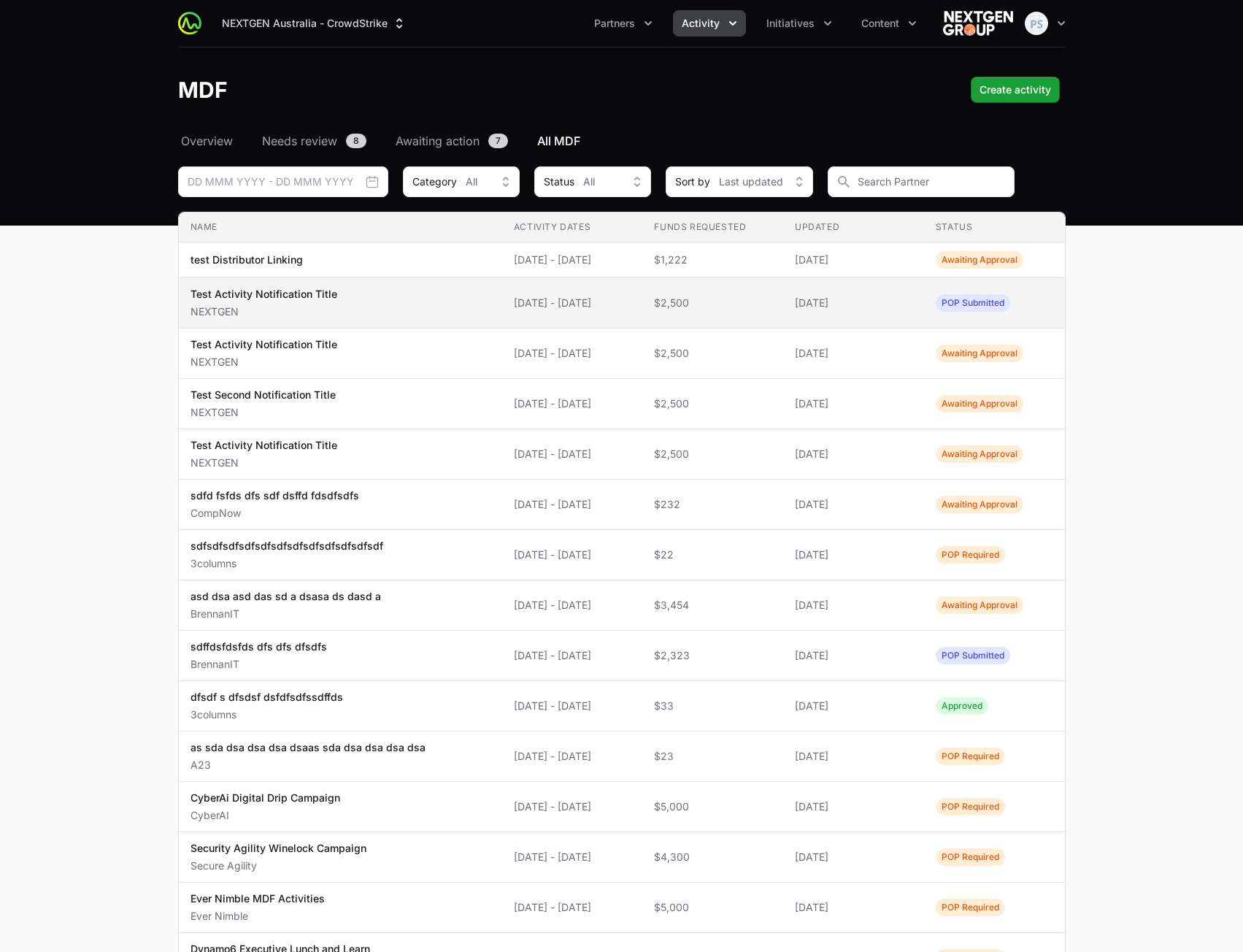
click at [462, 312] on span "Test Activity Notification Title NEXTGEN" at bounding box center [340, 303] width 300 height 32
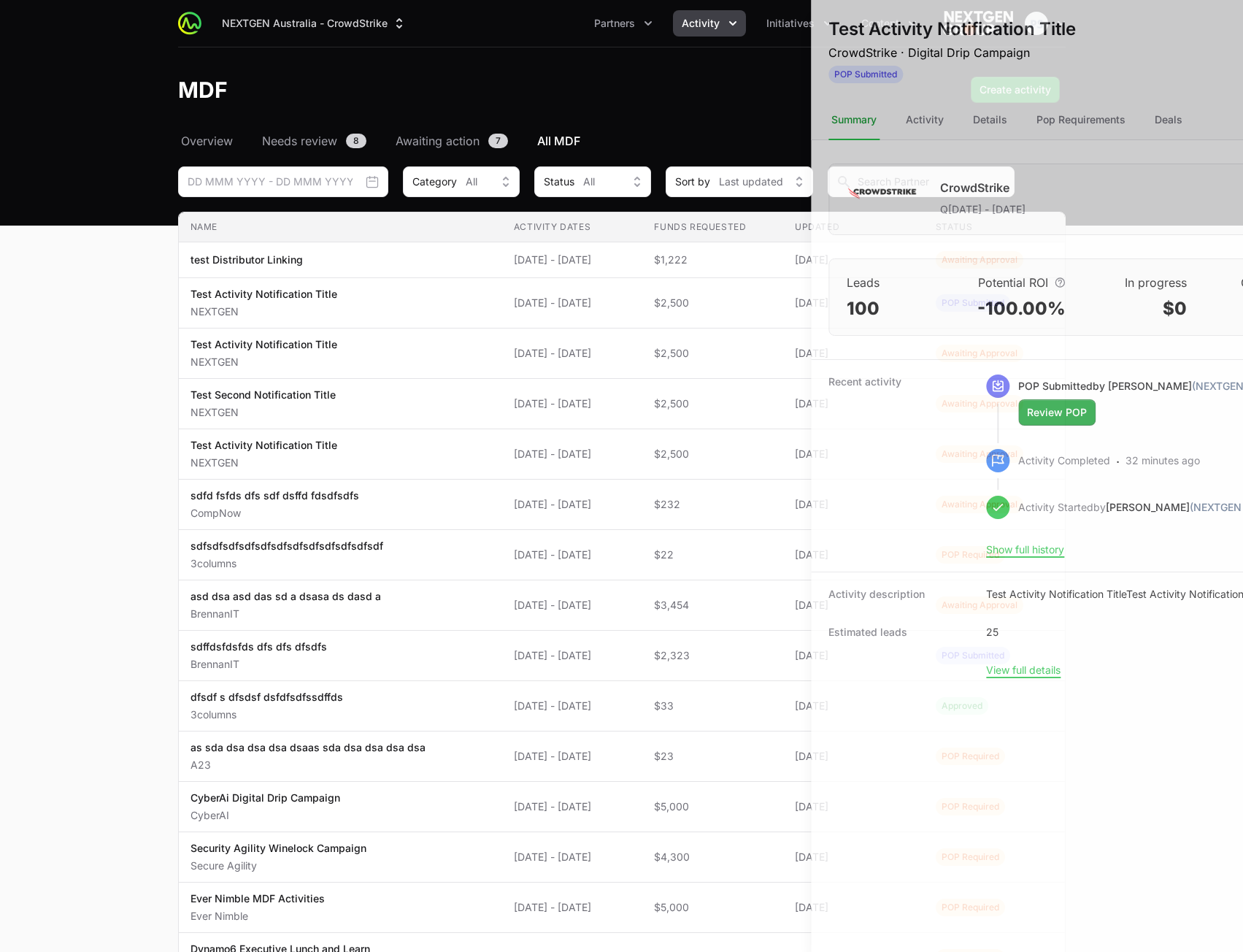
click at [138, 405] on div at bounding box center [622, 476] width 1243 height 952
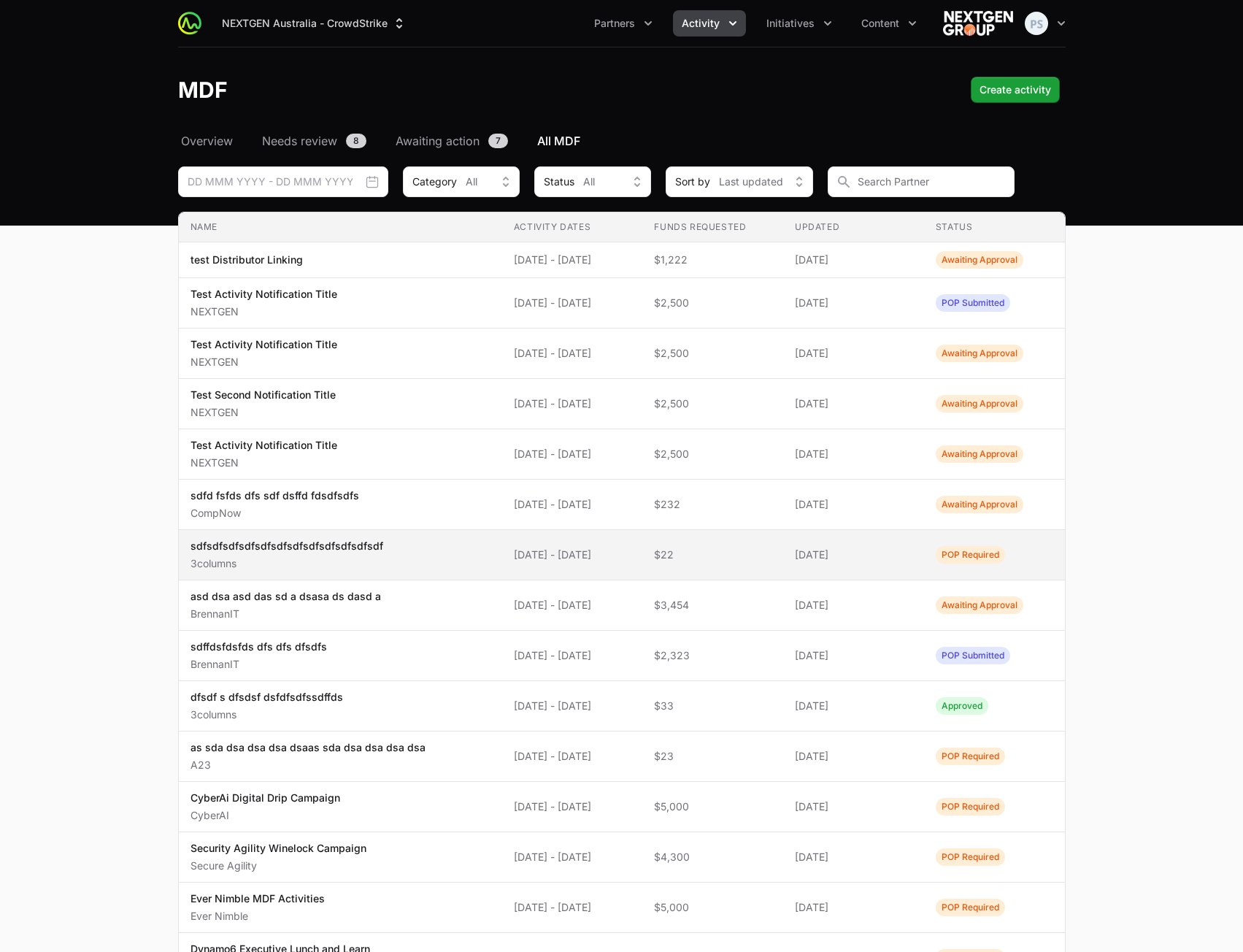
click at [358, 560] on p "3columns" at bounding box center [287, 564] width 193 height 15
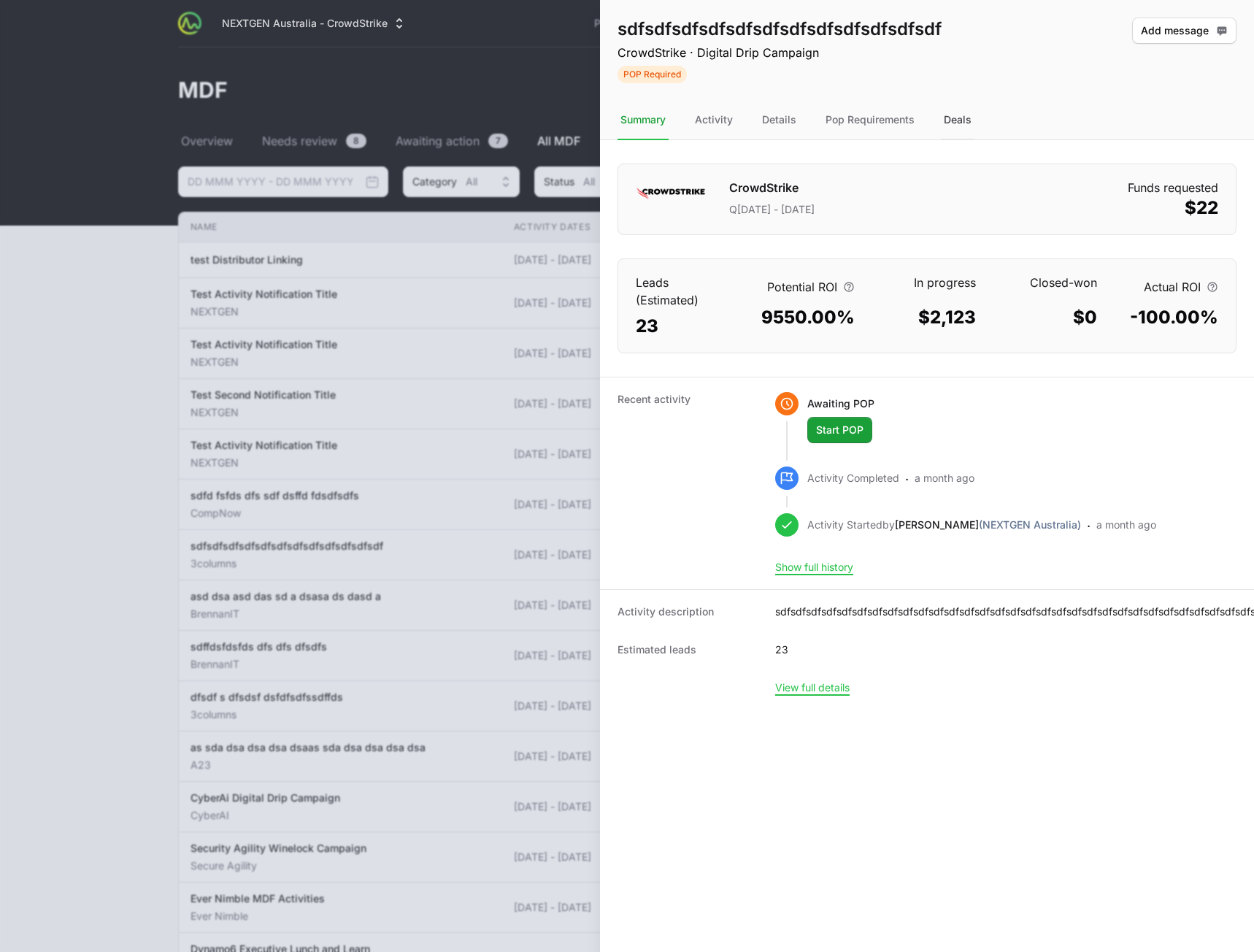
click at [970, 120] on div "Deals" at bounding box center [958, 121] width 34 height 40
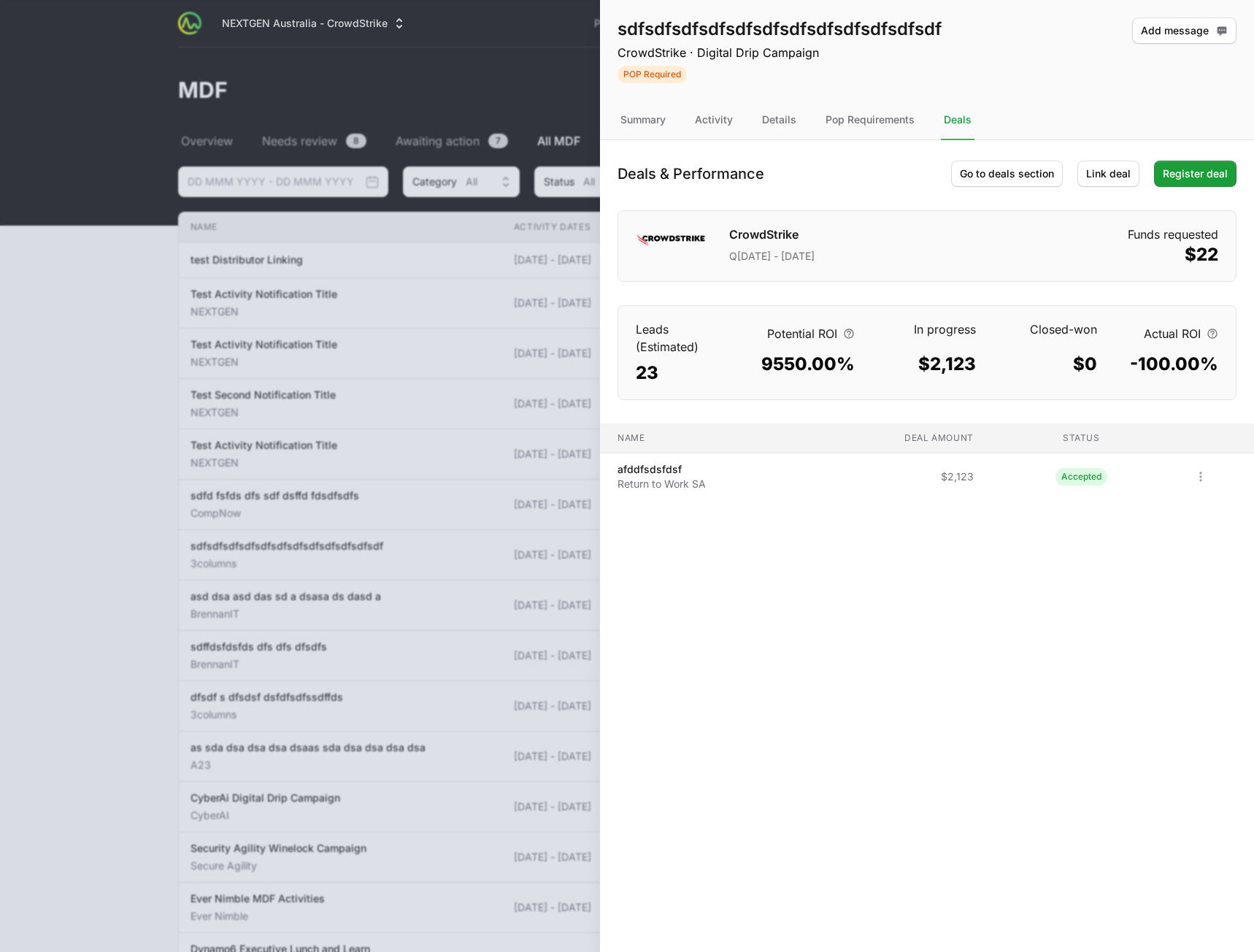
click at [888, 476] on span "$2,123" at bounding box center [889, 476] width 169 height 15
click at [661, 479] on p "Return to Work SA" at bounding box center [662, 483] width 89 height 15
click at [1202, 476] on icon "Open options" at bounding box center [1200, 476] width 15 height 15
click at [1163, 509] on div "View" at bounding box center [1174, 508] width 153 height 26
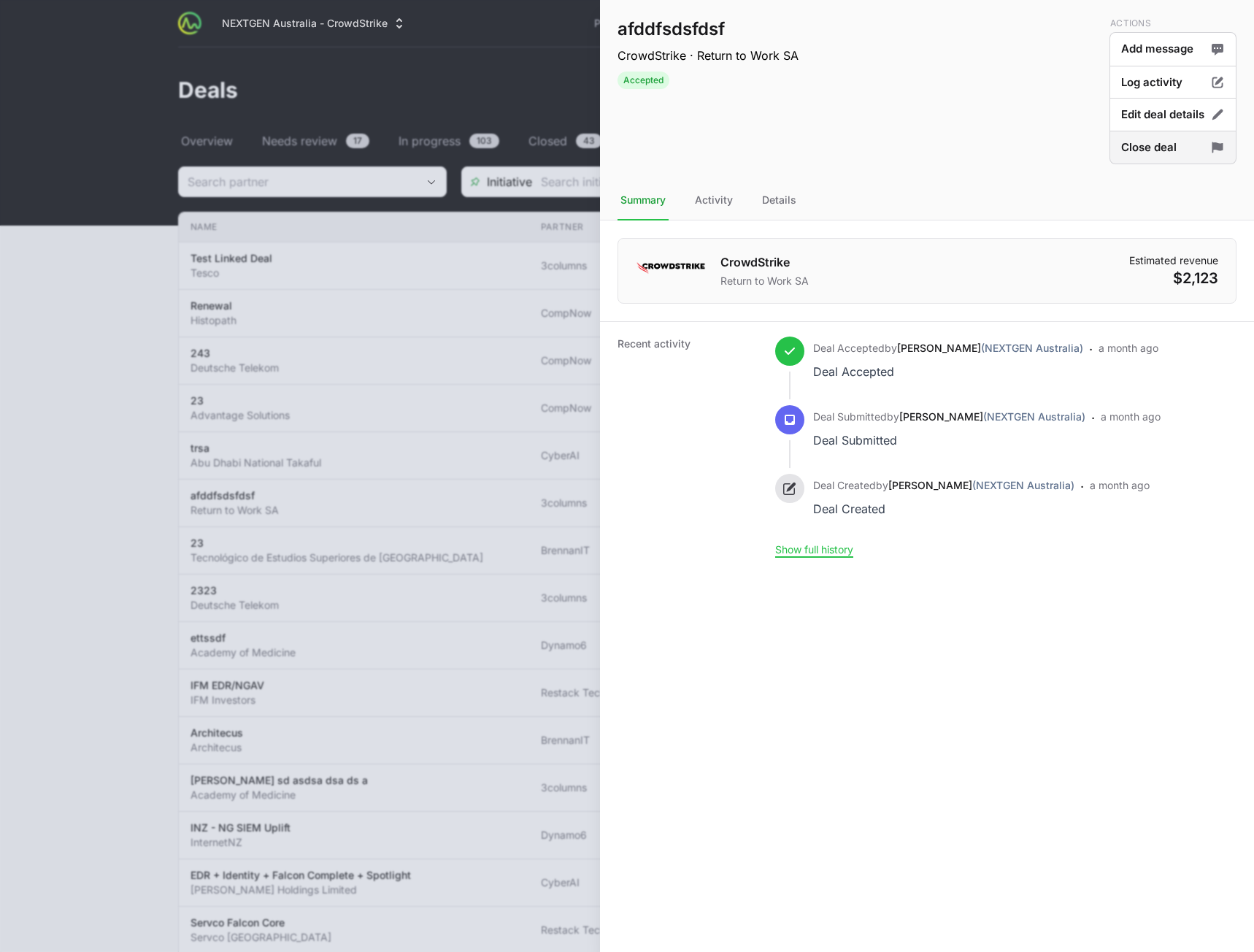
click at [1162, 150] on button "Close deal" at bounding box center [1173, 148] width 127 height 34
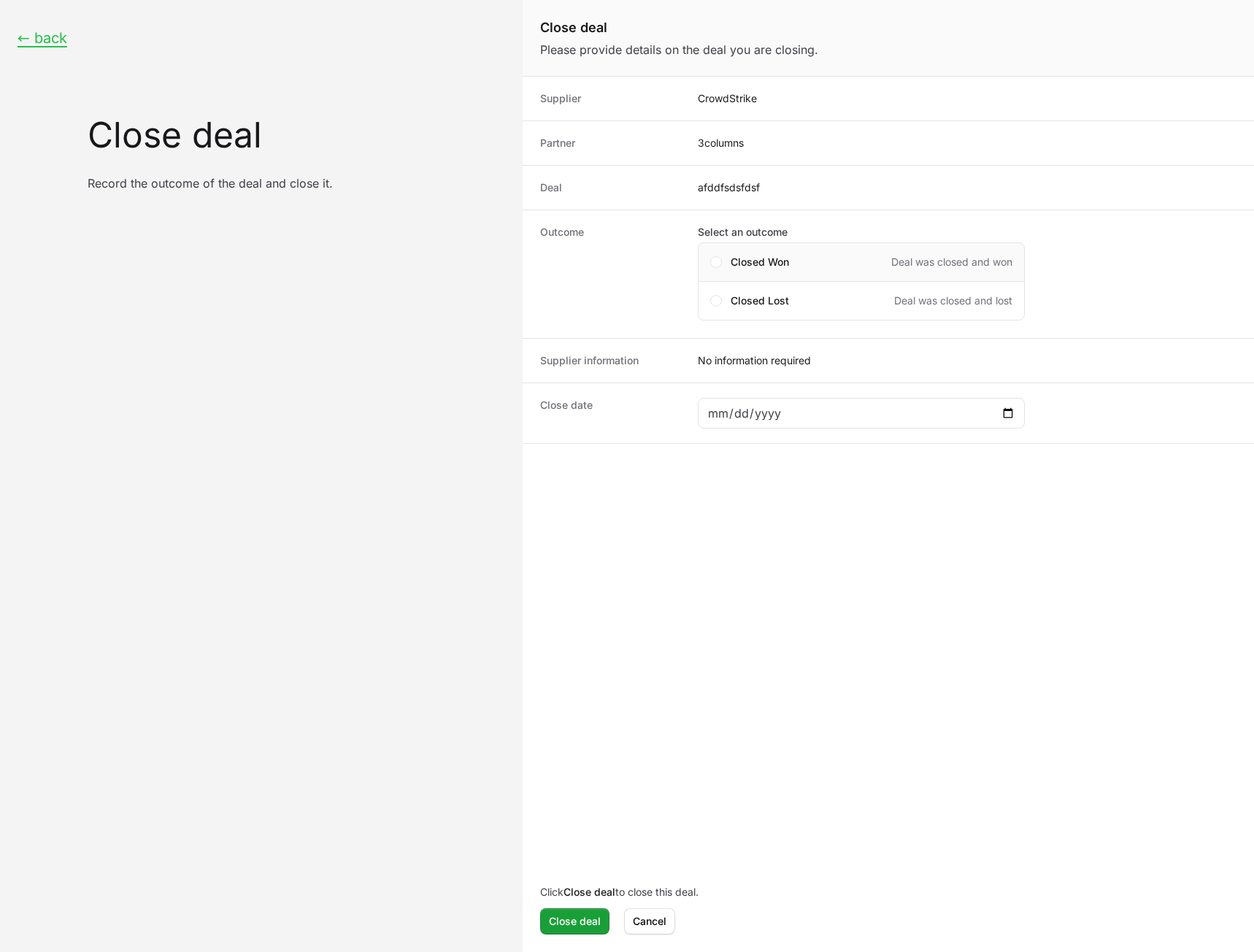
click at [768, 266] on span "Closed Won" at bounding box center [760, 262] width 58 height 15
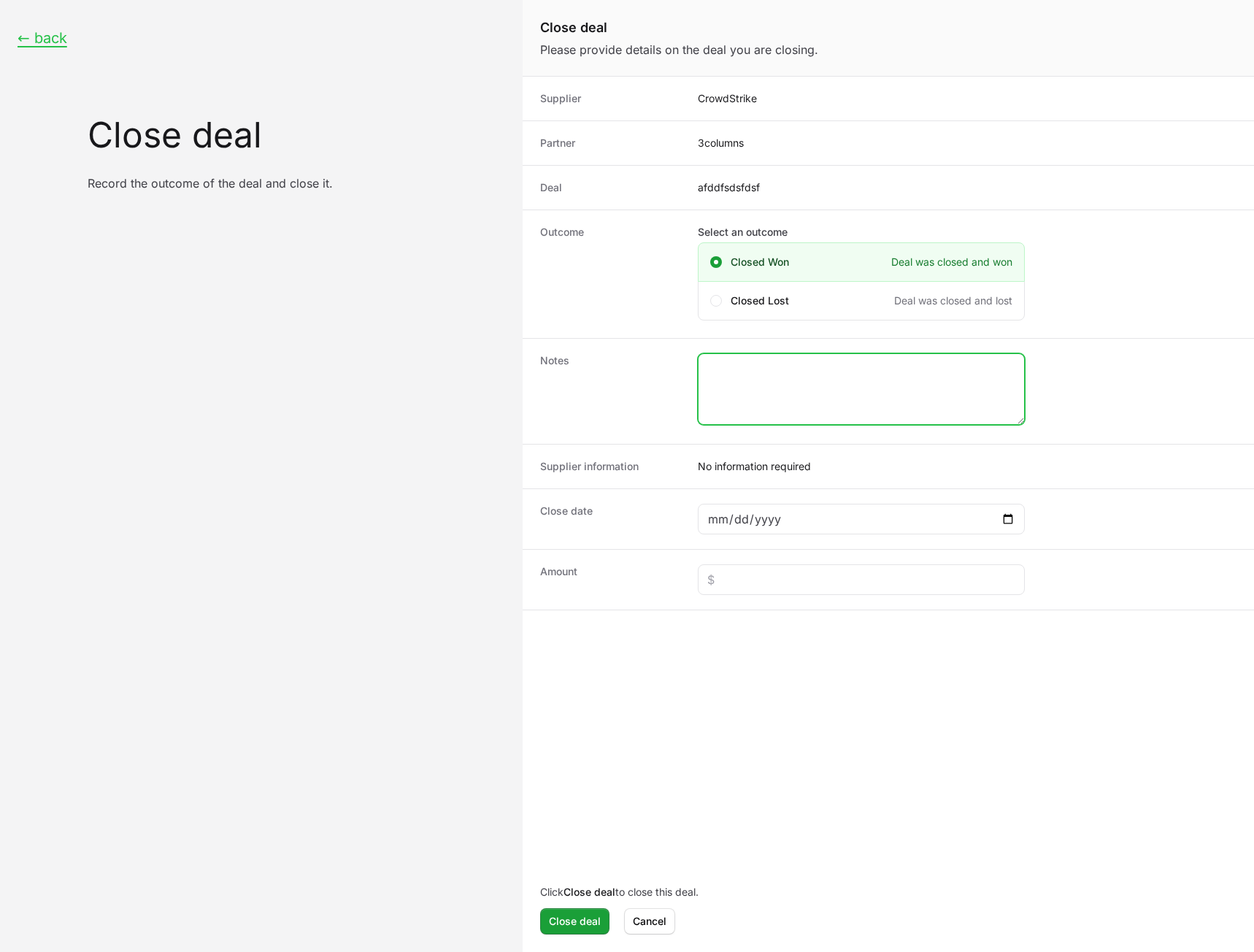
click at [842, 398] on textarea "Close deal form" at bounding box center [862, 389] width 326 height 70
type textarea "sdf"
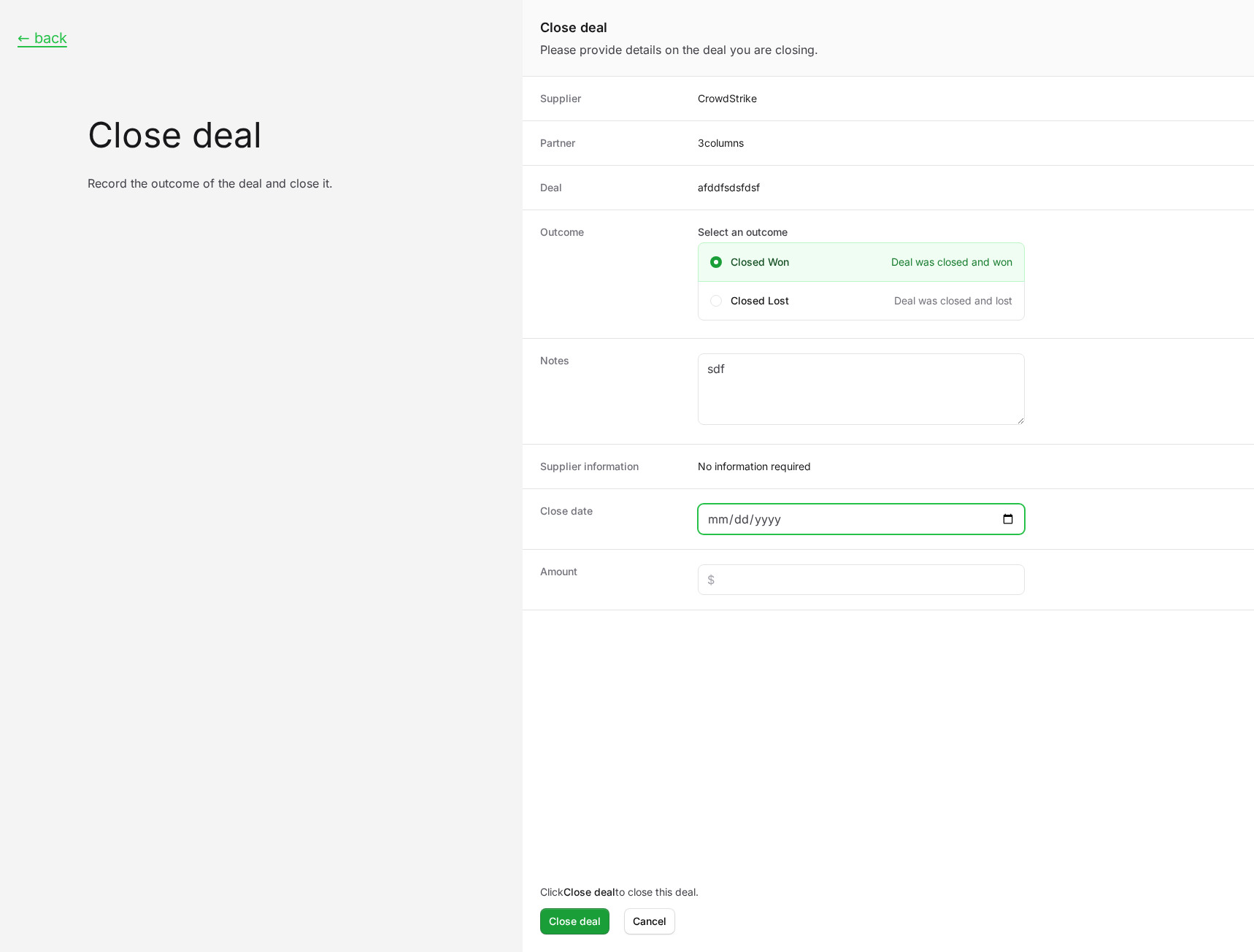
click at [1008, 517] on input "Close deal form" at bounding box center [861, 518] width 308 height 18
type input "2025-09-18"
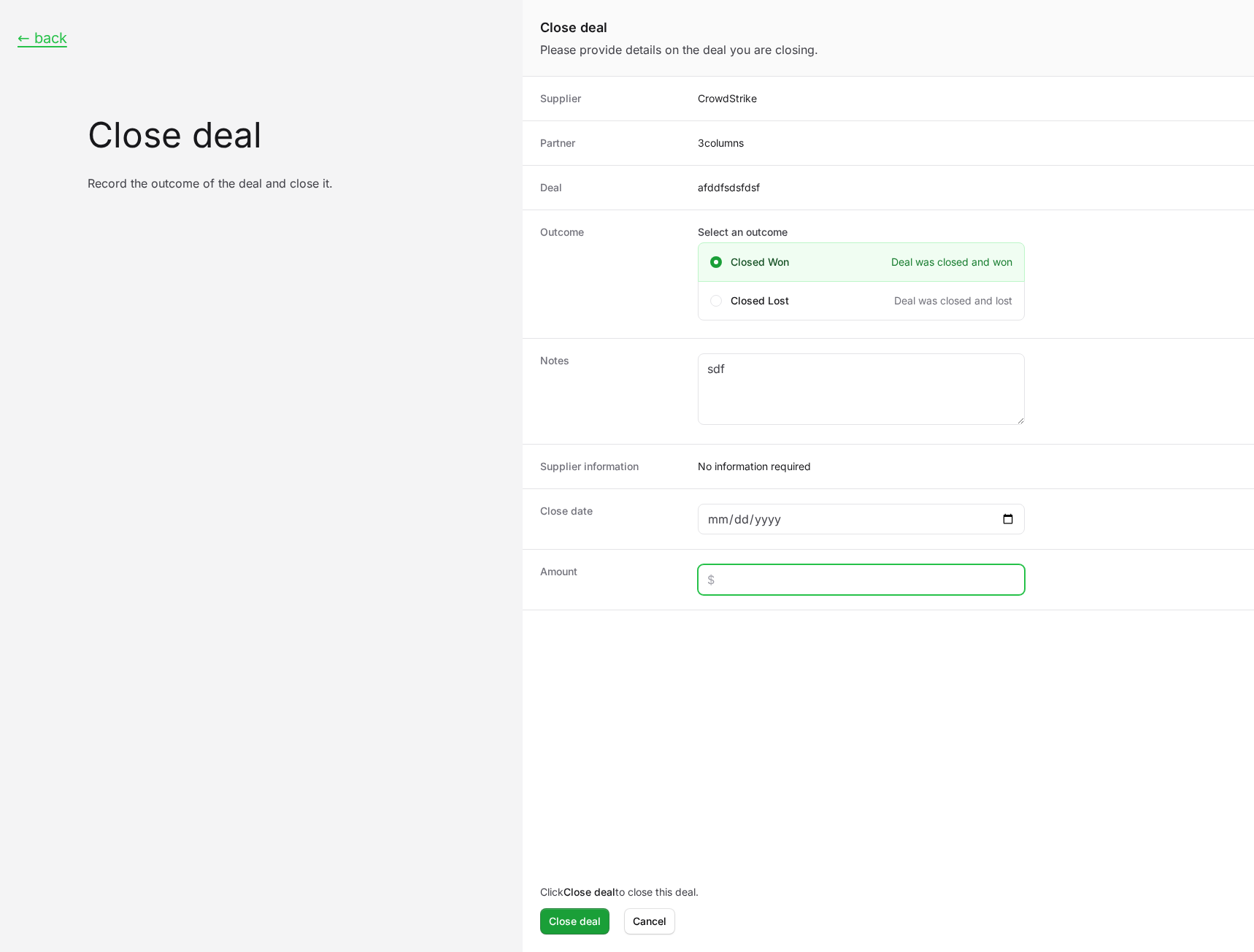
click at [785, 582] on input "Close deal form" at bounding box center [861, 580] width 308 height 18
type input "$5,000"
click at [566, 918] on span "Close deal" at bounding box center [575, 921] width 52 height 18
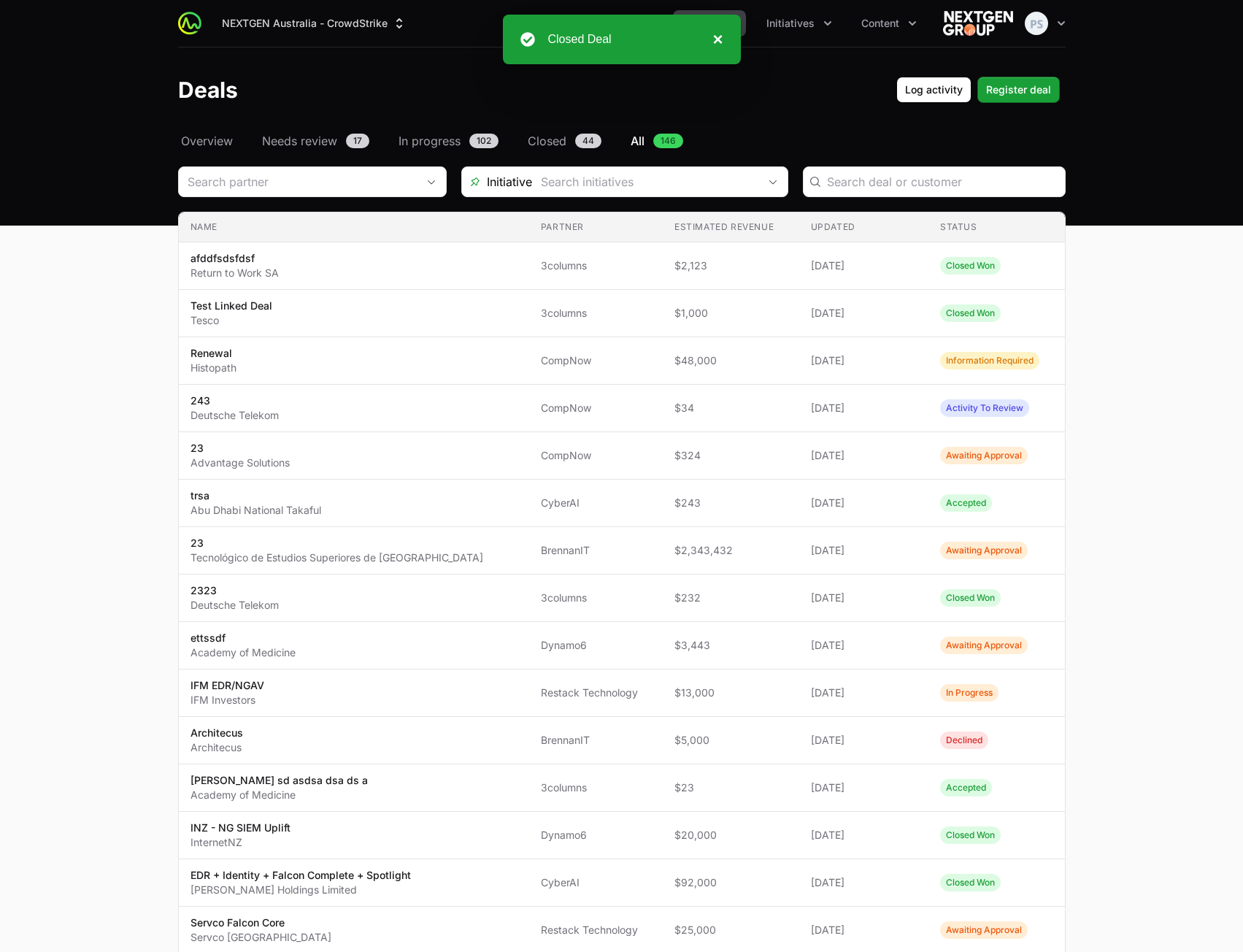
click at [718, 37] on button "×" at bounding box center [713, 39] width 18 height 18
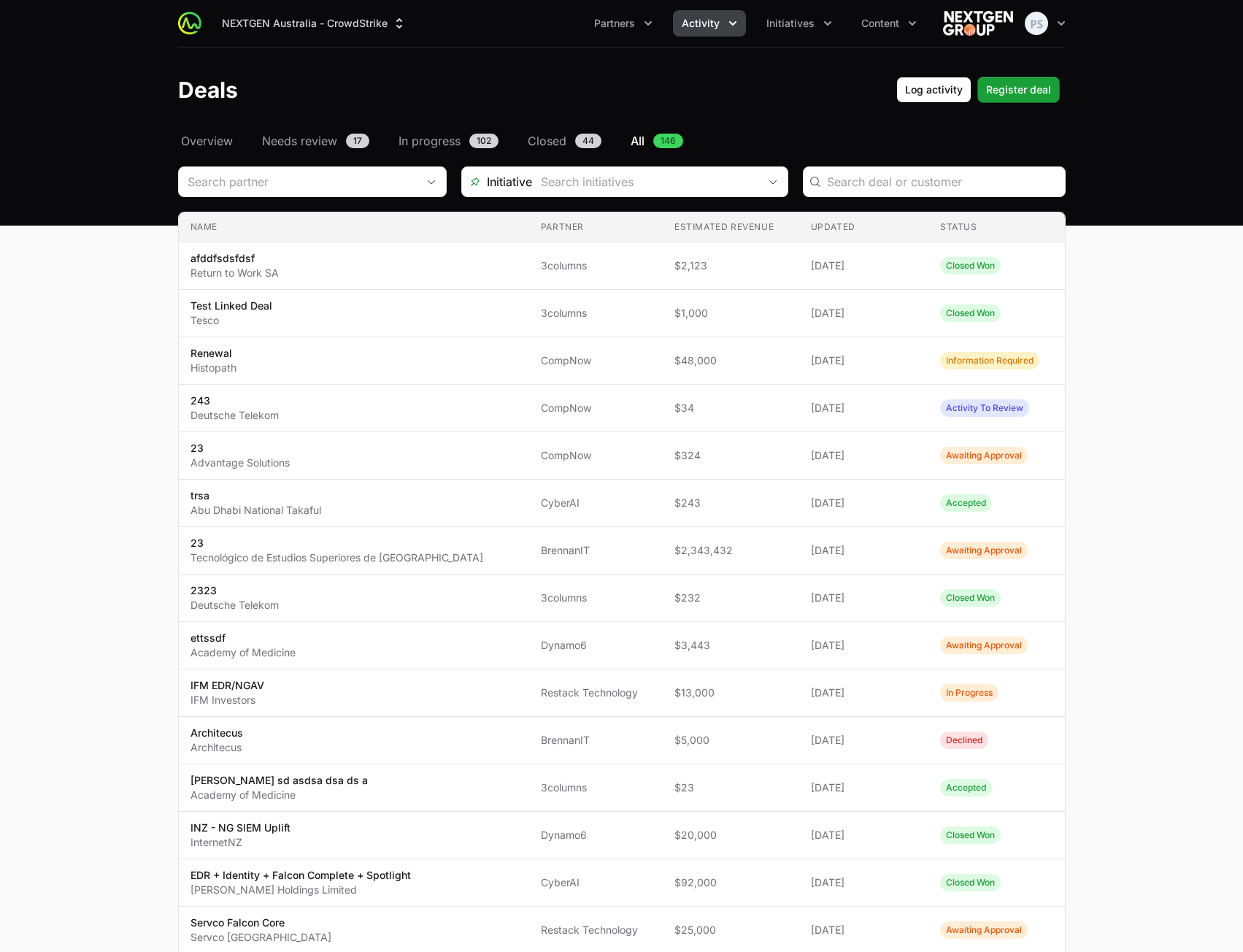
click at [700, 25] on span "Activity" at bounding box center [701, 23] width 38 height 15
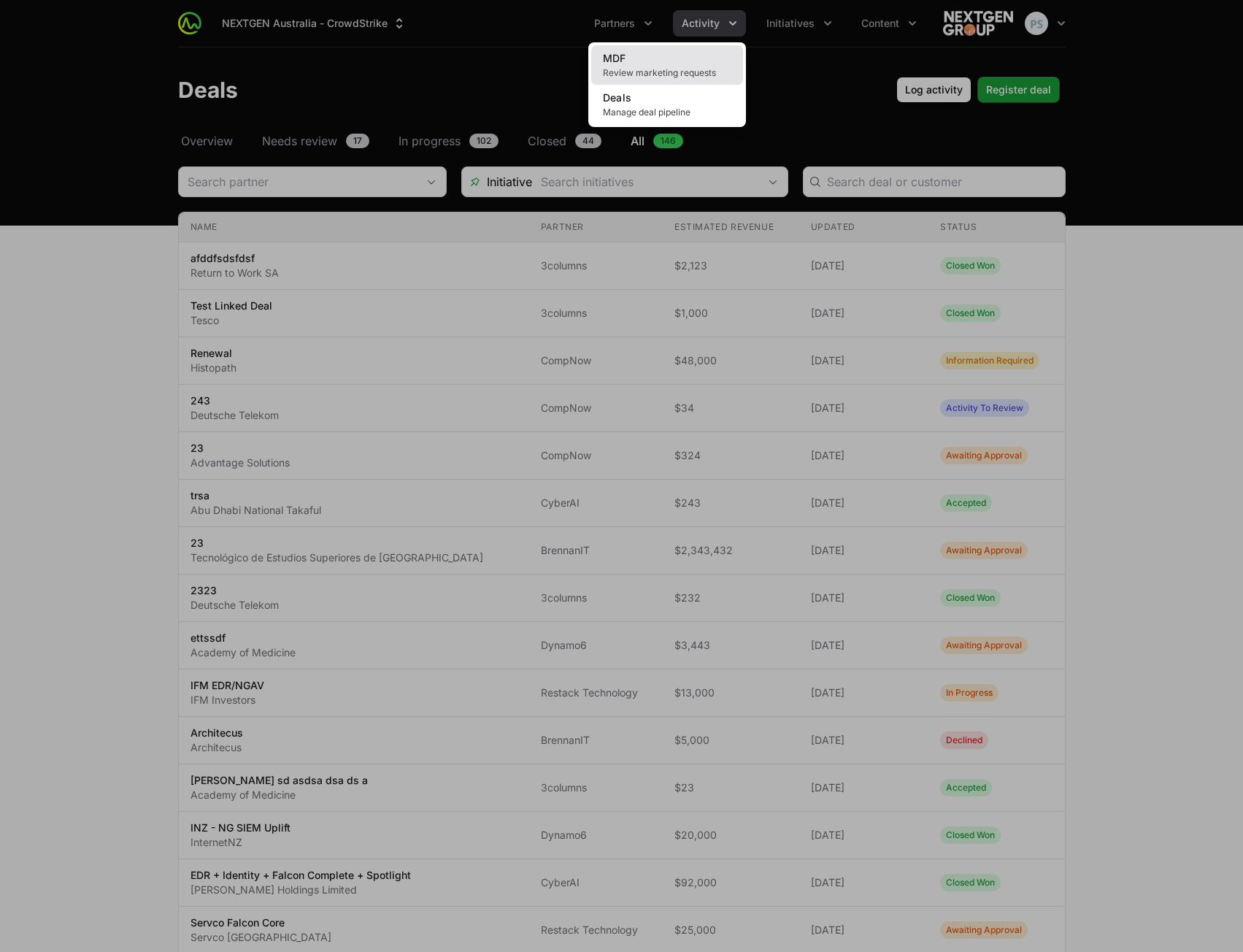
click at [666, 57] on link "MDF Review marketing requests" at bounding box center [667, 65] width 152 height 40
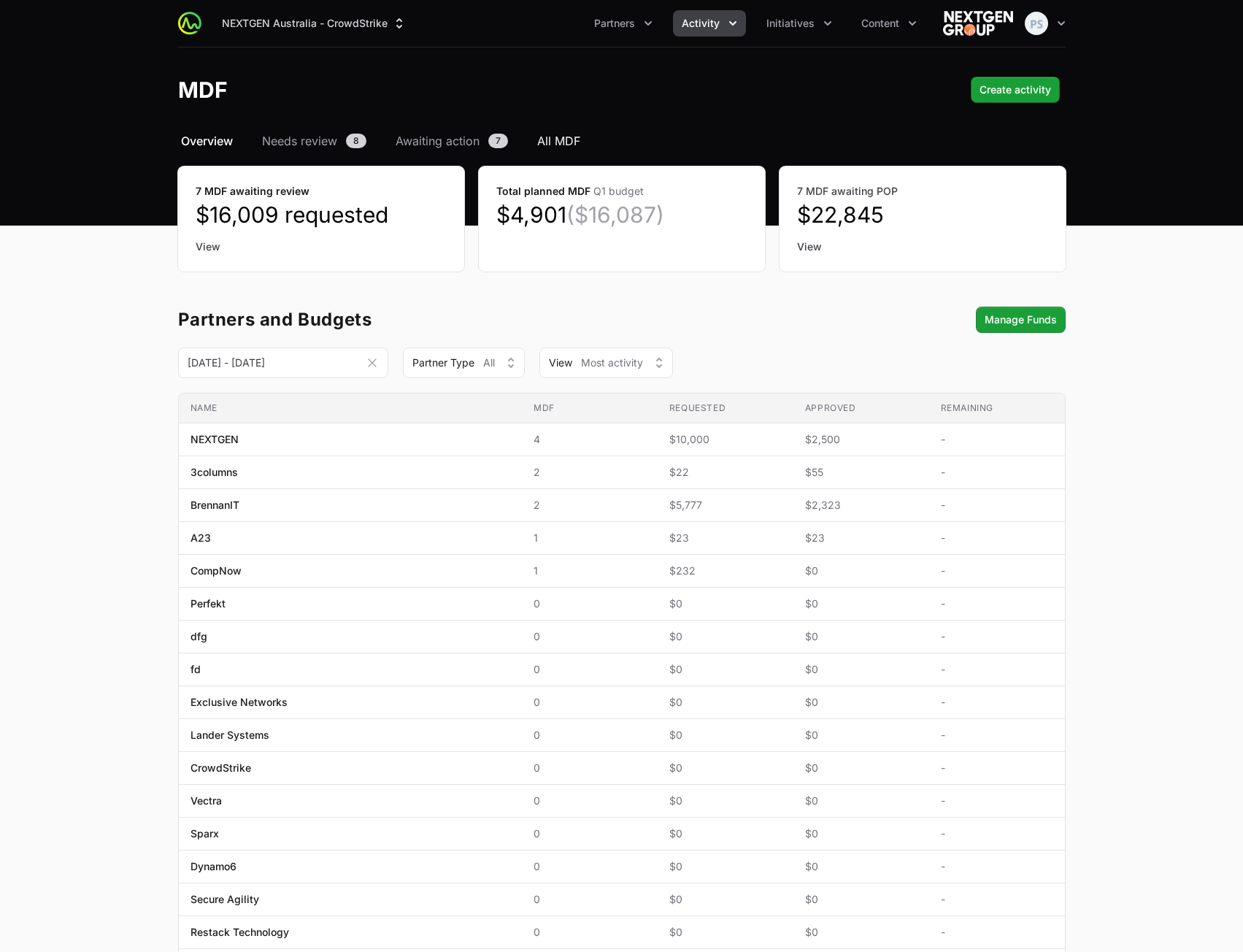
click at [536, 141] on link "All MDF" at bounding box center [559, 141] width 49 height 18
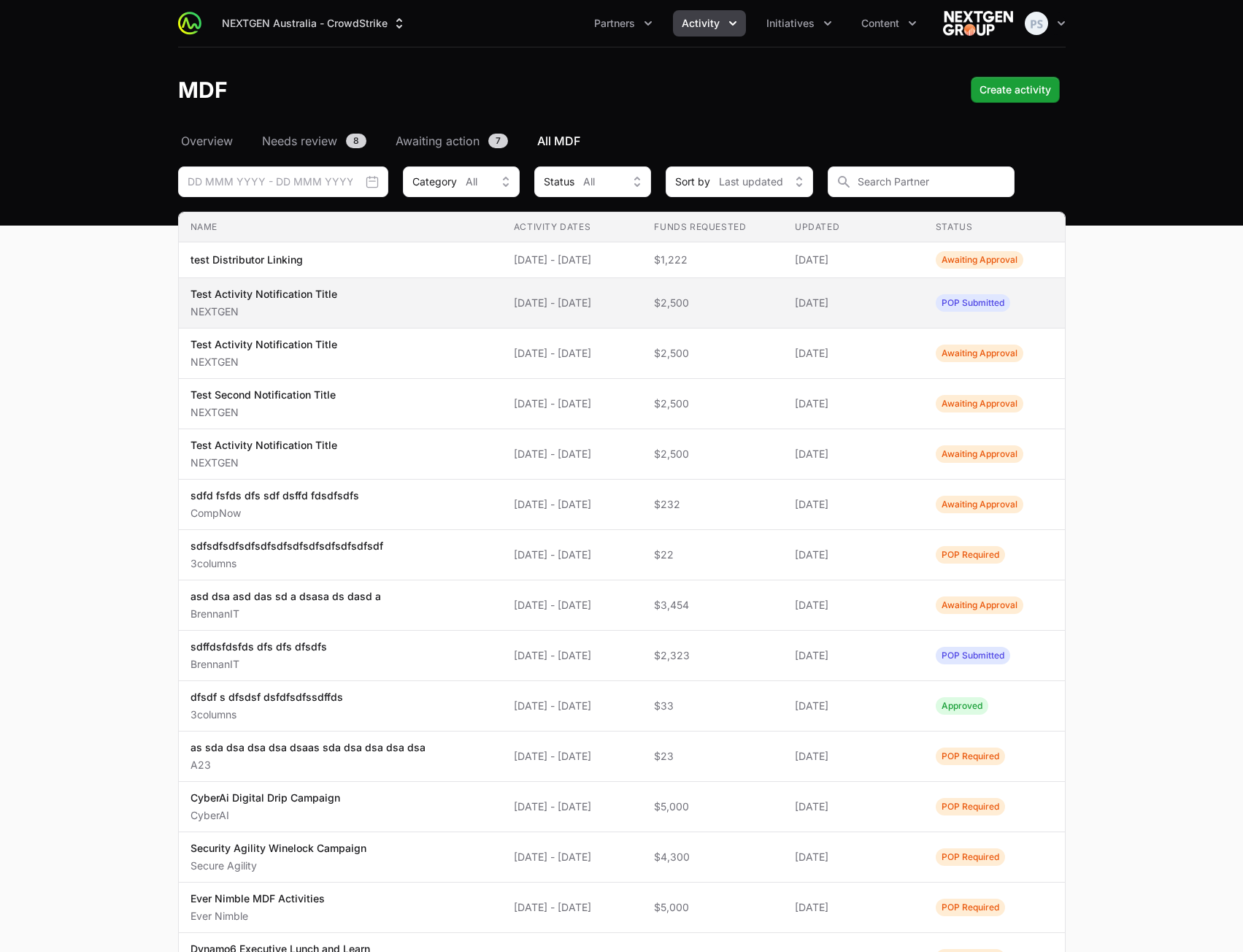
click at [459, 307] on span "Test Activity Notification Title NEXTGEN" at bounding box center [340, 303] width 300 height 32
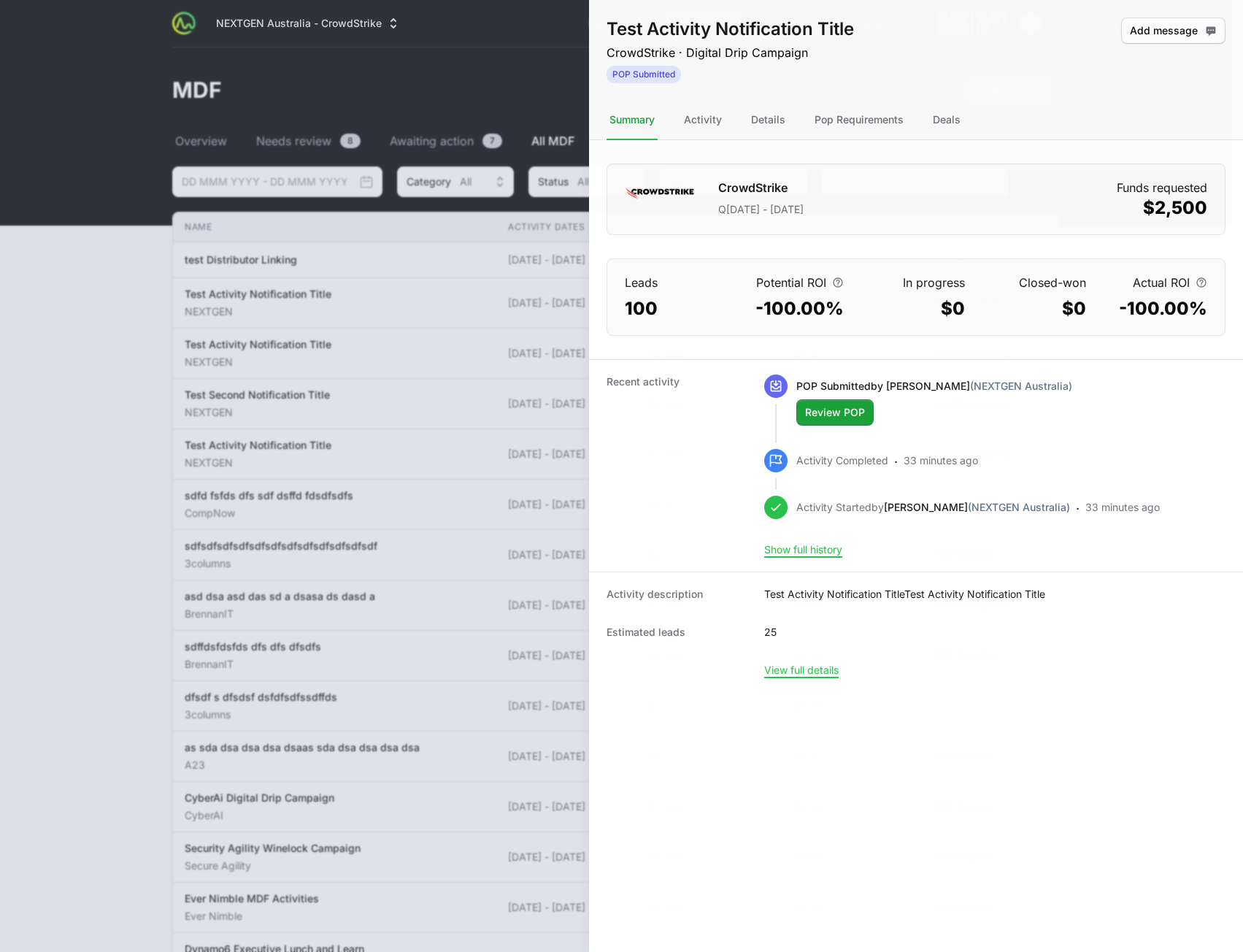
click at [327, 557] on div at bounding box center [622, 476] width 1243 height 952
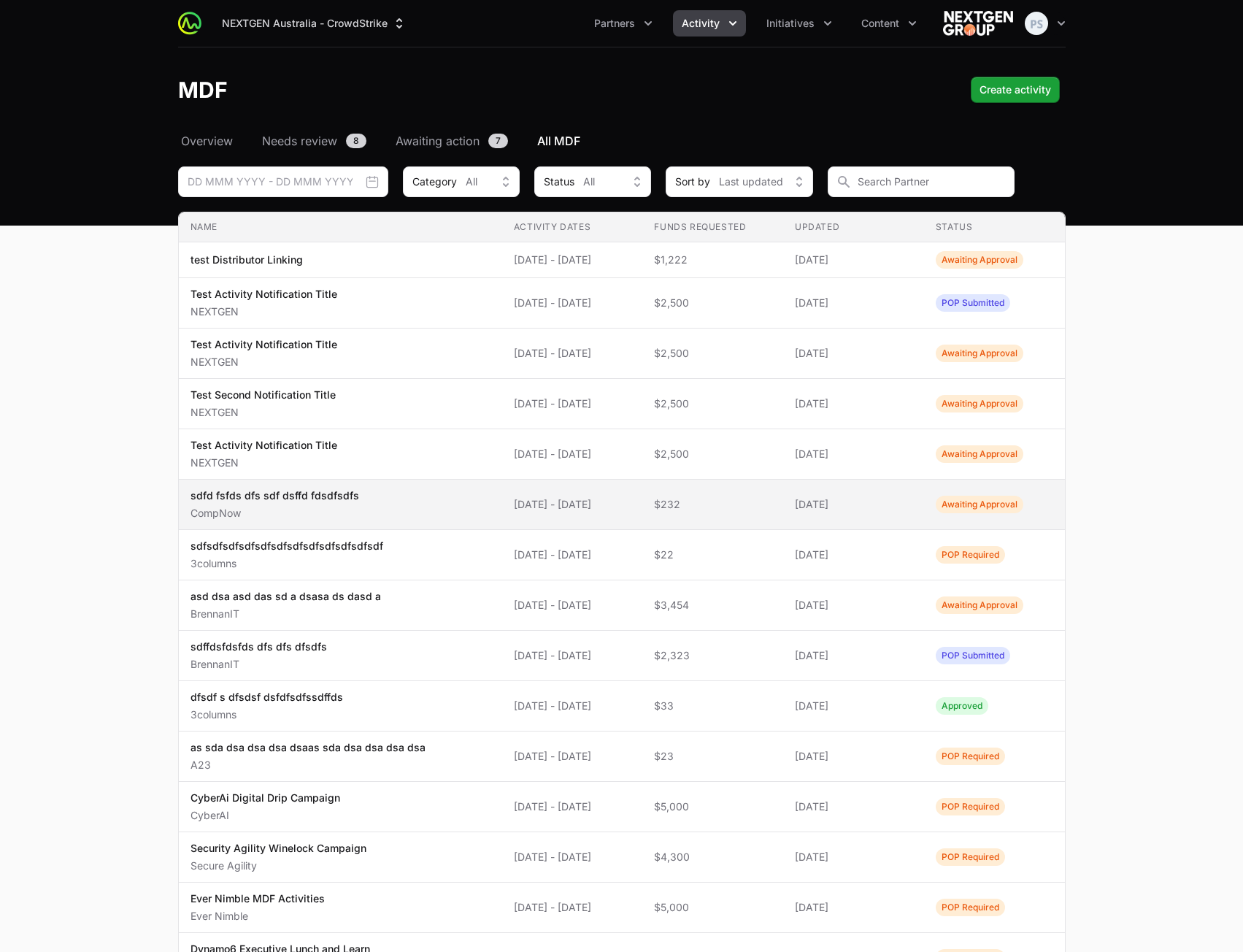
click at [395, 506] on span "sdfd fsfds dfs sdf dsffd fdsdfsdfs CompNow" at bounding box center [340, 505] width 300 height 32
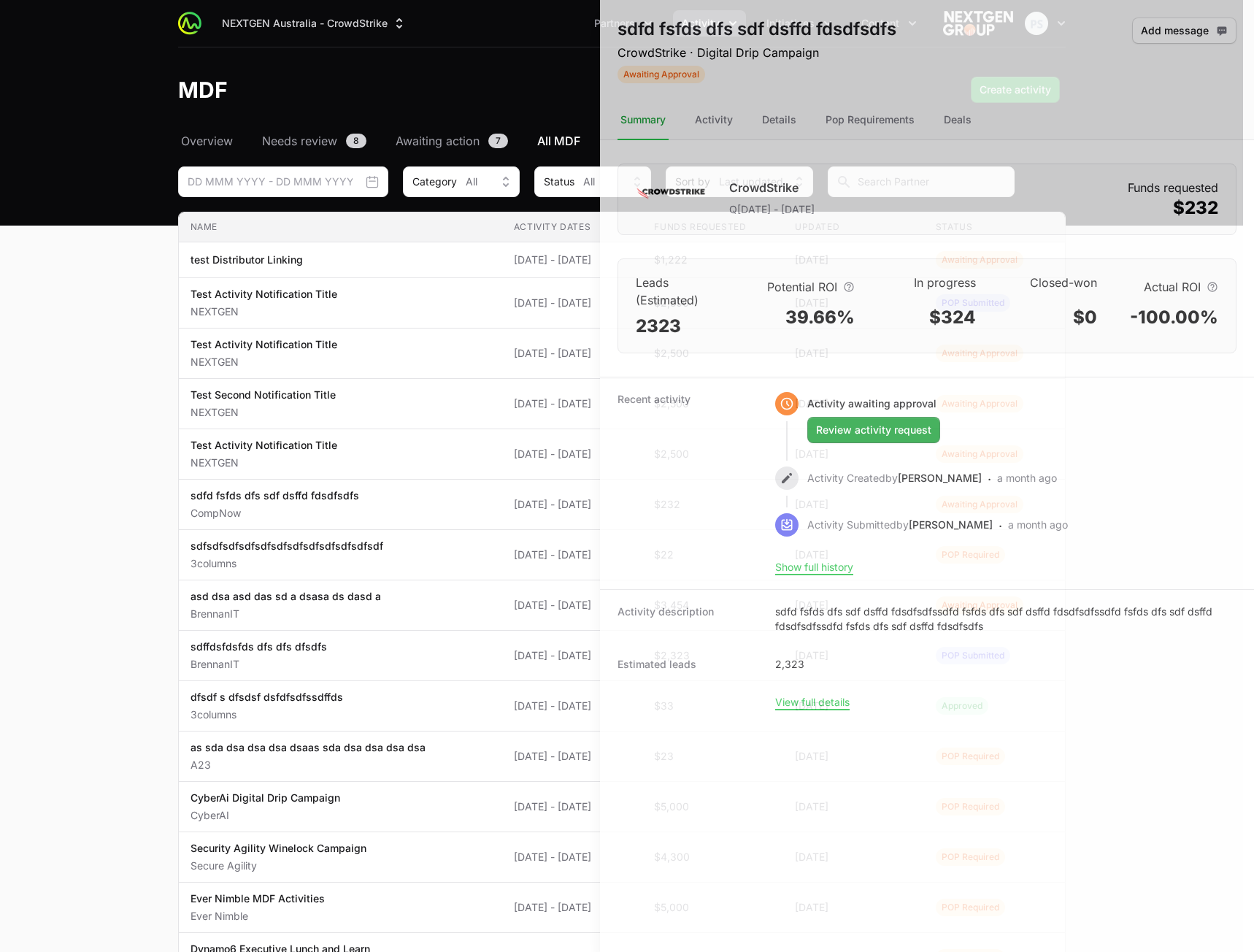
click at [345, 502] on div at bounding box center [627, 476] width 1254 height 952
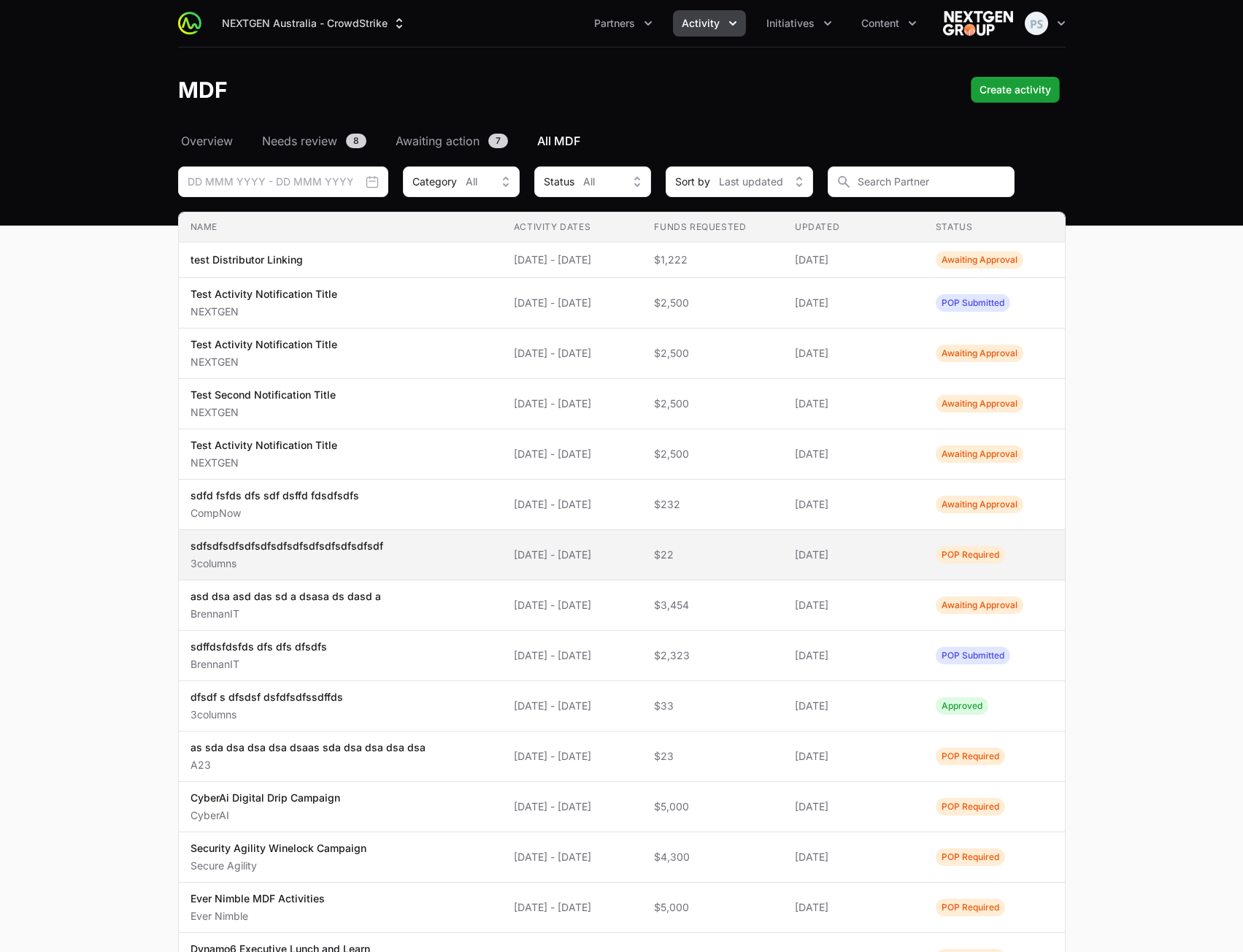
click at [333, 553] on p "sdfsdfsdfsdfsdfsdfsdfsdfsdfsdfsdfsdf" at bounding box center [287, 546] width 193 height 15
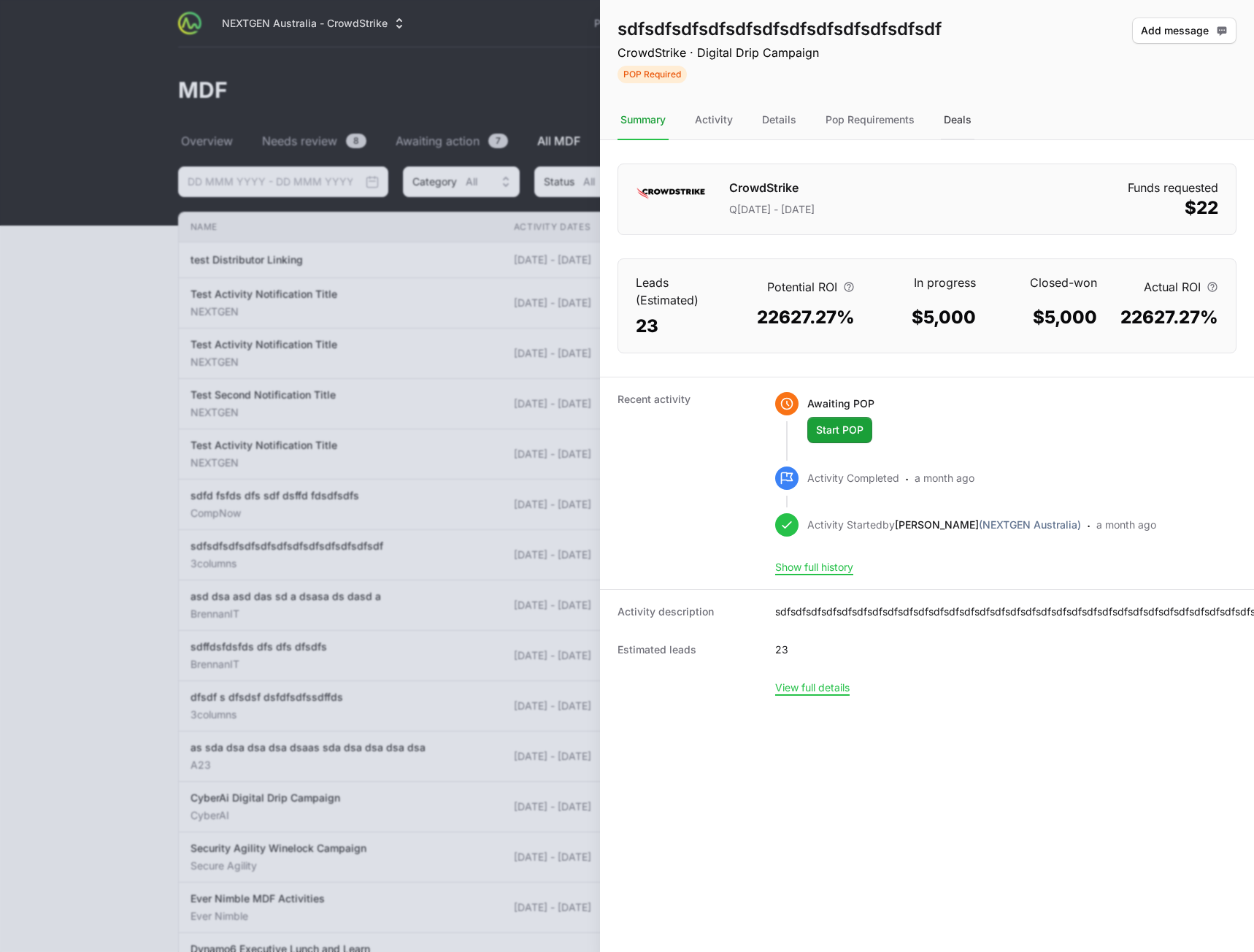
click at [966, 121] on div "Deals" at bounding box center [958, 121] width 34 height 40
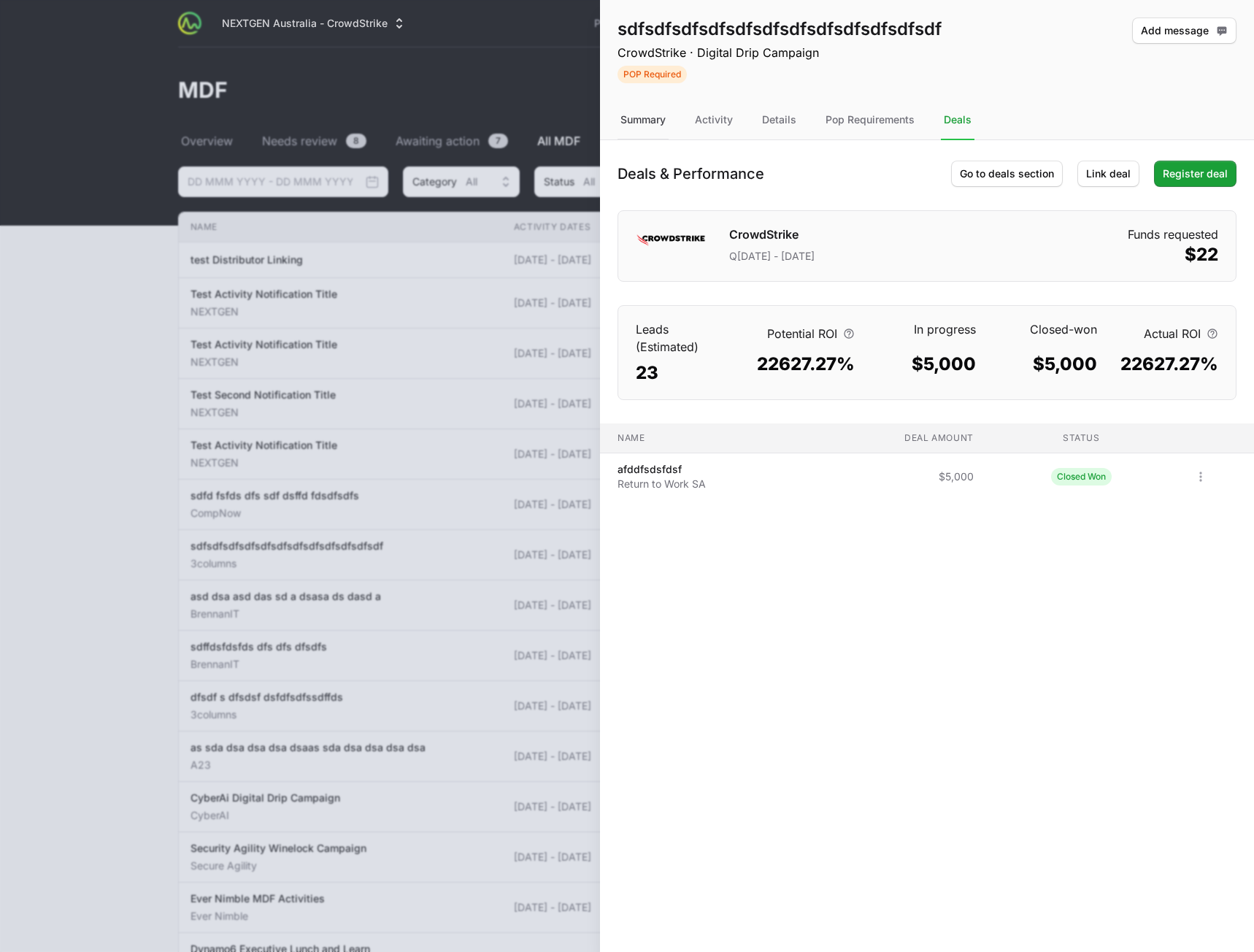
drag, startPoint x: 642, startPoint y: 125, endPoint x: 641, endPoint y: 139, distance: 14.0
click at [642, 125] on div "Summary" at bounding box center [643, 121] width 51 height 40
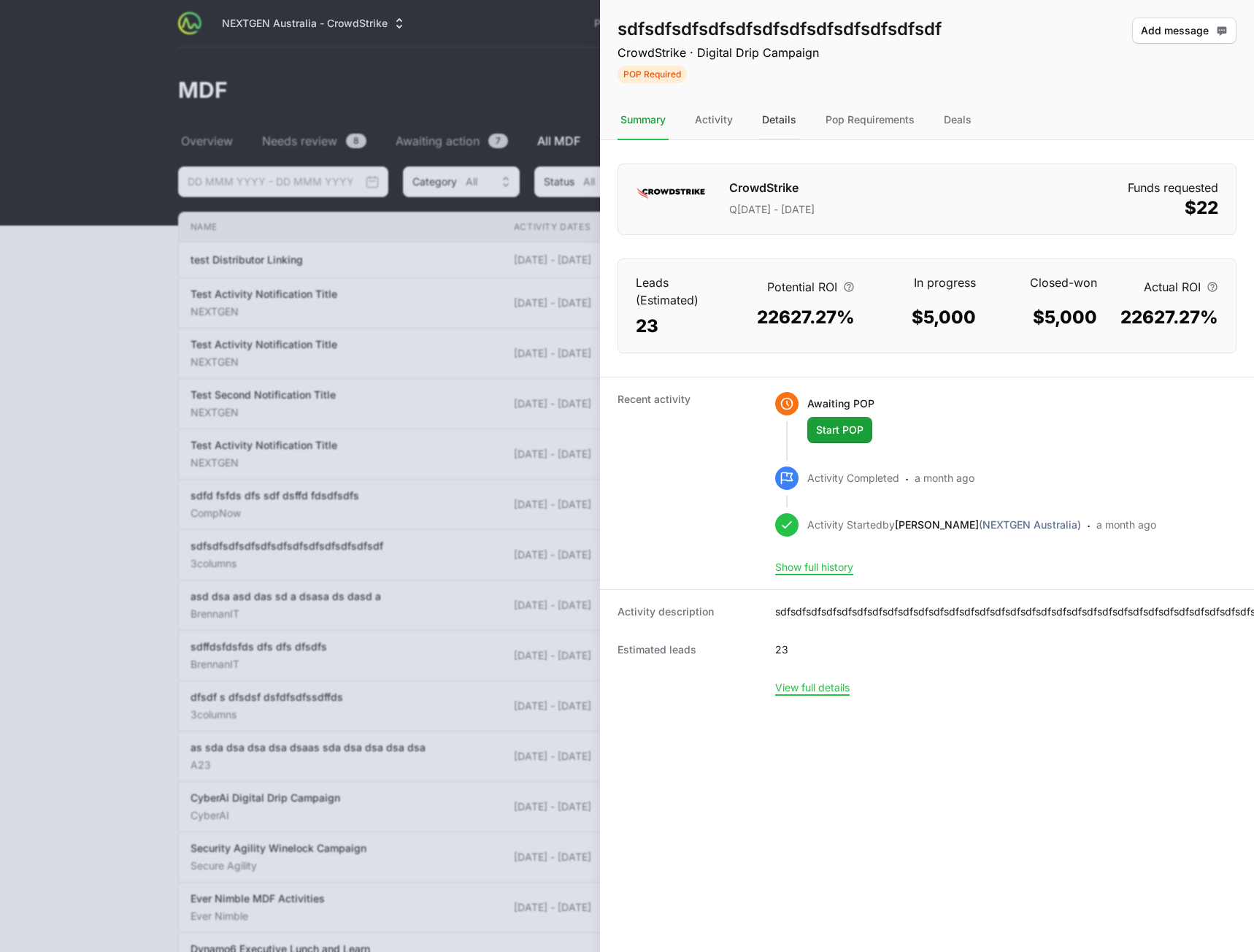
click at [791, 124] on div "Details" at bounding box center [779, 121] width 41 height 40
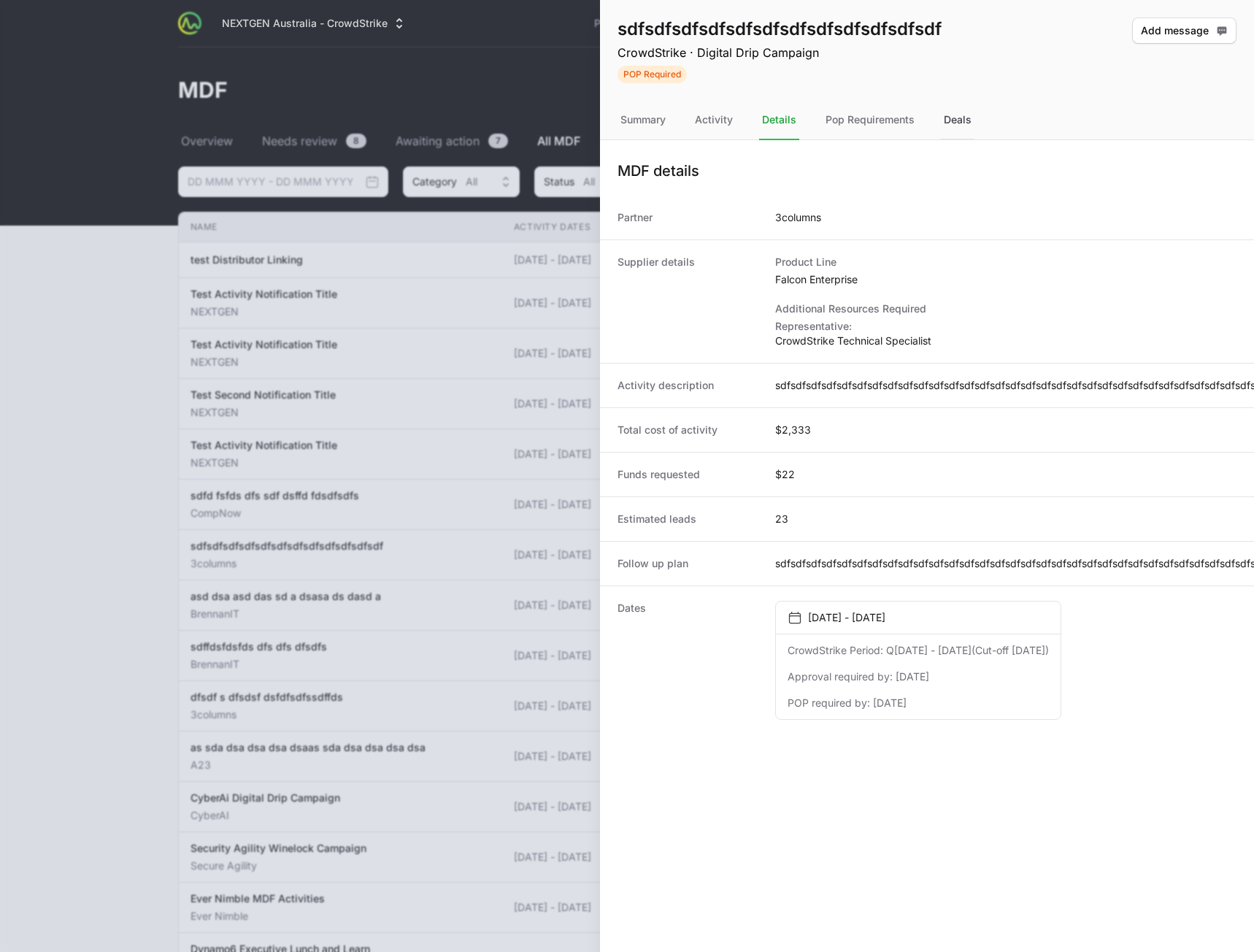
click at [959, 123] on div "Deals" at bounding box center [958, 121] width 34 height 40
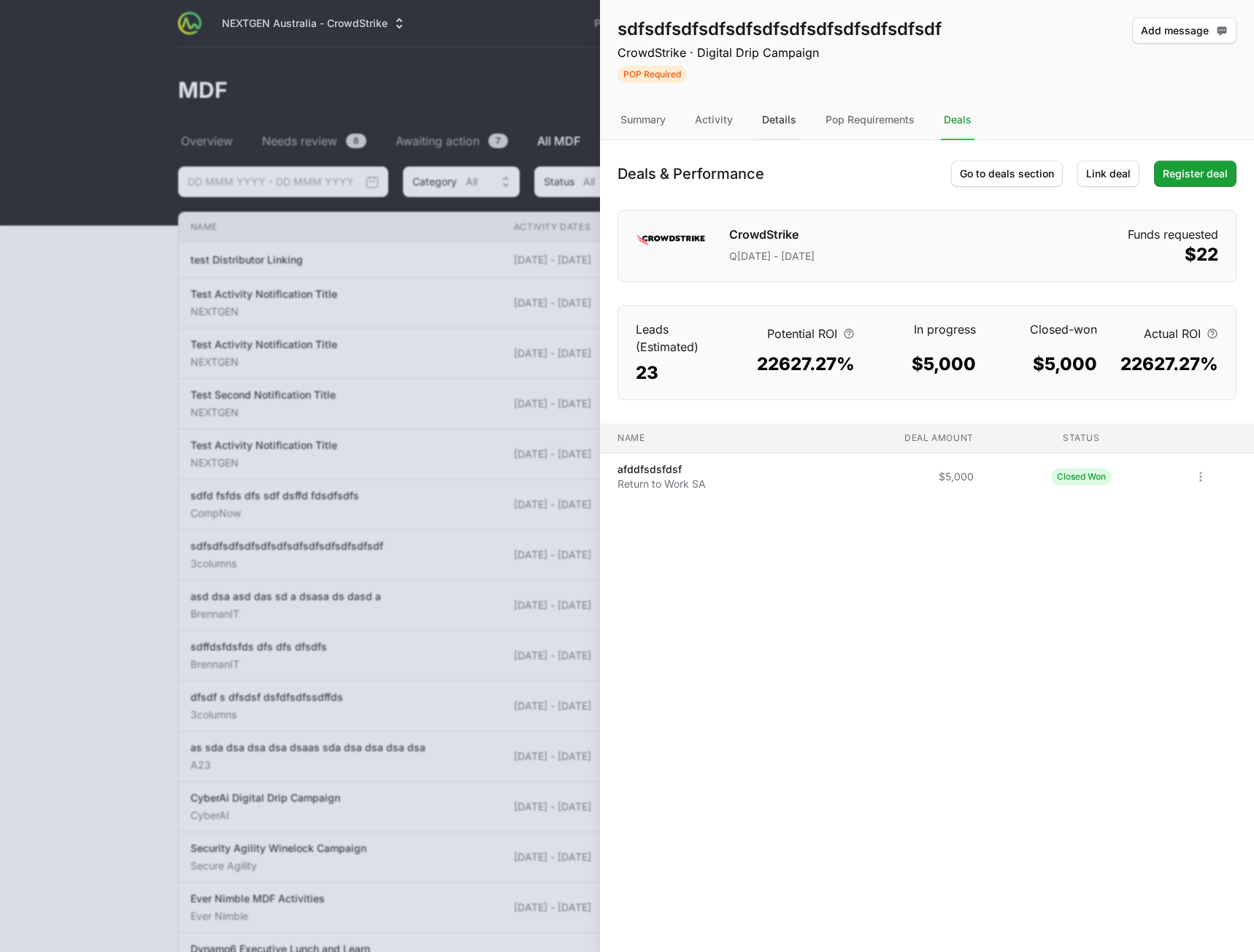
click at [775, 121] on div "Details" at bounding box center [779, 121] width 41 height 40
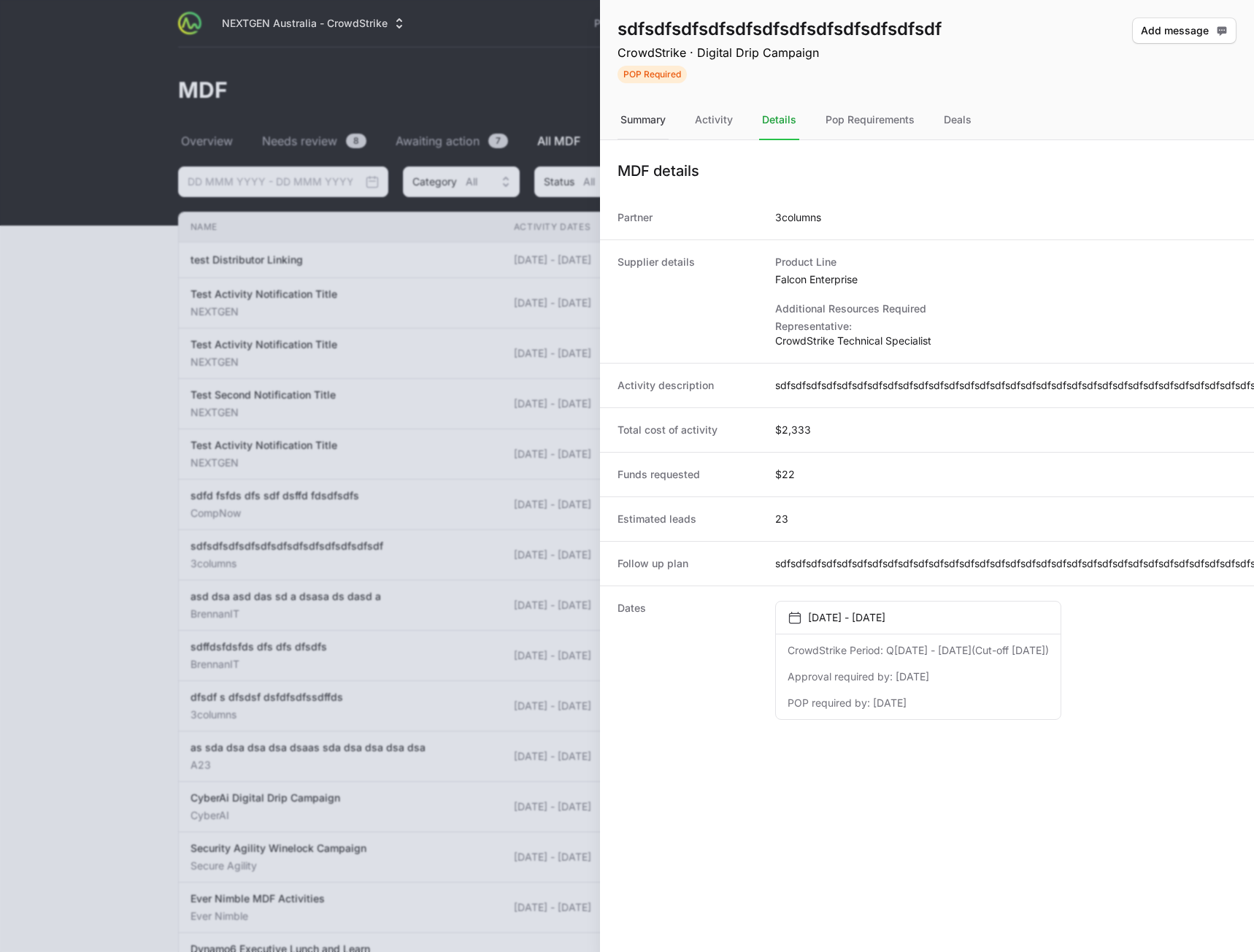
click at [640, 125] on div "Summary" at bounding box center [643, 121] width 51 height 40
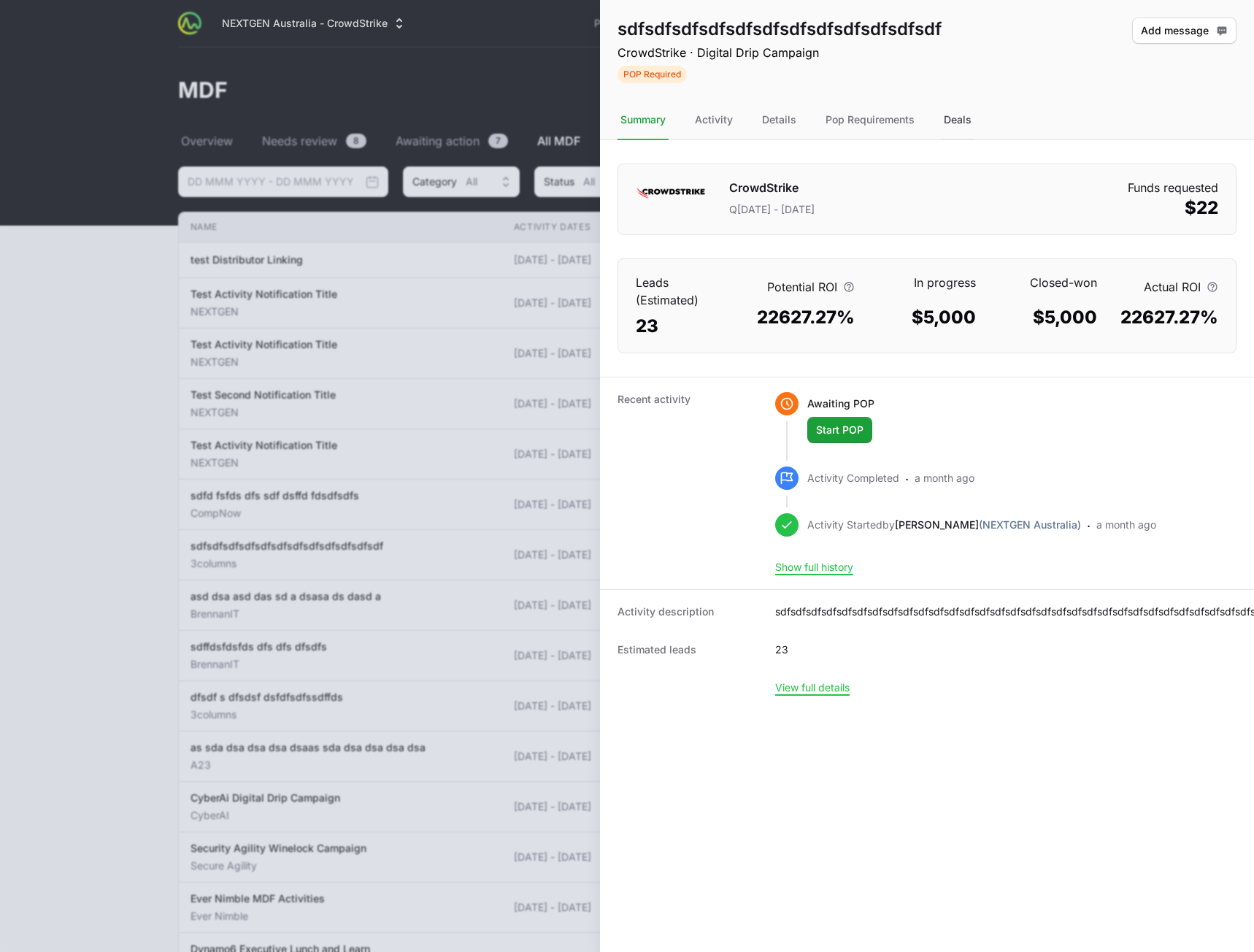
click at [950, 122] on div "Deals" at bounding box center [958, 121] width 34 height 40
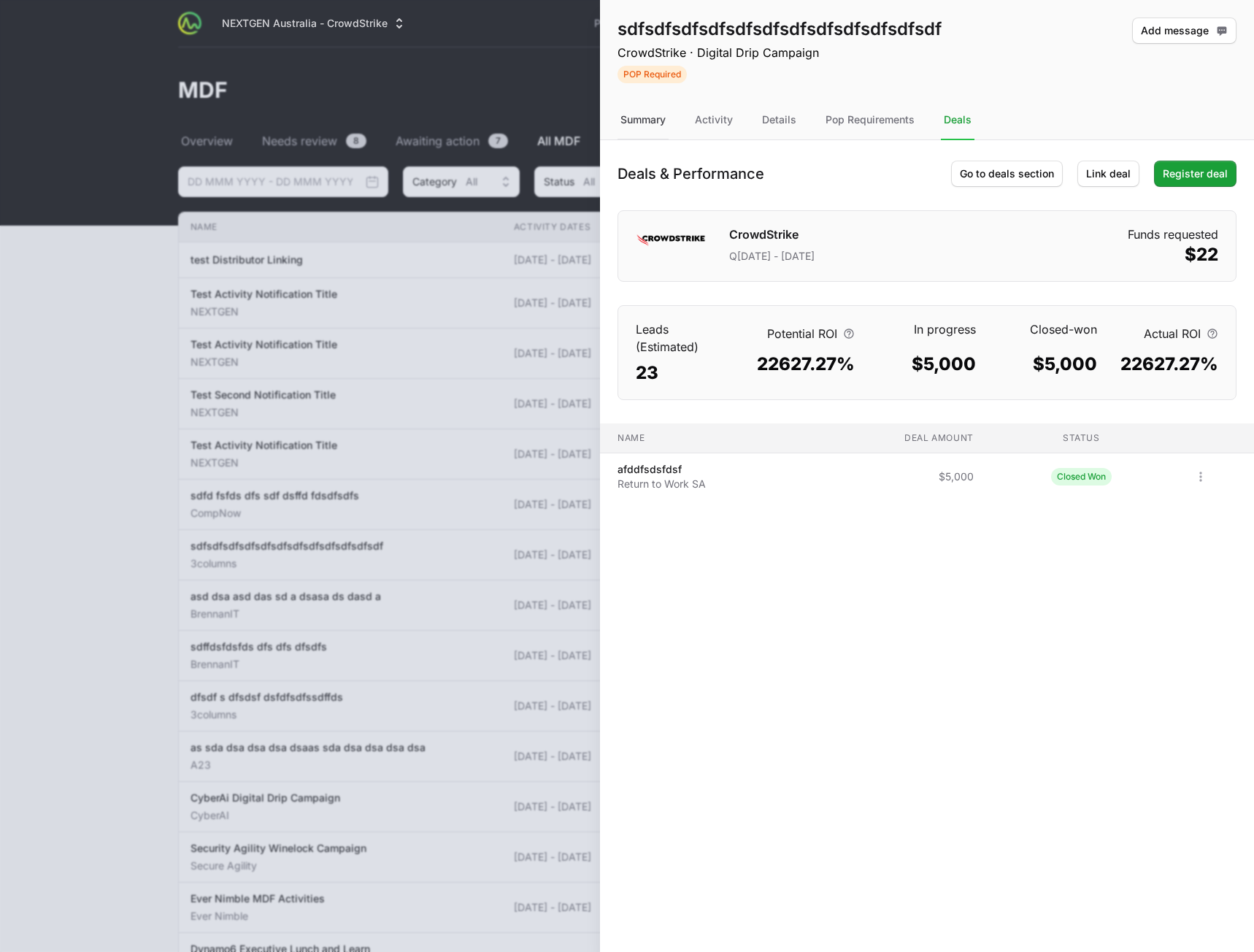
click at [643, 122] on div "Summary" at bounding box center [643, 121] width 51 height 40
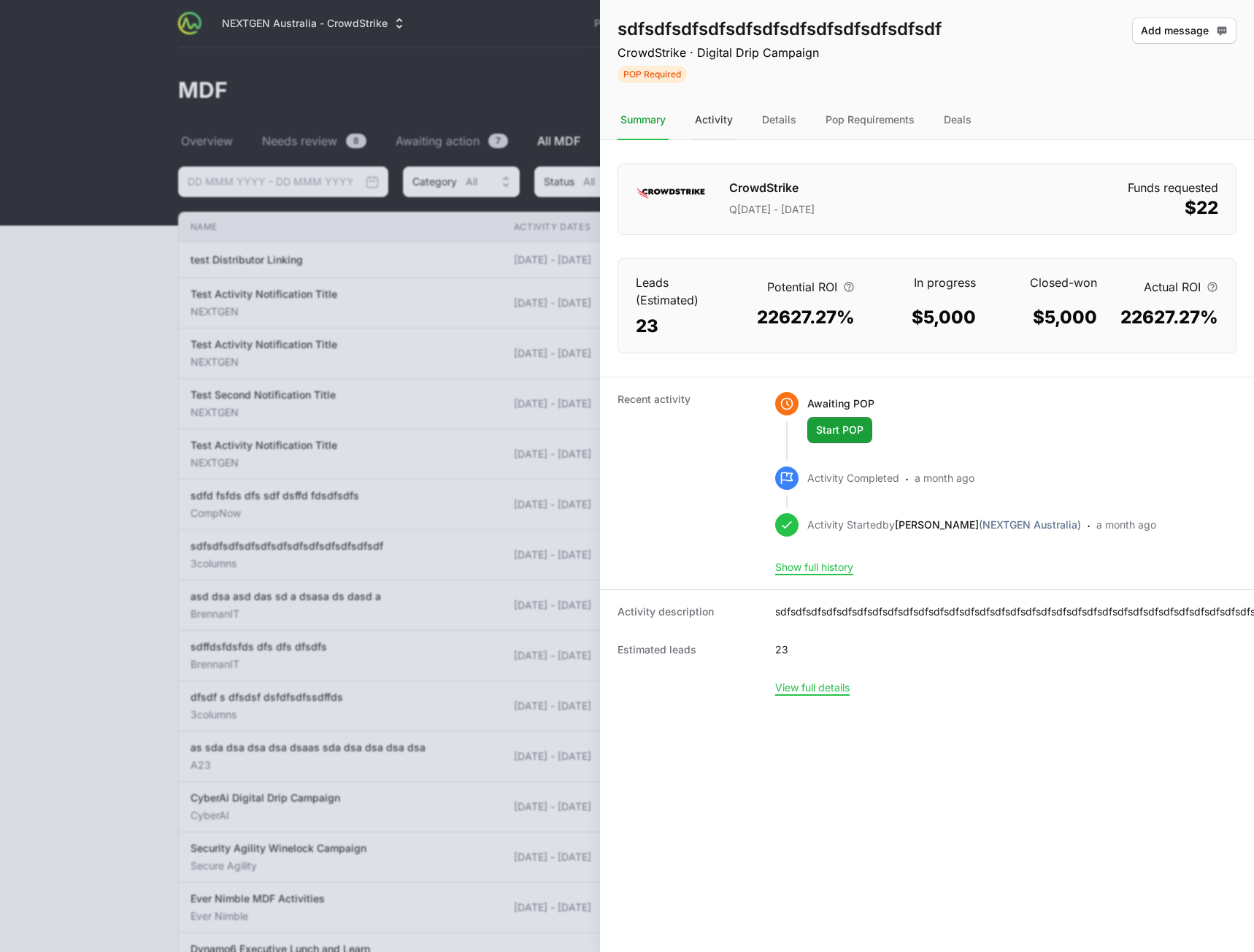
click at [711, 121] on div "Activity" at bounding box center [713, 121] width 44 height 40
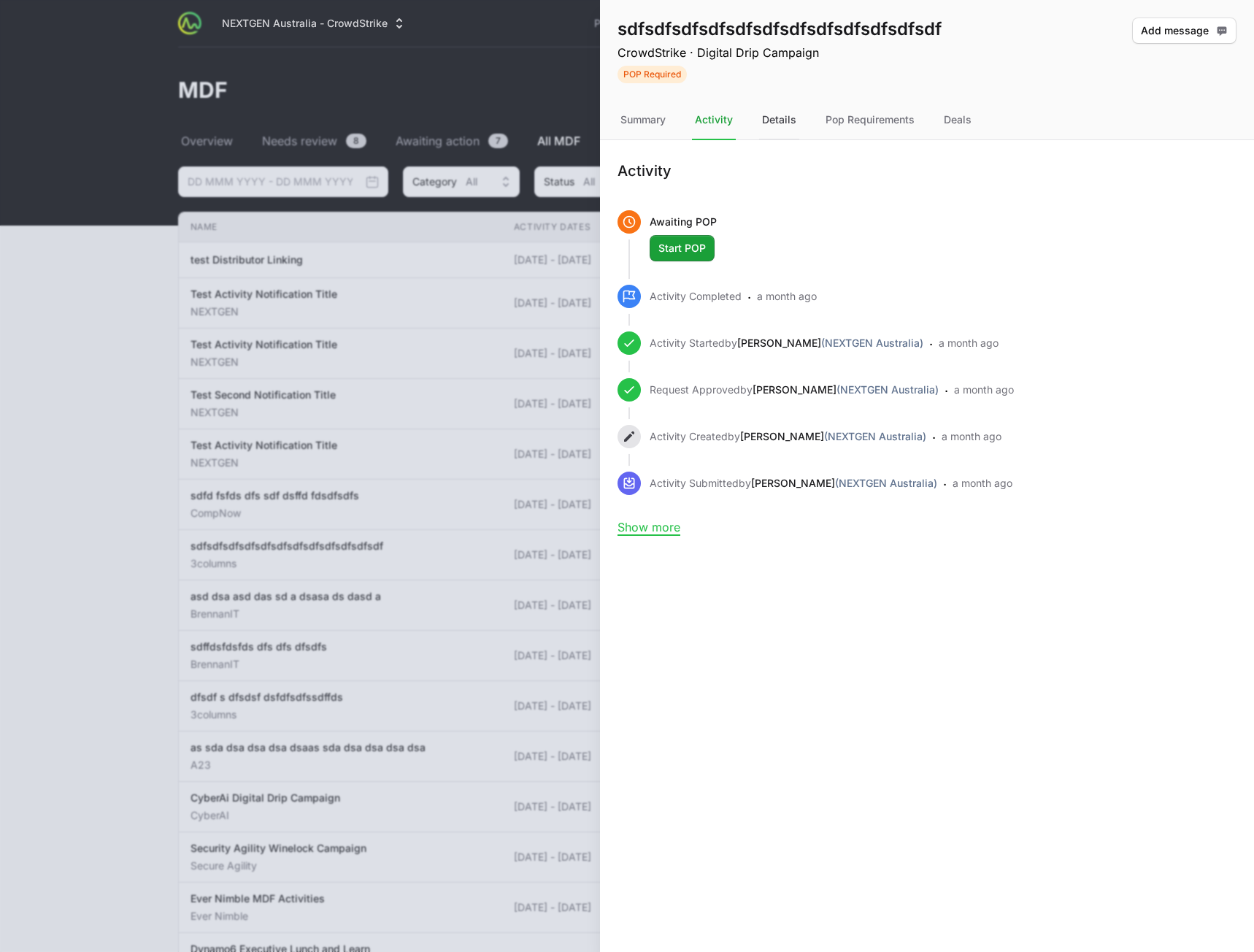
click at [784, 124] on div "Details" at bounding box center [779, 121] width 41 height 40
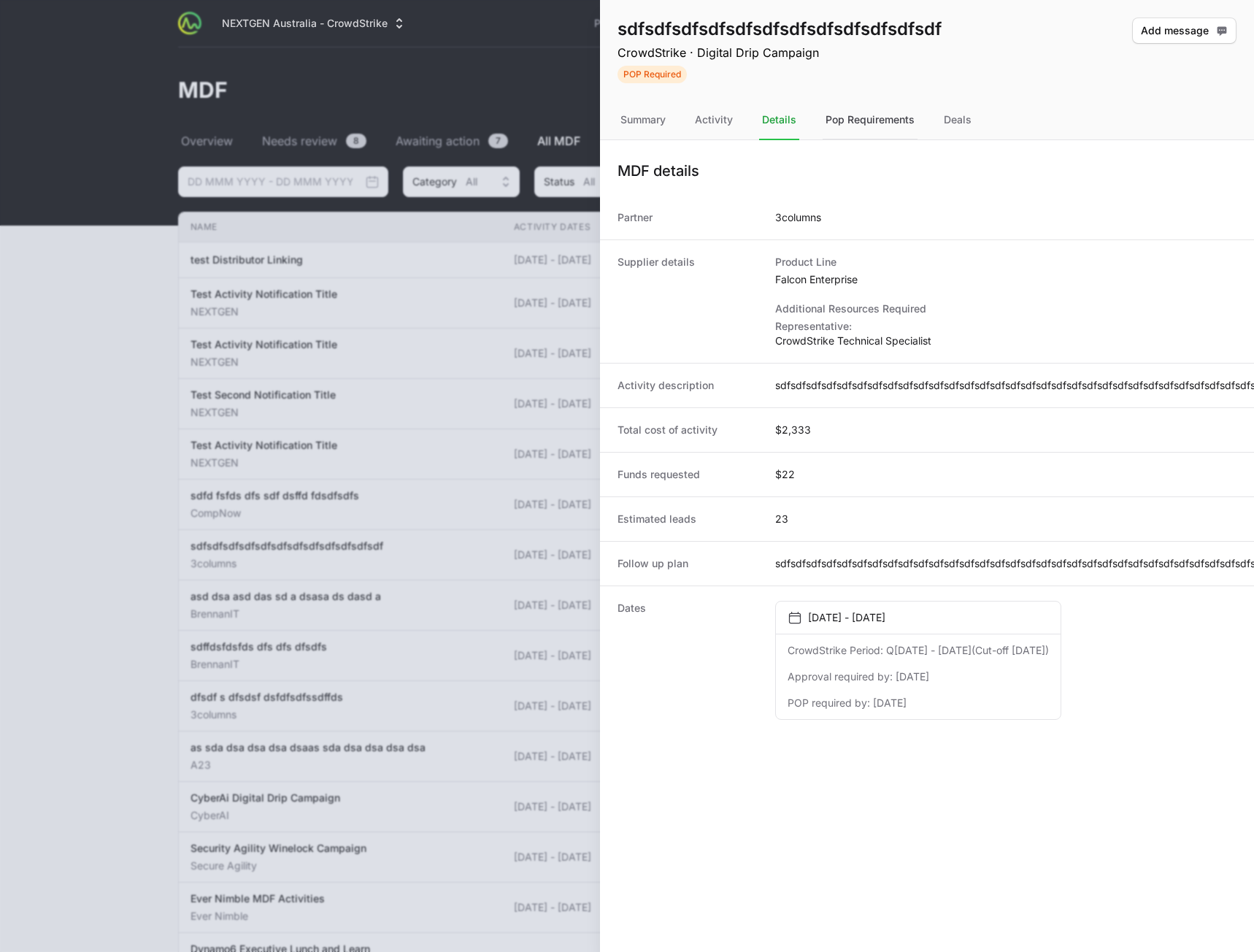
click at [849, 124] on div "Pop Requirements" at bounding box center [870, 121] width 95 height 40
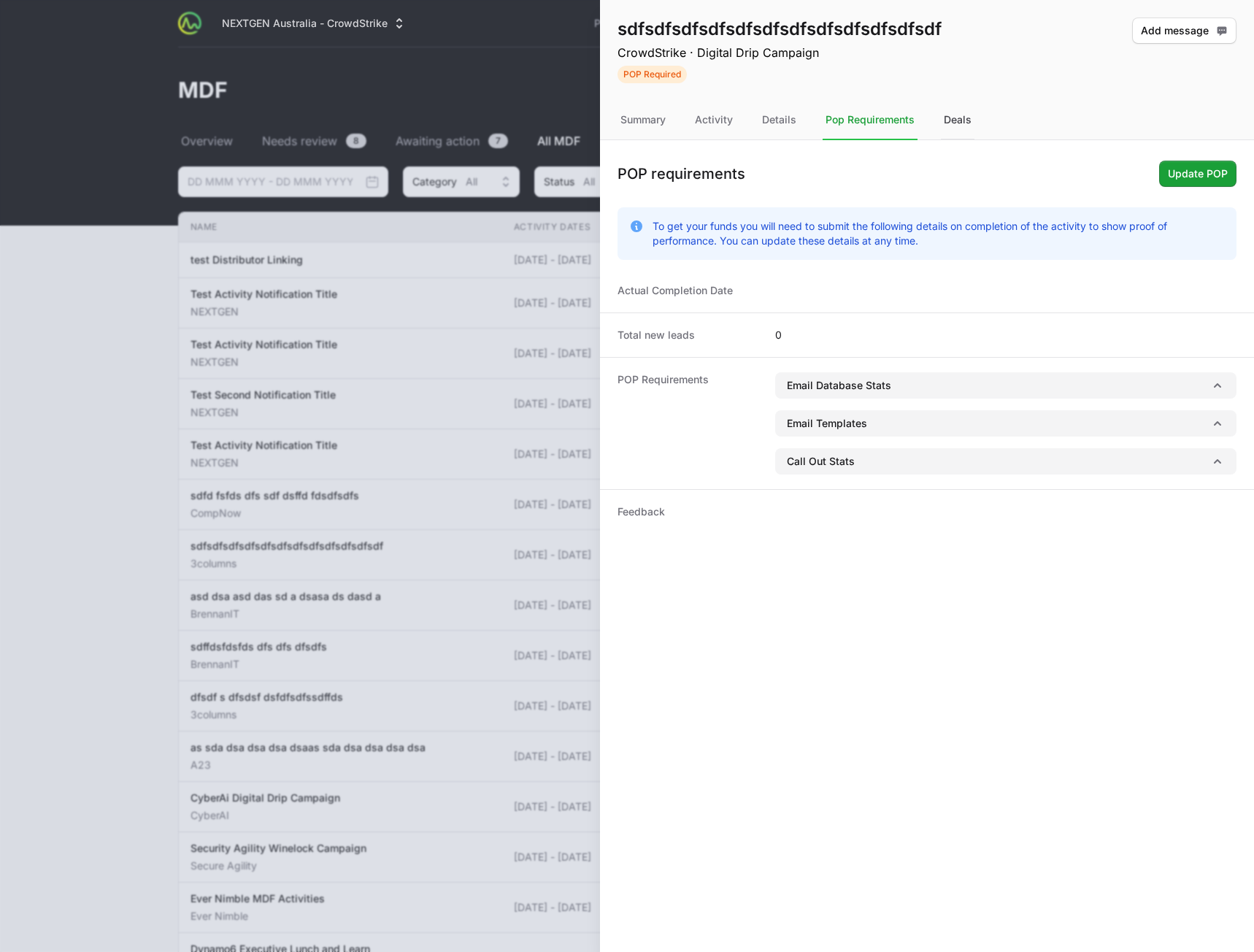
click at [955, 121] on div "Deals" at bounding box center [958, 121] width 34 height 40
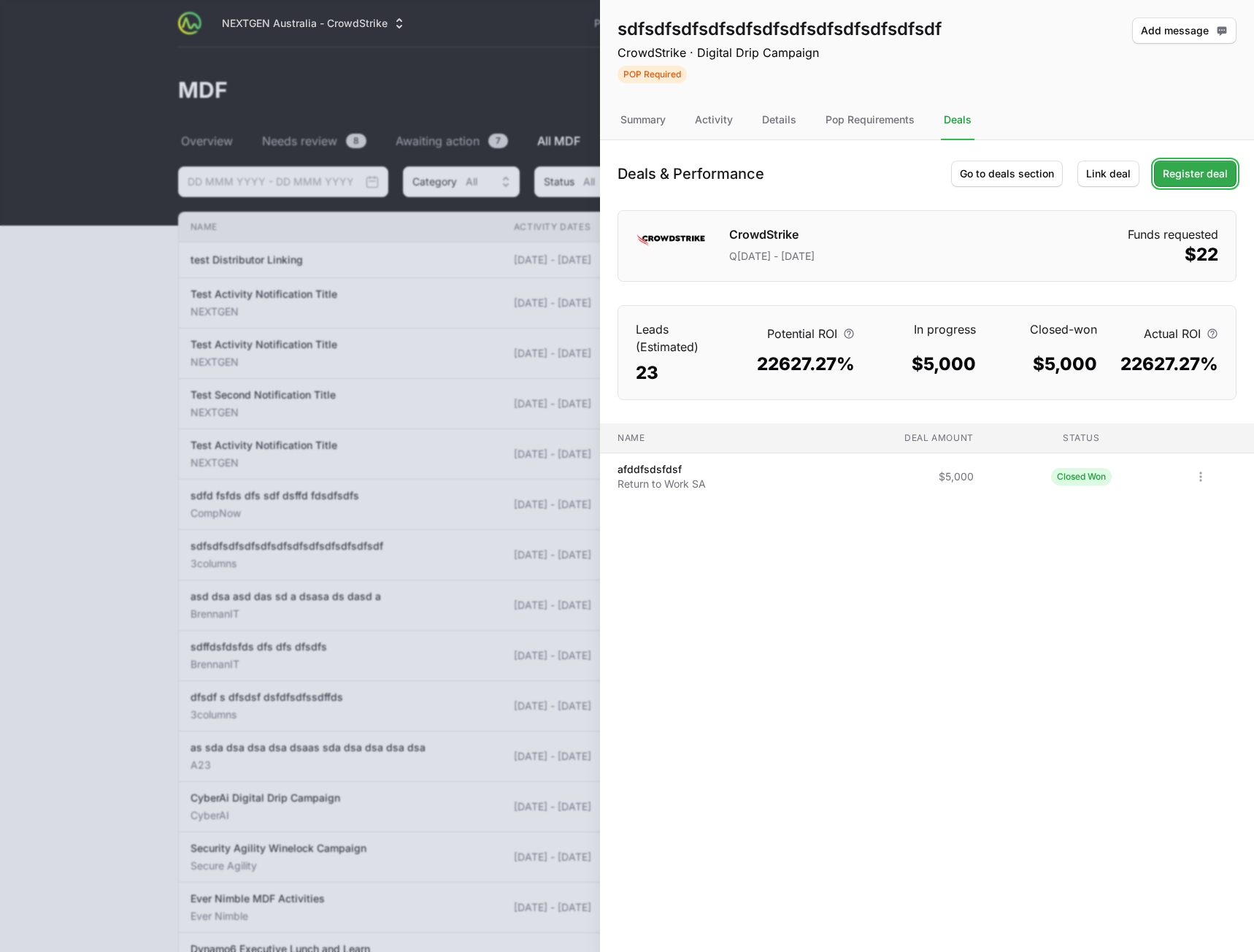
click at [1196, 172] on span "Register deal" at bounding box center [1195, 174] width 65 height 18
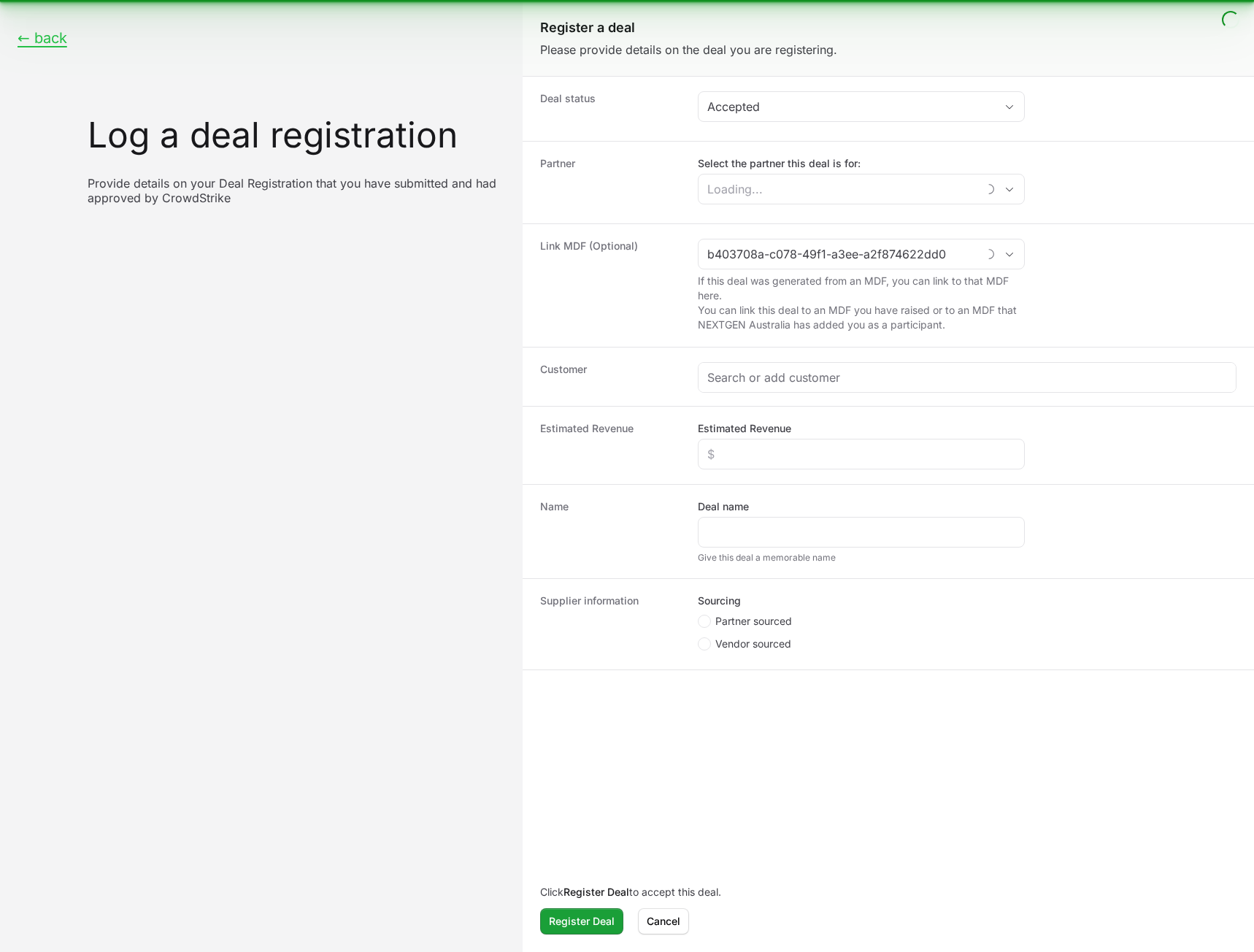
type input "sdfsdfsdfsdfsdfsdfsdfsdfsdfsdfsdfsdf"
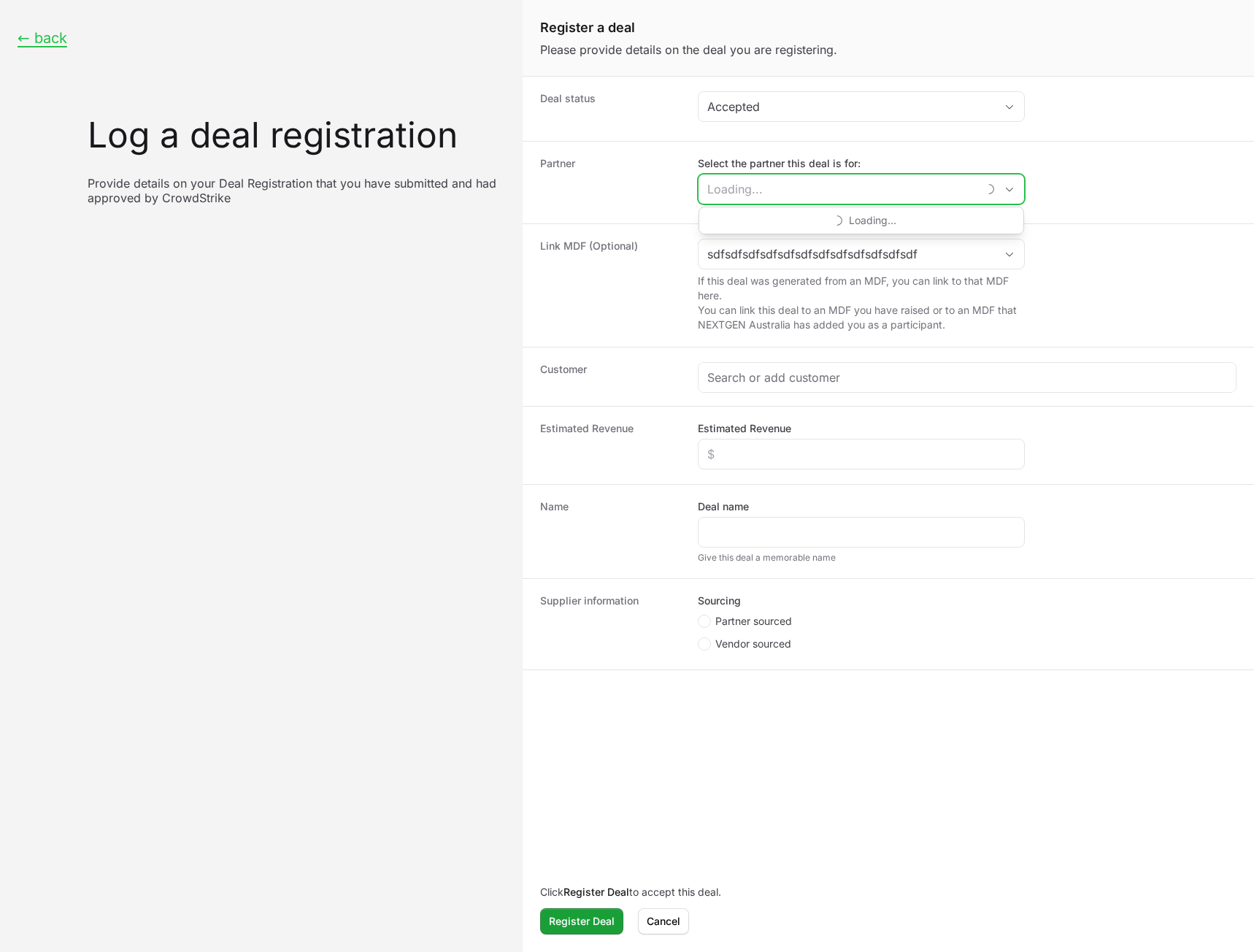
click at [804, 180] on input "Select the partner this deal is for:" at bounding box center [838, 189] width 279 height 29
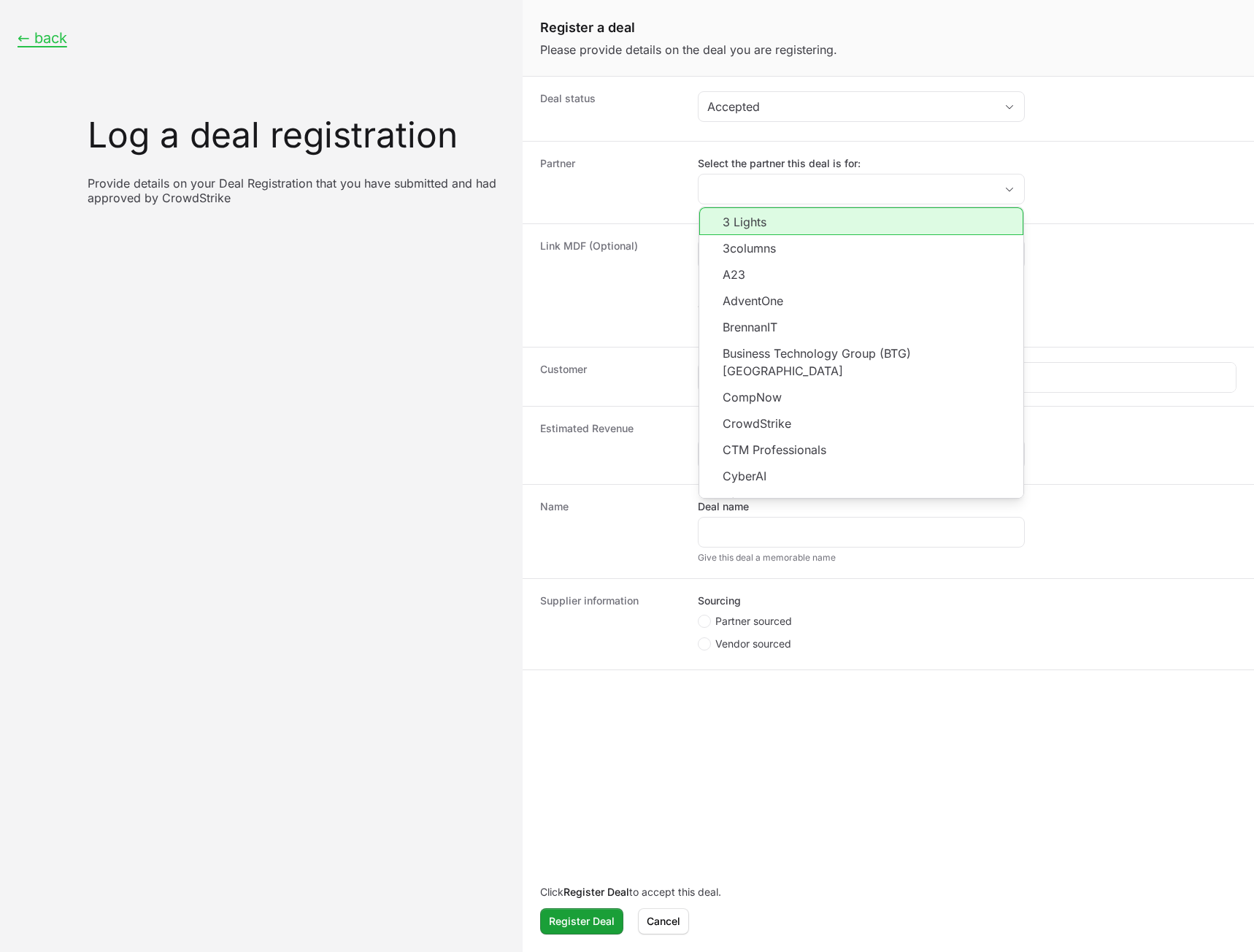
click at [541, 151] on div "Partner Select the partner this deal is for: 3 Lights 3columns A23 AdventOne Br…" at bounding box center [889, 182] width 732 height 83
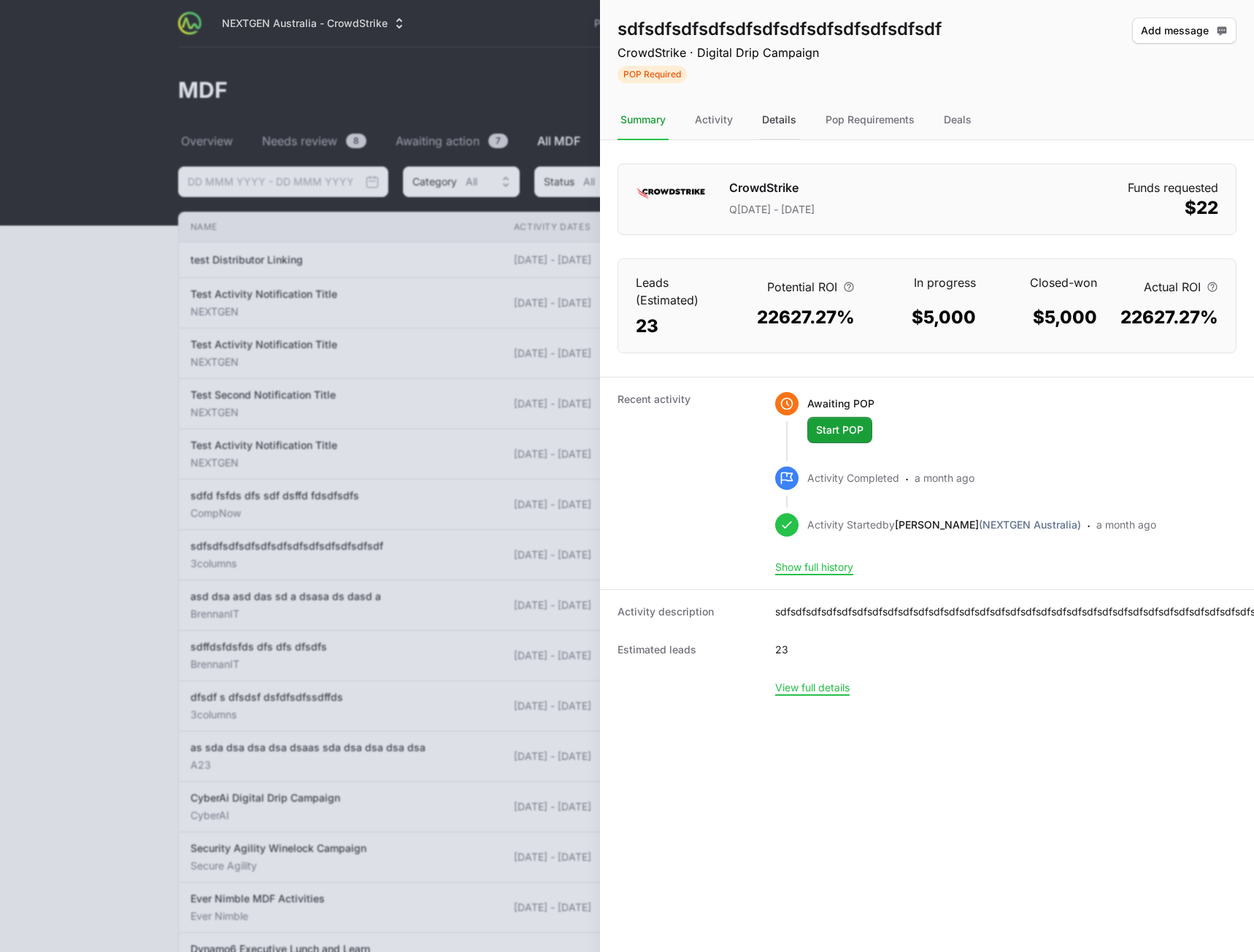
click at [766, 128] on div "Details" at bounding box center [779, 121] width 41 height 40
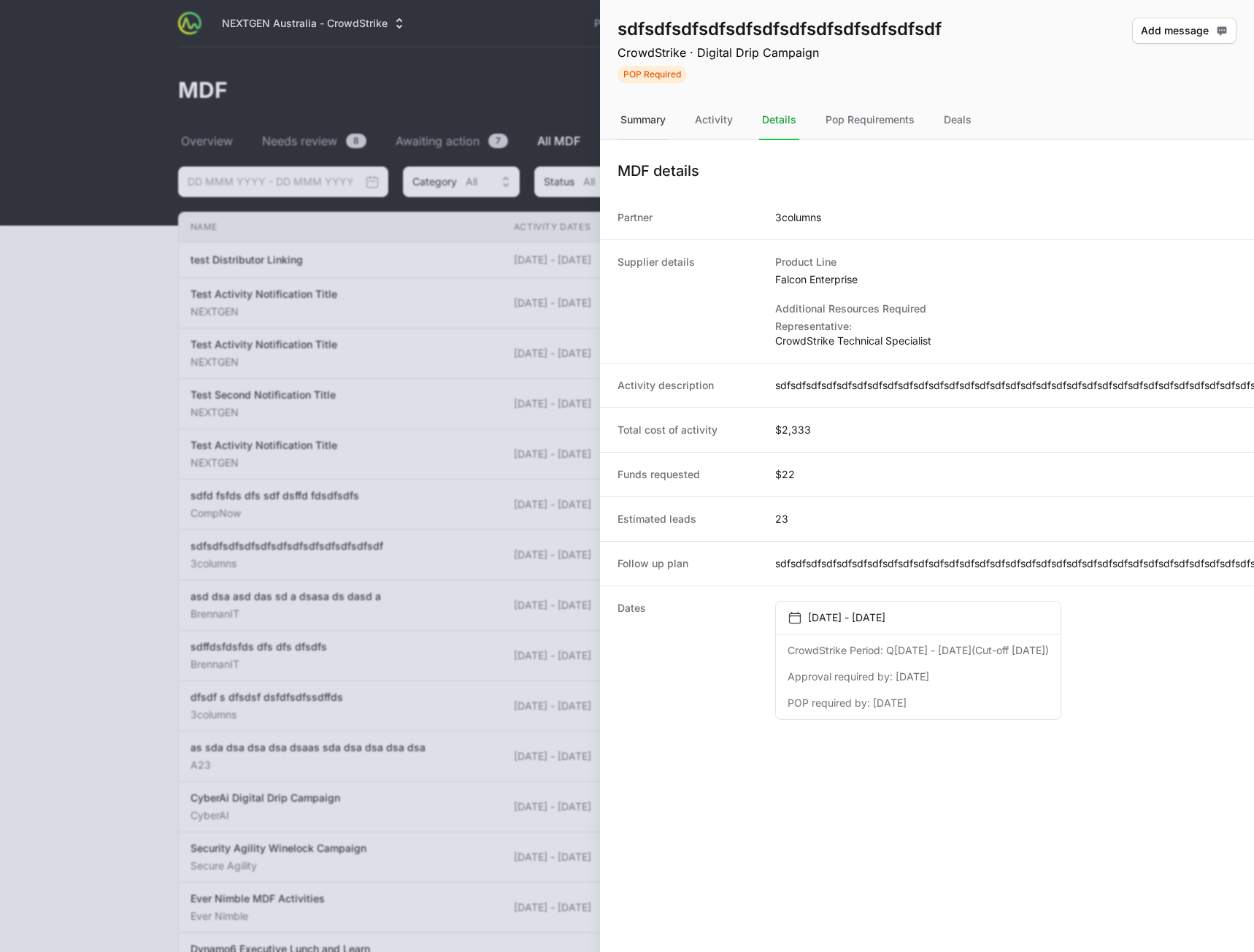
click at [633, 127] on div "Summary" at bounding box center [643, 121] width 51 height 40
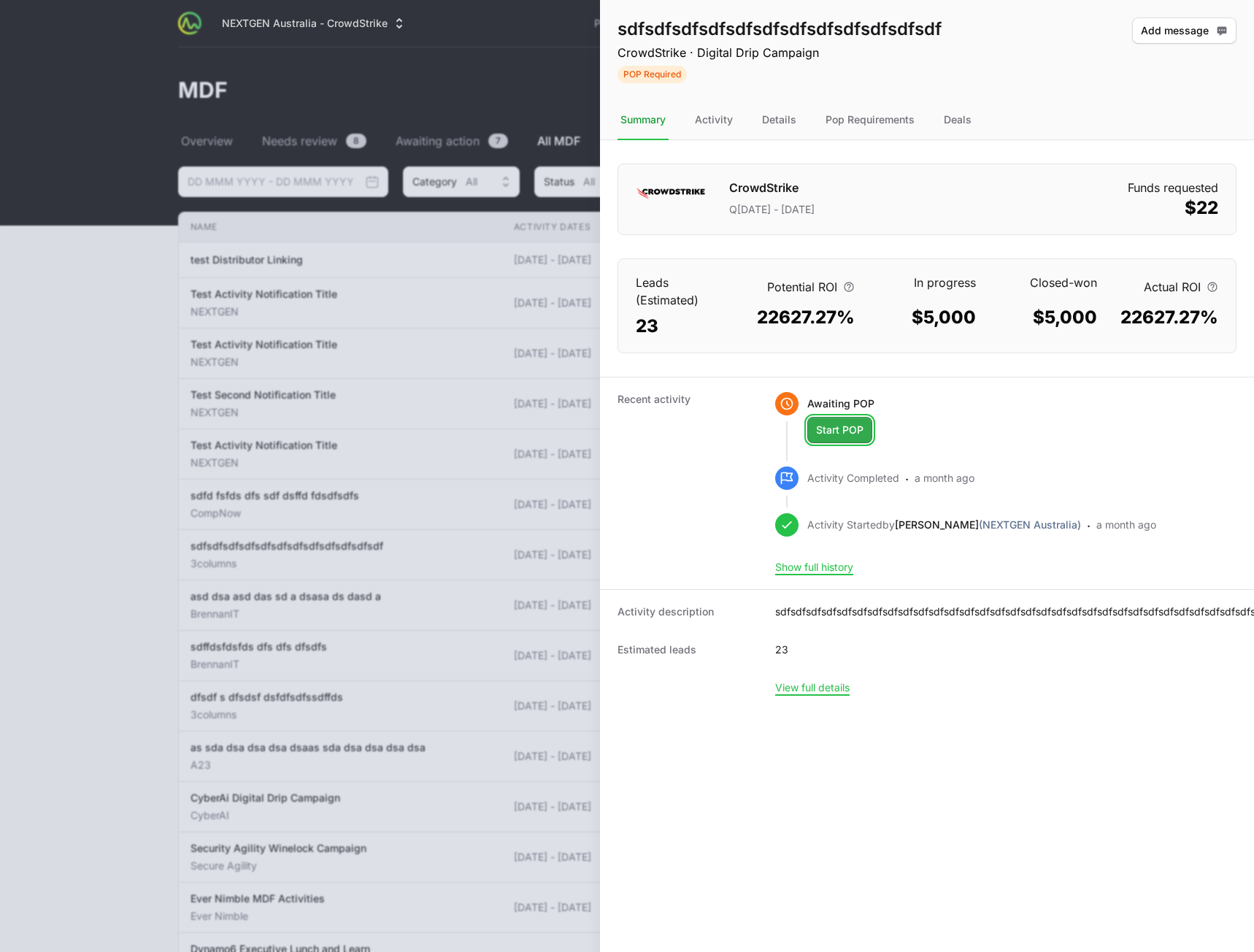
click at [818, 435] on span "Start POP" at bounding box center [840, 430] width 47 height 18
click at [965, 115] on div "Deals" at bounding box center [958, 121] width 34 height 40
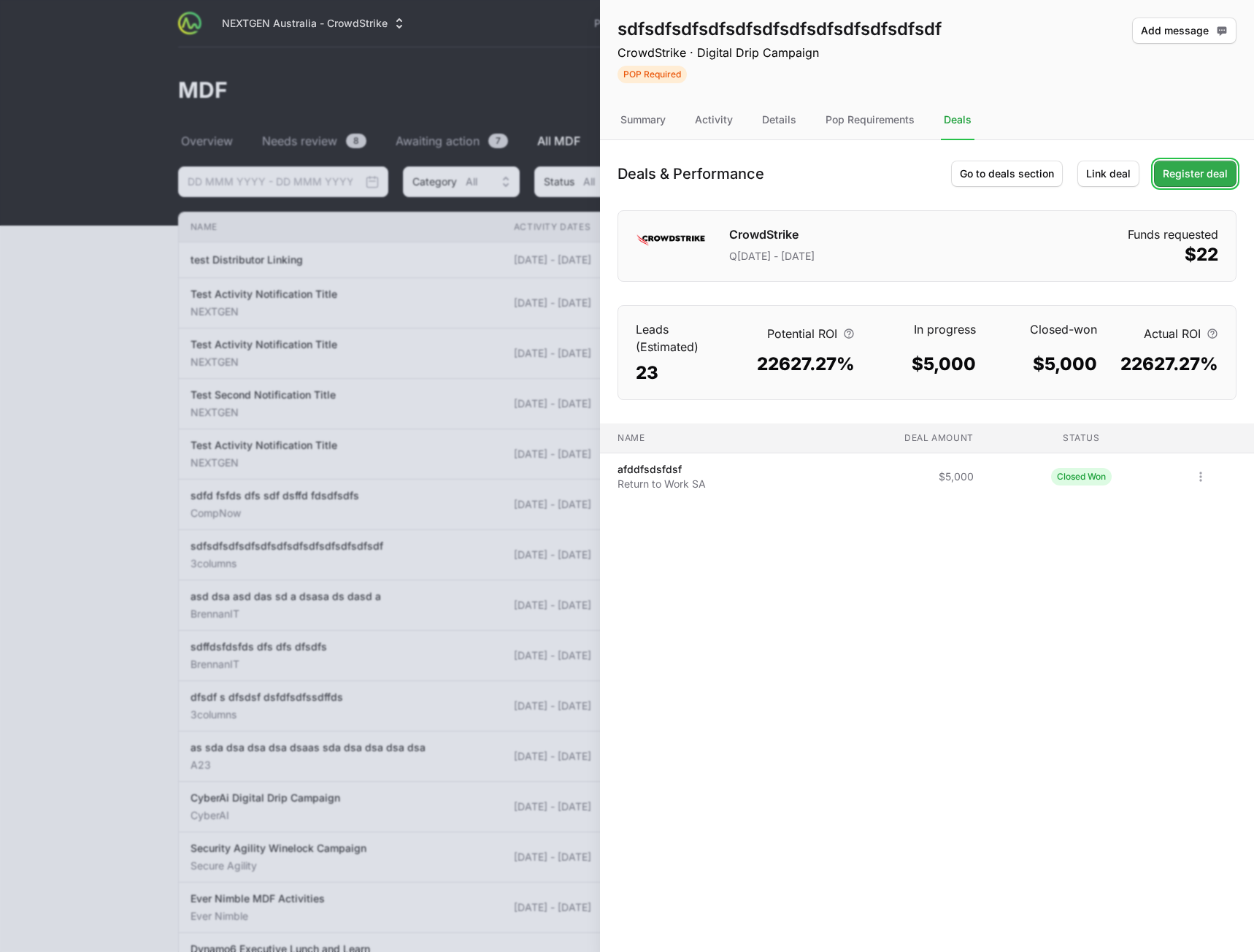
click at [1191, 177] on span "Register deal" at bounding box center [1195, 174] width 65 height 18
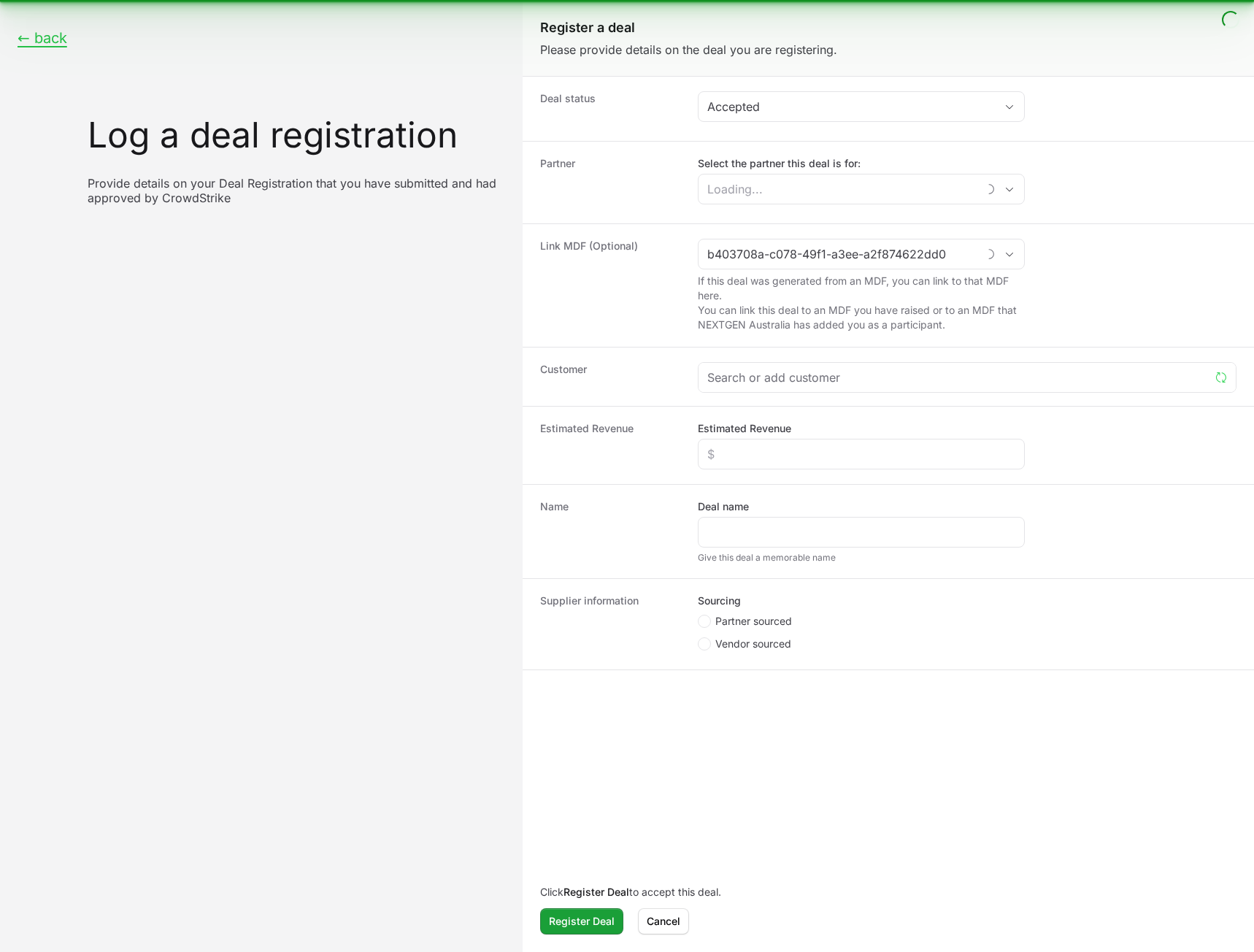
type input "sdfsdfsdfsdfsdfsdfsdfsdfsdfsdfsdfsdf"
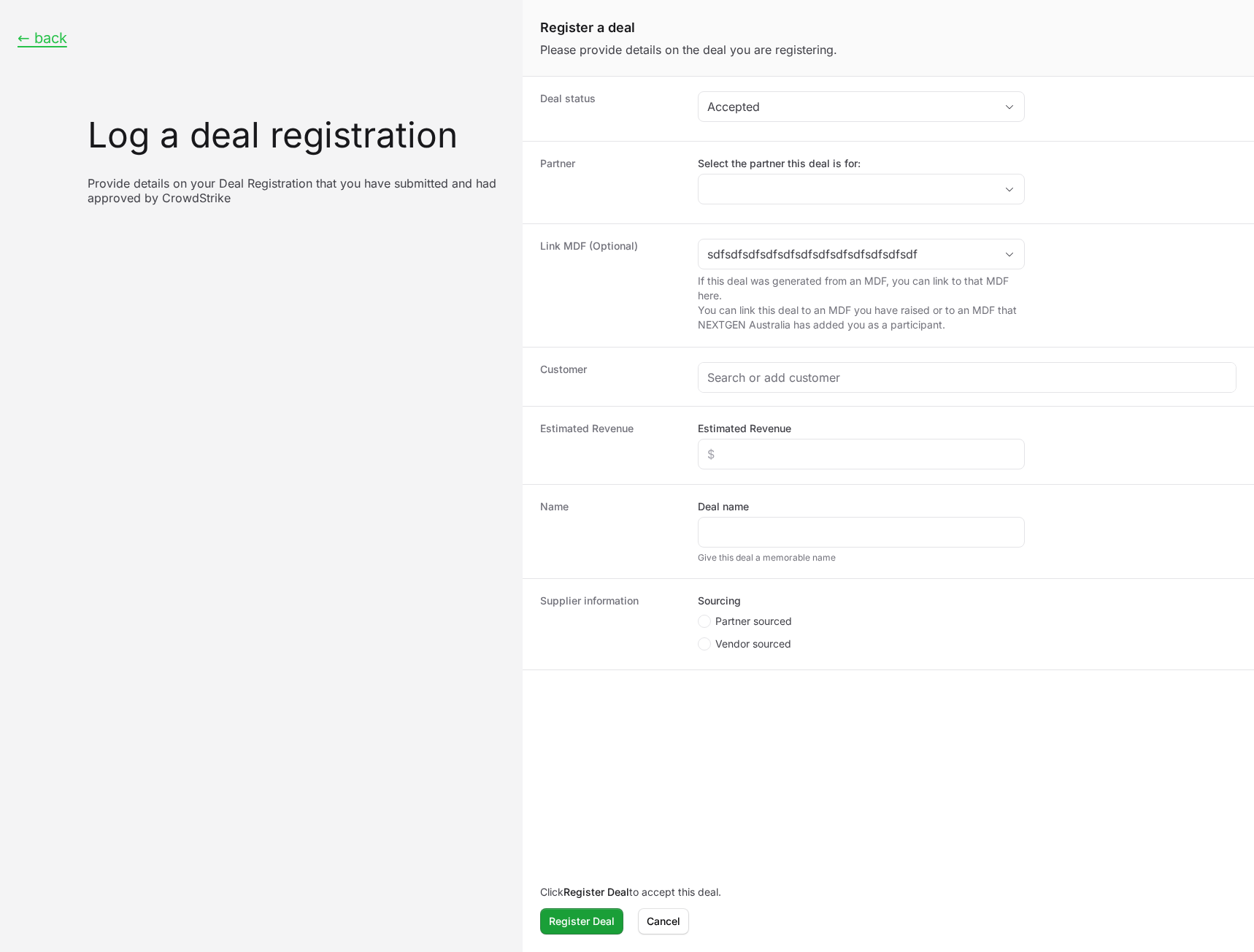
drag, startPoint x: 836, startPoint y: 209, endPoint x: 834, endPoint y: 201, distance: 8.2
click at [836, 207] on div "Partner Select the partner this deal is for:" at bounding box center [889, 182] width 732 height 83
click at [835, 190] on input "Select the partner this deal is for:" at bounding box center [847, 189] width 297 height 29
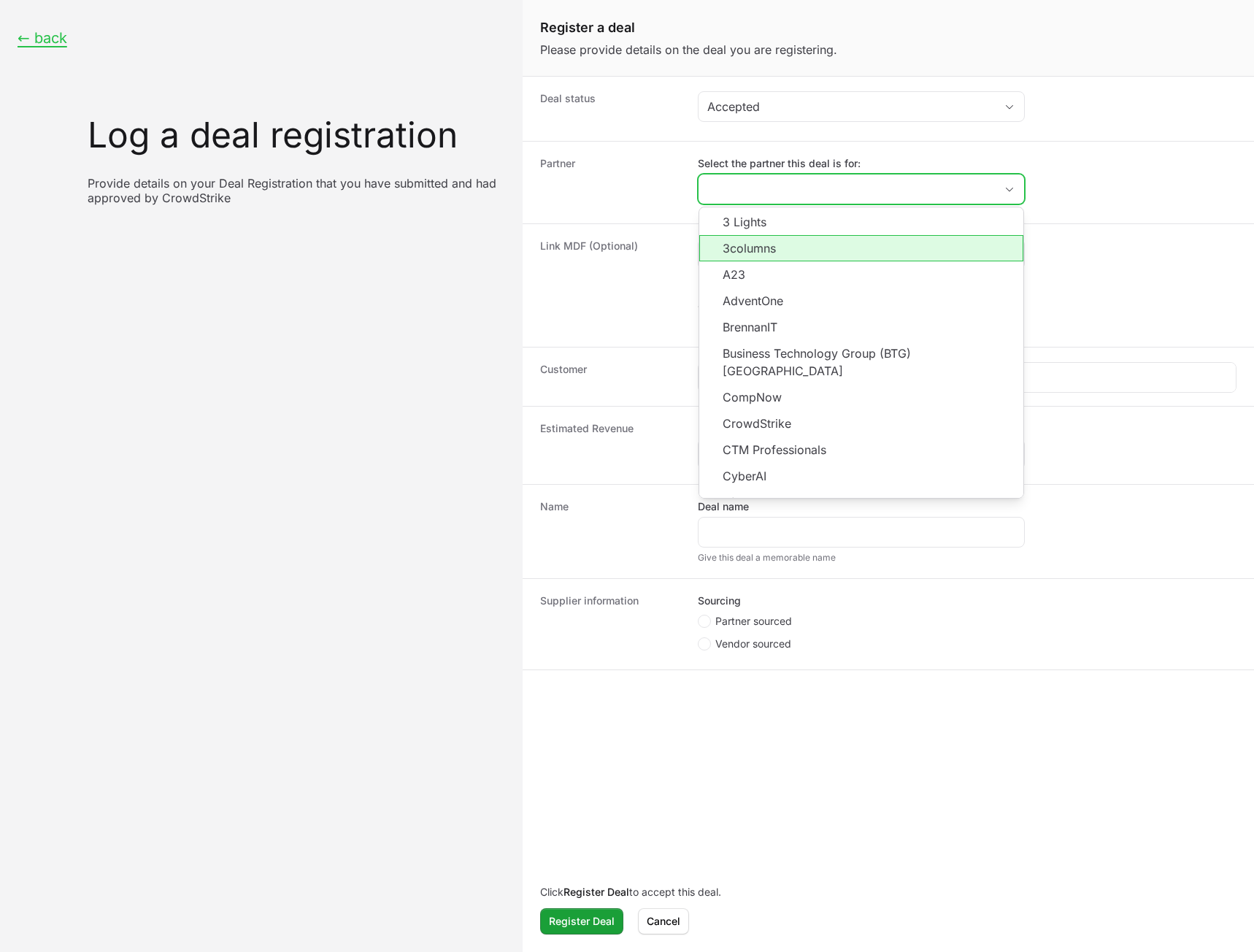
click at [807, 257] on li "3columns" at bounding box center [862, 248] width 324 height 26
type input "3columns"
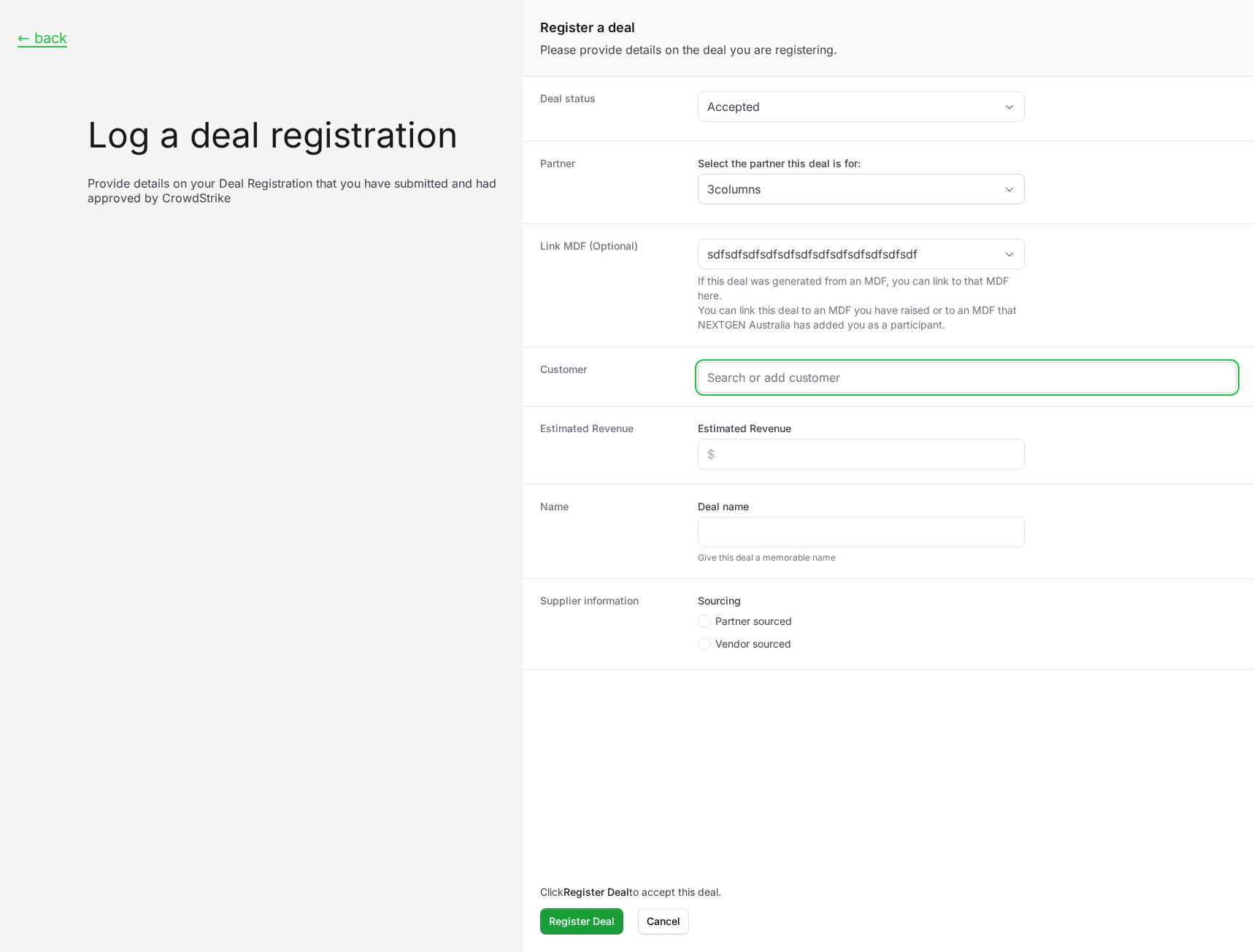
click at [800, 381] on input "Create activity form" at bounding box center [967, 377] width 520 height 18
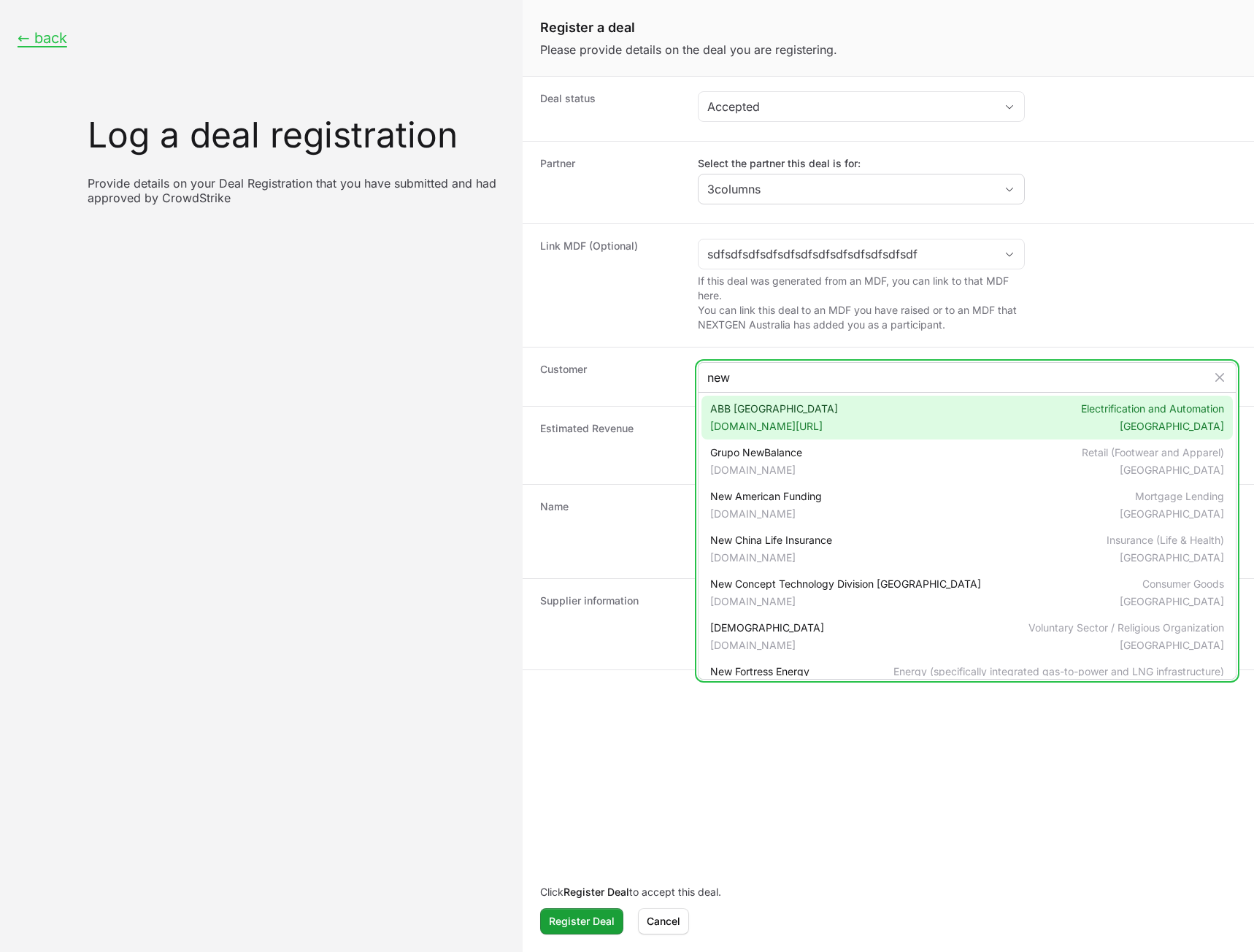
type input "new"
click at [801, 427] on span "new.abb.com/indian-subcontinent" at bounding box center [774, 426] width 128 height 15
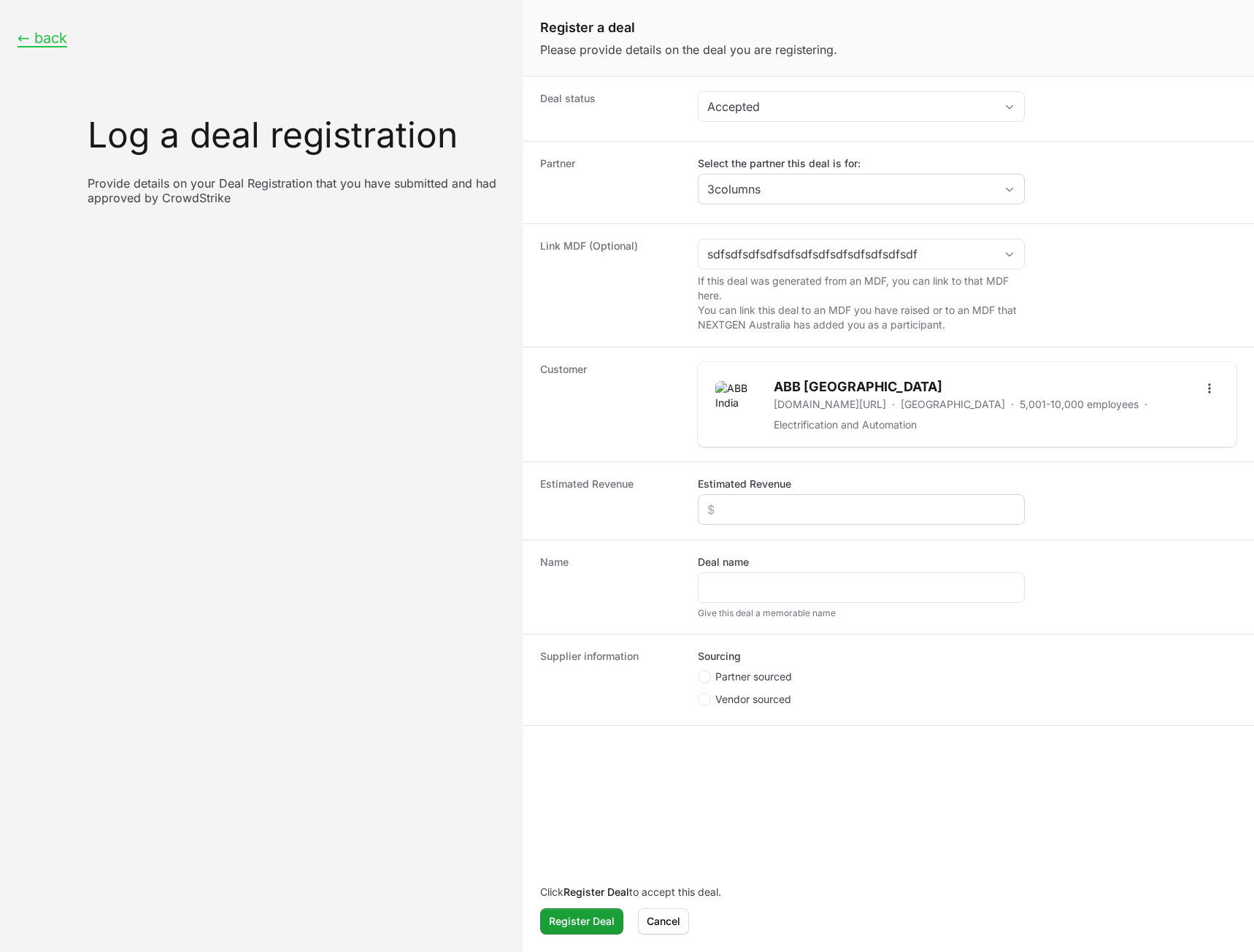
click at [775, 499] on div "Create activity form" at bounding box center [862, 509] width 327 height 31
click at [771, 507] on input "Estimated Revenue" at bounding box center [861, 509] width 308 height 18
type input "$2,000"
click at [750, 590] on input "Deal name" at bounding box center [861, 587] width 308 height 18
type input "New Deal"
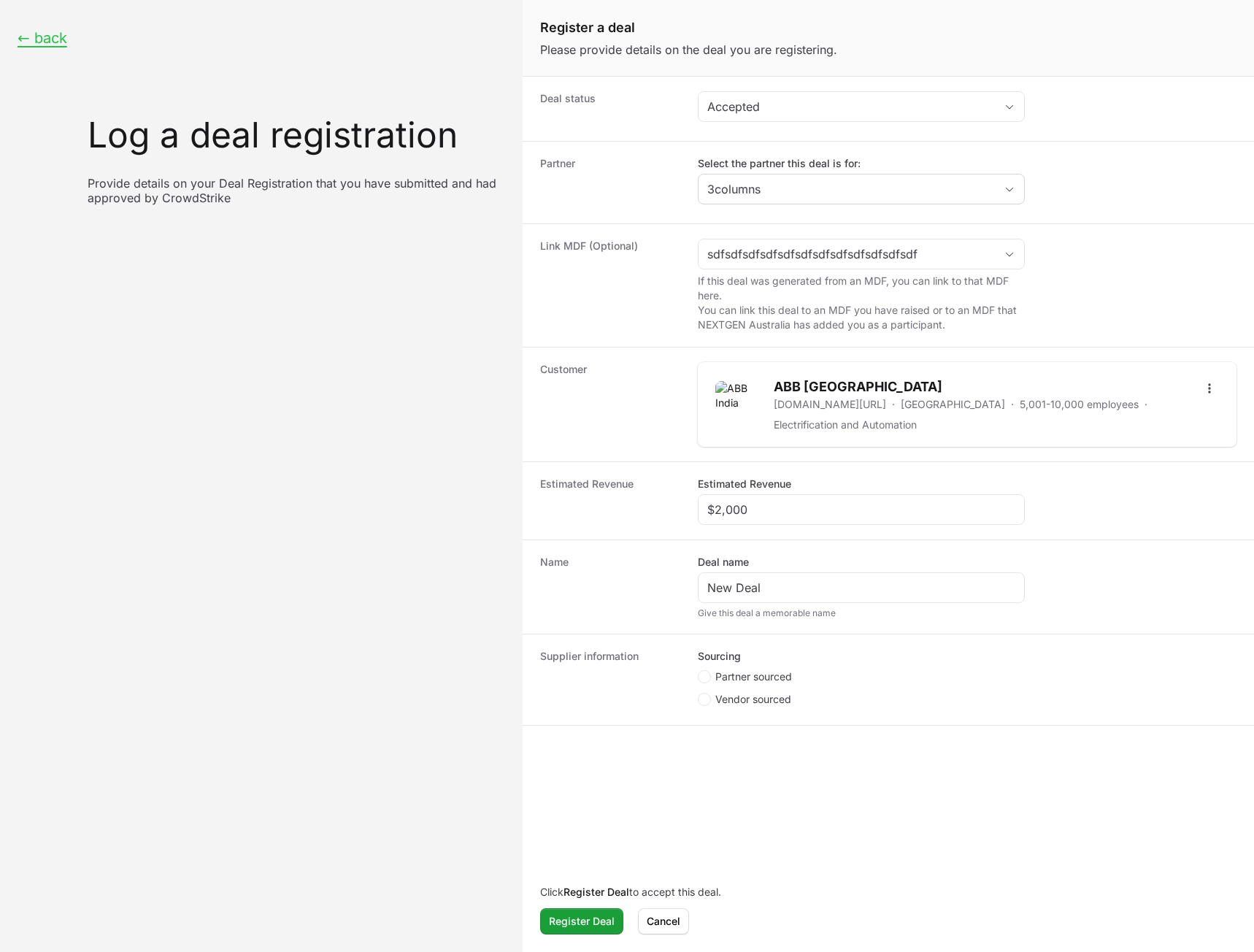
click at [758, 677] on span "Partner sourced" at bounding box center [754, 677] width 76 height 15
click at [700, 671] on input "Partner sourced" at bounding box center [699, 671] width 2 height 2
radio input "true"
click at [746, 757] on input "Deal registration code" at bounding box center [861, 755] width 308 height 18
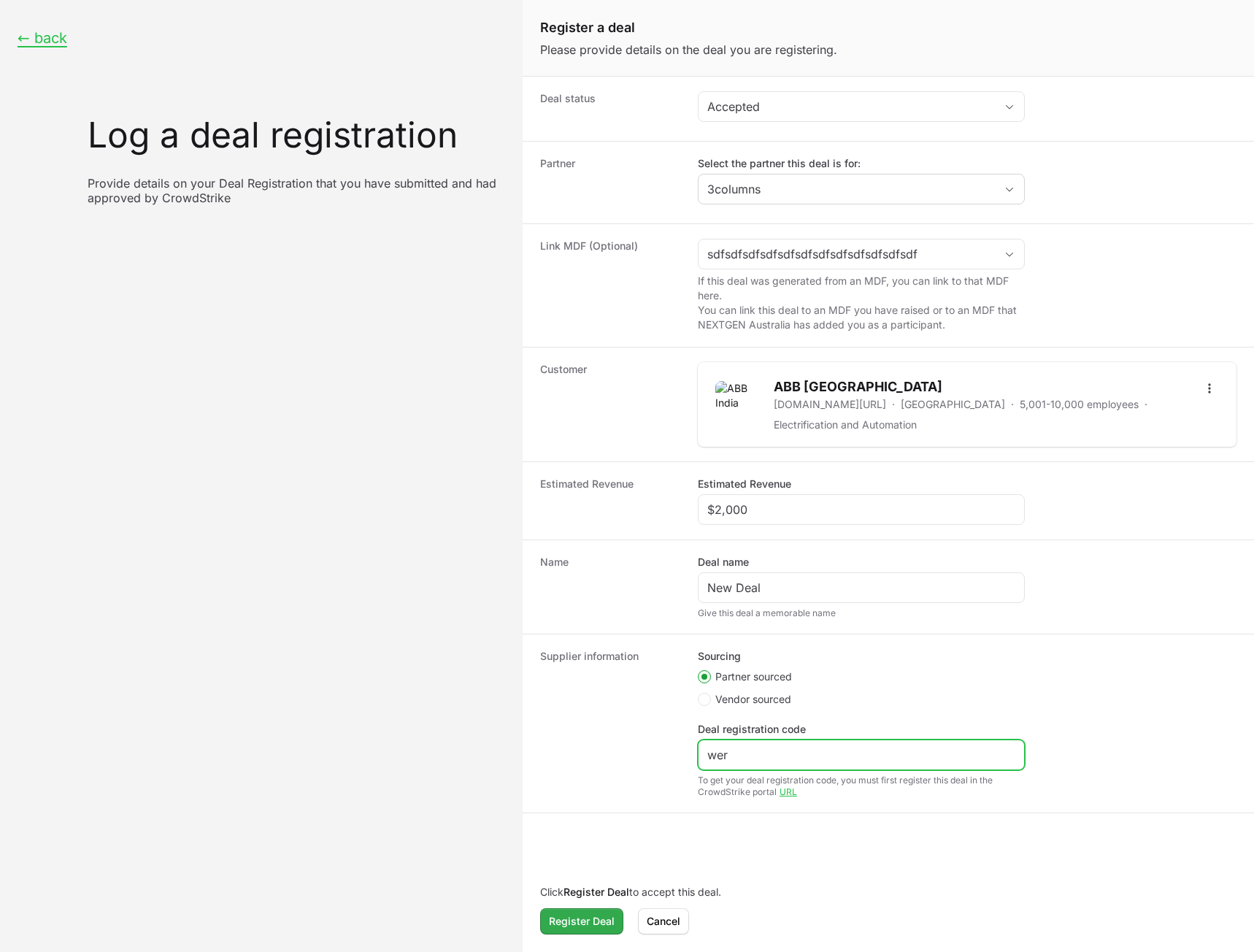
type input "wer"
click at [583, 920] on span "Register Deal" at bounding box center [582, 921] width 66 height 18
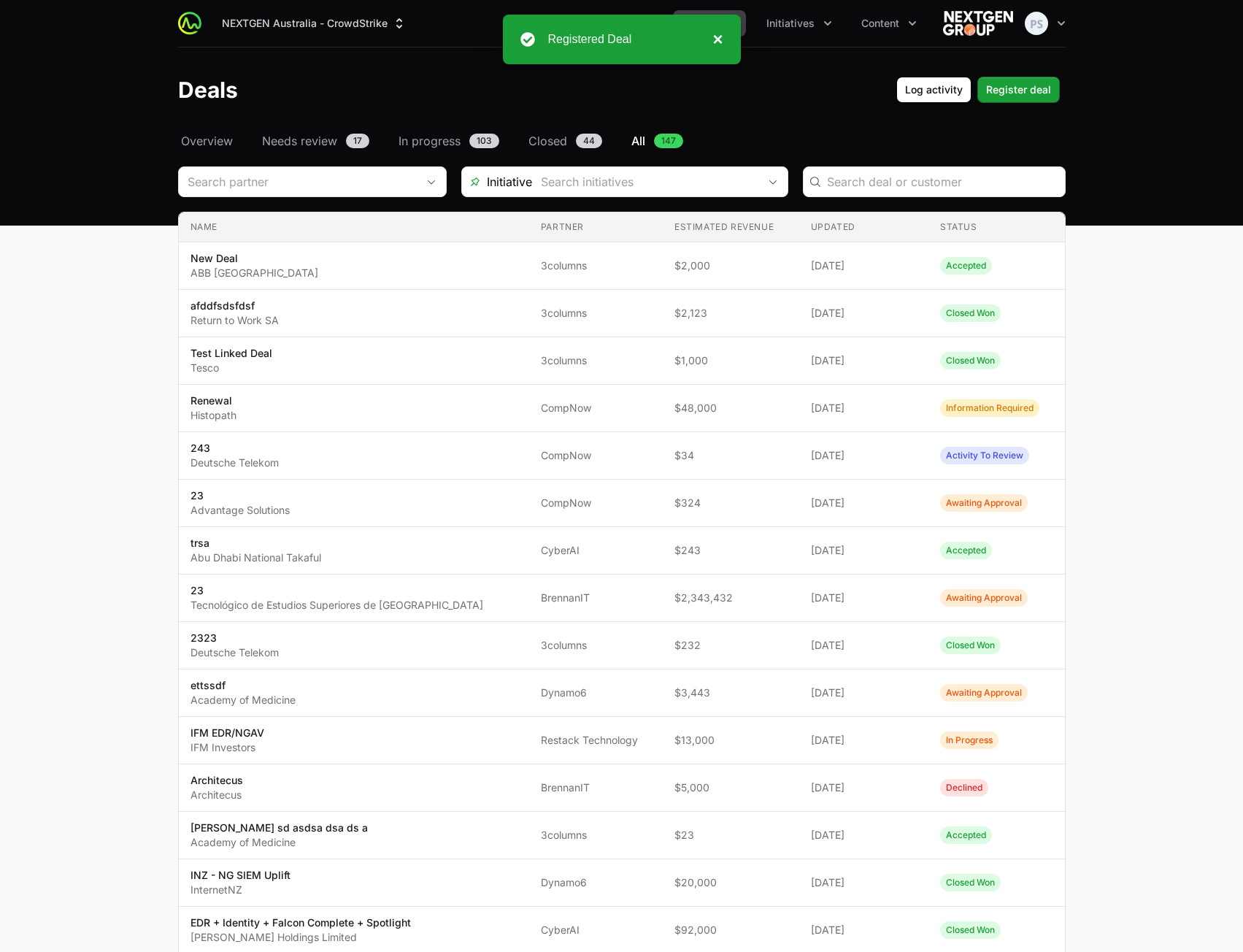
click at [709, 36] on button "×" at bounding box center [713, 39] width 18 height 18
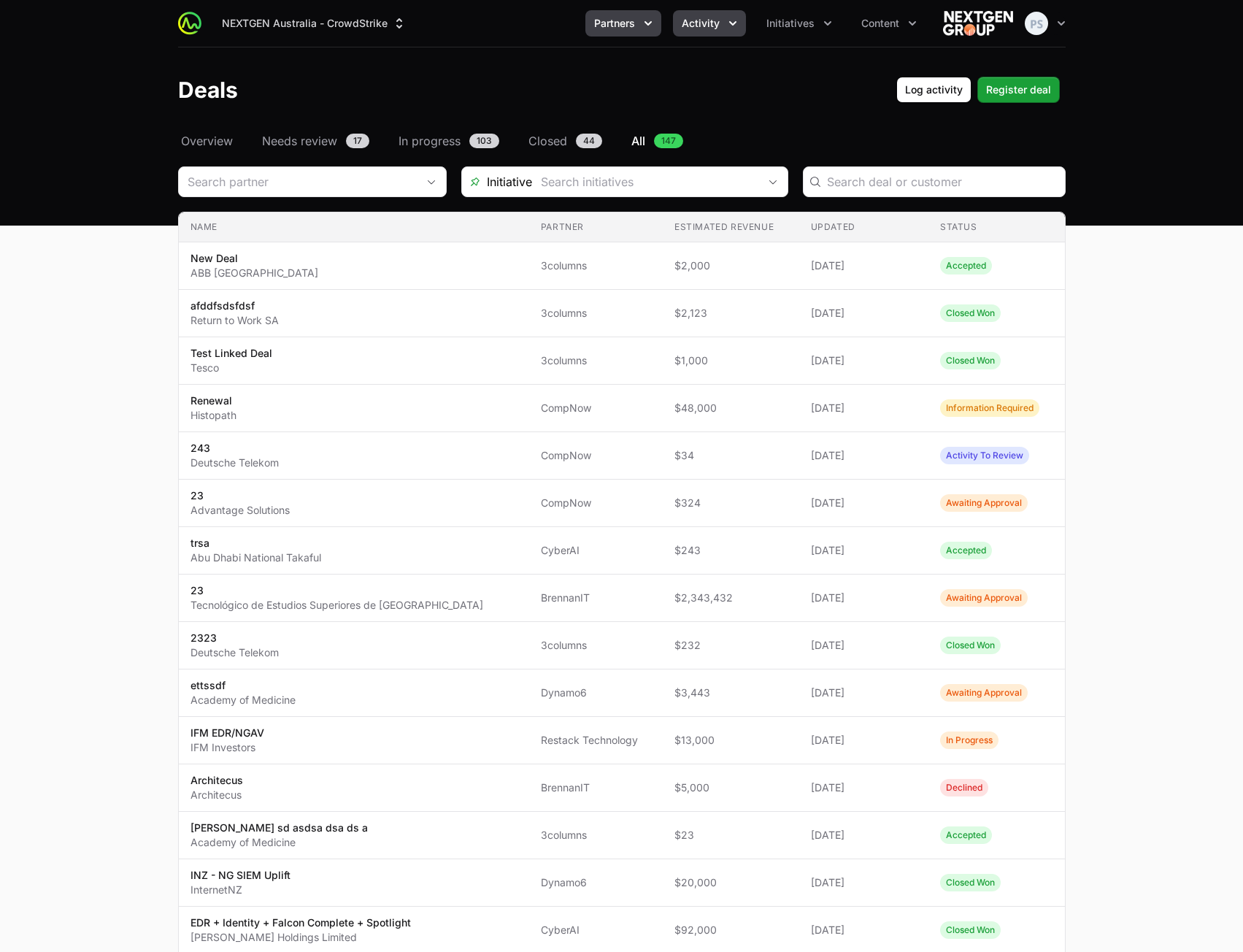
click at [623, 26] on span "Partners" at bounding box center [614, 23] width 41 height 15
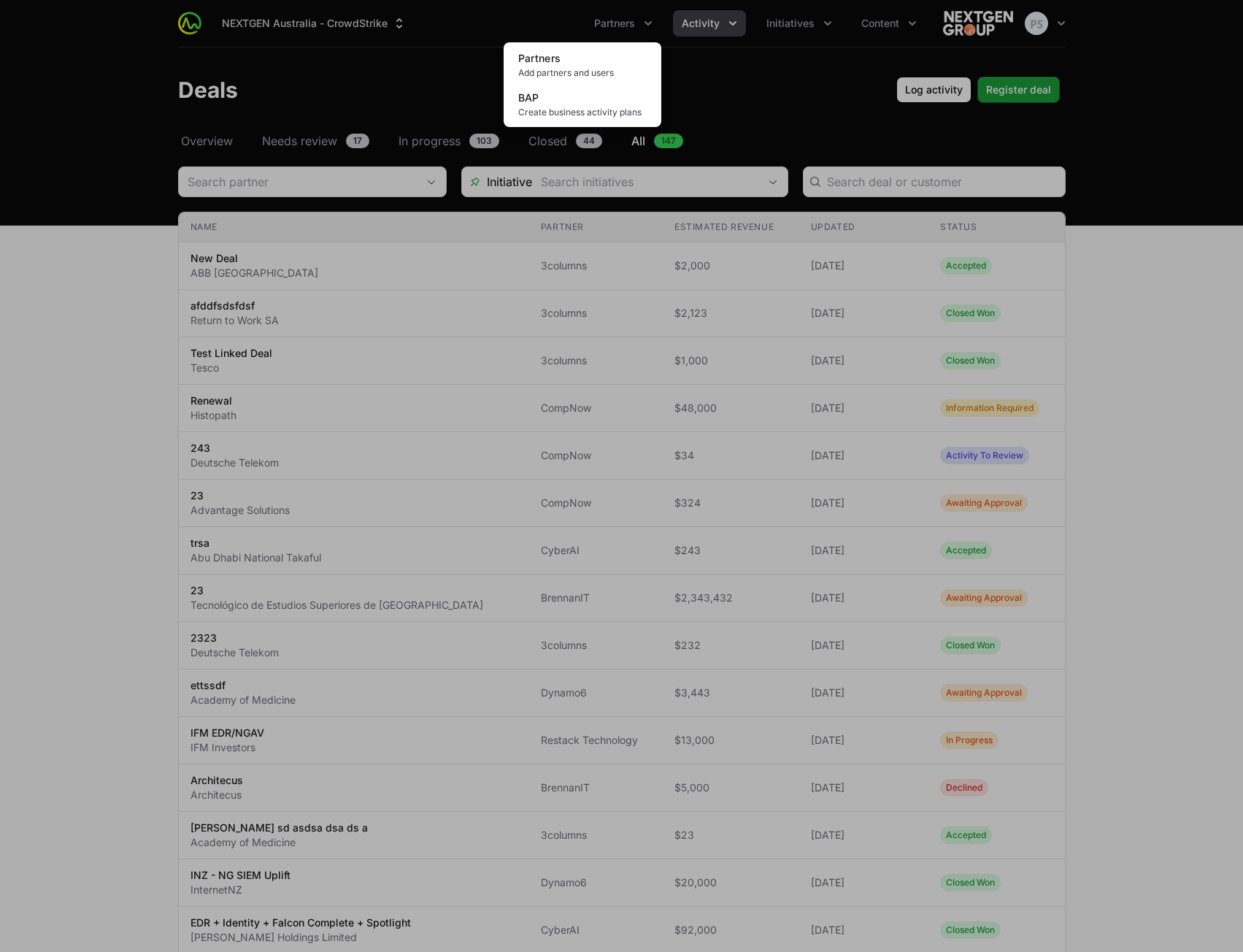
click at [698, 31] on div "Partners menu" at bounding box center [622, 476] width 1243 height 952
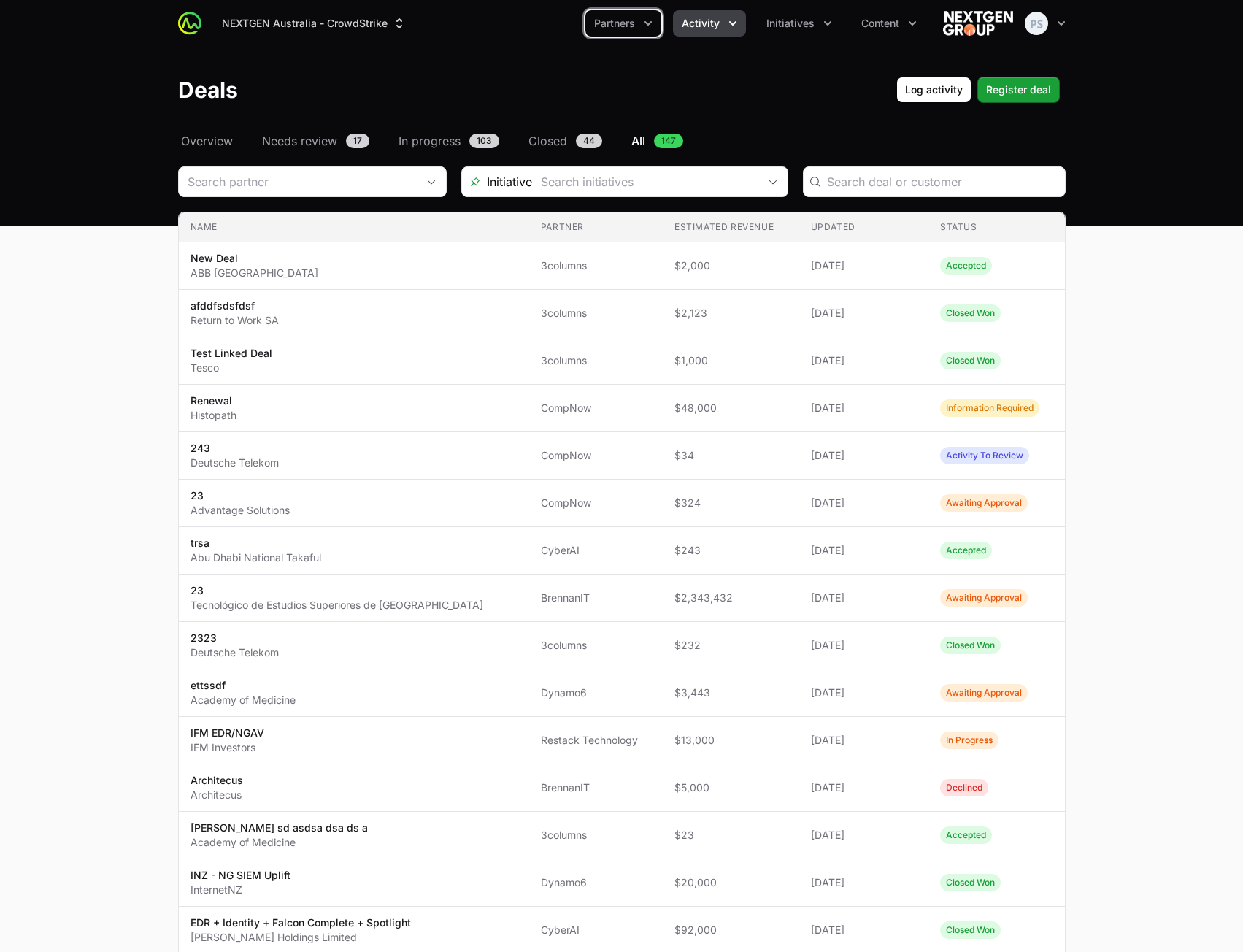
click at [699, 28] on span "Activity" at bounding box center [701, 23] width 38 height 15
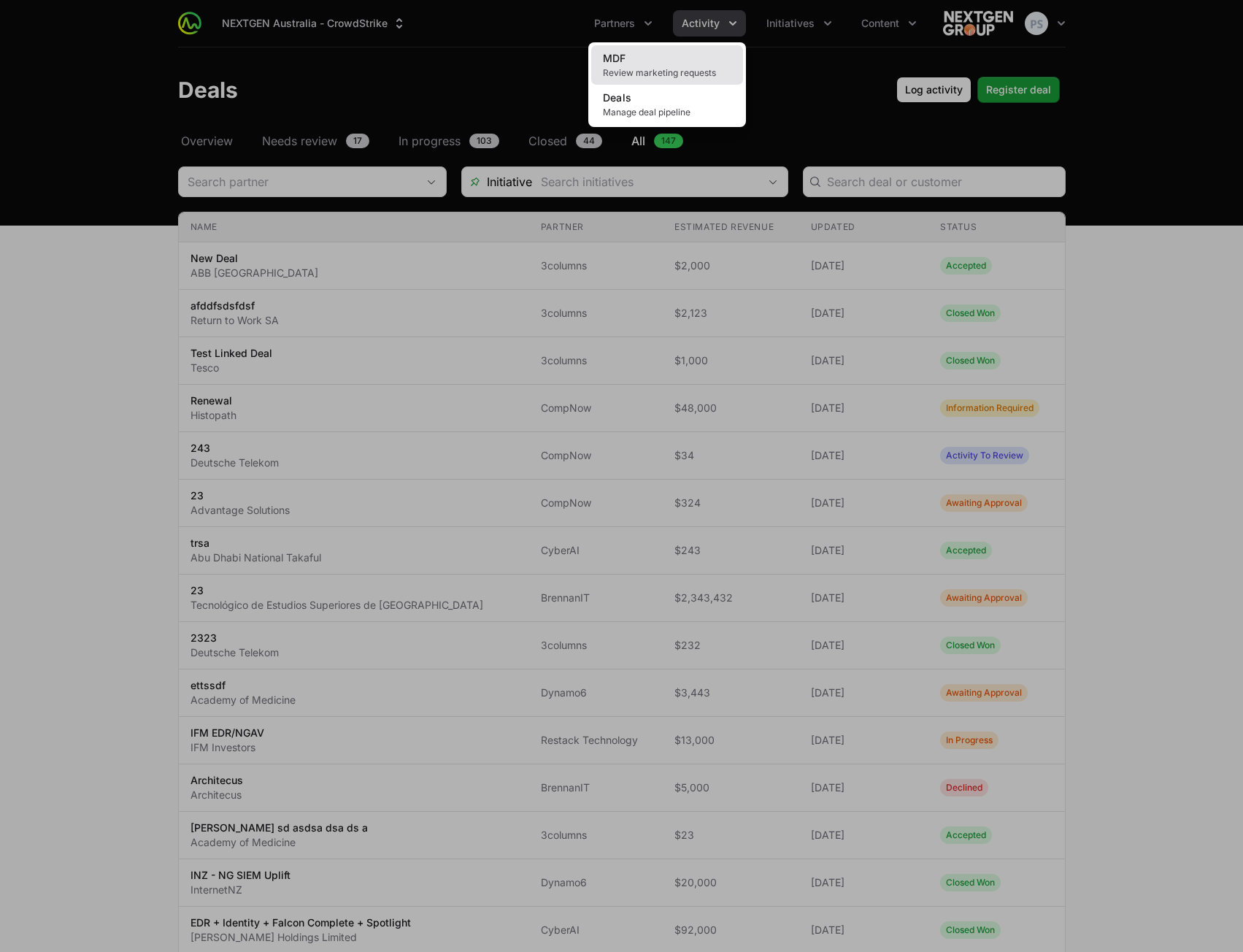
click at [676, 74] on span "Review marketing requests" at bounding box center [667, 73] width 128 height 11
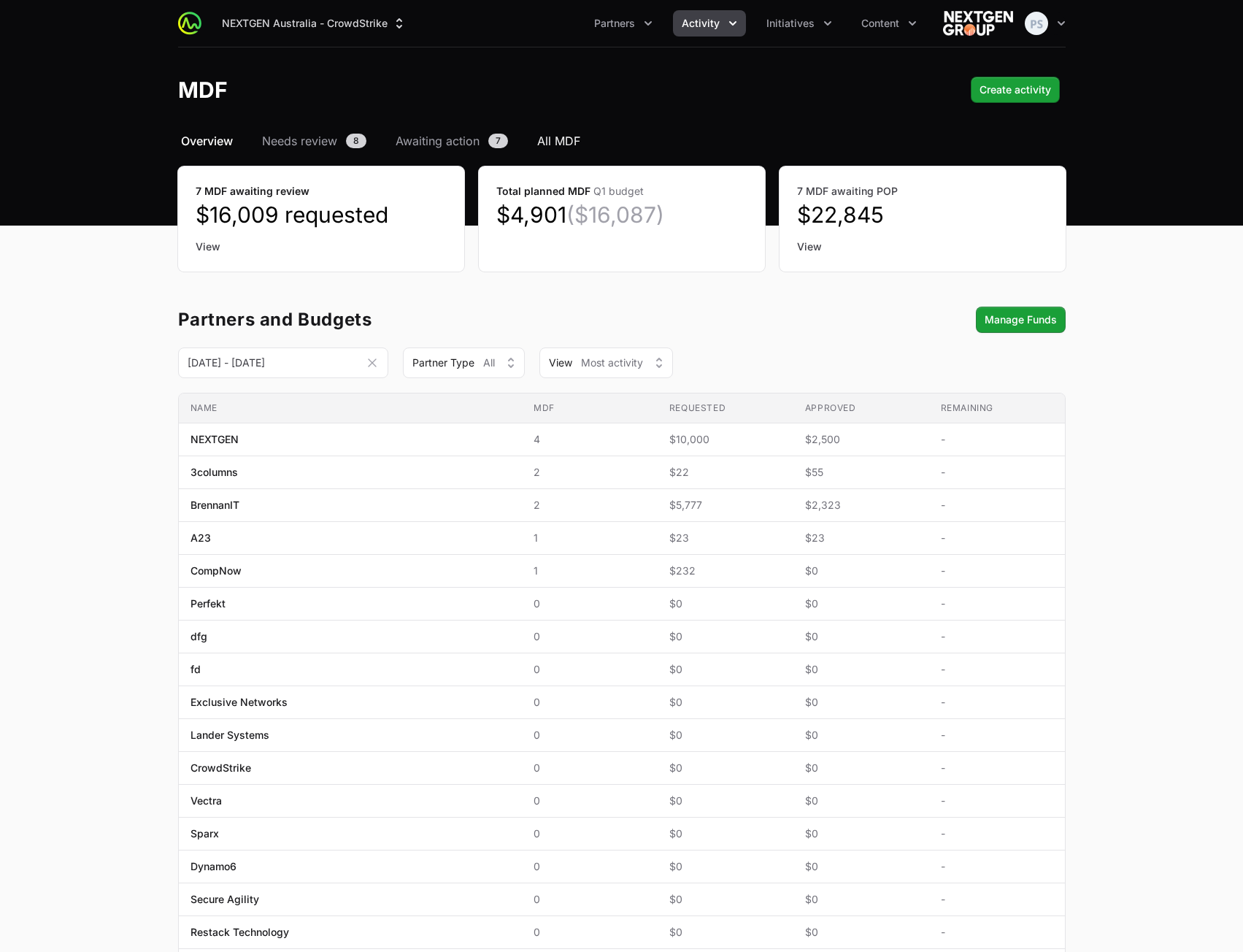
click at [557, 145] on span "All MDF" at bounding box center [559, 141] width 43 height 18
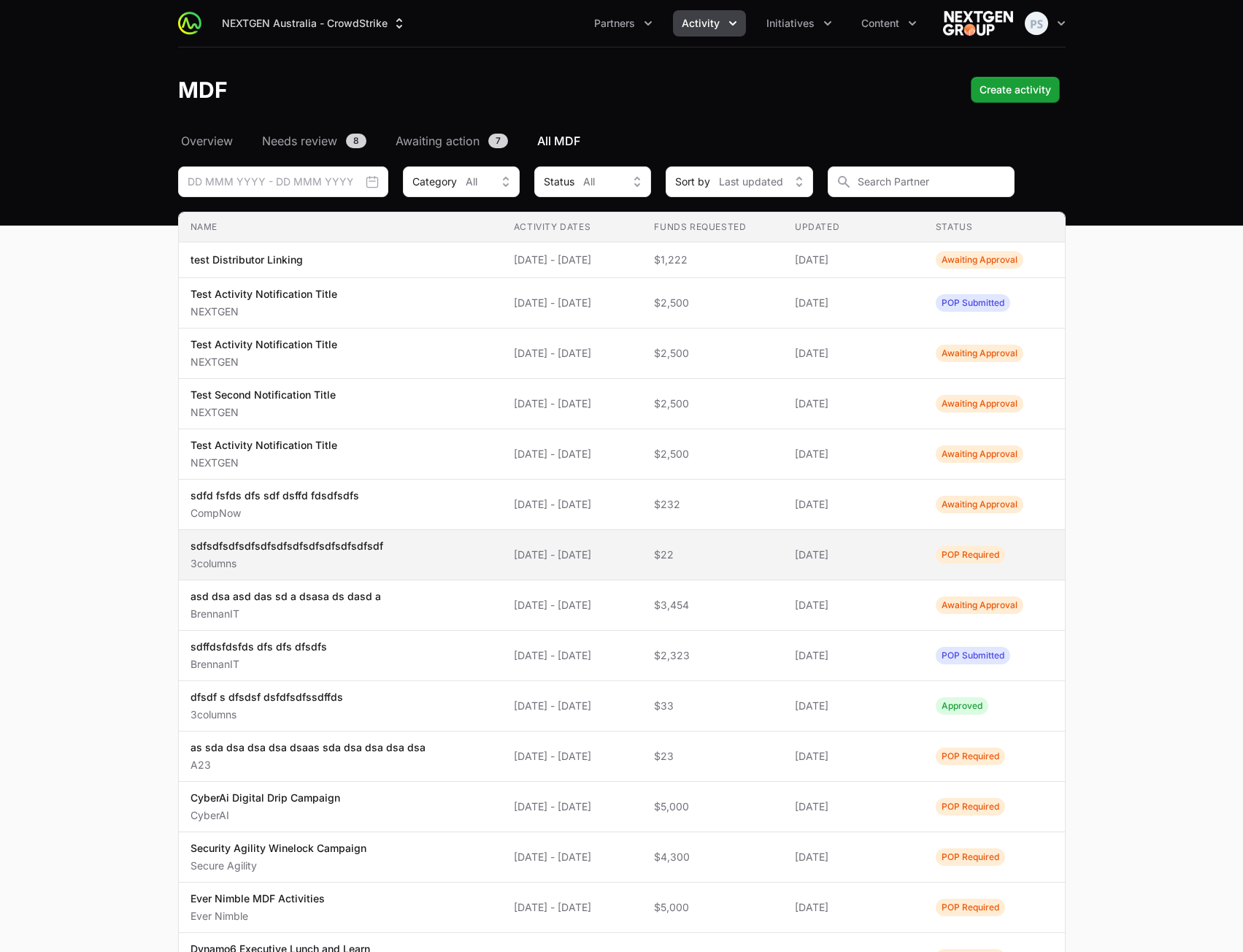
click at [668, 561] on td "Funds Requested $22" at bounding box center [712, 555] width 141 height 50
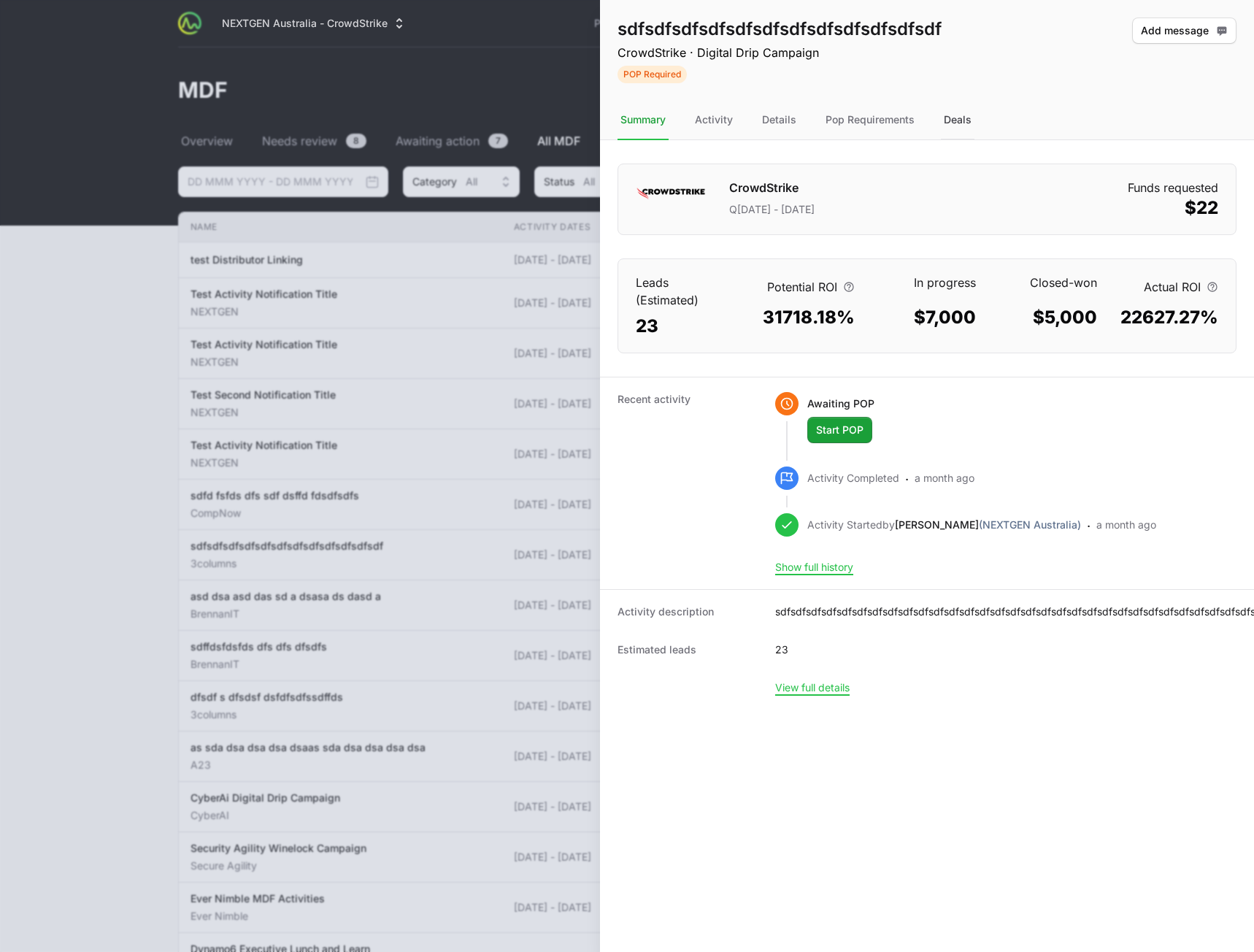
click at [957, 122] on div "Deals" at bounding box center [958, 121] width 34 height 40
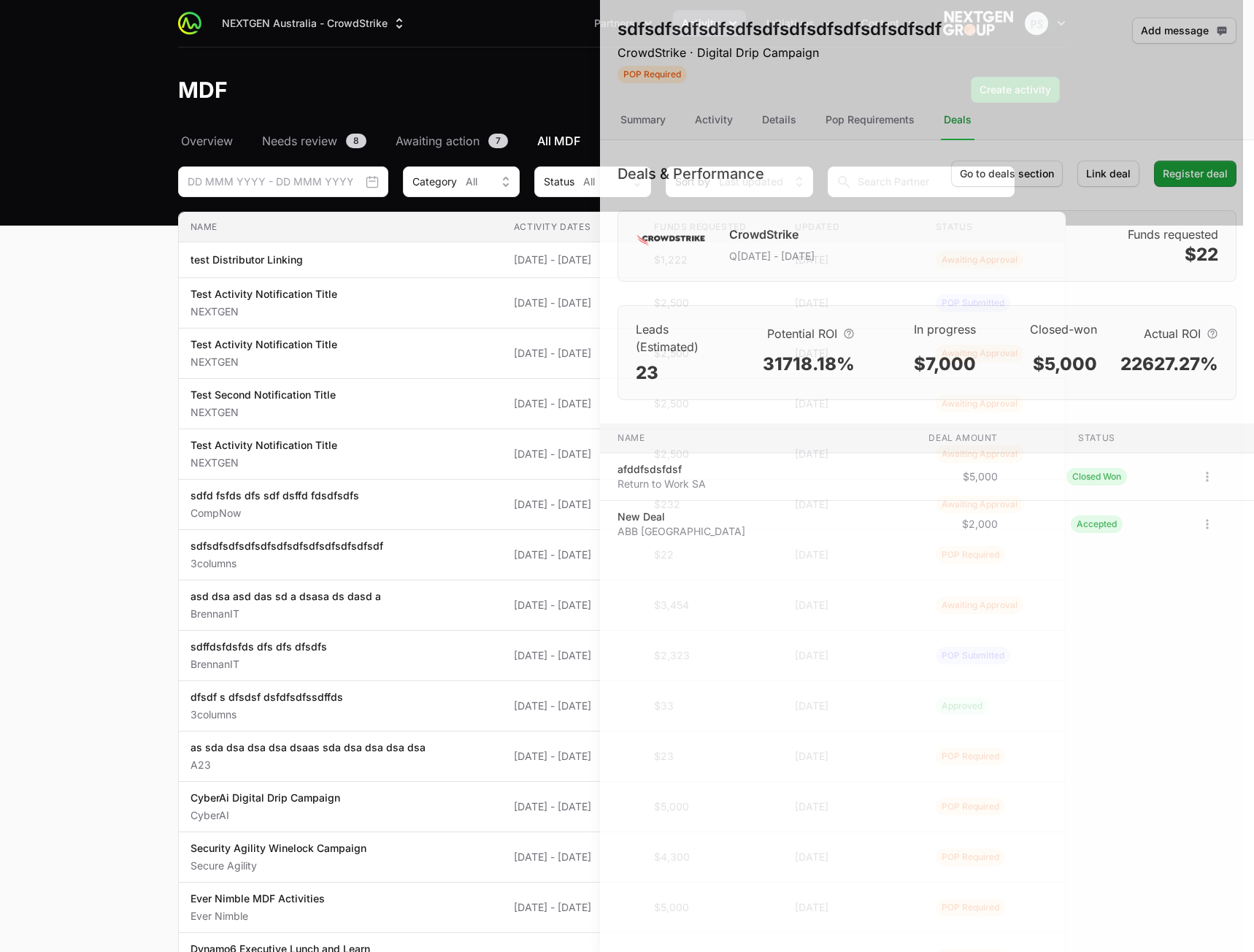
click at [506, 635] on div at bounding box center [627, 476] width 1254 height 952
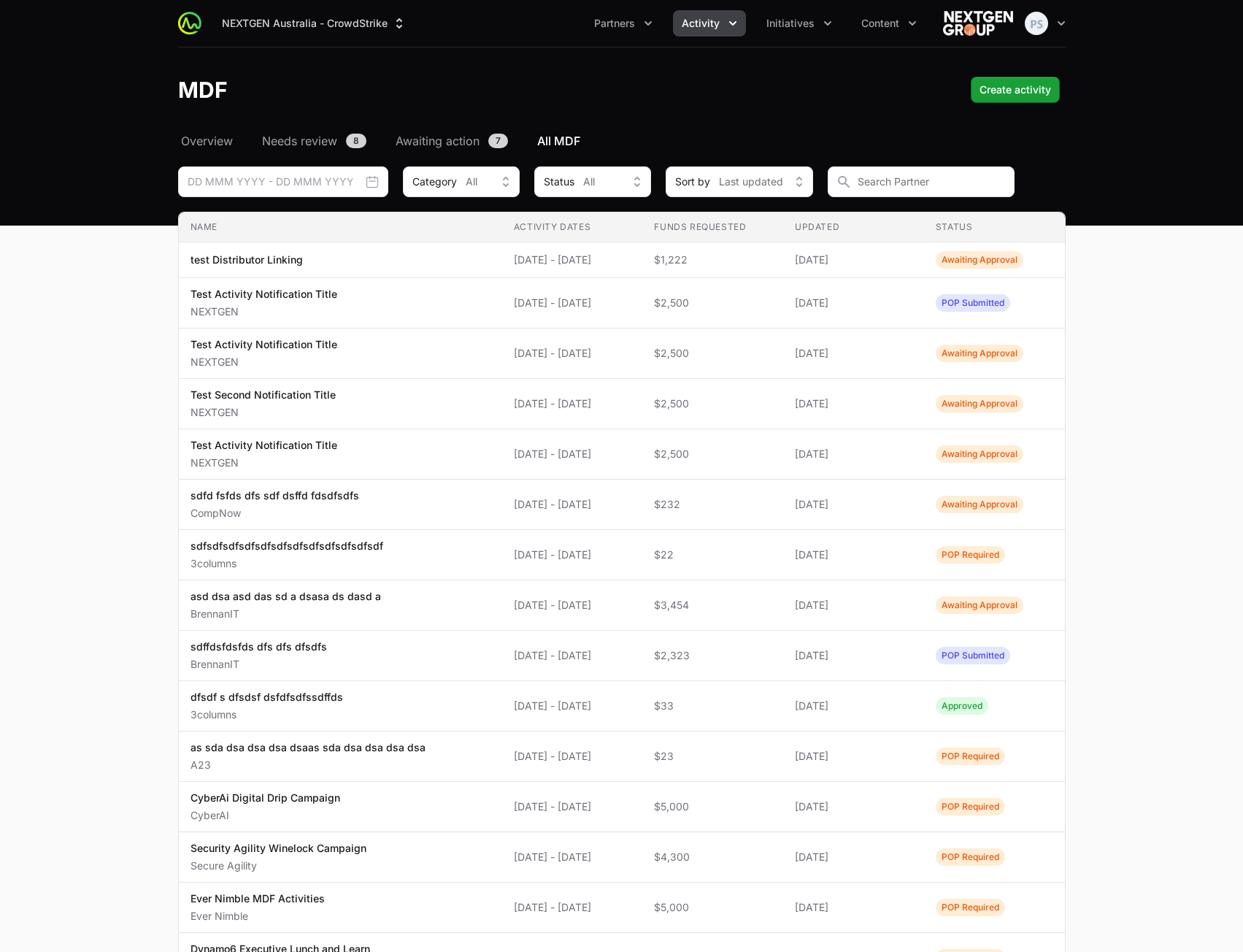
click at [1141, 487] on main "Select a tab Overview Needs review Awaiting action All MDF Overview Needs revie…" at bounding box center [622, 623] width 1243 height 983
click at [602, 26] on span "Partners" at bounding box center [614, 23] width 41 height 15
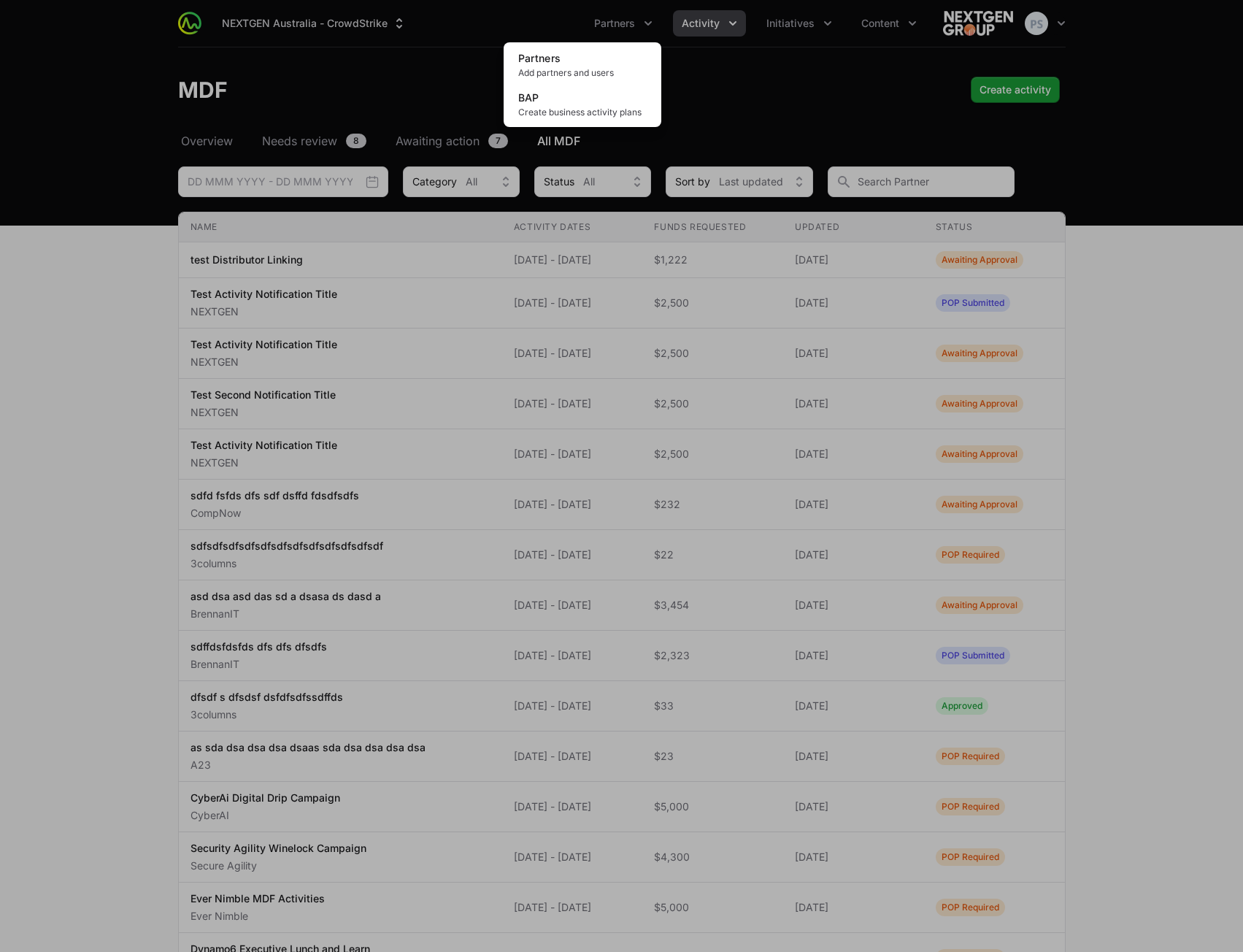
click at [683, 44] on div "Partners menu" at bounding box center [622, 476] width 1243 height 952
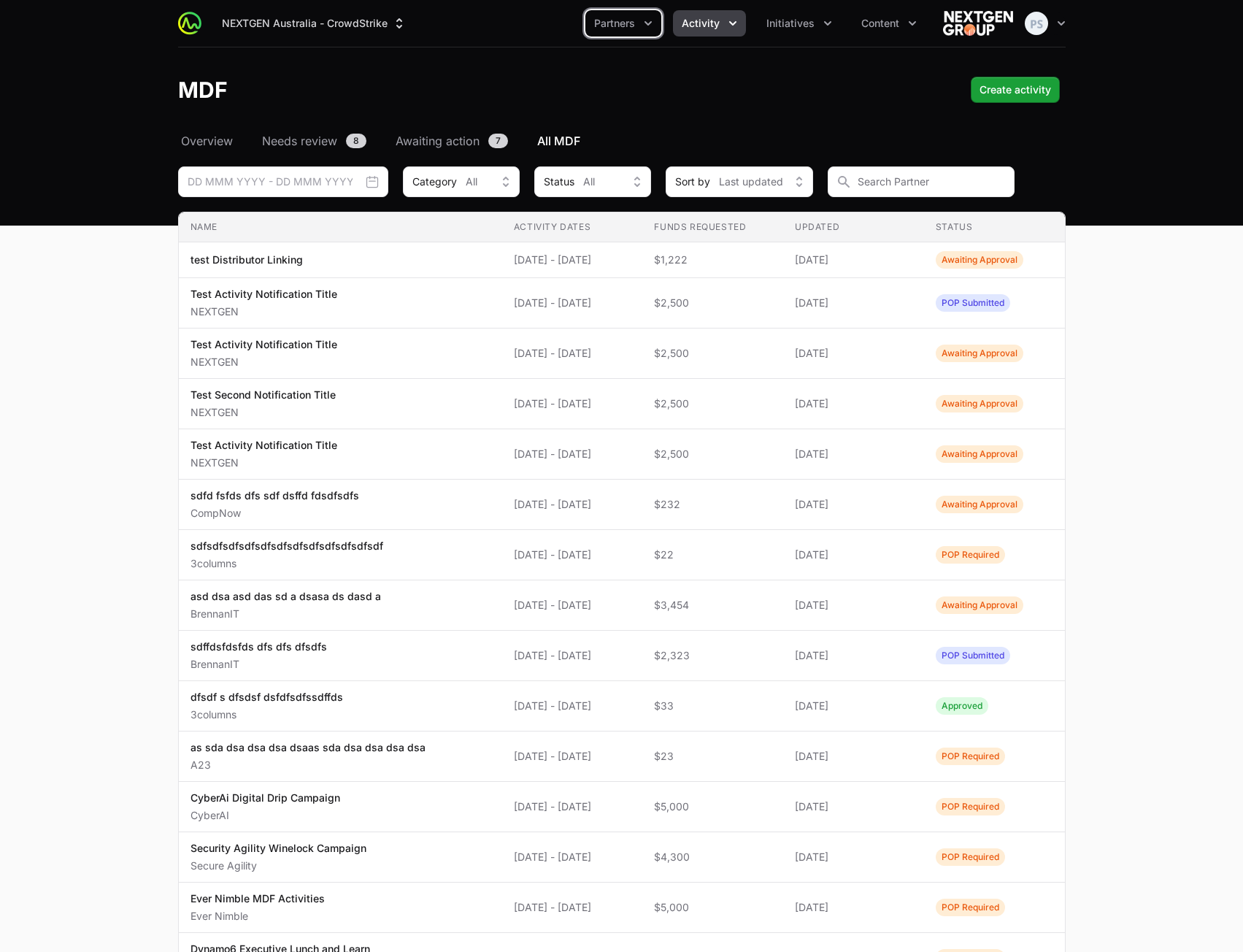
click at [697, 28] on span "Activity" at bounding box center [701, 23] width 38 height 15
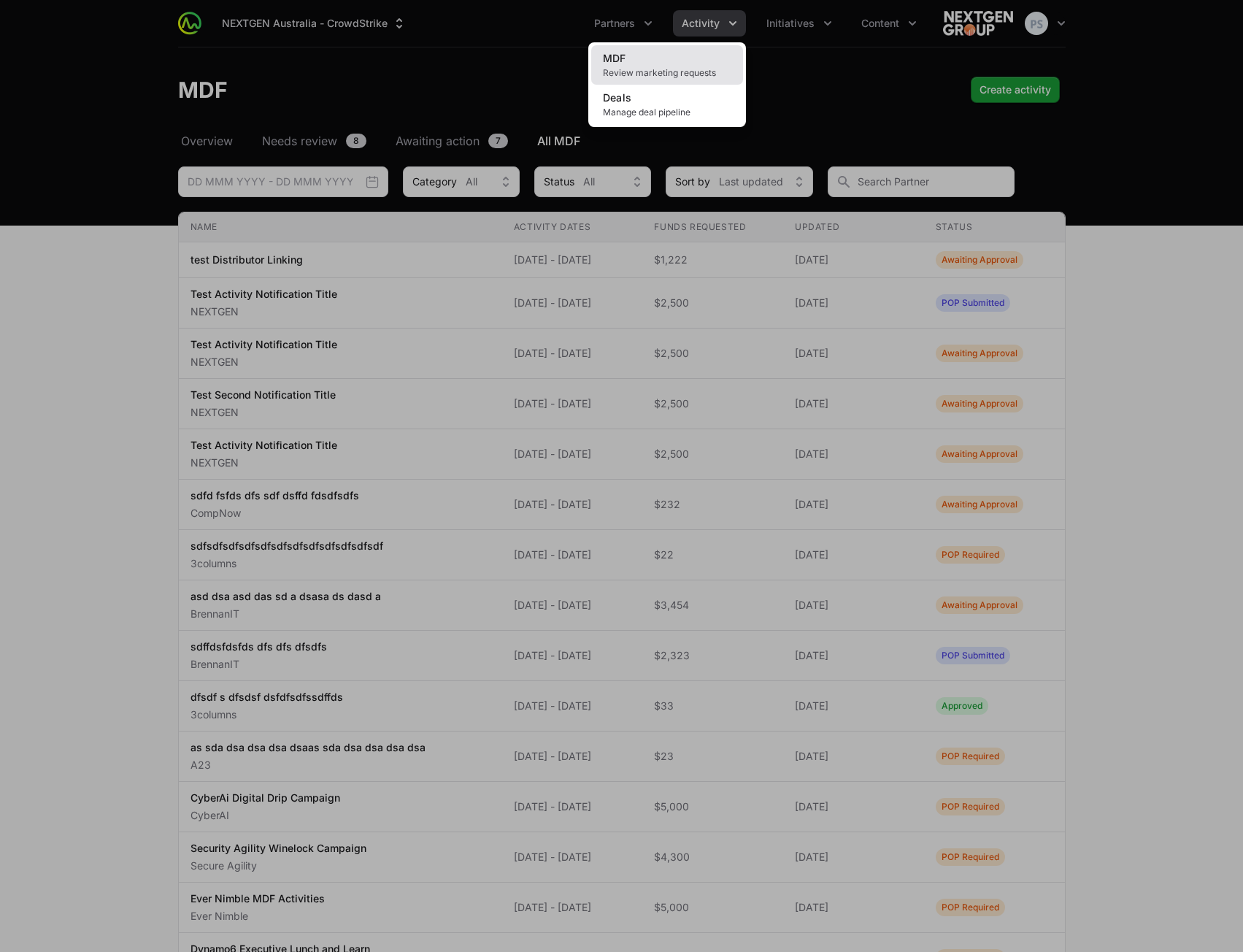
click at [656, 70] on span "Review marketing requests" at bounding box center [667, 73] width 128 height 11
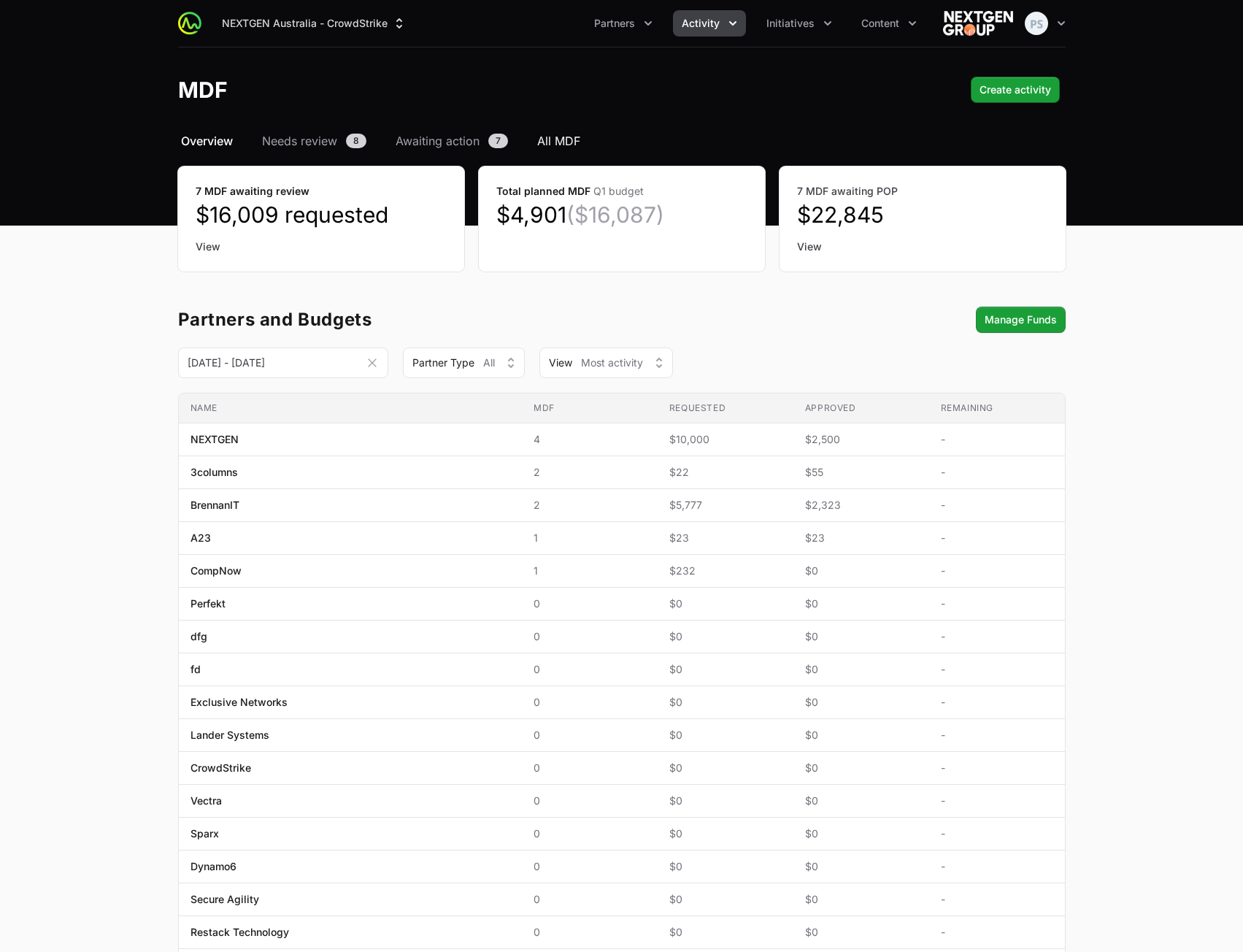
click at [550, 142] on span "All MDF" at bounding box center [559, 141] width 43 height 18
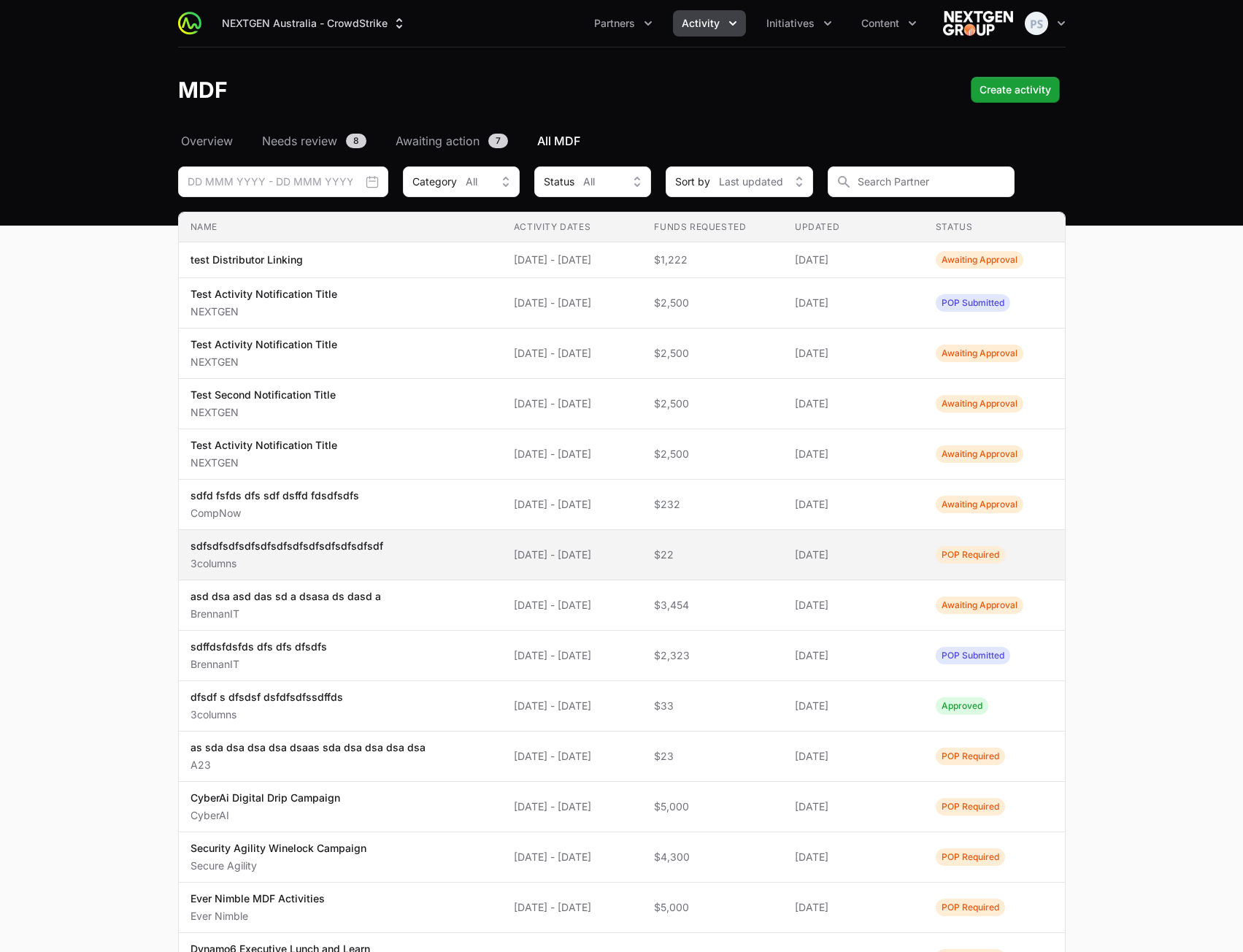
click at [418, 553] on span "sdfsdfsdfsdfsdfsdfsdfsdfsdfsdfsdfsdf 3columns" at bounding box center [340, 555] width 300 height 32
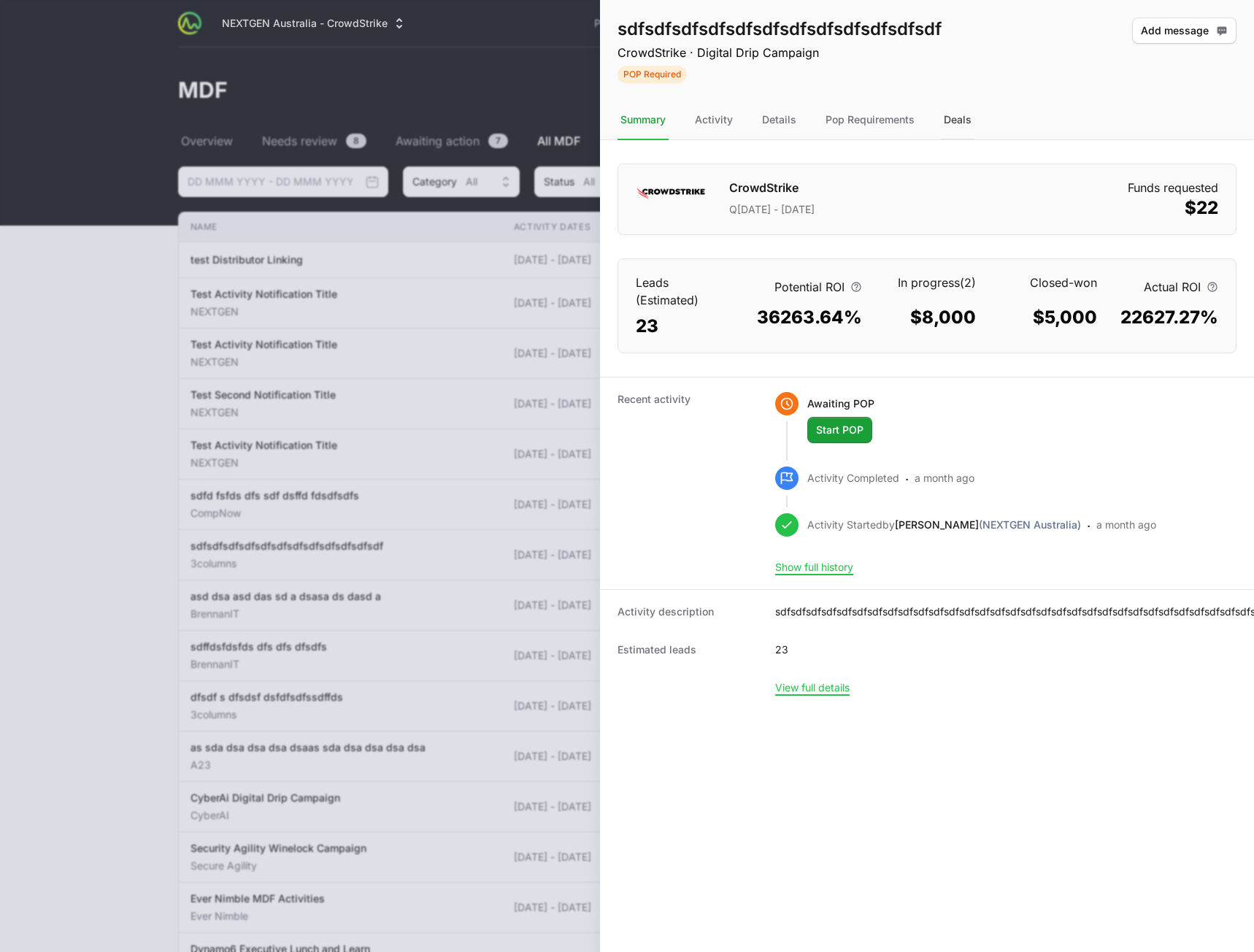
click at [953, 123] on div "Deals" at bounding box center [958, 121] width 34 height 40
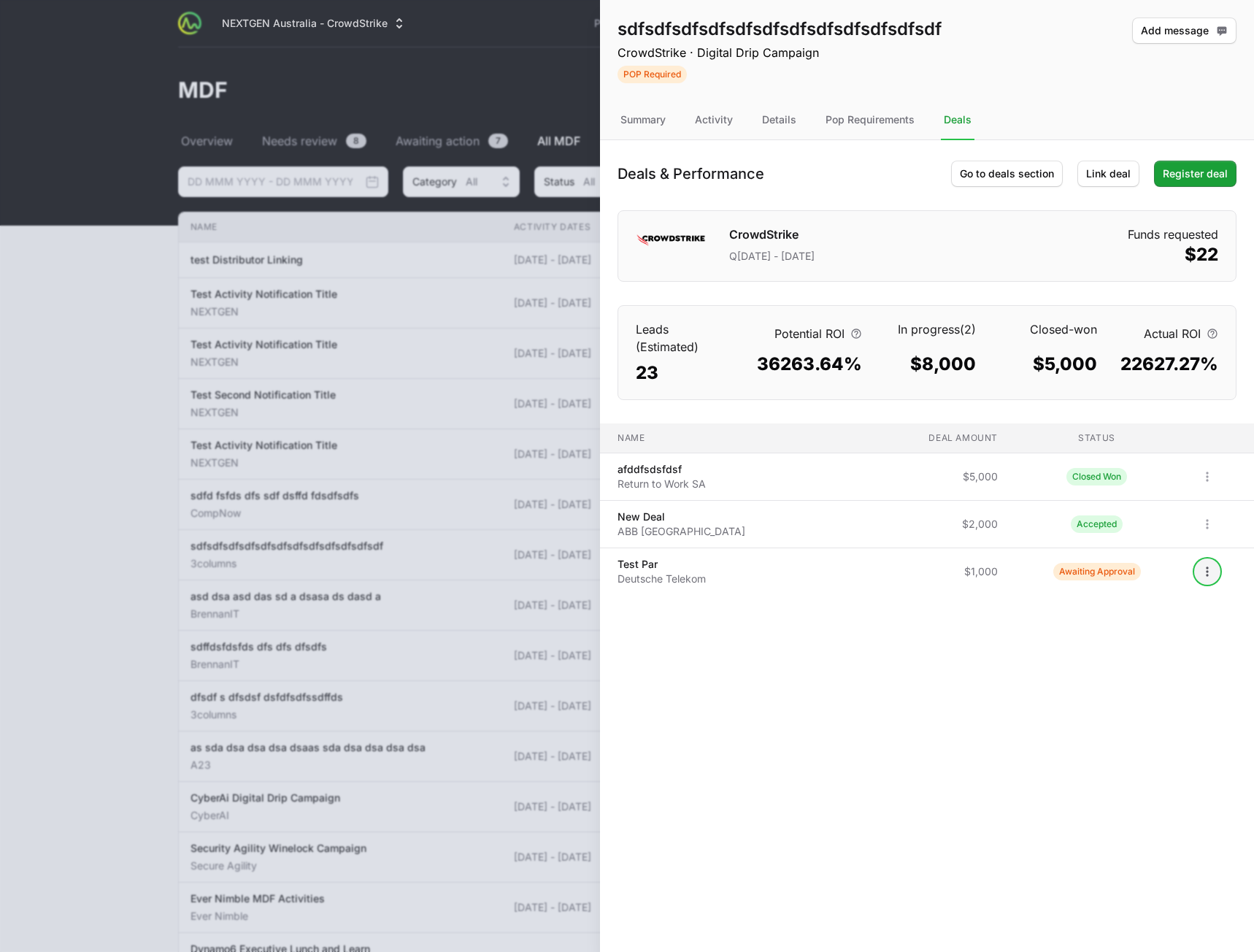
click at [1207, 577] on icon "Open options" at bounding box center [1207, 571] width 15 height 15
click at [1170, 599] on div "View" at bounding box center [1174, 603] width 153 height 26
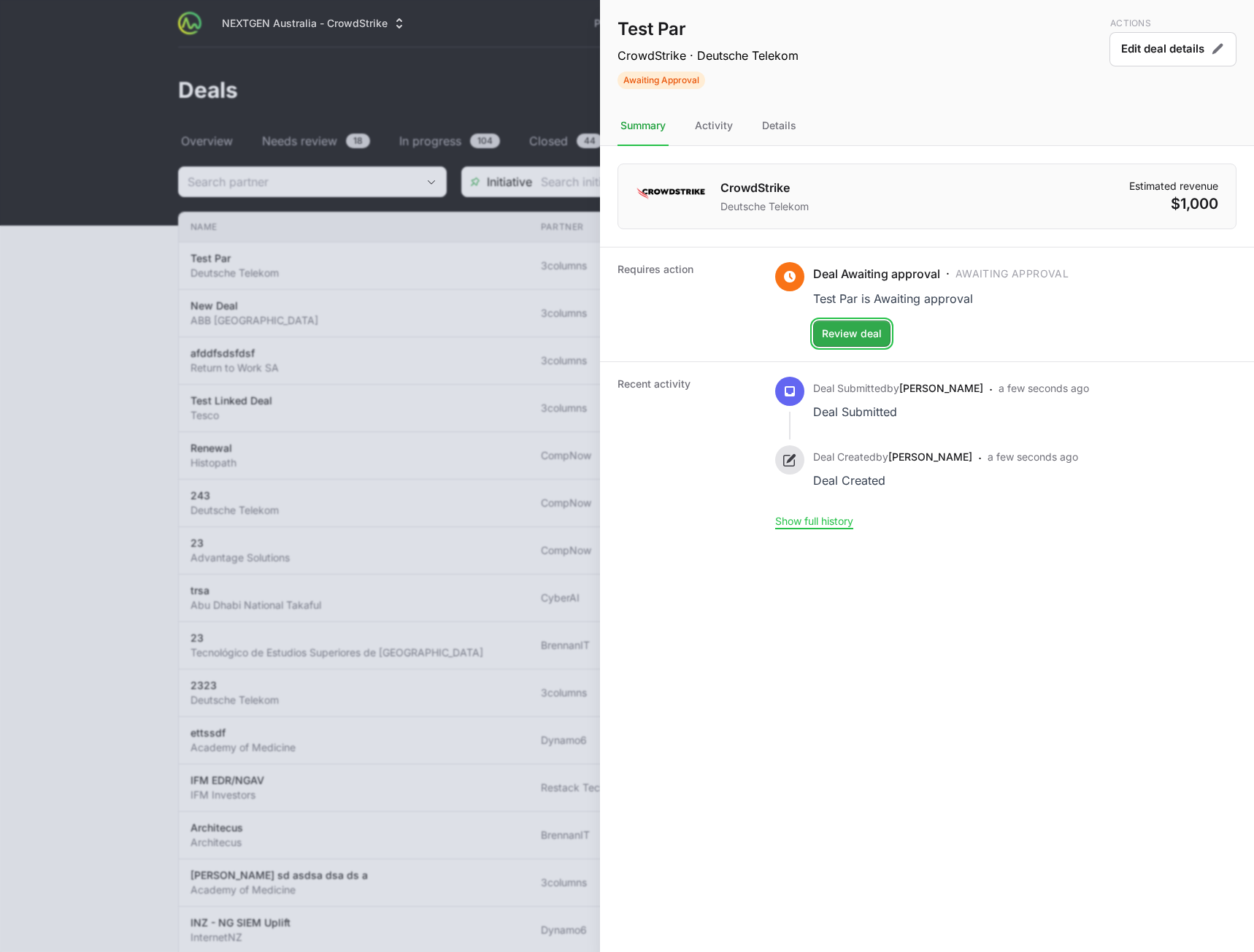
click at [856, 333] on span "Review deal" at bounding box center [852, 333] width 60 height 18
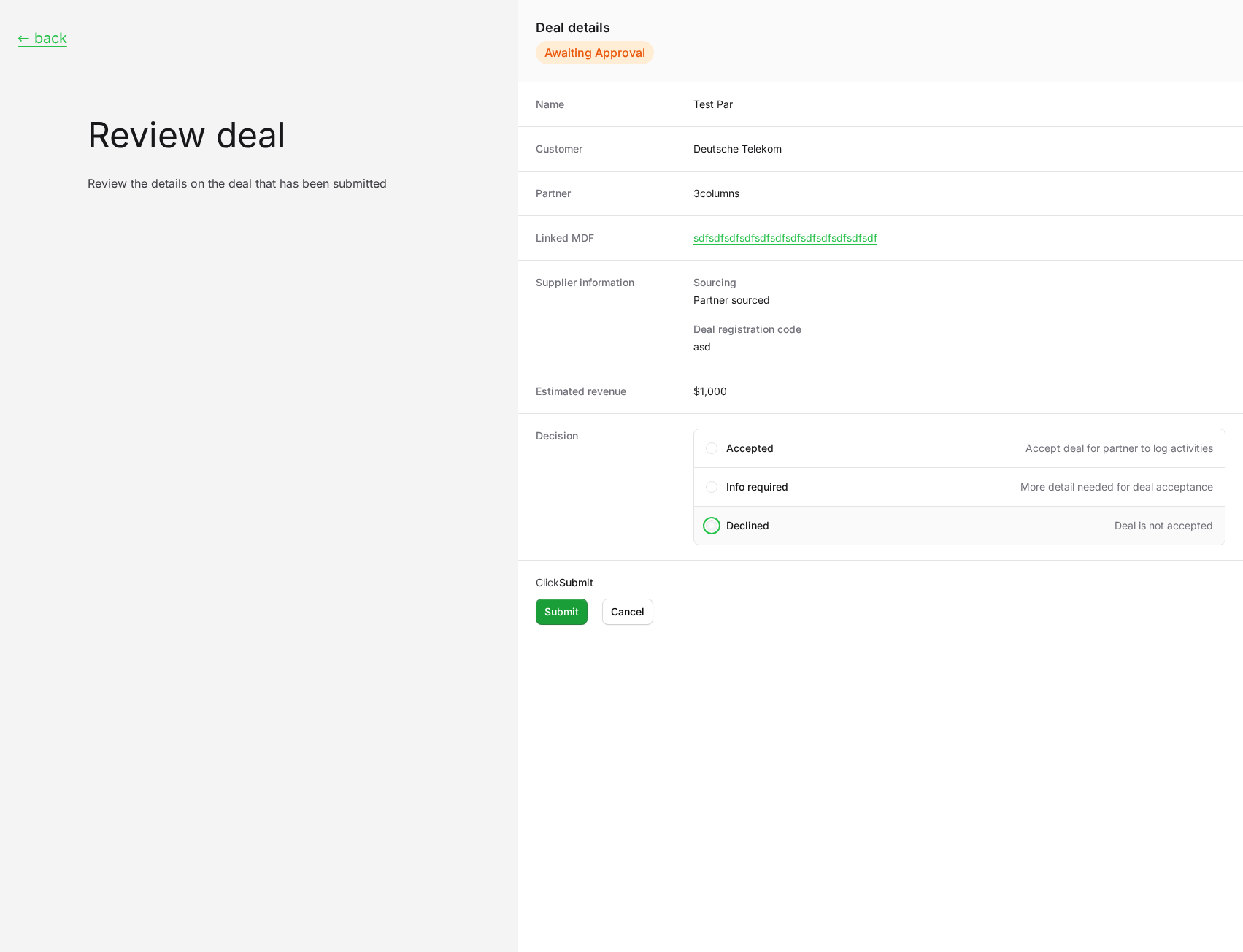
click at [716, 525] on span "Create deal form" at bounding box center [711, 525] width 11 height 11
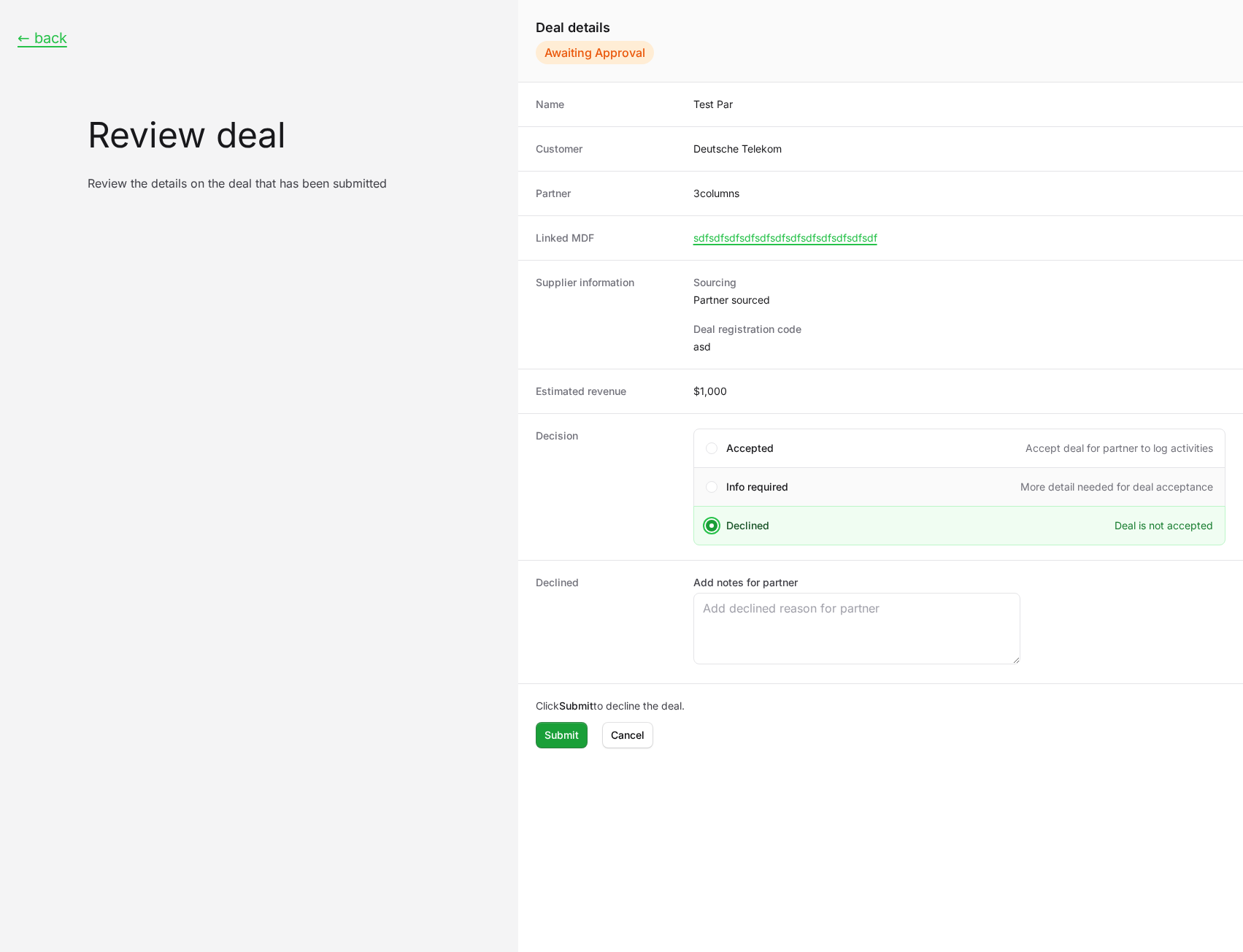
click at [735, 494] on div "Info required More detail needed for deal acceptance" at bounding box center [959, 487] width 532 height 40
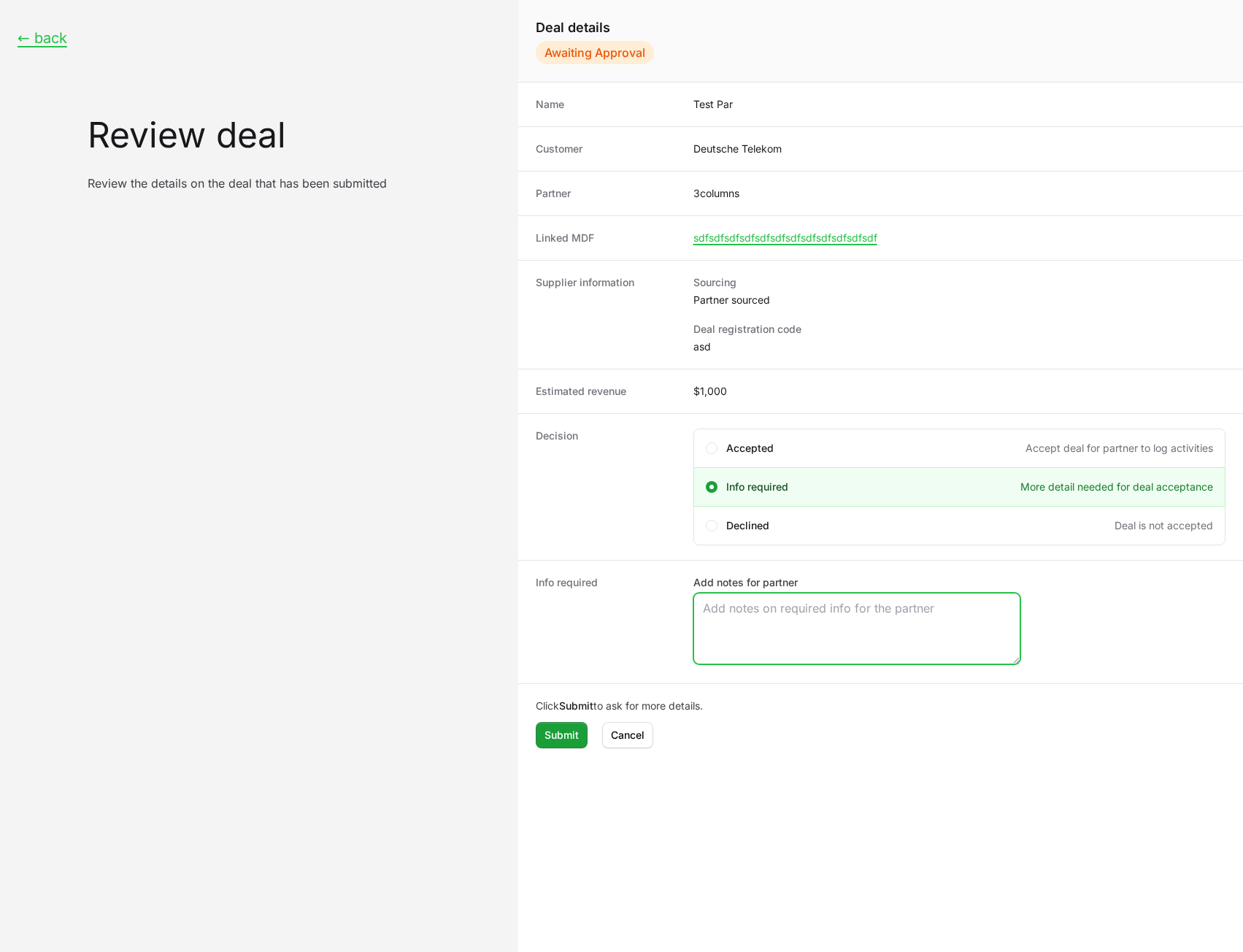
click at [758, 638] on textarea "Add notes for partner" at bounding box center [857, 629] width 326 height 70
type textarea "gyu"
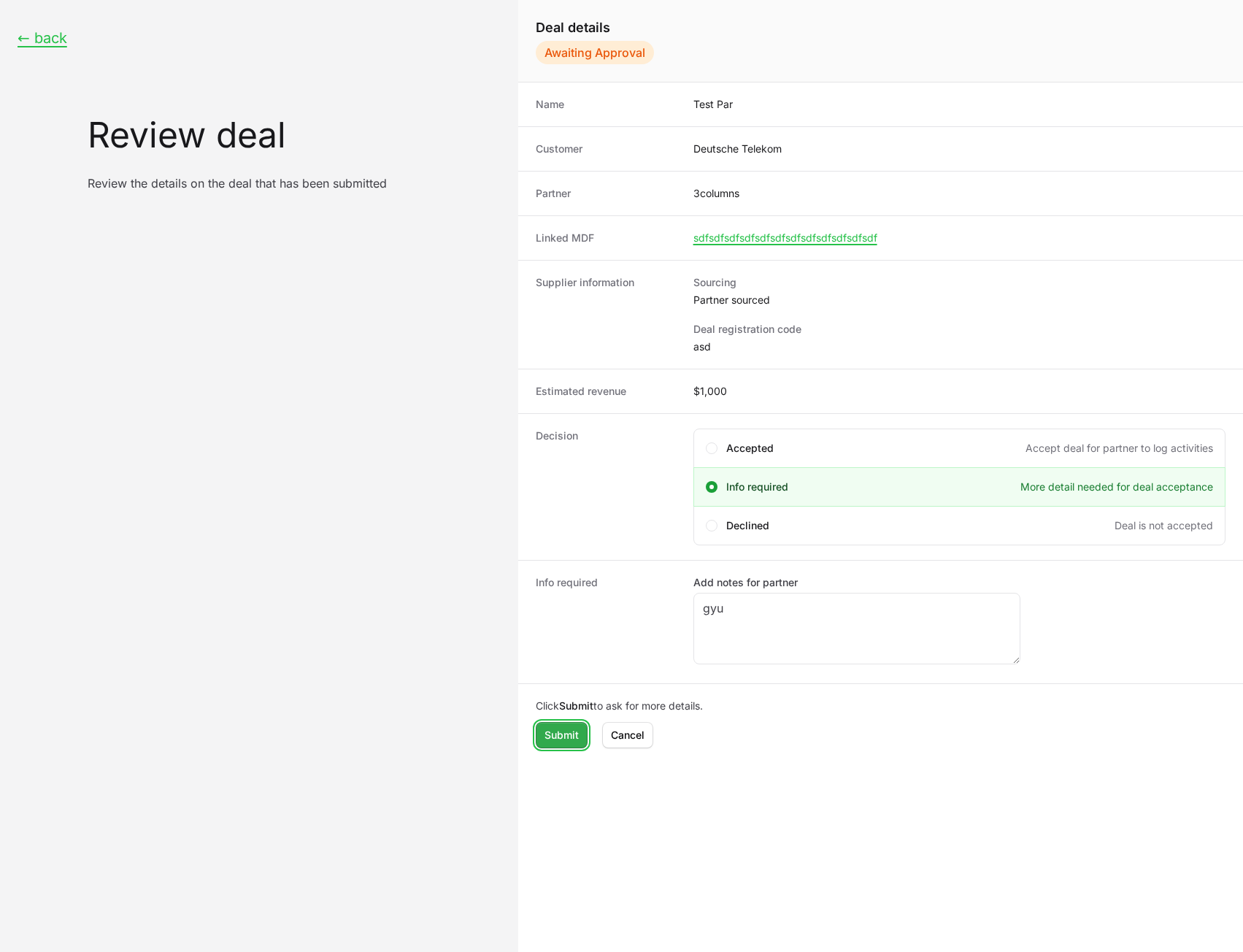
click at [562, 745] on button "Submit" at bounding box center [562, 735] width 52 height 26
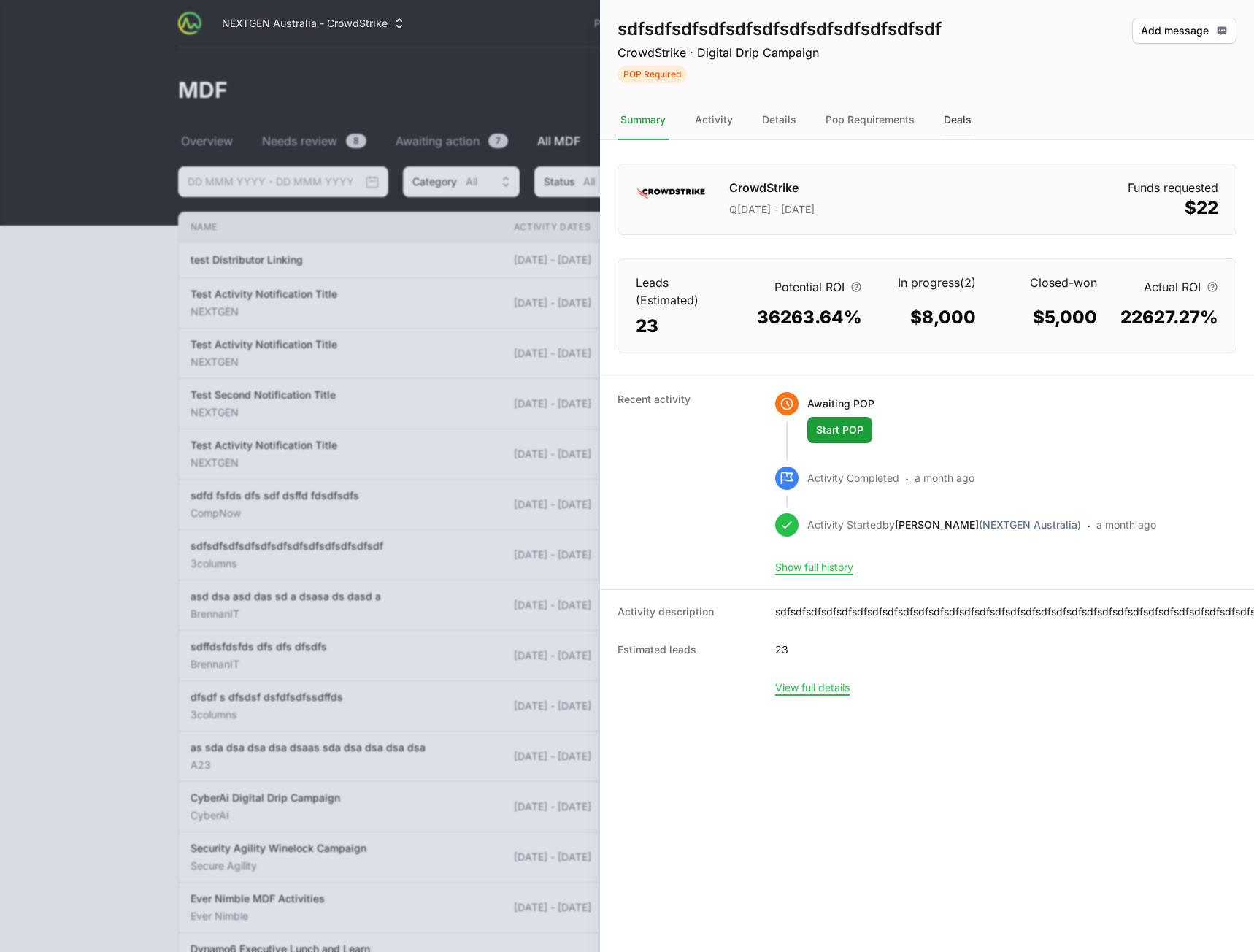
click at [950, 125] on div "Deals" at bounding box center [958, 121] width 34 height 40
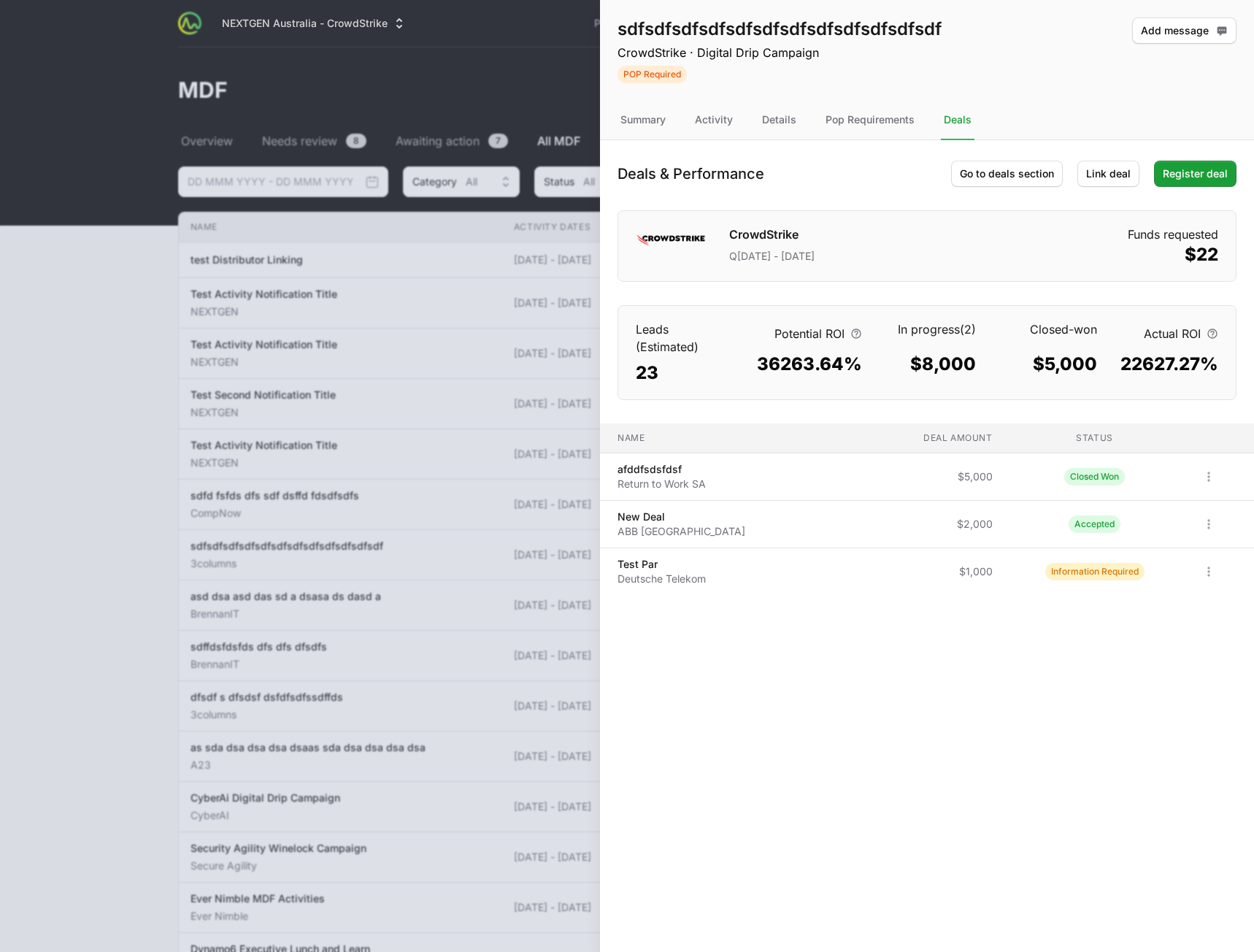
drag, startPoint x: 1062, startPoint y: 560, endPoint x: 1161, endPoint y: 576, distance: 100.3
click at [1063, 560] on td "Status Information Required" at bounding box center [1095, 572] width 181 height 47
click at [1204, 572] on icon "Open options" at bounding box center [1209, 571] width 15 height 15
click at [1167, 603] on div "View" at bounding box center [1174, 603] width 153 height 26
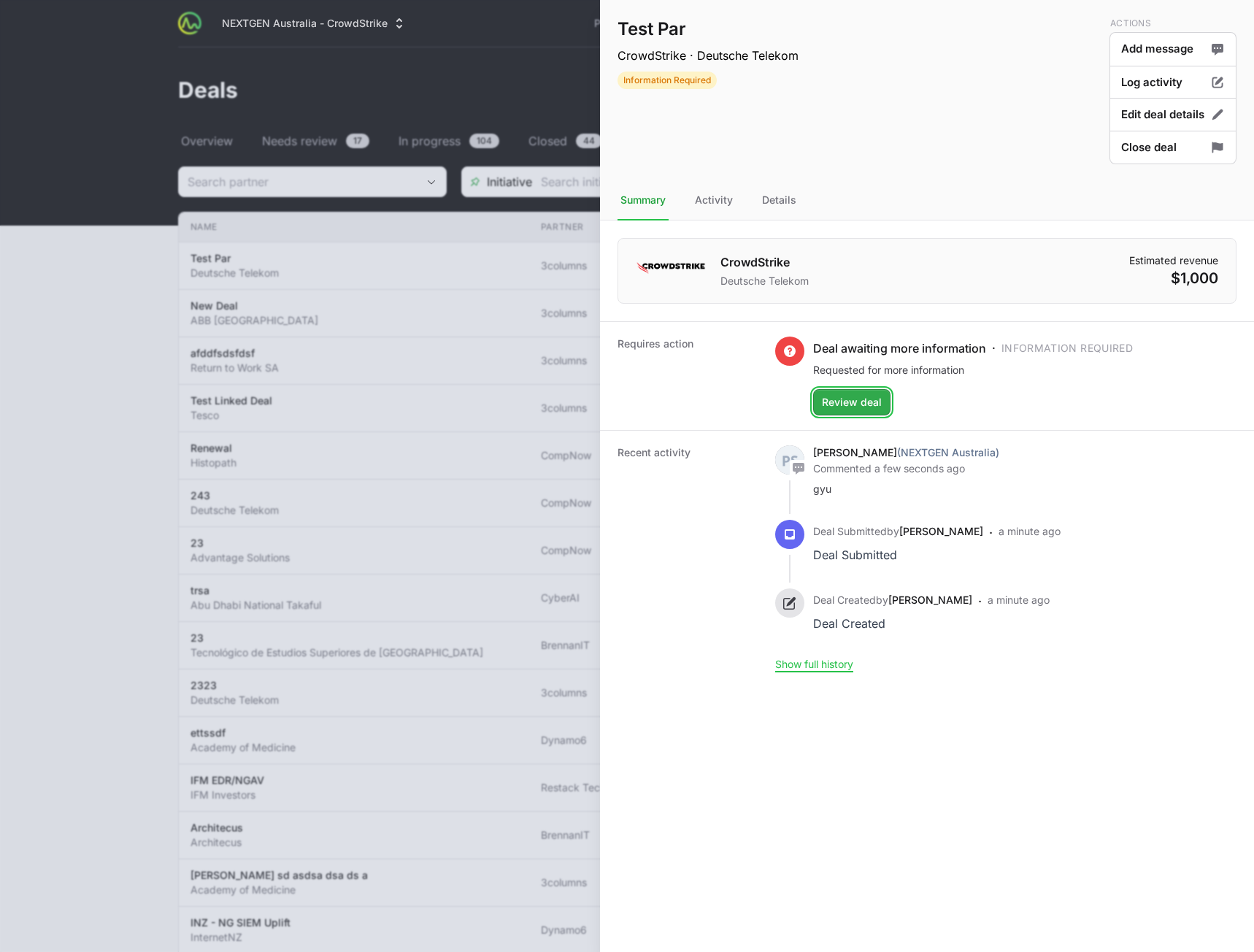
click at [862, 401] on span "Review deal" at bounding box center [852, 402] width 60 height 18
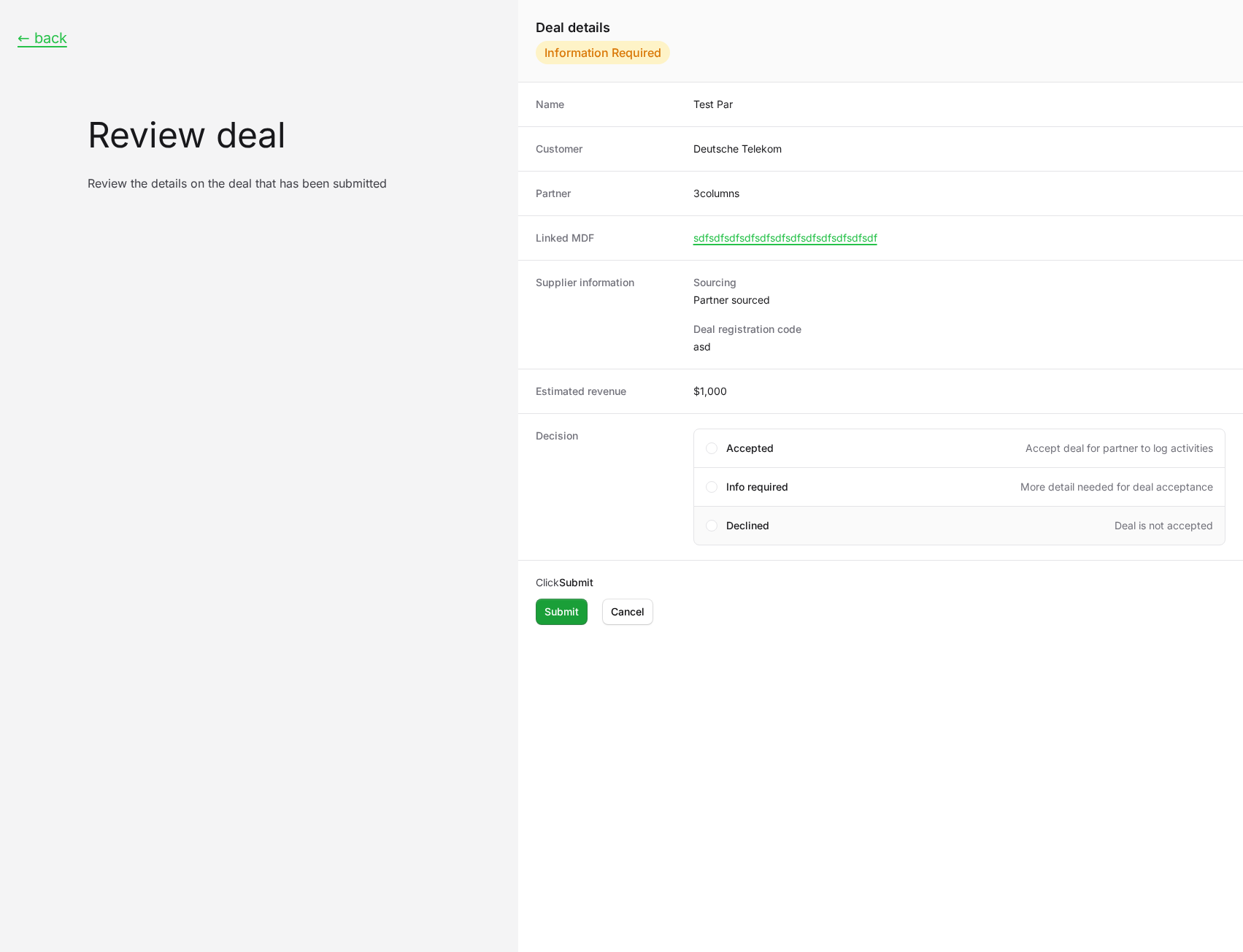
click at [743, 534] on div "Declined Deal is not accepted" at bounding box center [959, 526] width 532 height 40
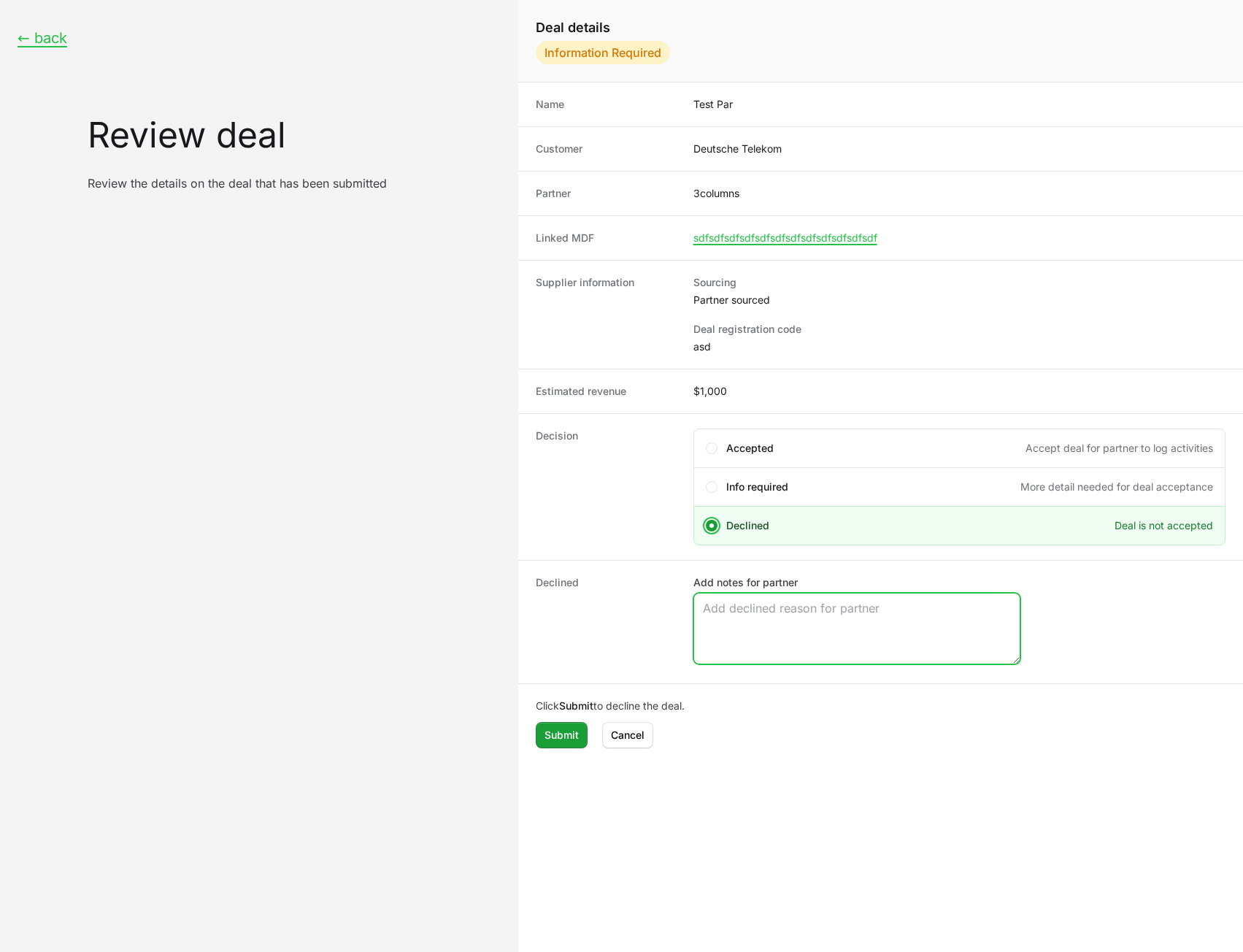
click at [746, 619] on textarea "Add notes for partner" at bounding box center [857, 629] width 326 height 70
type textarea "j"
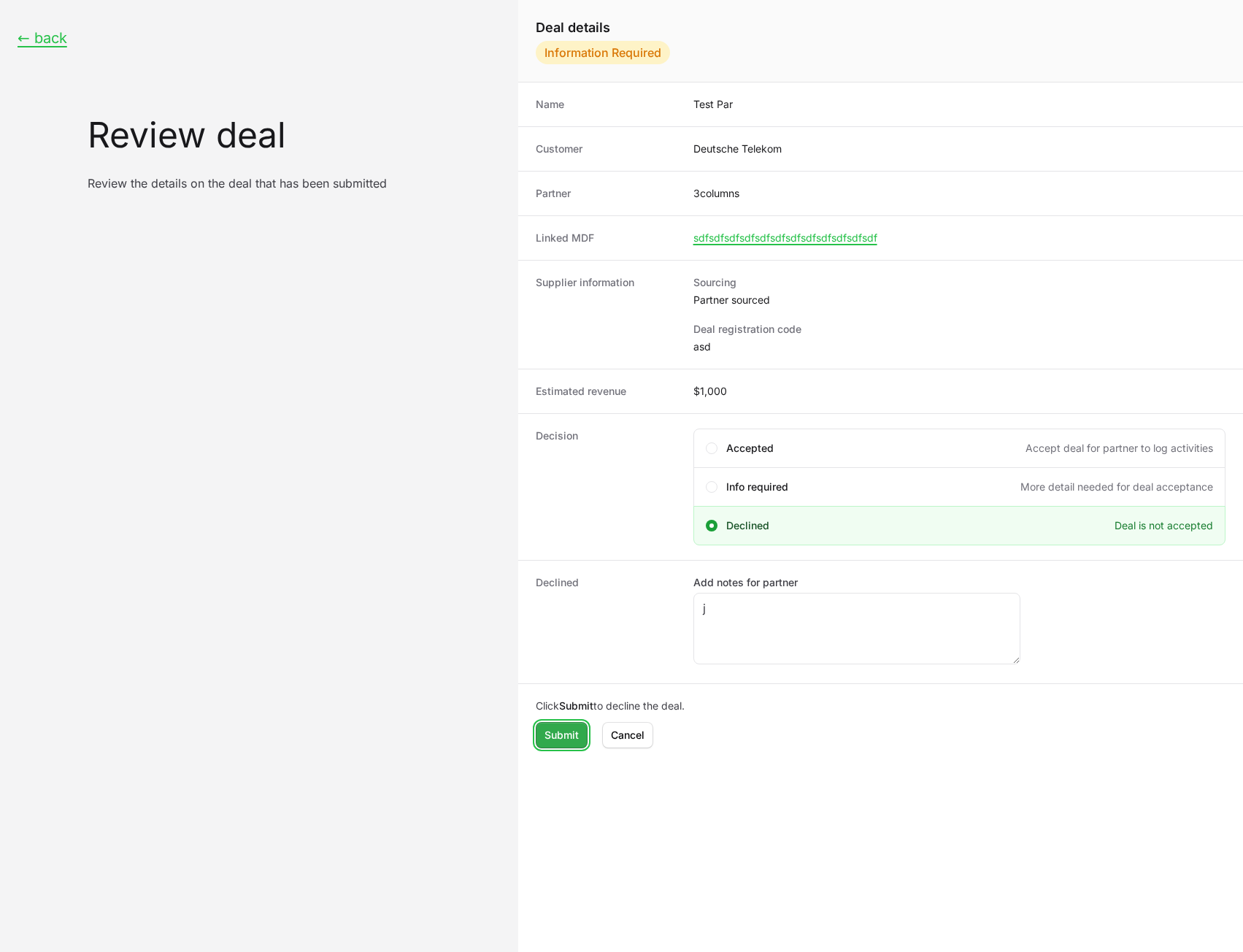
click at [560, 734] on span "Submit" at bounding box center [561, 735] width 34 height 18
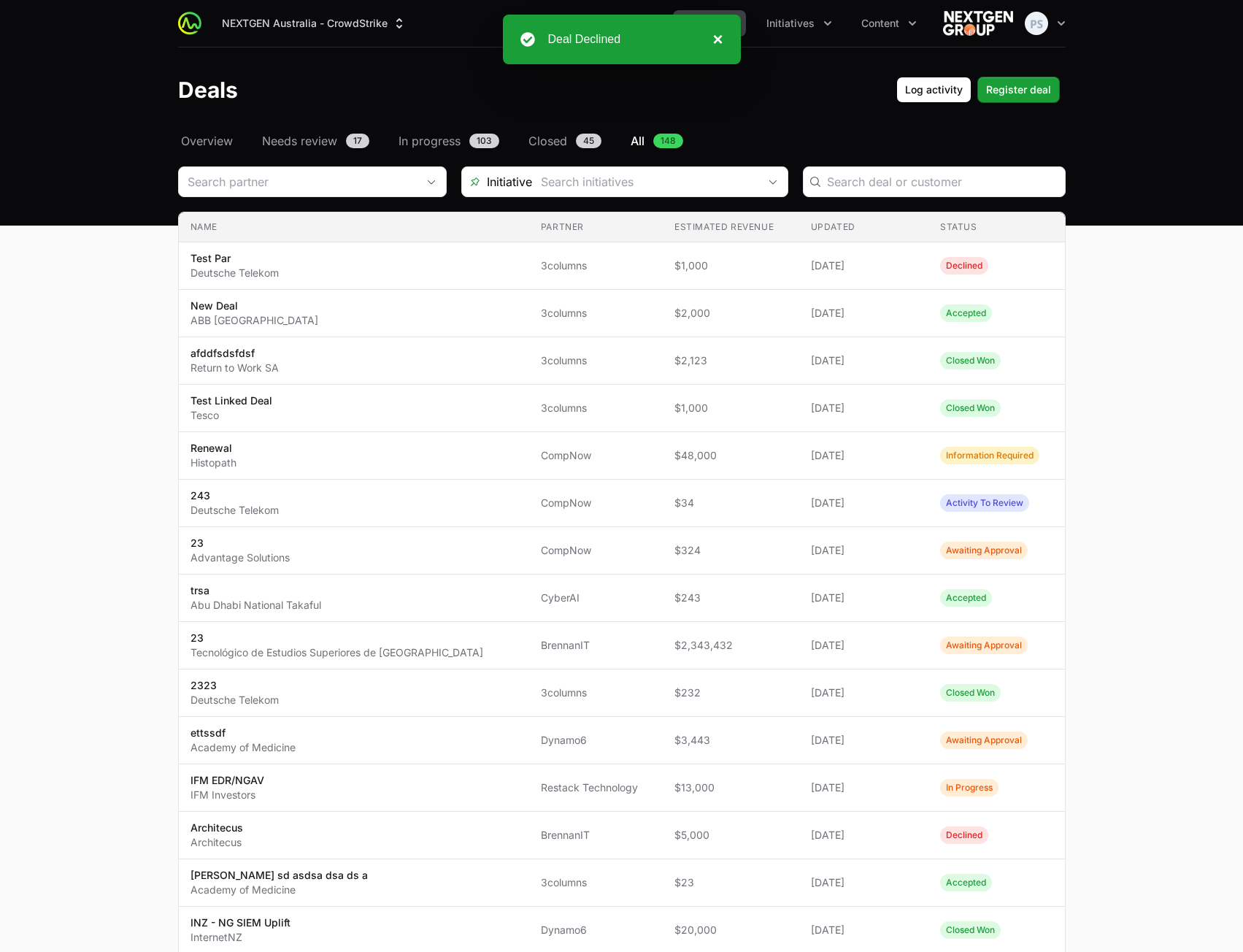
click at [722, 41] on button "×" at bounding box center [713, 39] width 18 height 18
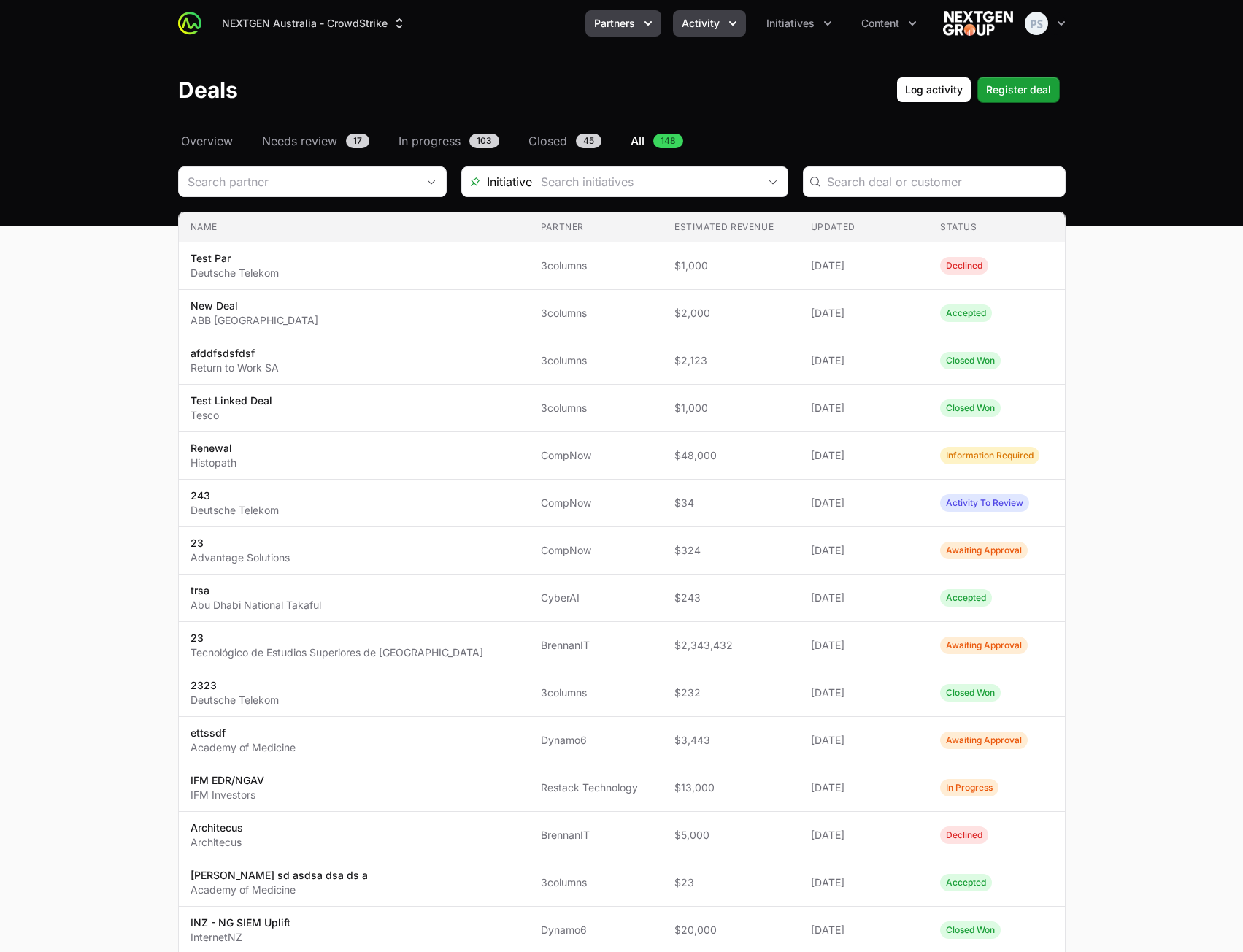
click at [641, 34] on button "Partners" at bounding box center [623, 23] width 76 height 26
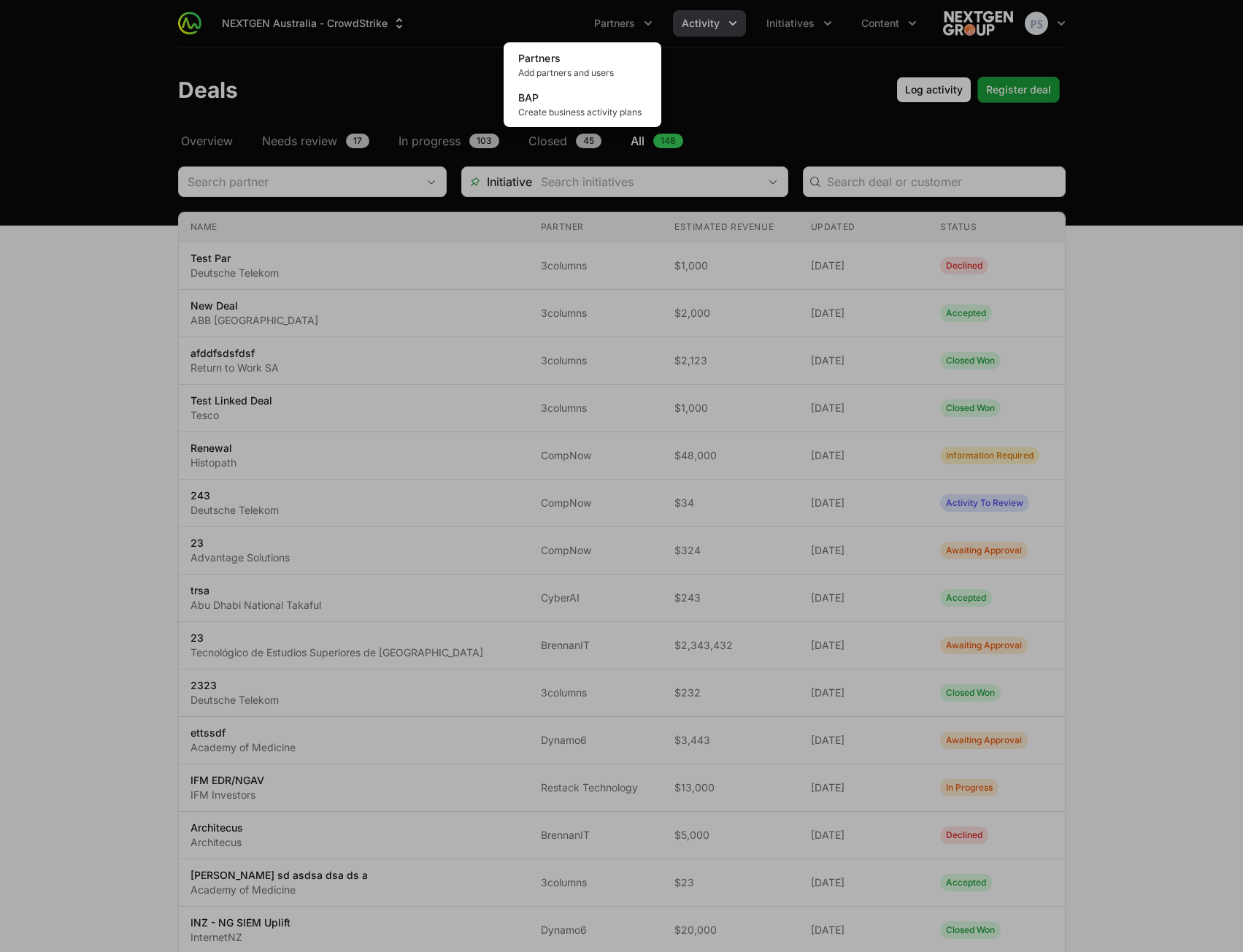
click at [736, 24] on div "Partners menu" at bounding box center [622, 476] width 1243 height 952
click at [735, 24] on icon "Activity menu" at bounding box center [732, 23] width 15 height 15
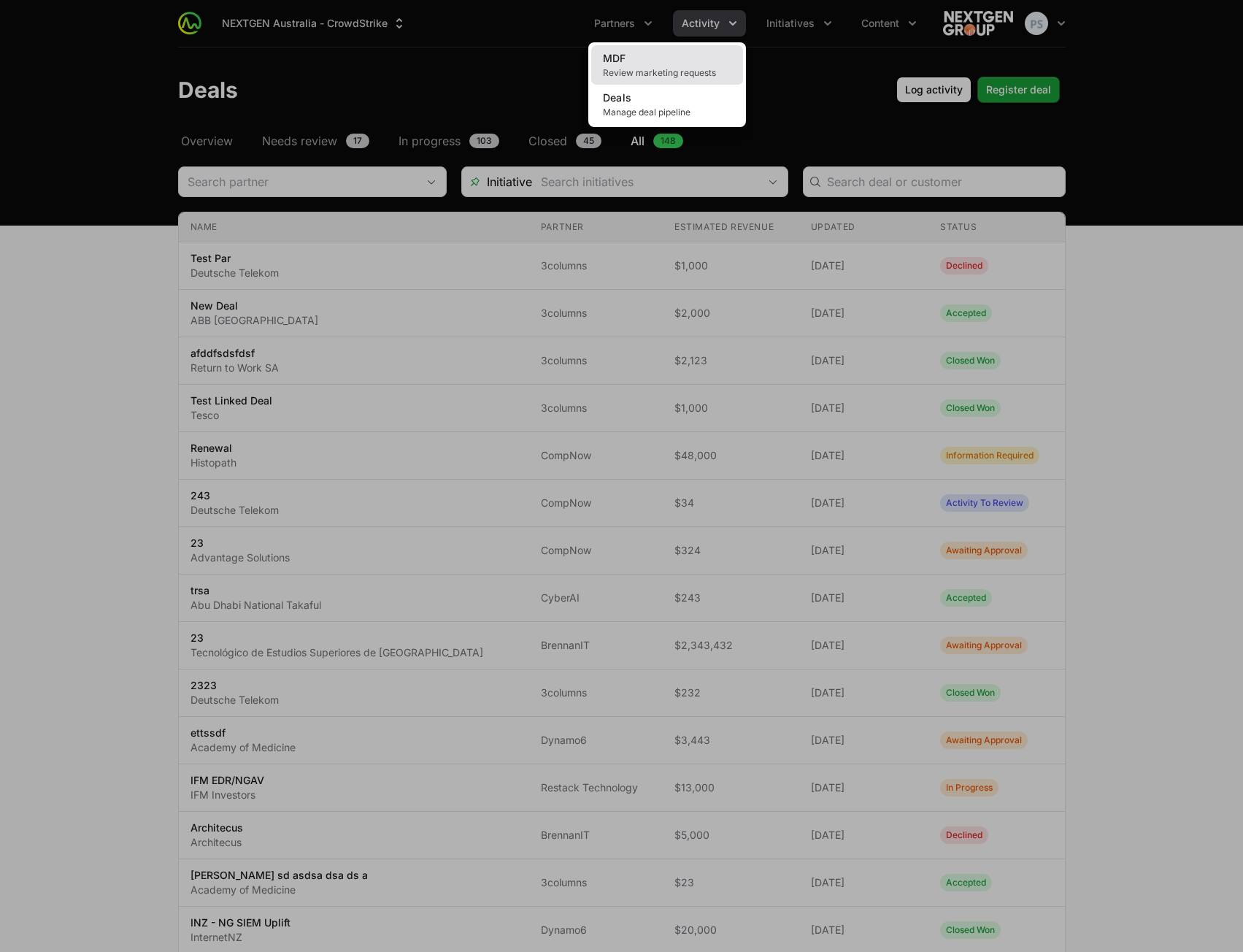
click at [680, 57] on link "MDF Review marketing requests" at bounding box center [667, 65] width 152 height 40
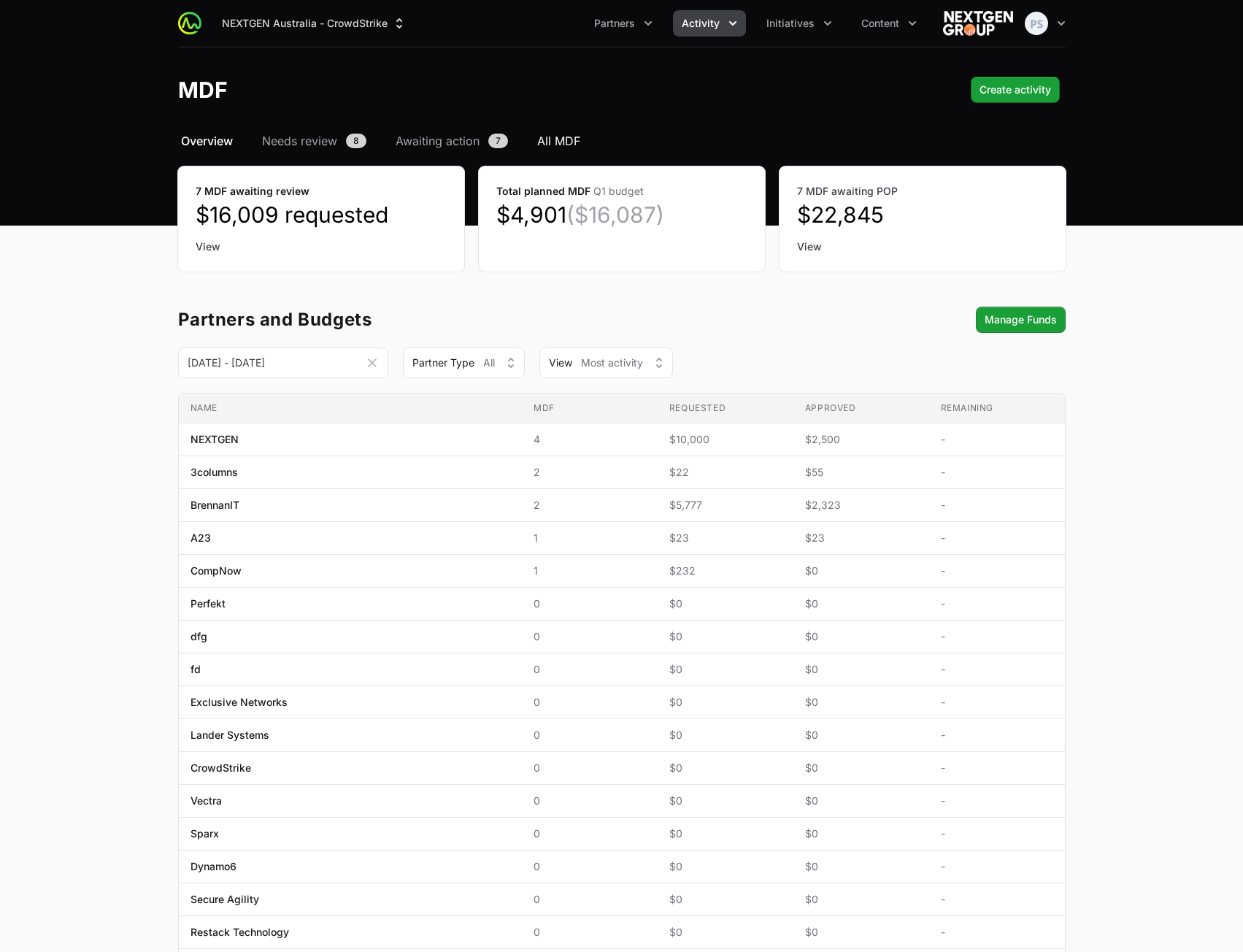
click at [556, 142] on span "All MDF" at bounding box center [559, 141] width 43 height 18
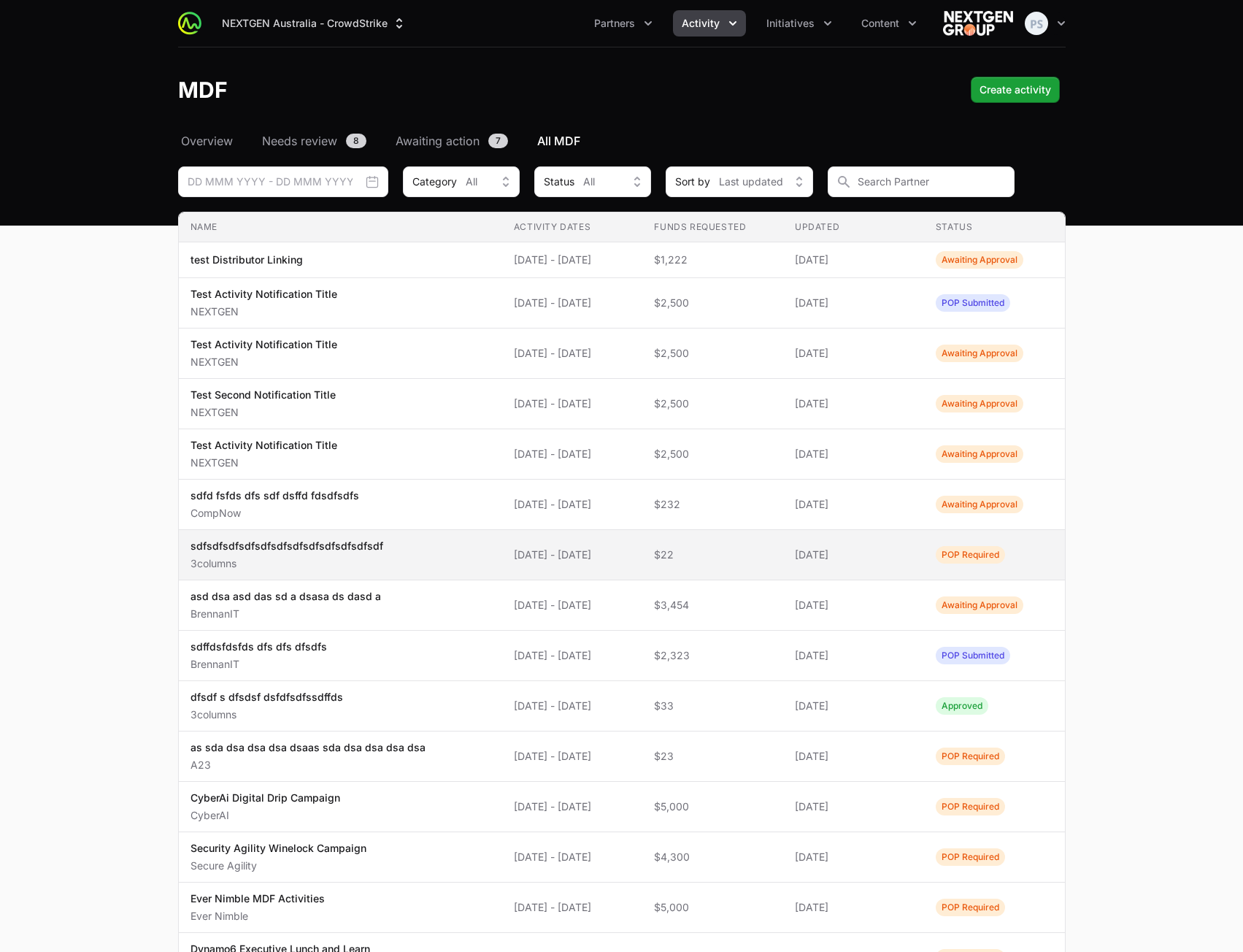
click at [589, 562] on td "Activity Dates 20 Aug 2025 - 21 Aug 2025" at bounding box center [573, 555] width 141 height 50
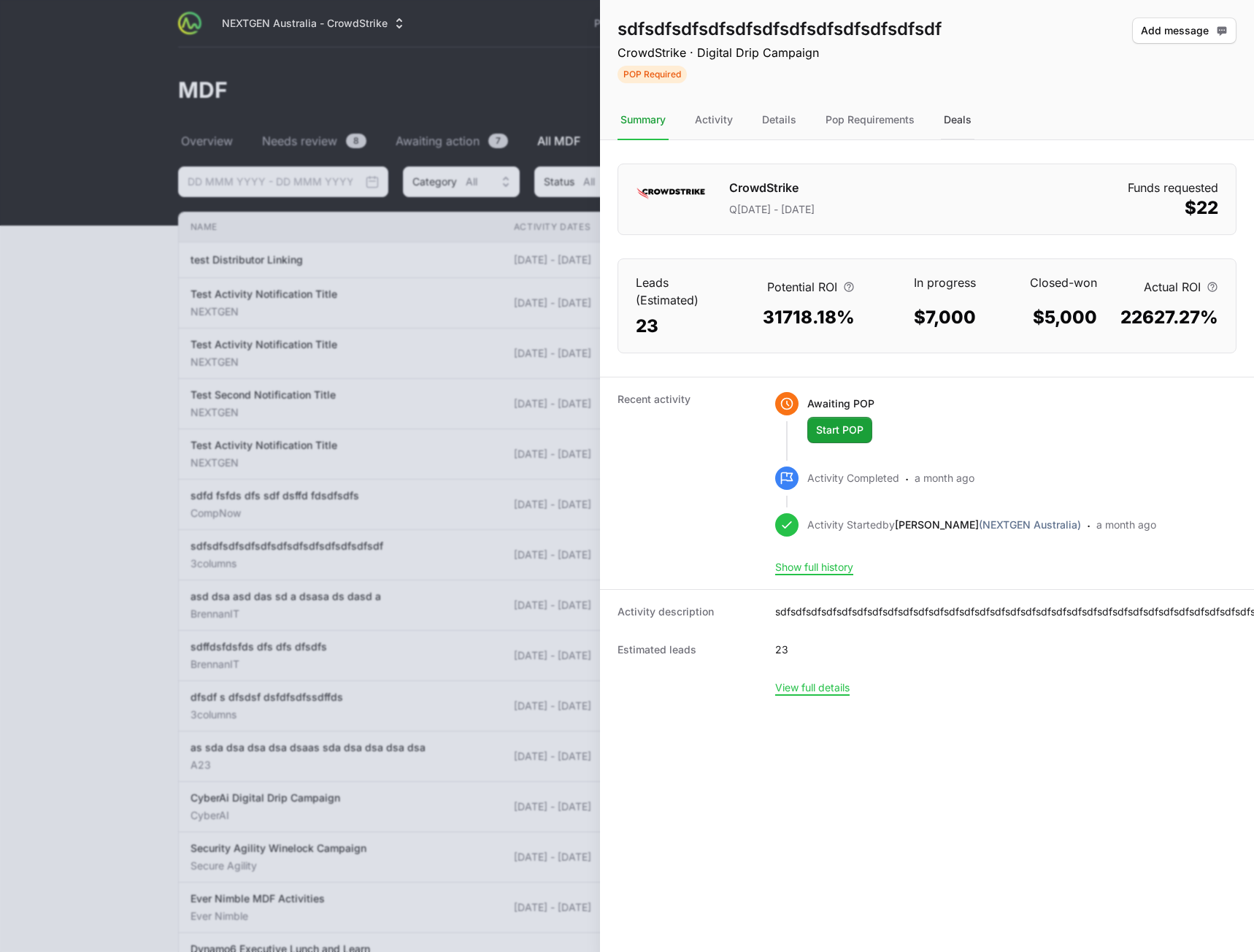
click at [960, 127] on div "Deals" at bounding box center [958, 121] width 34 height 40
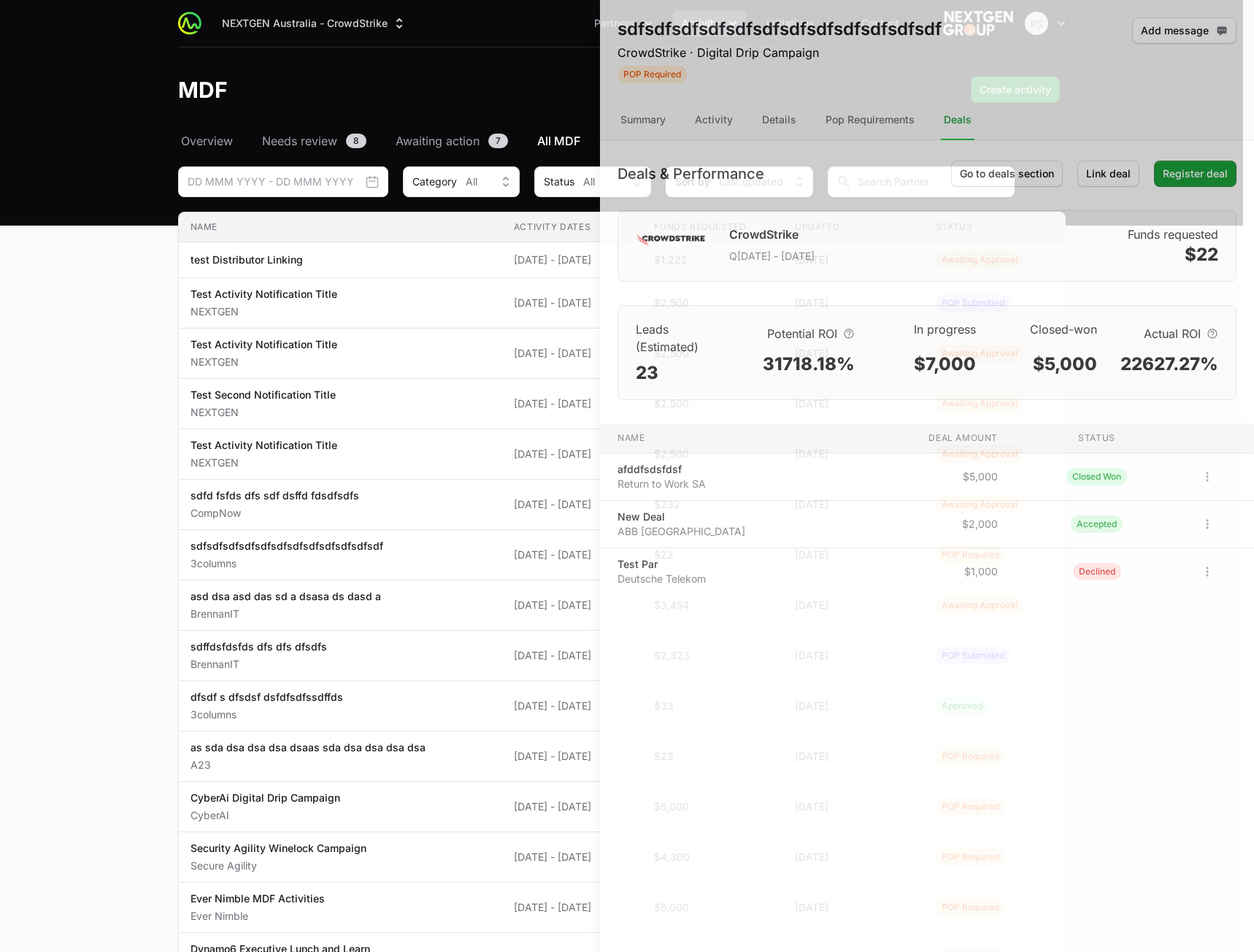
click at [512, 242] on div at bounding box center [627, 476] width 1254 height 952
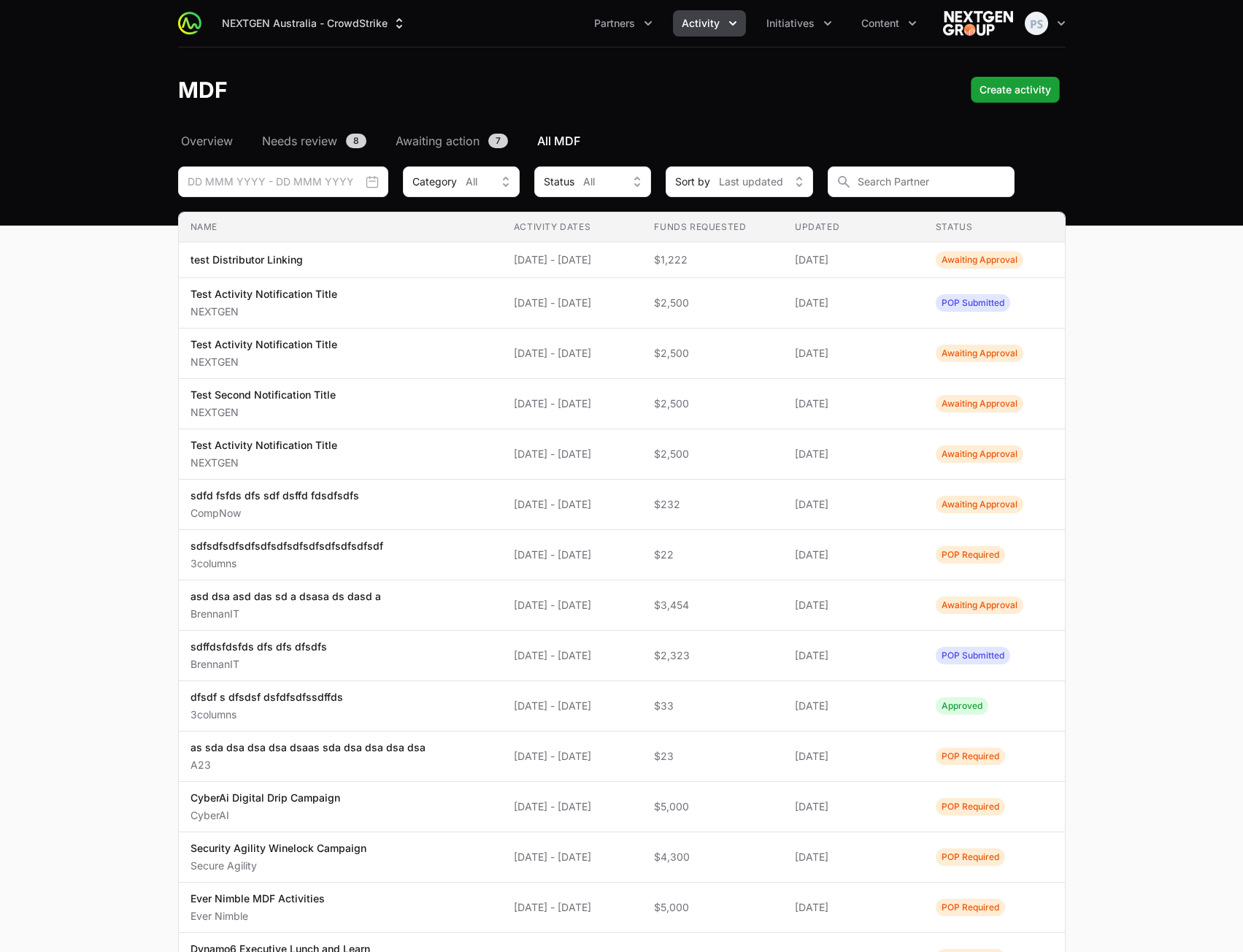
click at [721, 34] on button "Activity" at bounding box center [709, 23] width 73 height 26
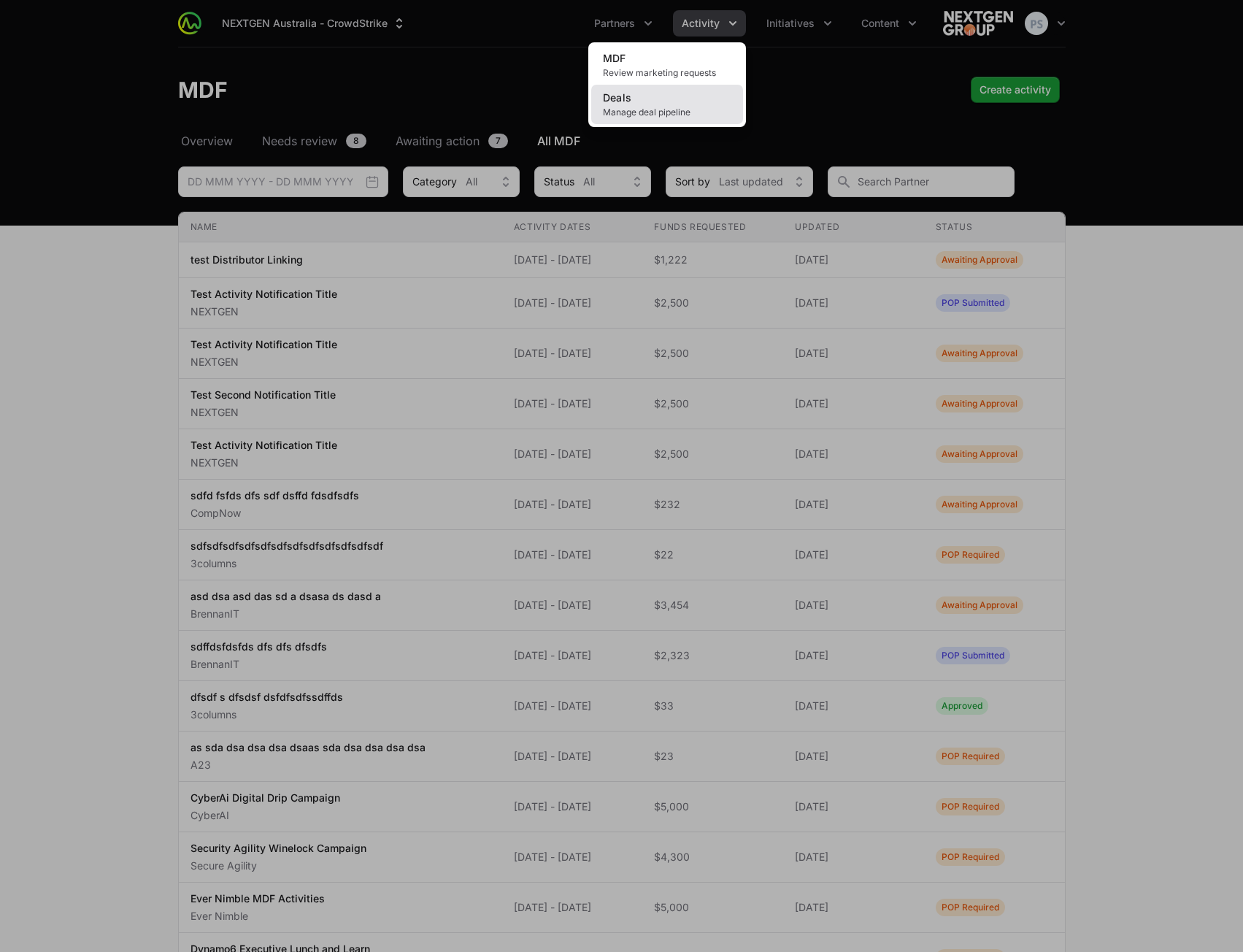
click at [690, 96] on link "Deals Manage deal pipeline" at bounding box center [667, 105] width 152 height 40
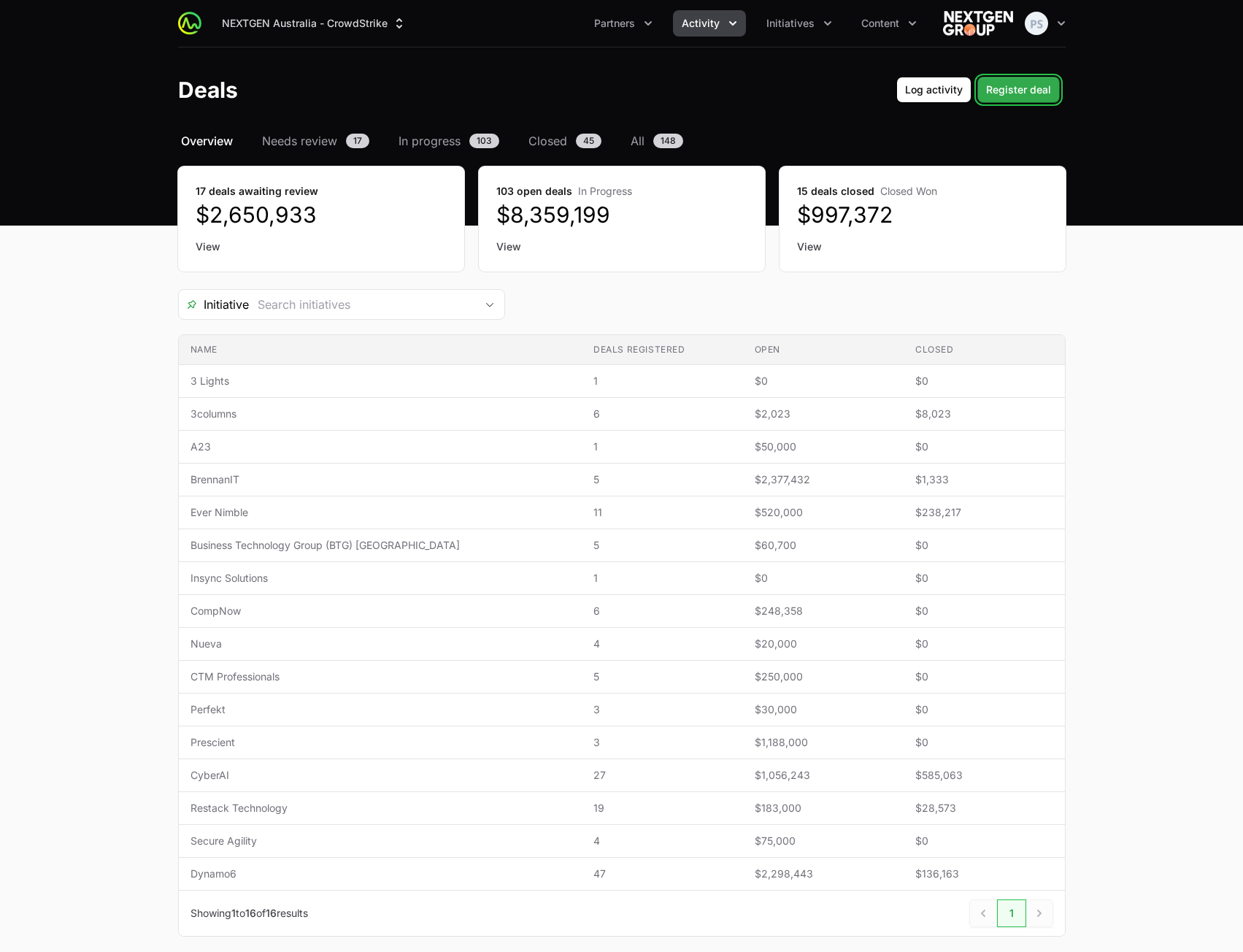
click at [1008, 92] on span "Register deal" at bounding box center [1018, 89] width 65 height 18
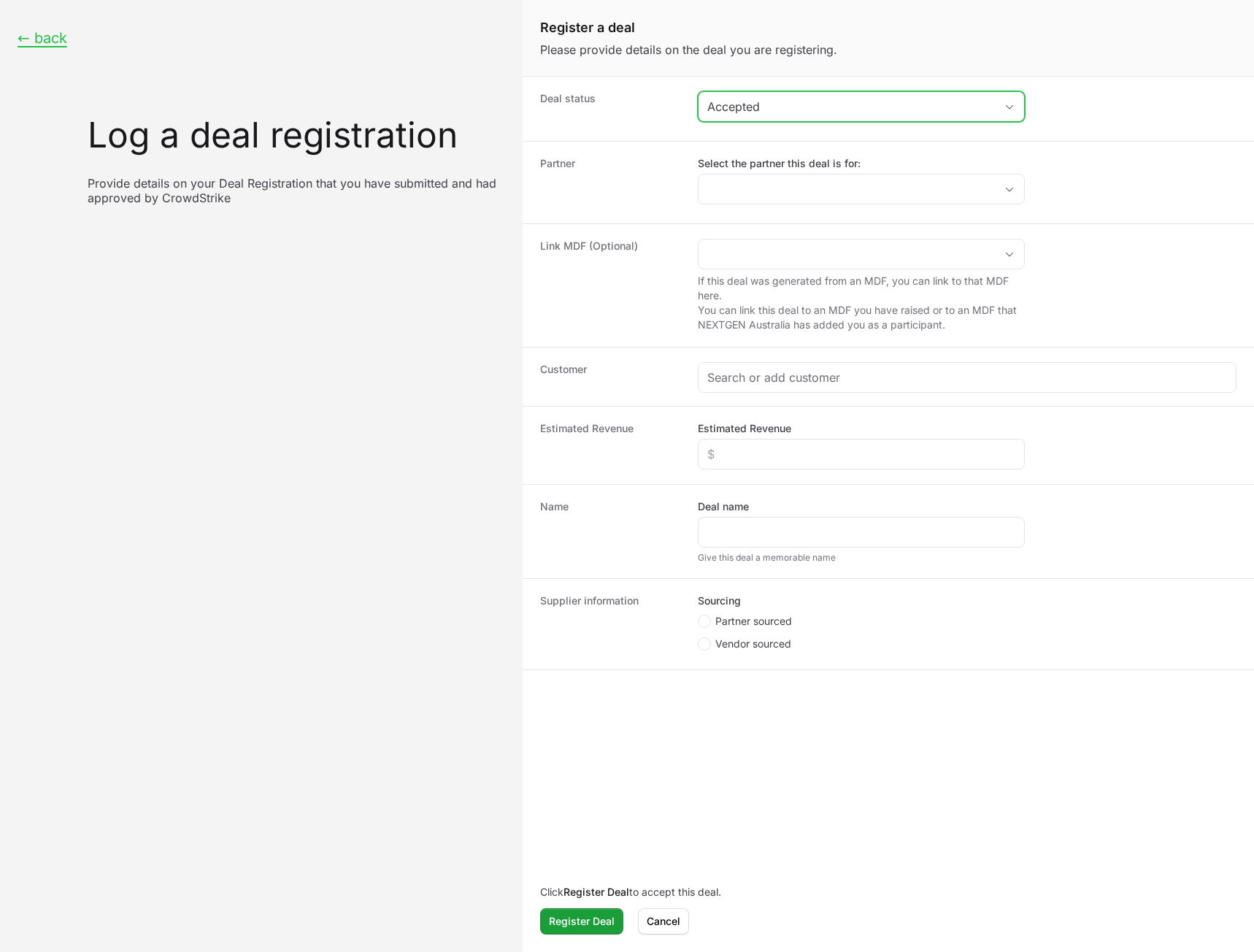
click at [862, 112] on div "Accepted" at bounding box center [851, 106] width 288 height 18
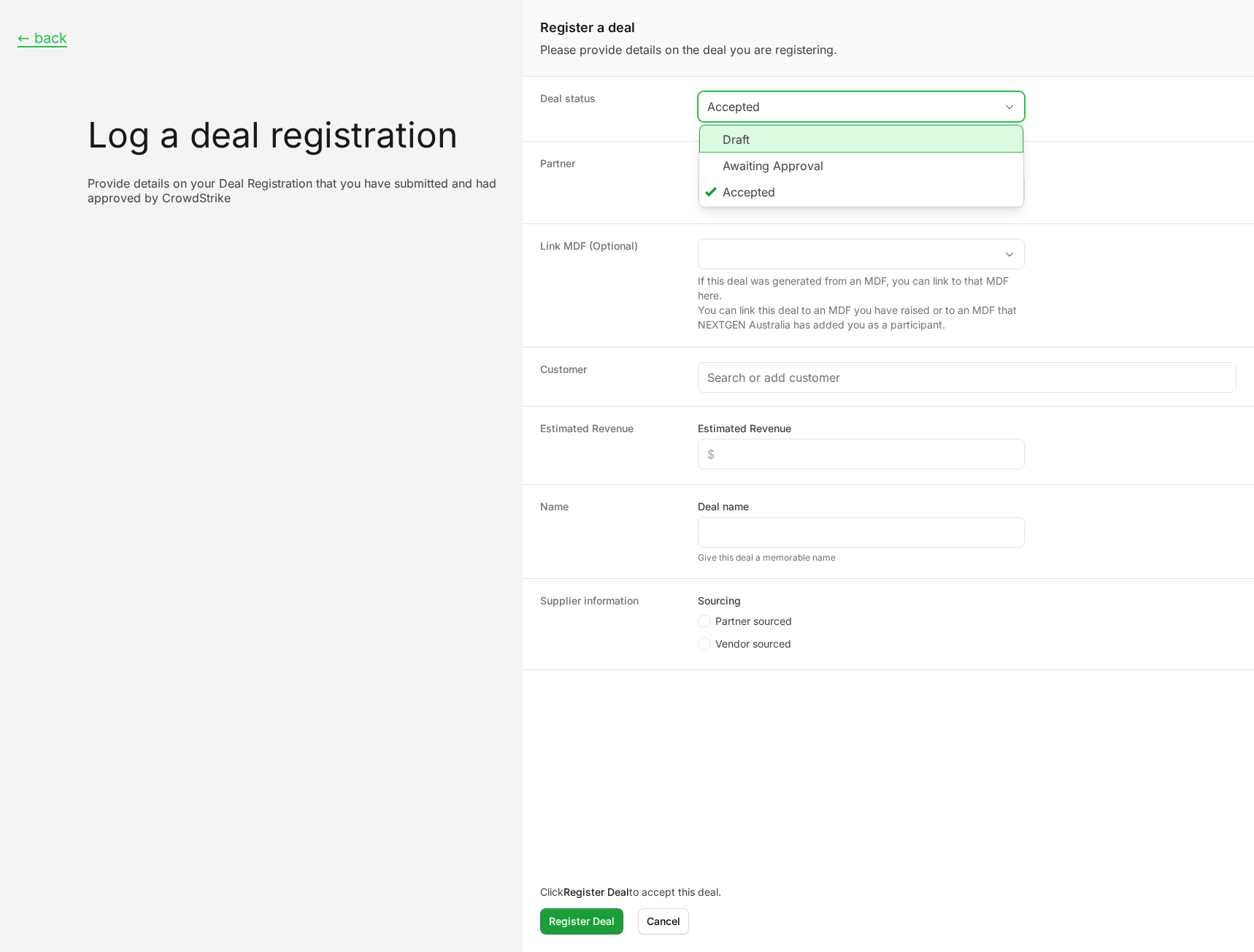
click at [822, 138] on li "Draft" at bounding box center [862, 138] width 324 height 28
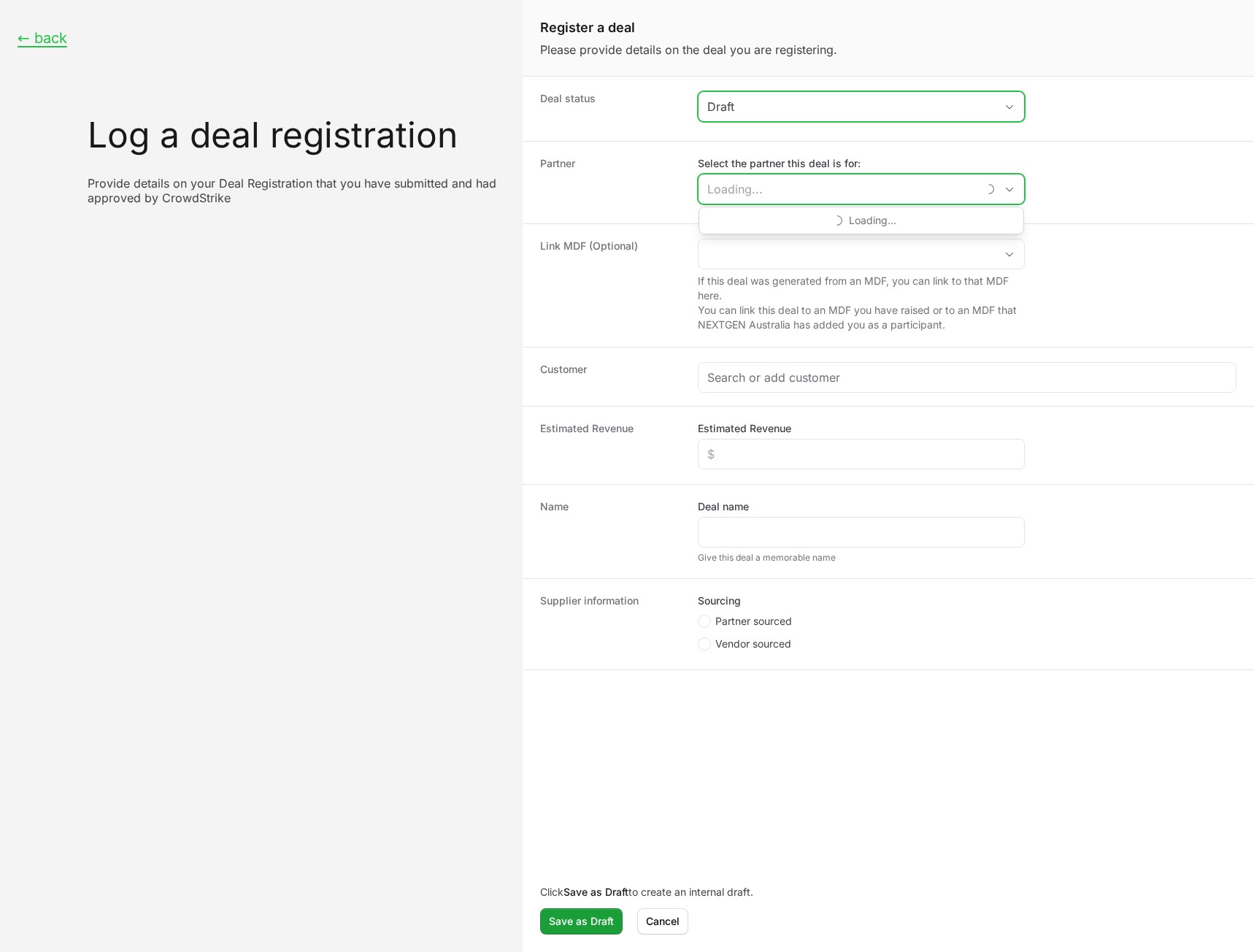
click at [813, 184] on input "Select the partner this deal is for:" at bounding box center [838, 189] width 279 height 29
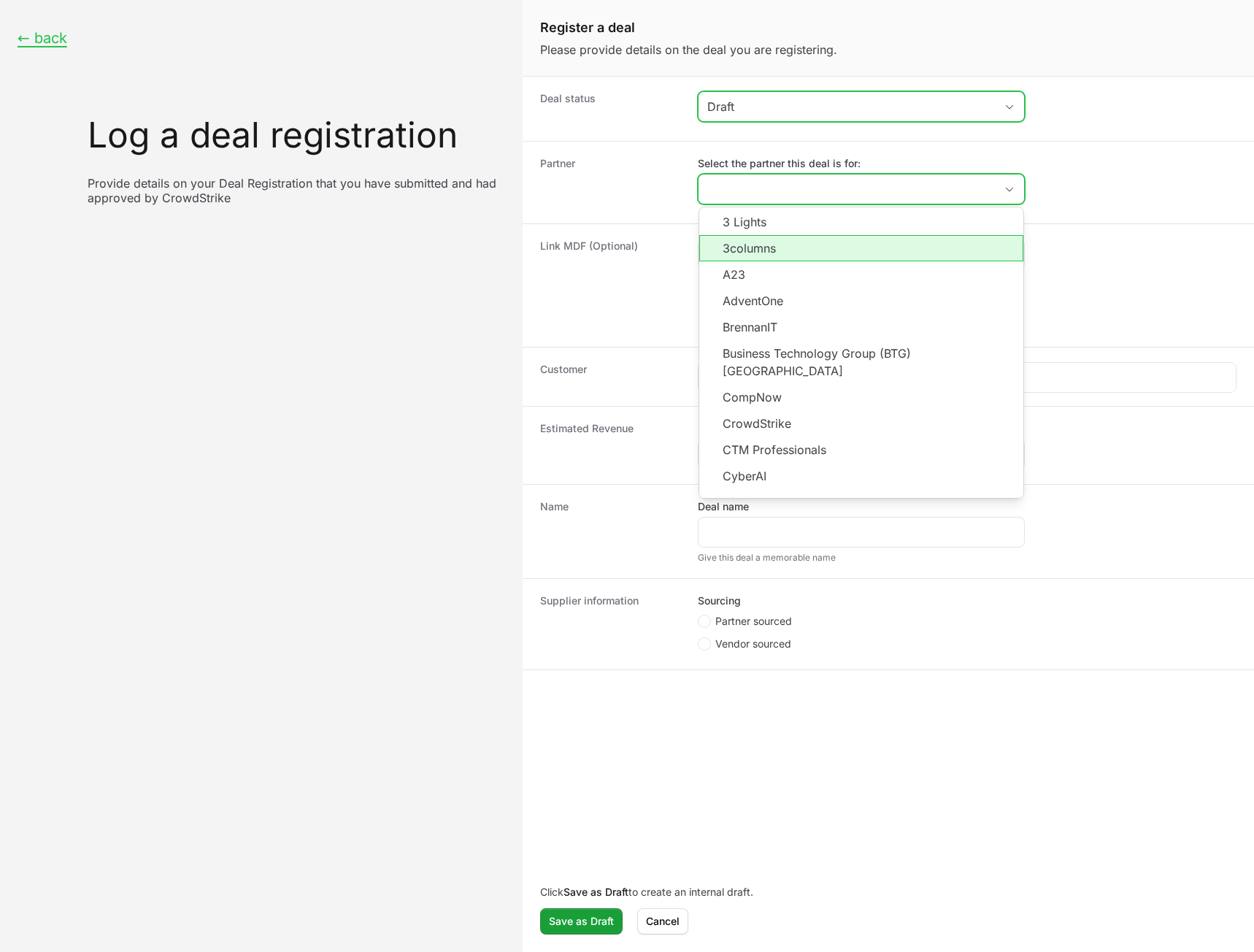
click at [803, 250] on li "3columns" at bounding box center [862, 248] width 324 height 26
type input "3columns"
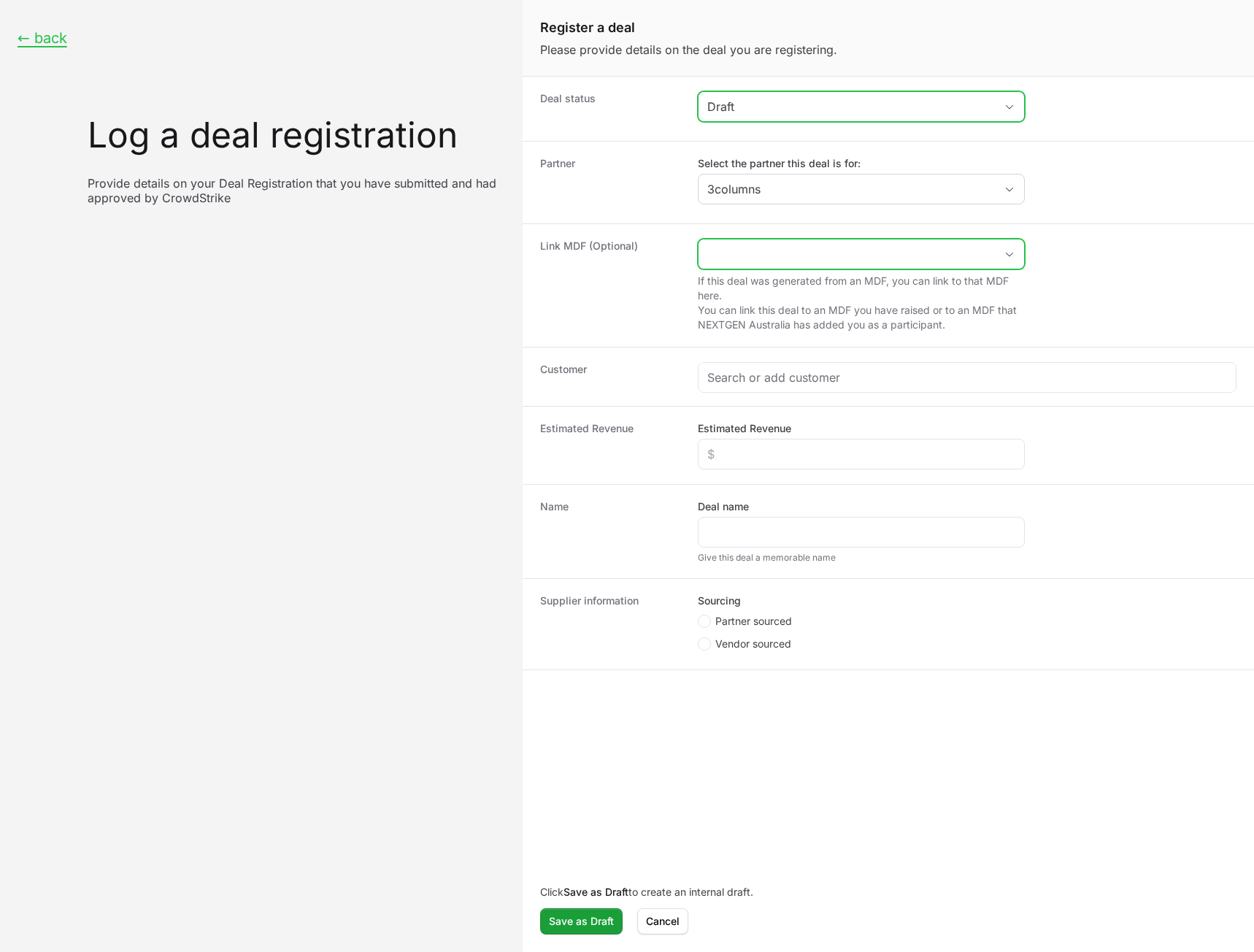
click at [772, 264] on input "Create activity form" at bounding box center [847, 254] width 297 height 29
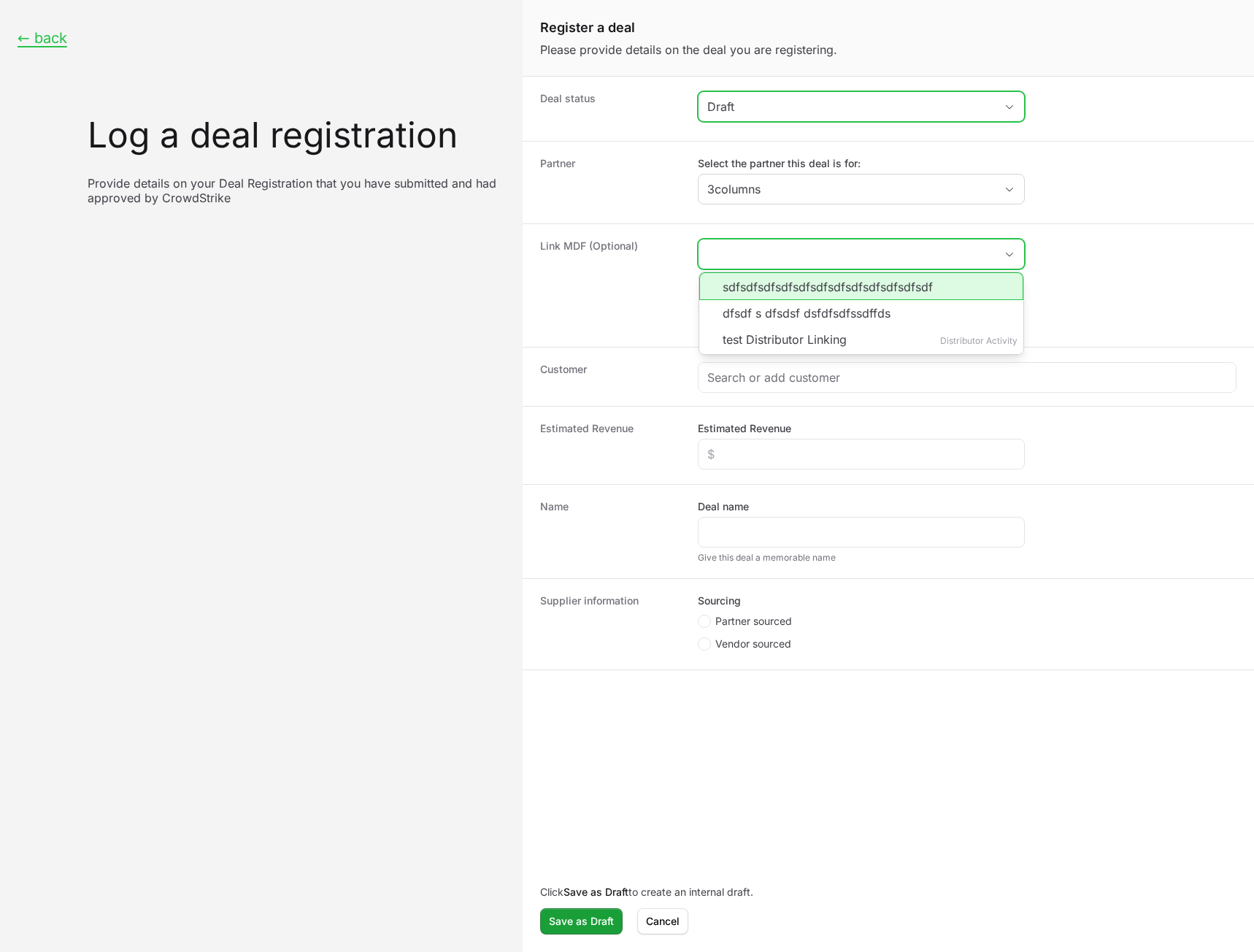
click at [778, 285] on li "sdfsdfsdfsdfsdfsdfsdfsdfsdfsdfsdfsdf" at bounding box center [862, 286] width 324 height 28
type input "sdfsdfsdfsdfsdfsdfsdfsdfsdfsdfsdfsdf"
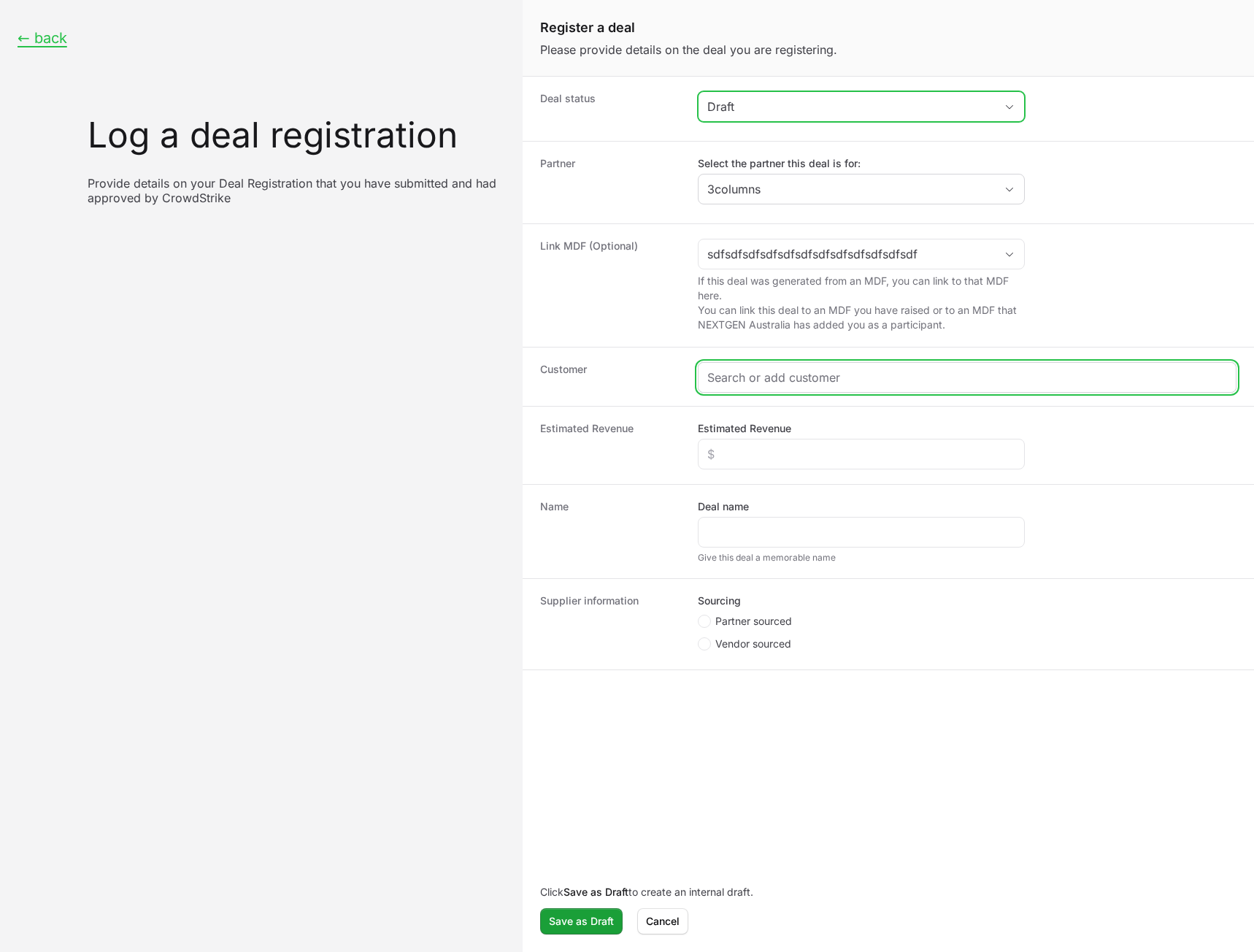
drag, startPoint x: 772, startPoint y: 381, endPoint x: 768, endPoint y: 368, distance: 13.6
click at [772, 380] on input "Create activity form" at bounding box center [967, 377] width 520 height 18
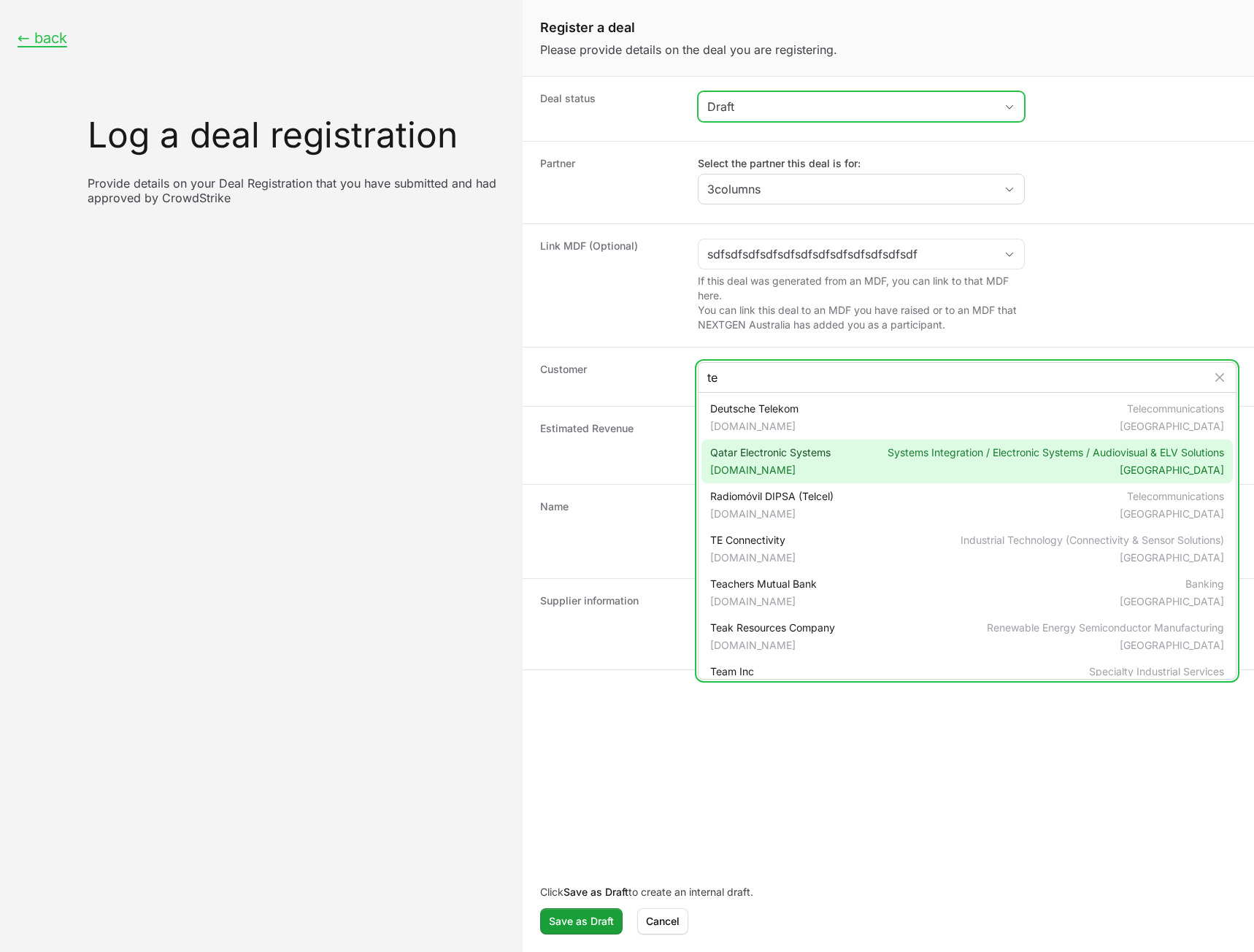
type input "te"
click at [749, 452] on span "Qatar Electronic Systems technoq.com" at bounding box center [771, 461] width 121 height 32
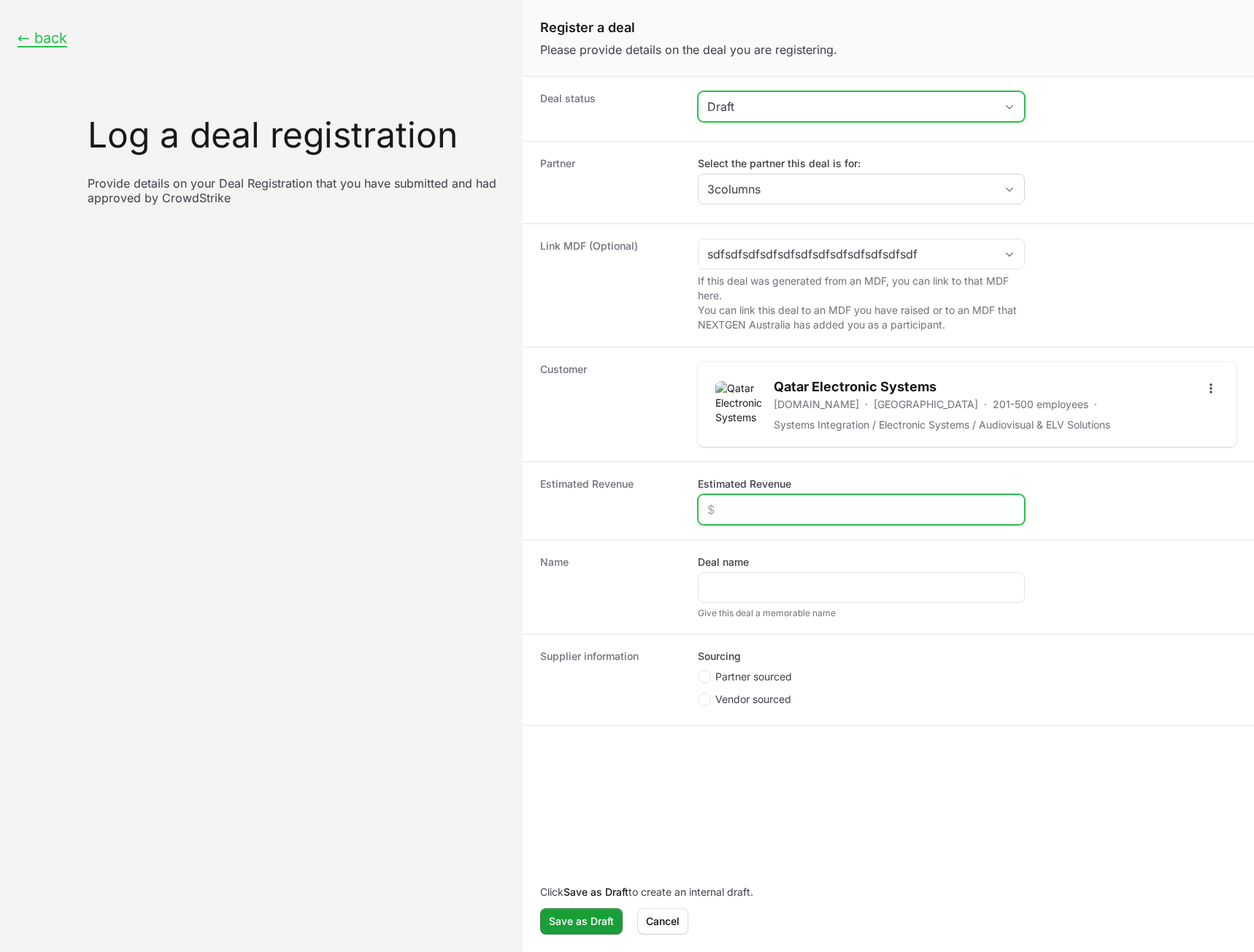
click at [754, 512] on input "Estimated Revenue" at bounding box center [861, 509] width 308 height 18
type input "$5"
type input "$6,000"
click at [792, 576] on div "Create activity form" at bounding box center [862, 588] width 327 height 31
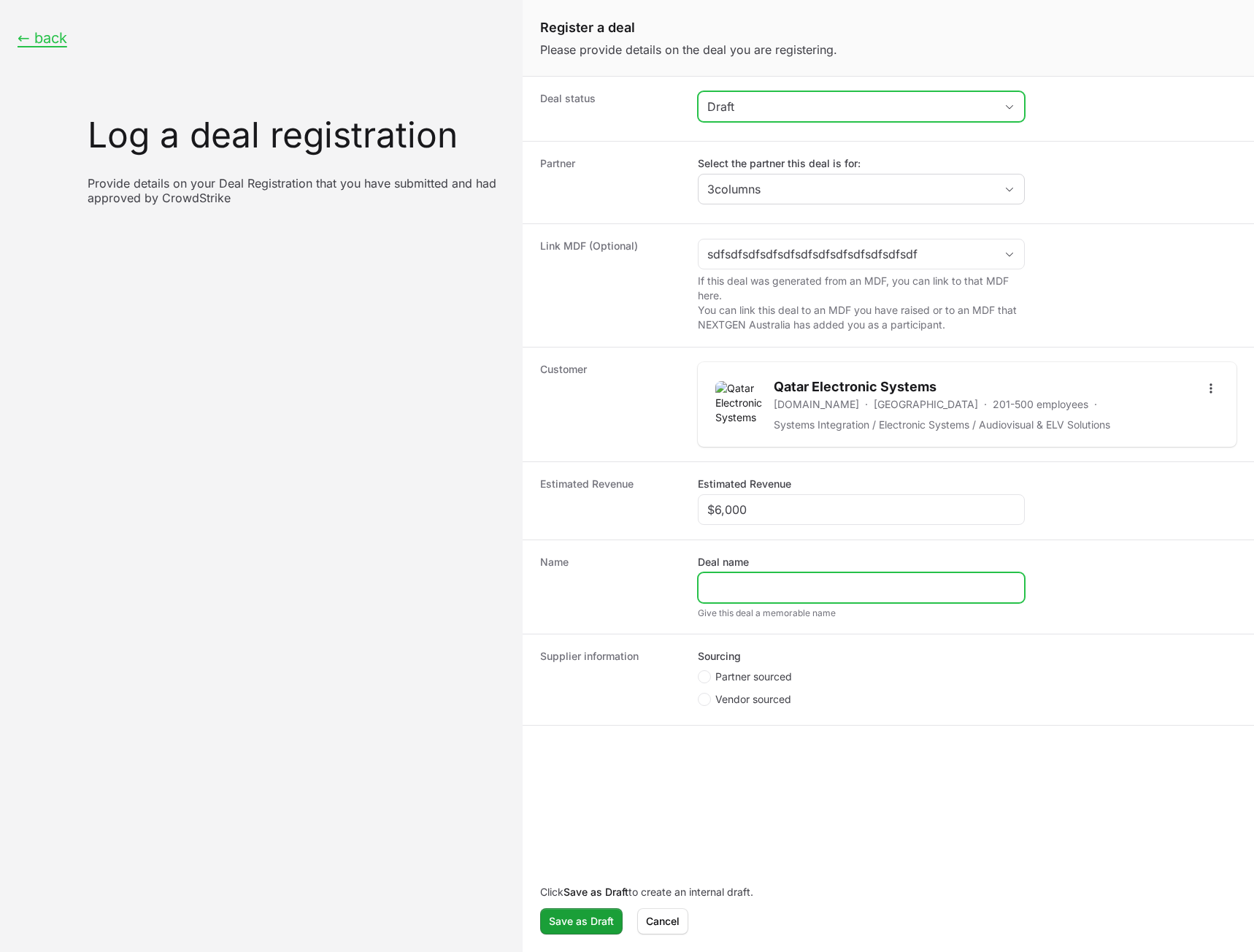
click at [794, 580] on input "Deal name" at bounding box center [861, 587] width 308 height 18
type input "Test Draft"
click at [739, 683] on span "Partner sourced" at bounding box center [754, 677] width 76 height 15
click at [700, 671] on input "Partner sourced" at bounding box center [699, 671] width 2 height 2
radio input "true"
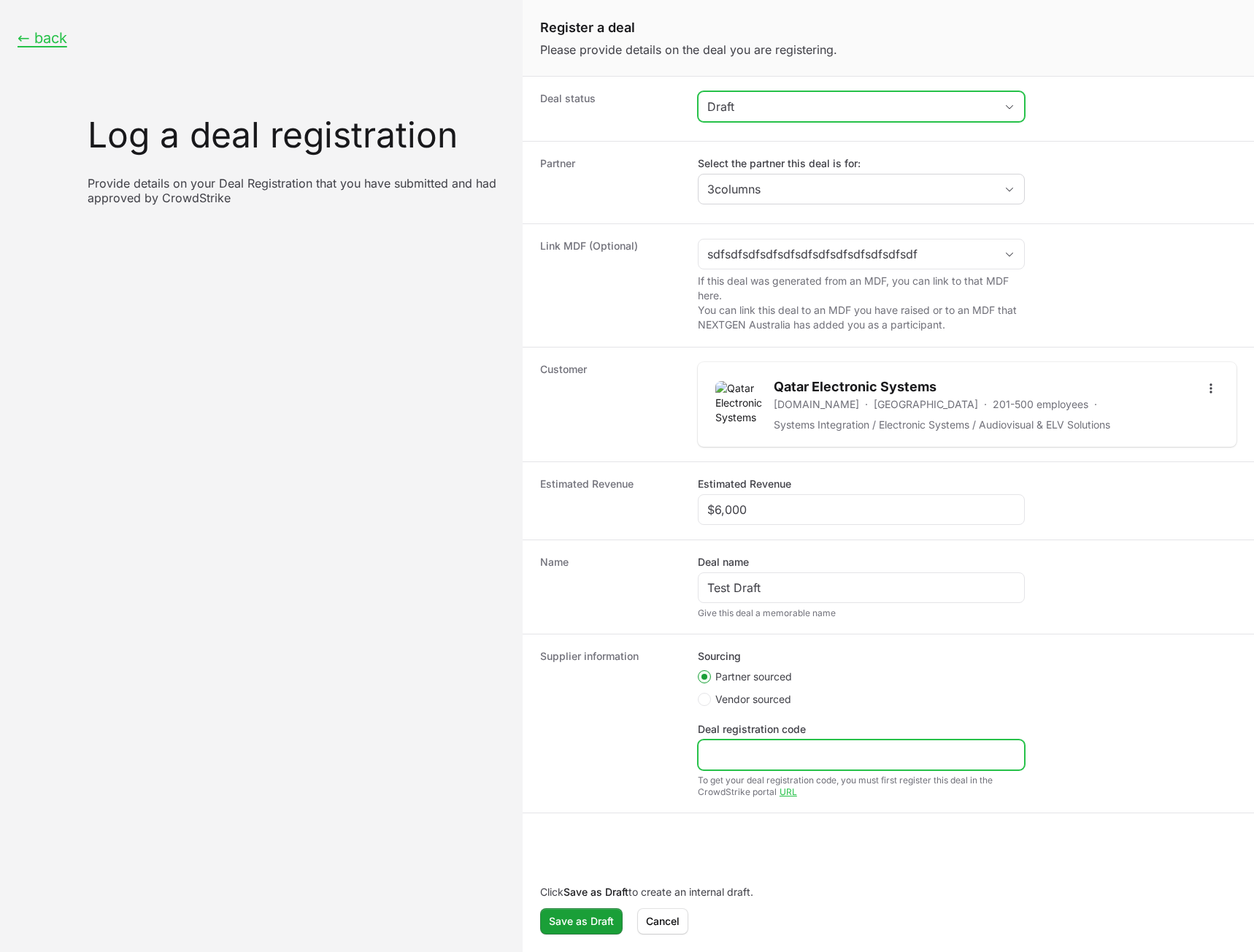
click at [742, 757] on input "Deal registration code" at bounding box center [861, 755] width 308 height 18
type input "asd"
click at [584, 923] on span "Save as Draft" at bounding box center [581, 921] width 65 height 18
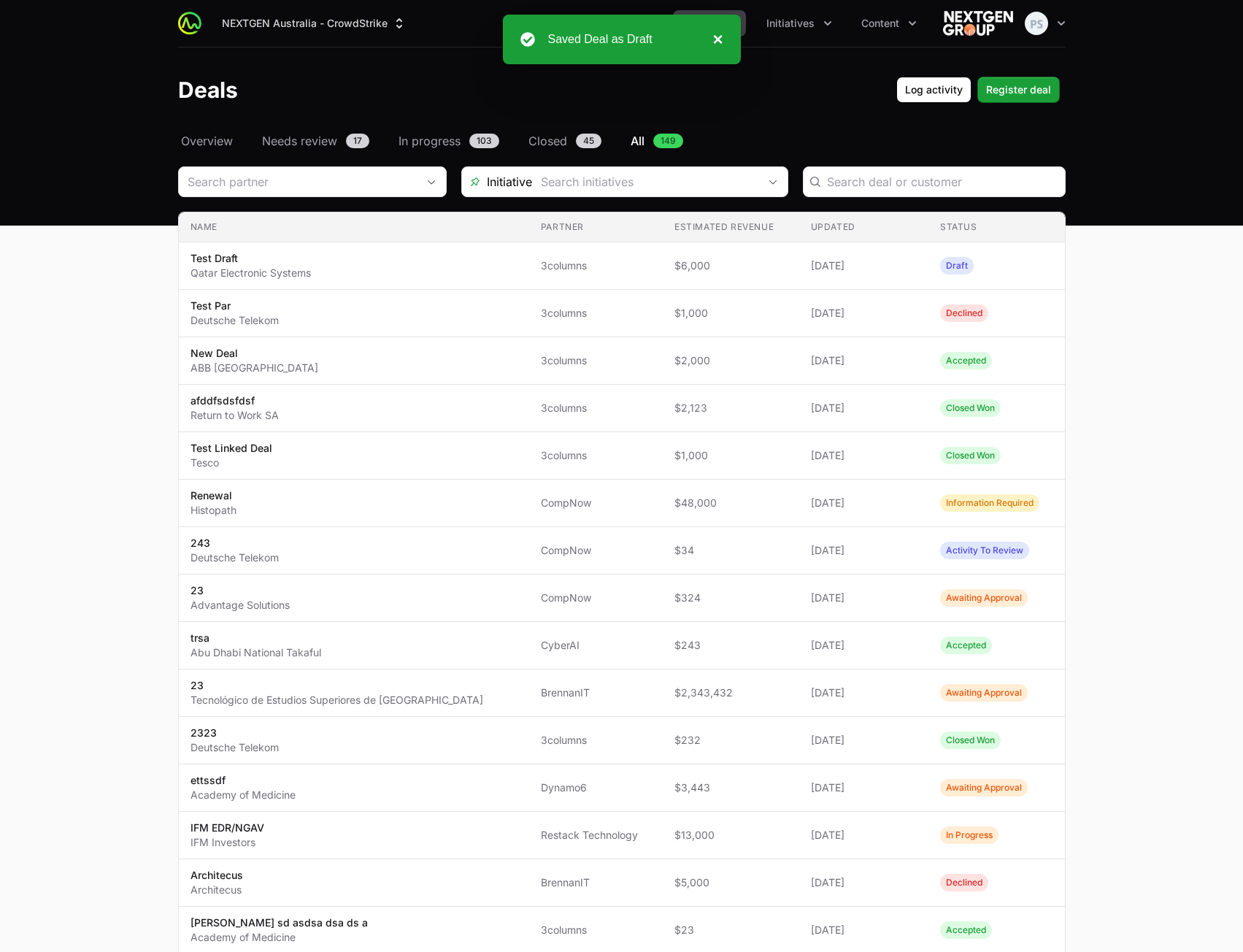
click at [719, 41] on button "×" at bounding box center [713, 39] width 18 height 18
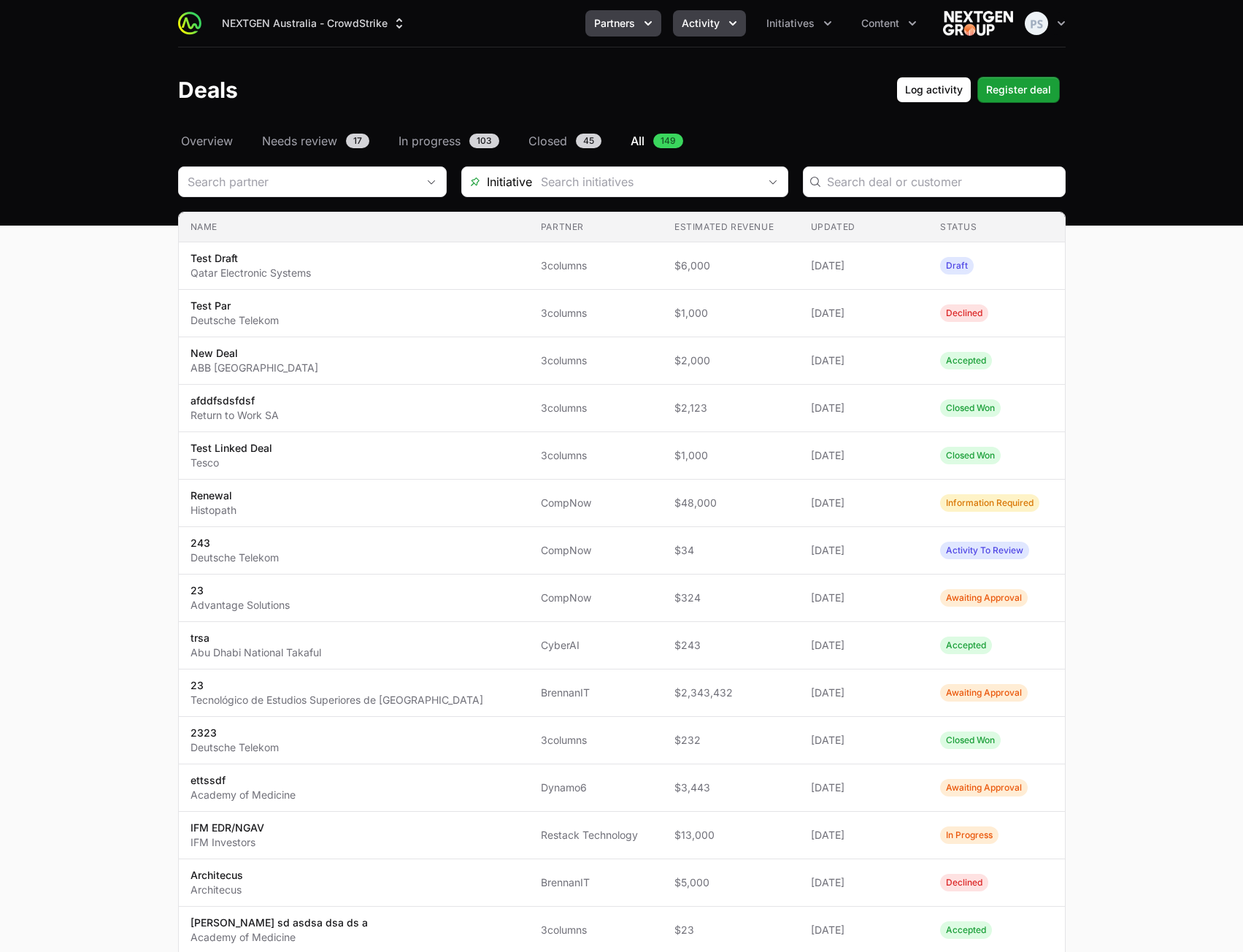
click at [641, 27] on button "Partners" at bounding box center [623, 23] width 76 height 26
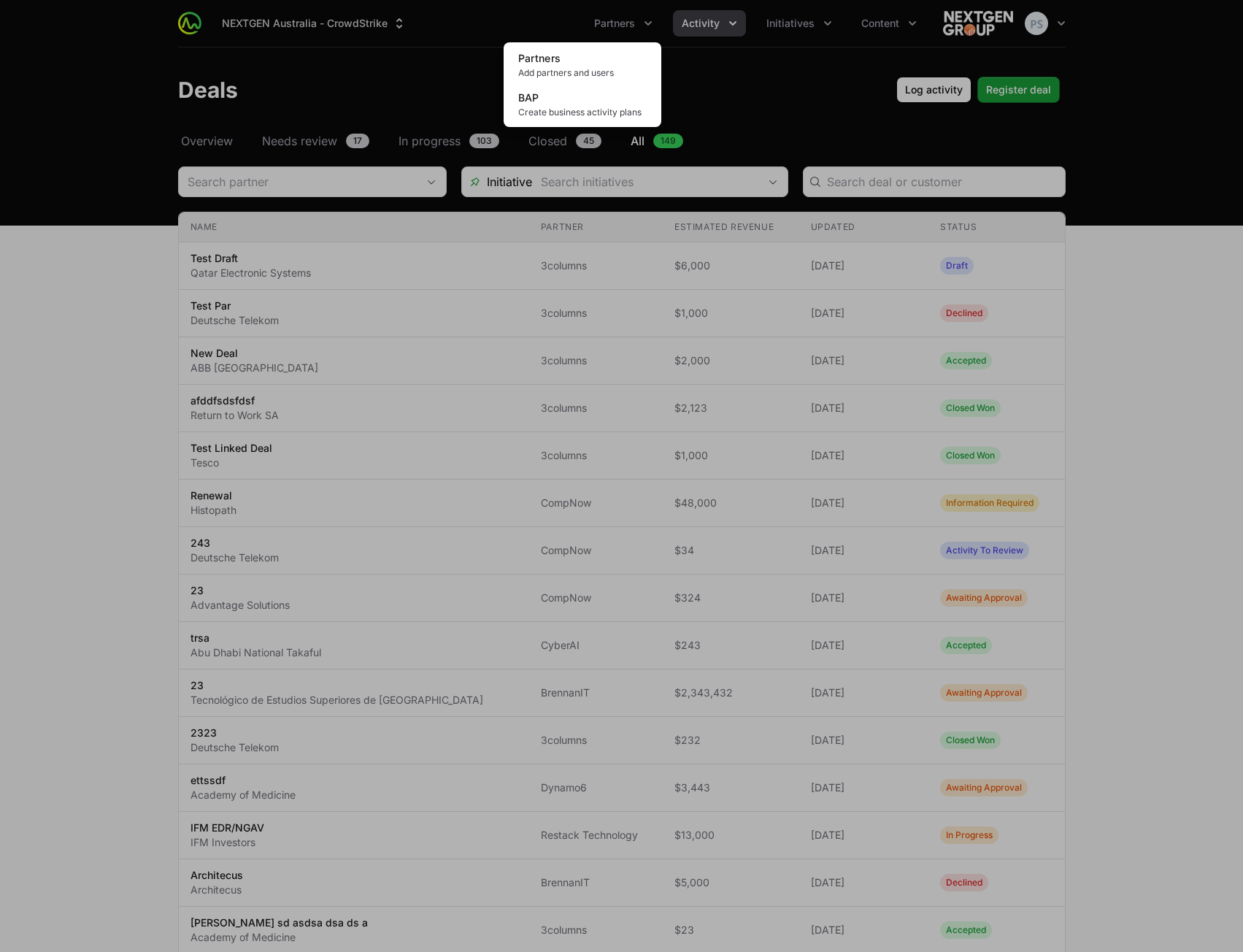
click at [683, 36] on div "Partners menu" at bounding box center [622, 476] width 1243 height 952
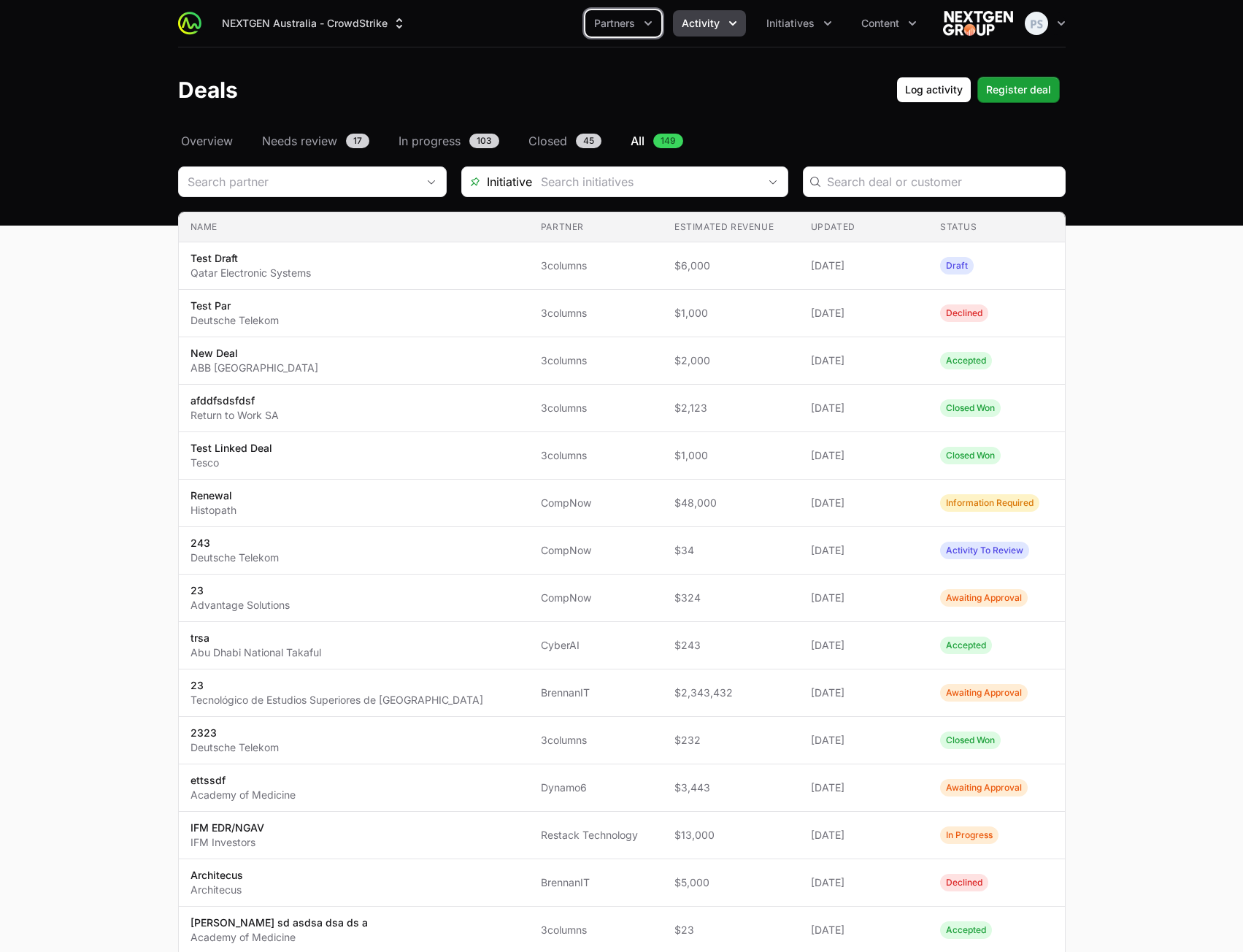
click at [684, 33] on button "Activity" at bounding box center [709, 23] width 73 height 26
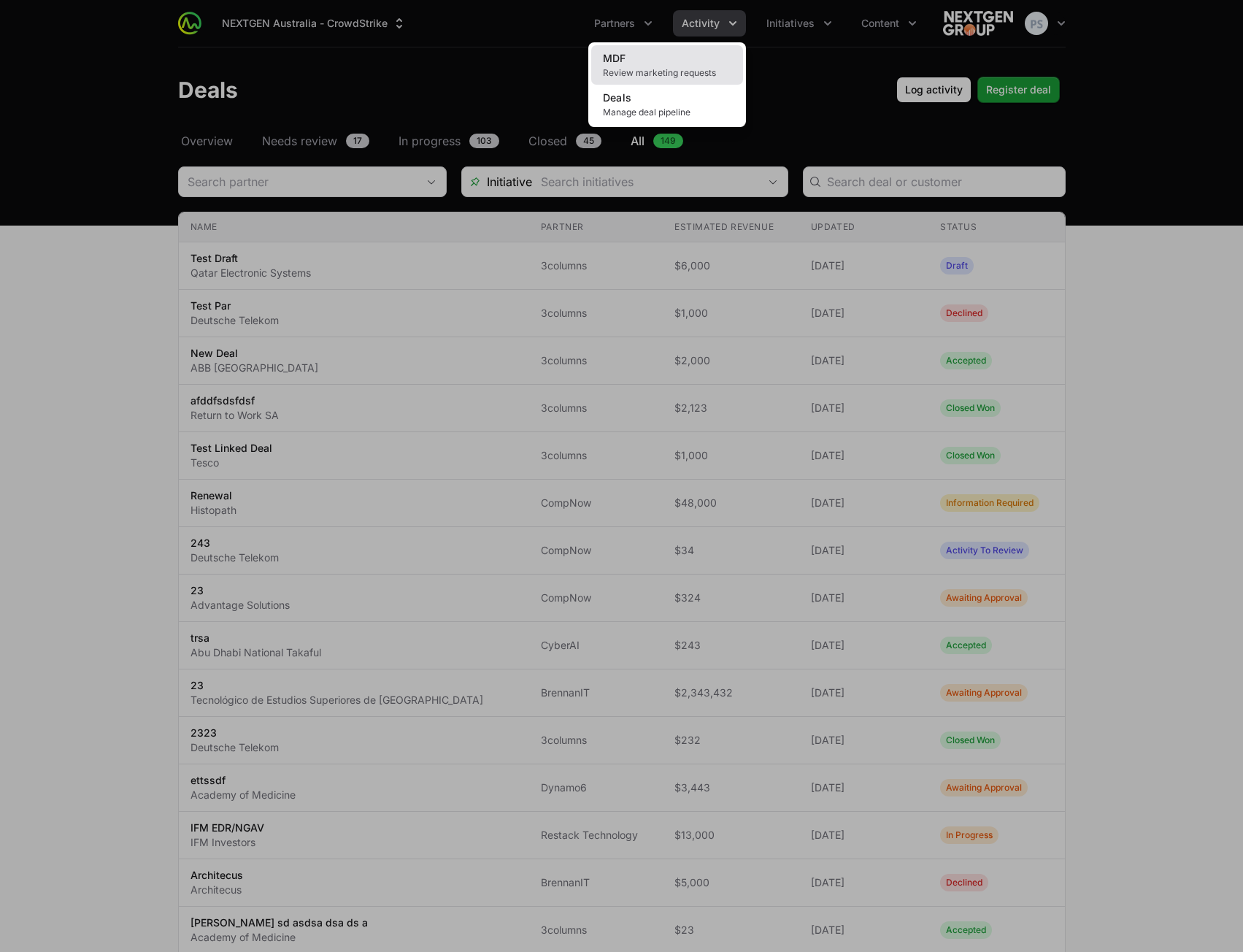
click at [673, 73] on span "Review marketing requests" at bounding box center [667, 73] width 128 height 11
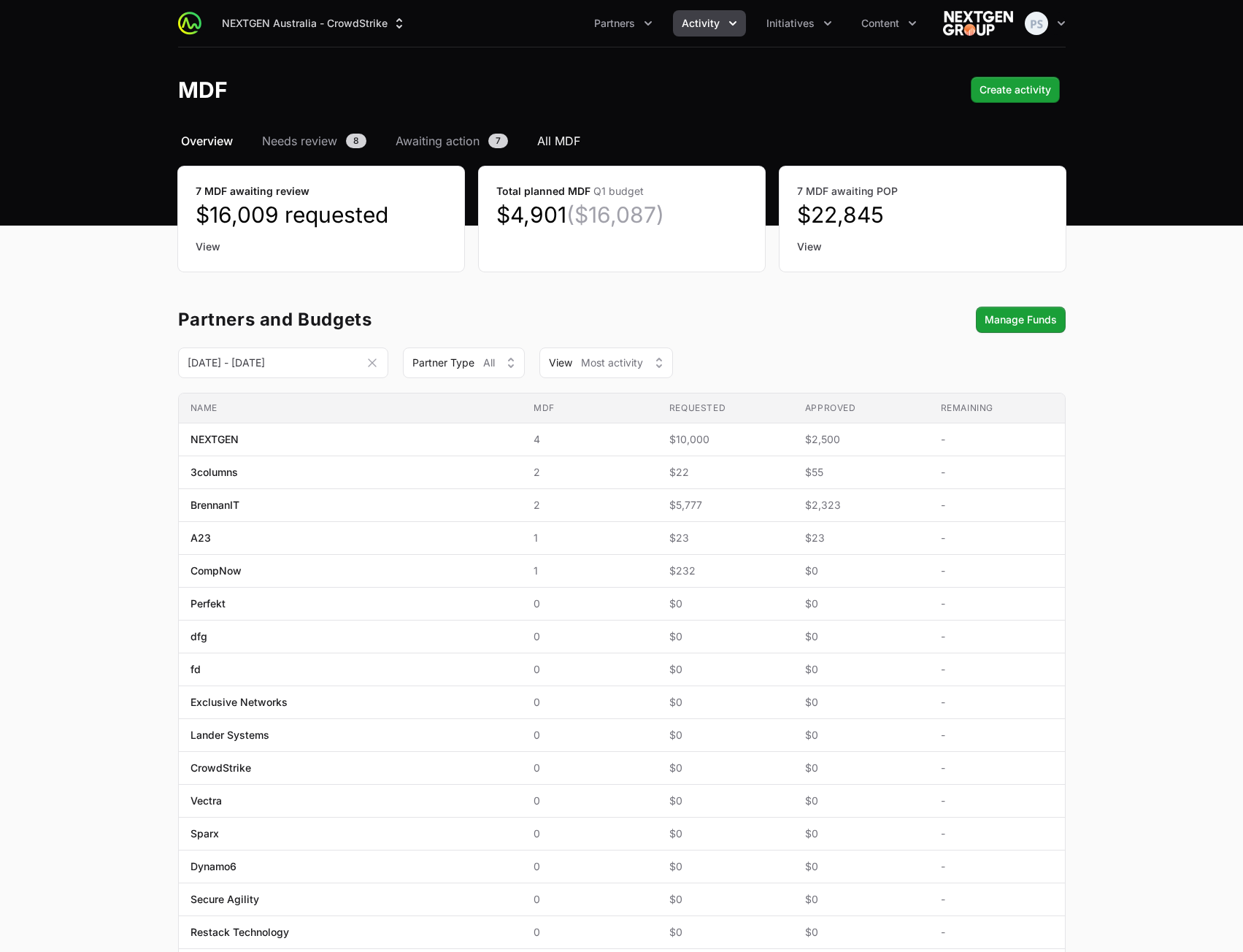
click at [558, 144] on span "All MDF" at bounding box center [559, 141] width 43 height 18
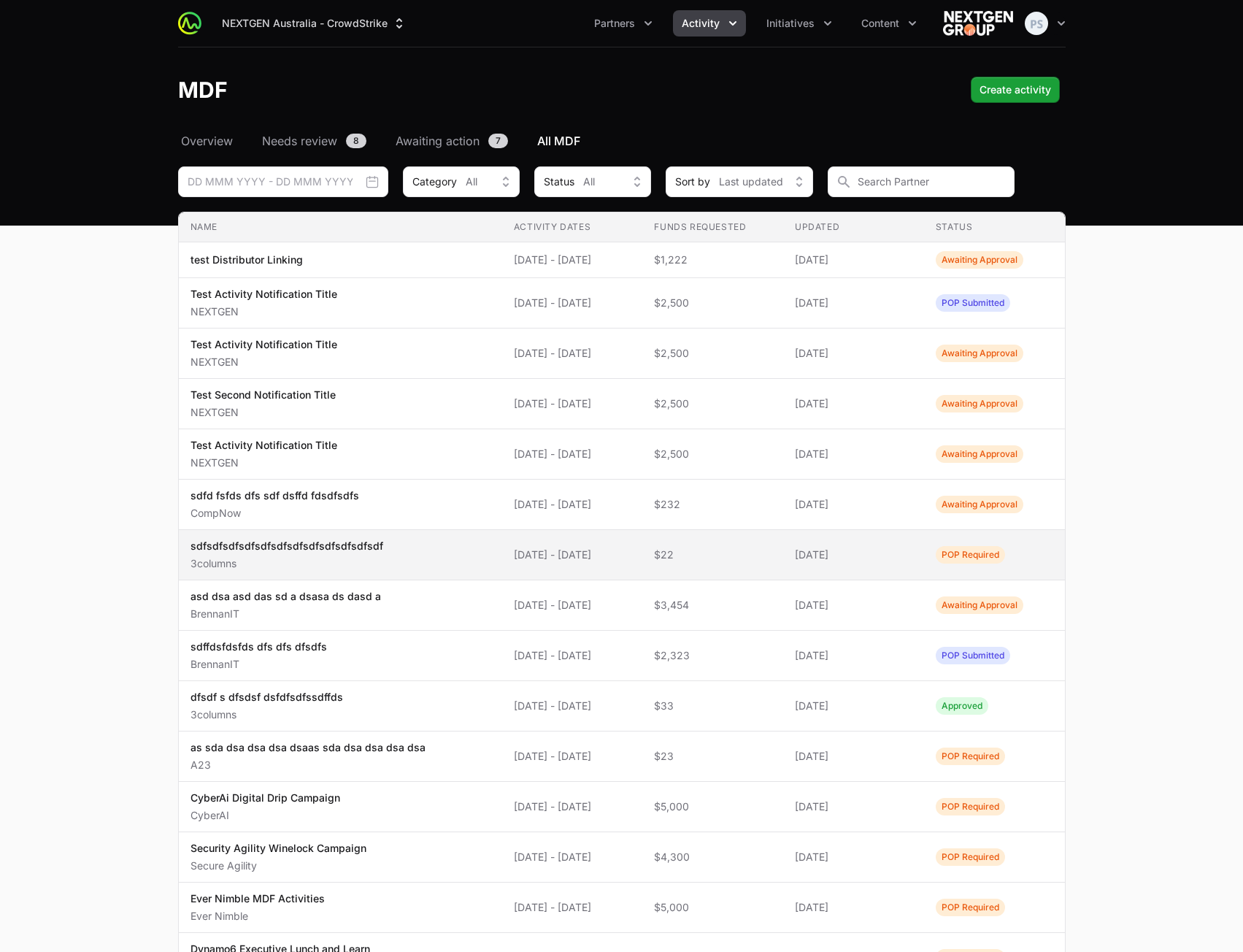
click at [477, 543] on td "Name sdfsdfsdfsdfsdfsdfsdfsdfsdfsdfsdfsdf 3columns" at bounding box center [340, 555] width 323 height 50
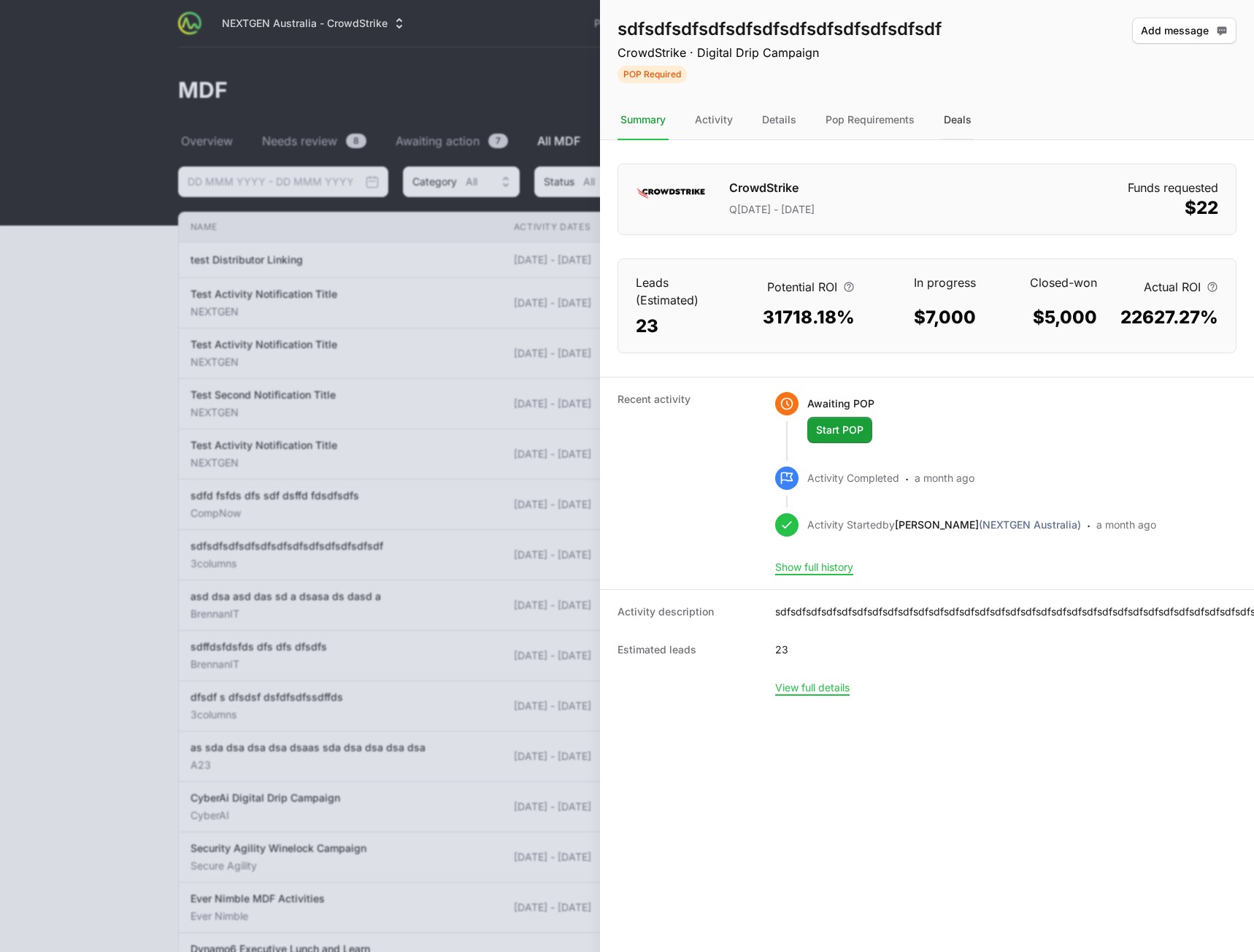
click at [969, 121] on div "Deals" at bounding box center [958, 121] width 34 height 40
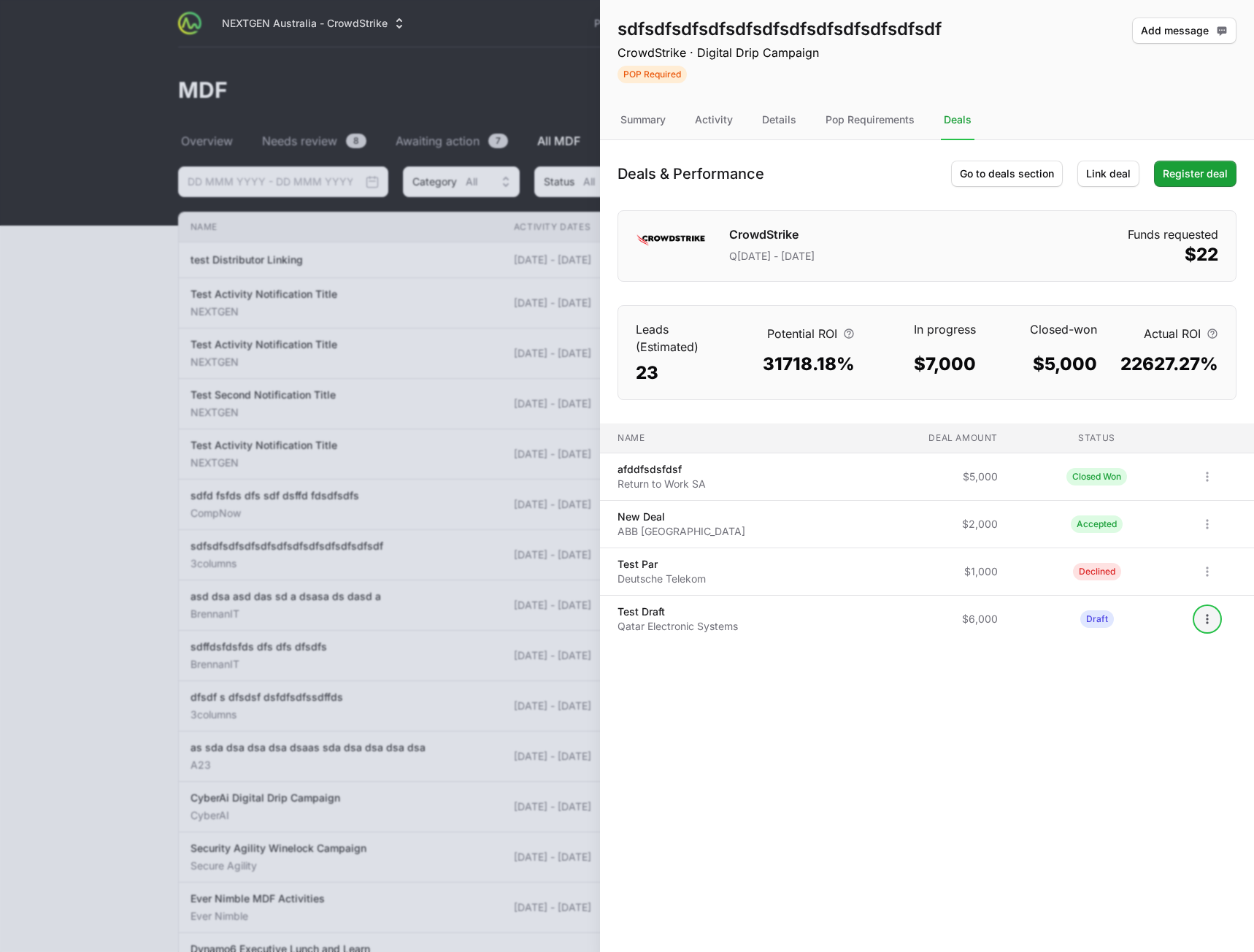
click at [1201, 621] on icon "Open options" at bounding box center [1207, 619] width 15 height 15
click at [1157, 533] on body "NEXTGEN Australia - CrowdStrike Partners Activity Initiatives Content Open user…" at bounding box center [627, 582] width 1254 height 1165
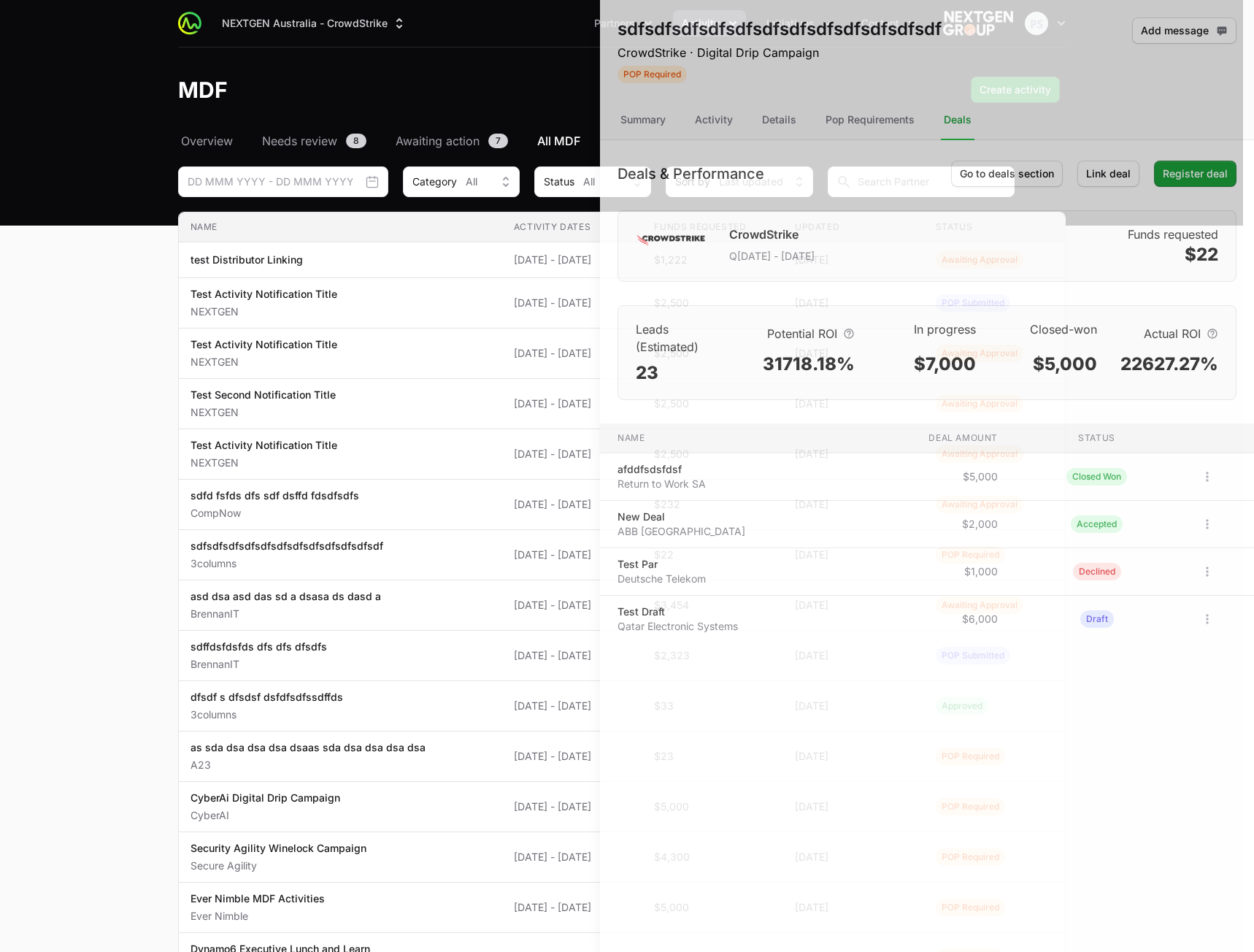
click at [517, 80] on div at bounding box center [627, 476] width 1254 height 952
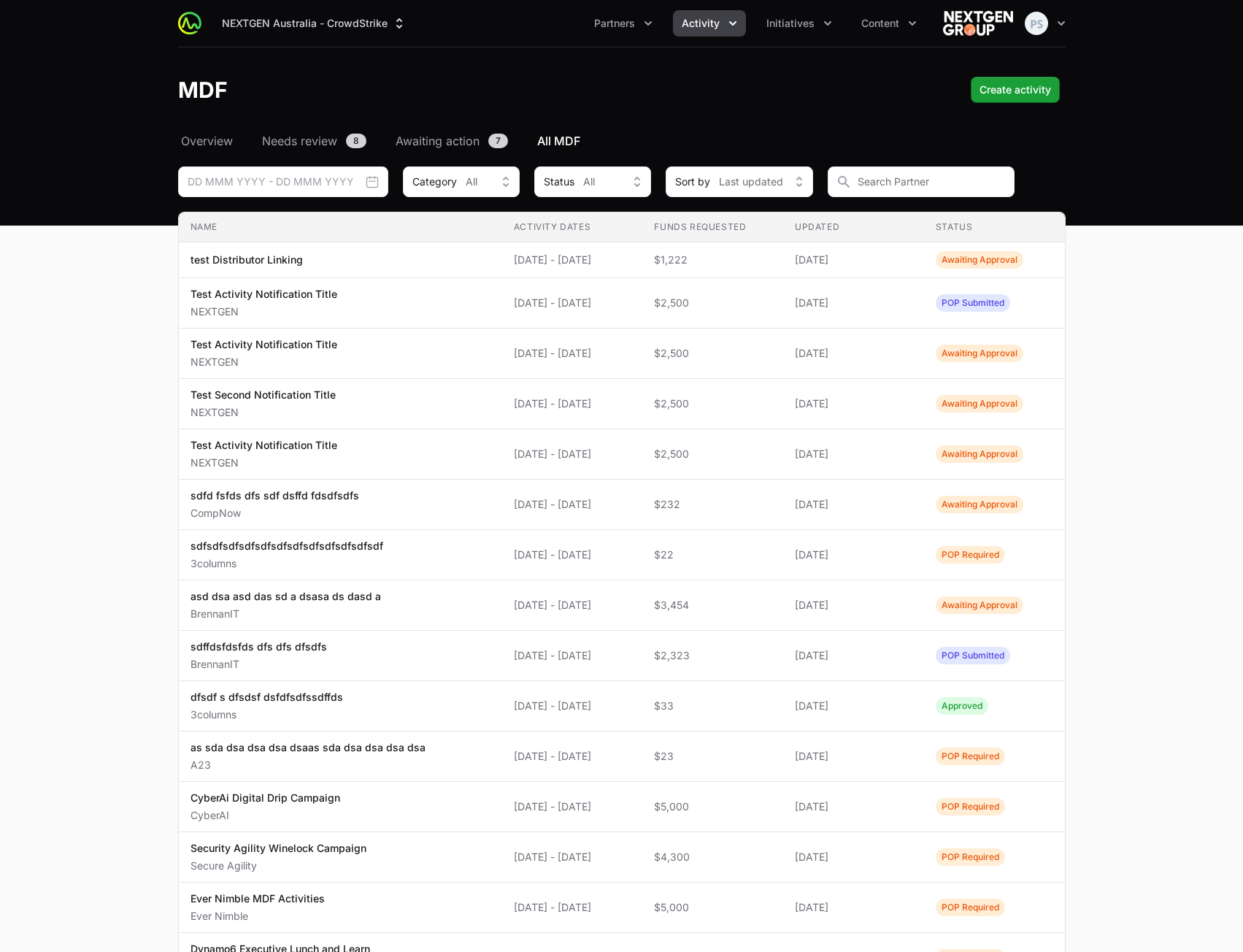
click at [709, 29] on span "Activity" at bounding box center [701, 23] width 38 height 15
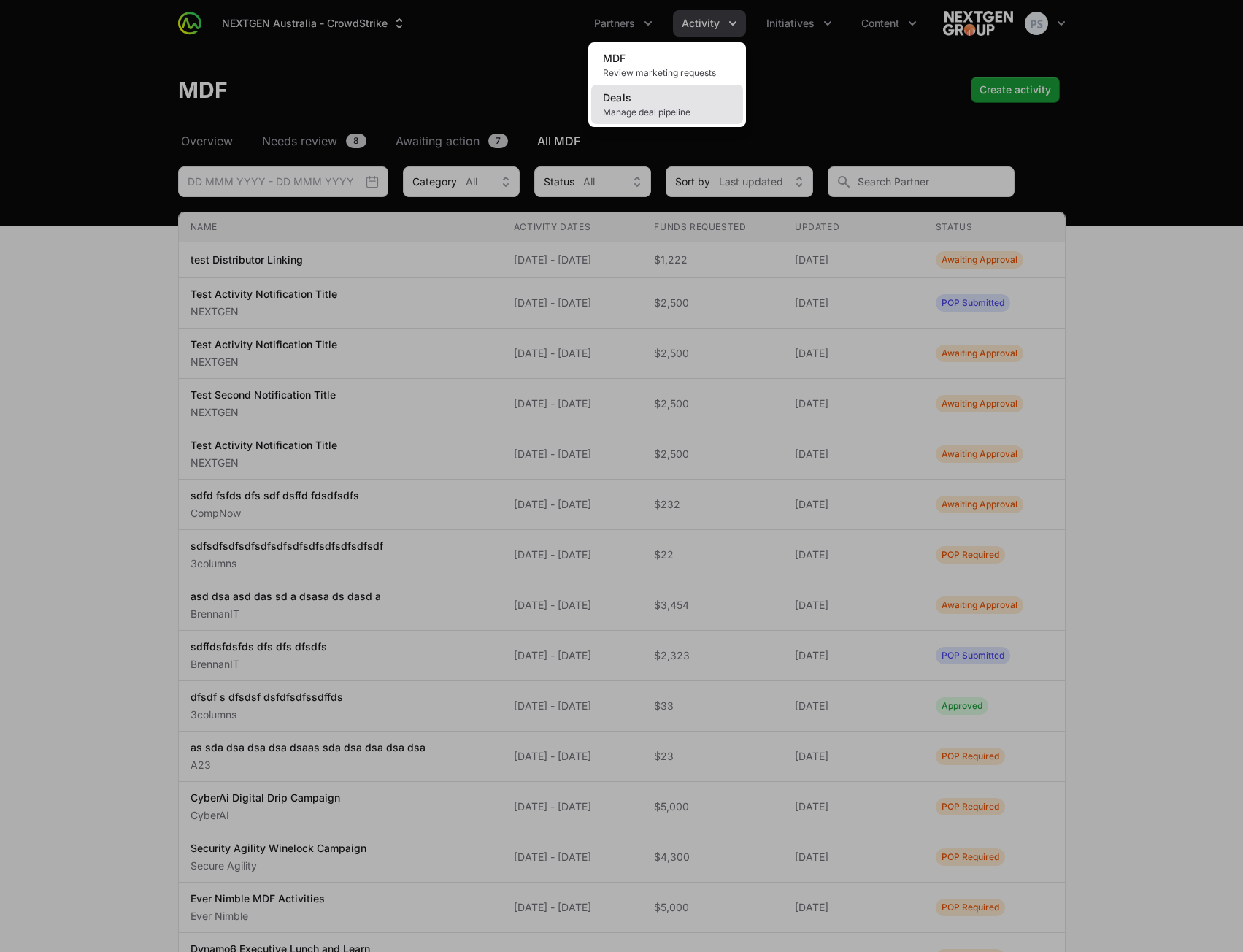
click at [672, 107] on span "Manage deal pipeline" at bounding box center [667, 112] width 128 height 11
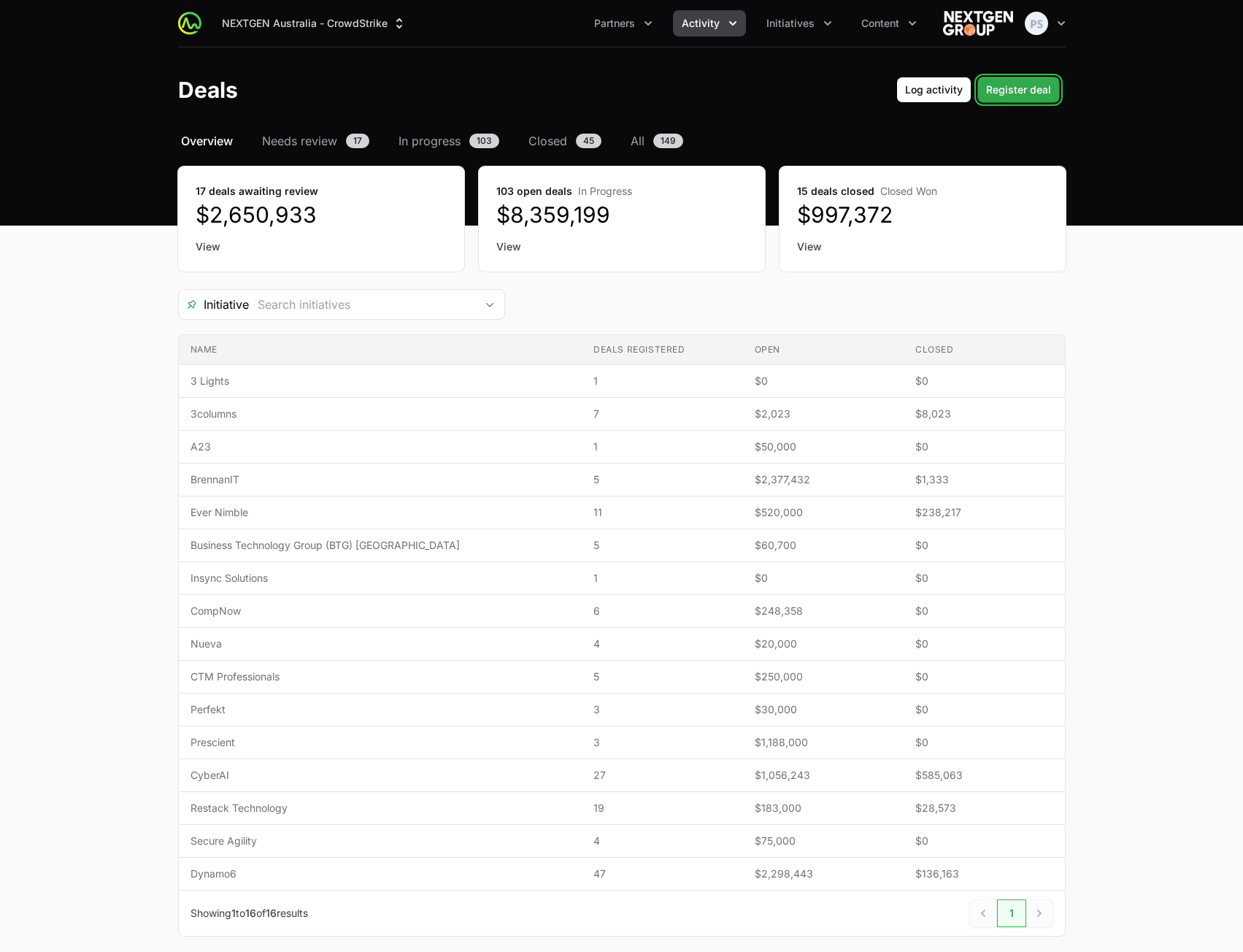
click at [1034, 93] on span "Register deal" at bounding box center [1018, 89] width 65 height 18
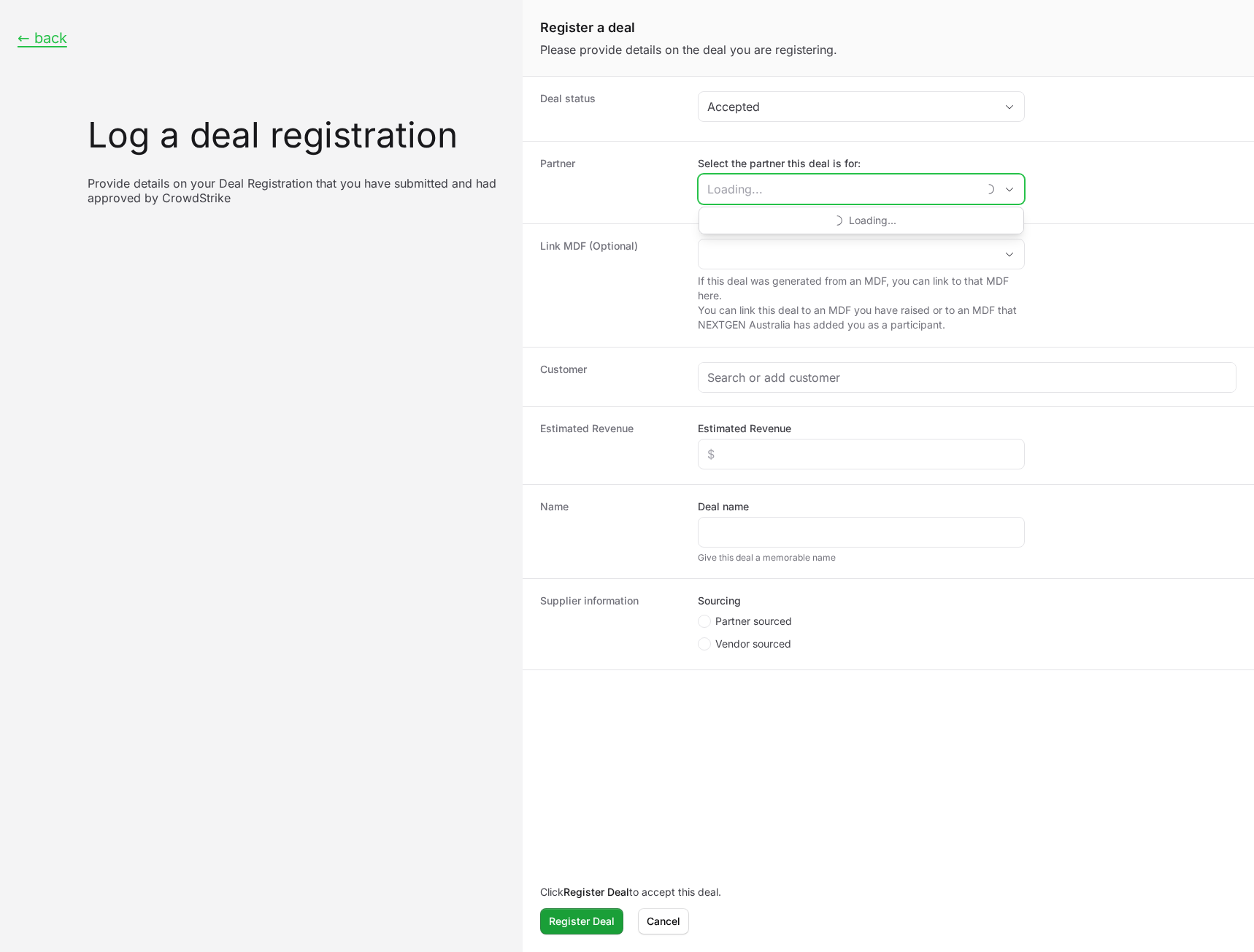
click at [772, 186] on input "Select the partner this deal is for:" at bounding box center [838, 189] width 279 height 29
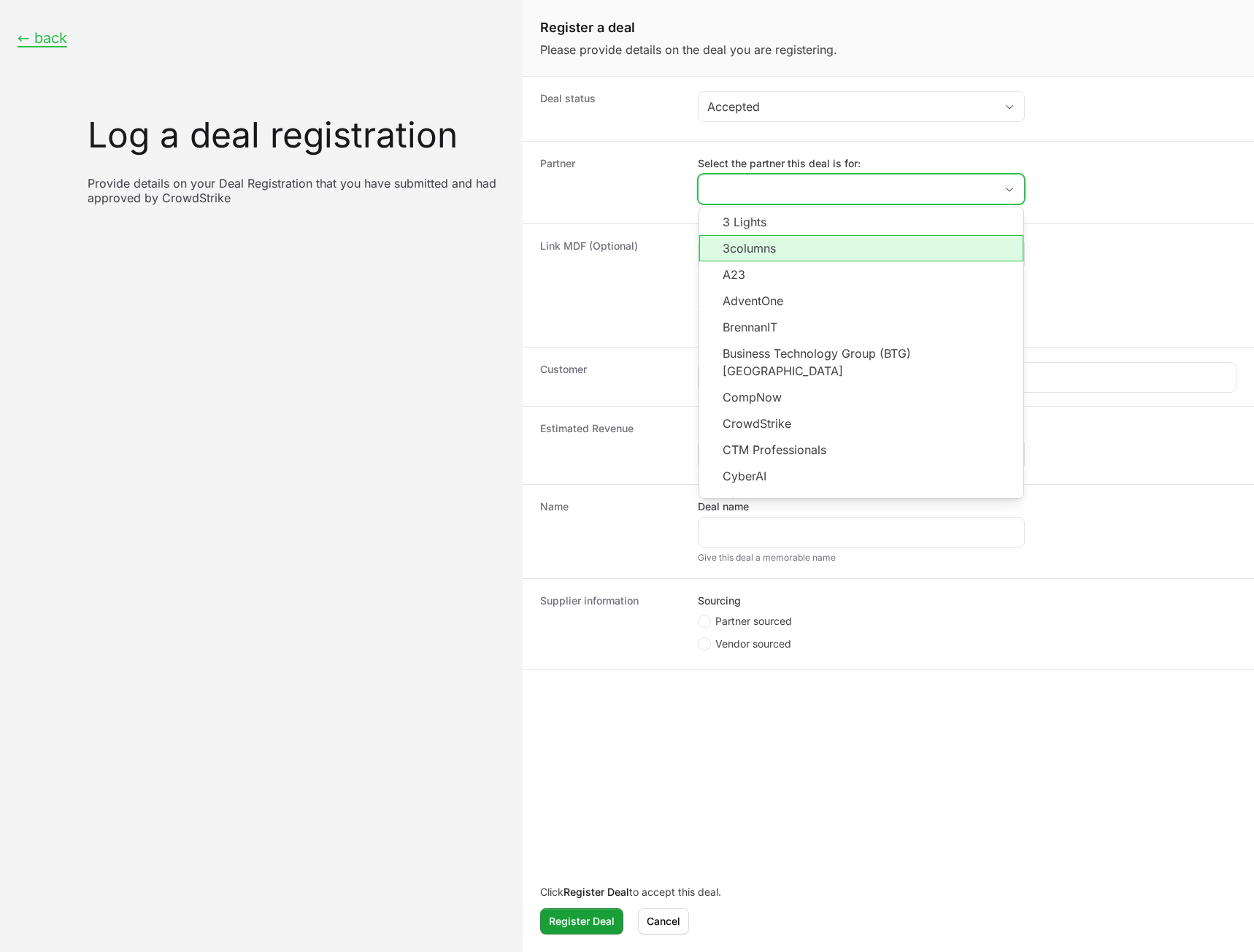
click at [751, 250] on li "3columns" at bounding box center [862, 248] width 324 height 26
type input "3columns"
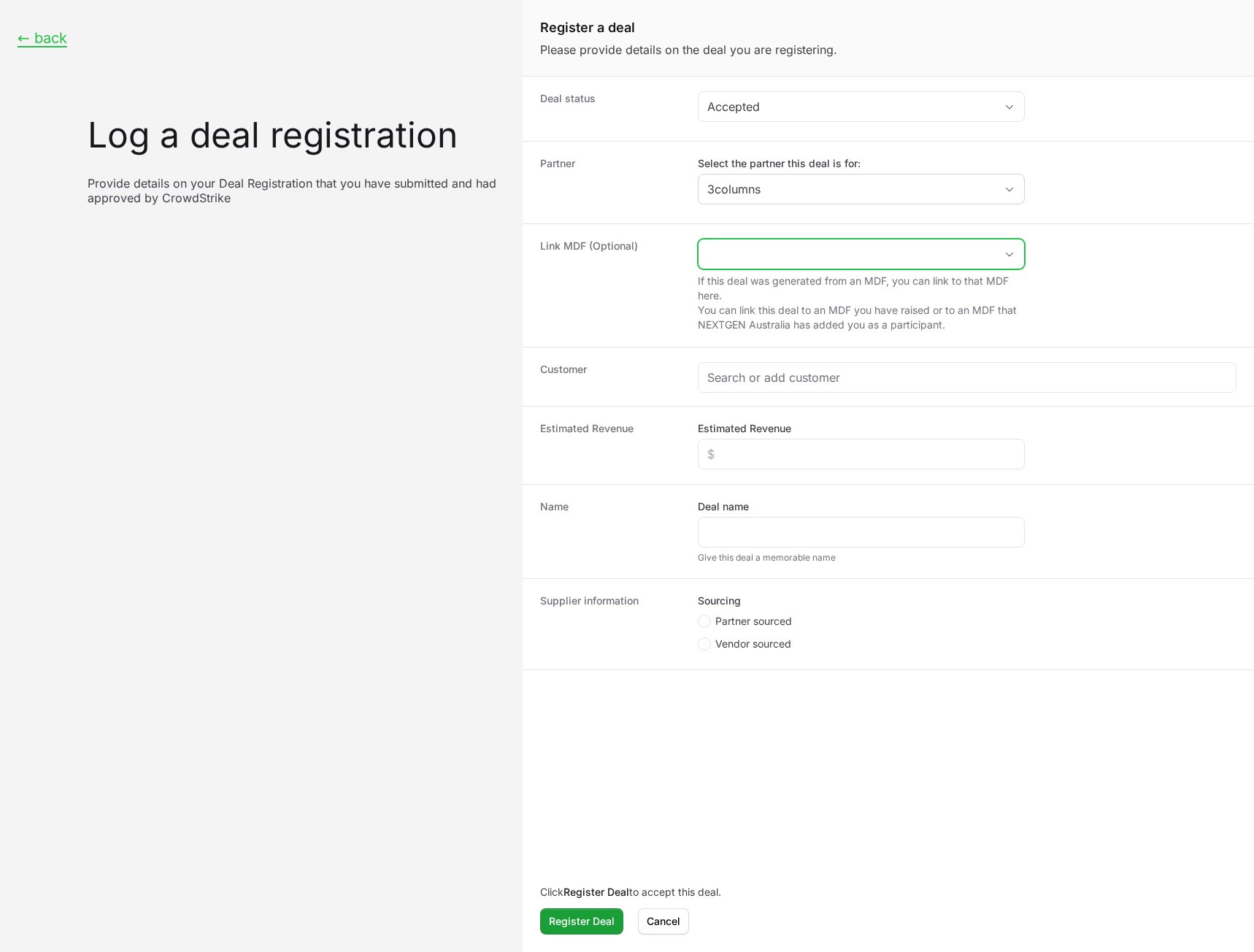
click at [760, 256] on input "Create activity form" at bounding box center [847, 254] width 297 height 29
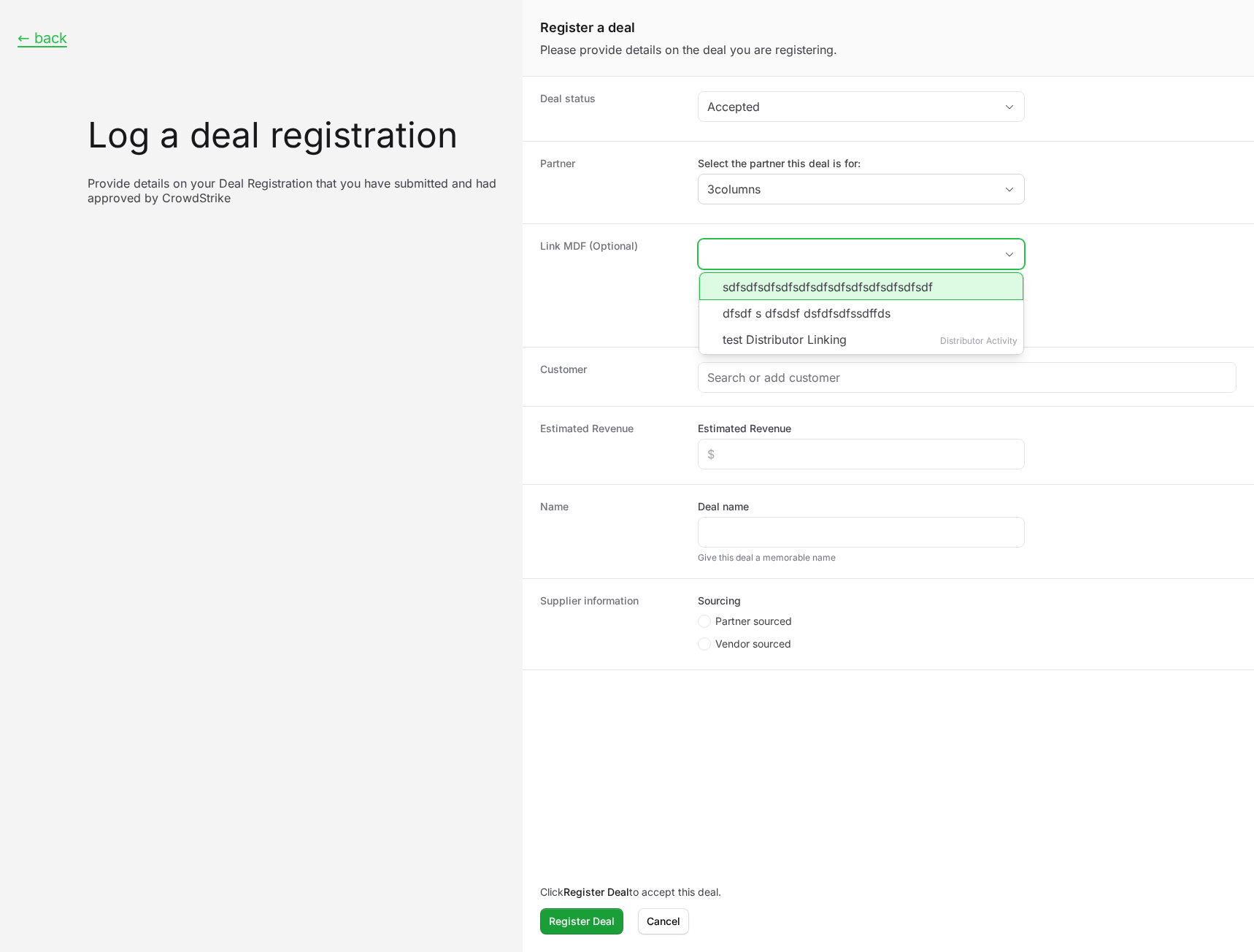
click at [759, 283] on li "sdfsdfsdfsdfsdfsdfsdfsdfsdfsdfsdfsdf" at bounding box center [862, 286] width 324 height 28
type input "sdfsdfsdfsdfsdfsdfsdfsdfsdfsdfsdfsdf"
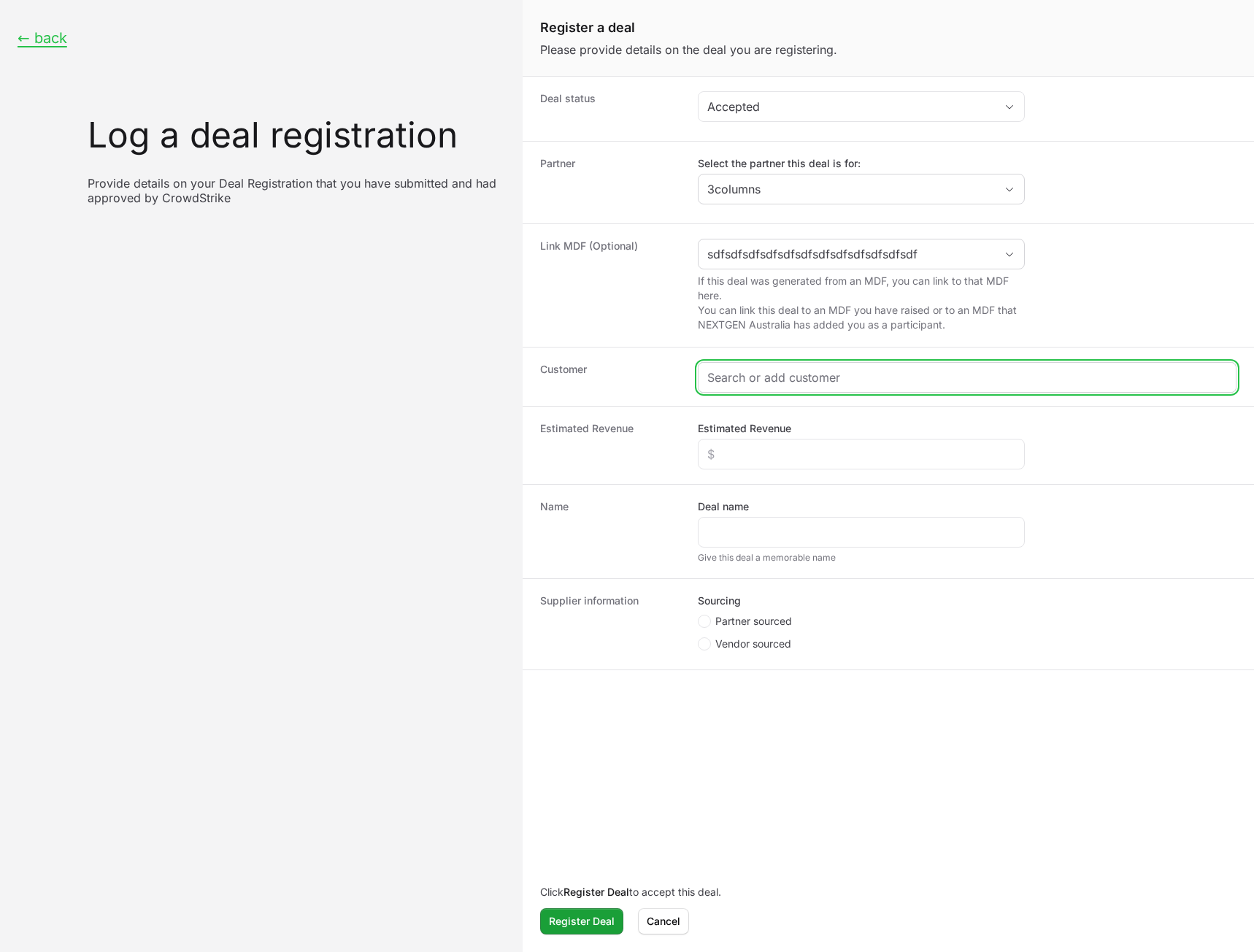
click at [728, 374] on input "Create activity form" at bounding box center [967, 377] width 520 height 18
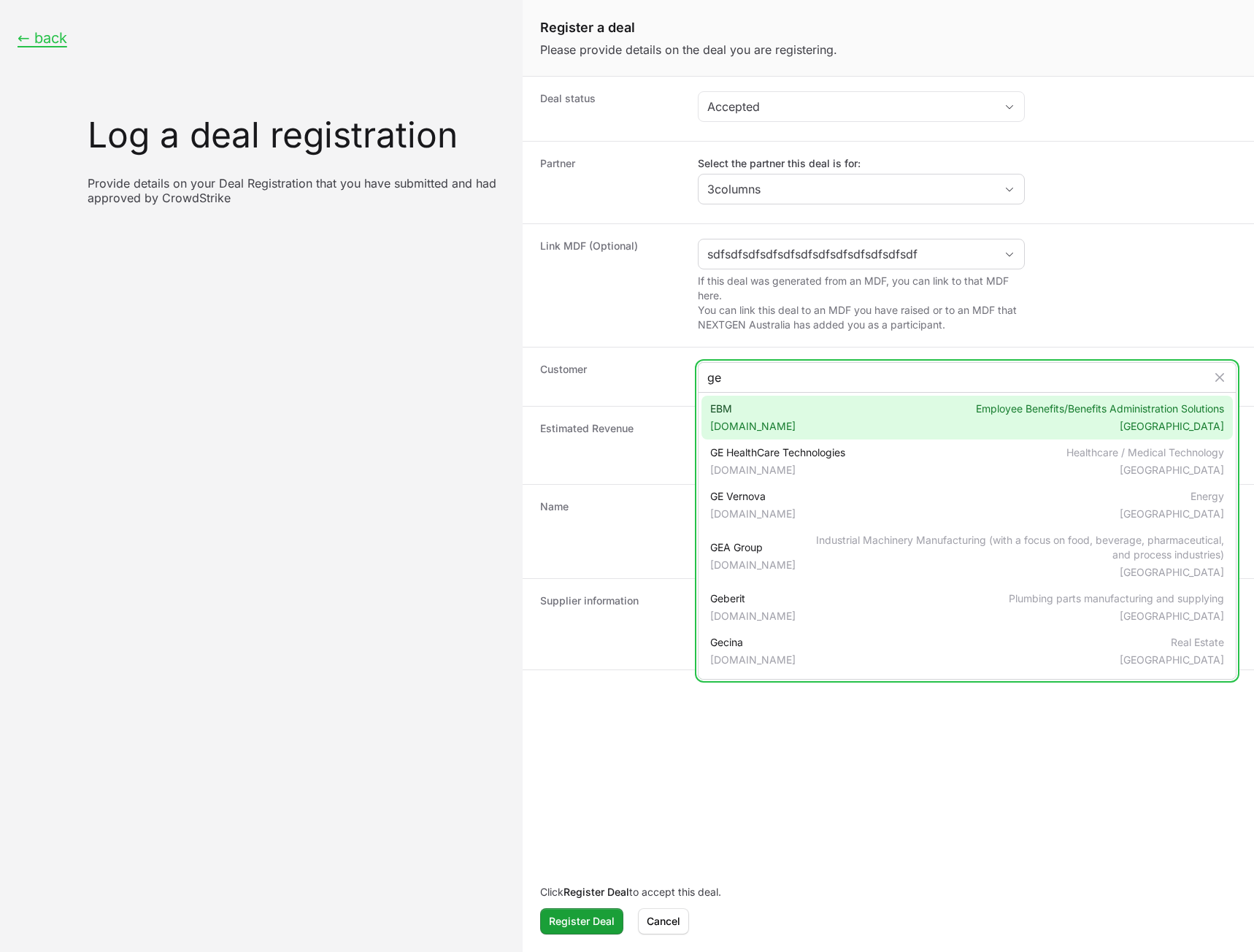
type input "ge"
click at [787, 419] on div "EBM getebm.com Employee Benefits/Benefits Administration Solutions United States" at bounding box center [967, 417] width 531 height 44
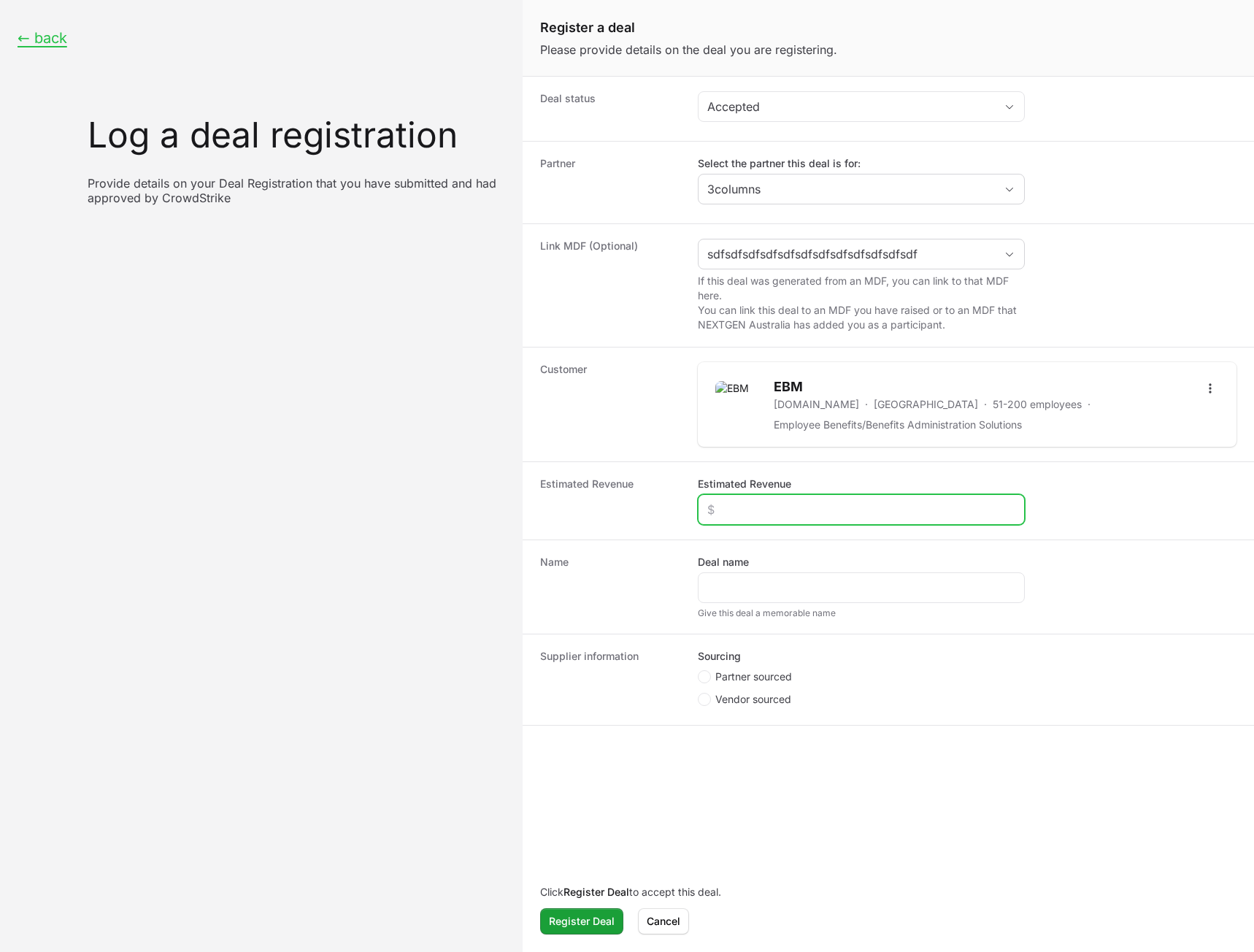
click at [755, 517] on input "Estimated Revenue" at bounding box center [861, 509] width 308 height 18
type input "$4,000"
click at [846, 577] on div "Create activity form" at bounding box center [862, 588] width 327 height 31
click at [828, 598] on div "Create activity form" at bounding box center [862, 588] width 327 height 31
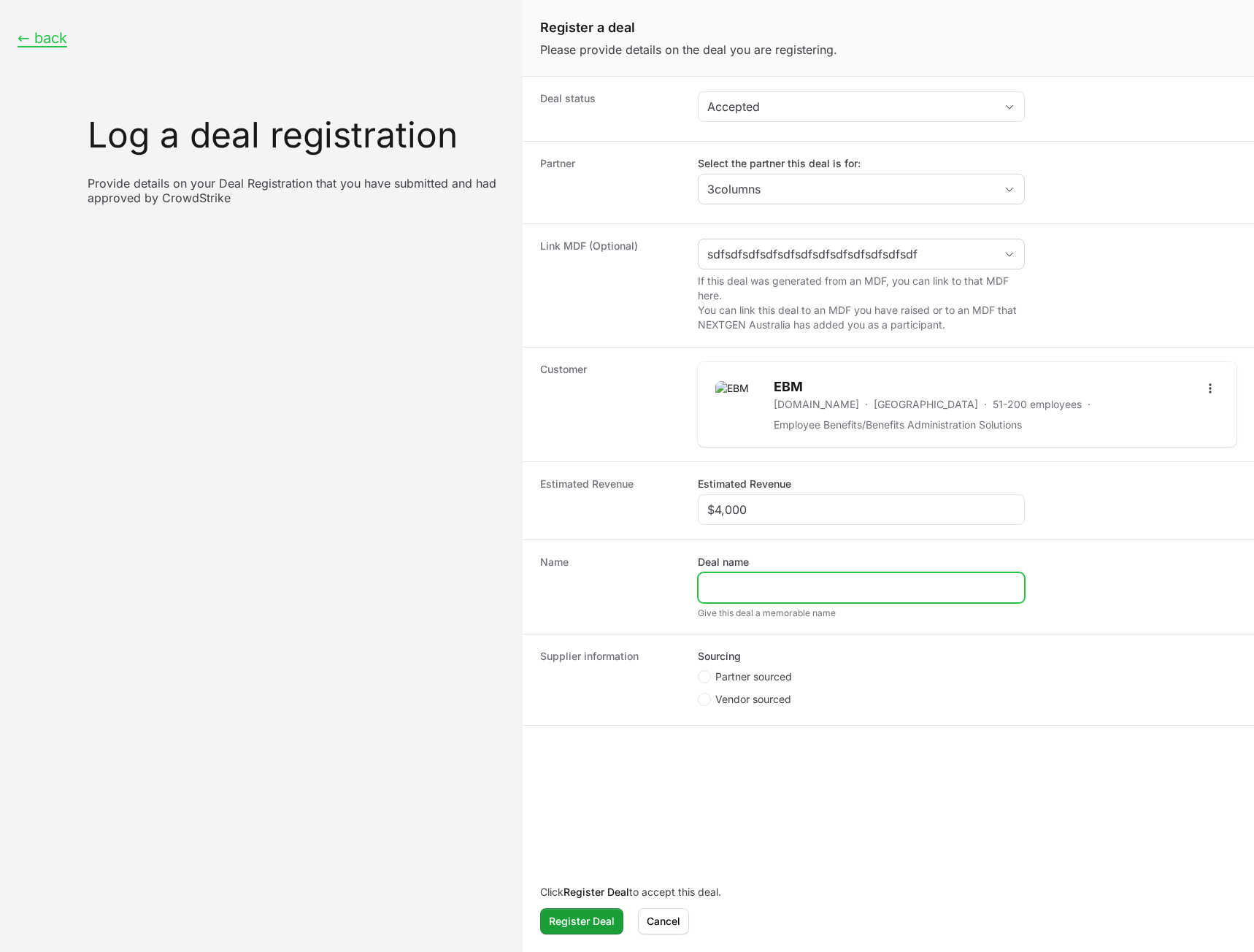
click at [829, 595] on input "Deal name" at bounding box center [861, 587] width 308 height 18
type input "Test Lost"
click at [745, 680] on span "Partner sourced" at bounding box center [754, 677] width 76 height 15
click at [754, 672] on span "Partner sourced" at bounding box center [754, 677] width 76 height 15
click at [700, 671] on input "Partner sourced" at bounding box center [699, 671] width 2 height 2
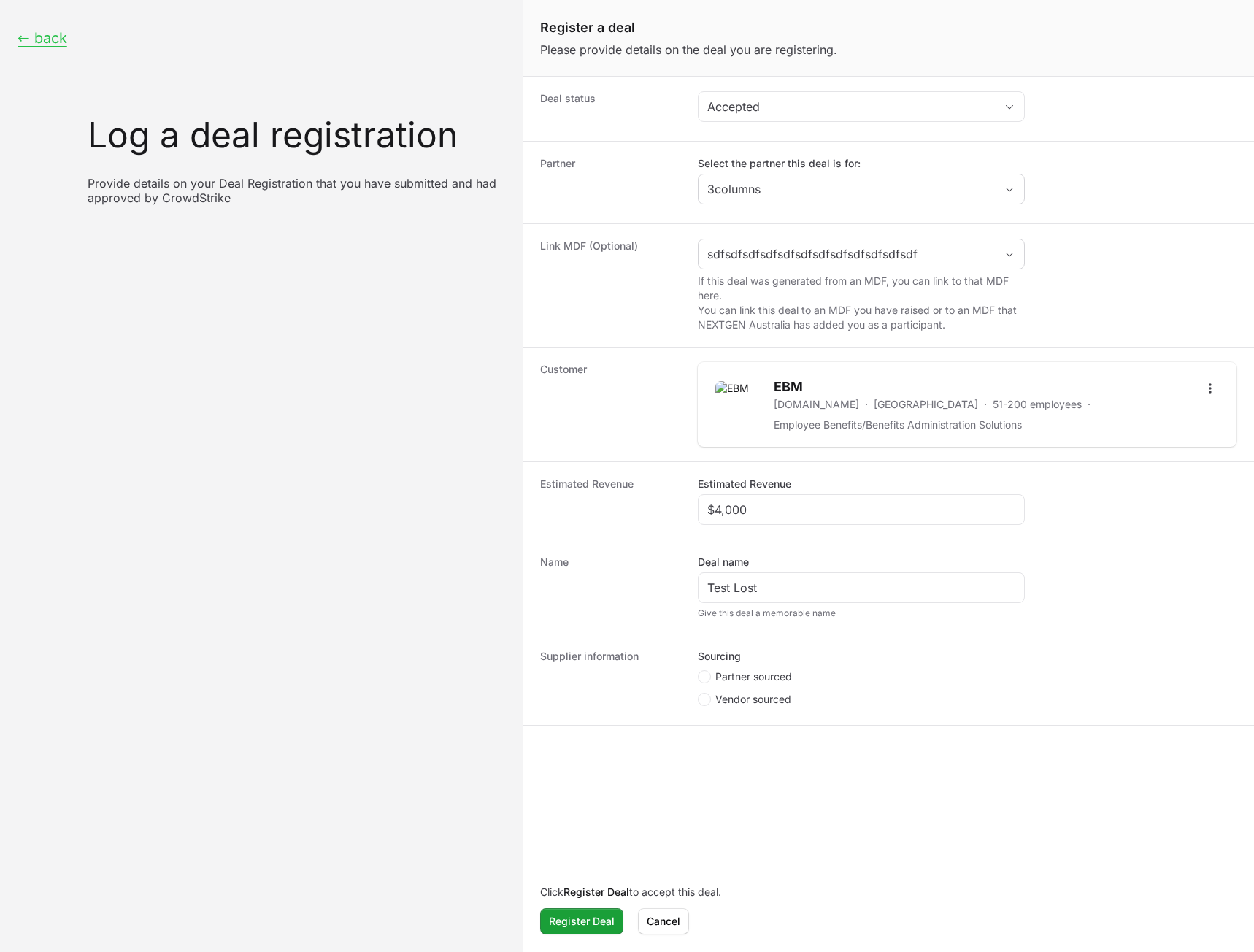
radio input "true"
click at [723, 752] on input "Deal registration code" at bounding box center [861, 755] width 308 height 18
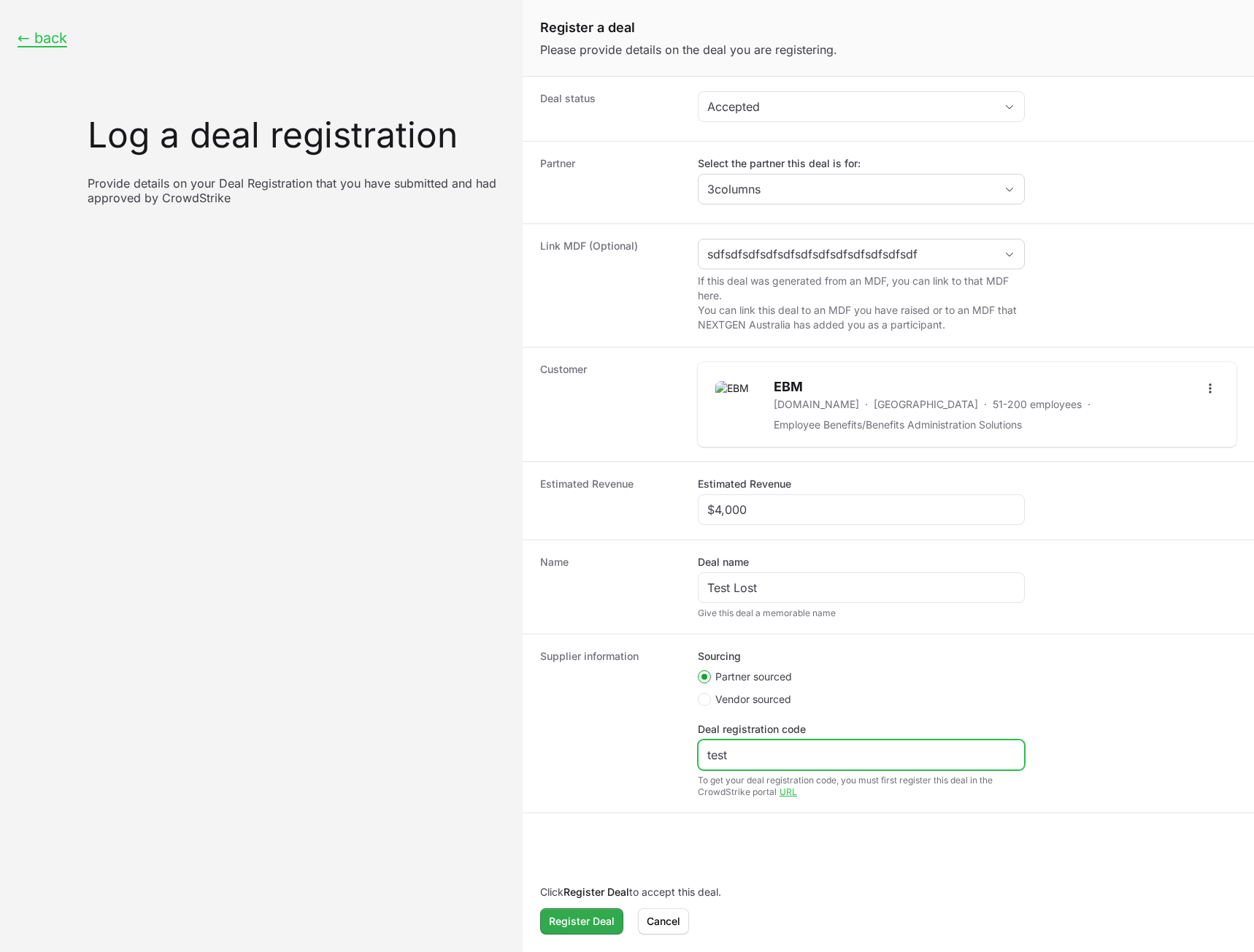
type input "test"
click at [586, 911] on button "Register Deal" at bounding box center [582, 921] width 83 height 26
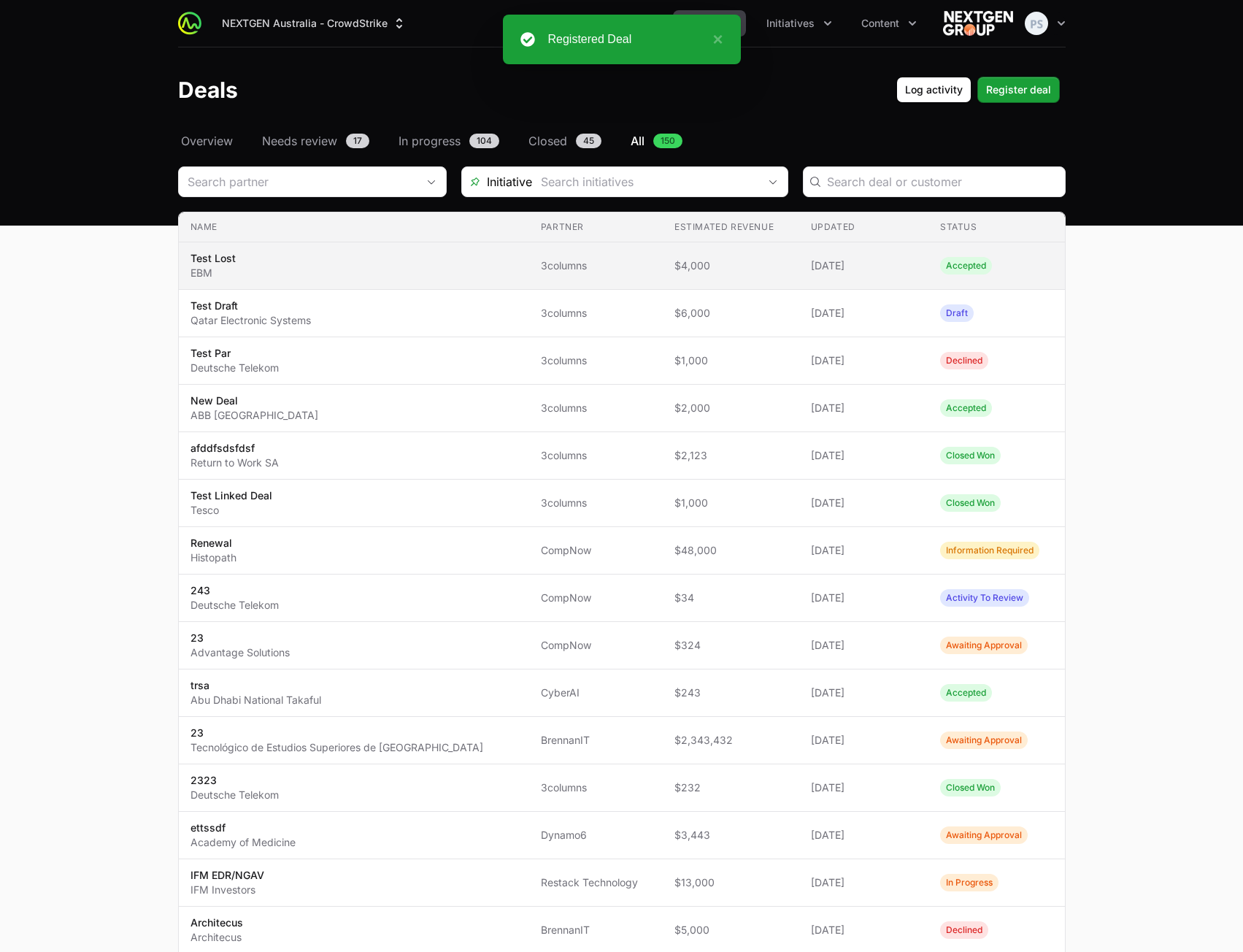
click at [769, 266] on span "$4,000" at bounding box center [731, 265] width 113 height 15
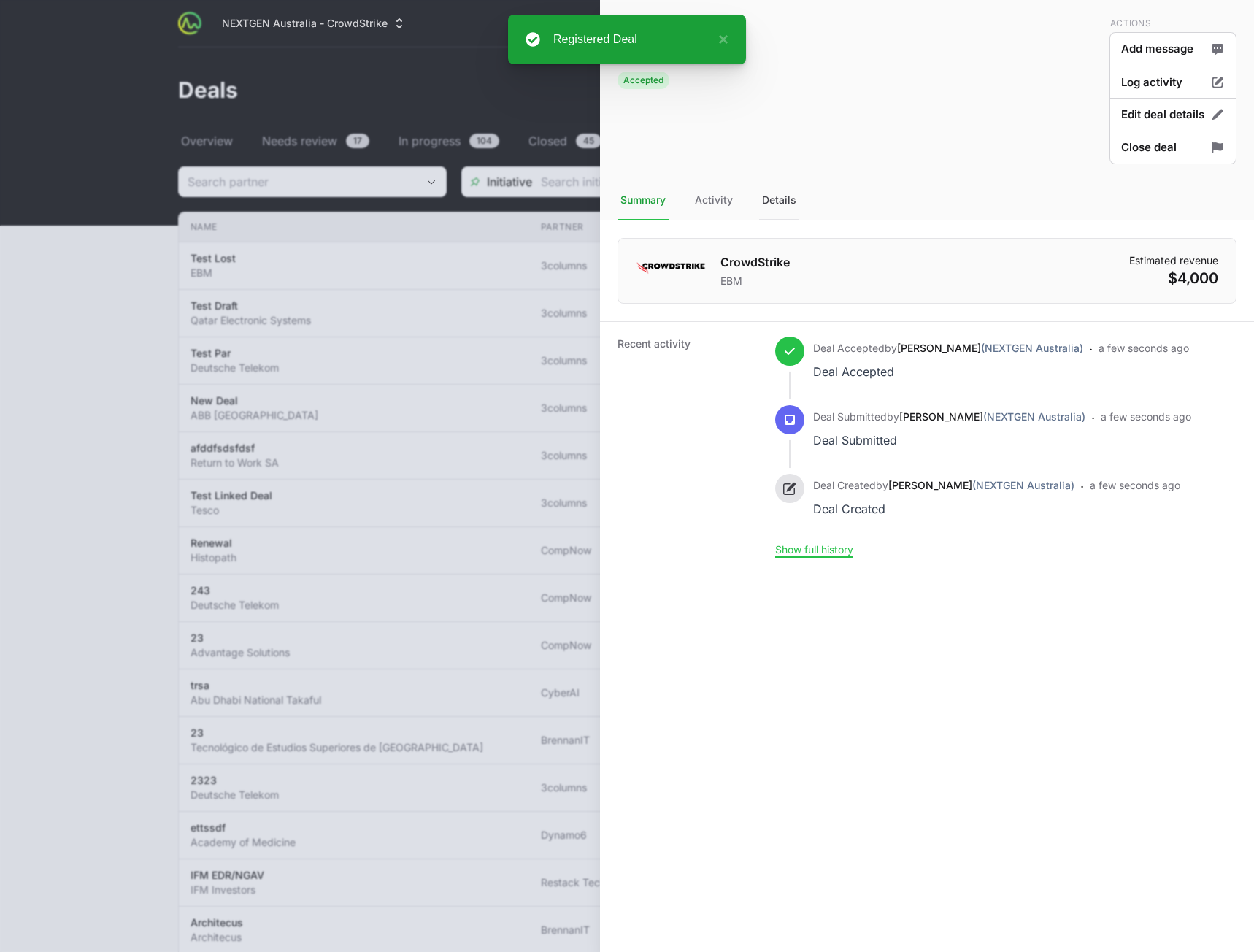
click at [775, 202] on div "Details" at bounding box center [779, 201] width 41 height 40
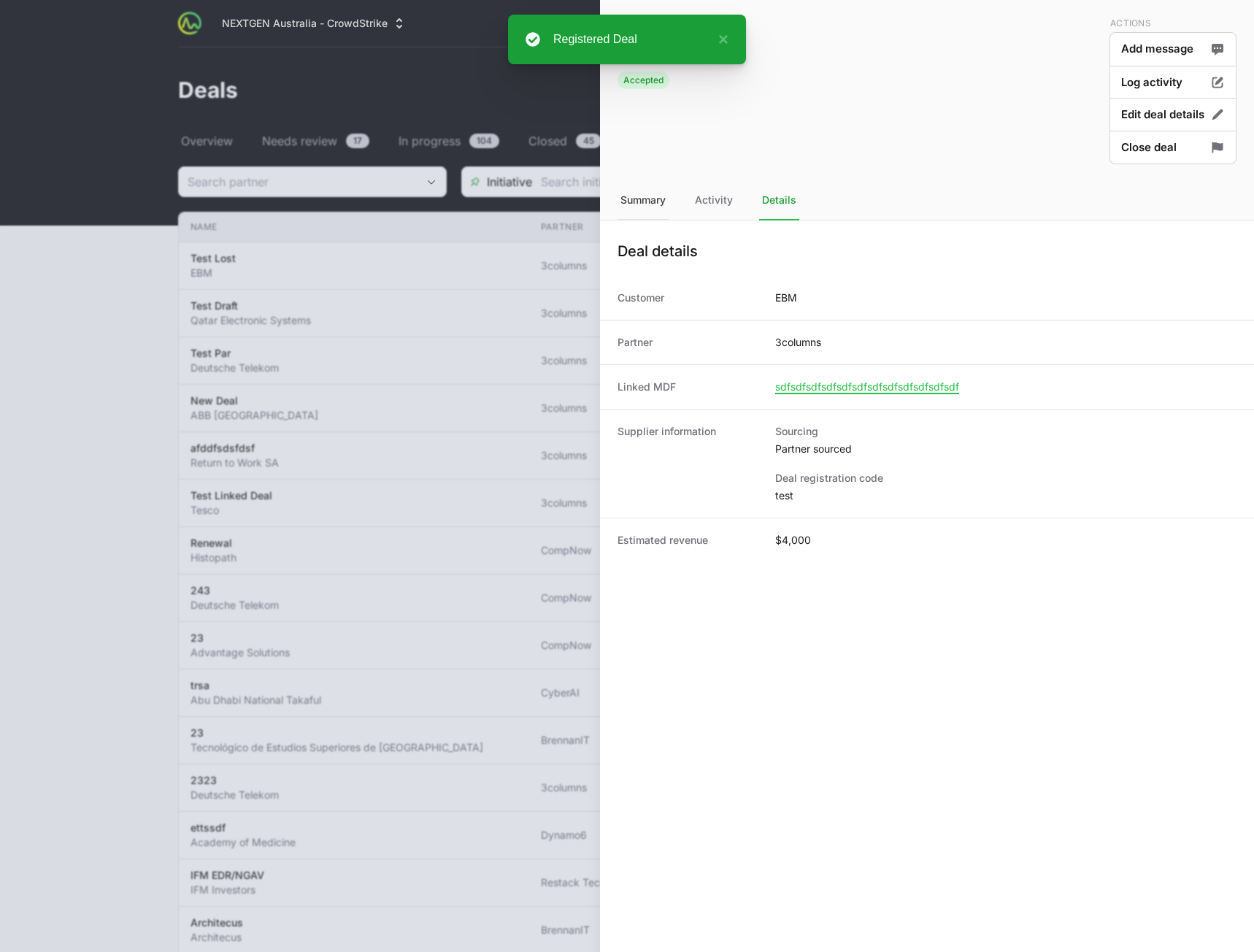
click at [652, 210] on div "Summary" at bounding box center [643, 201] width 51 height 40
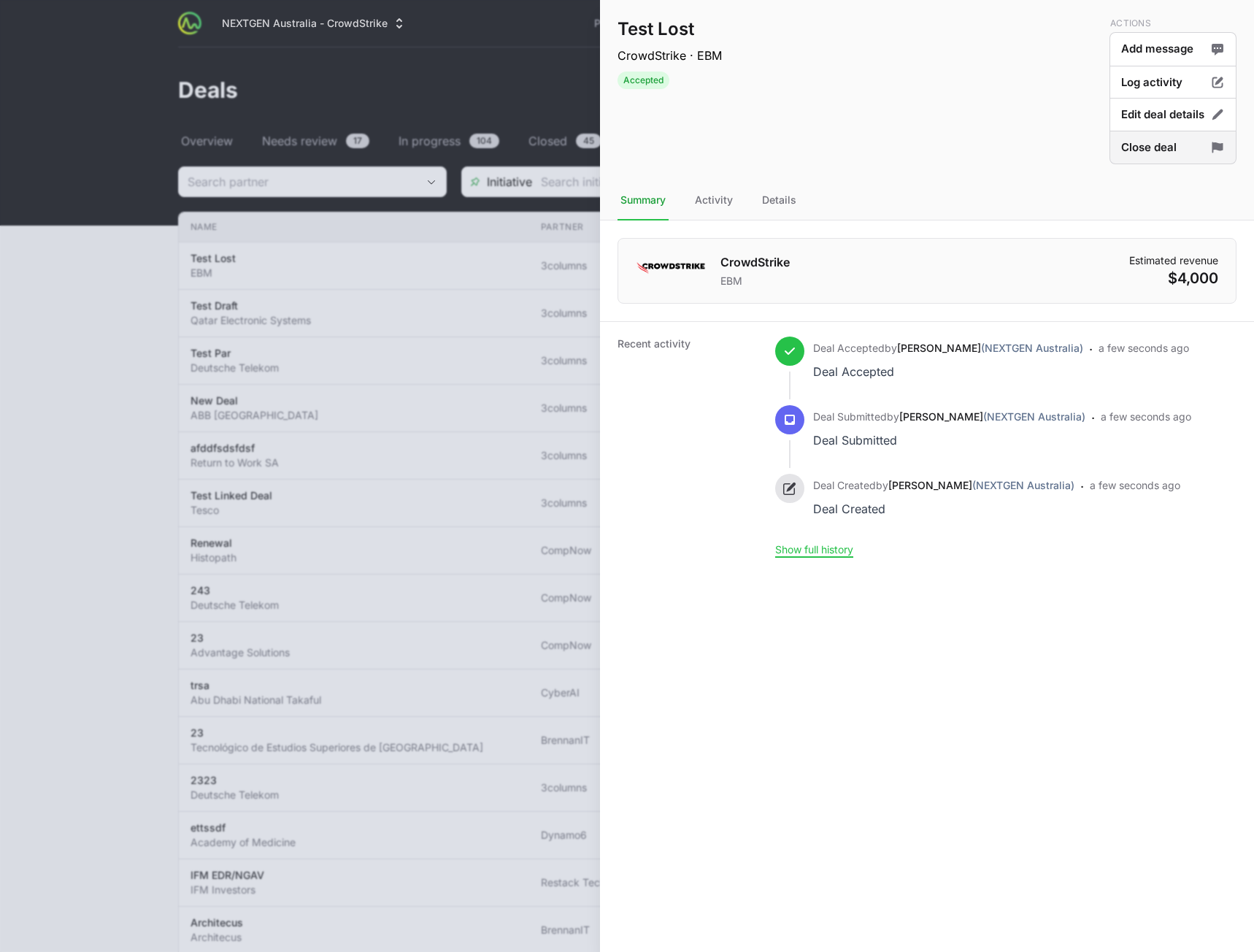
click at [1153, 147] on button "Close deal" at bounding box center [1173, 148] width 127 height 34
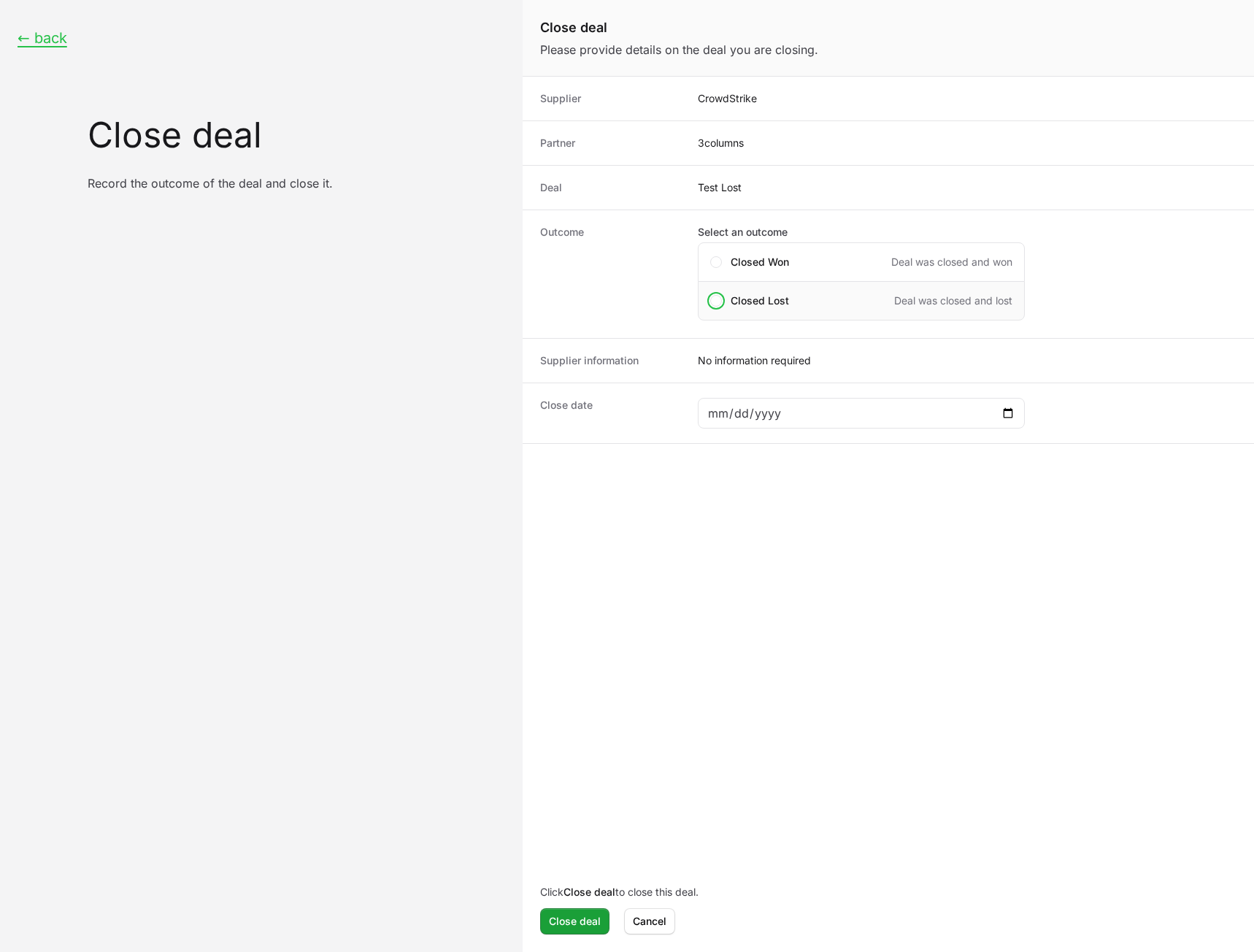
click at [762, 311] on div "Closed Lost Deal was closed and lost" at bounding box center [862, 301] width 327 height 40
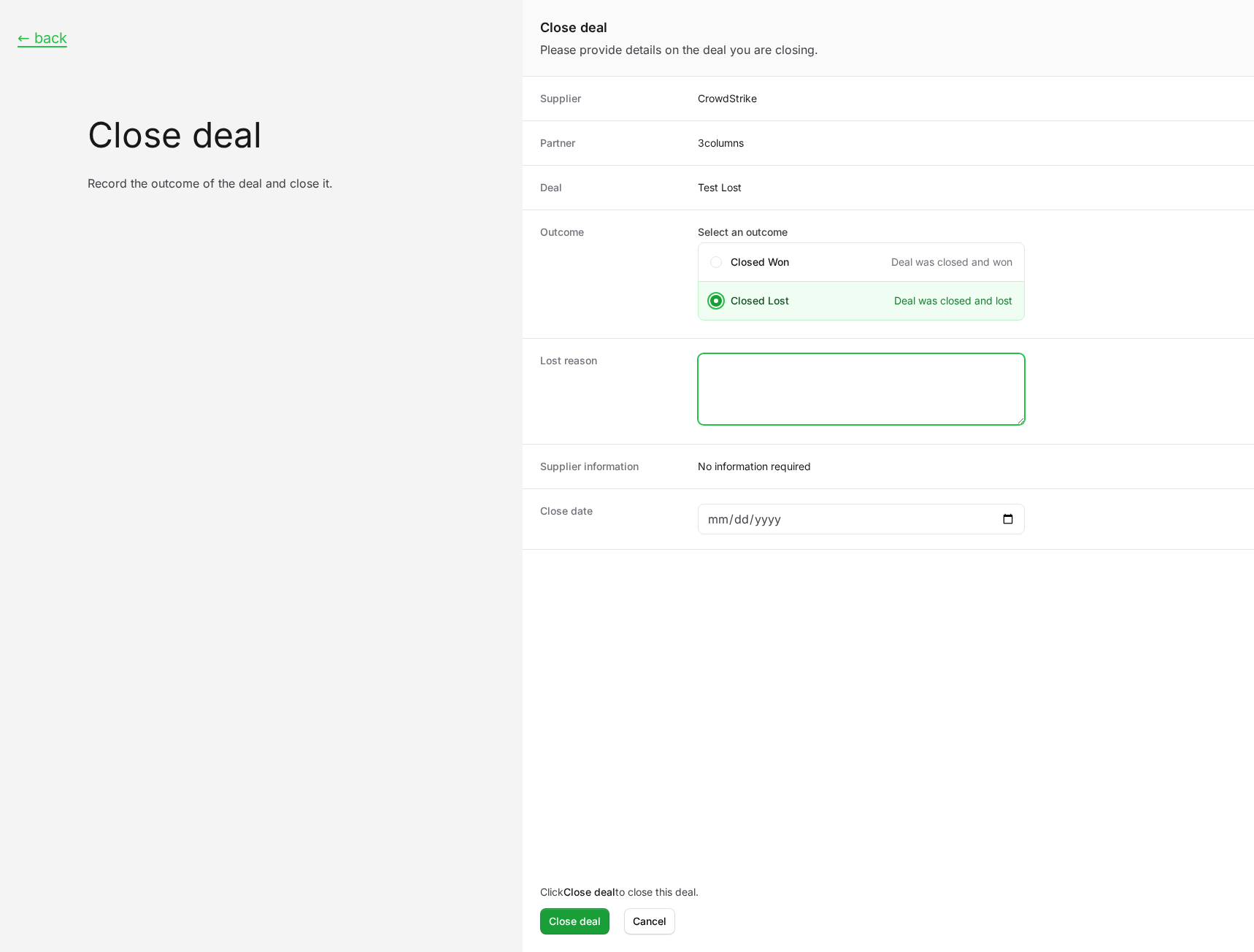
click at [786, 399] on textarea "Close deal form" at bounding box center [862, 389] width 326 height 70
type textarea "asd"
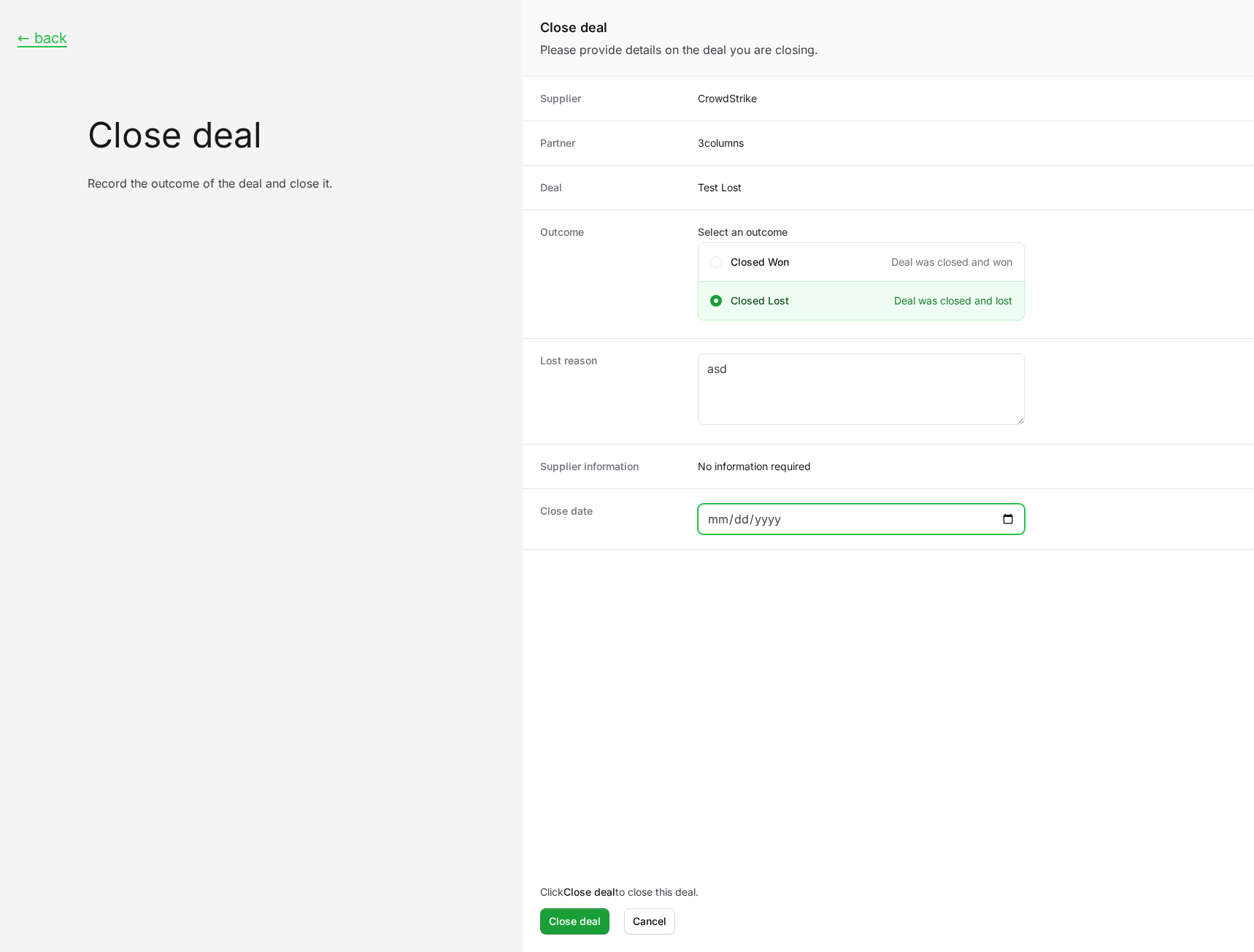
click at [1009, 519] on input "Close deal form" at bounding box center [861, 518] width 308 height 18
type input "2025-09-18"
click at [572, 922] on span "Close deal" at bounding box center [575, 921] width 52 height 18
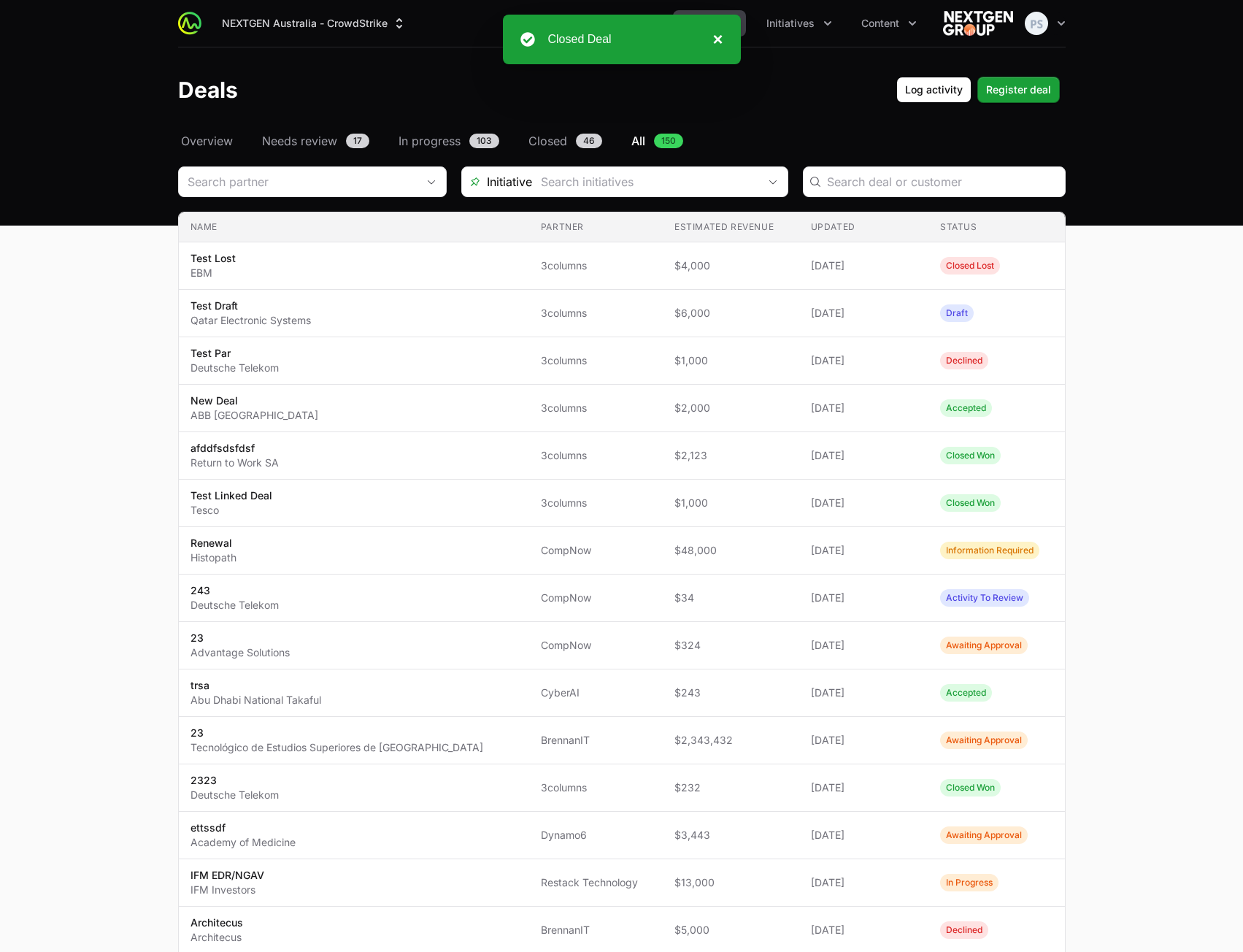
drag, startPoint x: 716, startPoint y: 41, endPoint x: 719, endPoint y: 89, distance: 48.1
click at [715, 42] on button "×" at bounding box center [713, 39] width 18 height 18
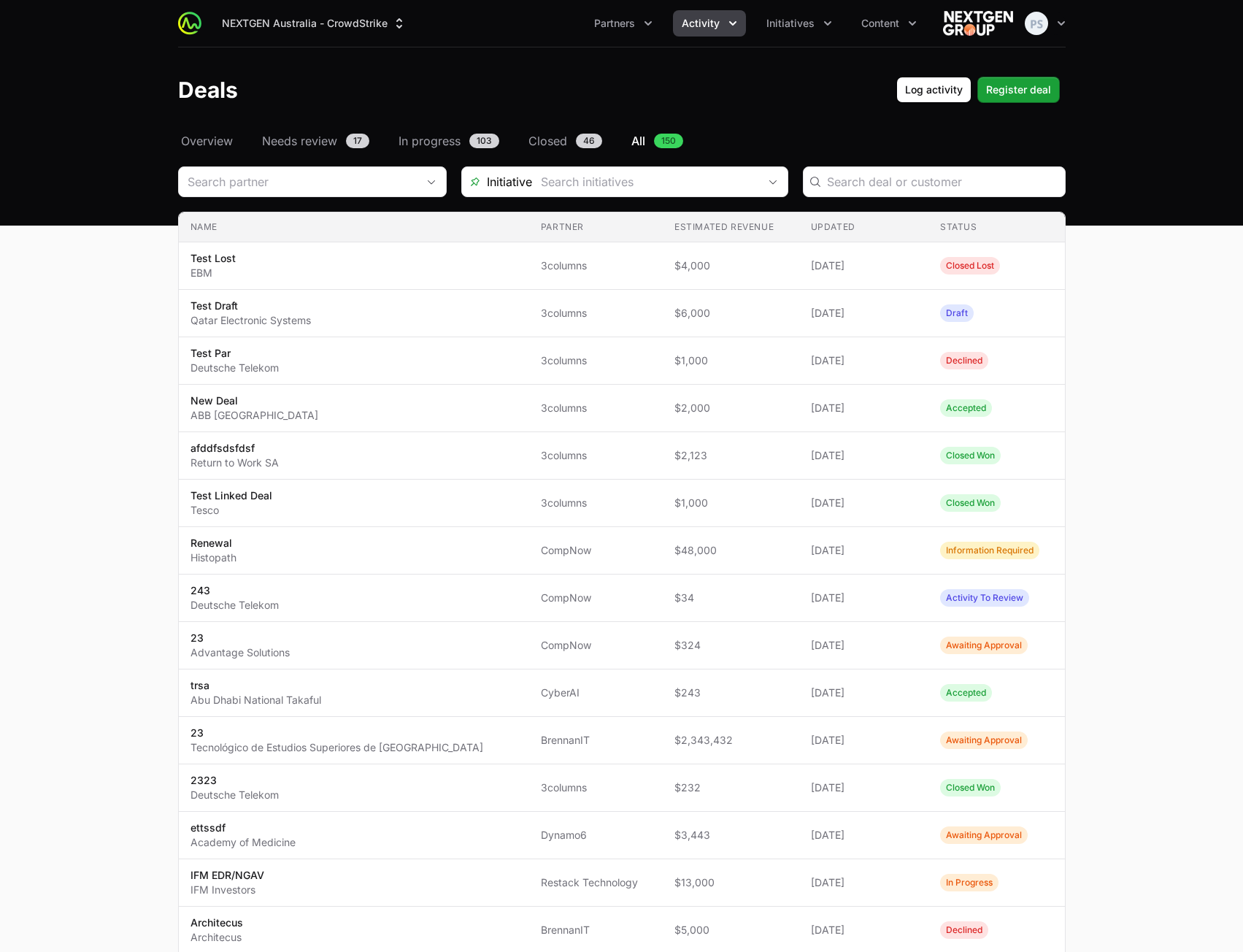
click at [719, 130] on header "Deals Log activity Register deal" at bounding box center [622, 89] width 1243 height 85
click at [1192, 268] on main "Select a tab Overview Needs review In progress Closed All Overview Needs review…" at bounding box center [622, 821] width 1243 height 1378
click at [686, 27] on span "Activity" at bounding box center [701, 23] width 38 height 15
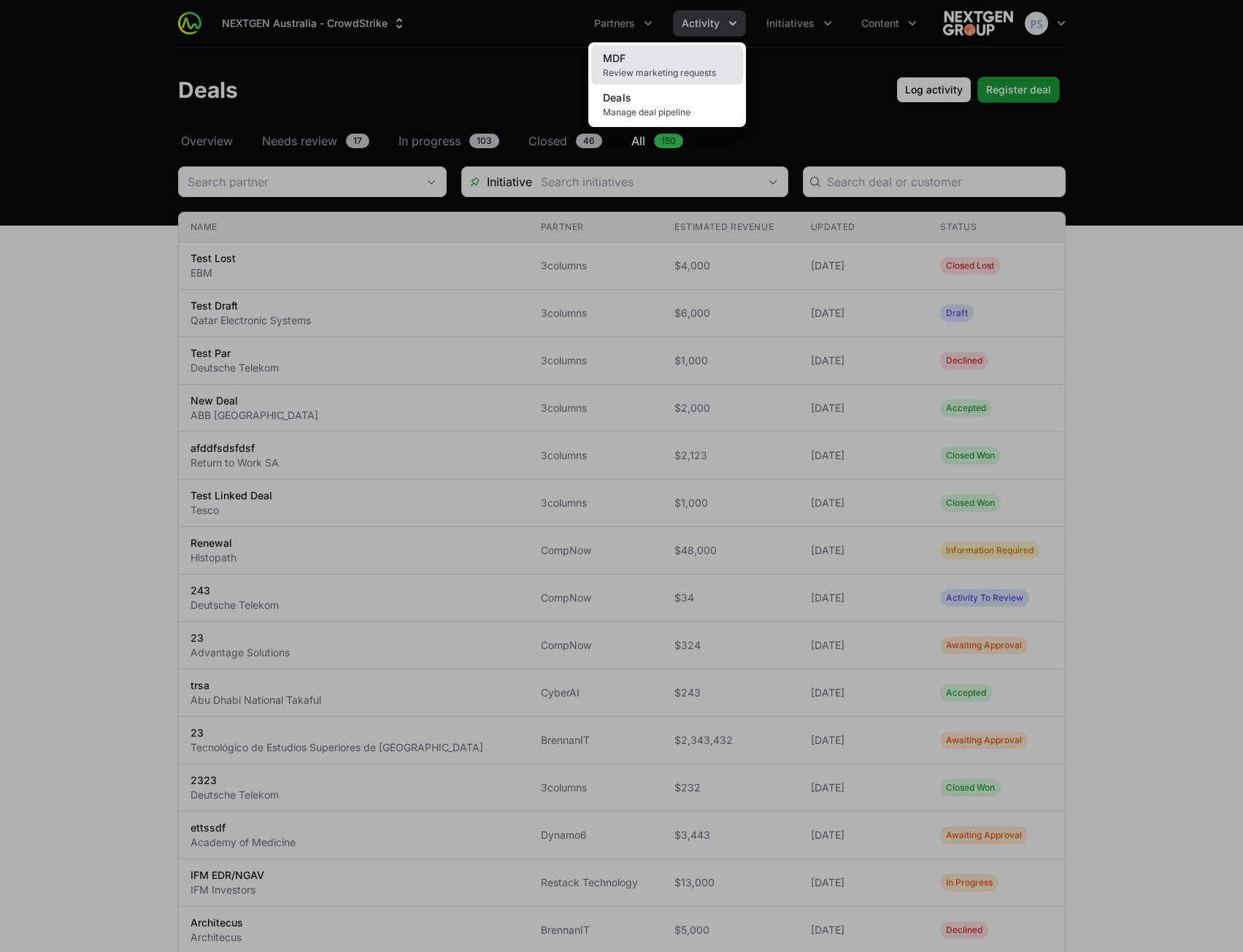
click at [658, 60] on link "MDF Review marketing requests" at bounding box center [667, 65] width 152 height 40
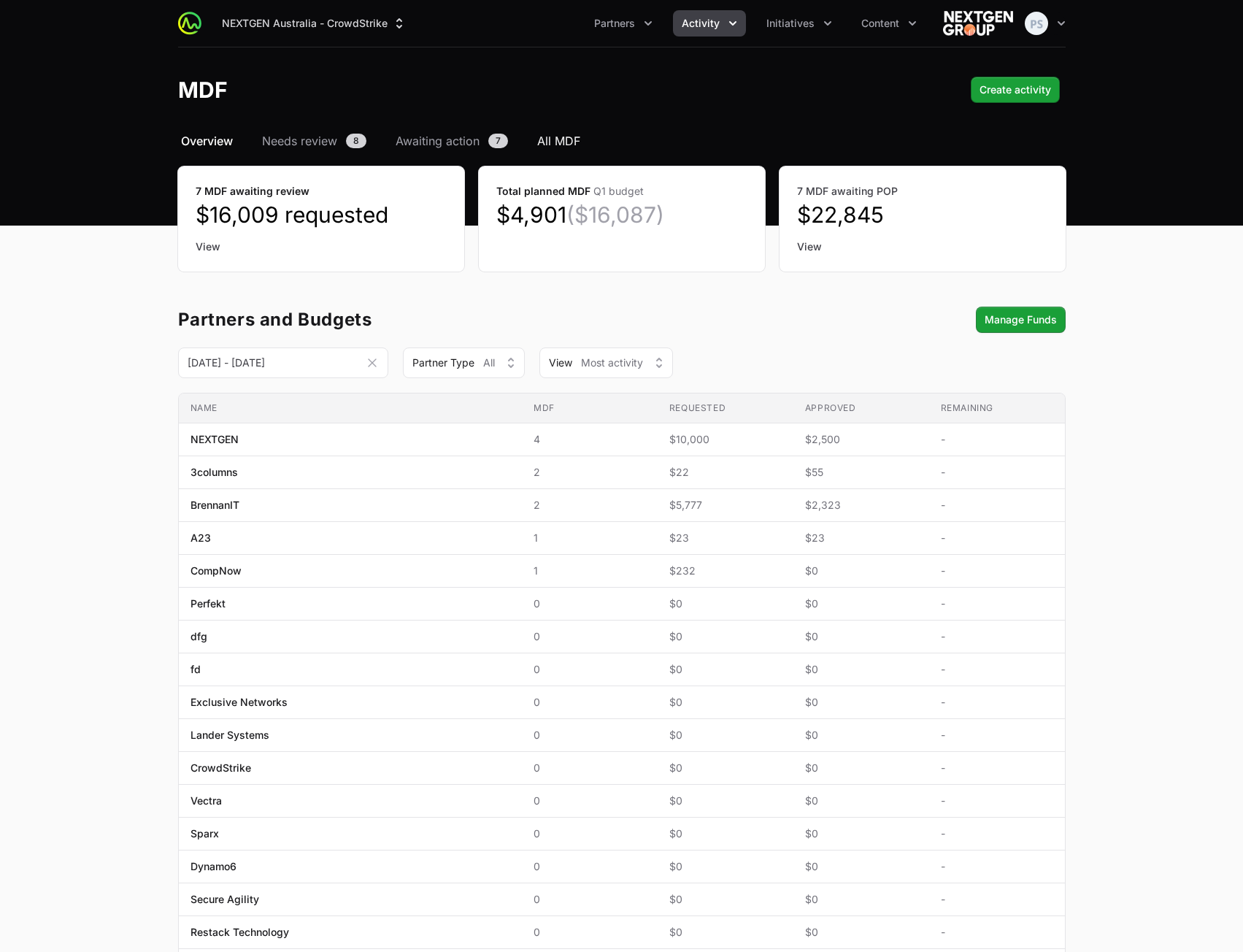
click at [547, 135] on span "All MDF" at bounding box center [559, 141] width 43 height 18
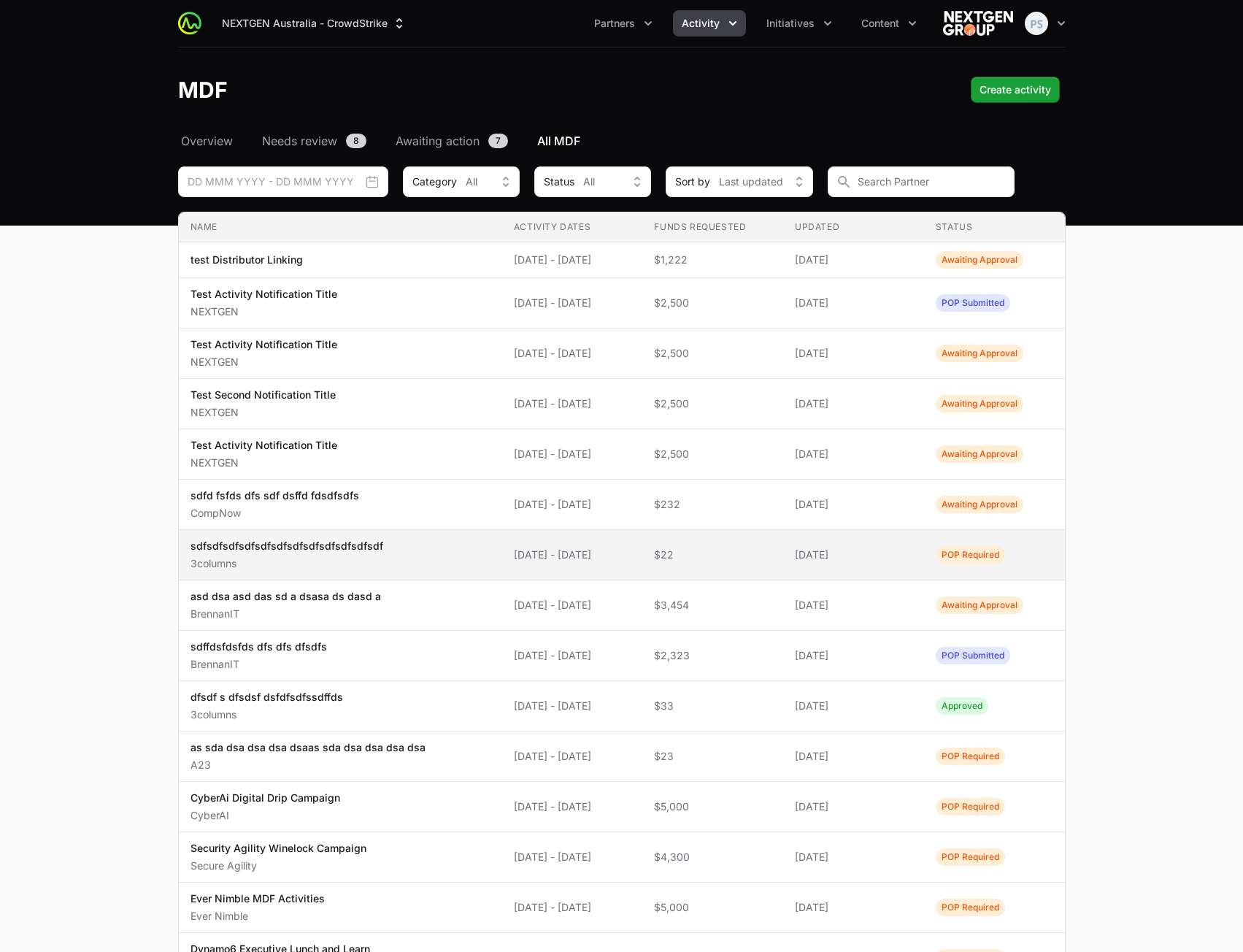
click at [692, 564] on td "Funds Requested $22" at bounding box center [712, 555] width 141 height 50
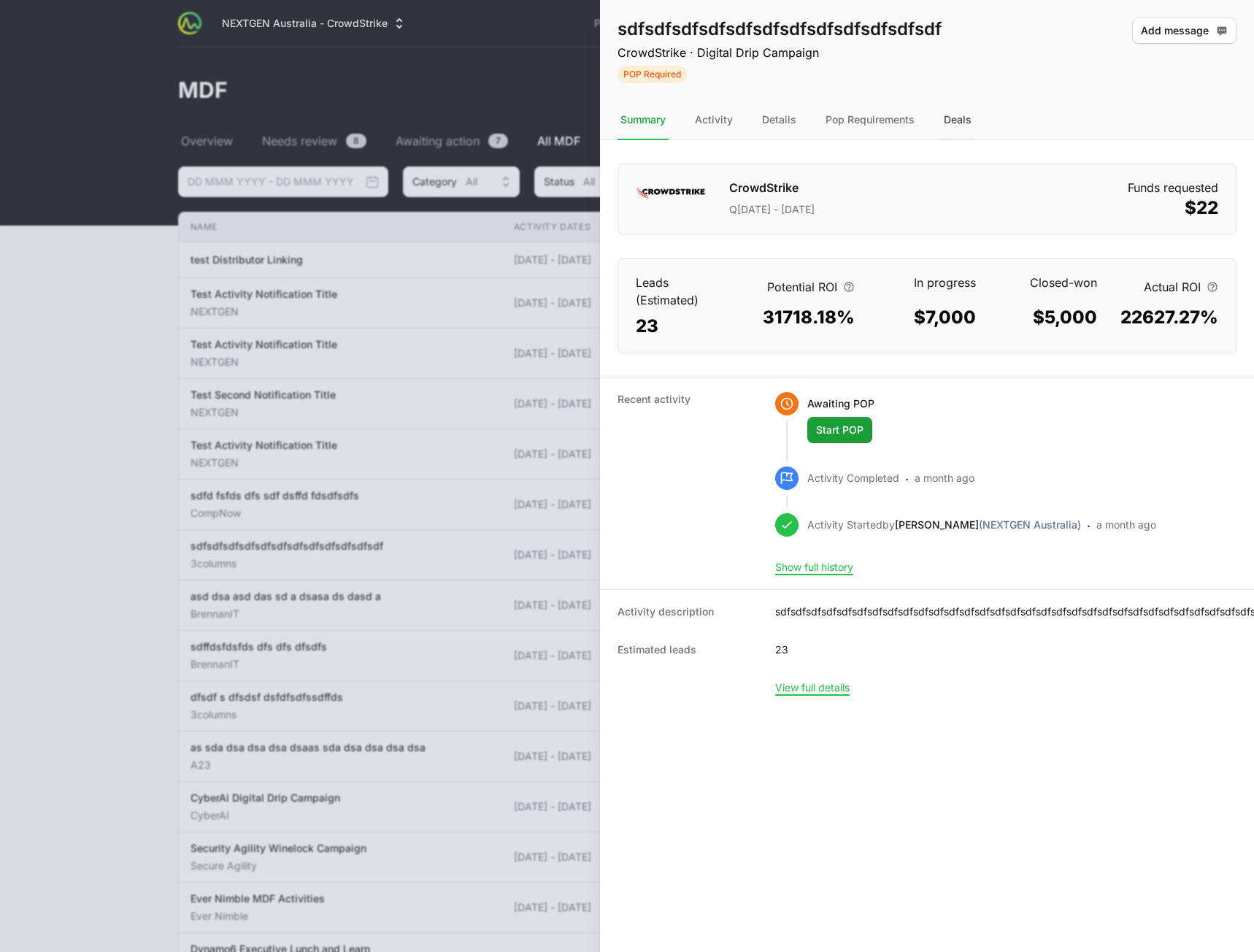
click at [960, 115] on div "Deals" at bounding box center [958, 121] width 34 height 40
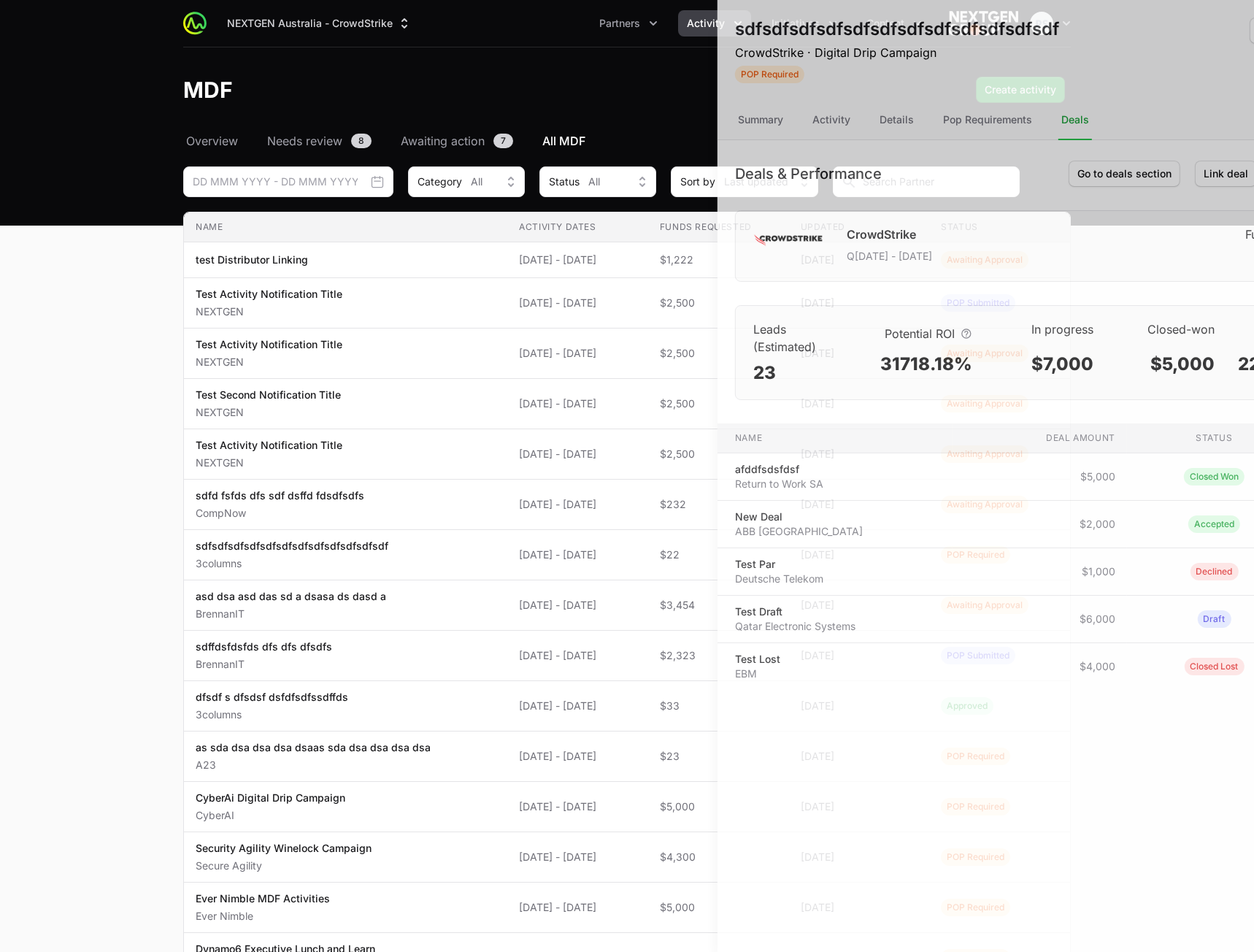
click at [137, 278] on div at bounding box center [627, 476] width 1254 height 952
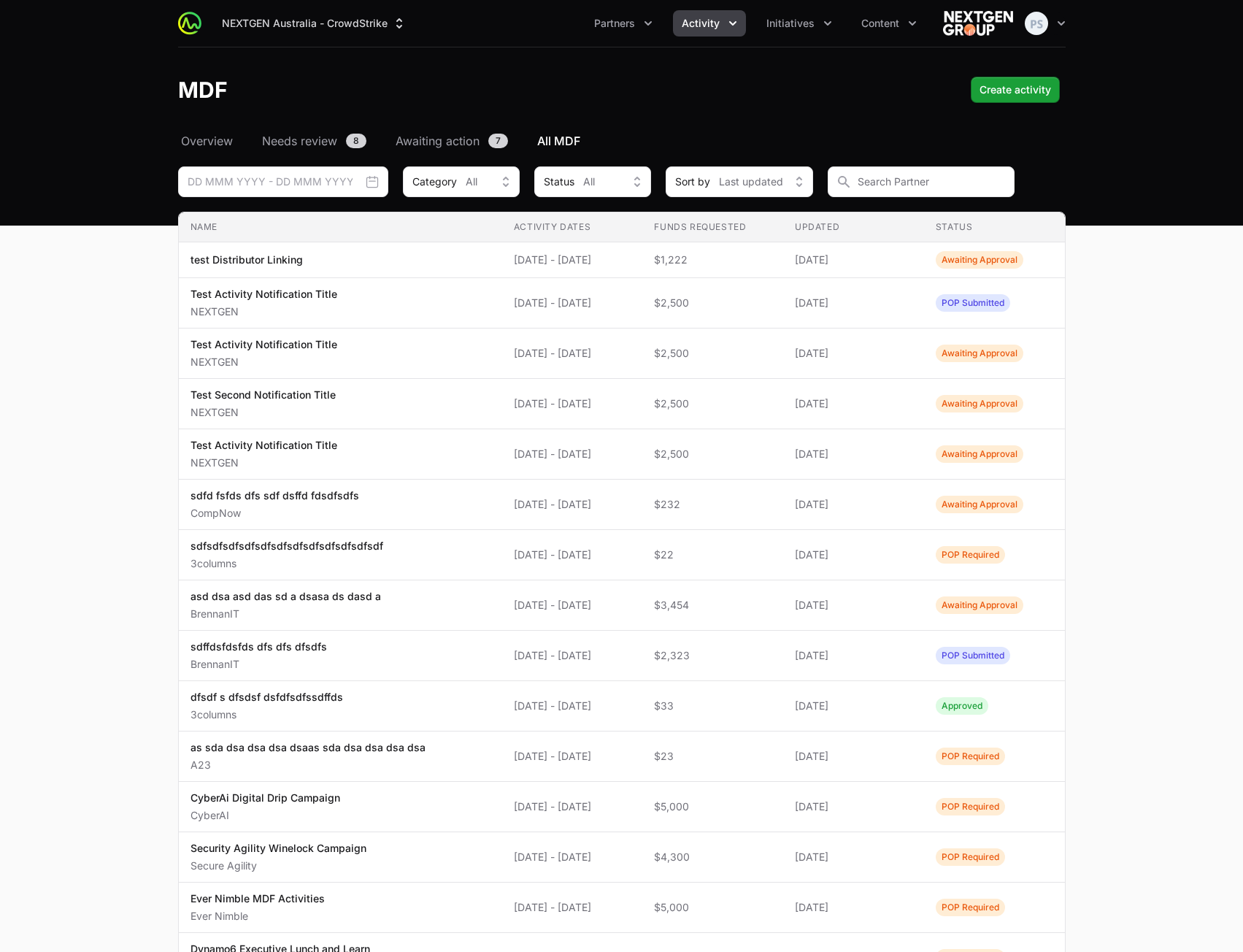
click at [1171, 309] on main "Select a tab Overview Needs review Awaiting action All MDF Overview Needs revie…" at bounding box center [622, 623] width 1243 height 983
